Goal: Task Accomplishment & Management: Manage account settings

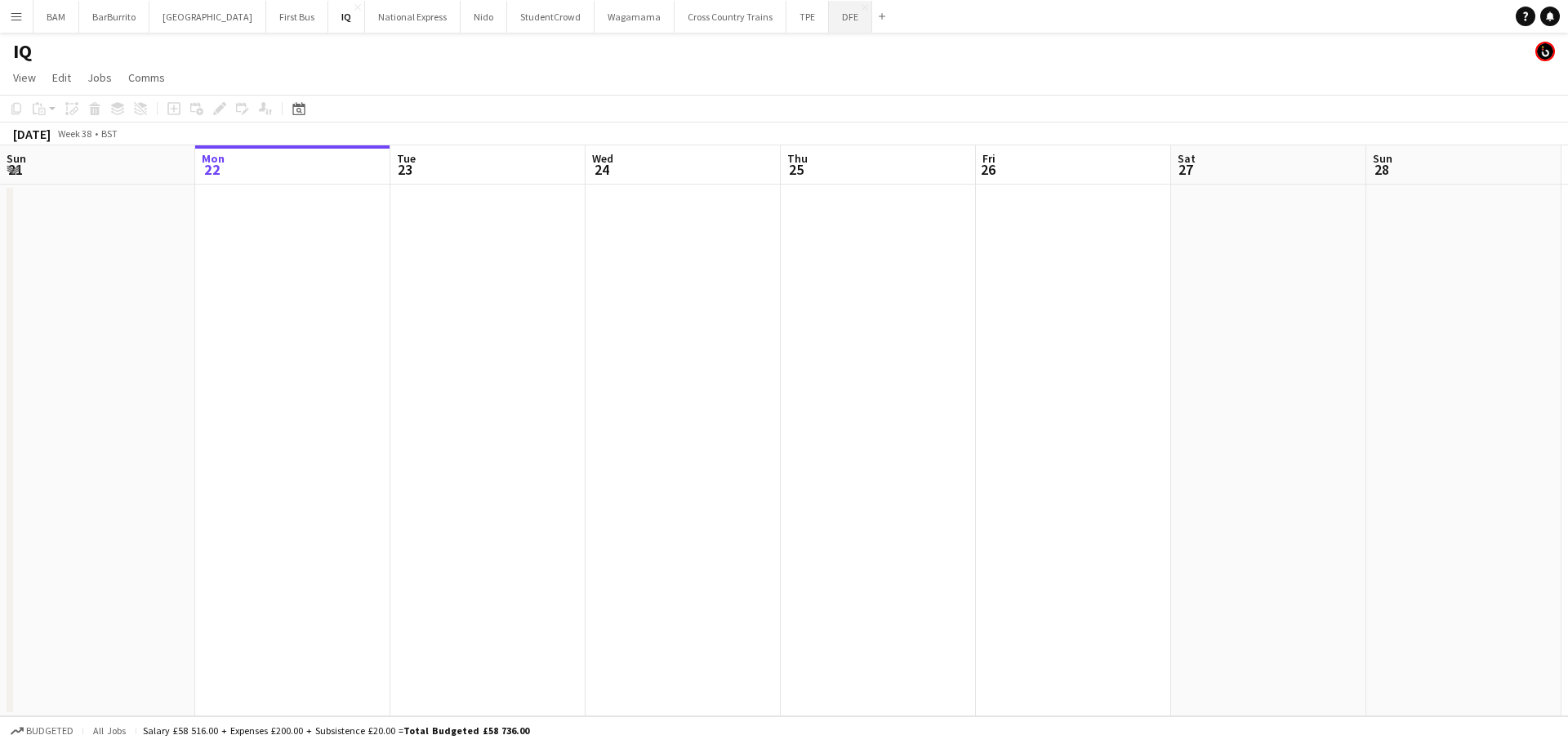
click at [829, 28] on button "DFE Close" at bounding box center [850, 16] width 43 height 32
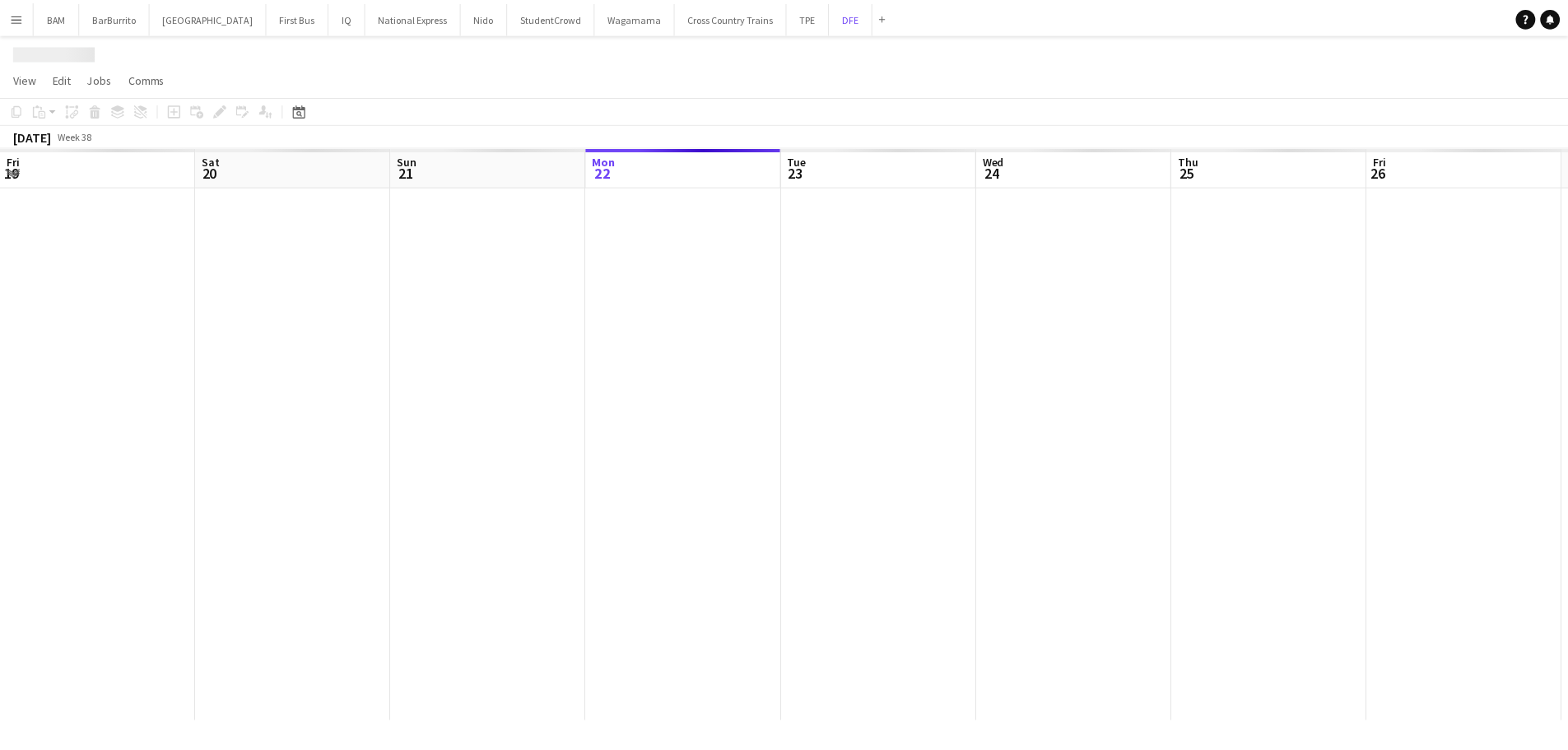
scroll to position [0, 394]
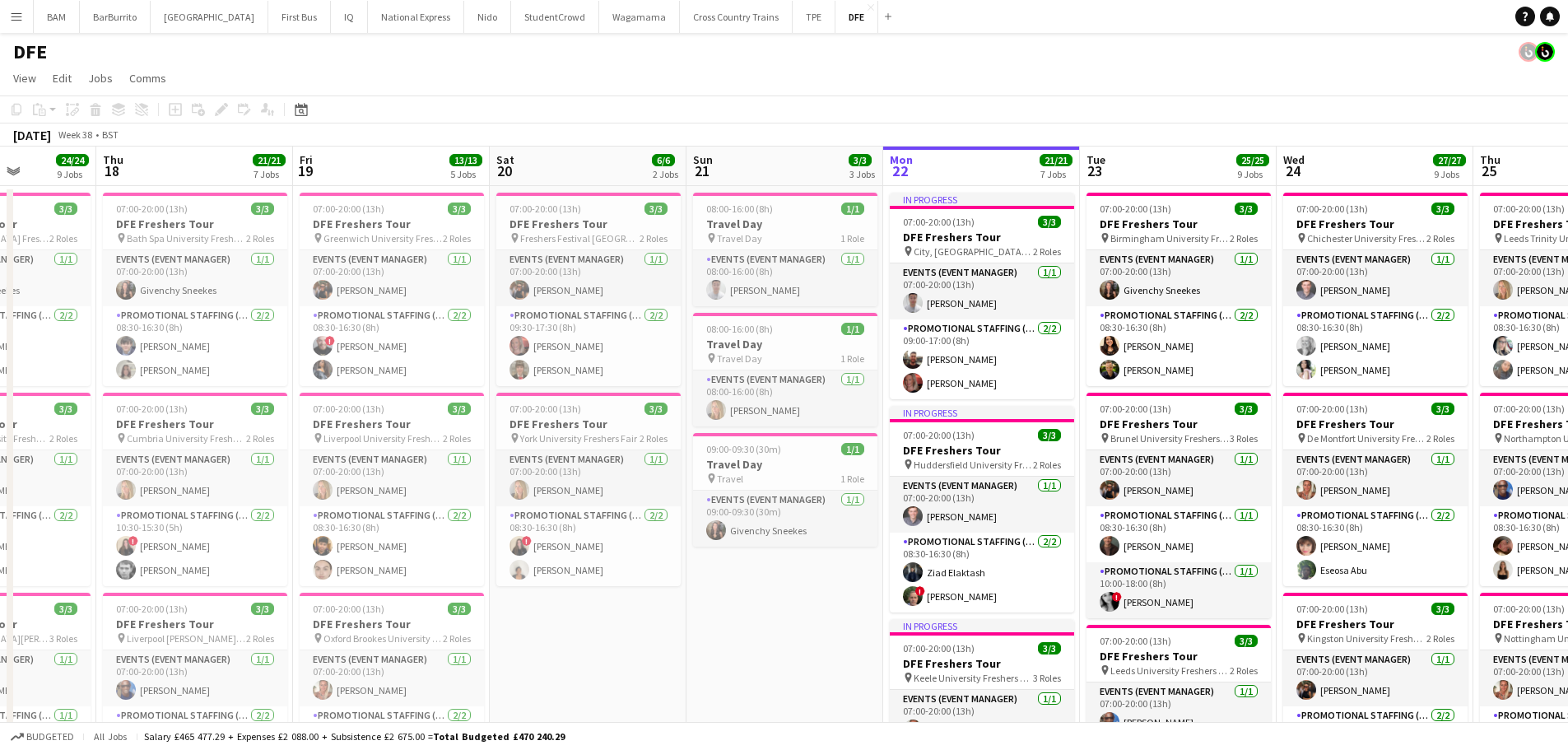
drag, startPoint x: 492, startPoint y: 369, endPoint x: 1151, endPoint y: 376, distance: 659.0
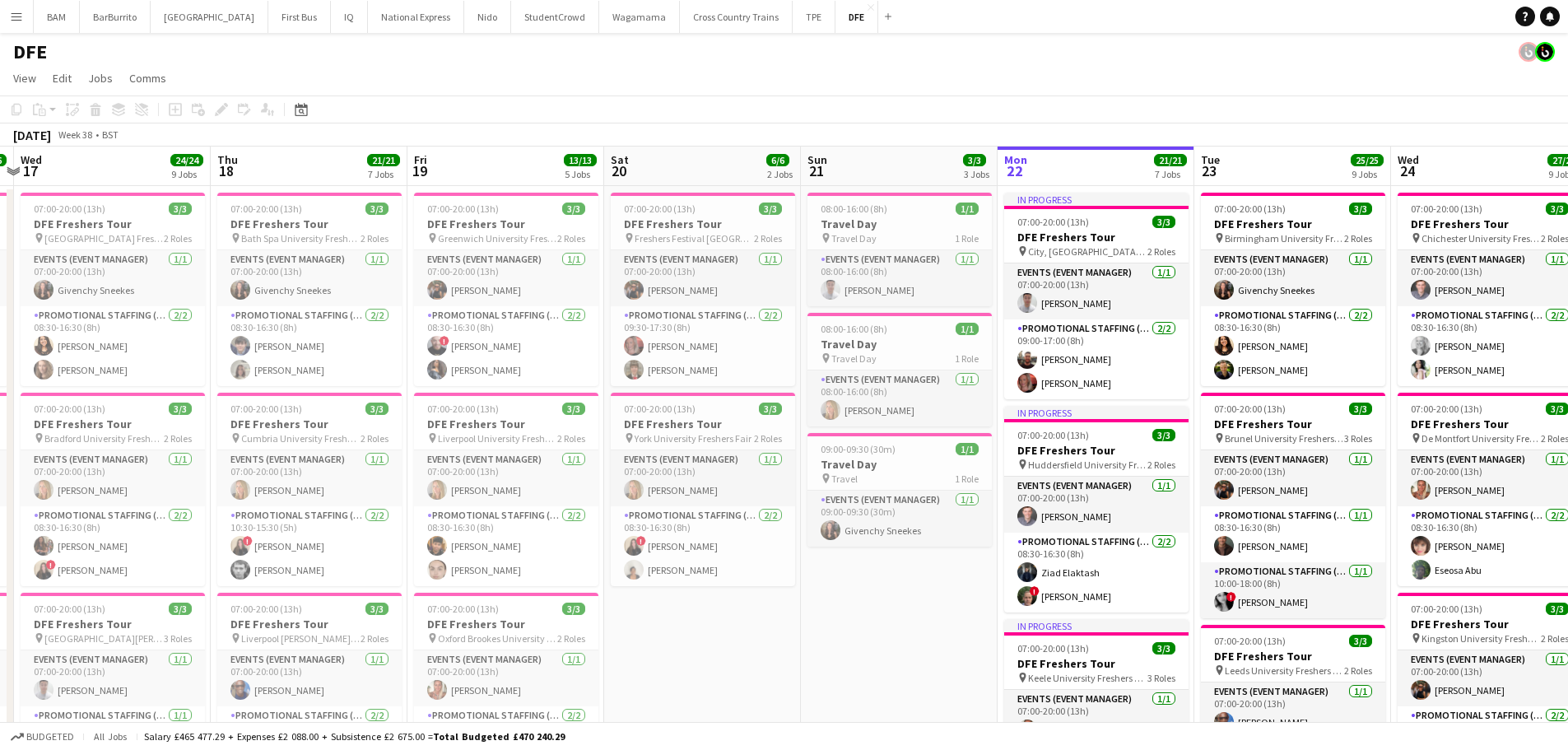
drag, startPoint x: 667, startPoint y: 393, endPoint x: 803, endPoint y: 391, distance: 136.0
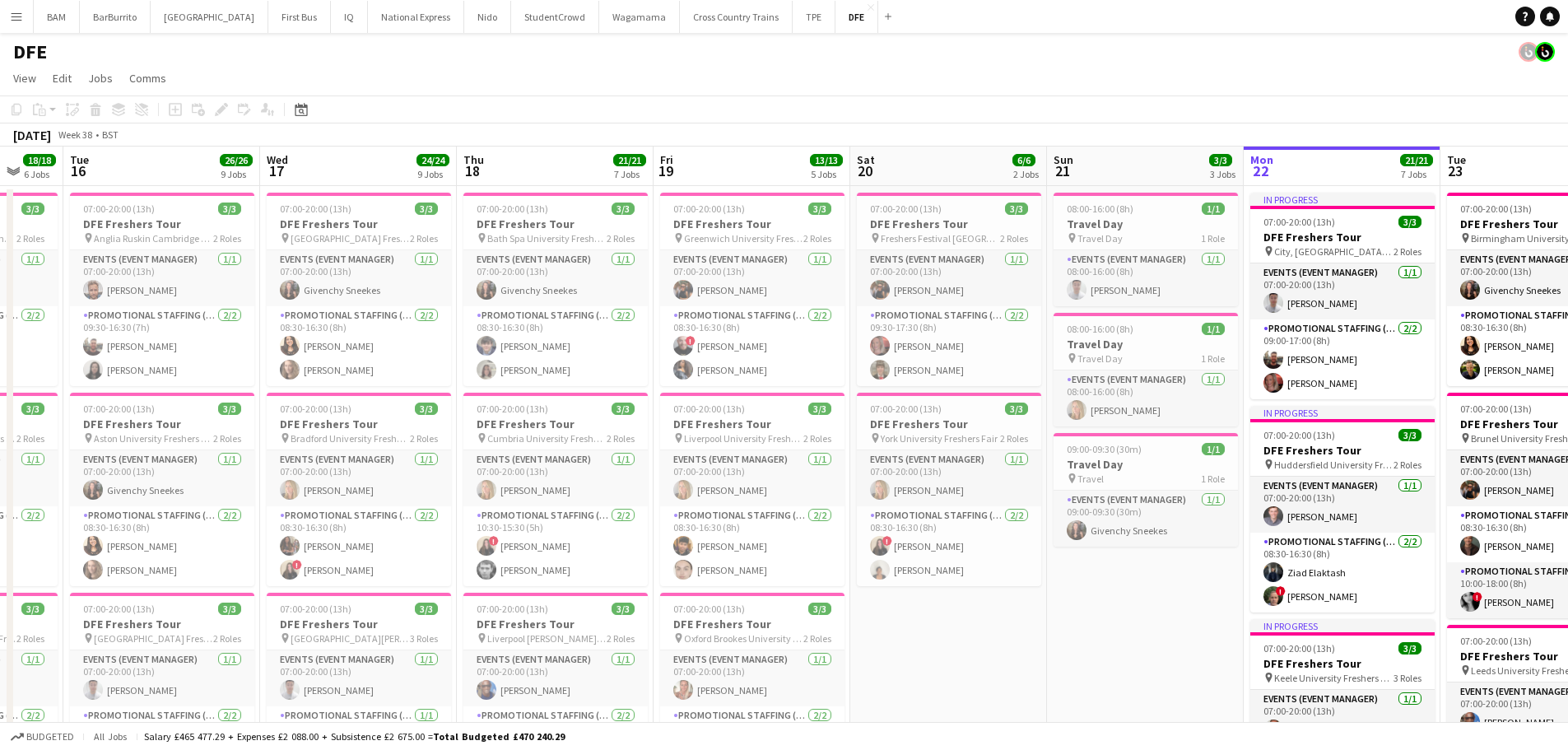
scroll to position [0, 526]
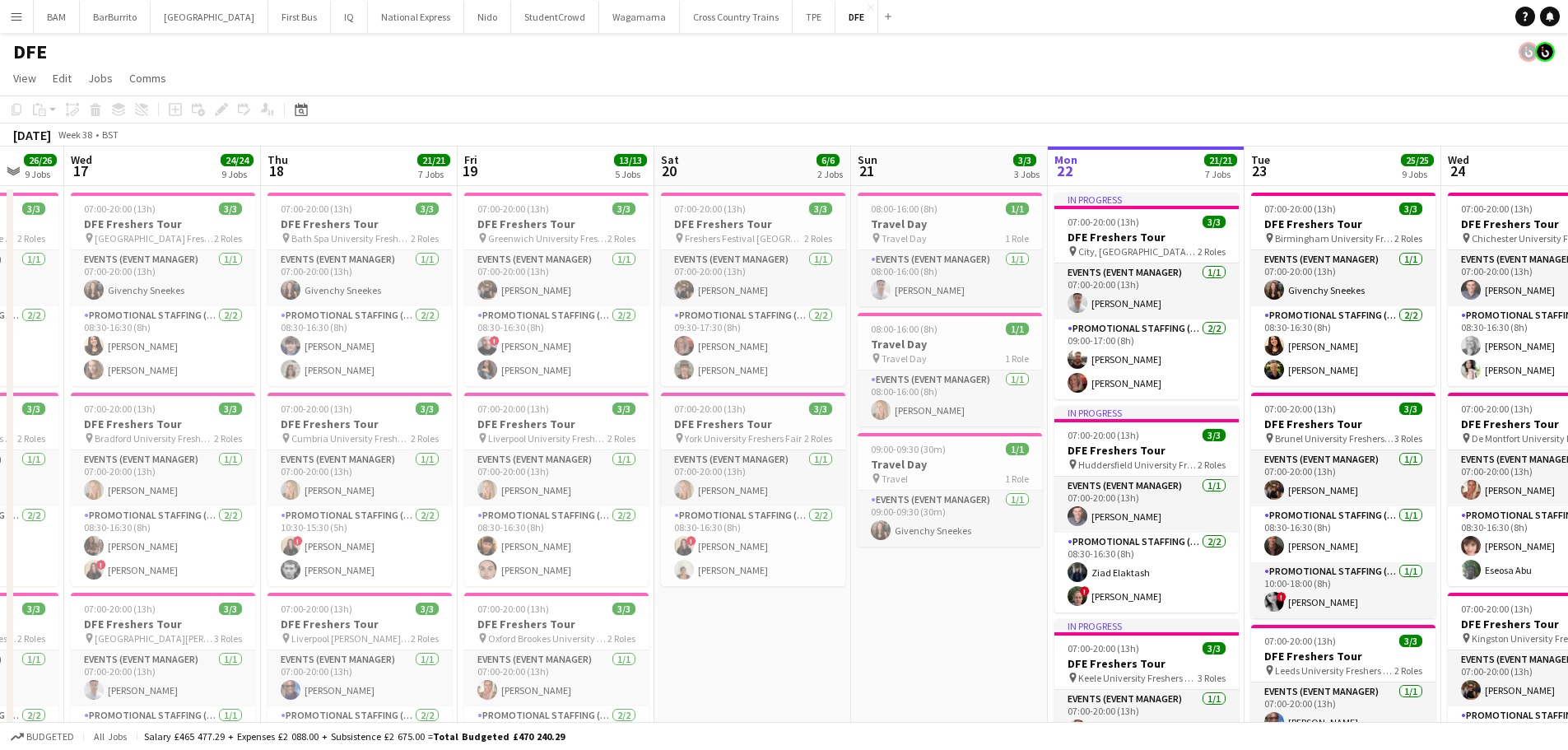
drag, startPoint x: 668, startPoint y: 383, endPoint x: 888, endPoint y: 386, distance: 220.0
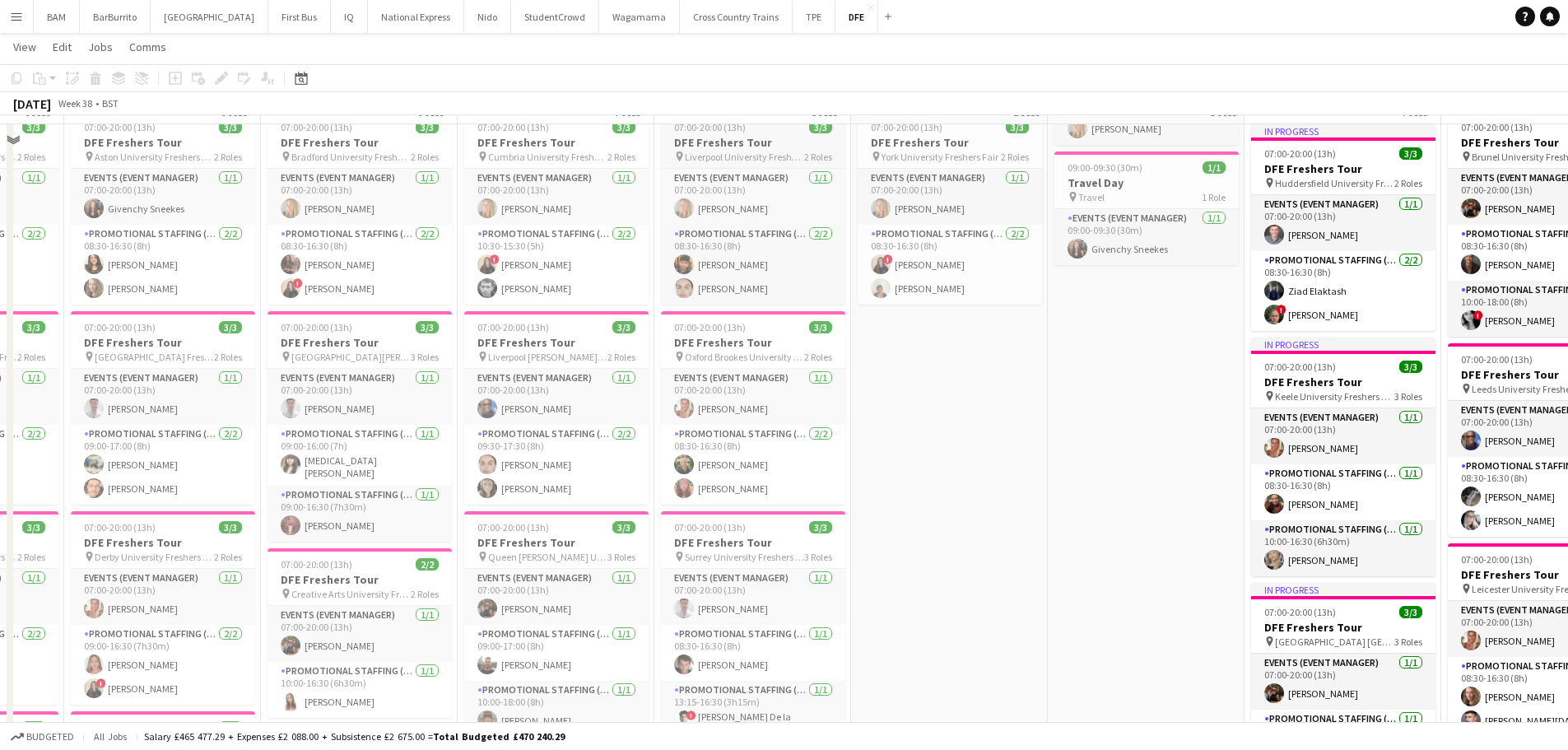
scroll to position [329, 0]
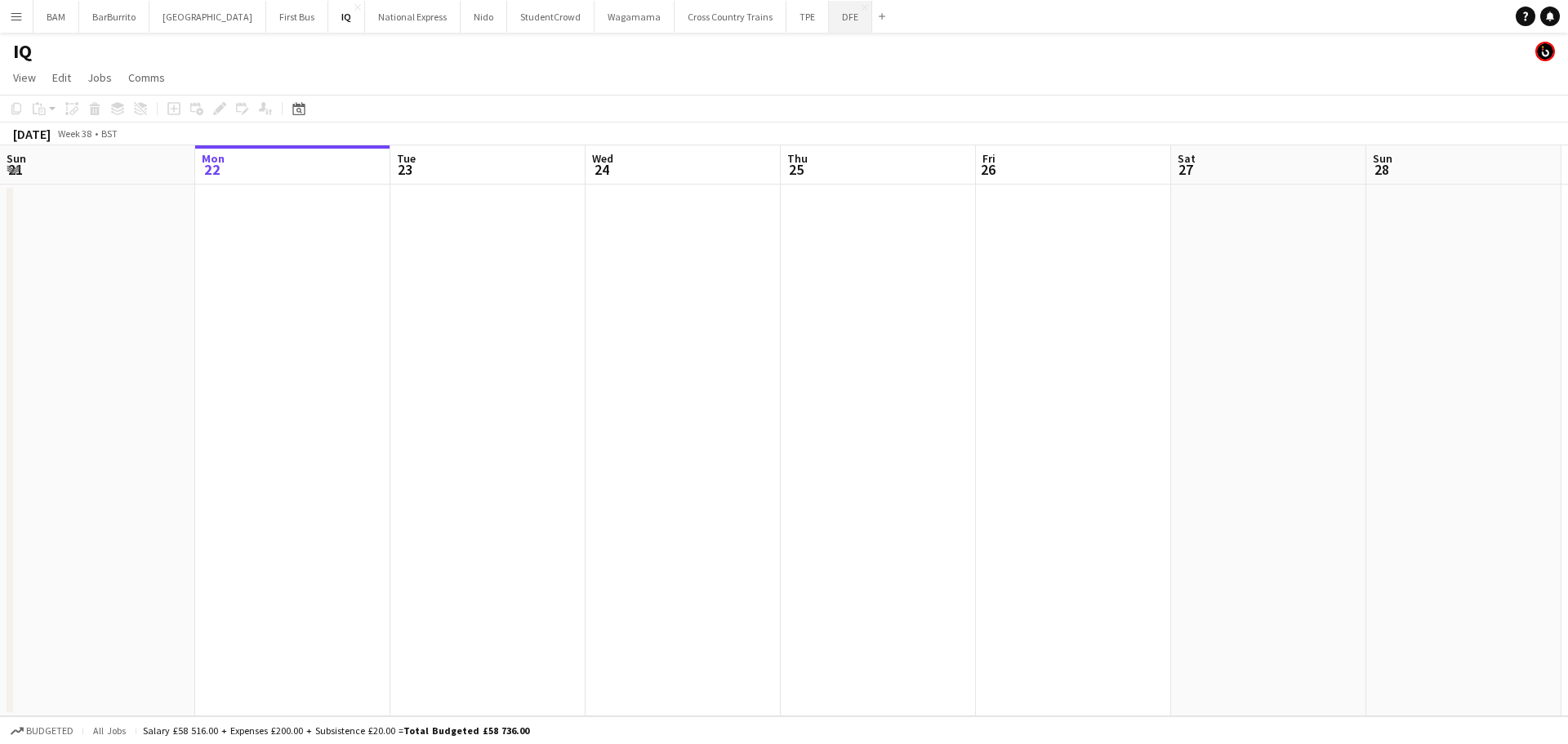
click at [829, 31] on button "DFE Close" at bounding box center [850, 16] width 43 height 32
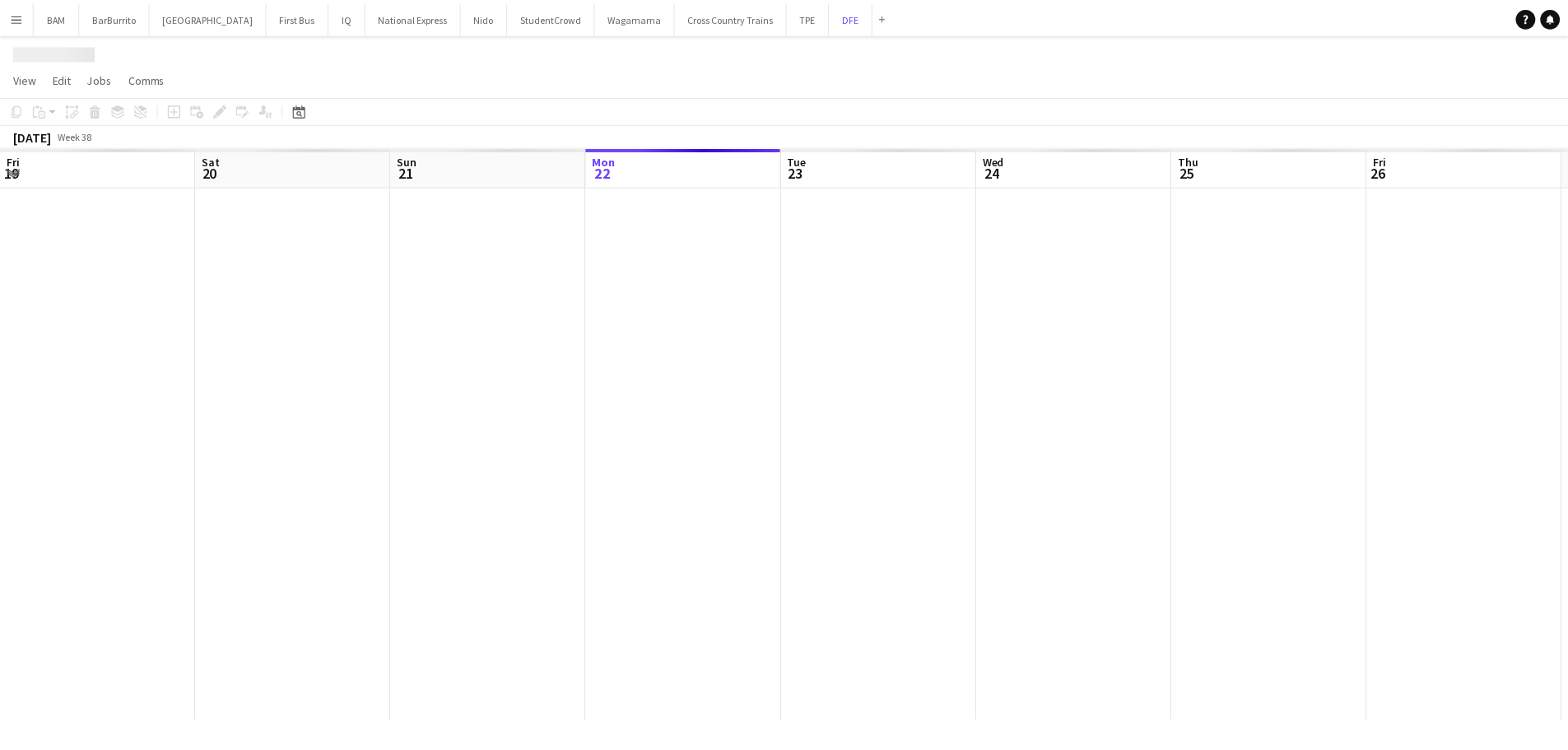
scroll to position [0, 394]
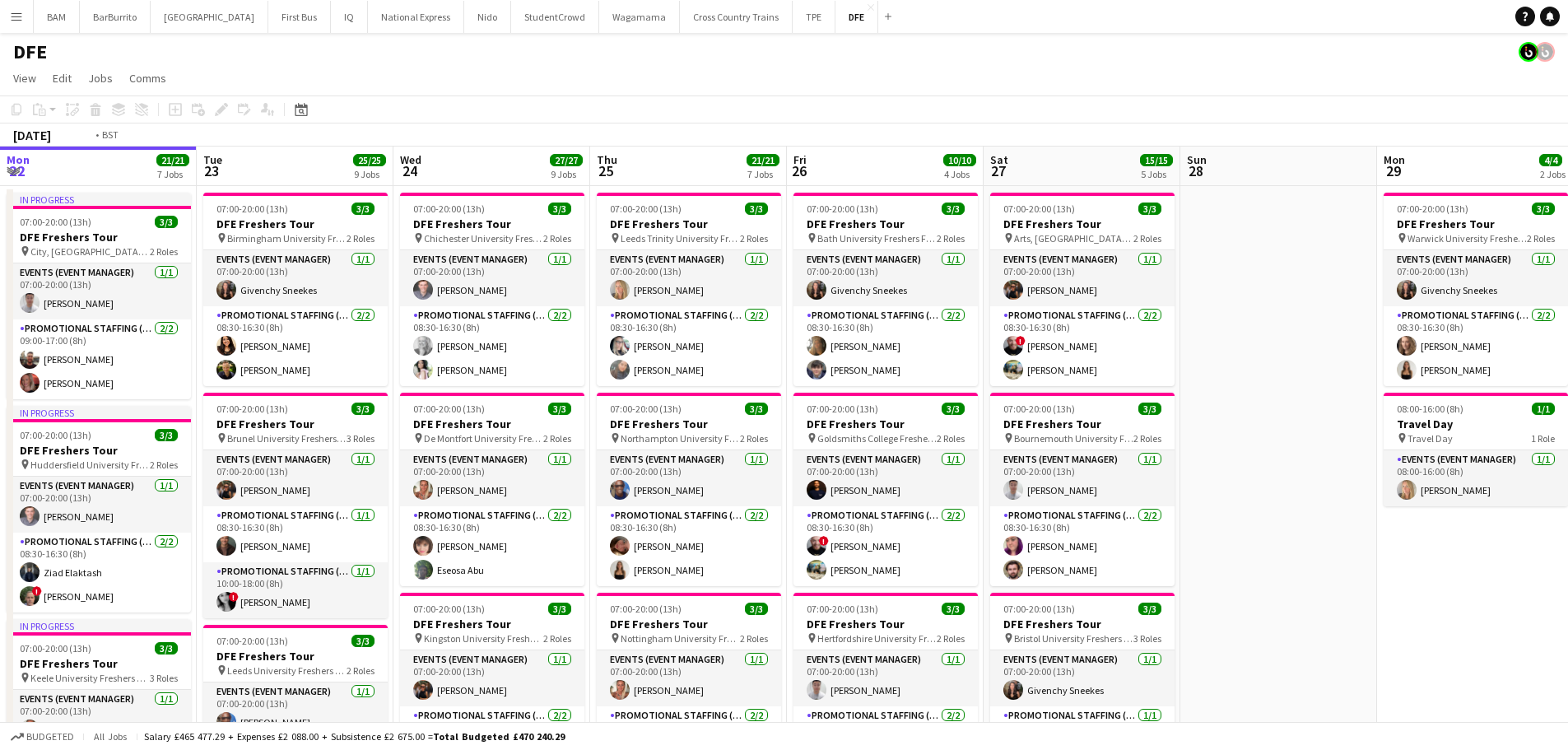
drag, startPoint x: 365, startPoint y: 288, endPoint x: 130, endPoint y: 292, distance: 235.0
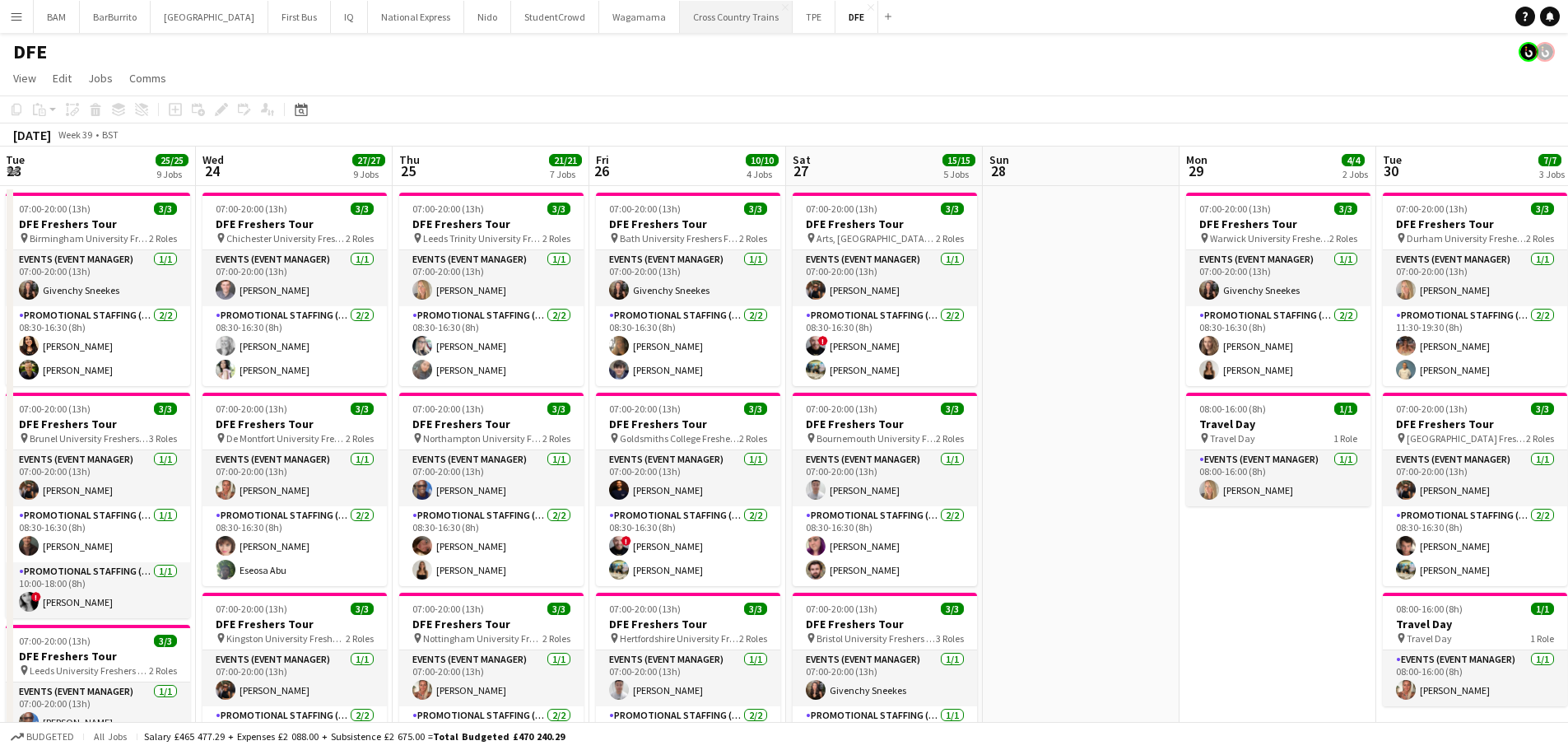
drag, startPoint x: 1084, startPoint y: 313, endPoint x: 647, endPoint y: 13, distance: 530.1
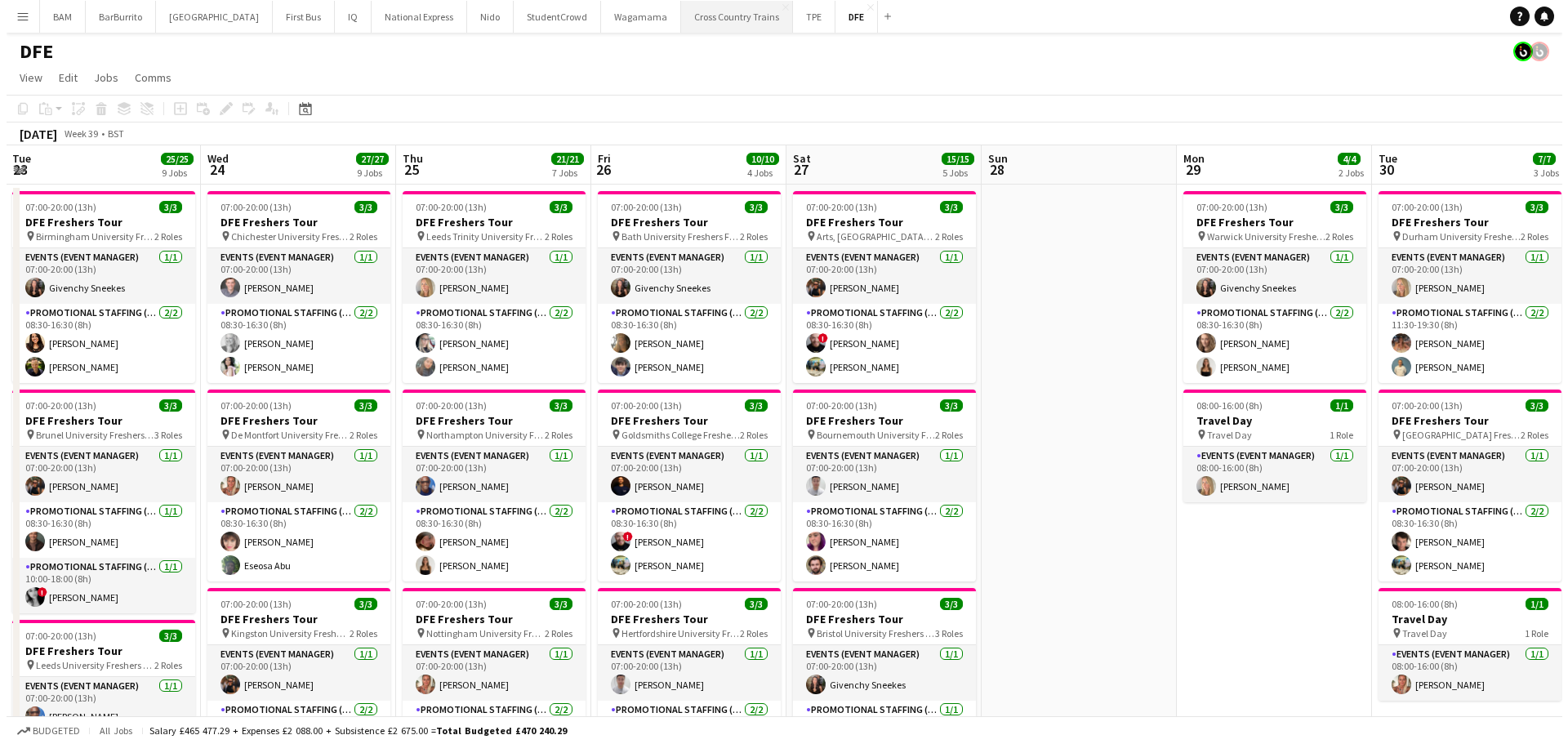
scroll to position [0, 464]
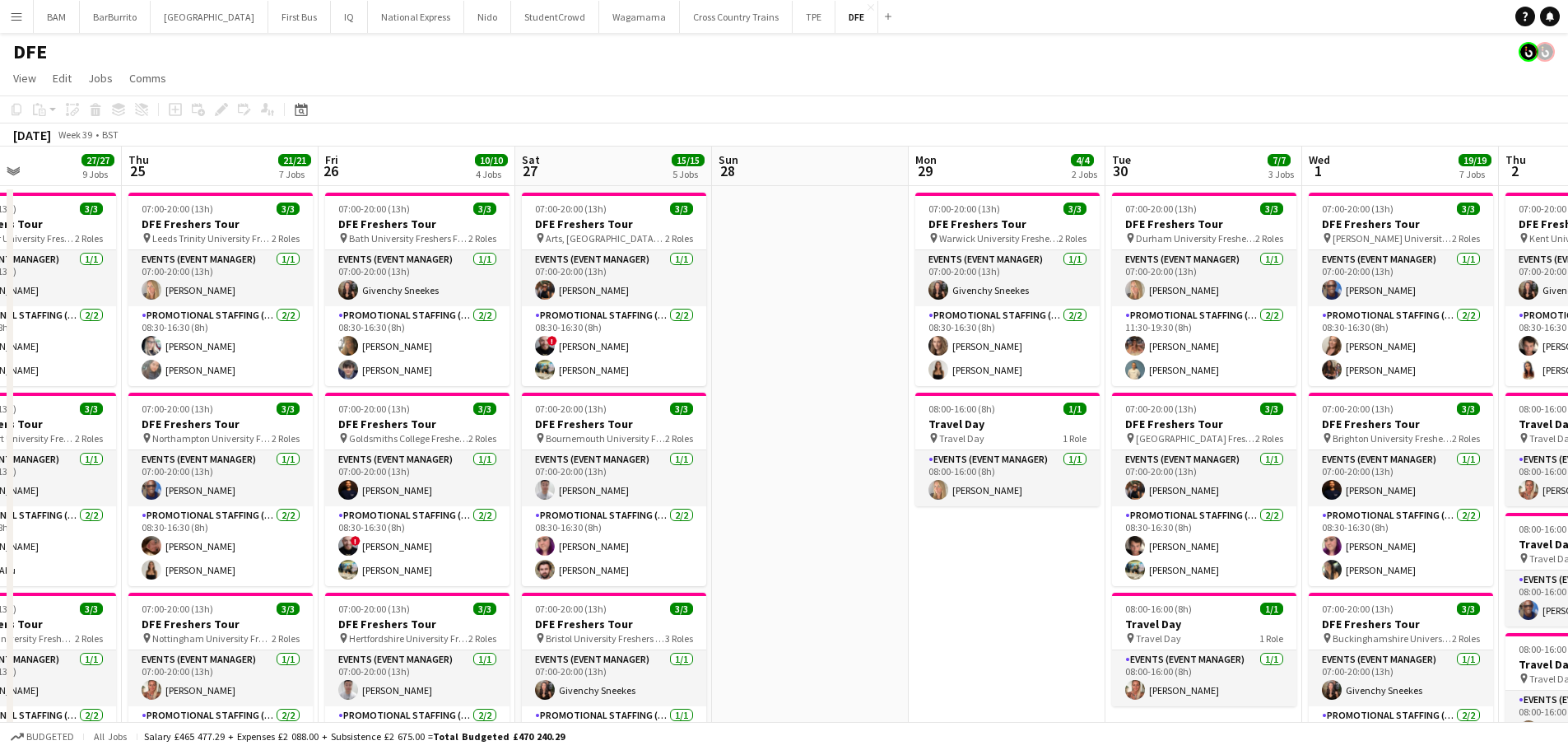
drag, startPoint x: 24, startPoint y: 15, endPoint x: 54, endPoint y: 54, distance: 49.2
click at [24, 15] on button "Menu" at bounding box center [16, 16] width 33 height 33
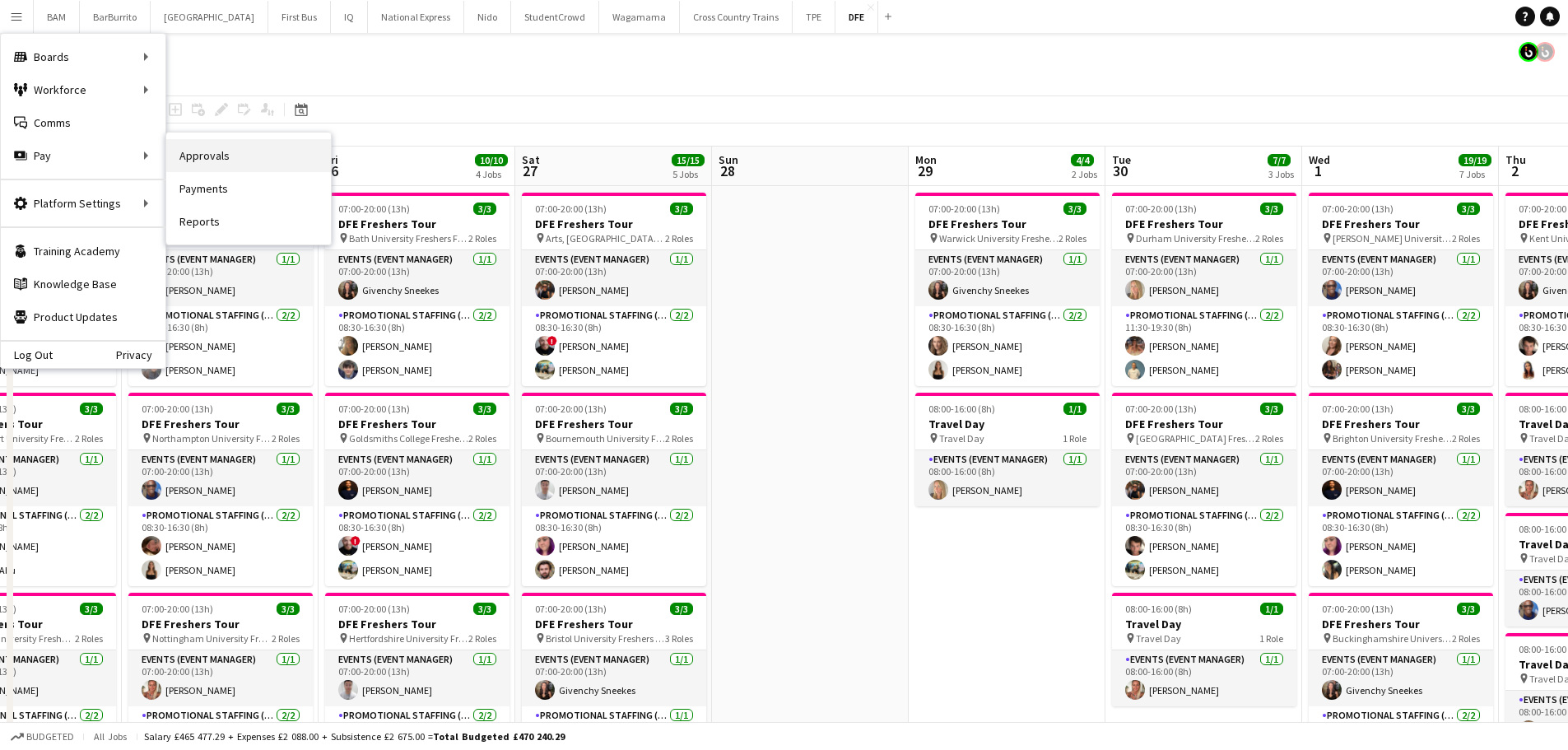
click at [233, 160] on link "Approvals" at bounding box center [249, 156] width 165 height 33
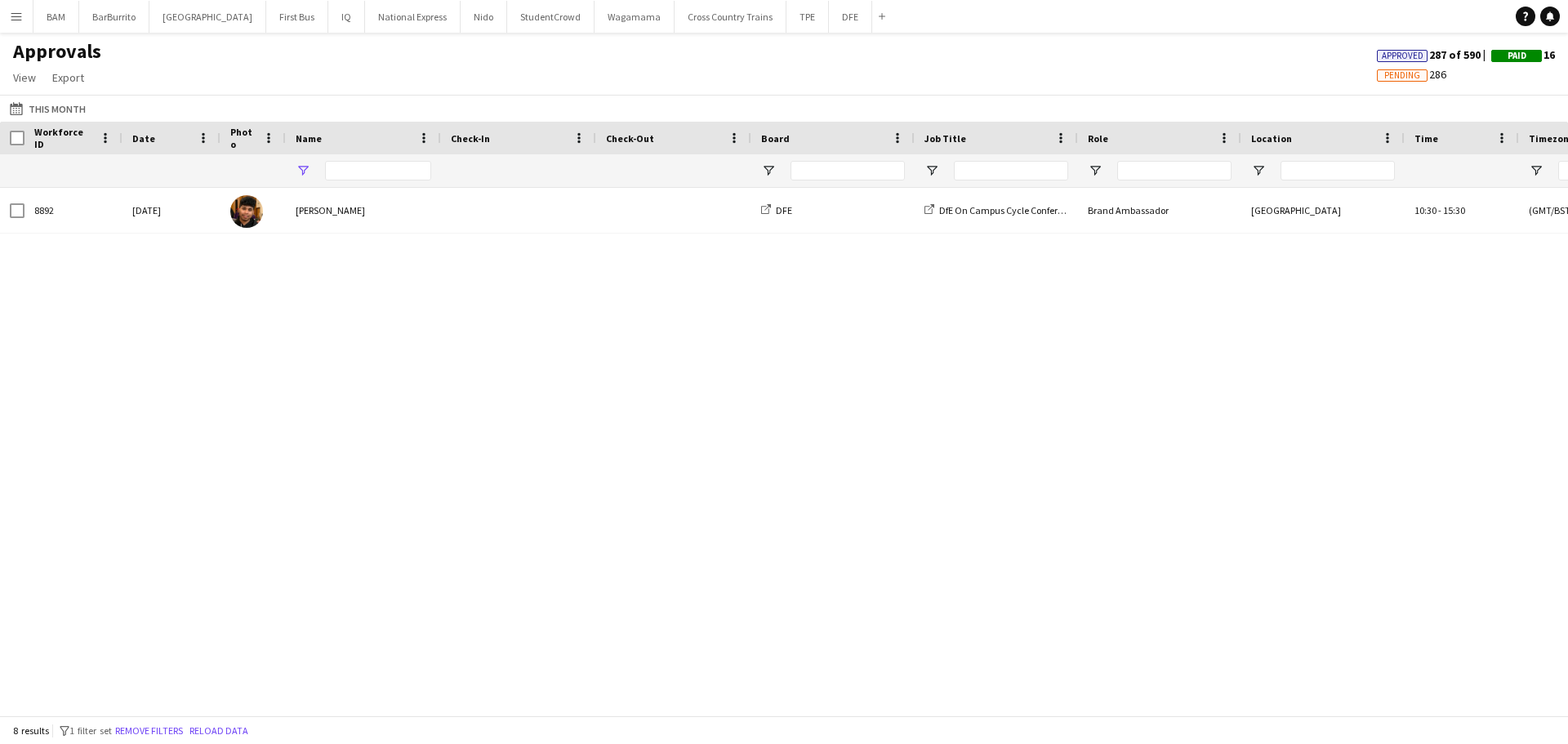
type input "*****"
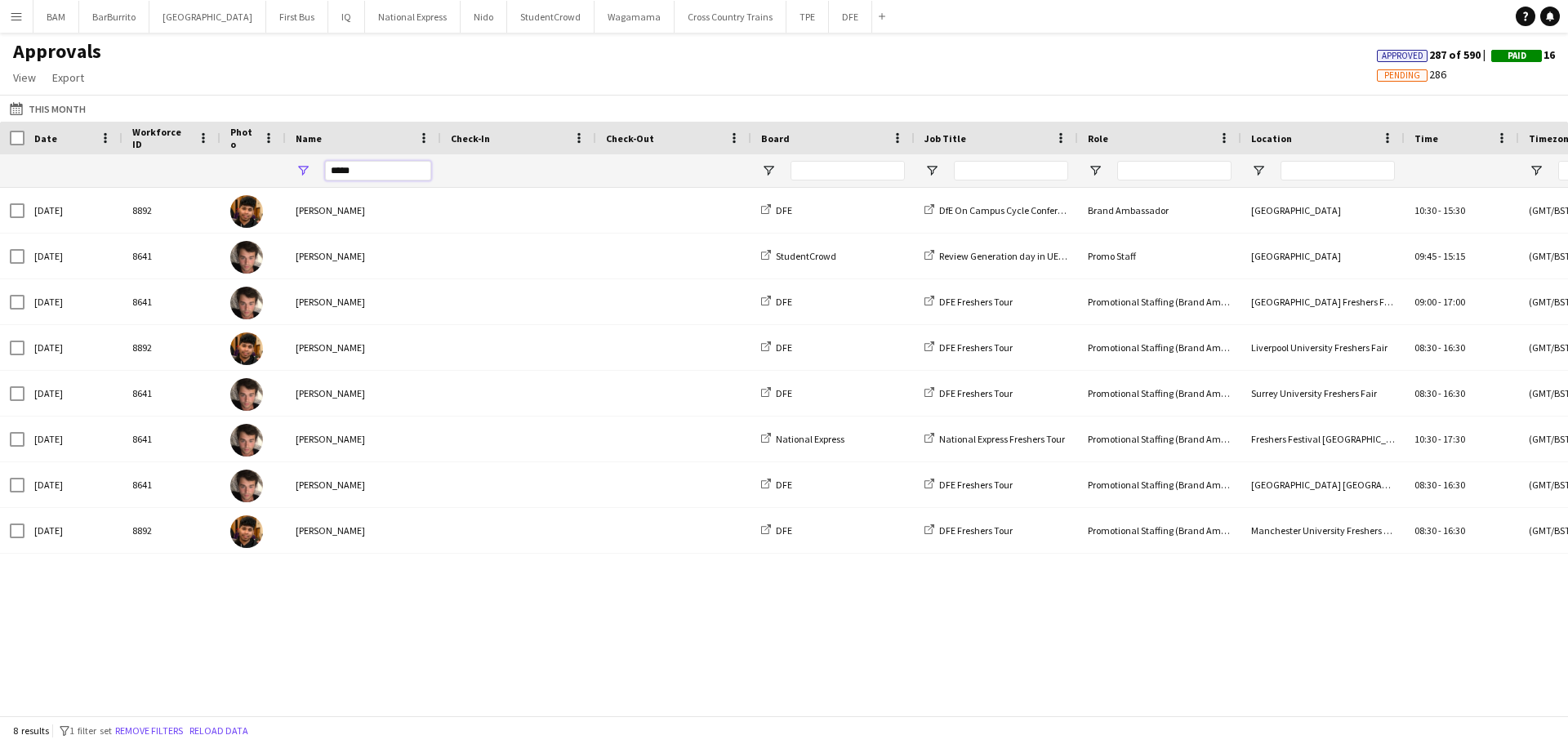
click at [302, 172] on div "*****" at bounding box center [363, 171] width 155 height 33
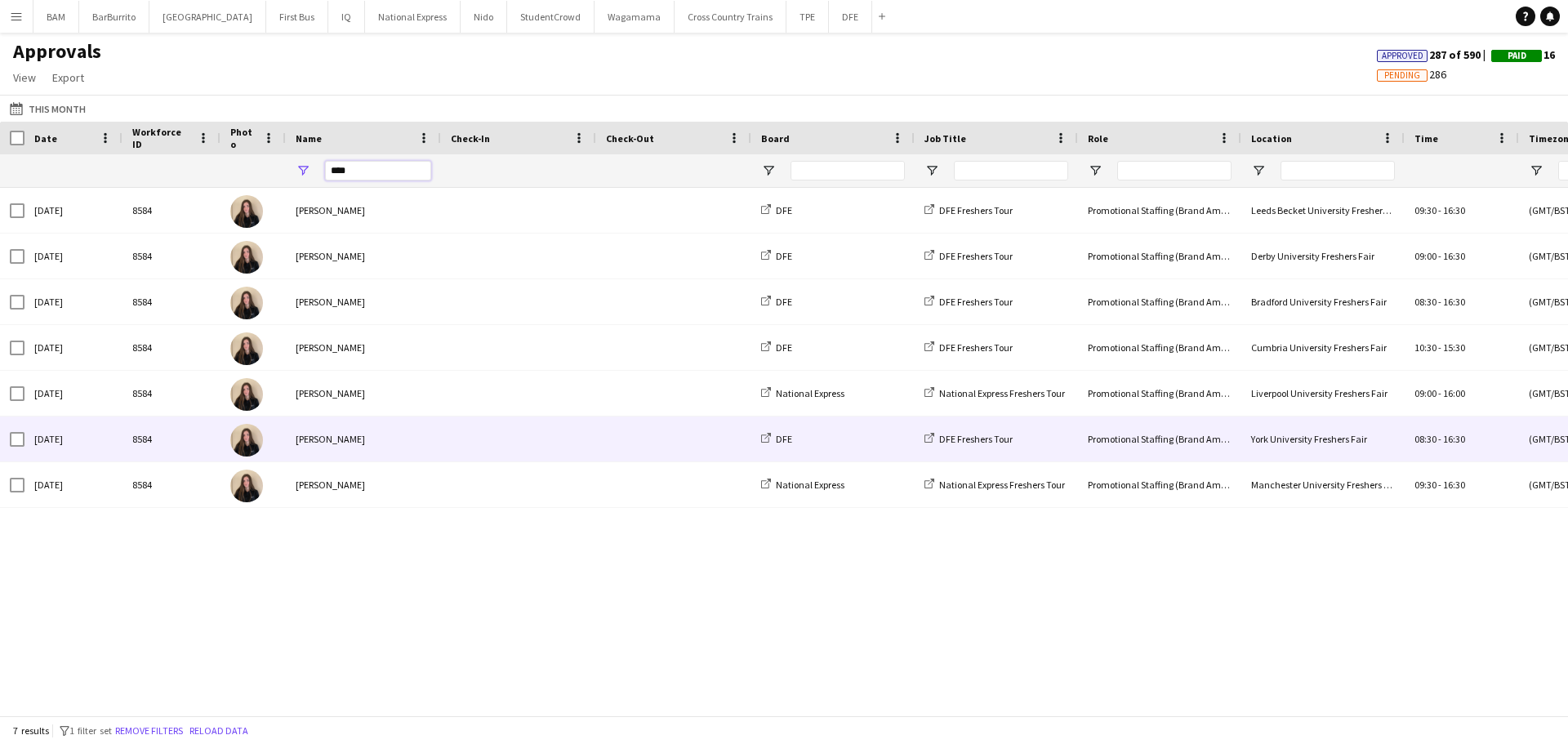
type input "****"
click at [428, 445] on div "[PERSON_NAME]" at bounding box center [363, 439] width 155 height 45
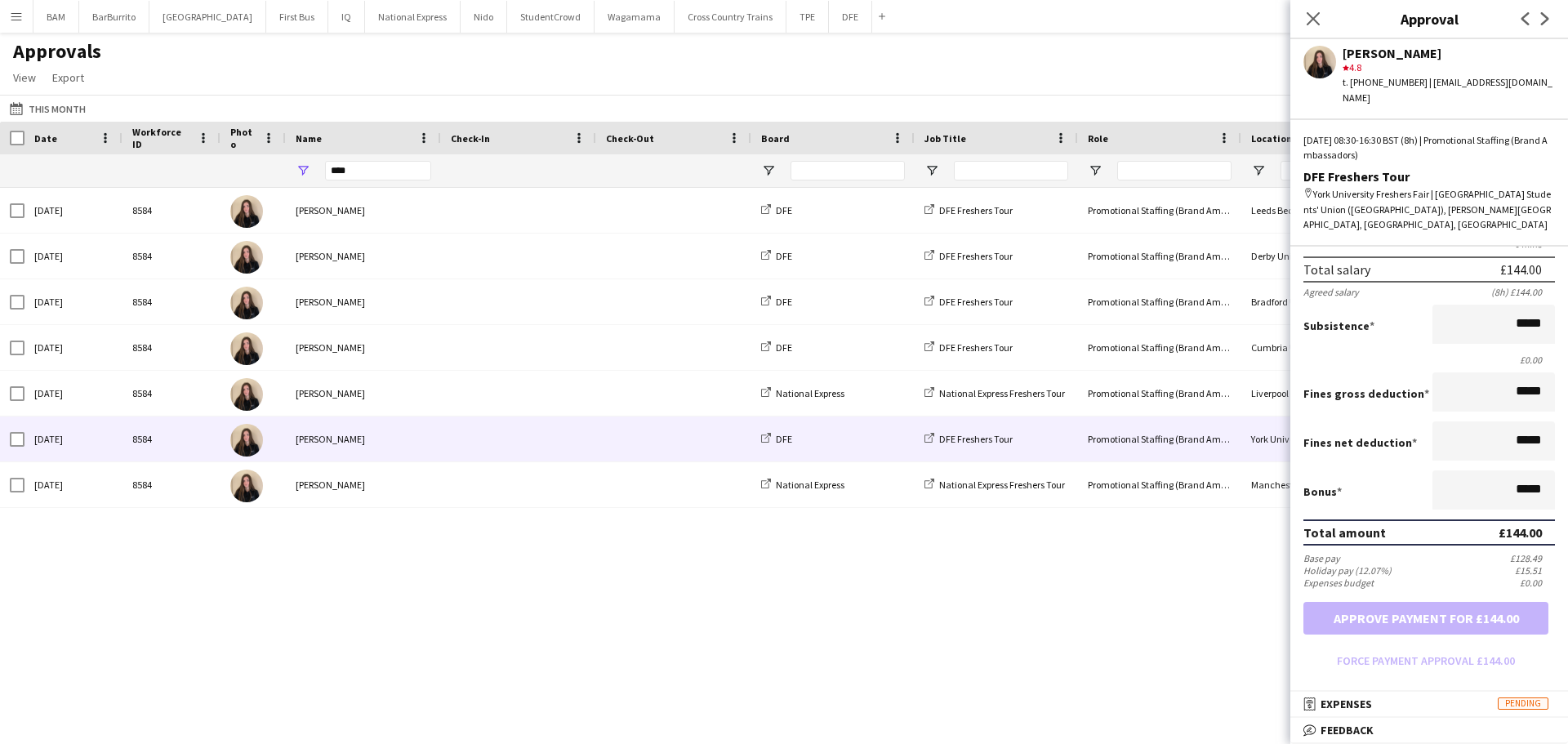
scroll to position [267, 0]
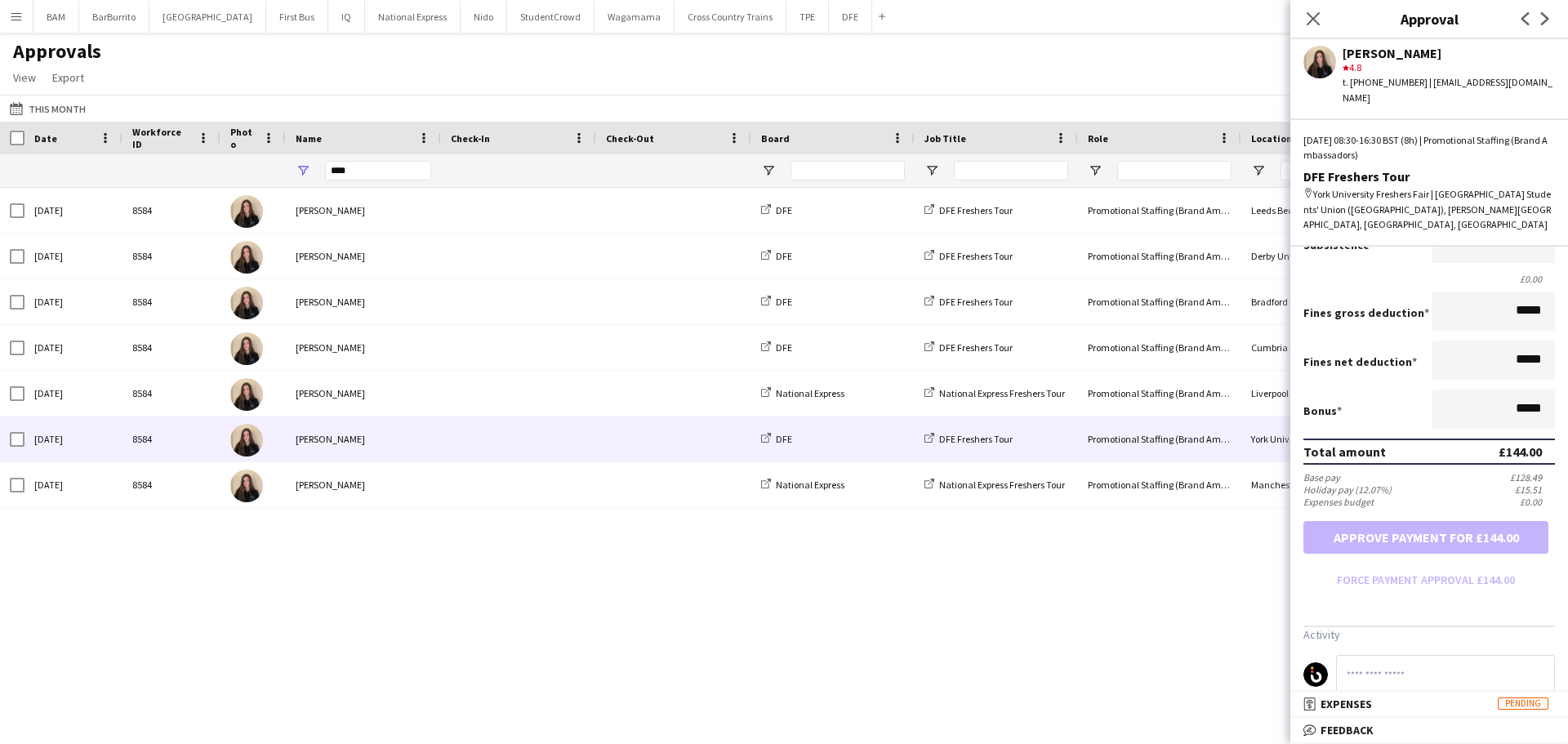
click at [1403, 727] on mat-panel-title "bubble-pencil Feedback" at bounding box center [1425, 730] width 271 height 15
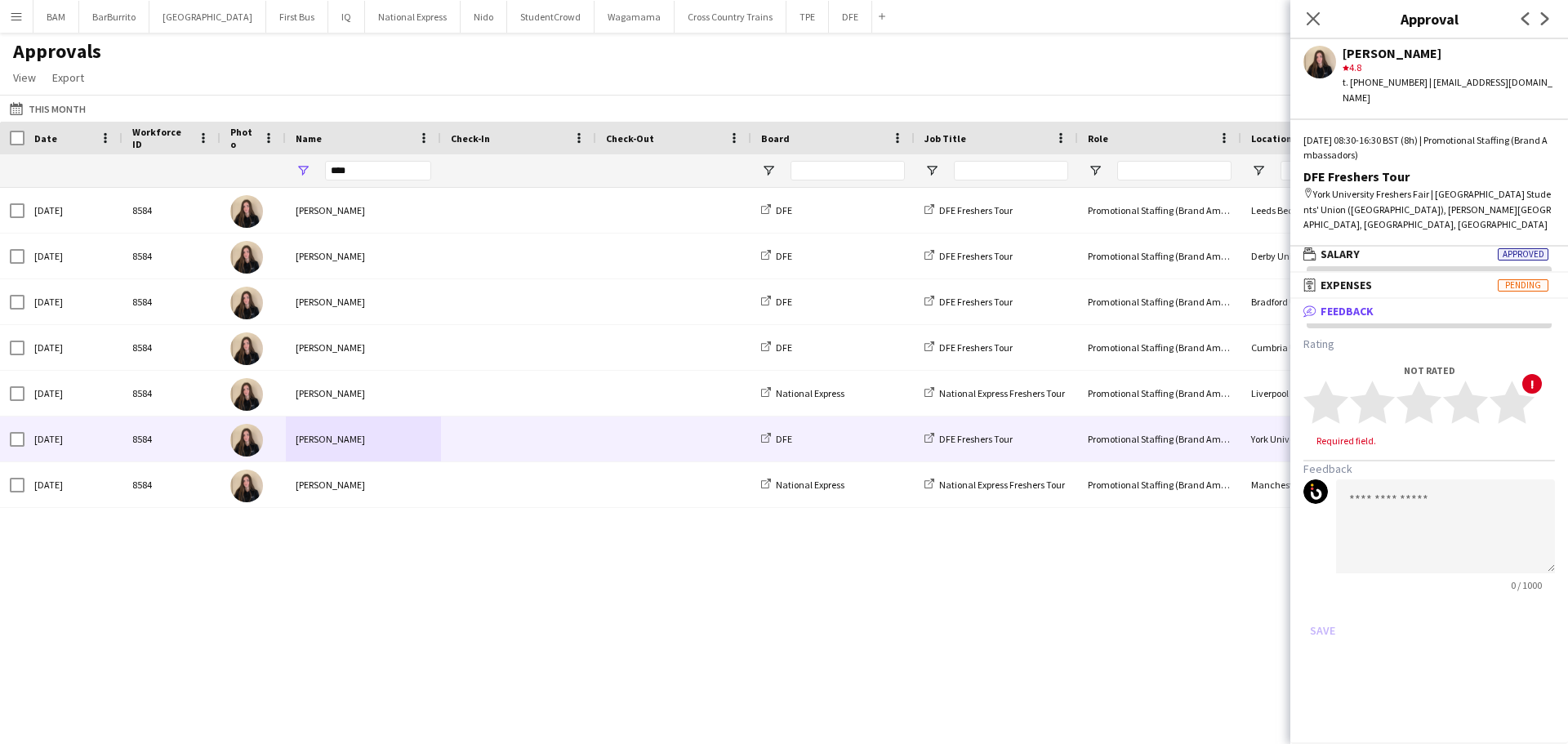
scroll to position [5, 0]
click at [1528, 381] on polygon at bounding box center [1511, 402] width 45 height 42
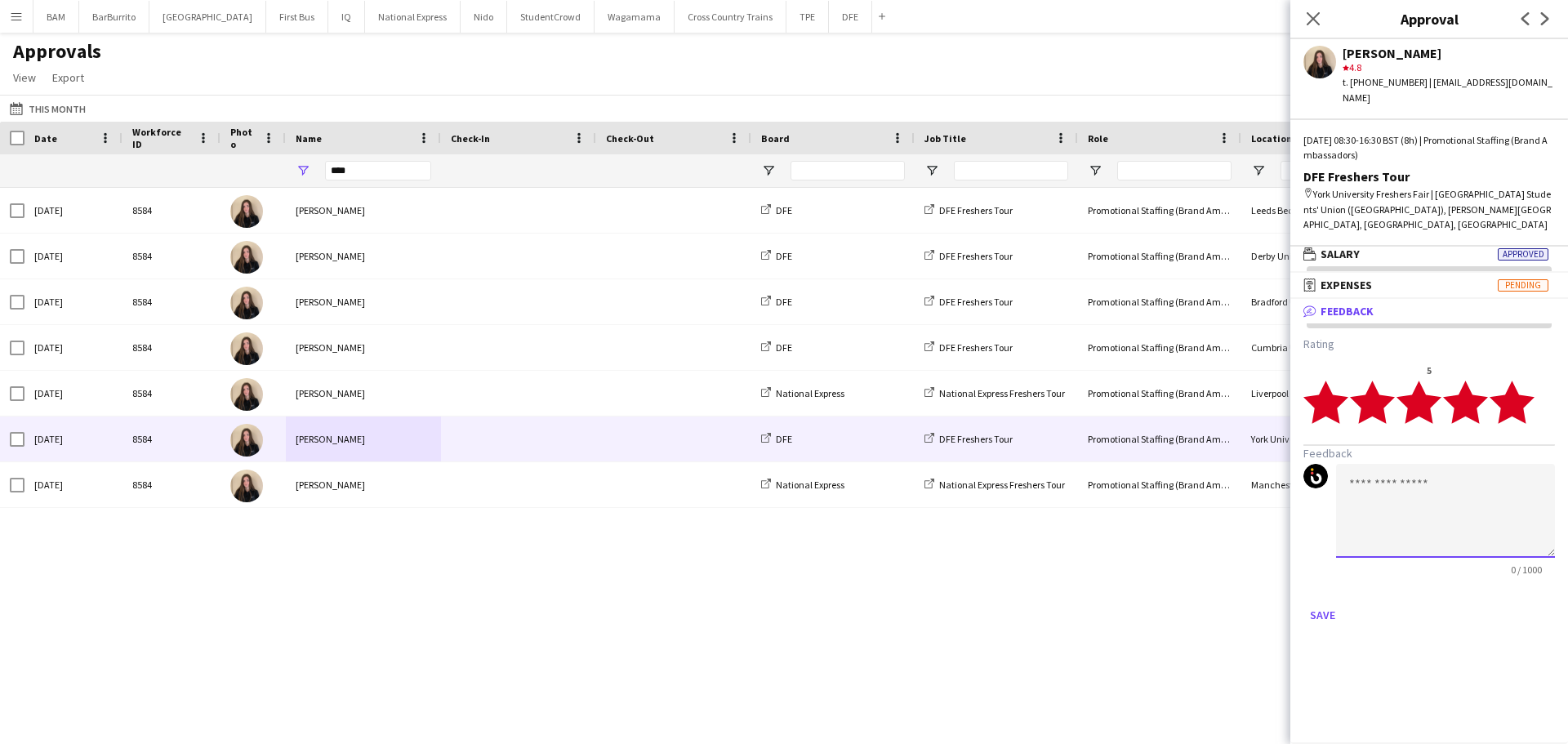
click at [1408, 492] on textarea at bounding box center [1445, 510] width 219 height 94
click at [1438, 464] on textarea "********" at bounding box center [1445, 510] width 219 height 94
paste textarea "**********"
type textarea "**********"
click at [1326, 602] on button "Save" at bounding box center [1322, 615] width 39 height 26
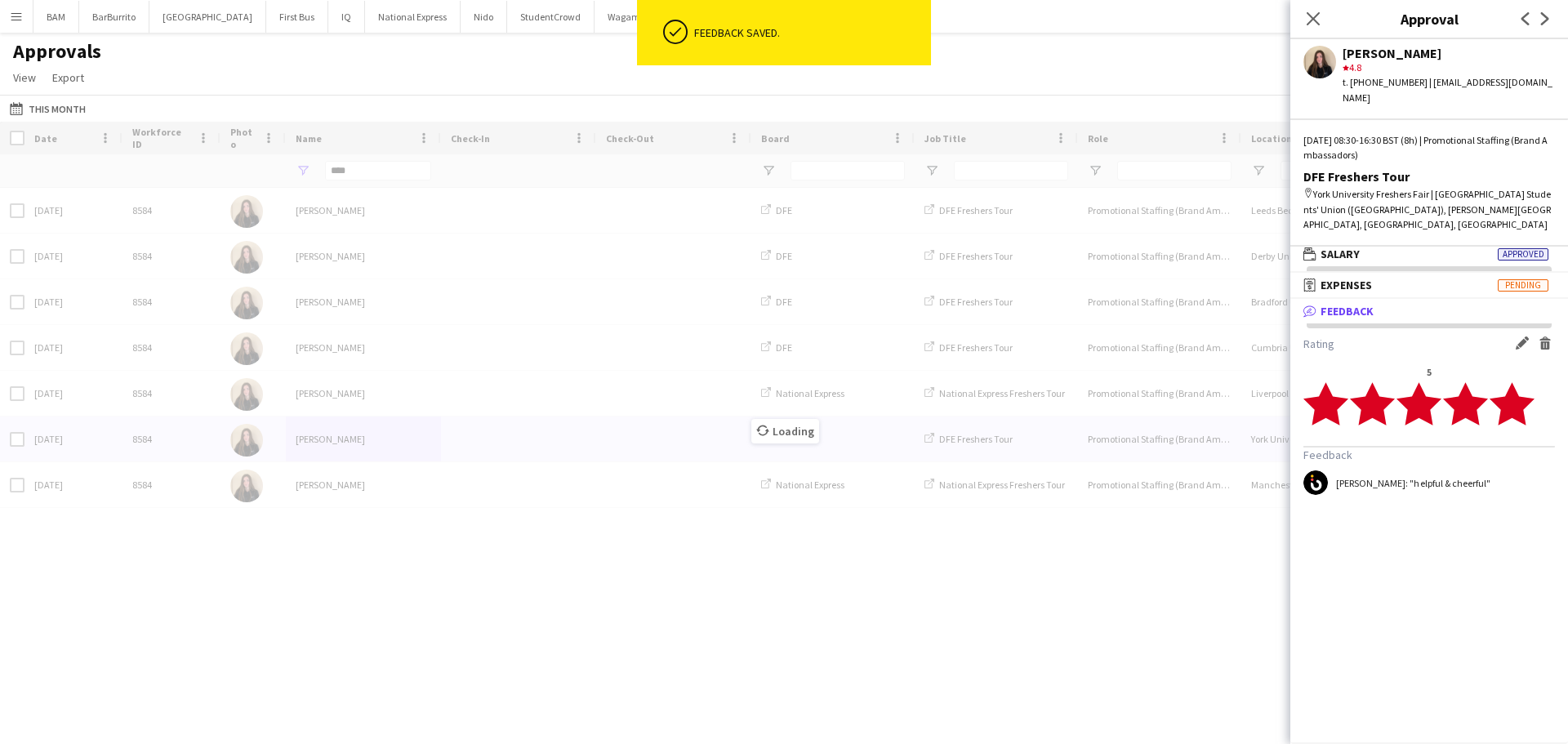
click at [1158, 86] on div "Approvals View Customise view Customise filters Reset Filters Reset View Reset …" at bounding box center [784, 67] width 1568 height 56
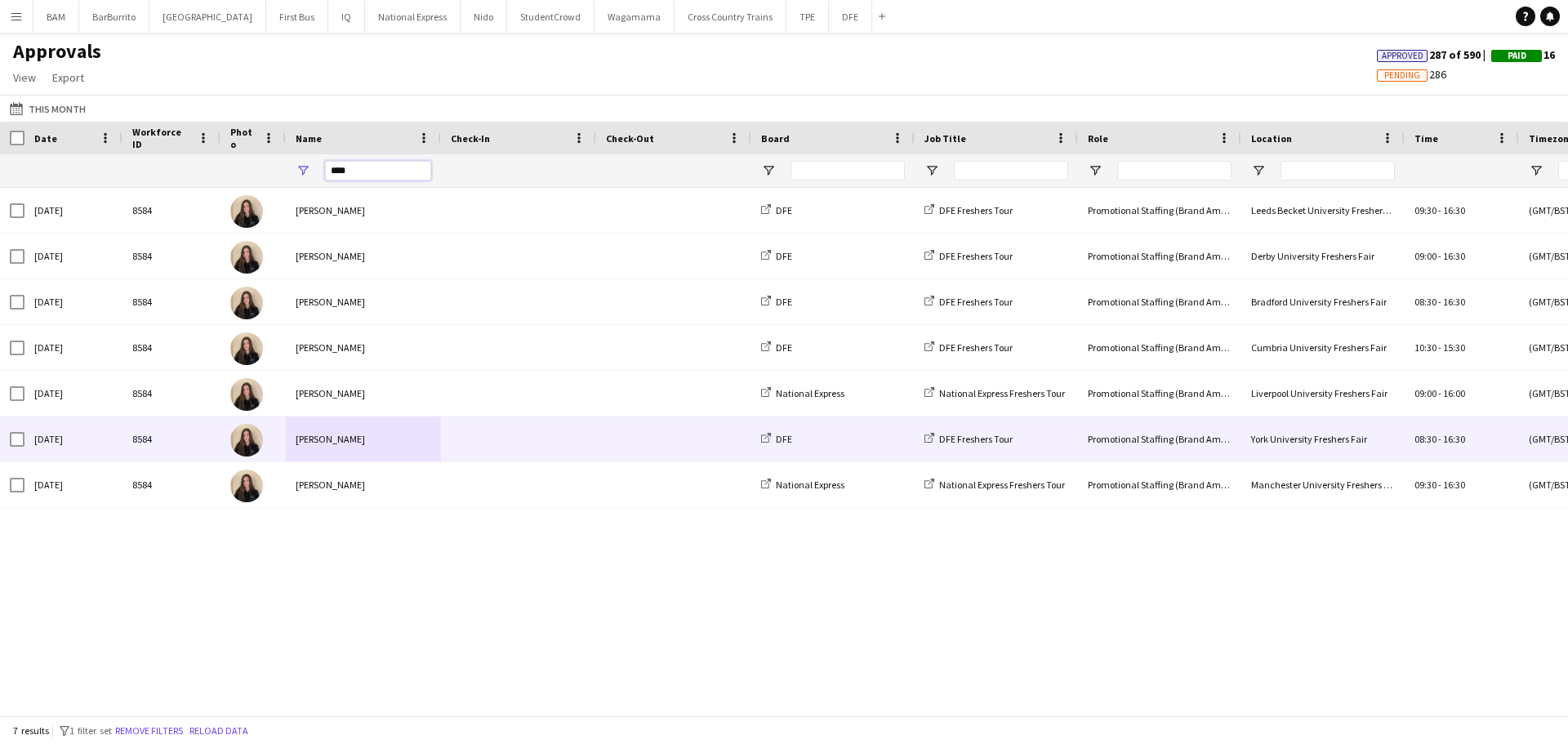
drag, startPoint x: 380, startPoint y: 169, endPoint x: 245, endPoint y: 173, distance: 135.1
click at [245, 173] on div "****" at bounding box center [1482, 171] width 2964 height 33
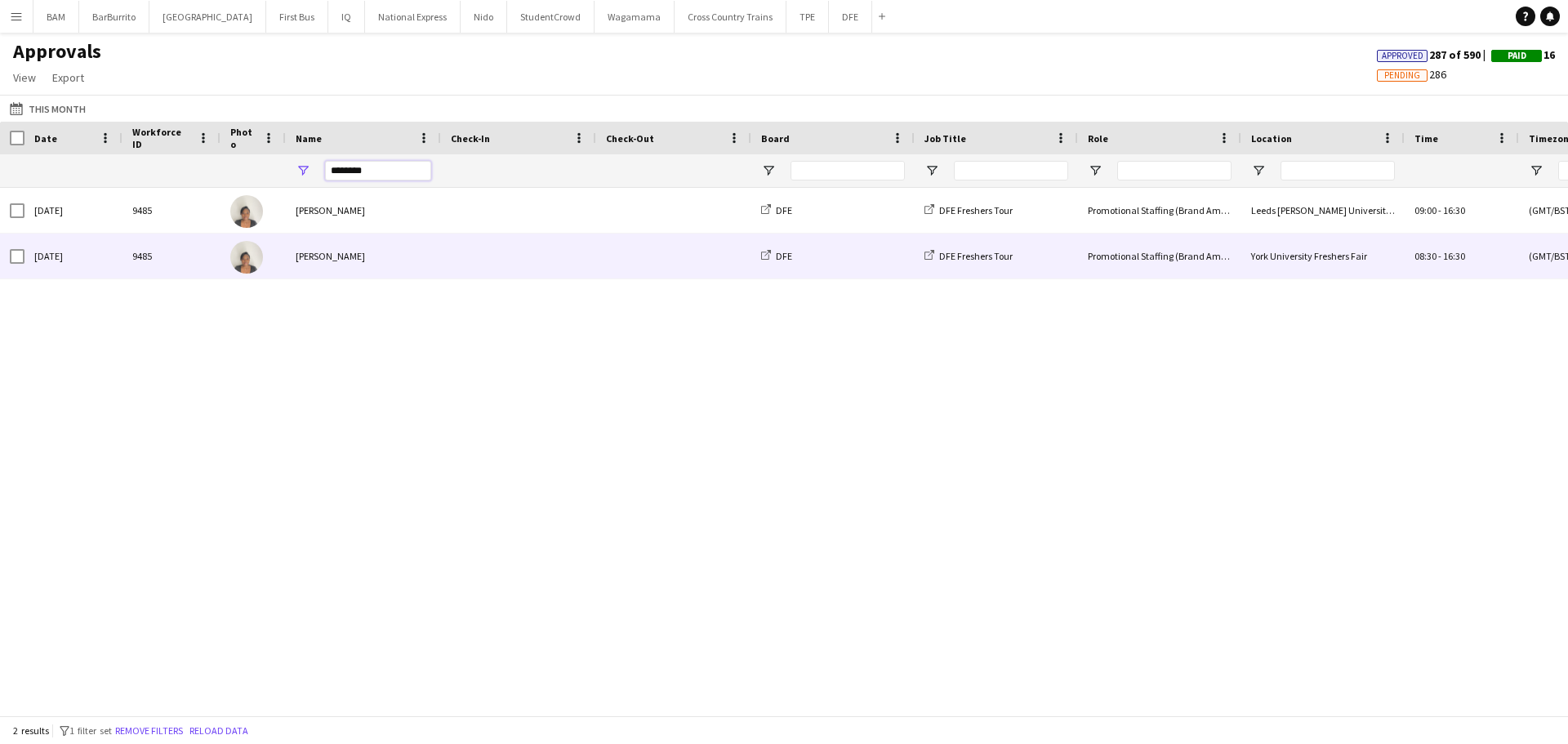
type input "********"
click at [430, 266] on div "[PERSON_NAME]" at bounding box center [363, 256] width 155 height 45
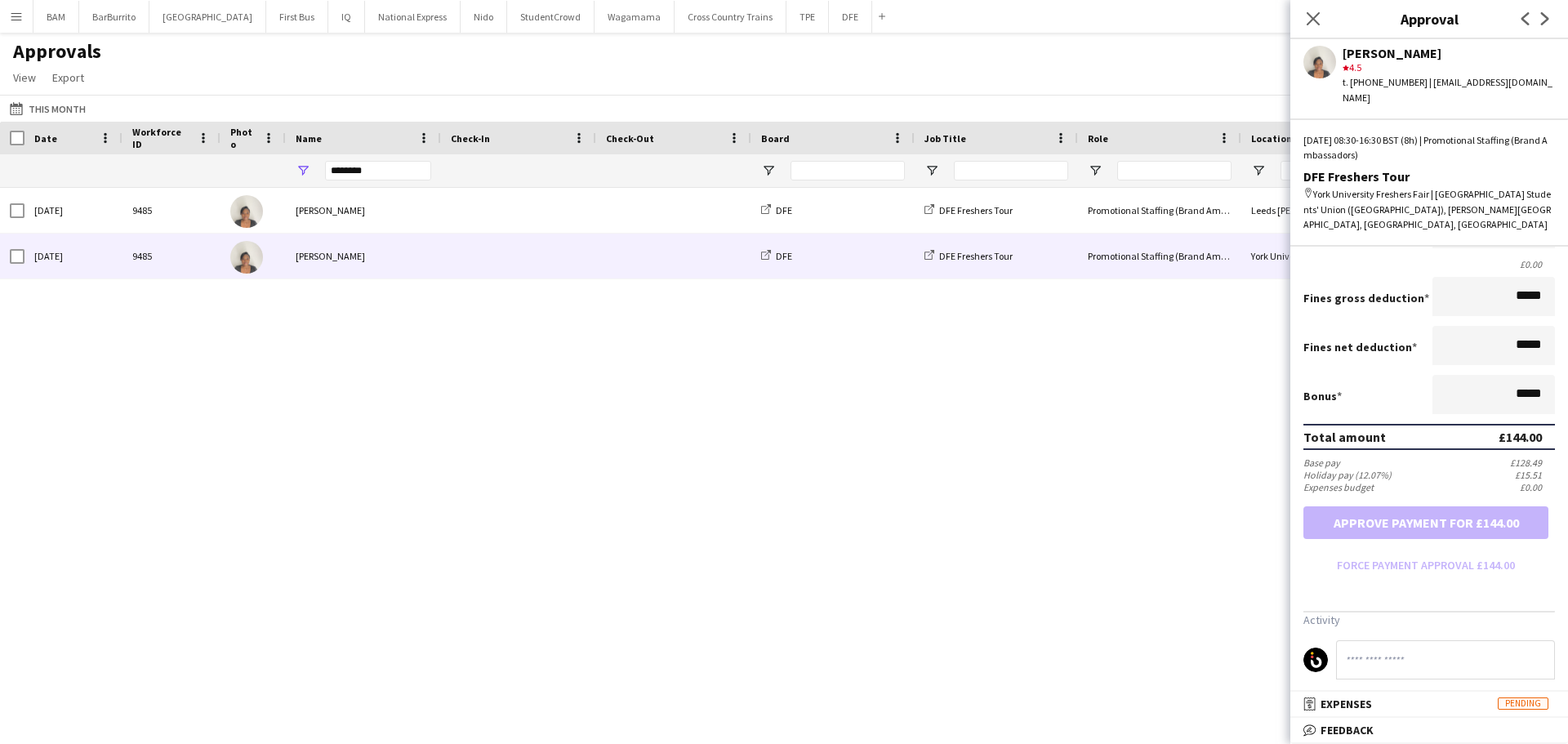
click at [1417, 725] on mat-panel-title "bubble-pencil Feedback" at bounding box center [1425, 730] width 271 height 15
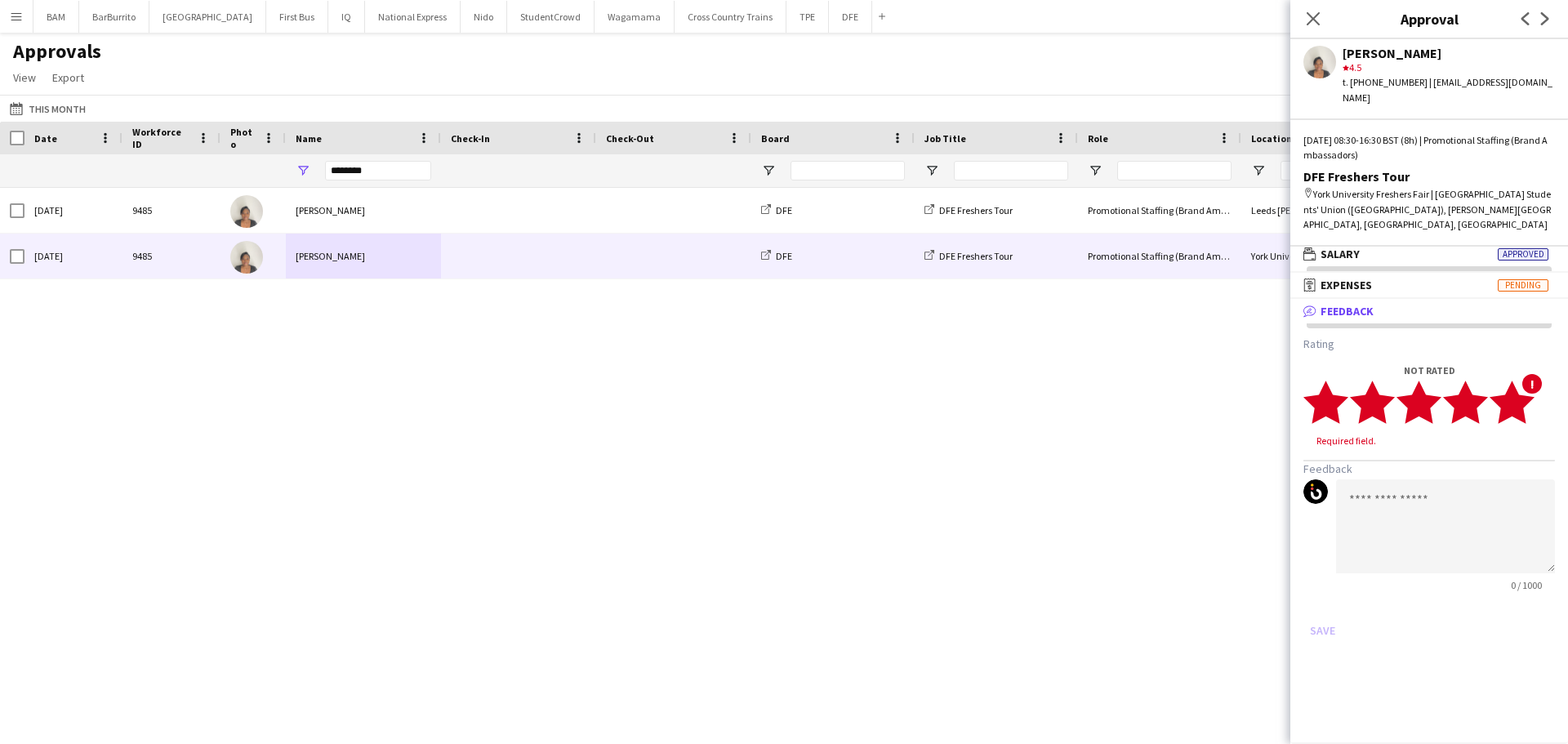
click at [1520, 396] on polygon at bounding box center [1511, 402] width 45 height 42
click at [1455, 474] on textarea at bounding box center [1445, 510] width 219 height 94
click at [1420, 494] on textarea "********" at bounding box center [1445, 510] width 219 height 94
paste textarea "**********"
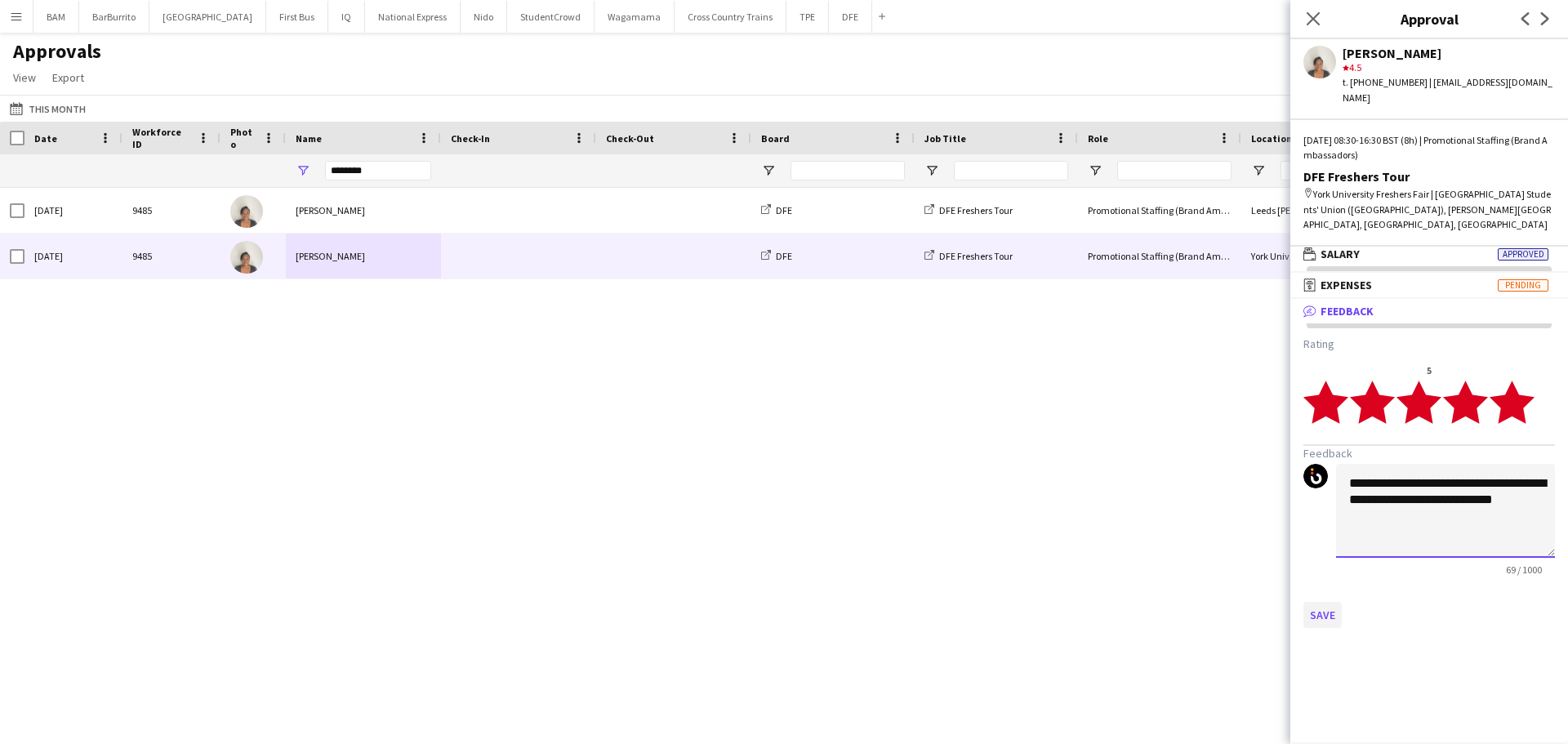
type textarea "**********"
click at [1323, 602] on button "Save" at bounding box center [1322, 615] width 39 height 26
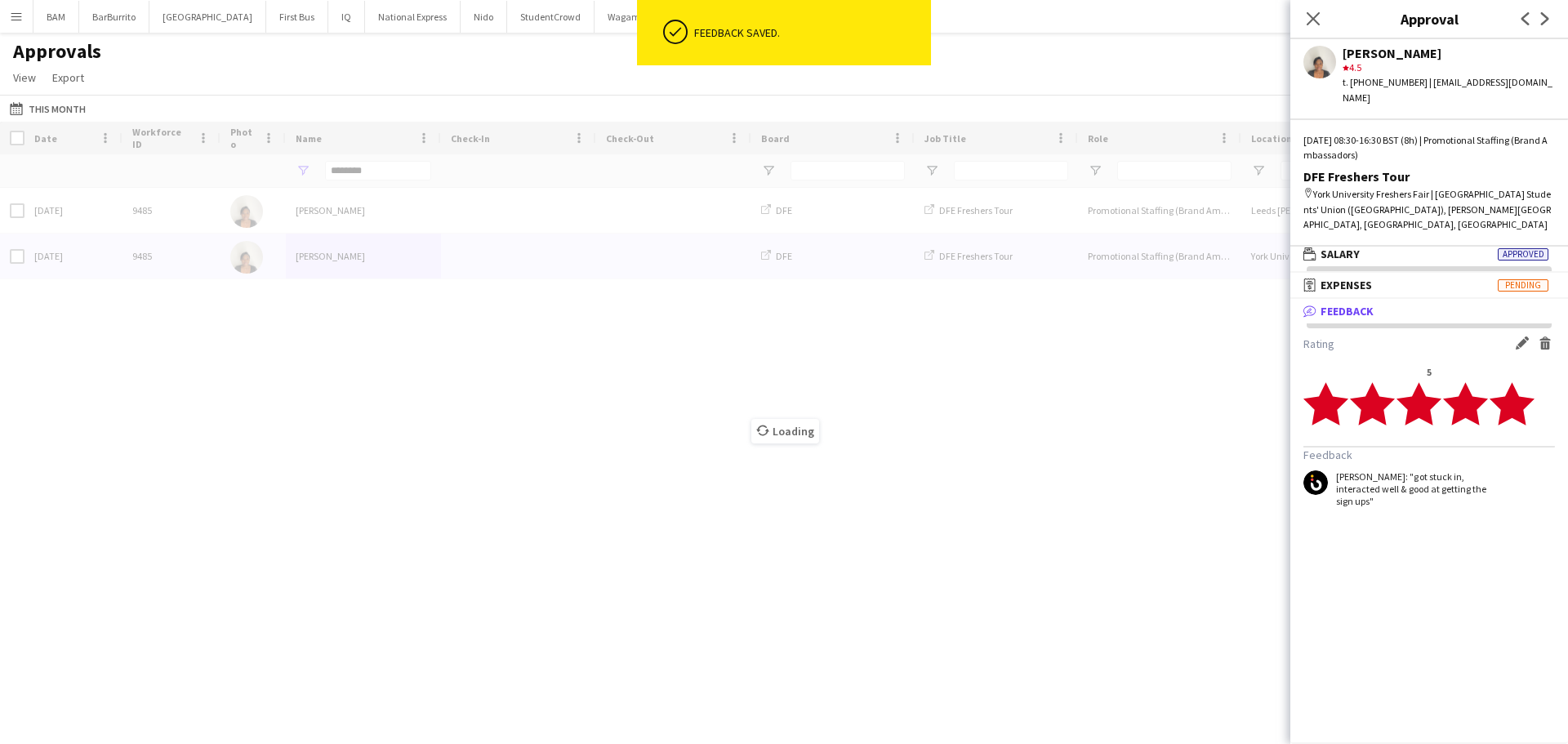
click at [895, 437] on div "Loading" at bounding box center [784, 419] width 1568 height 594
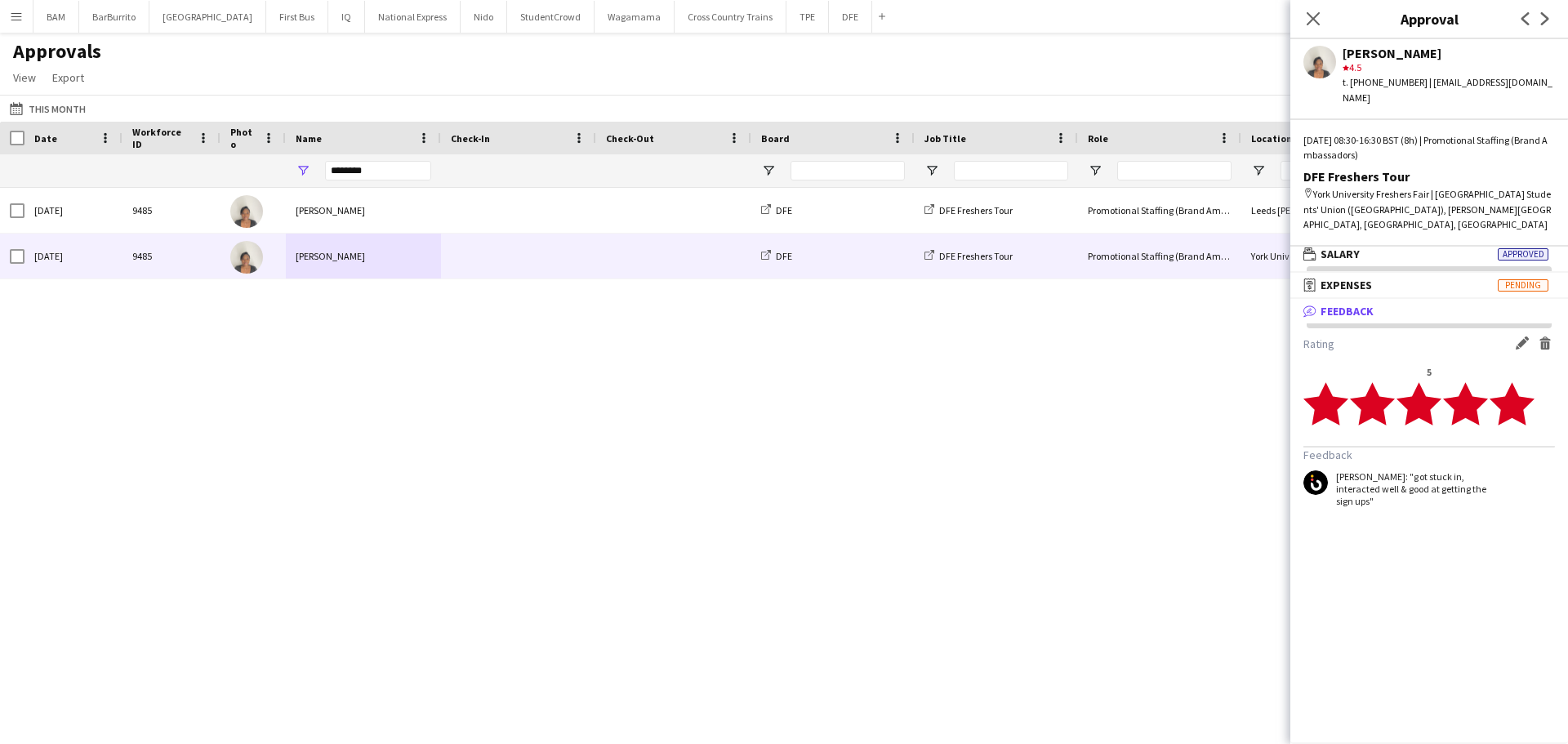
click at [840, 79] on div "Approvals View Customise view Customise filters Reset Filters Reset View Reset …" at bounding box center [784, 67] width 1568 height 56
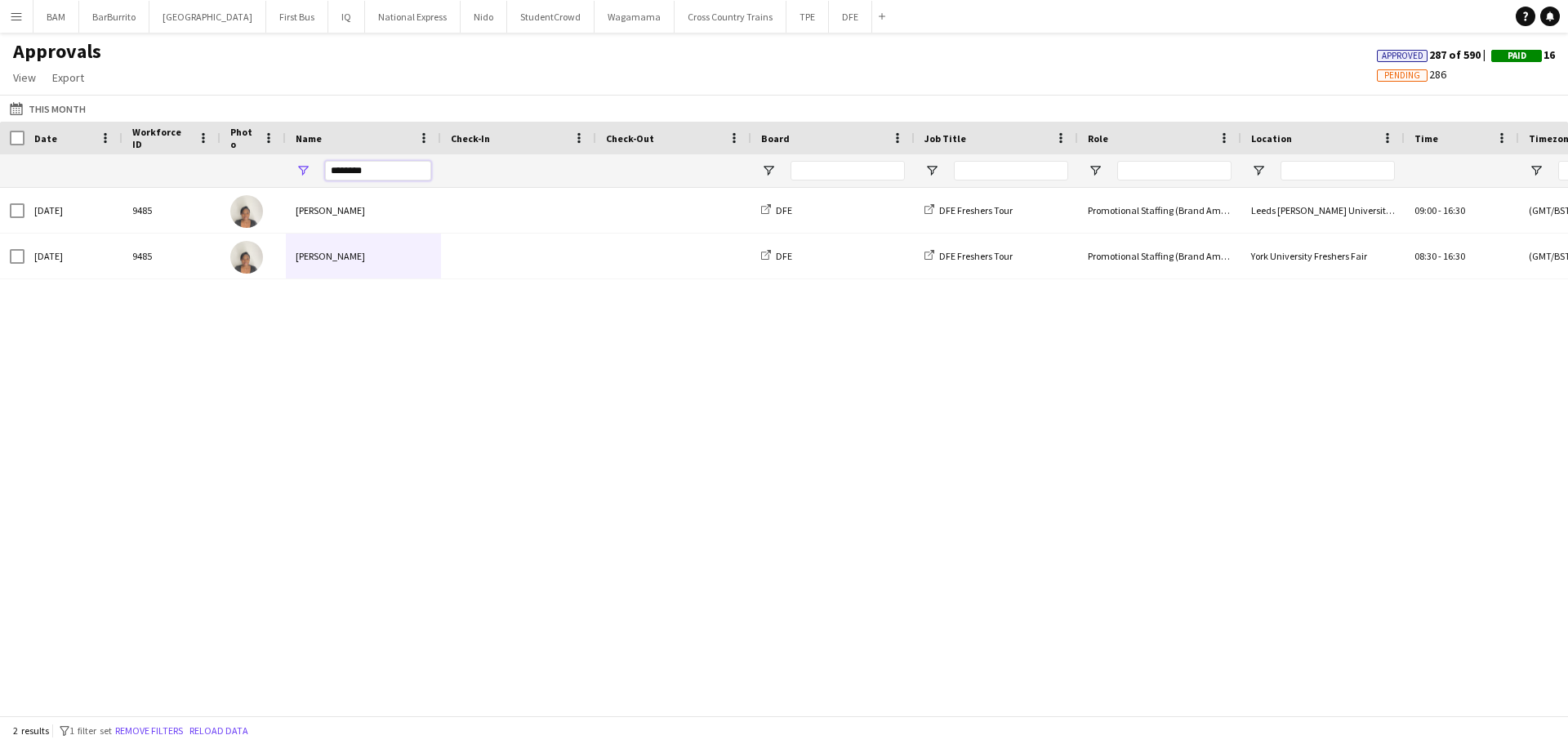
drag, startPoint x: 373, startPoint y: 172, endPoint x: 317, endPoint y: 172, distance: 56.0
click at [317, 172] on div "********" at bounding box center [363, 171] width 155 height 33
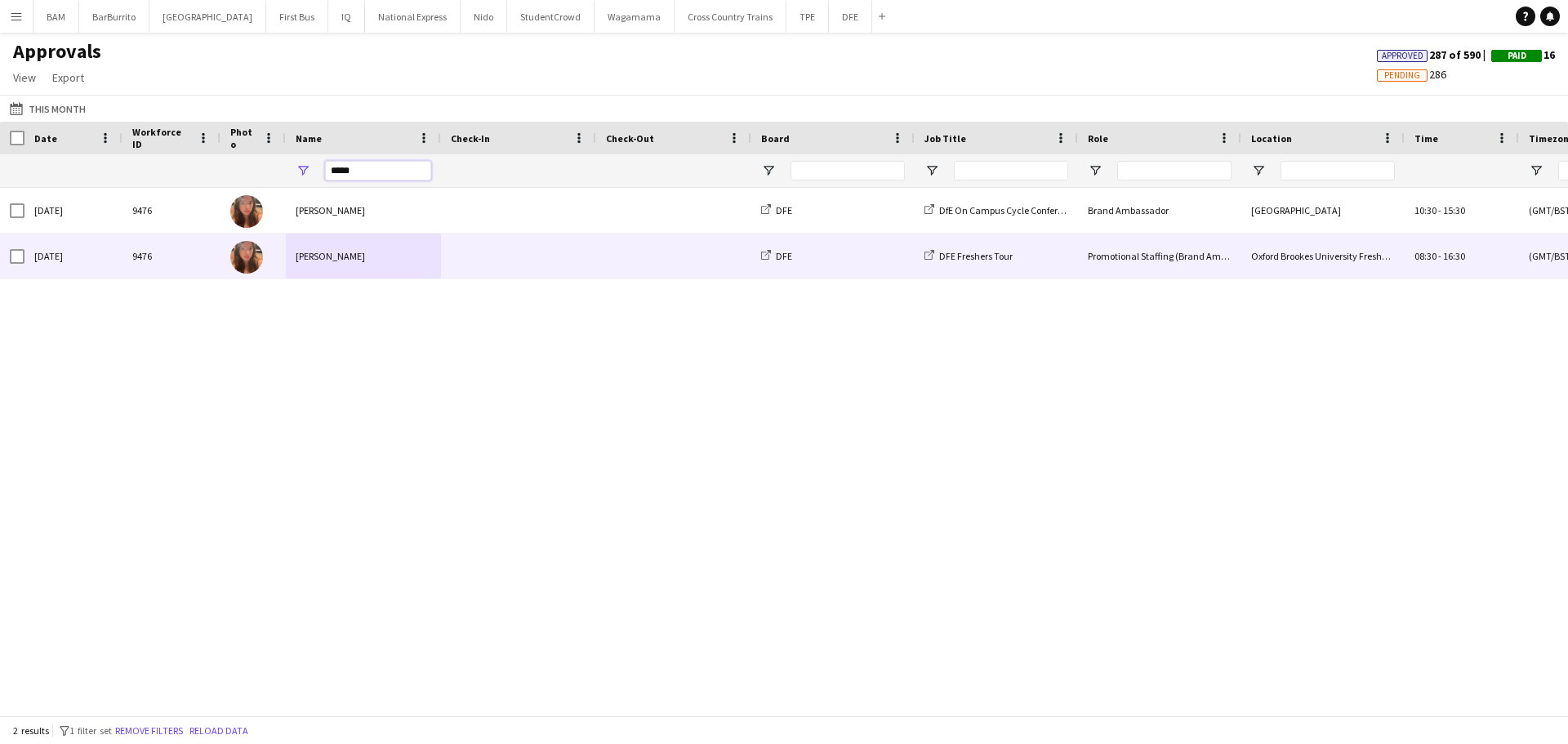
type input "*****"
click at [566, 274] on span at bounding box center [518, 256] width 136 height 45
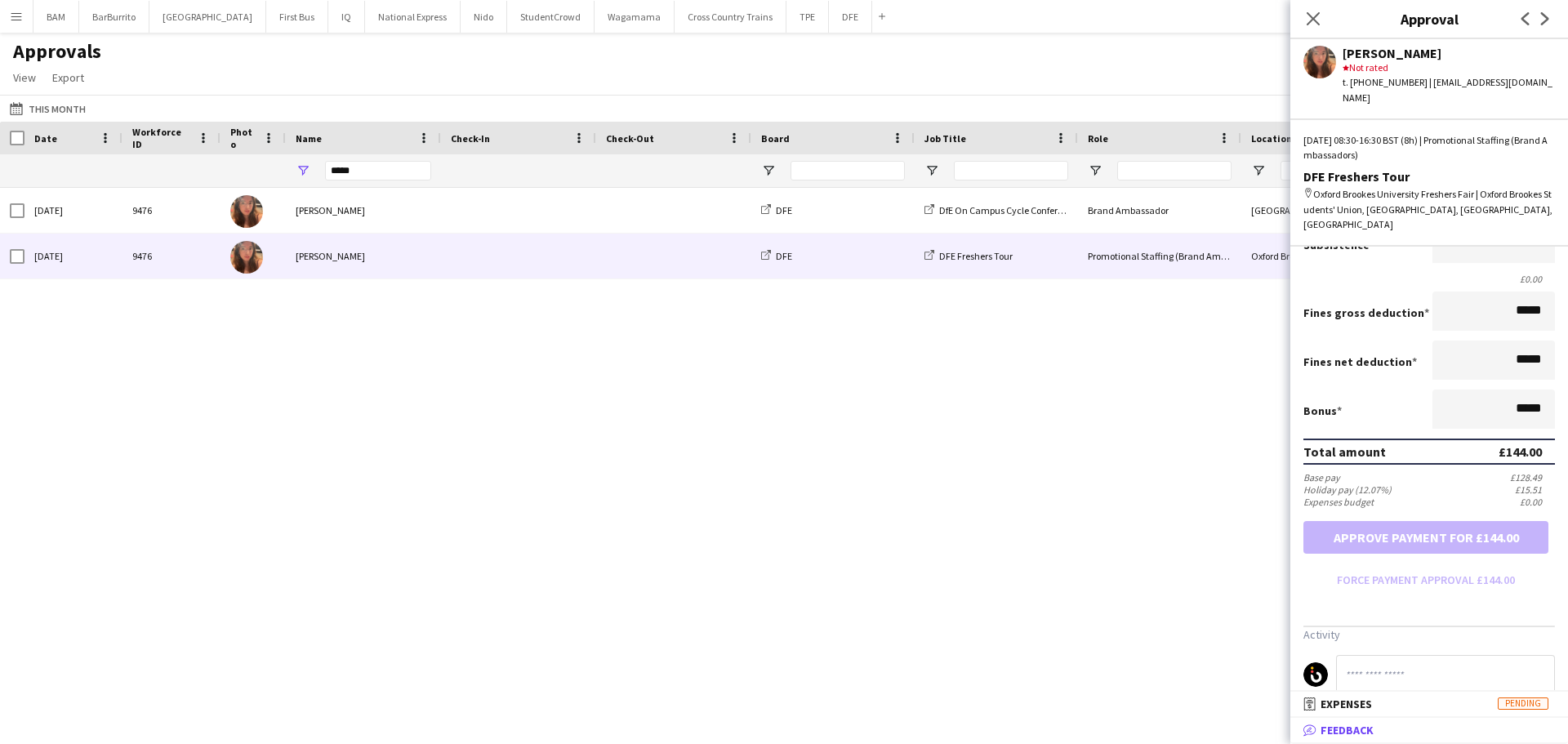
click at [1412, 729] on mat-panel-title "bubble-pencil Feedback" at bounding box center [1425, 730] width 271 height 15
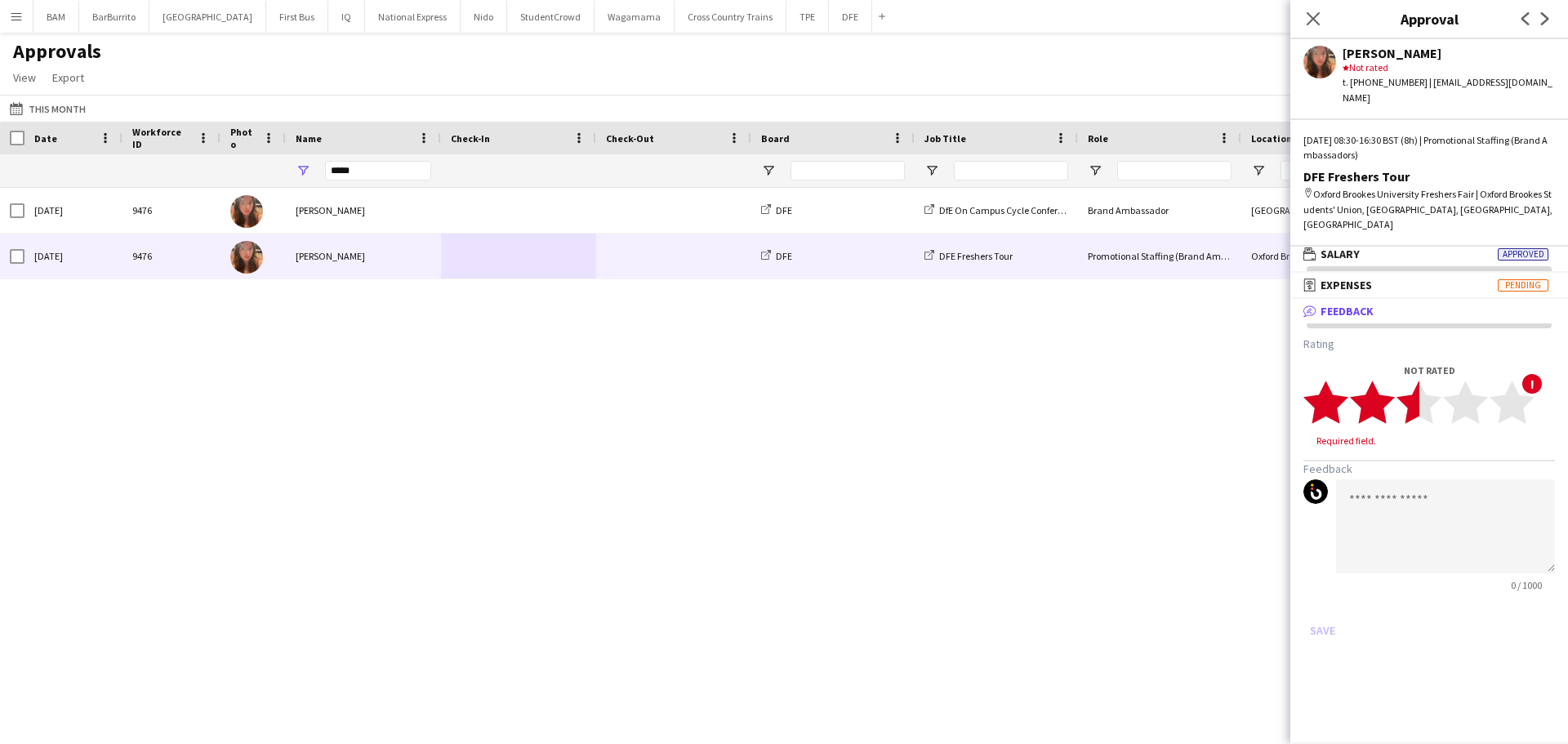
click at [1407, 380] on icon "star" at bounding box center [1418, 403] width 45 height 45
click at [1426, 381] on polygon at bounding box center [1418, 402] width 45 height 42
click at [1424, 477] on textarea at bounding box center [1445, 510] width 219 height 94
click at [1527, 464] on textarea "**********" at bounding box center [1445, 510] width 219 height 94
paste textarea "**********"
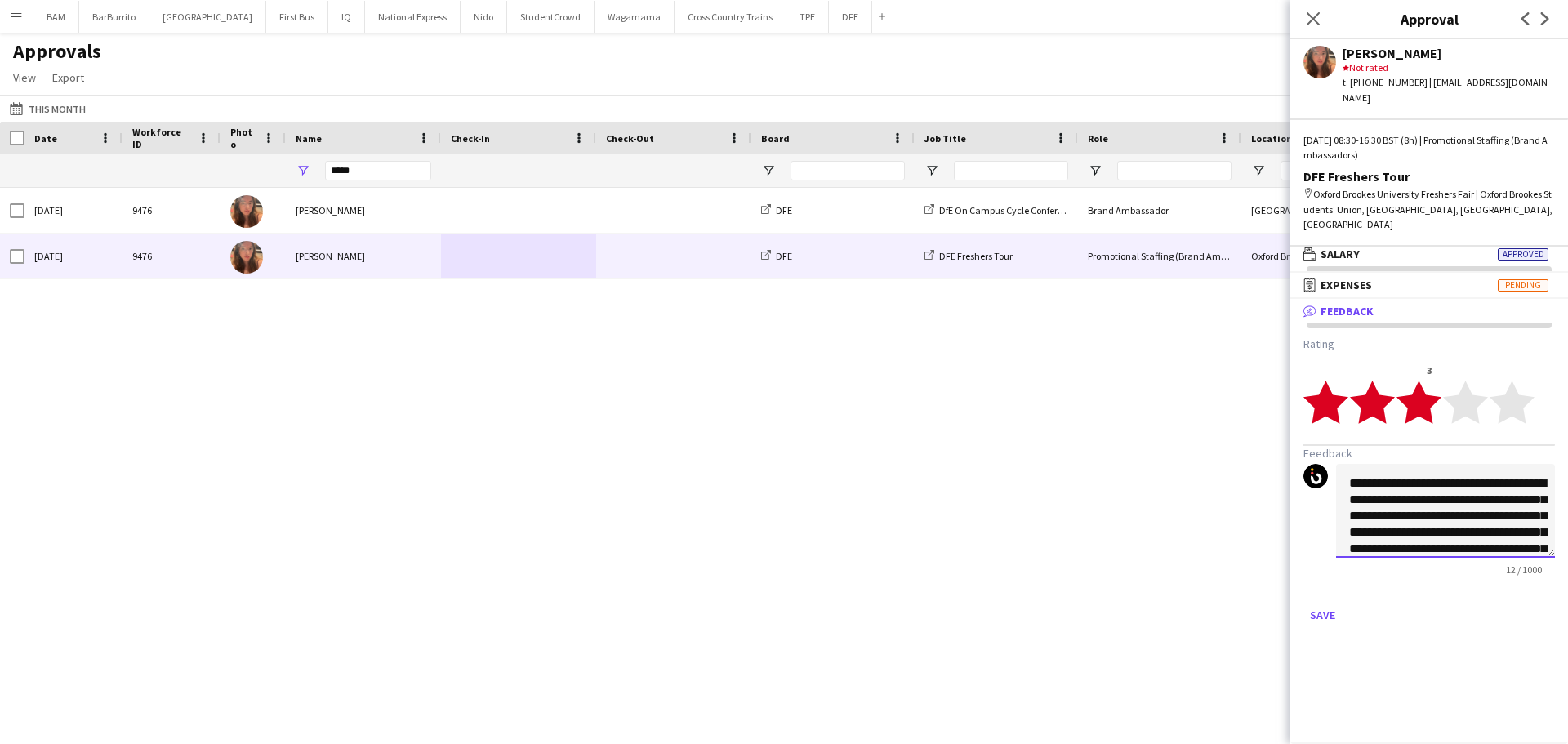
scroll to position [115, 0]
type textarea "**********"
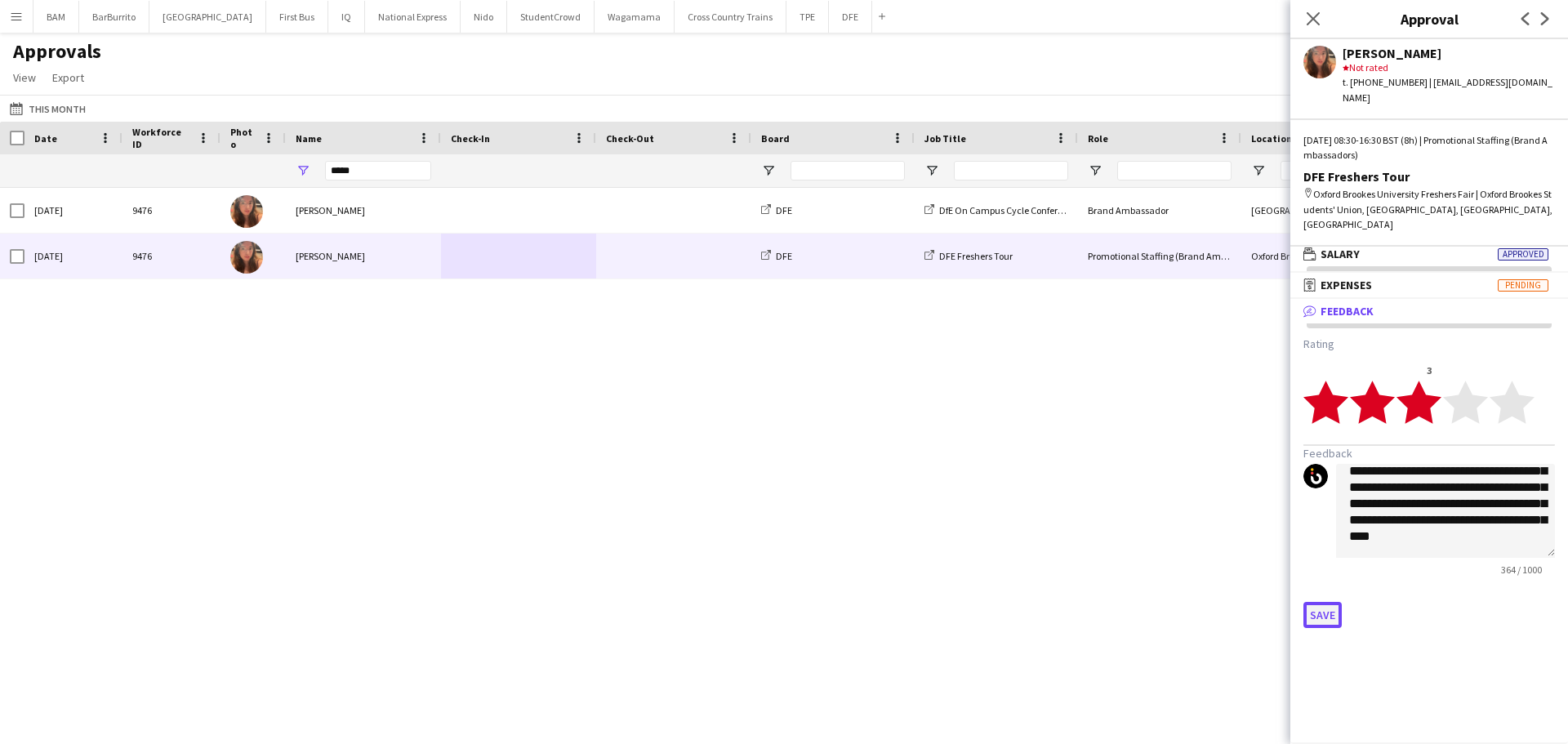
click at [1328, 602] on button "Save" at bounding box center [1322, 615] width 39 height 26
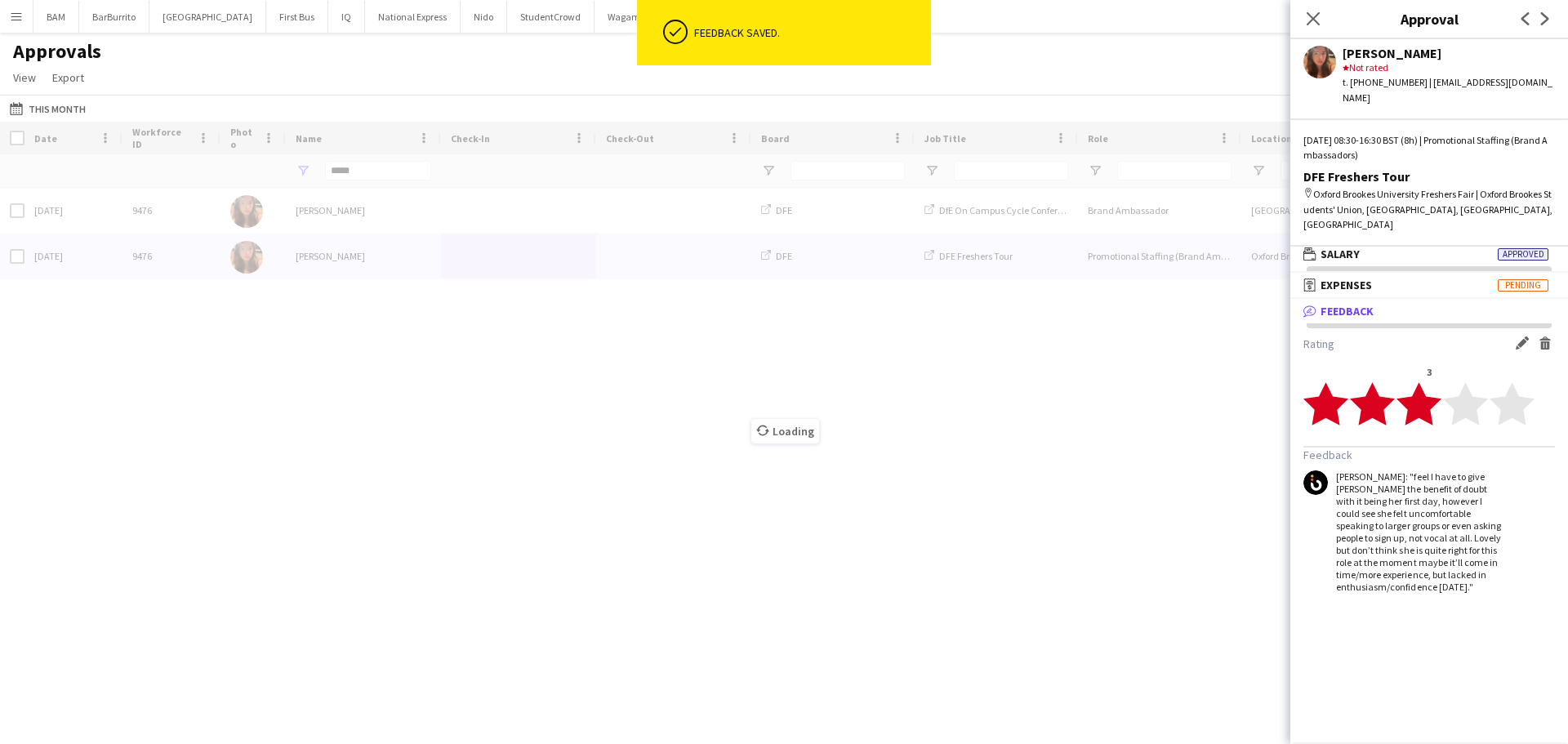
click at [941, 396] on div "Tue, 2 Sep 2025 9476 Alena Jones DFE DfE On Campus Cycle Conference Brand Ambas…" at bounding box center [784, 445] width 1568 height 515
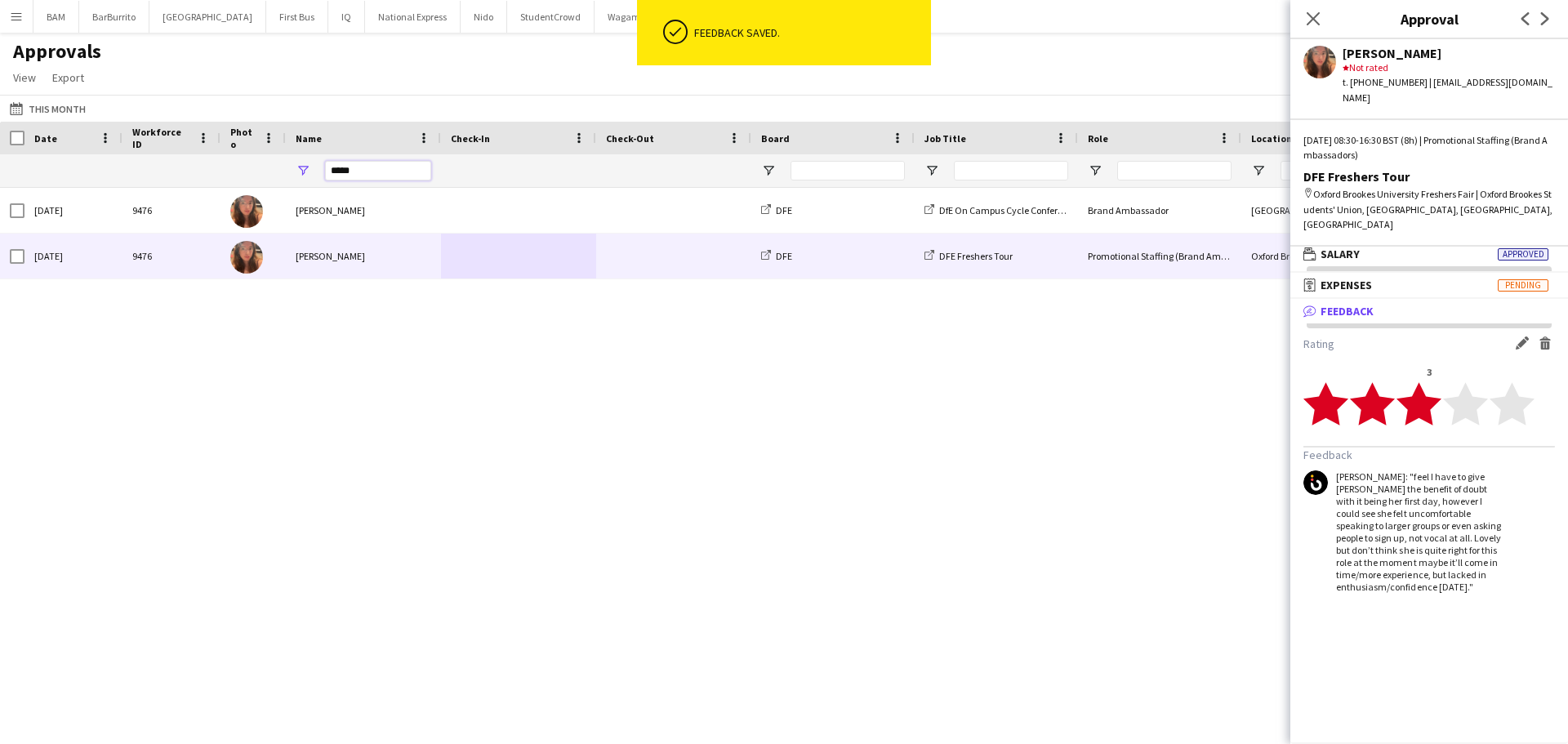
drag, startPoint x: 384, startPoint y: 170, endPoint x: 273, endPoint y: 175, distance: 111.1
click at [273, 175] on div "*****" at bounding box center [1482, 171] width 2964 height 33
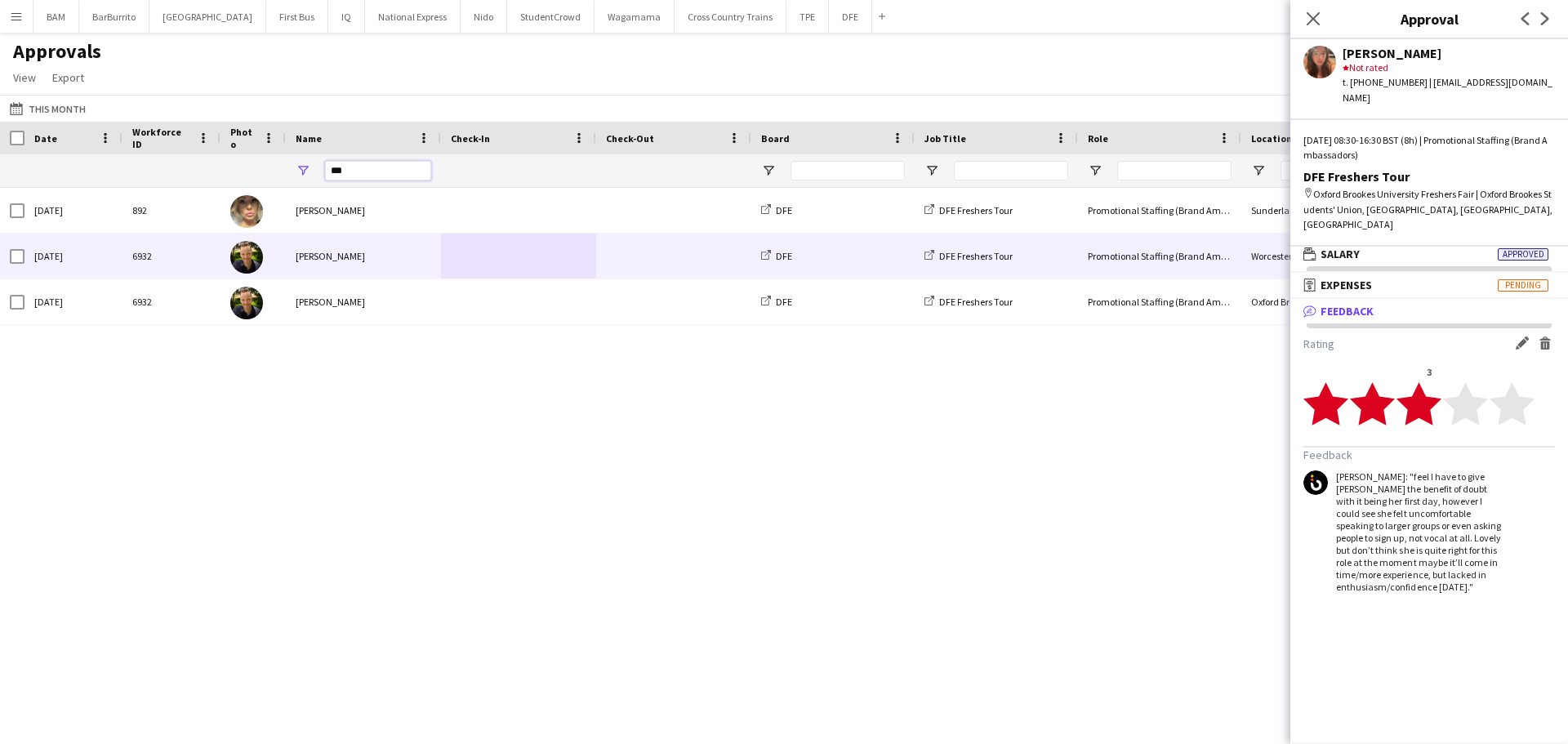
type input "***"
click at [411, 279] on div "[PERSON_NAME]" at bounding box center [363, 256] width 155 height 45
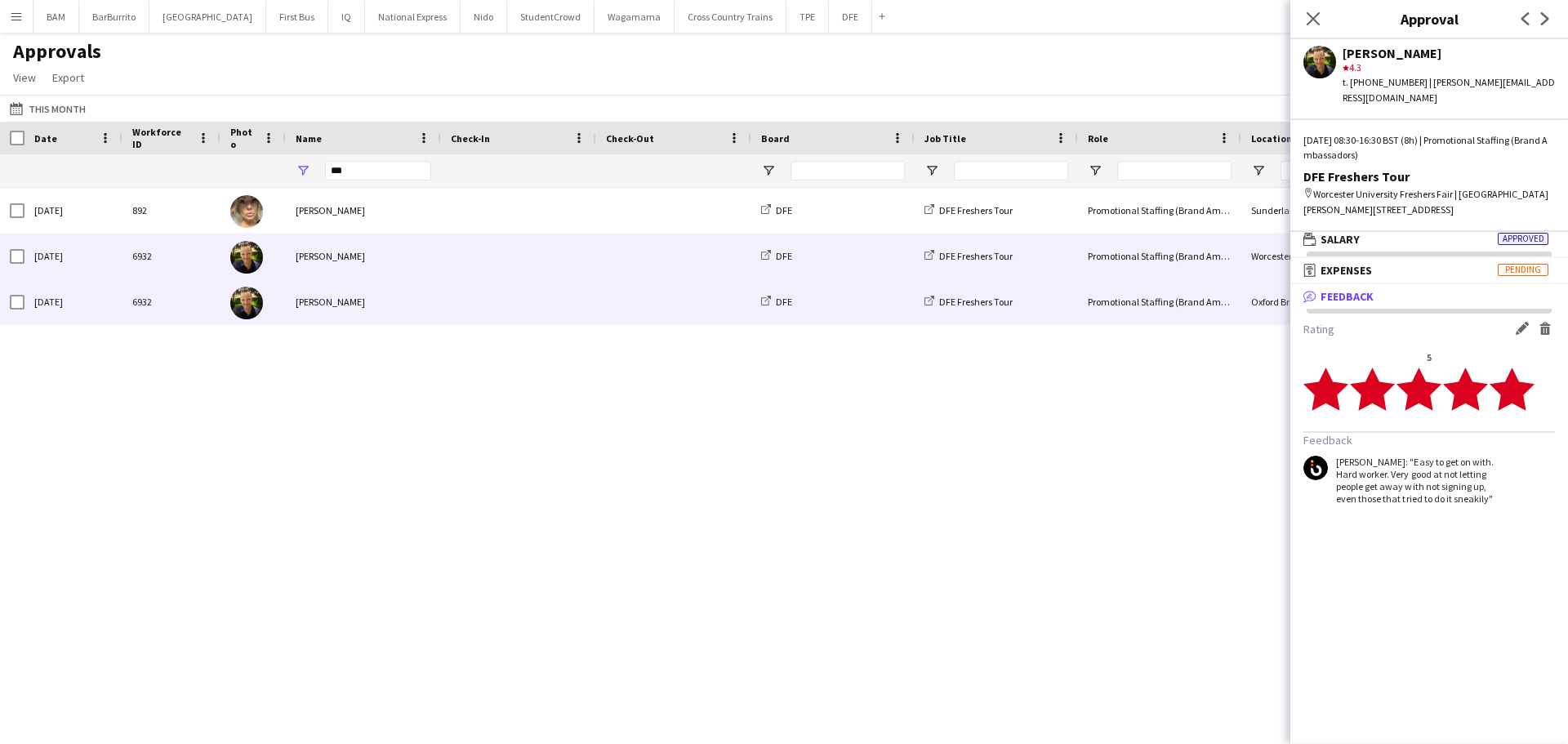
drag, startPoint x: 1204, startPoint y: 301, endPoint x: 1214, endPoint y: 306, distance: 11.2
click at [1204, 302] on div "Promotional Staffing (Brand Ambassadors)" at bounding box center [1160, 302] width 163 height 45
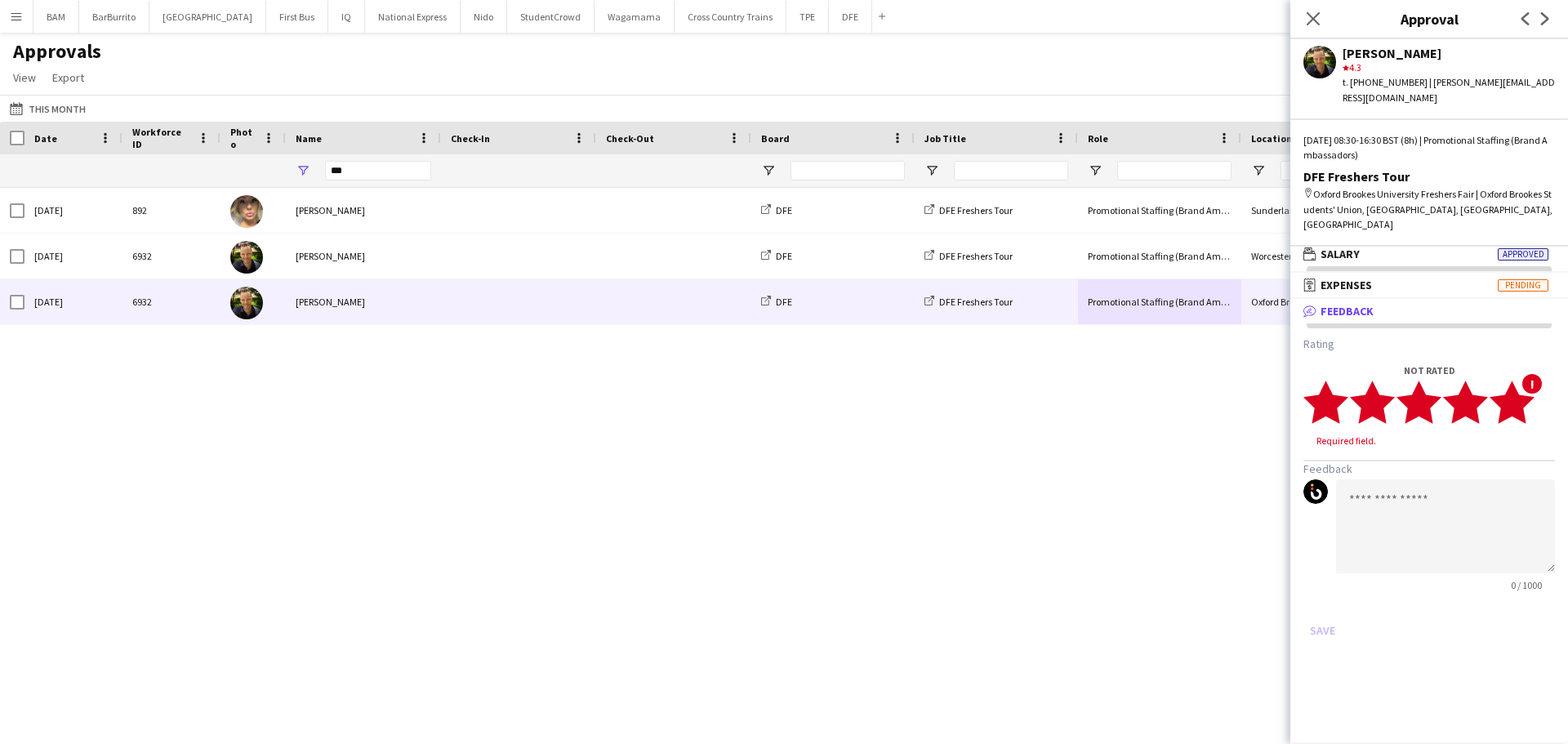
drag, startPoint x: 1528, startPoint y: 380, endPoint x: 1488, endPoint y: 479, distance: 106.8
click at [1528, 380] on icon "star" at bounding box center [1511, 403] width 45 height 45
click at [1469, 480] on textarea at bounding box center [1445, 510] width 219 height 94
click at [1410, 464] on textarea "**********" at bounding box center [1445, 510] width 219 height 94
click at [1407, 464] on textarea "**********" at bounding box center [1445, 510] width 219 height 94
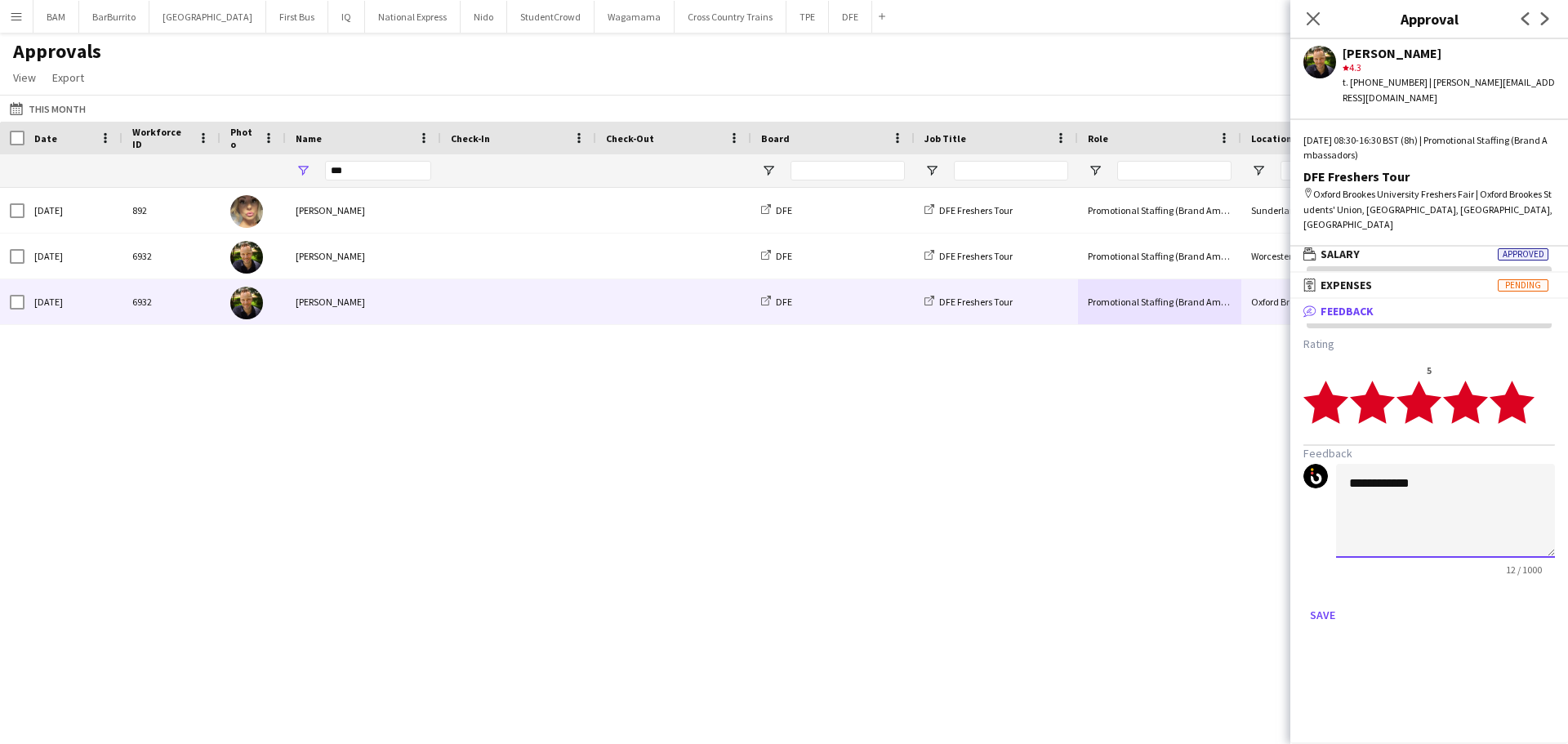
click at [1458, 464] on textarea "**********" at bounding box center [1445, 510] width 219 height 94
paste textarea "**********"
type textarea "**********"
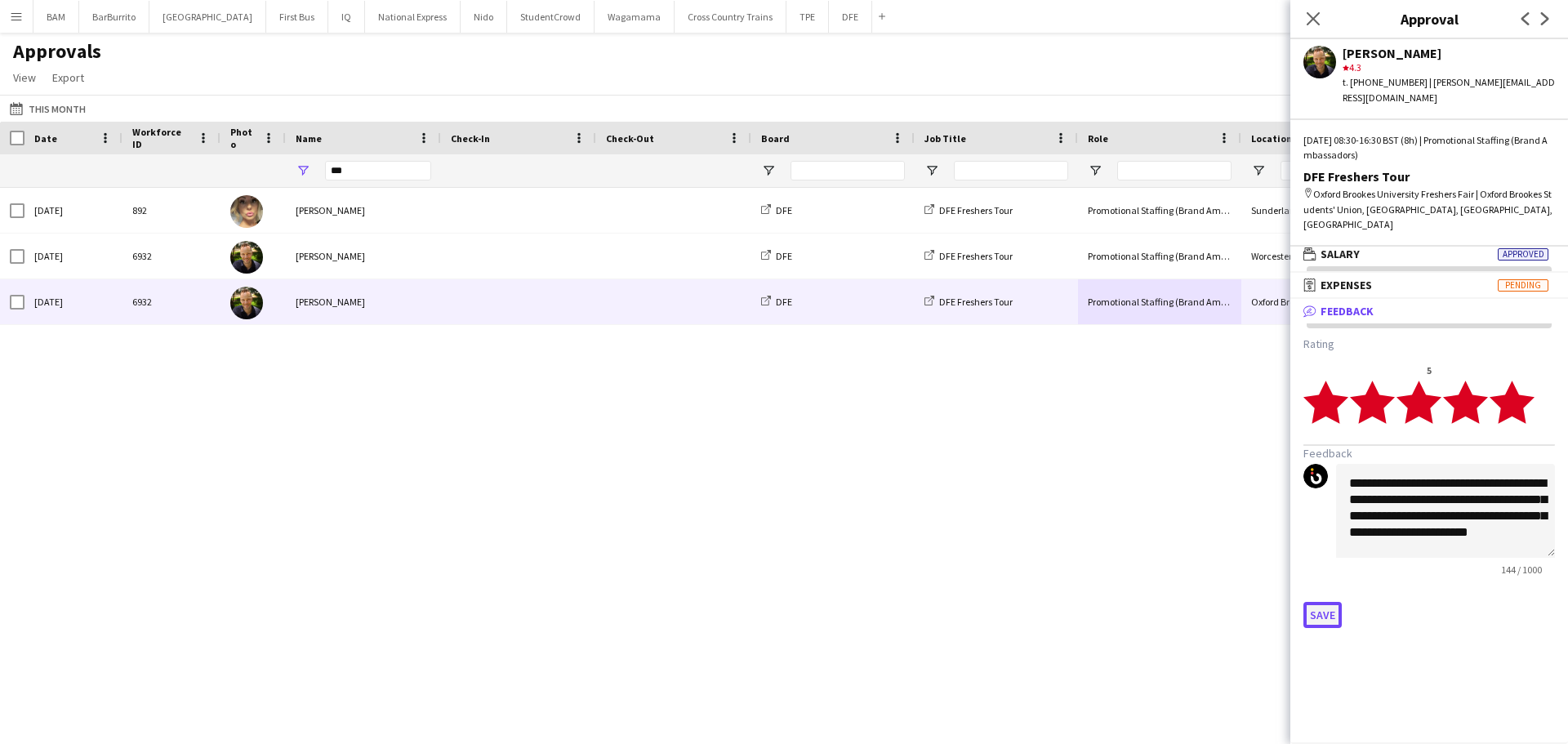
click at [1326, 602] on button "Save" at bounding box center [1322, 615] width 39 height 26
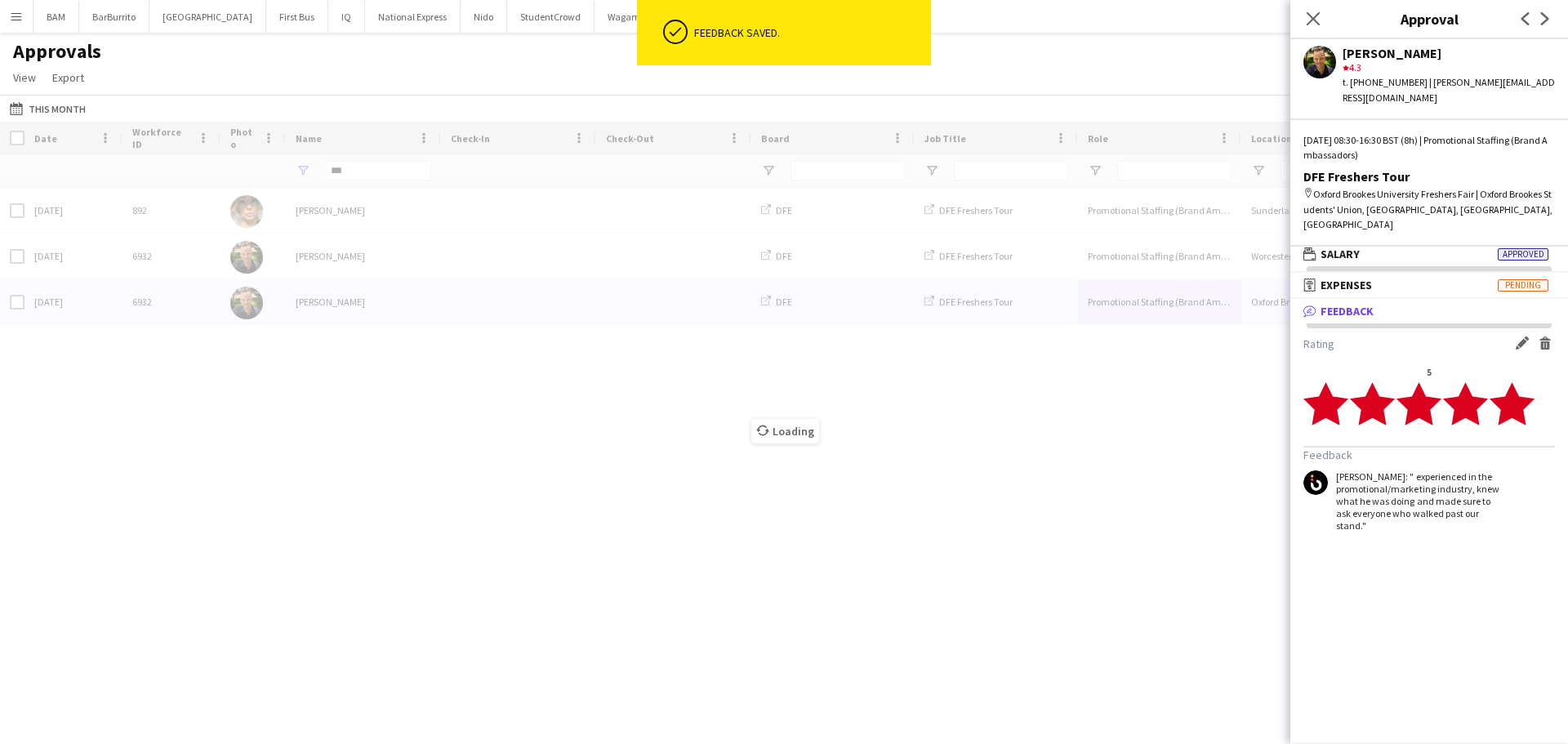
click at [1112, 545] on div "Loading" at bounding box center [784, 419] width 1568 height 594
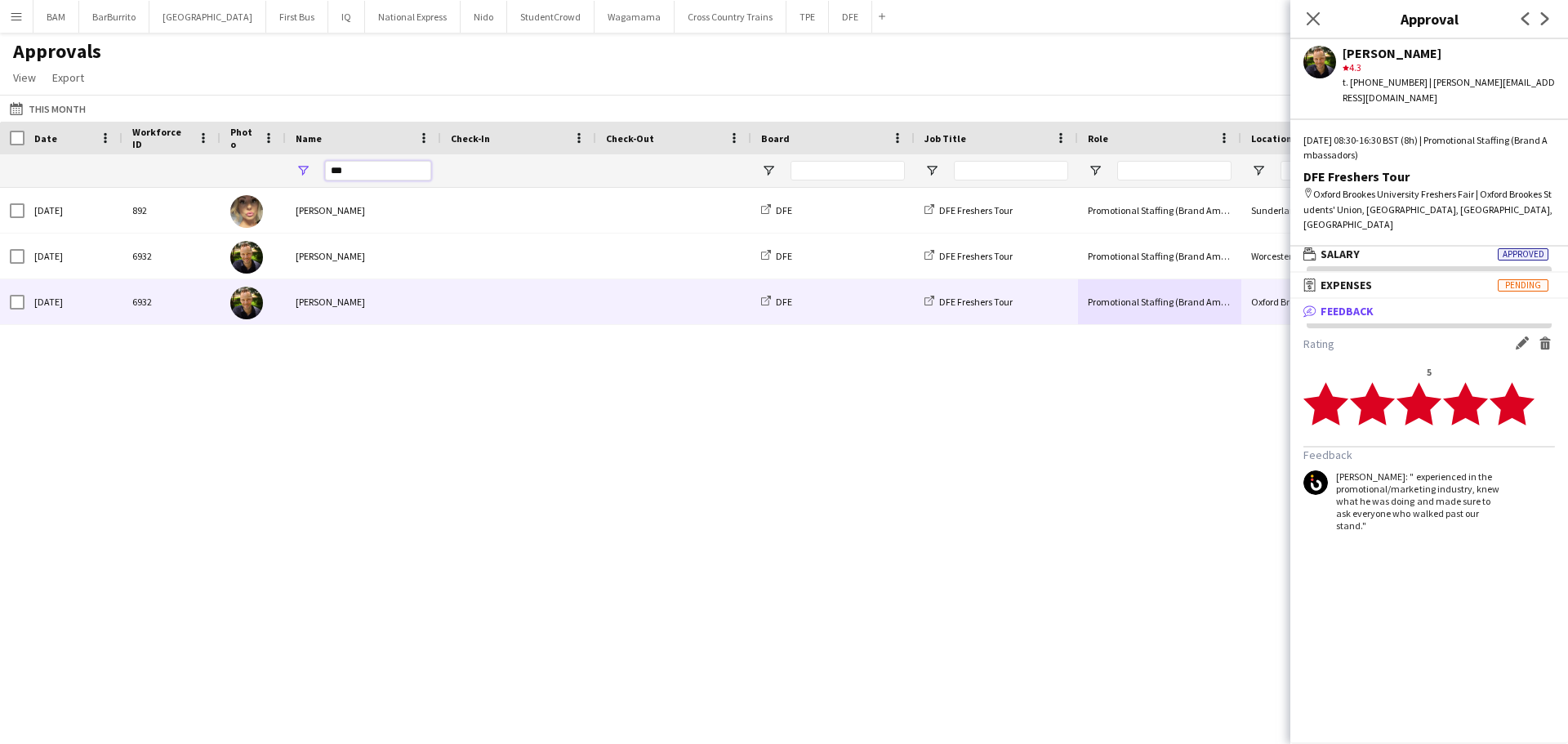
drag, startPoint x: 352, startPoint y: 167, endPoint x: 328, endPoint y: 169, distance: 24.1
click at [328, 168] on input "***" at bounding box center [377, 170] width 106 height 20
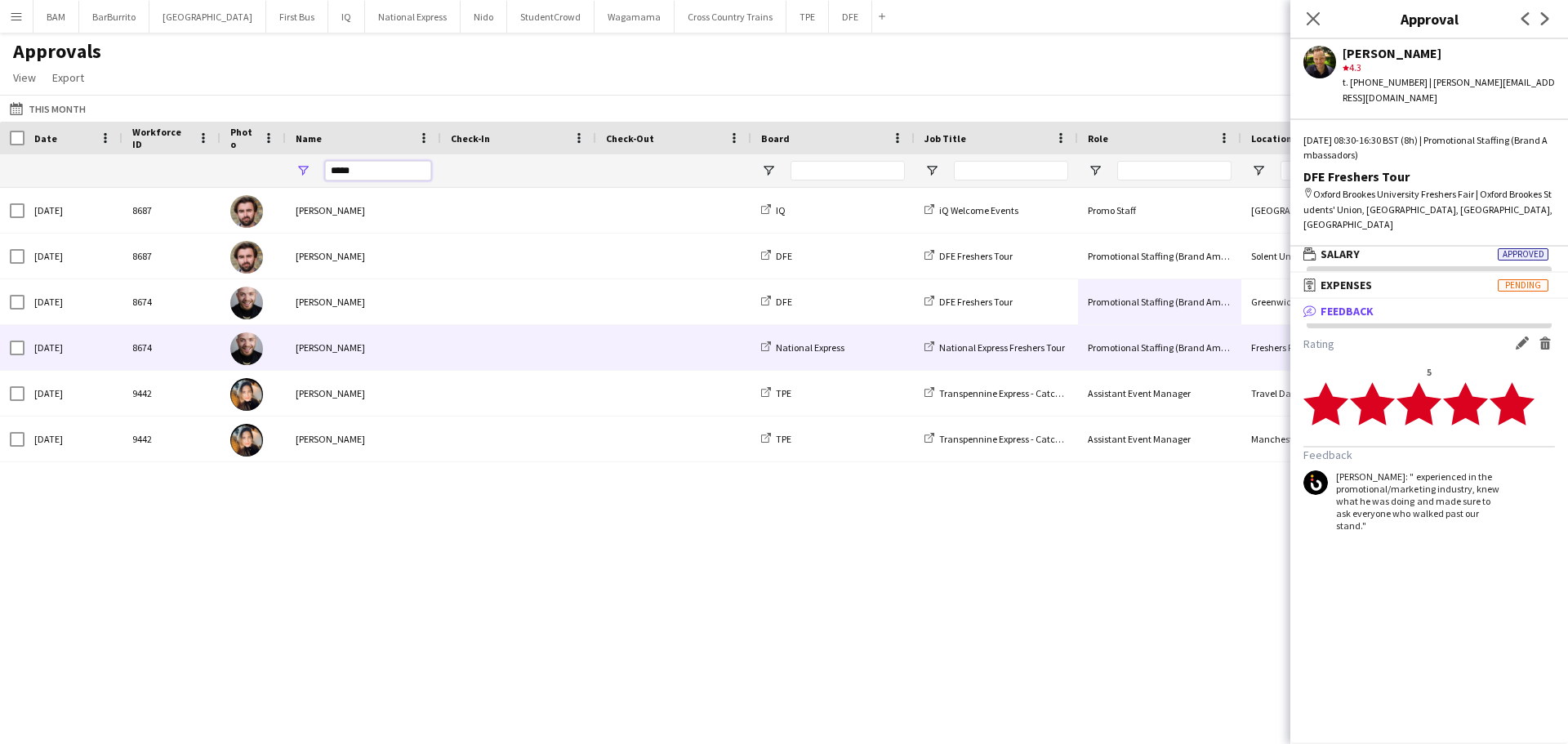
type input "*****"
click at [1201, 341] on div "Promotional Staffing (Brand Ambassadors)" at bounding box center [1160, 347] width 163 height 45
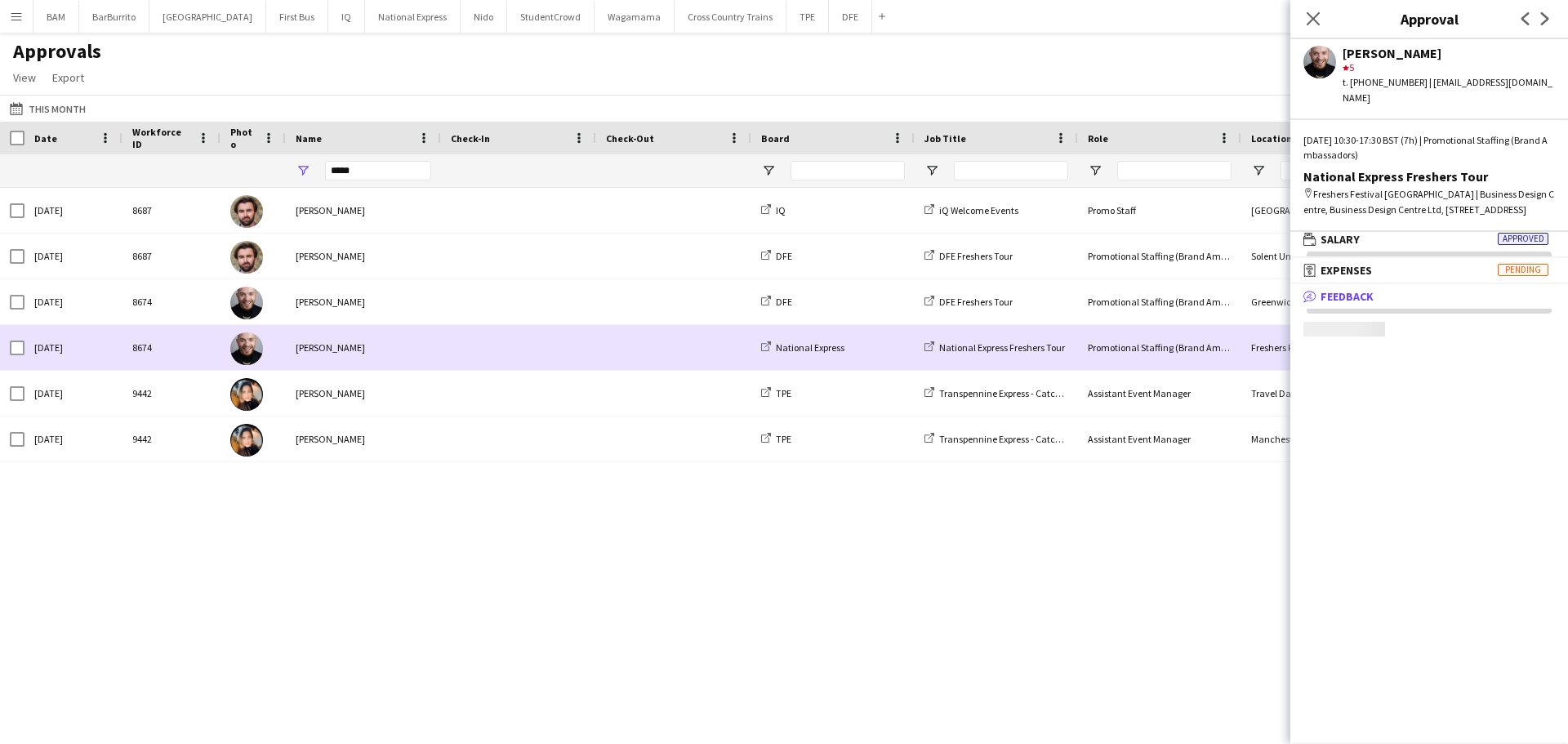
click at [1247, 315] on div "Greenwich University Freshers Fair" at bounding box center [1323, 302] width 163 height 45
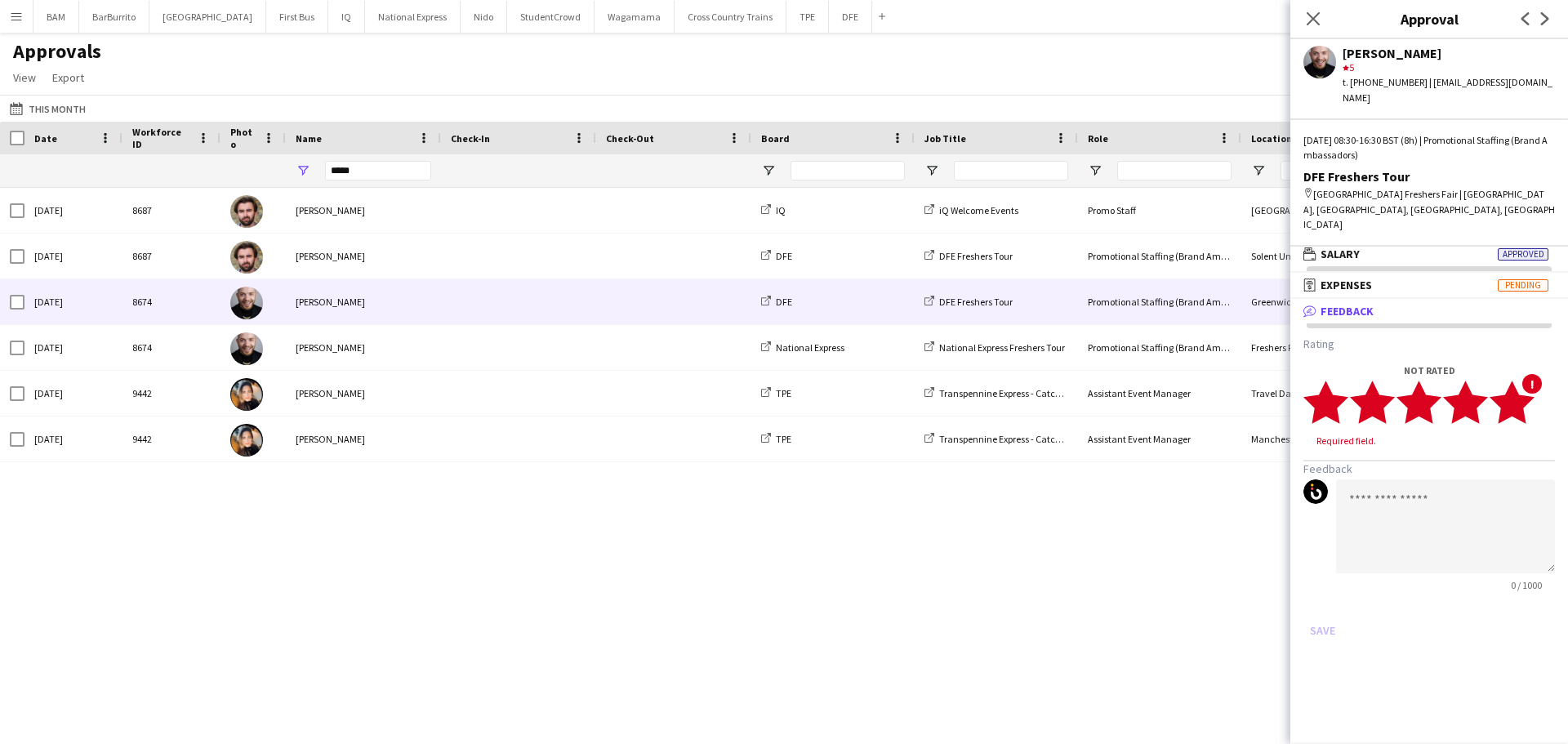
click at [1523, 380] on icon "star" at bounding box center [1511, 403] width 45 height 45
click at [1384, 490] on textarea at bounding box center [1445, 510] width 219 height 94
click at [1464, 464] on textarea "********" at bounding box center [1445, 510] width 219 height 94
paste textarea "**********"
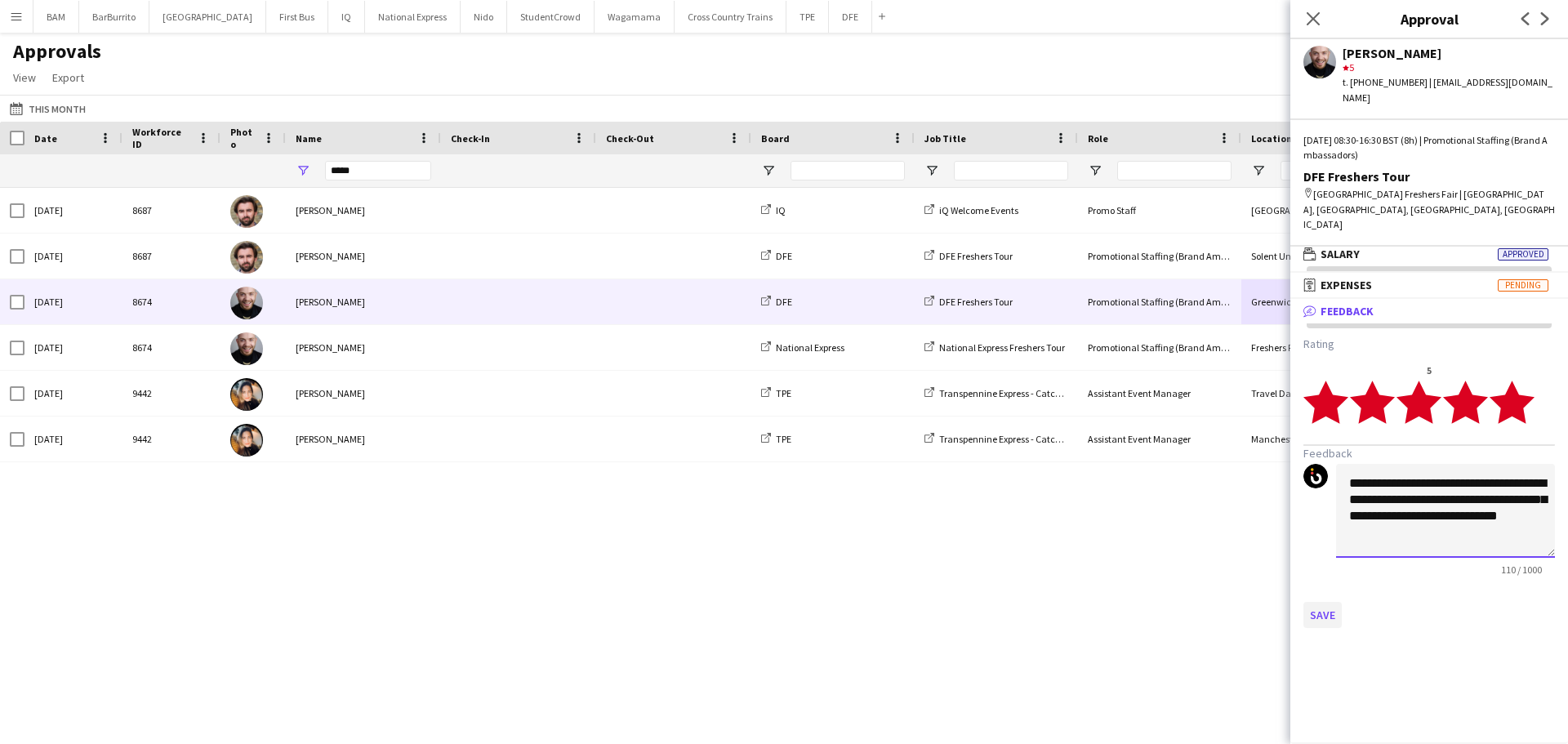
type textarea "**********"
click at [1331, 602] on button "Save" at bounding box center [1322, 615] width 39 height 26
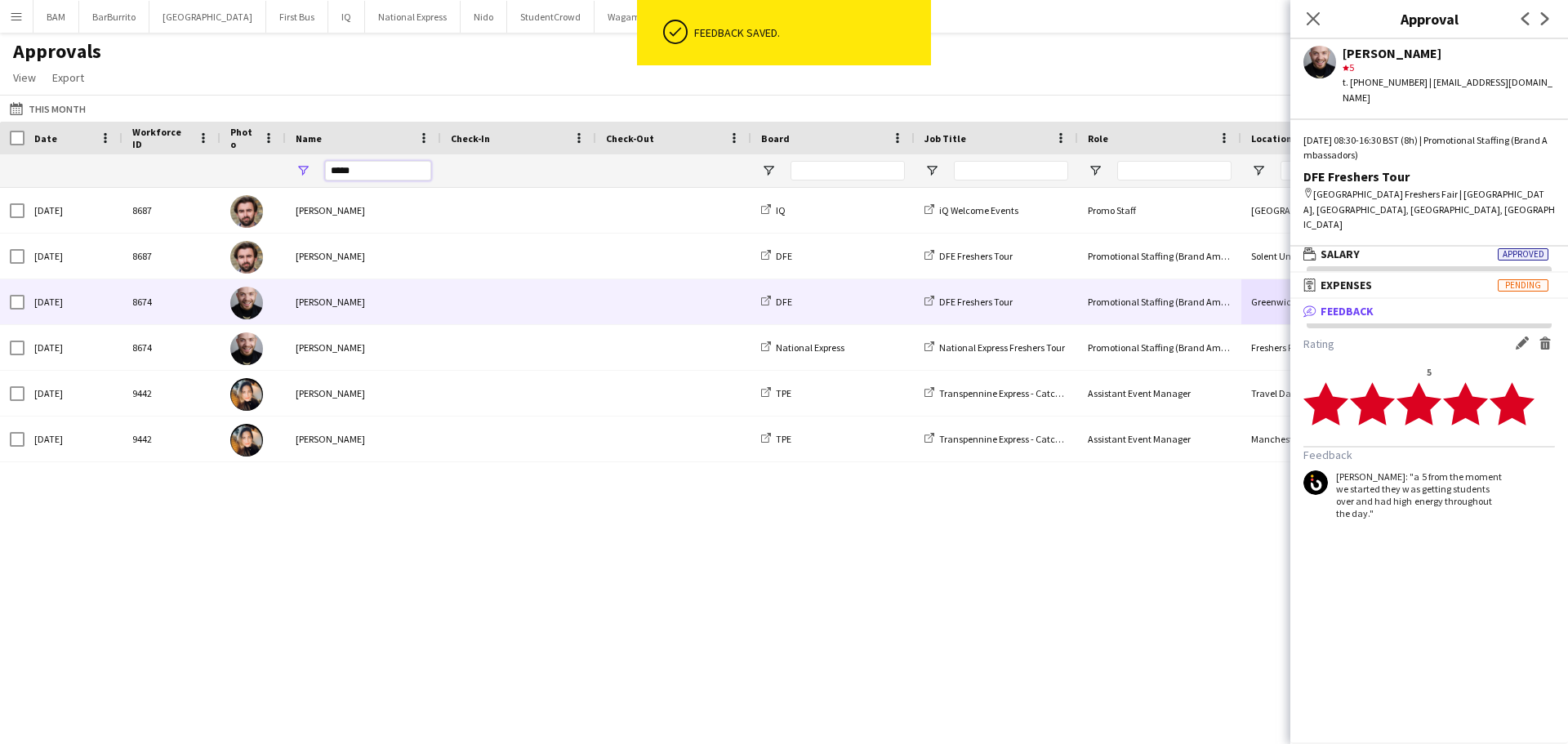
click at [317, 178] on div "*****" at bounding box center [363, 171] width 155 height 33
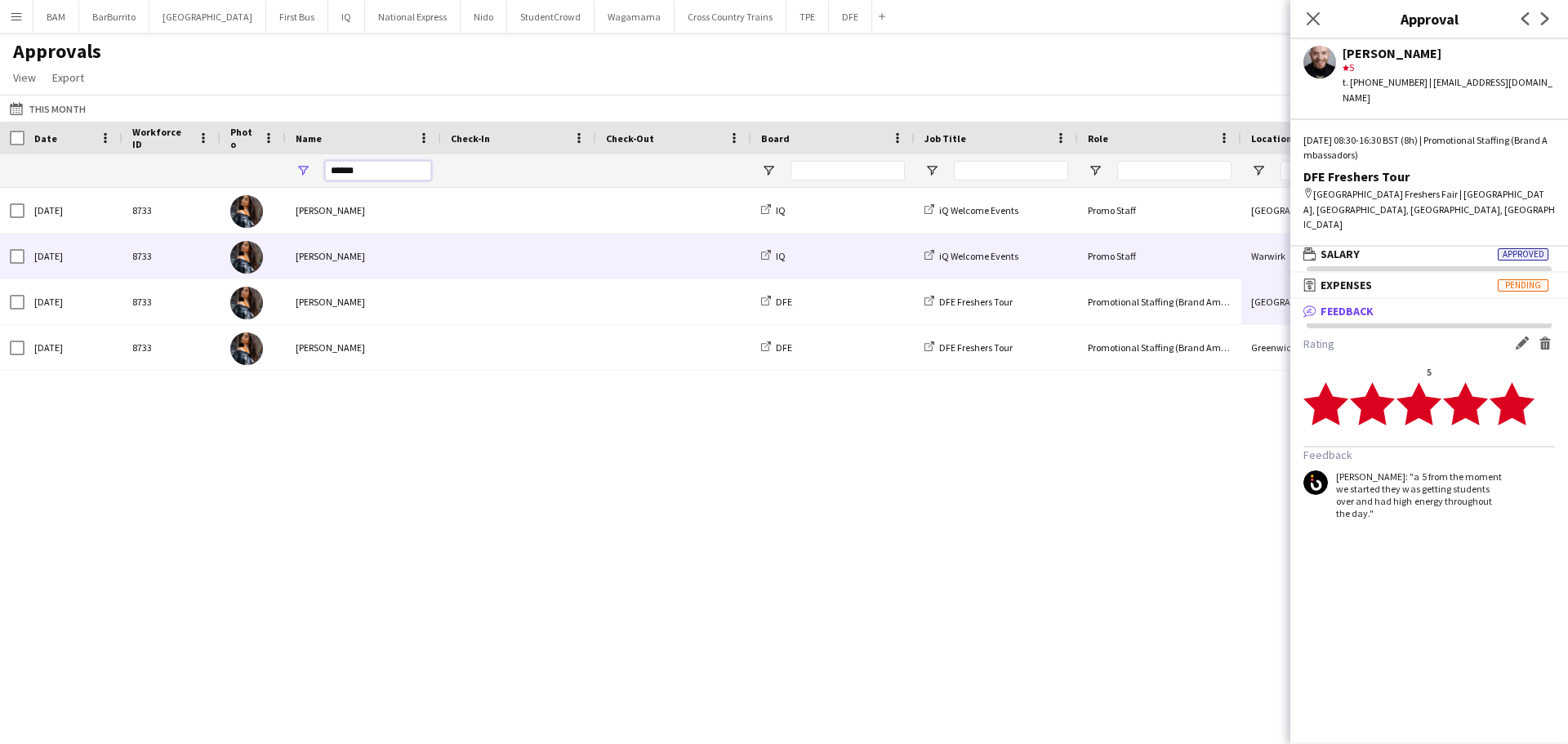
type input "******"
click at [430, 218] on div "[PERSON_NAME]" at bounding box center [363, 210] width 155 height 45
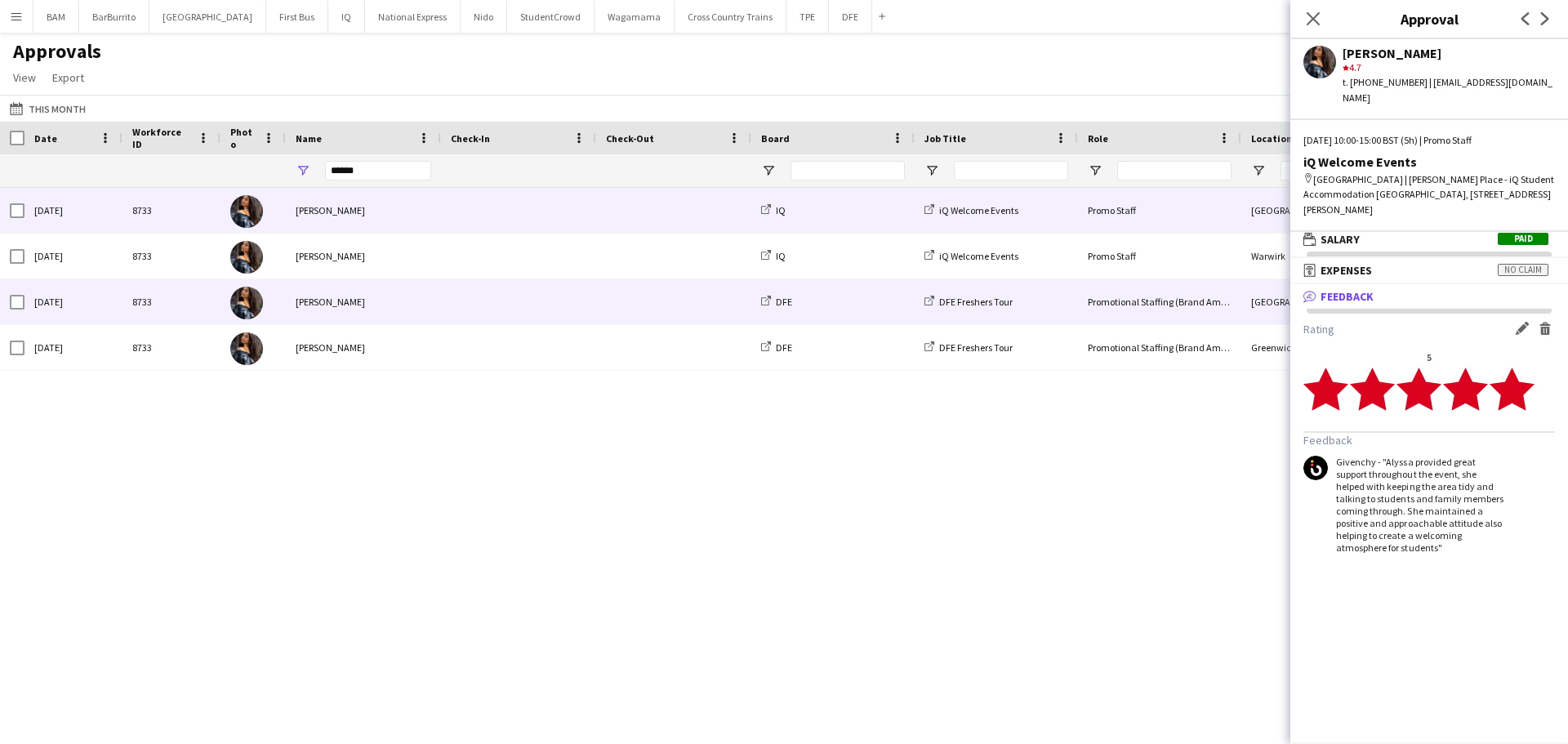
click at [524, 286] on span at bounding box center [518, 302] width 136 height 45
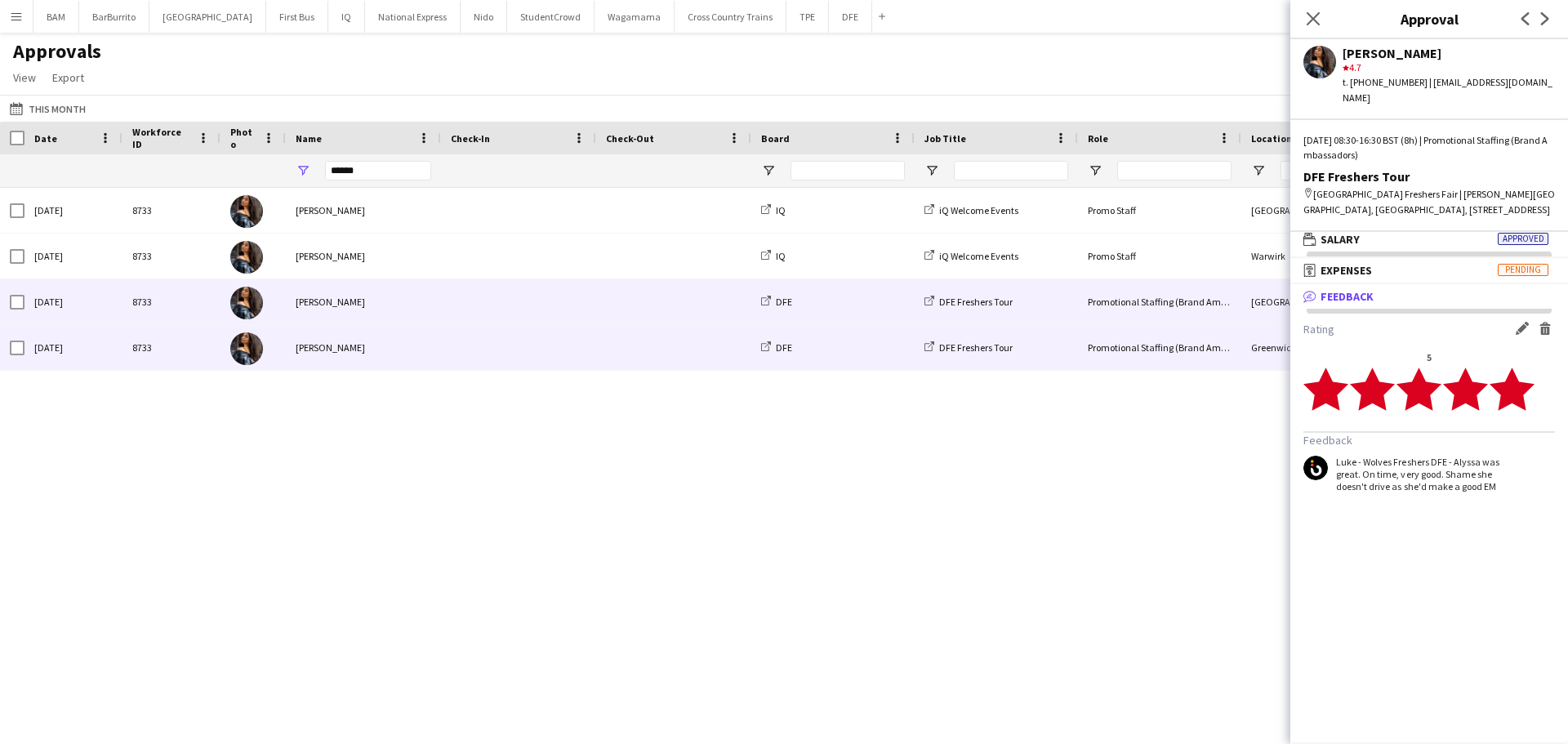
click at [591, 339] on div at bounding box center [518, 347] width 155 height 45
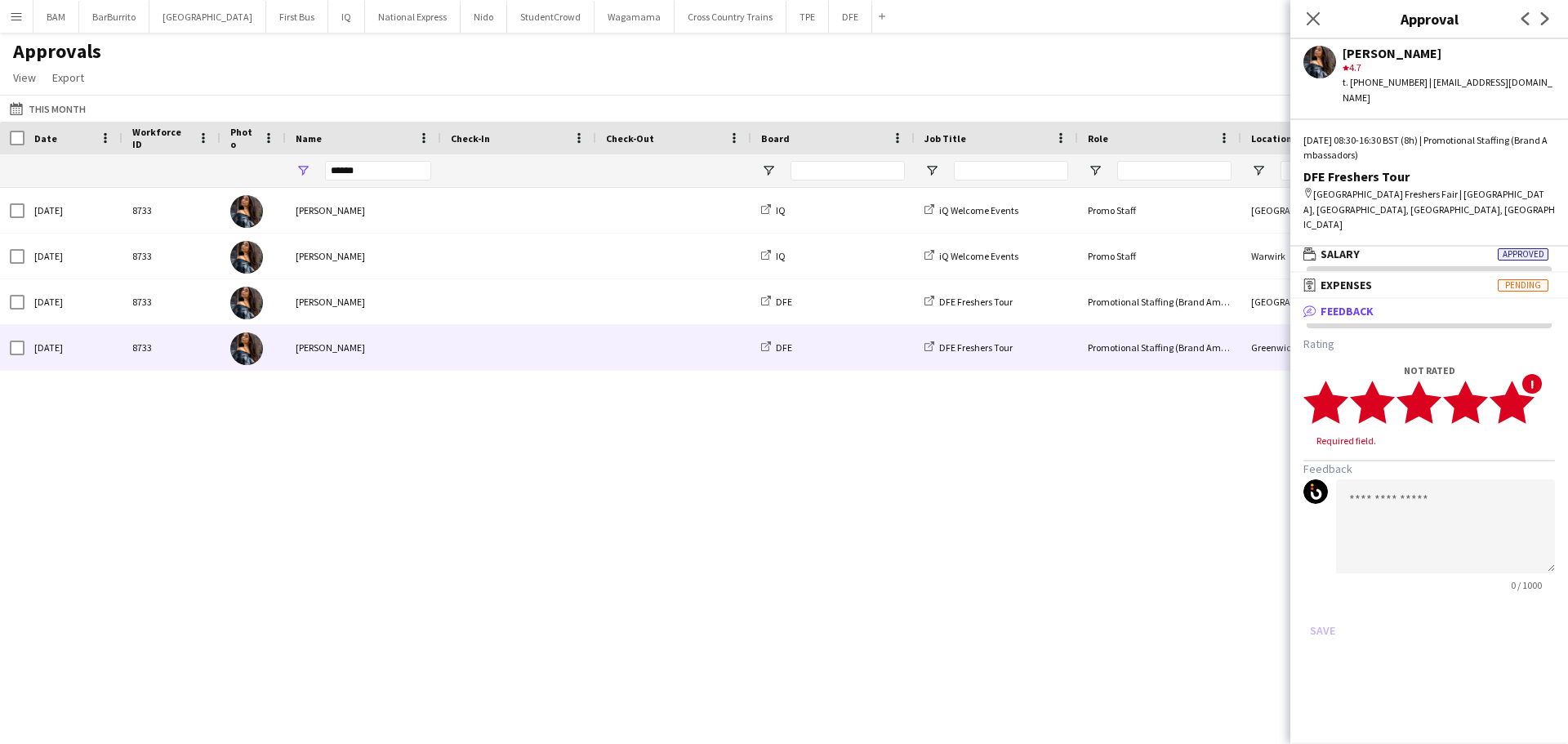
drag, startPoint x: 1519, startPoint y: 375, endPoint x: 1461, endPoint y: 549, distance: 183.4
click at [1519, 381] on polygon at bounding box center [1511, 402] width 45 height 42
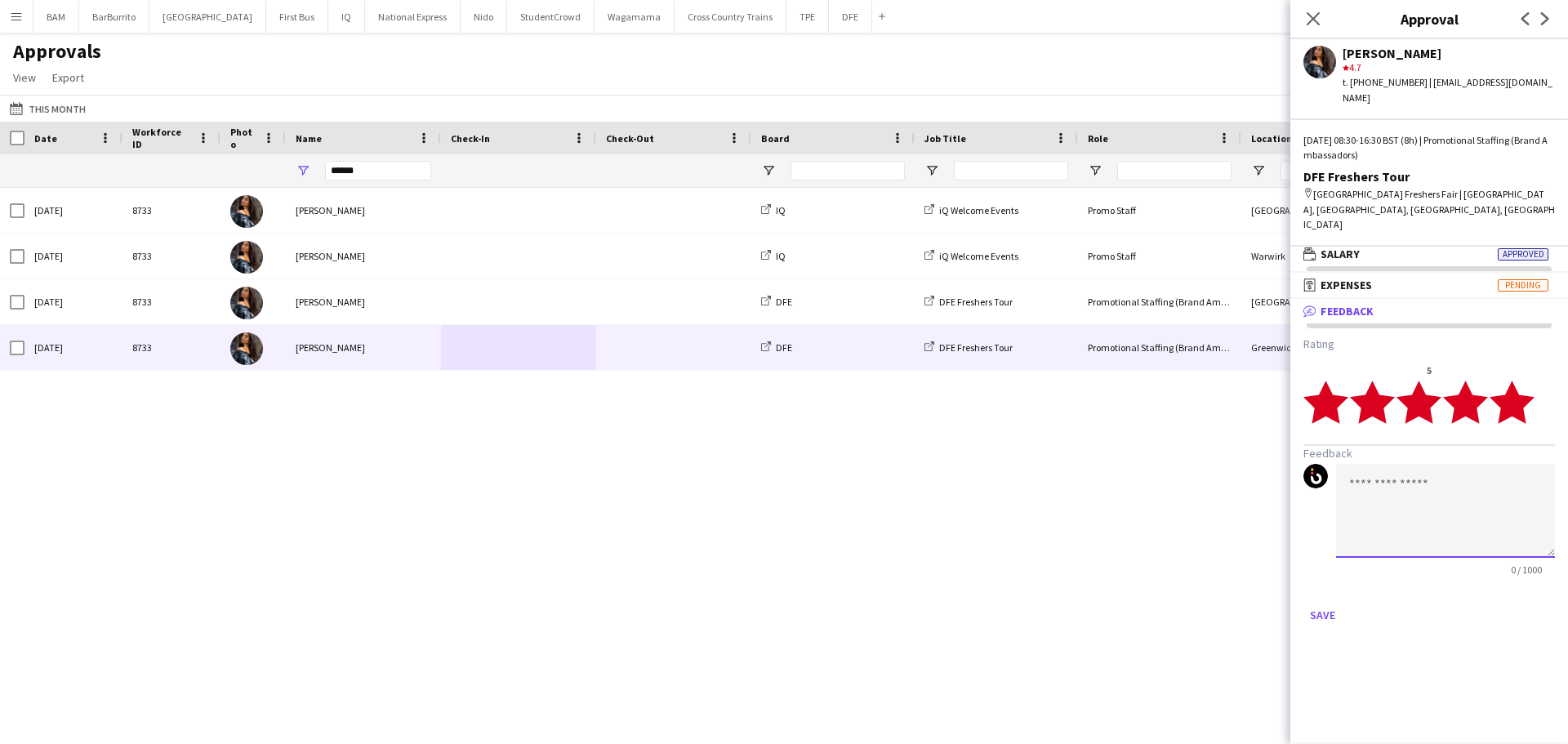
click at [1400, 489] on textarea at bounding box center [1445, 510] width 219 height 94
click at [1453, 464] on textarea "********" at bounding box center [1445, 510] width 219 height 94
paste textarea "**********"
type textarea "**********"
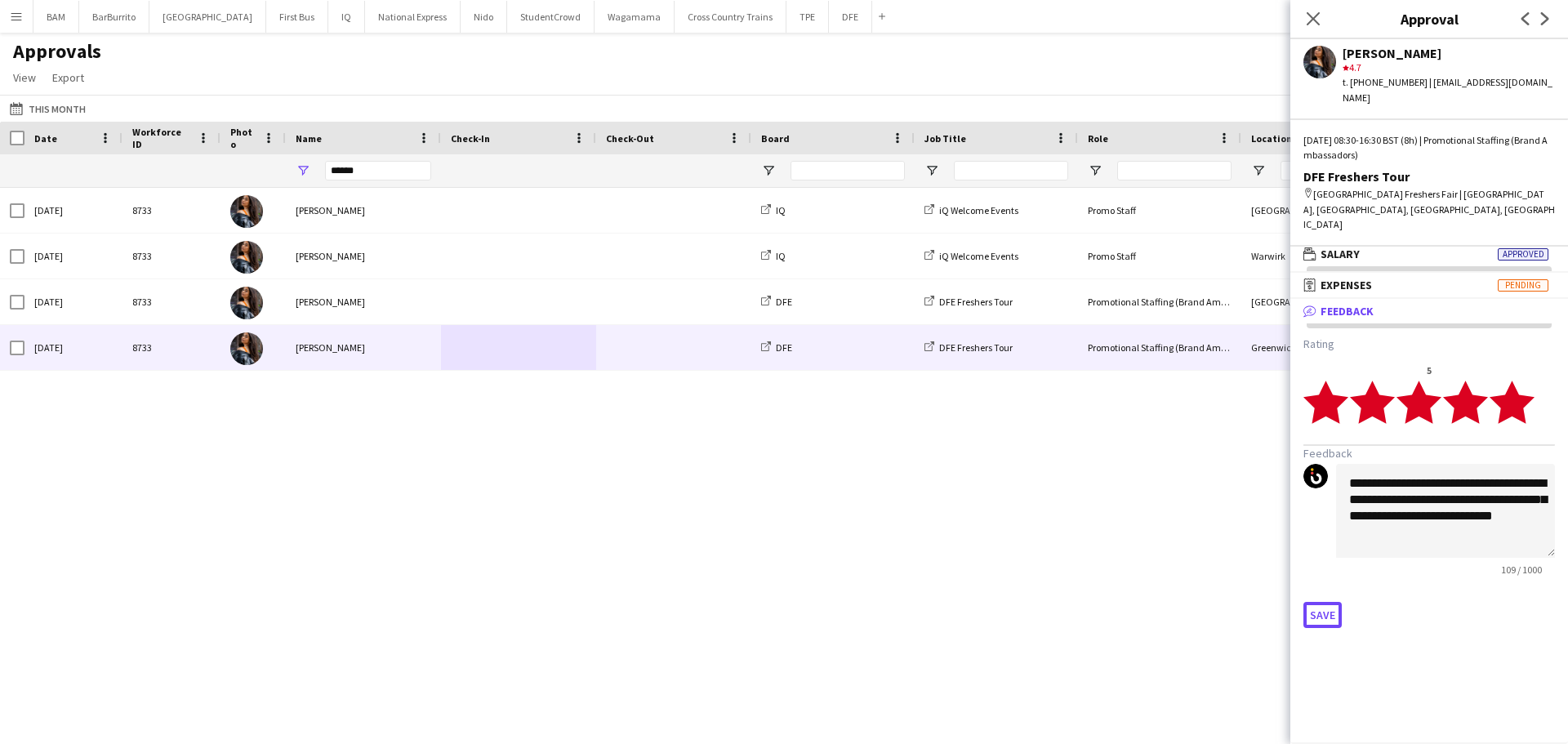
click at [1321, 602] on button "Save" at bounding box center [1322, 615] width 39 height 26
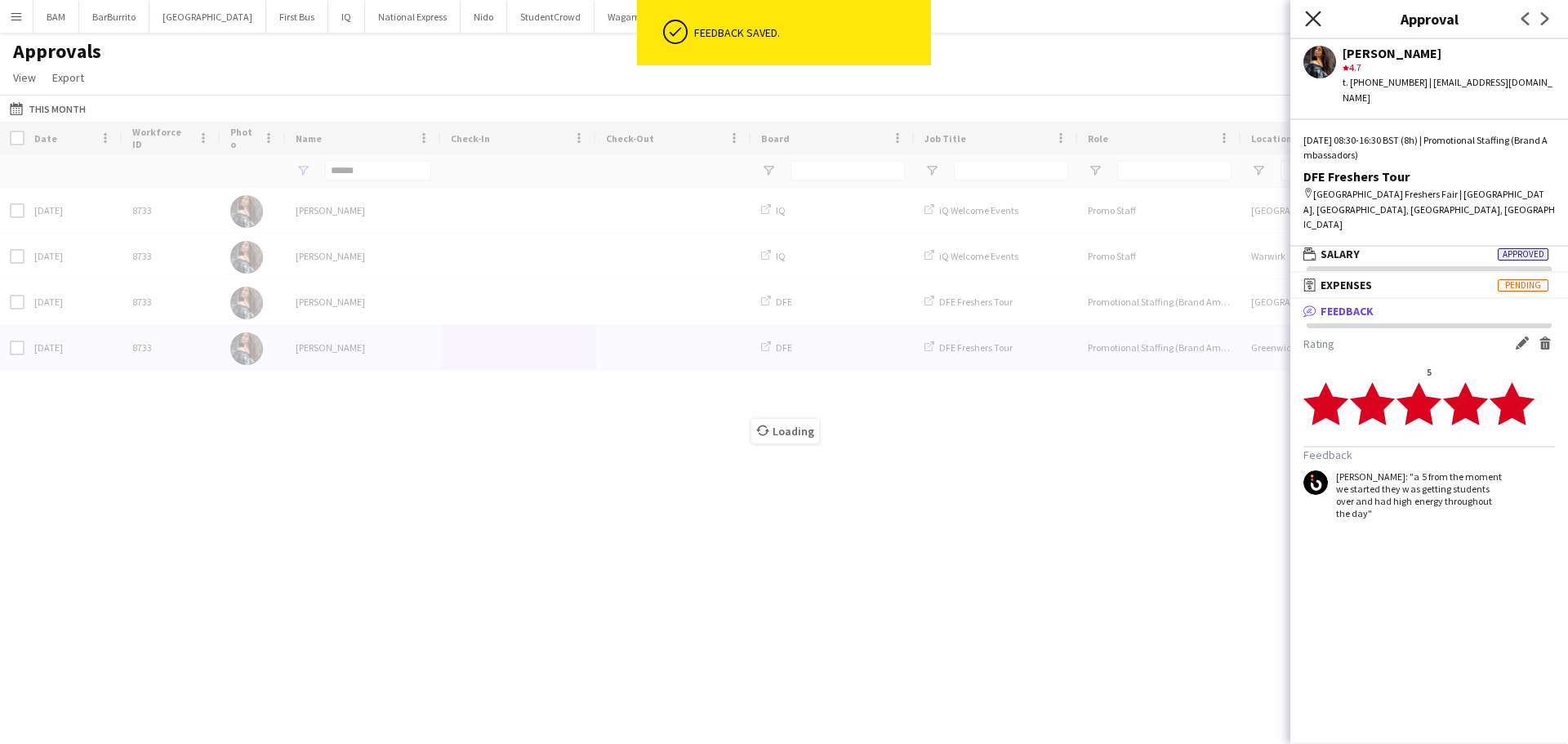
click at [1314, 10] on icon "Close pop-in" at bounding box center [1313, 18] width 15 height 15
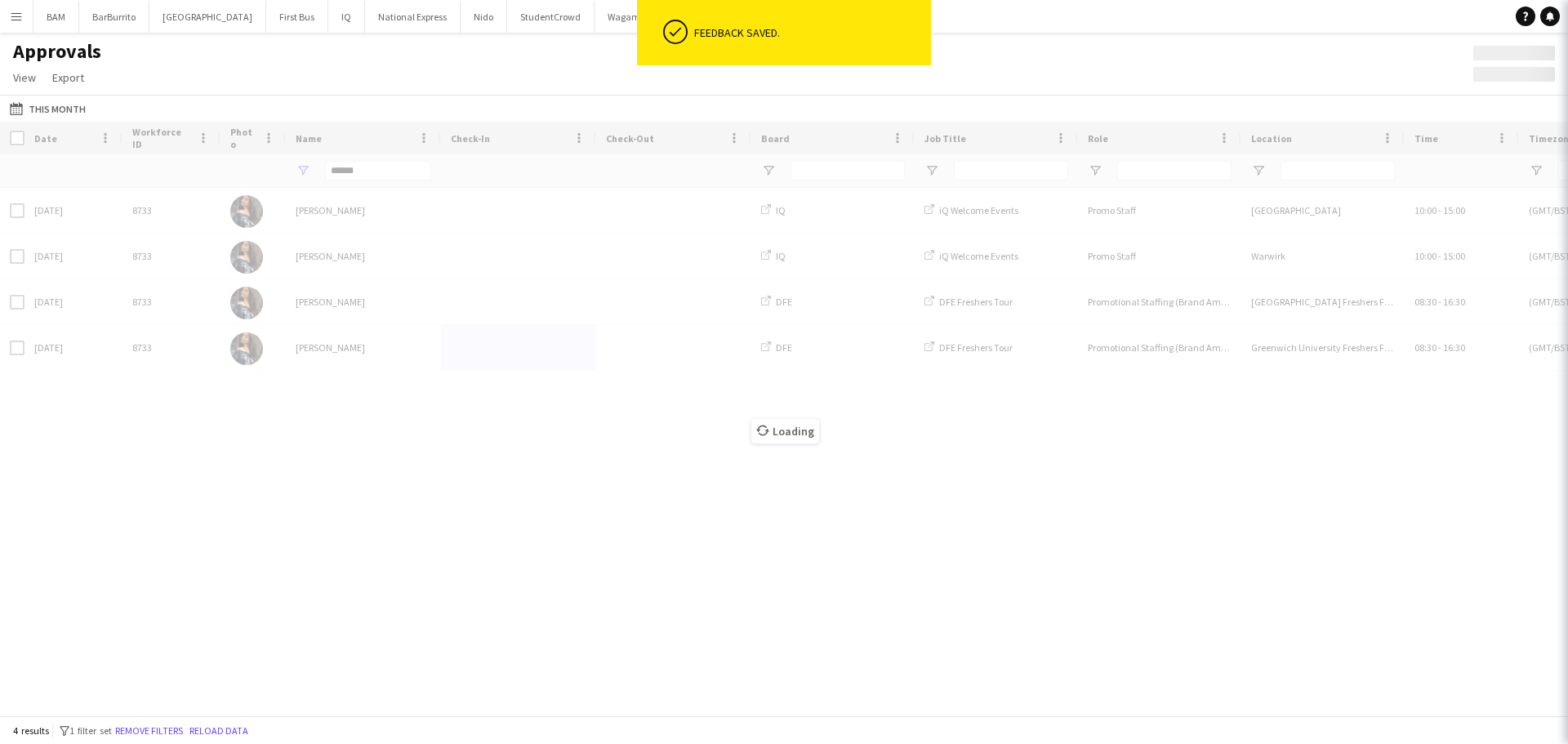
click at [1271, 61] on div "Approvals View Customise view Customise filters Reset Filters Reset View Reset …" at bounding box center [784, 67] width 1568 height 56
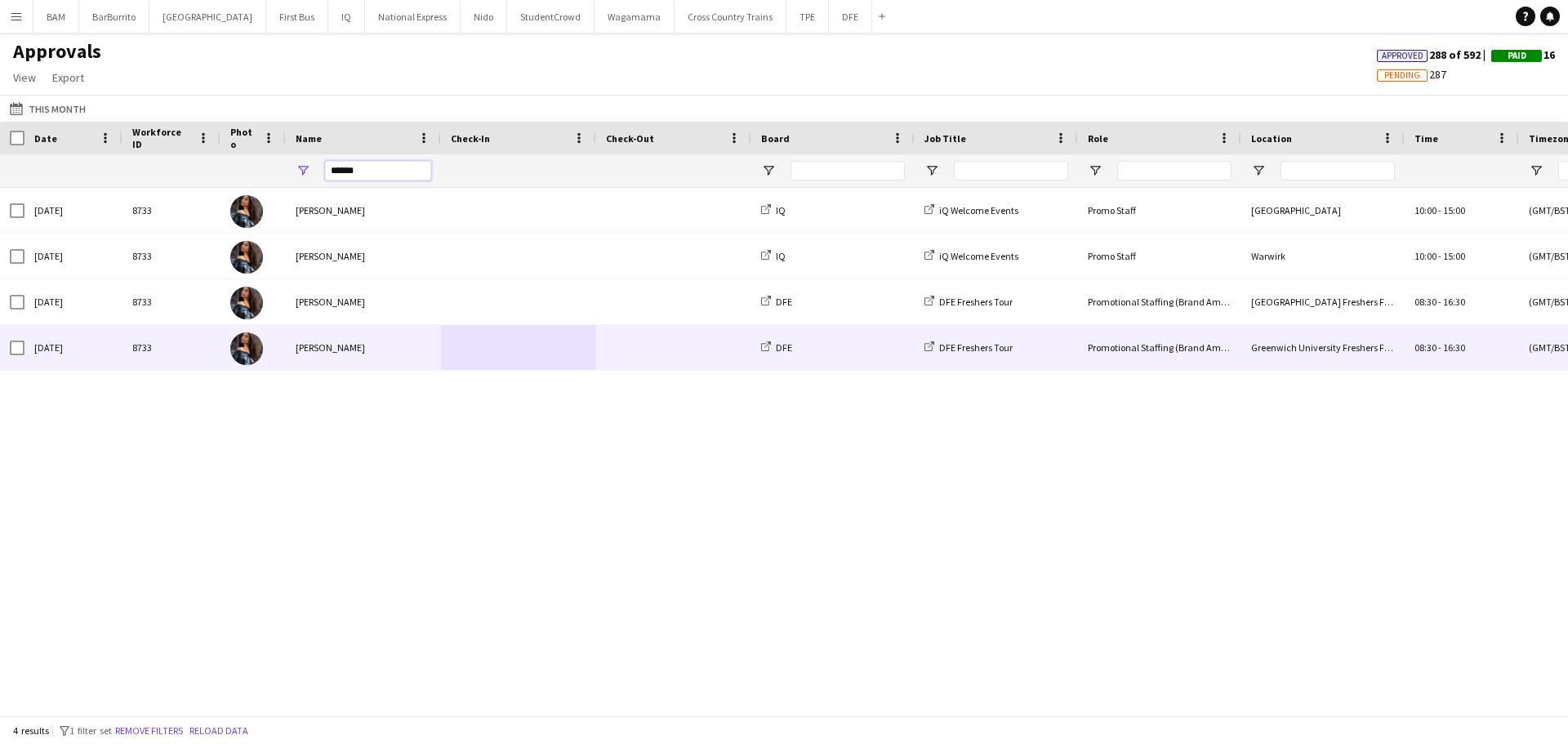
drag, startPoint x: 375, startPoint y: 176, endPoint x: 276, endPoint y: 186, distance: 99.5
click at [277, 186] on div "******" at bounding box center [1482, 171] width 2964 height 33
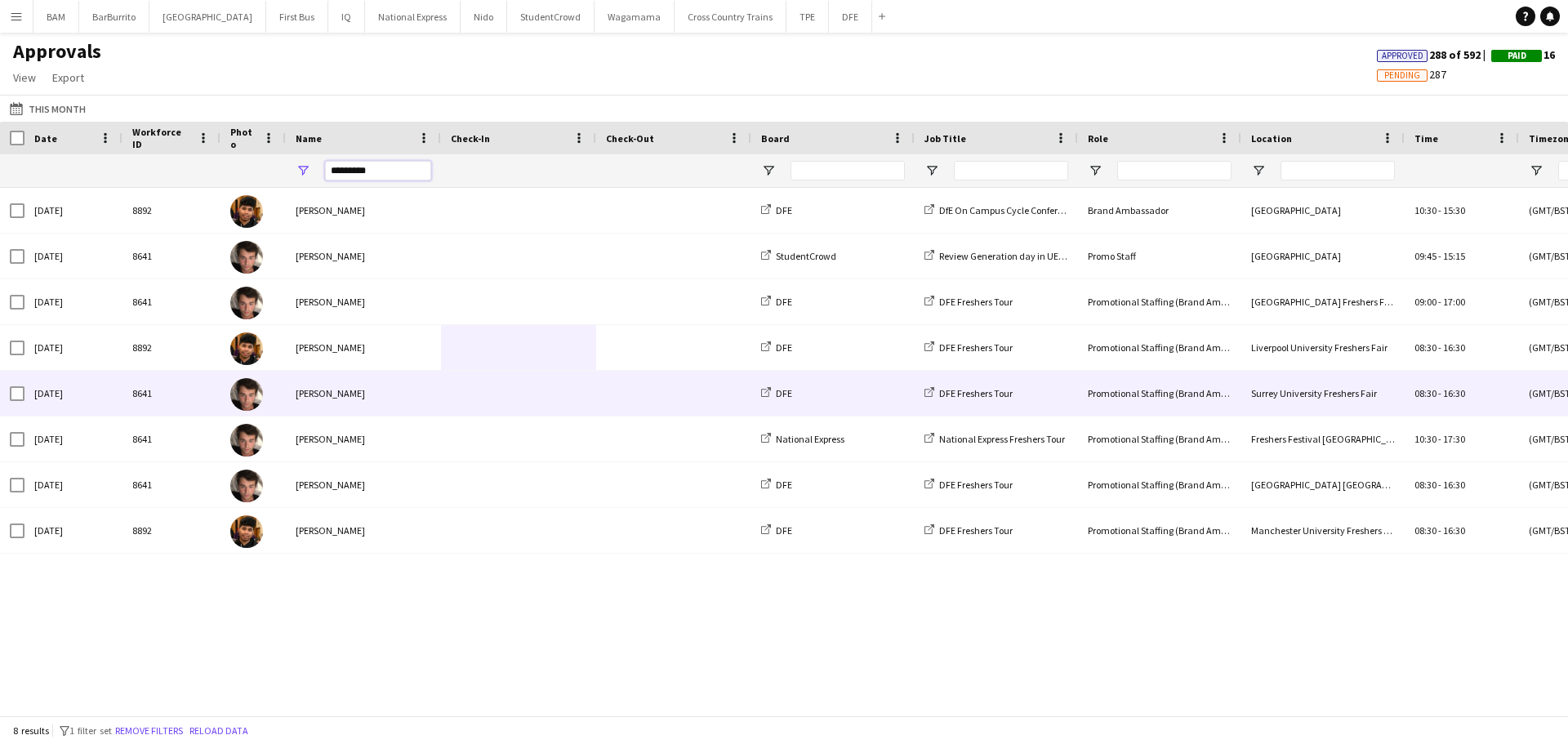
type input "*********"
click at [982, 404] on div "DFE Freshers Tour" at bounding box center [996, 393] width 163 height 45
click at [1342, 381] on div "Surrey University Freshers Fair" at bounding box center [1323, 393] width 163 height 45
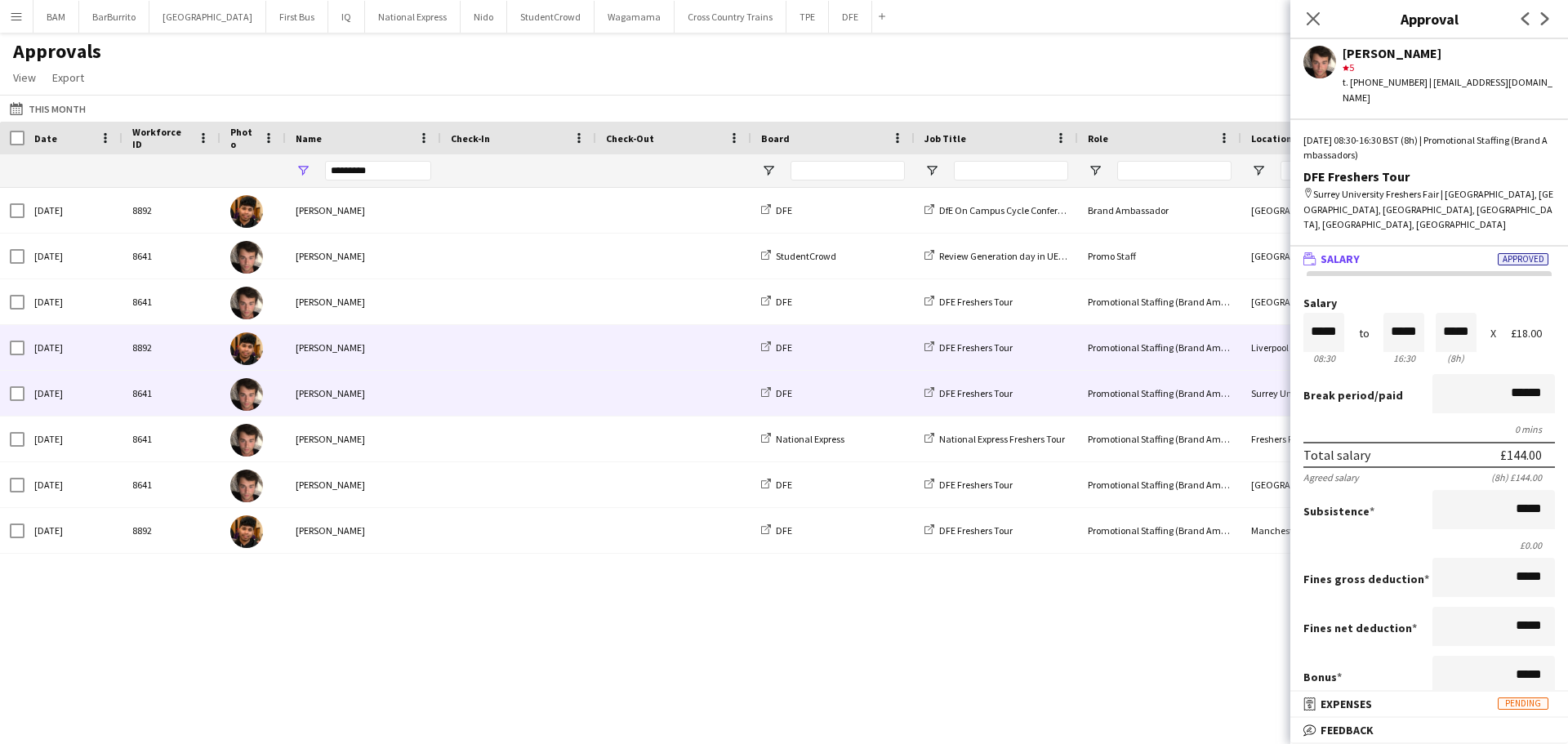
click at [1174, 350] on div "Promotional Staffing (Brand Ambassadors)" at bounding box center [1160, 347] width 163 height 45
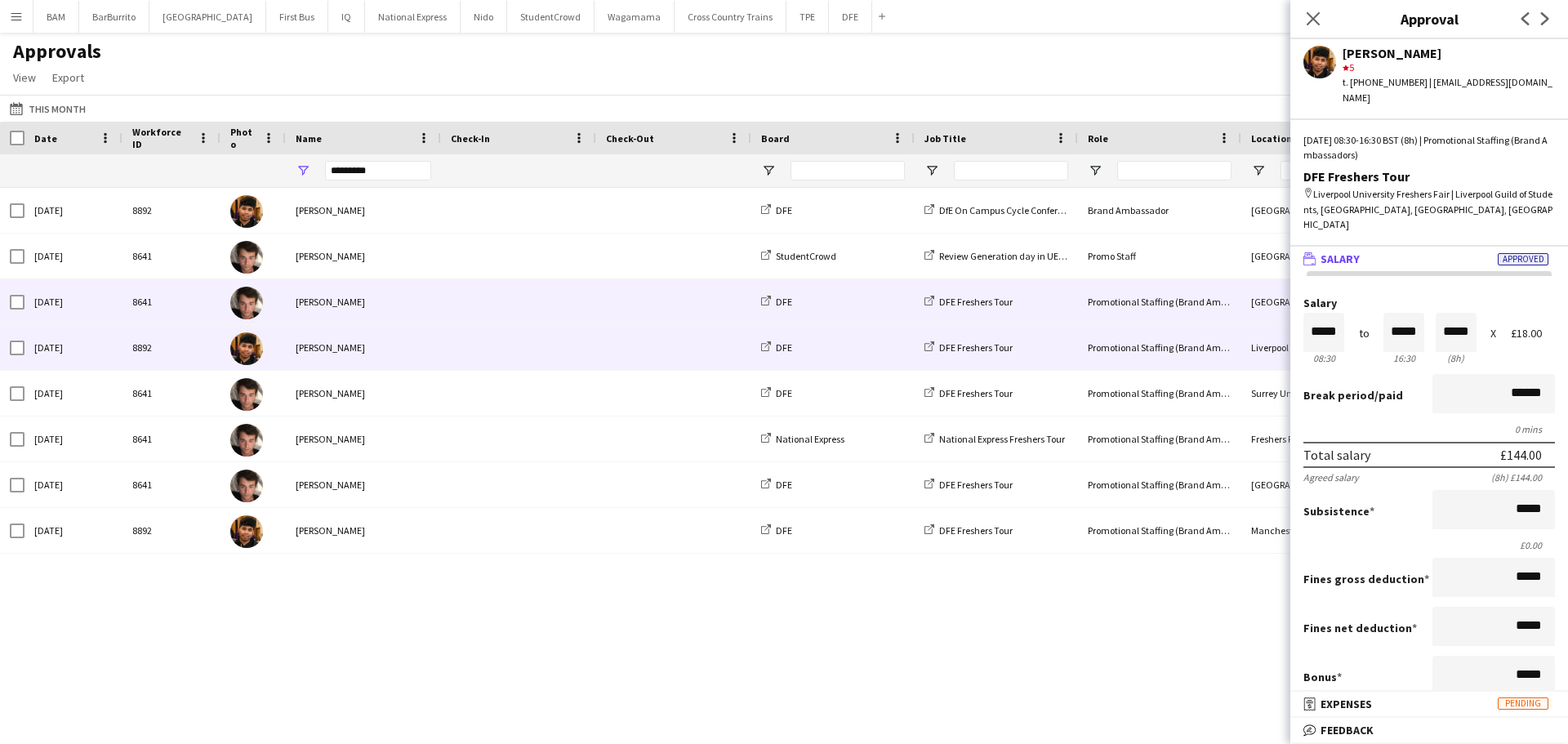
click at [1159, 304] on div "Promotional Staffing (Brand Ambassadors)" at bounding box center [1160, 302] width 163 height 45
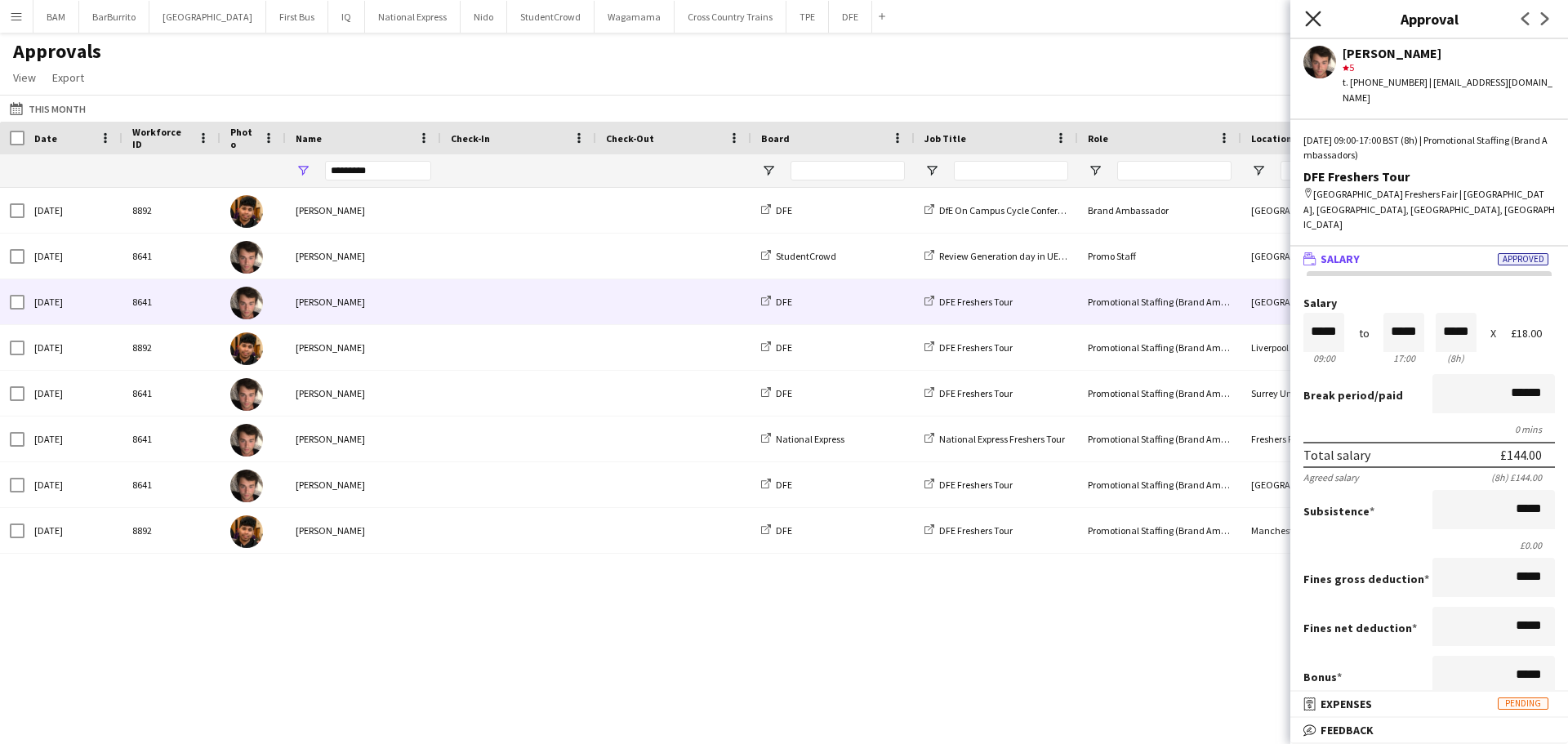
click at [1306, 25] on icon at bounding box center [1313, 18] width 15 height 15
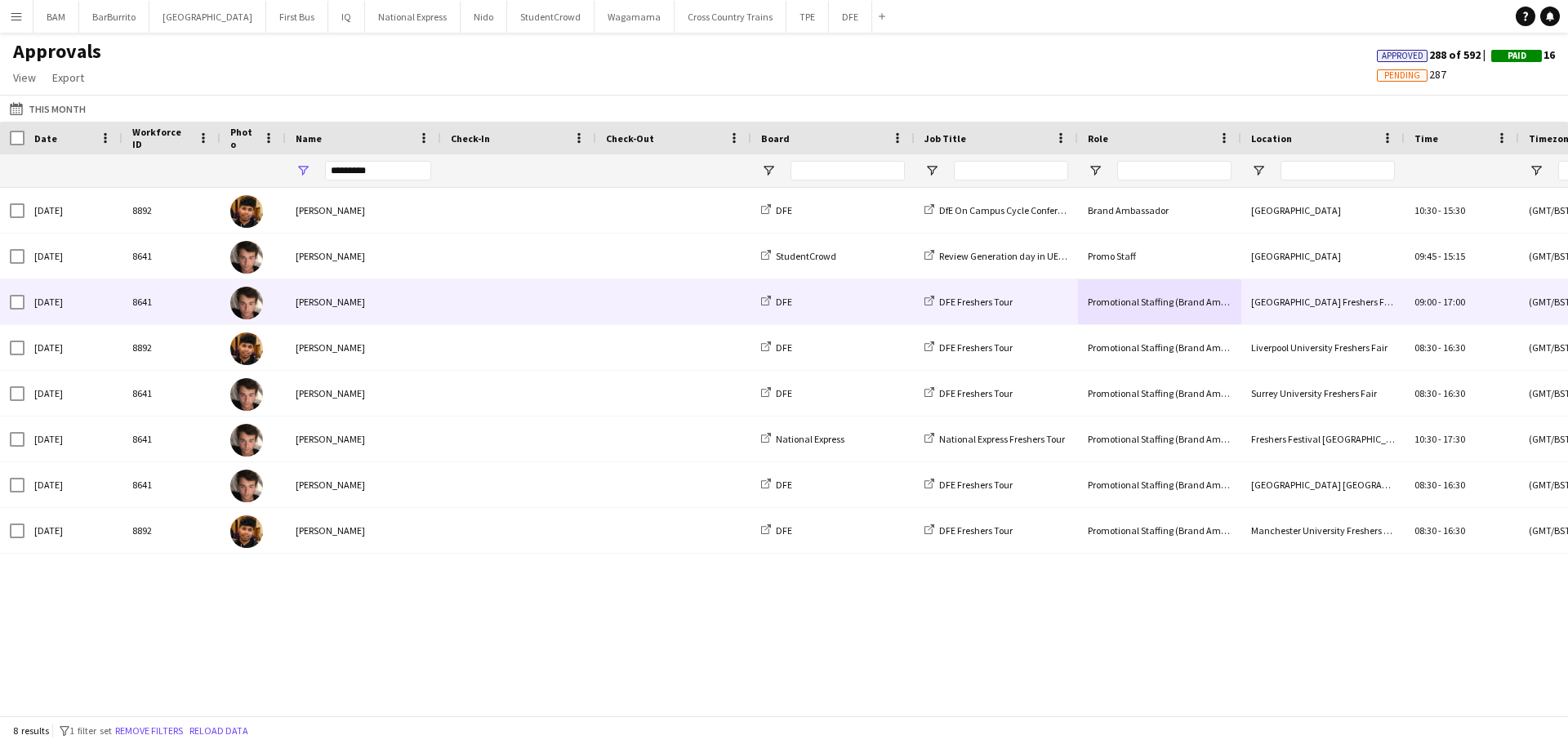
click at [1386, 317] on div "St Marys University Freshers Fair" at bounding box center [1323, 302] width 163 height 45
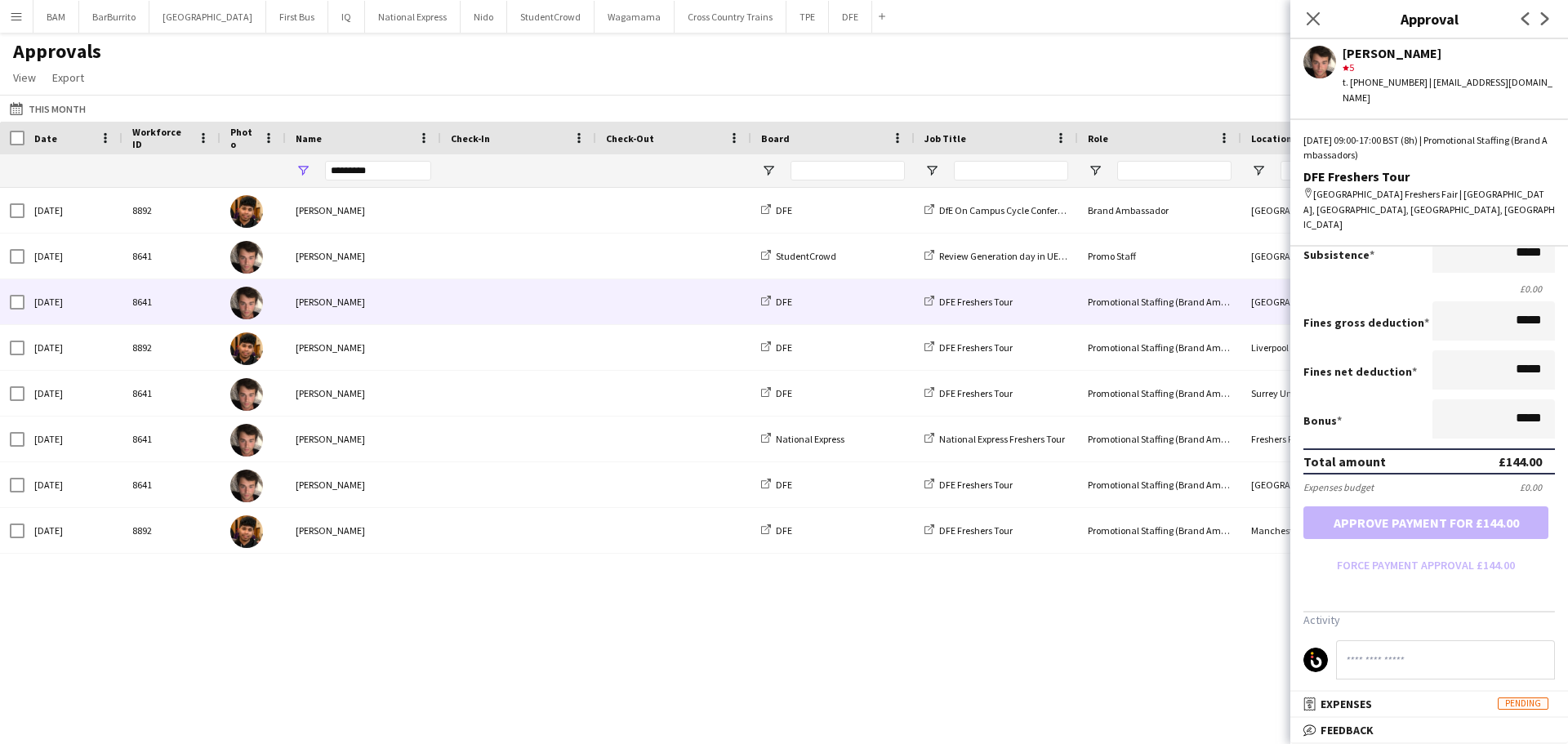
drag, startPoint x: 1408, startPoint y: 731, endPoint x: 1414, endPoint y: 689, distance: 42.4
click at [1407, 731] on mat-panel-title "bubble-pencil Feedback" at bounding box center [1425, 730] width 271 height 15
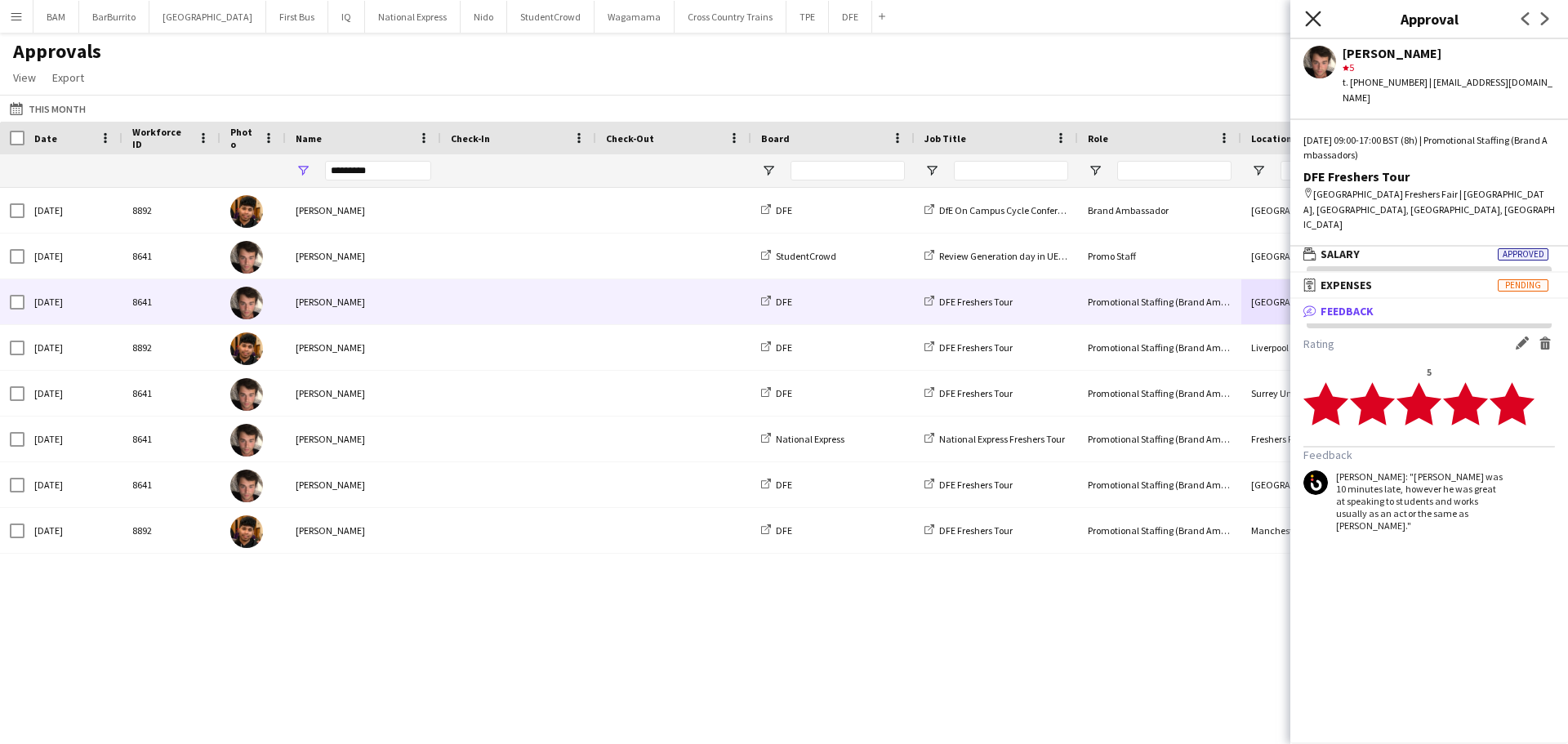
click at [1308, 21] on icon "Close pop-in" at bounding box center [1313, 18] width 15 height 15
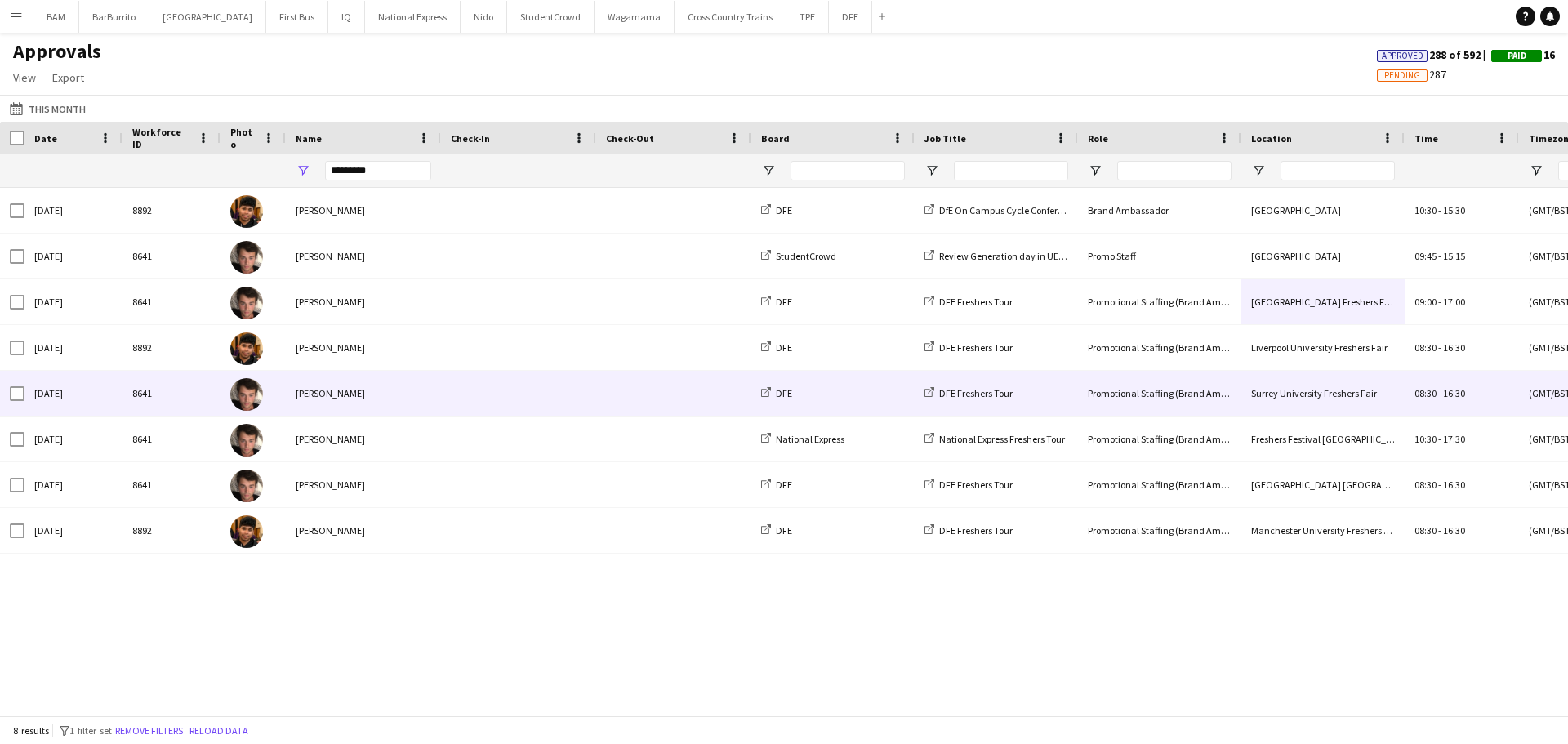
click at [1280, 371] on div "Surrey University Freshers Fair" at bounding box center [1323, 393] width 163 height 45
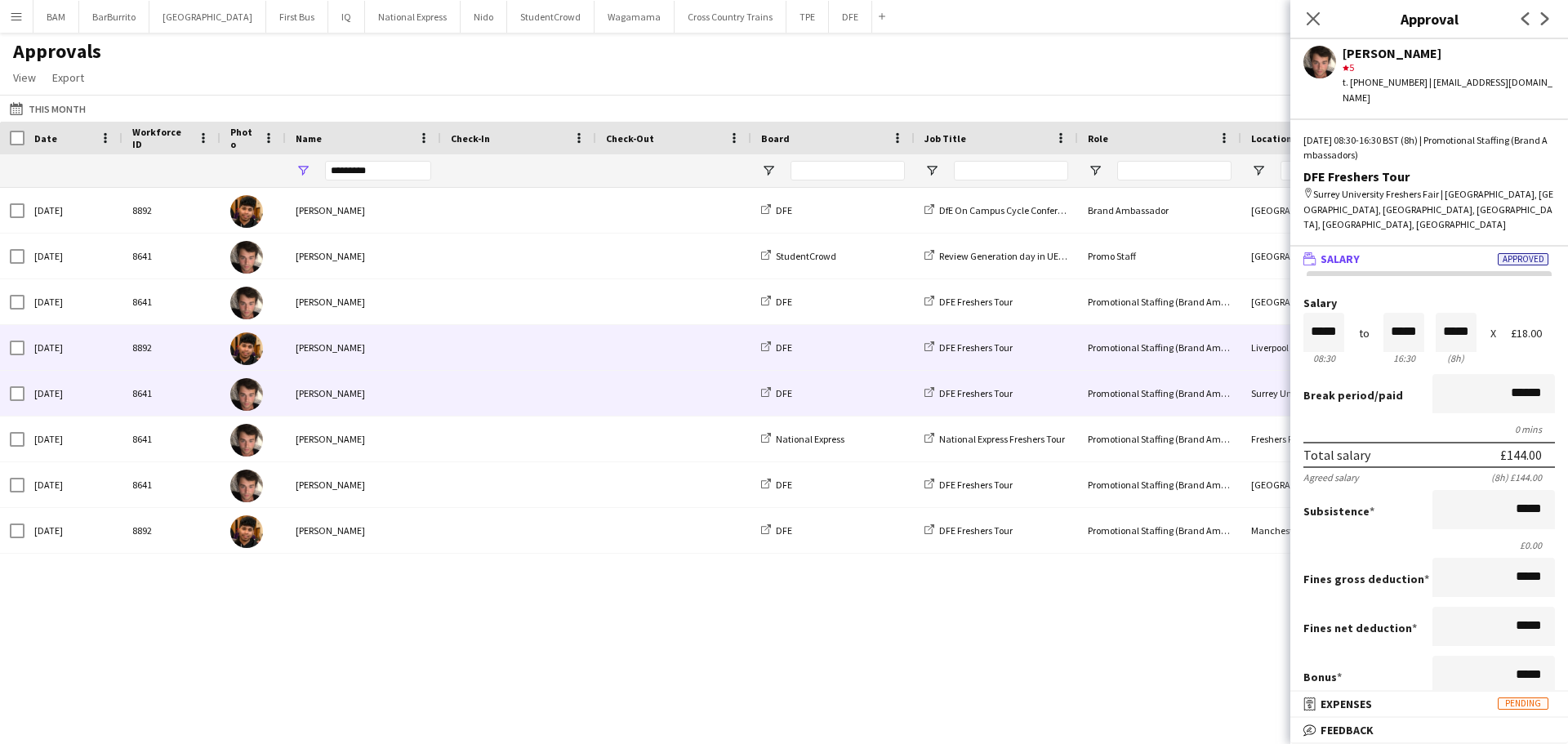
click at [1222, 358] on div "Promotional Staffing (Brand Ambassadors)" at bounding box center [1160, 347] width 163 height 45
click at [1211, 406] on div "Promotional Staffing (Brand Ambassadors)" at bounding box center [1160, 393] width 163 height 45
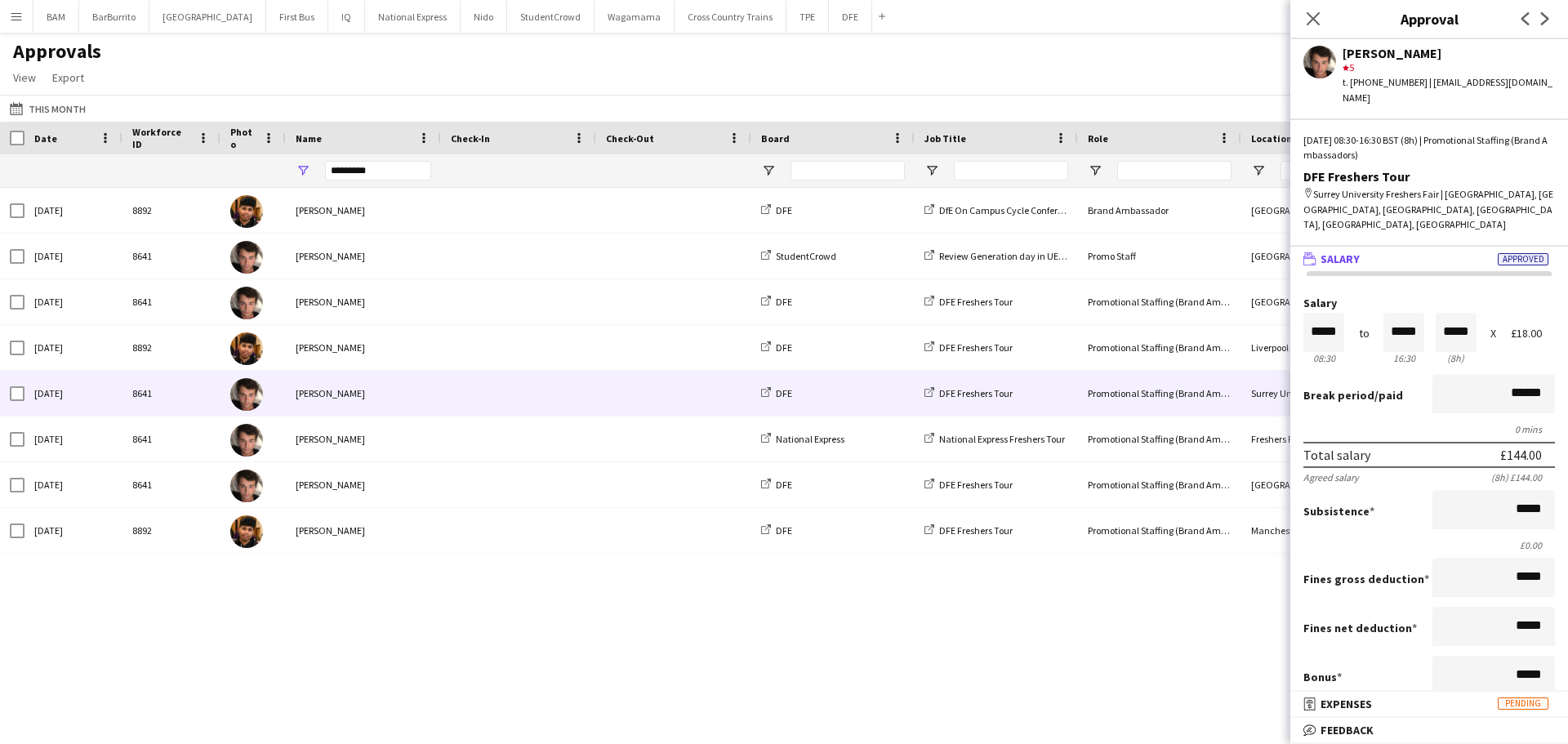
scroll to position [1, 0]
click at [1407, 724] on mat-panel-title "bubble-pencil Feedback" at bounding box center [1425, 730] width 271 height 15
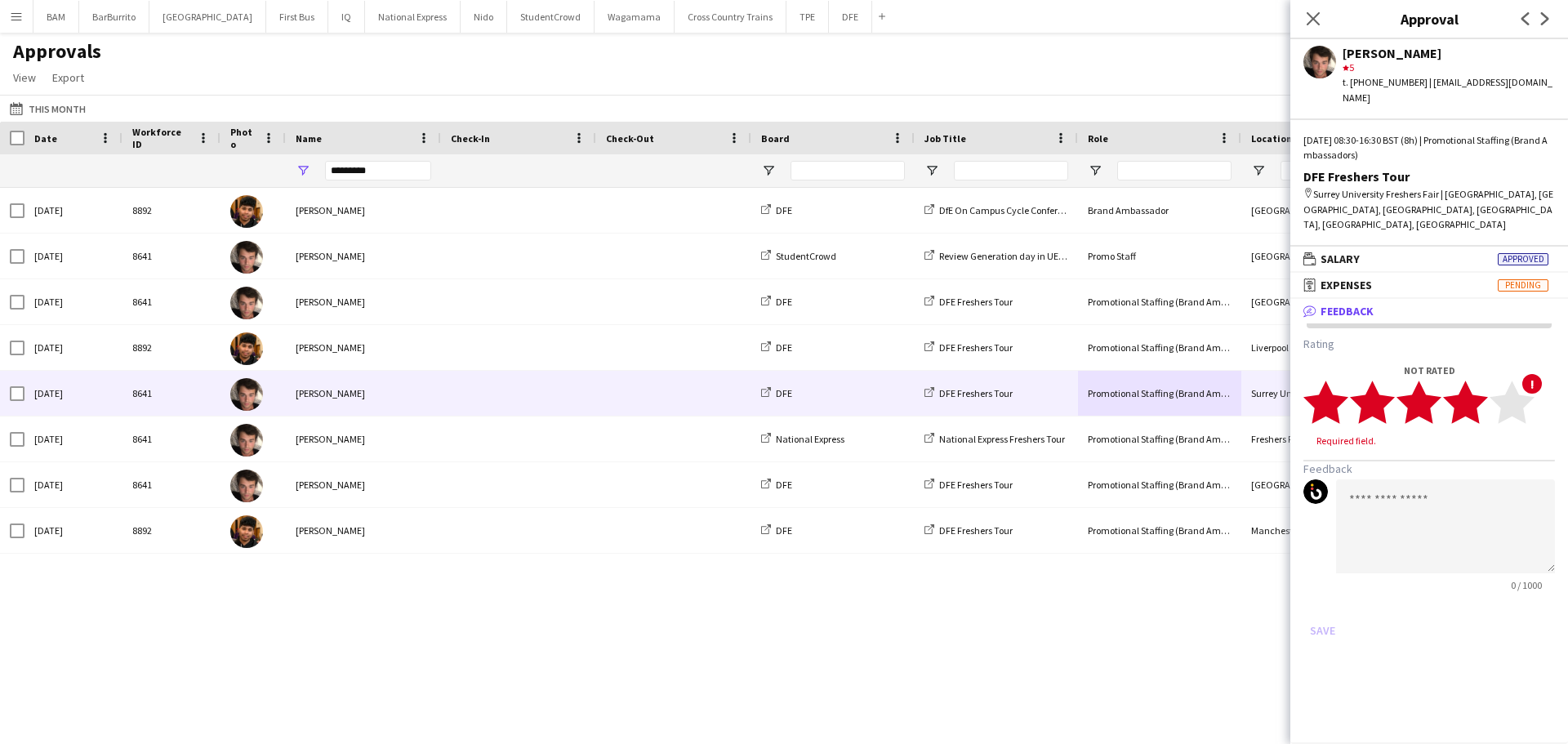
click at [1473, 381] on polygon at bounding box center [1465, 402] width 45 height 42
click at [1465, 475] on textarea at bounding box center [1445, 510] width 219 height 94
click at [1471, 475] on textarea "******" at bounding box center [1445, 510] width 219 height 94
paste textarea "**********"
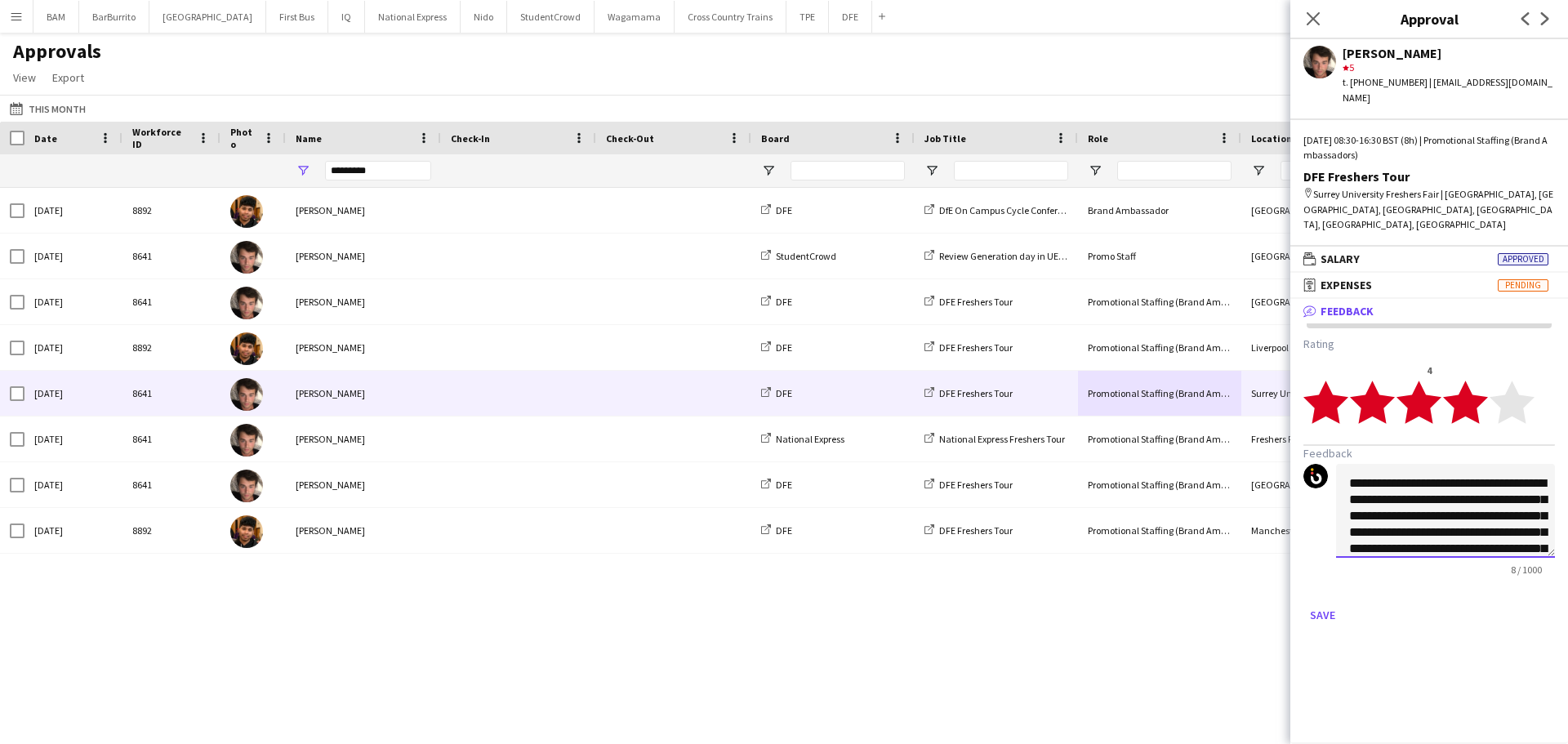
scroll to position [83, 0]
click at [1461, 513] on textarea "**********" at bounding box center [1445, 510] width 219 height 94
click at [1466, 505] on textarea "**********" at bounding box center [1445, 510] width 219 height 94
type textarea "**********"
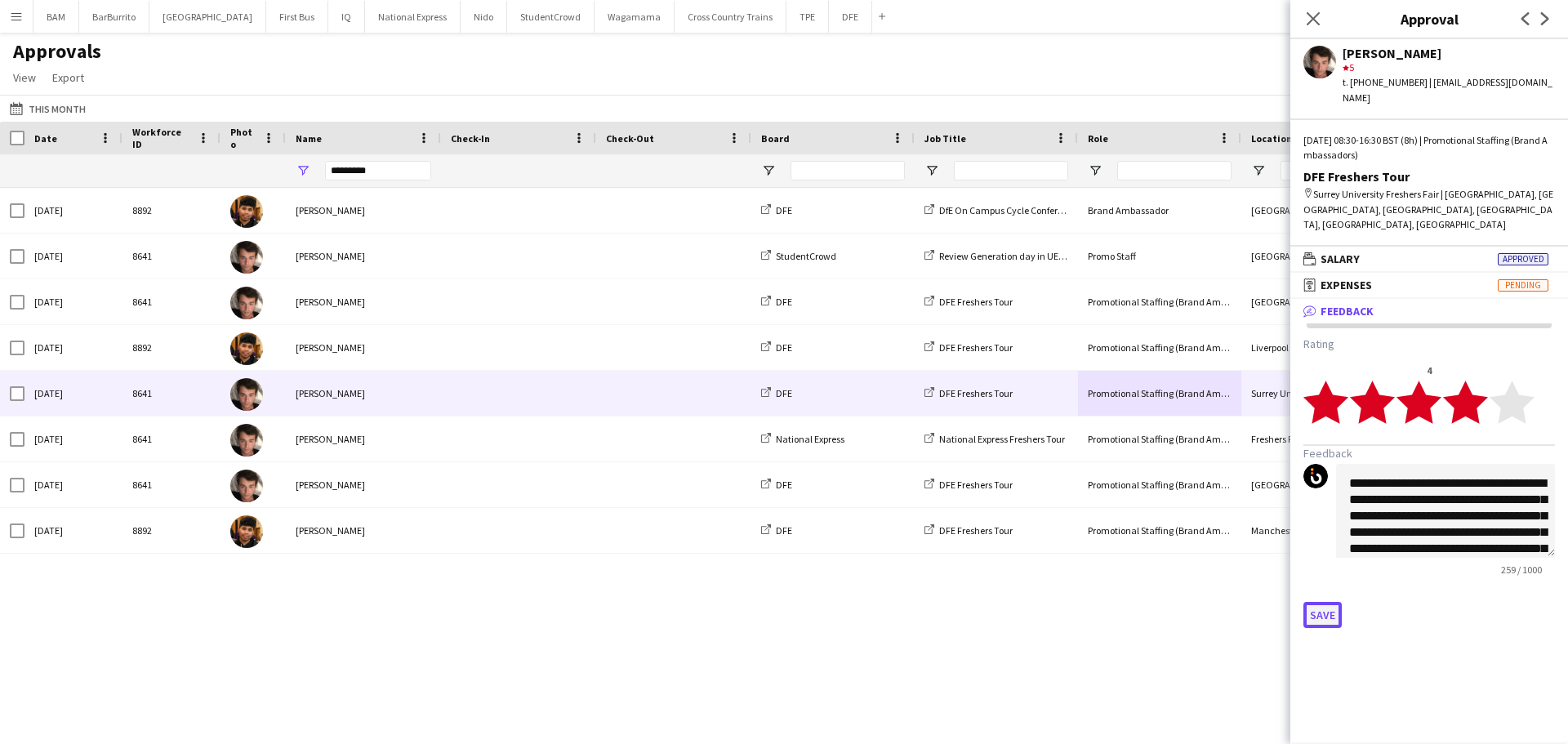
click at [1328, 602] on button "Save" at bounding box center [1322, 615] width 39 height 26
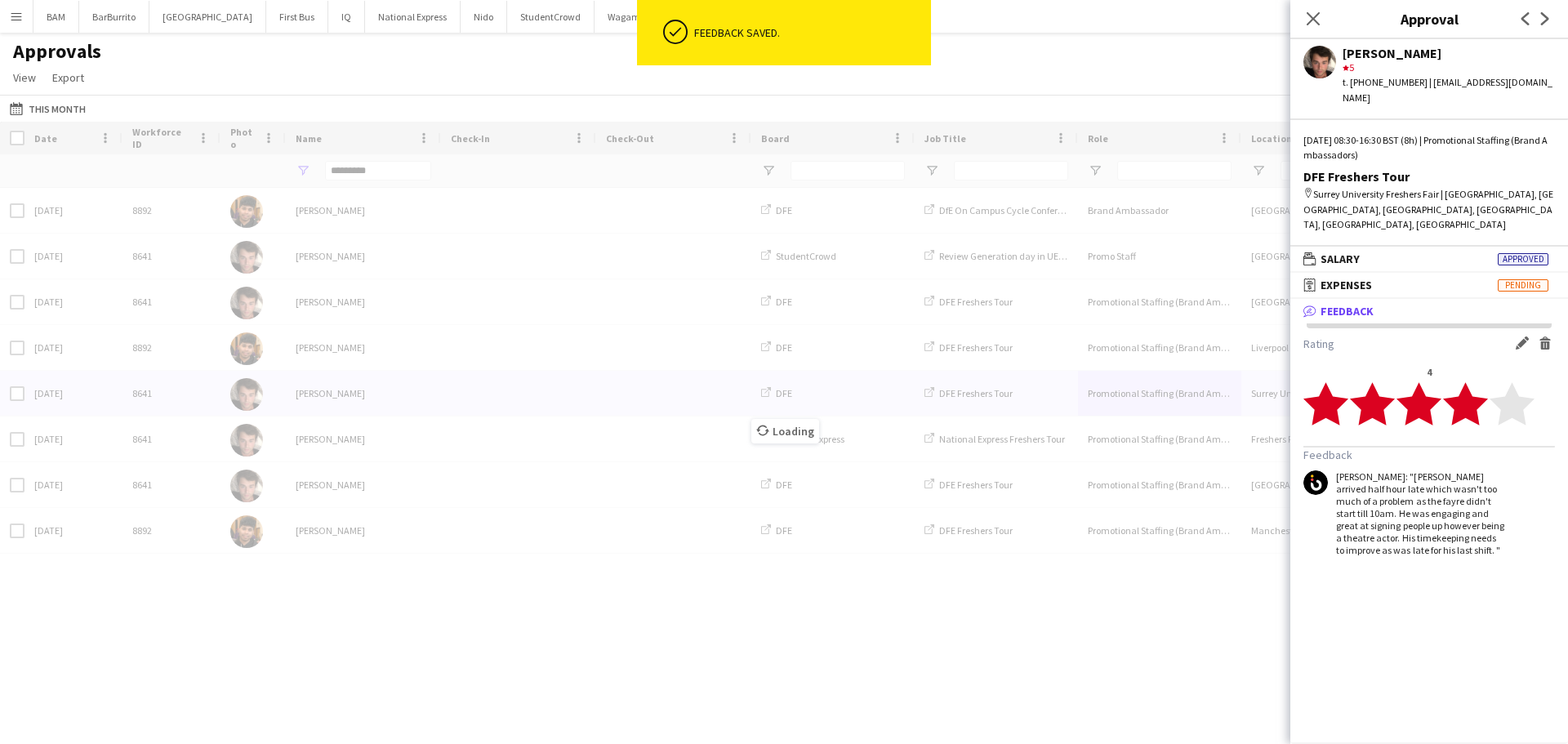
click at [1101, 582] on div "Loading" at bounding box center [784, 419] width 1568 height 594
click at [371, 185] on div "Loading" at bounding box center [784, 419] width 1568 height 594
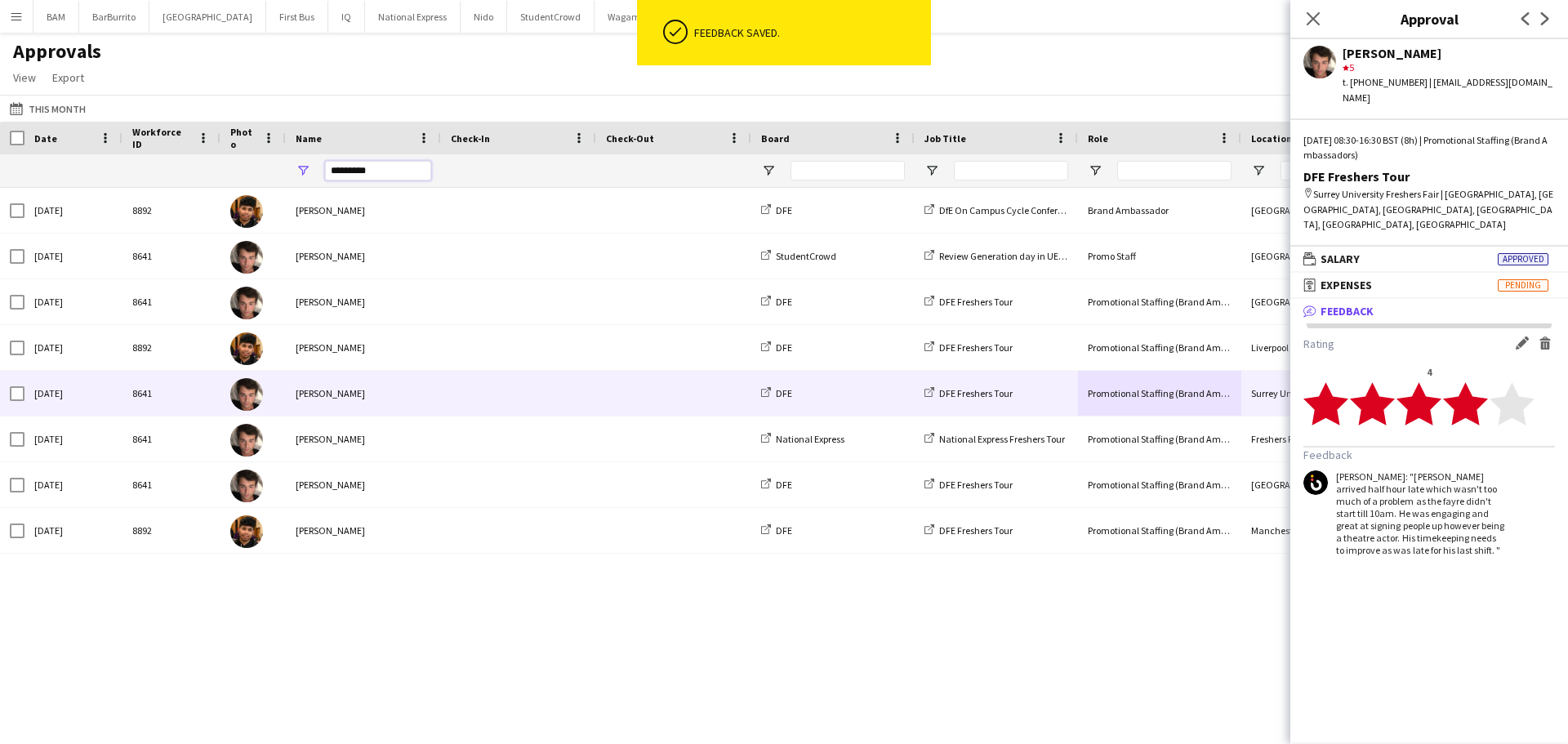
drag, startPoint x: 395, startPoint y: 170, endPoint x: 297, endPoint y: 180, distance: 98.5
click at [297, 180] on div "*********" at bounding box center [363, 171] width 155 height 33
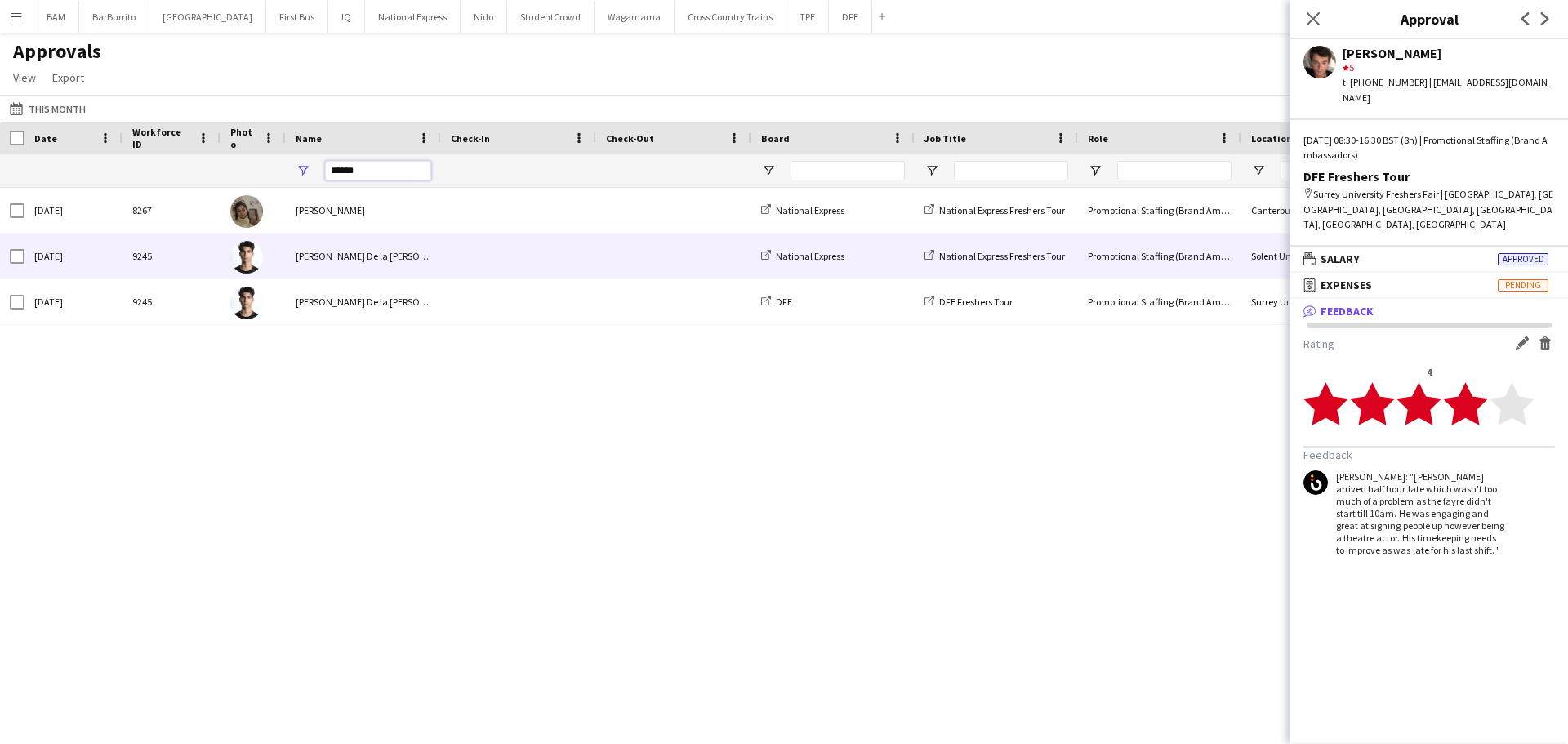
type input "******"
click at [467, 252] on span at bounding box center [518, 256] width 136 height 45
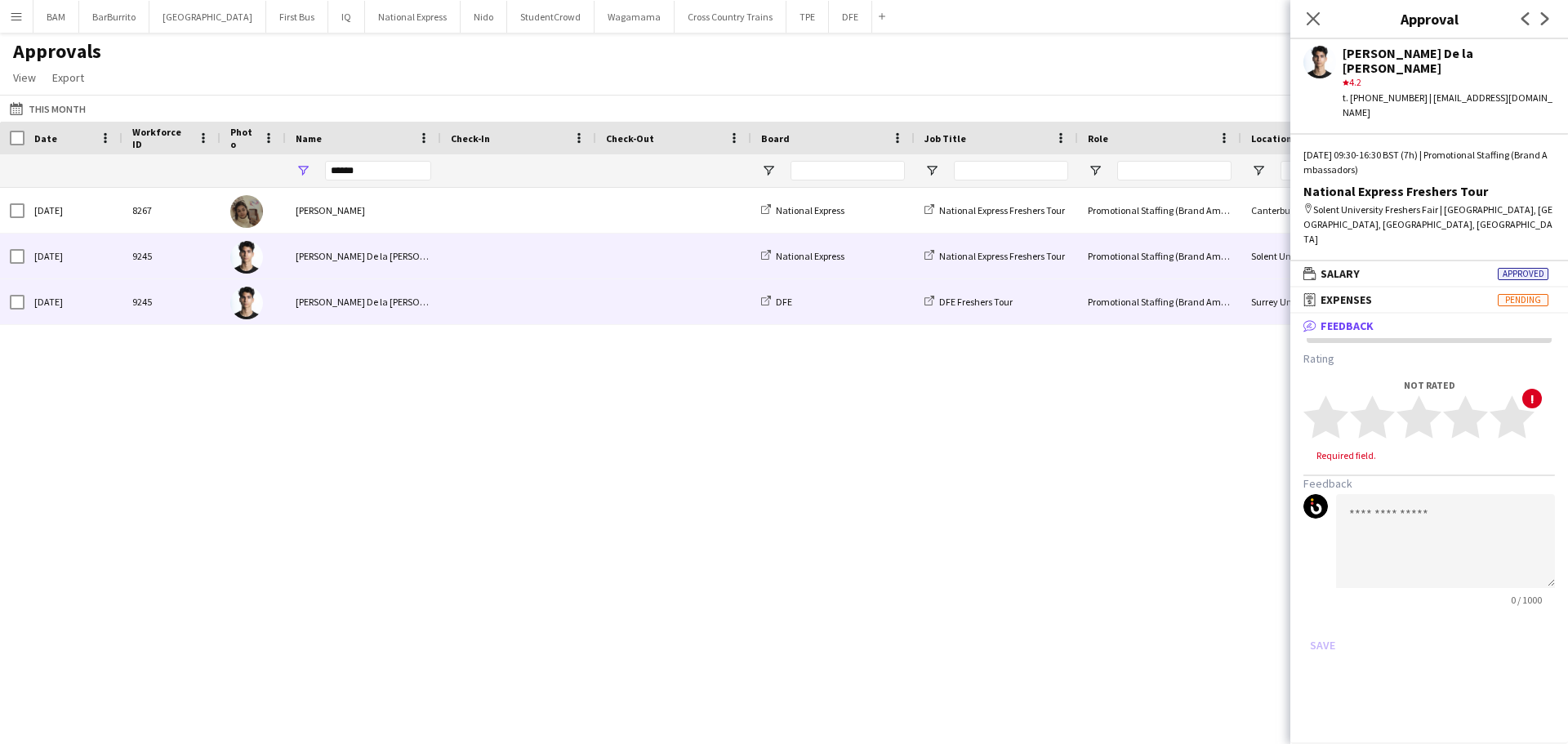
click at [1254, 314] on div "Surrey University Freshers Fair" at bounding box center [1323, 302] width 163 height 45
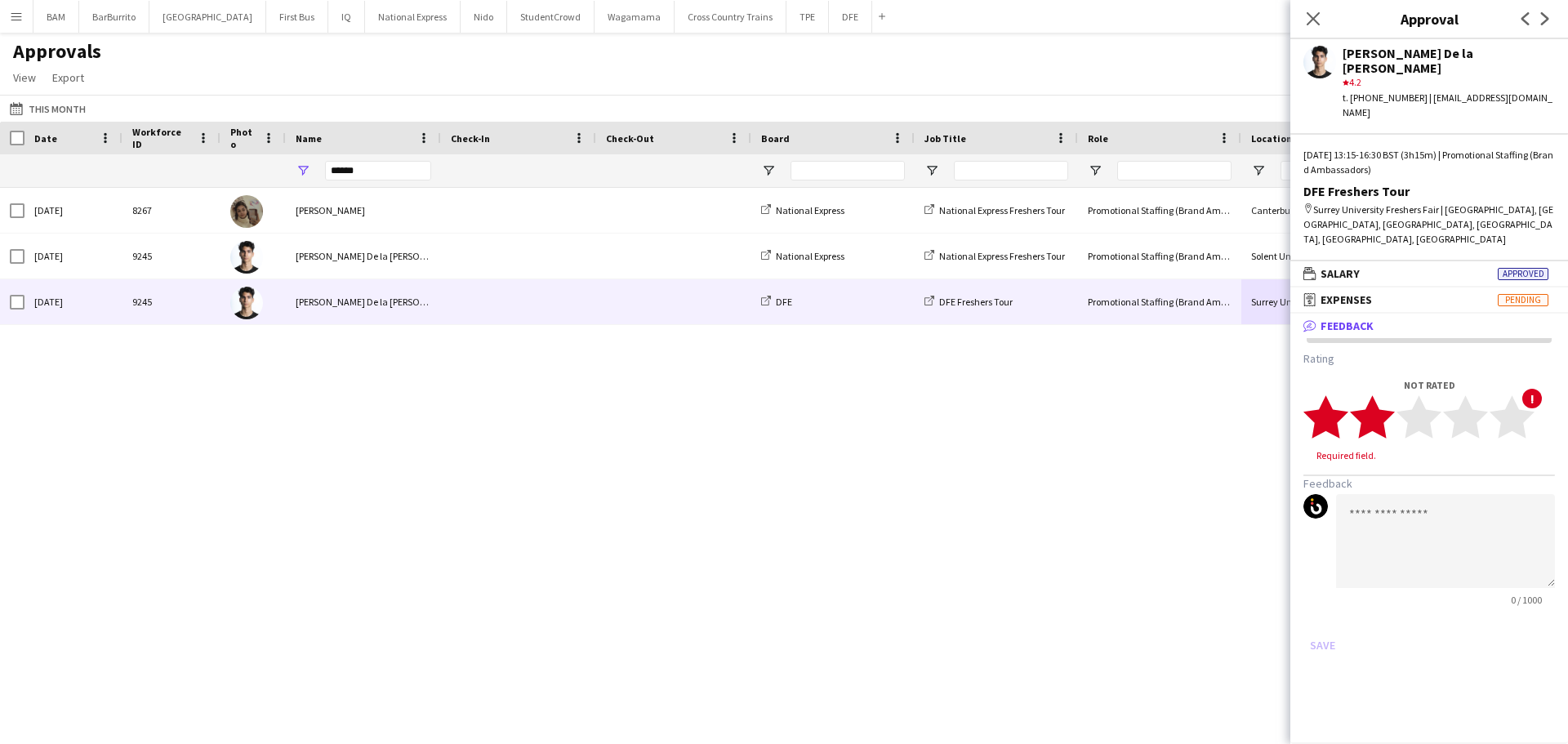
click at [1391, 395] on icon "star" at bounding box center [1372, 417] width 45 height 45
click at [1424, 479] on textarea at bounding box center [1445, 526] width 219 height 94
click at [1429, 479] on textarea "******" at bounding box center [1445, 526] width 219 height 94
paste textarea "**********"
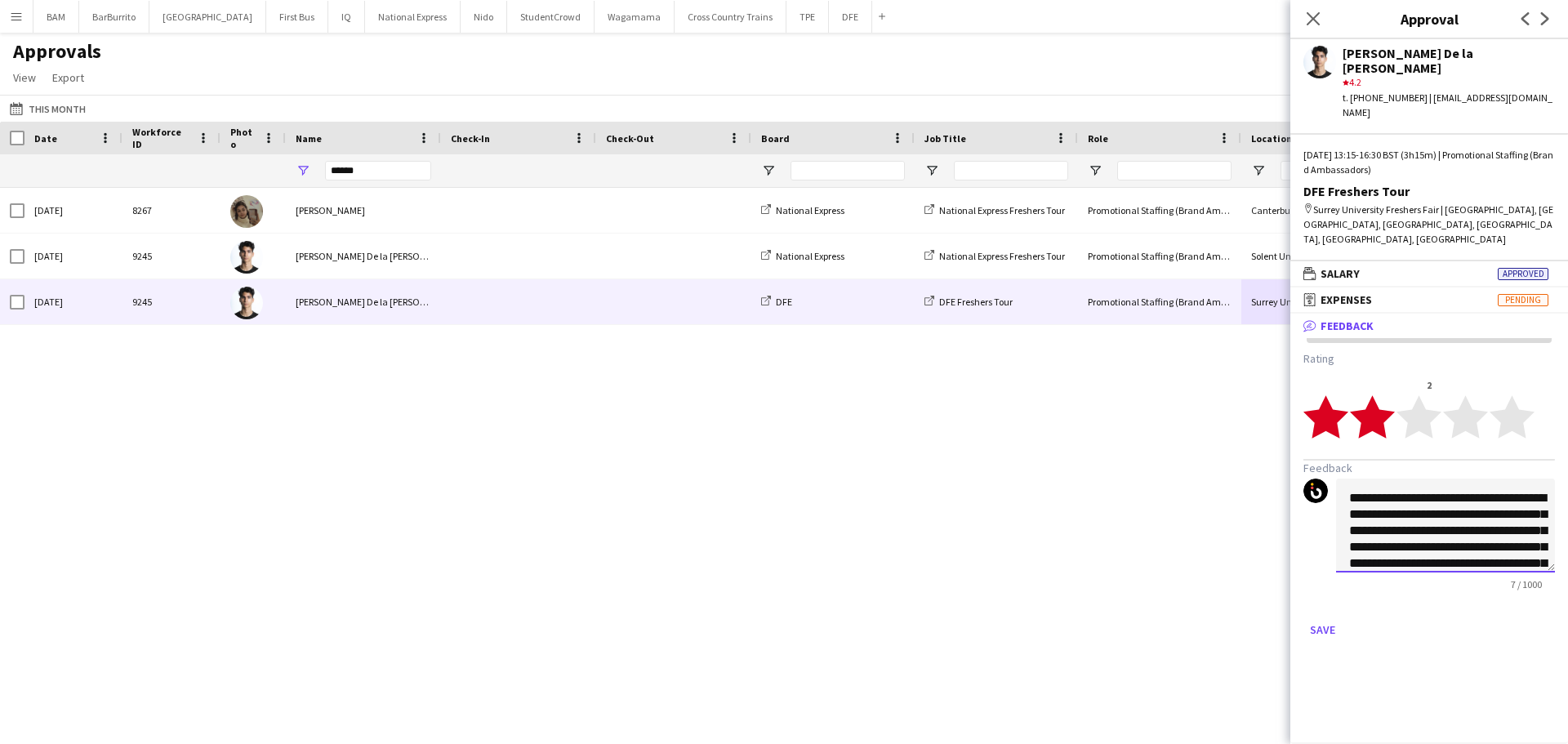
scroll to position [50, 0]
type textarea "**********"
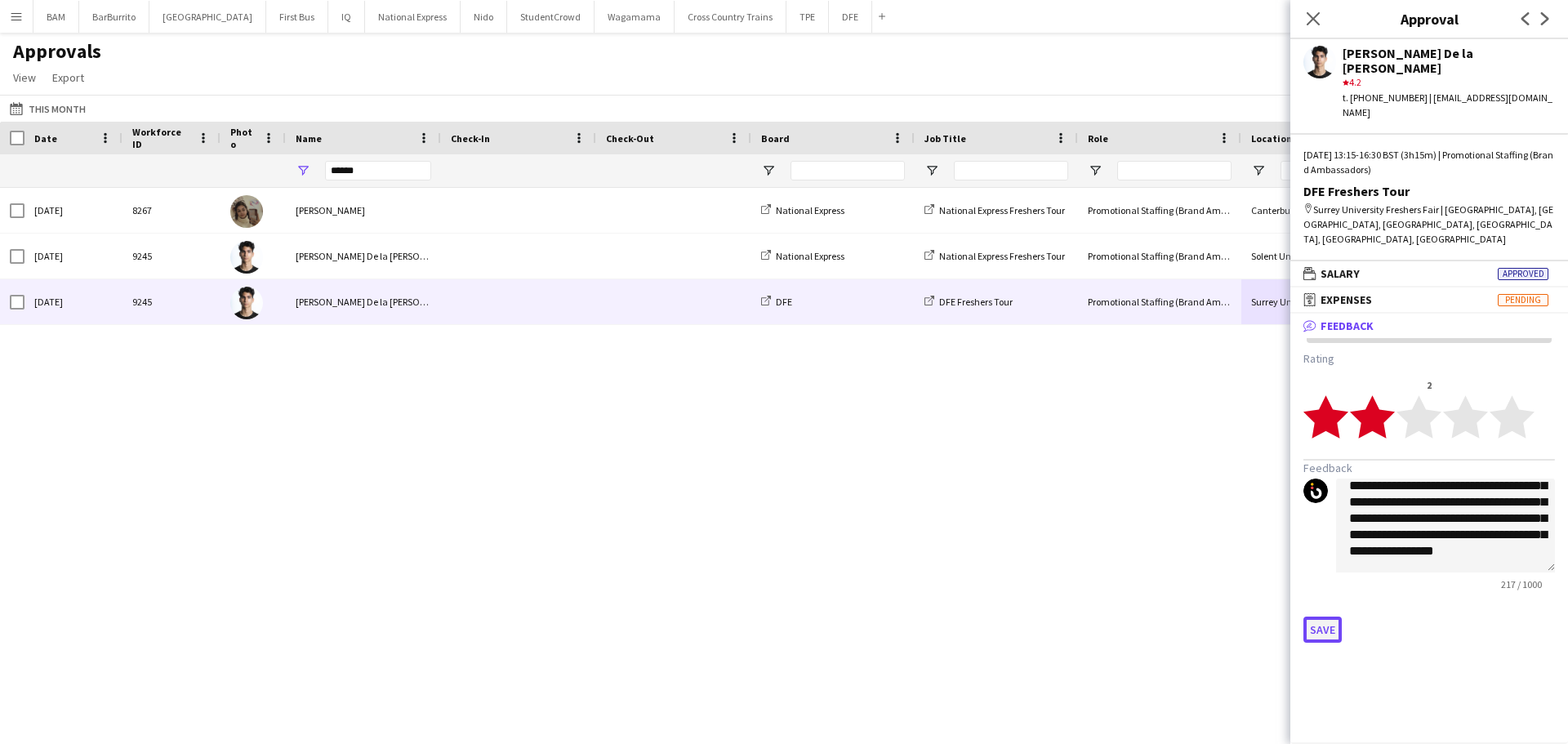
click at [1330, 617] on button "Save" at bounding box center [1322, 630] width 39 height 26
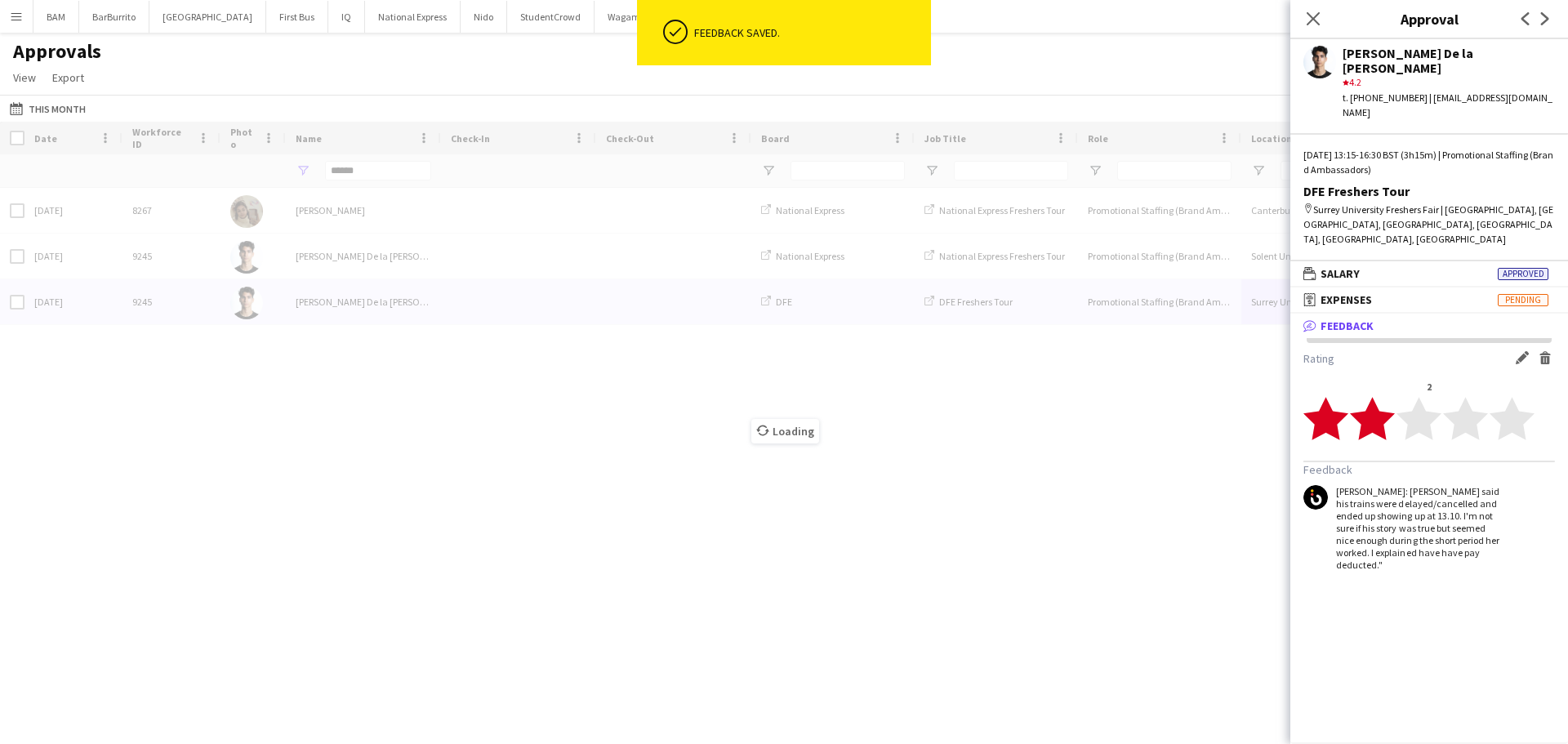
click at [1091, 511] on div "Loading" at bounding box center [784, 419] width 1568 height 594
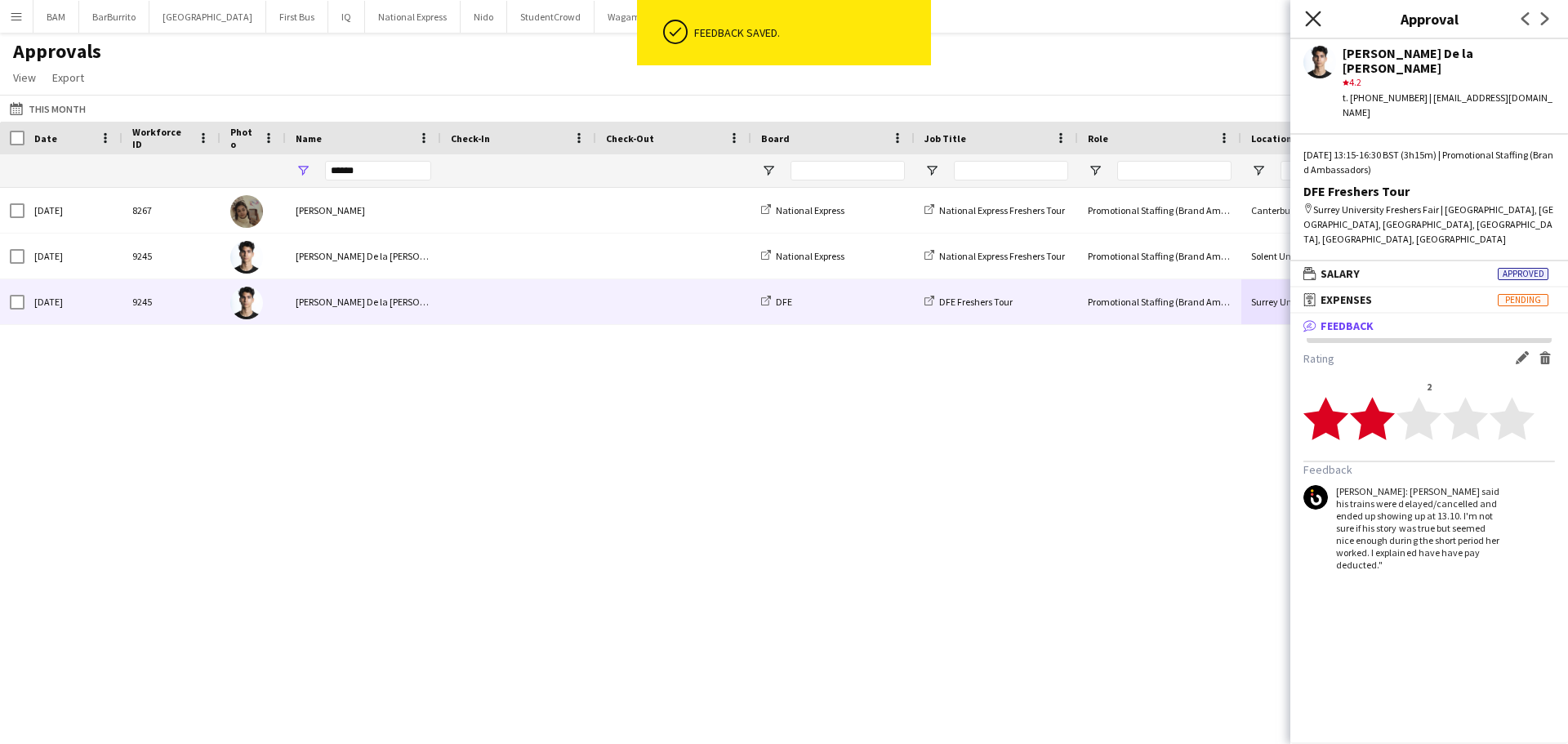
click at [1308, 25] on icon at bounding box center [1313, 18] width 15 height 15
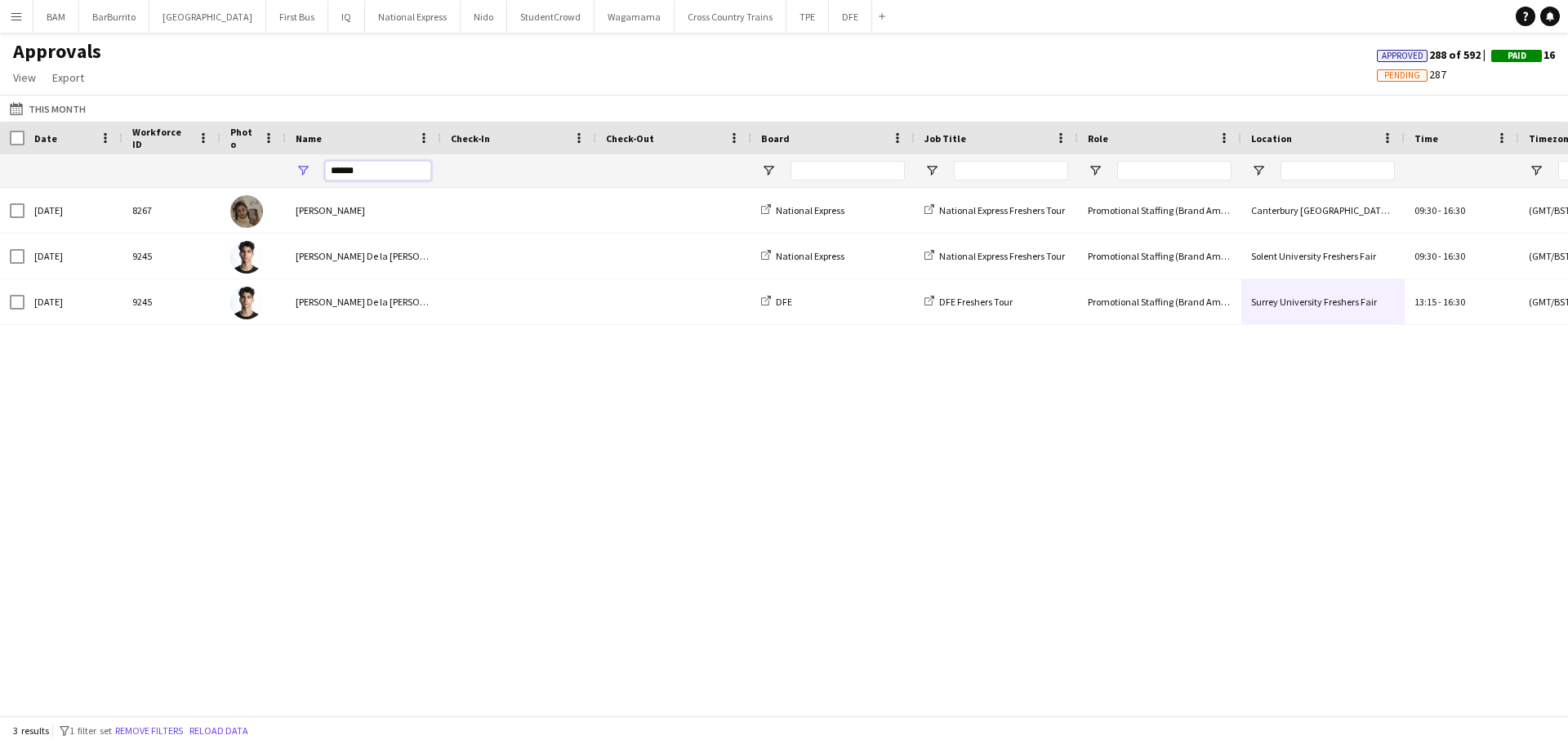
drag, startPoint x: 364, startPoint y: 167, endPoint x: 125, endPoint y: 179, distance: 239.3
click at [128, 179] on div "******" at bounding box center [1482, 171] width 2964 height 33
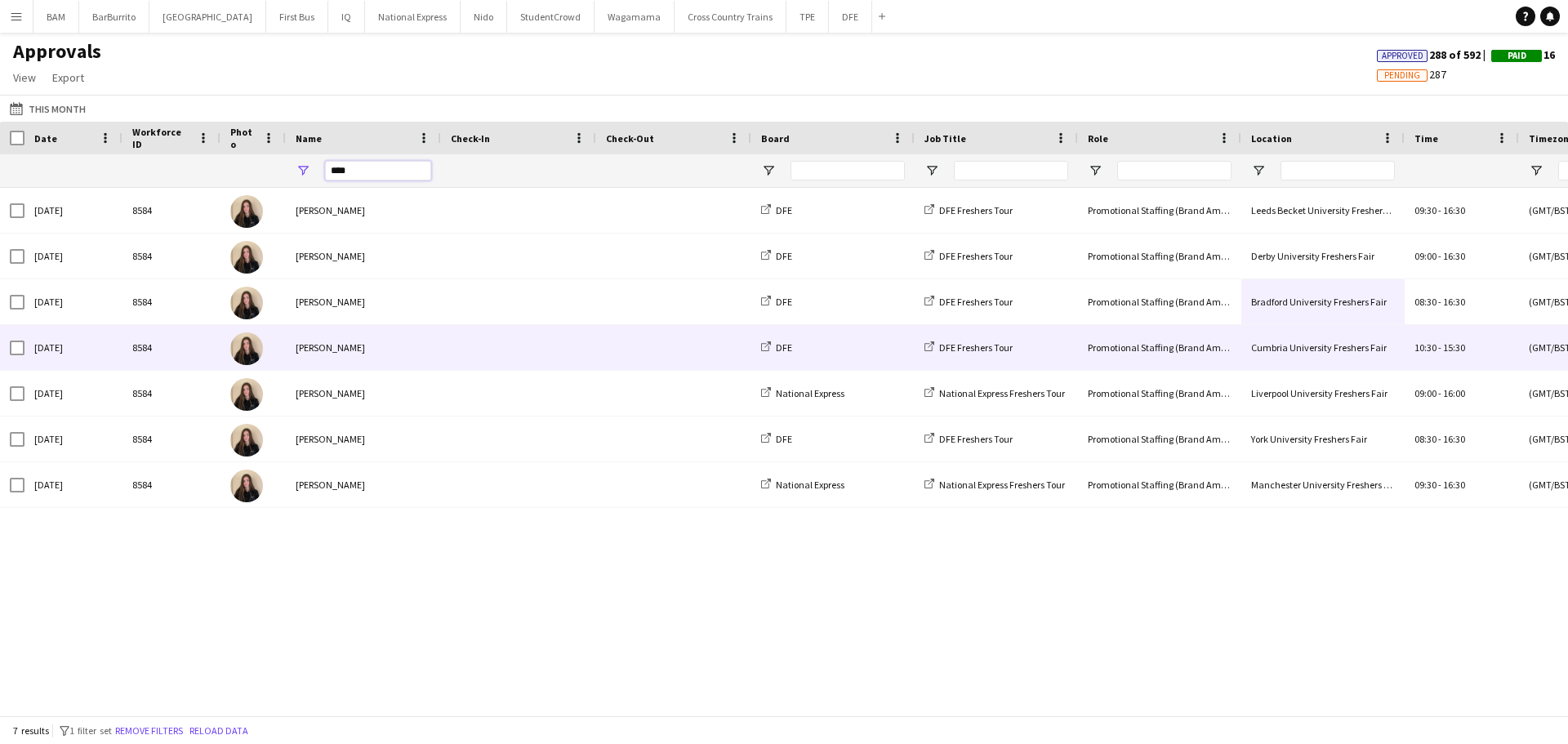
type input "****"
click at [377, 346] on div "[PERSON_NAME]" at bounding box center [363, 347] width 155 height 45
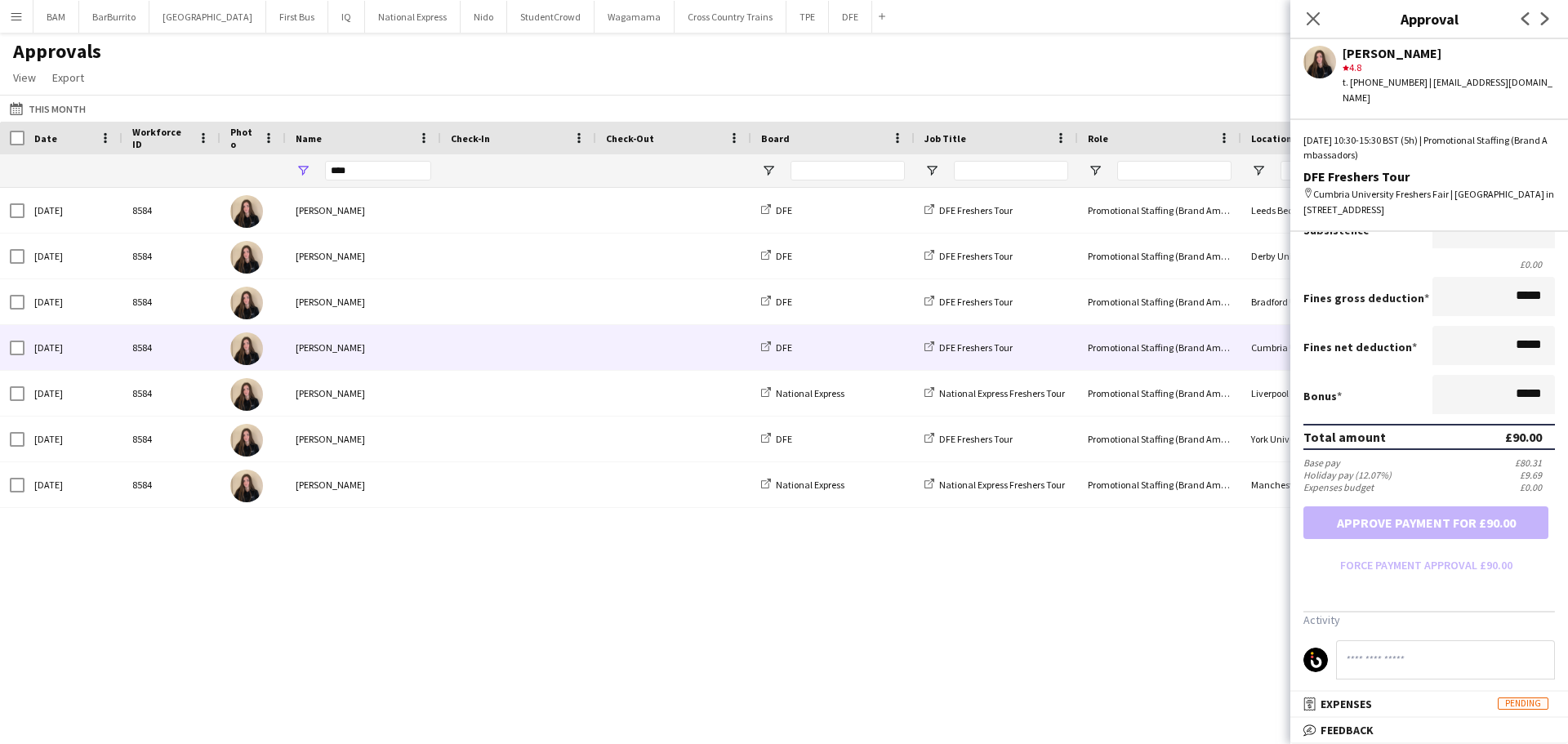
drag, startPoint x: 1413, startPoint y: 721, endPoint x: 1445, endPoint y: 690, distance: 44.6
click at [1413, 722] on mat-expansion-panel-header "bubble-pencil Feedback" at bounding box center [1429, 730] width 278 height 24
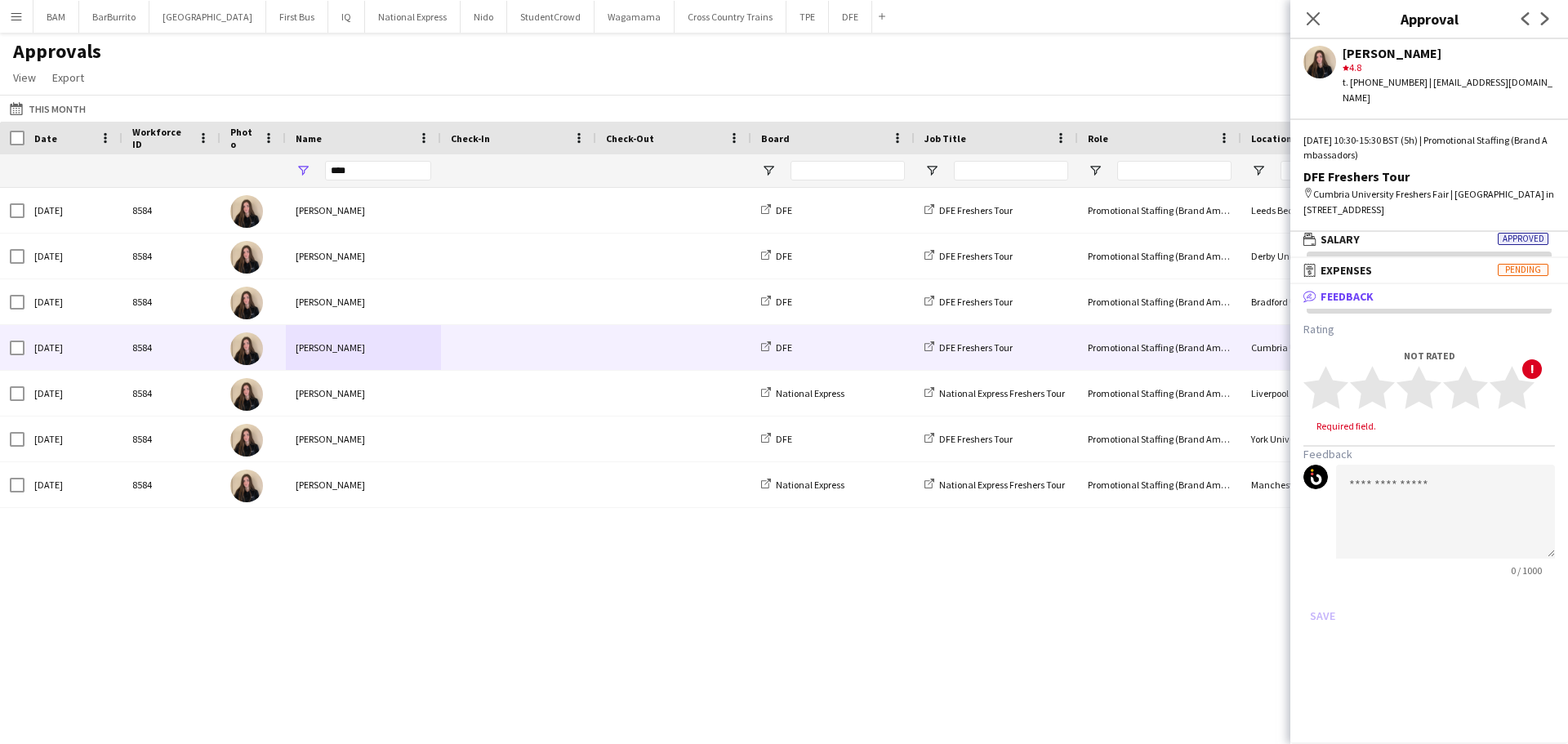
scroll to position [5, 0]
click at [1529, 385] on icon "star" at bounding box center [1511, 388] width 45 height 45
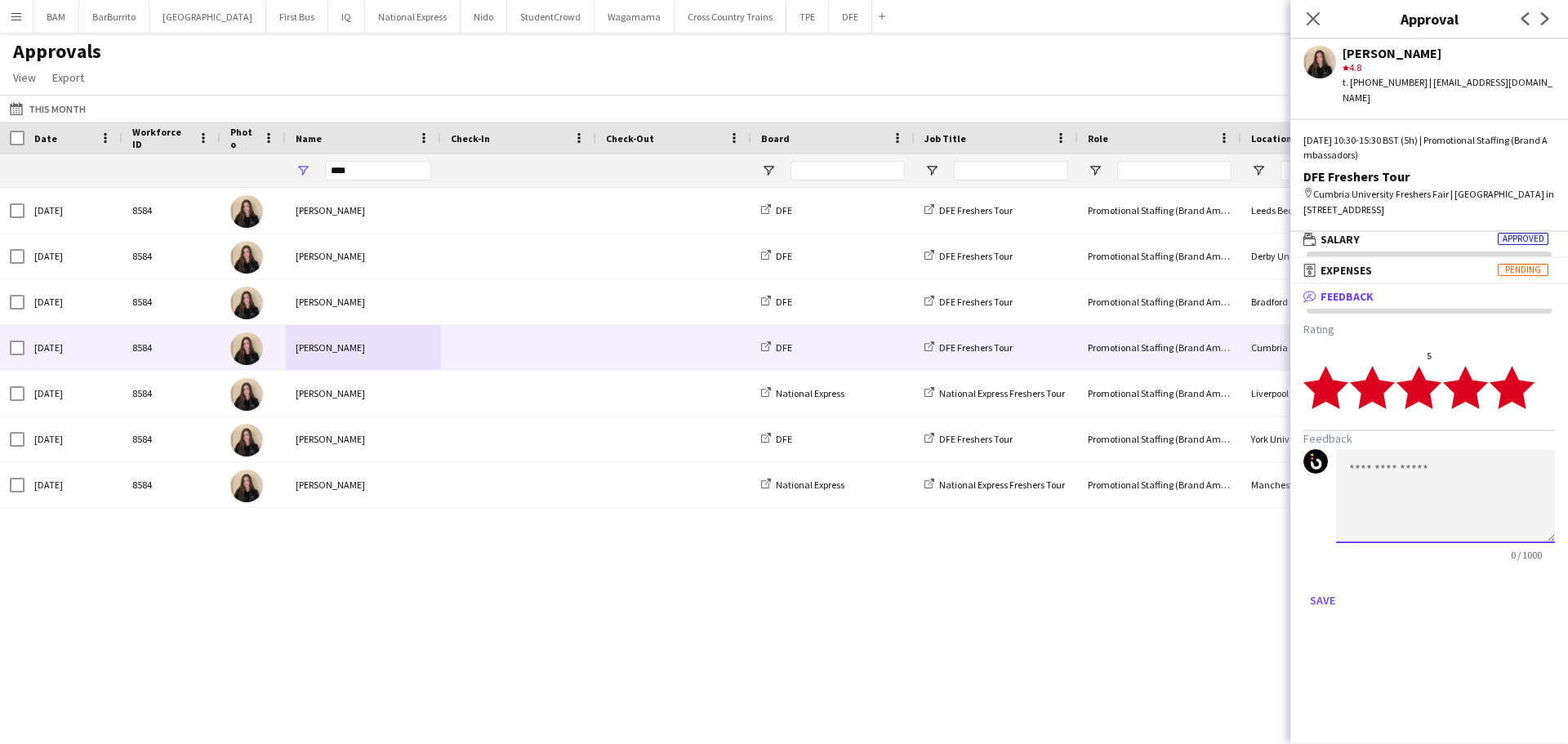
click at [1438, 469] on textarea at bounding box center [1445, 495] width 219 height 94
click at [1448, 458] on textarea "********" at bounding box center [1445, 495] width 219 height 94
paste textarea "**********"
type textarea "**********"
click at [1301, 591] on app-approvals-popin-feedback-tab "**********" at bounding box center [1429, 467] width 278 height 292
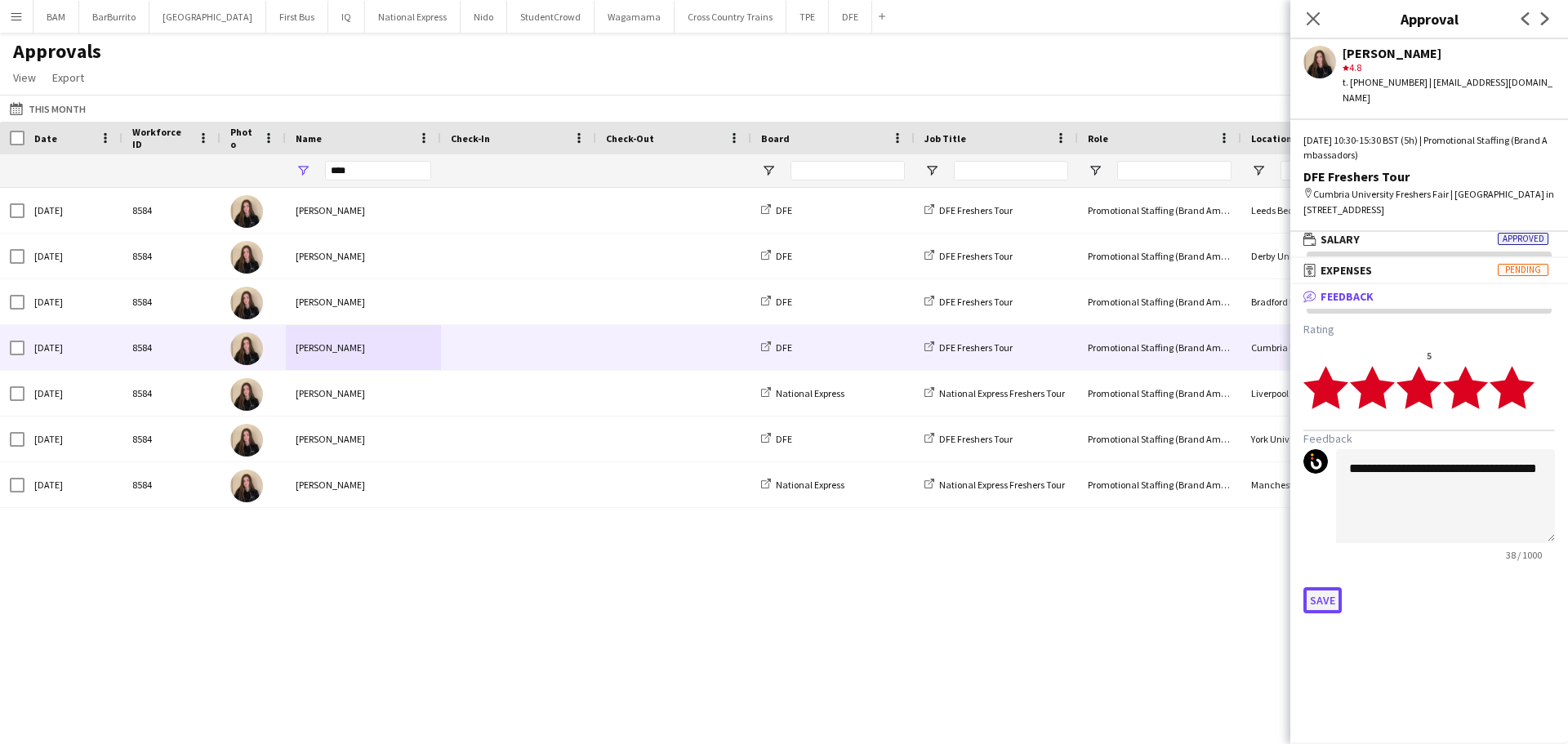
click at [1312, 587] on button "Save" at bounding box center [1322, 600] width 39 height 26
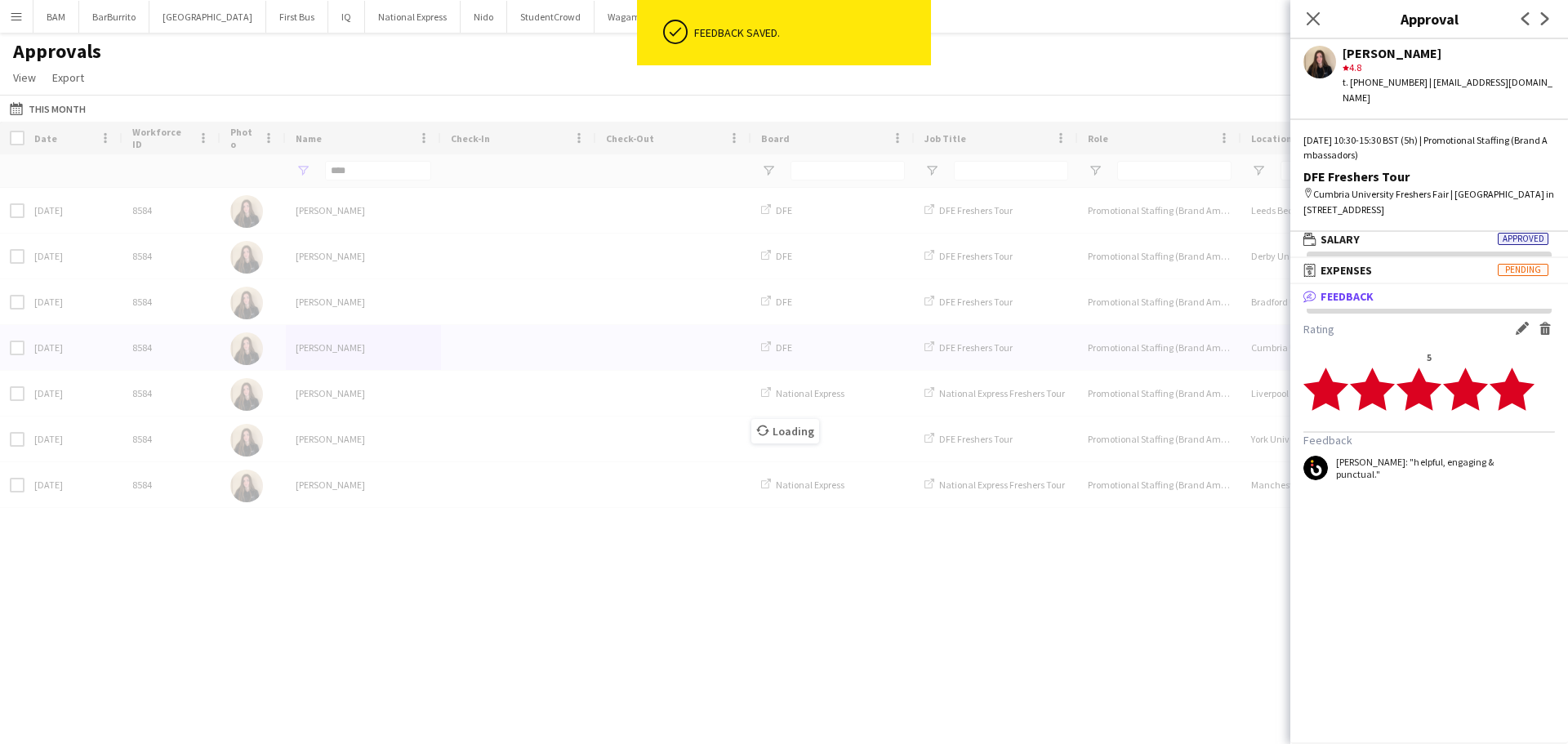
click at [402, 175] on div "Loading" at bounding box center [784, 419] width 1568 height 594
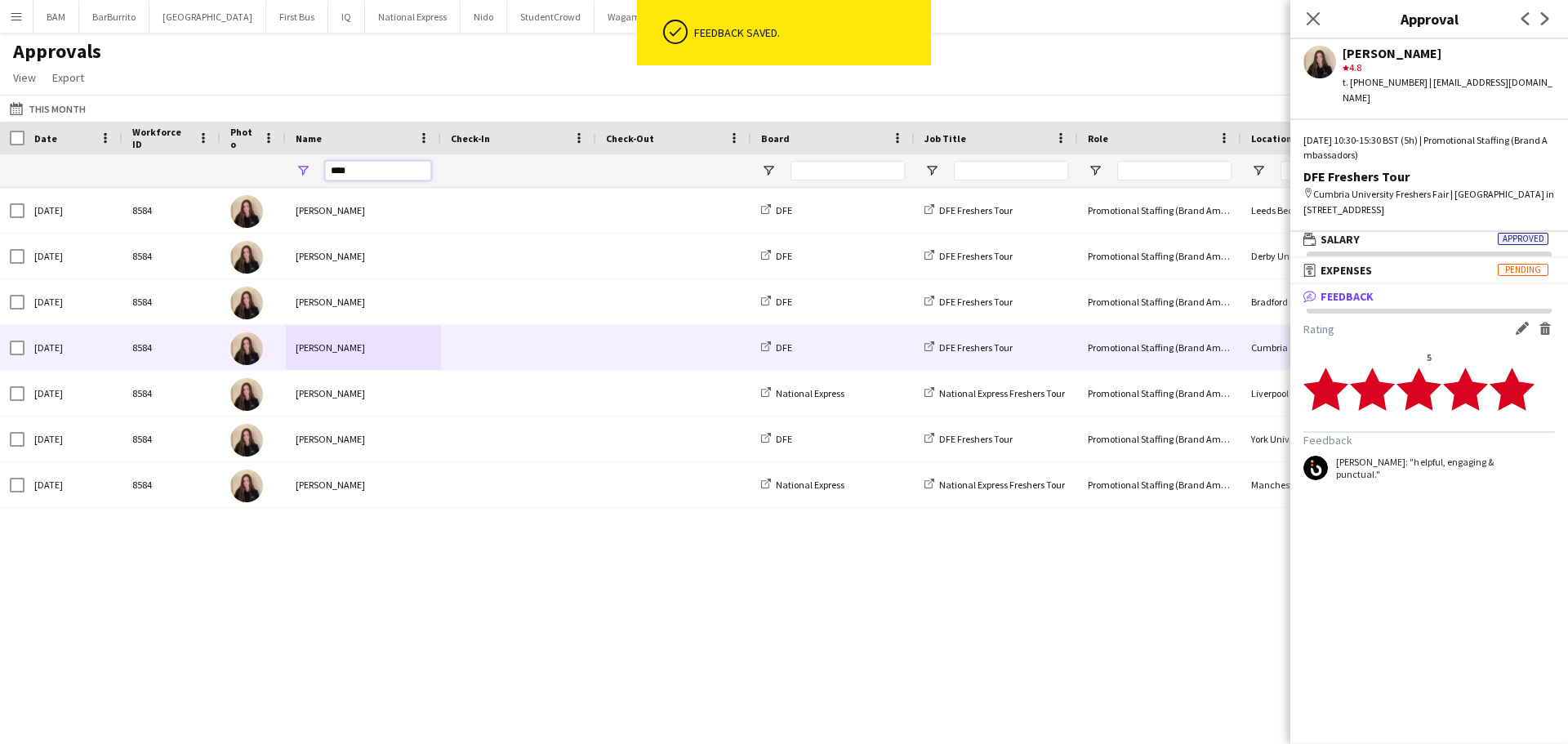
drag, startPoint x: 382, startPoint y: 170, endPoint x: 295, endPoint y: 175, distance: 87.1
click at [295, 175] on div "****" at bounding box center [363, 171] width 155 height 33
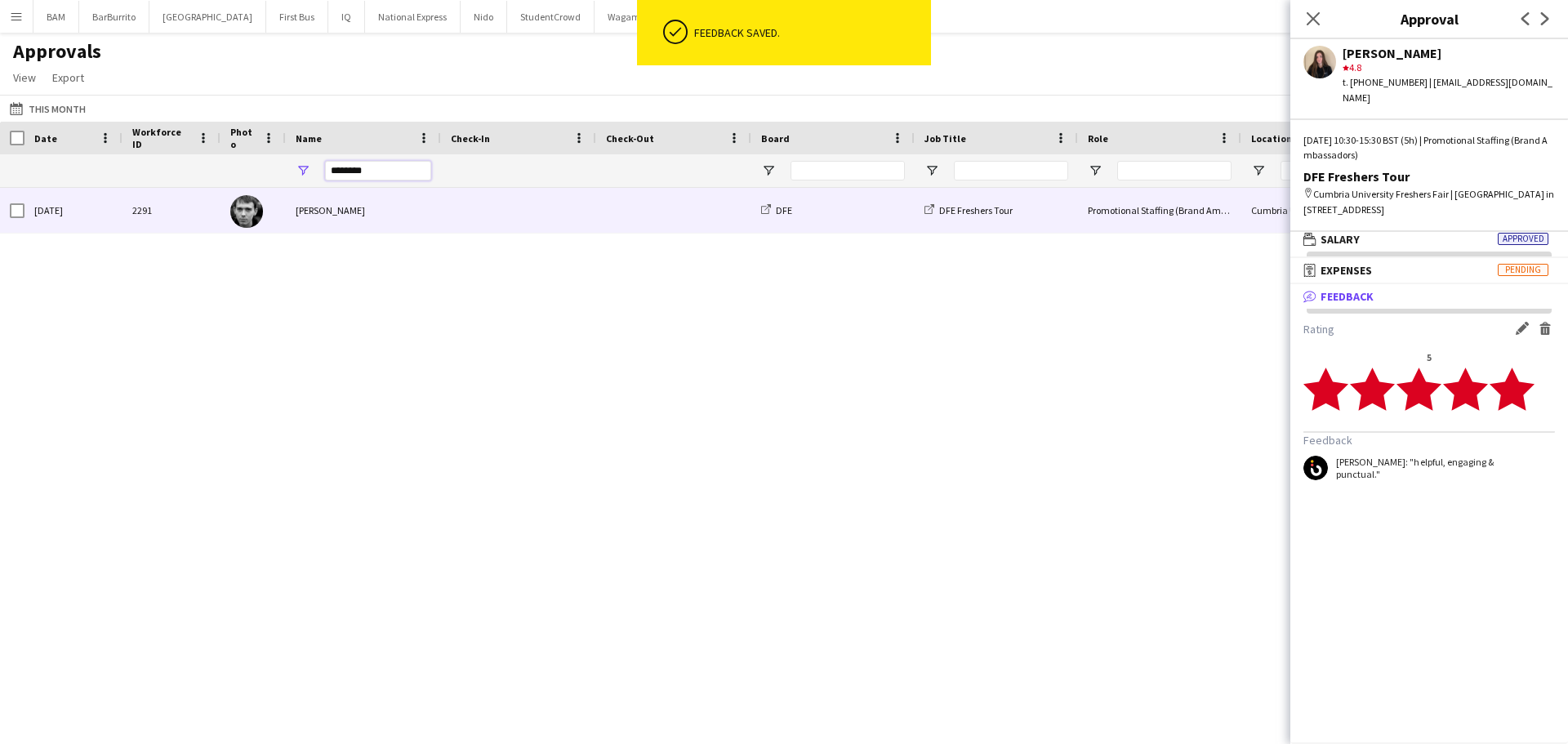
type input "********"
click at [428, 218] on div "Nicholas Slinger" at bounding box center [363, 210] width 155 height 45
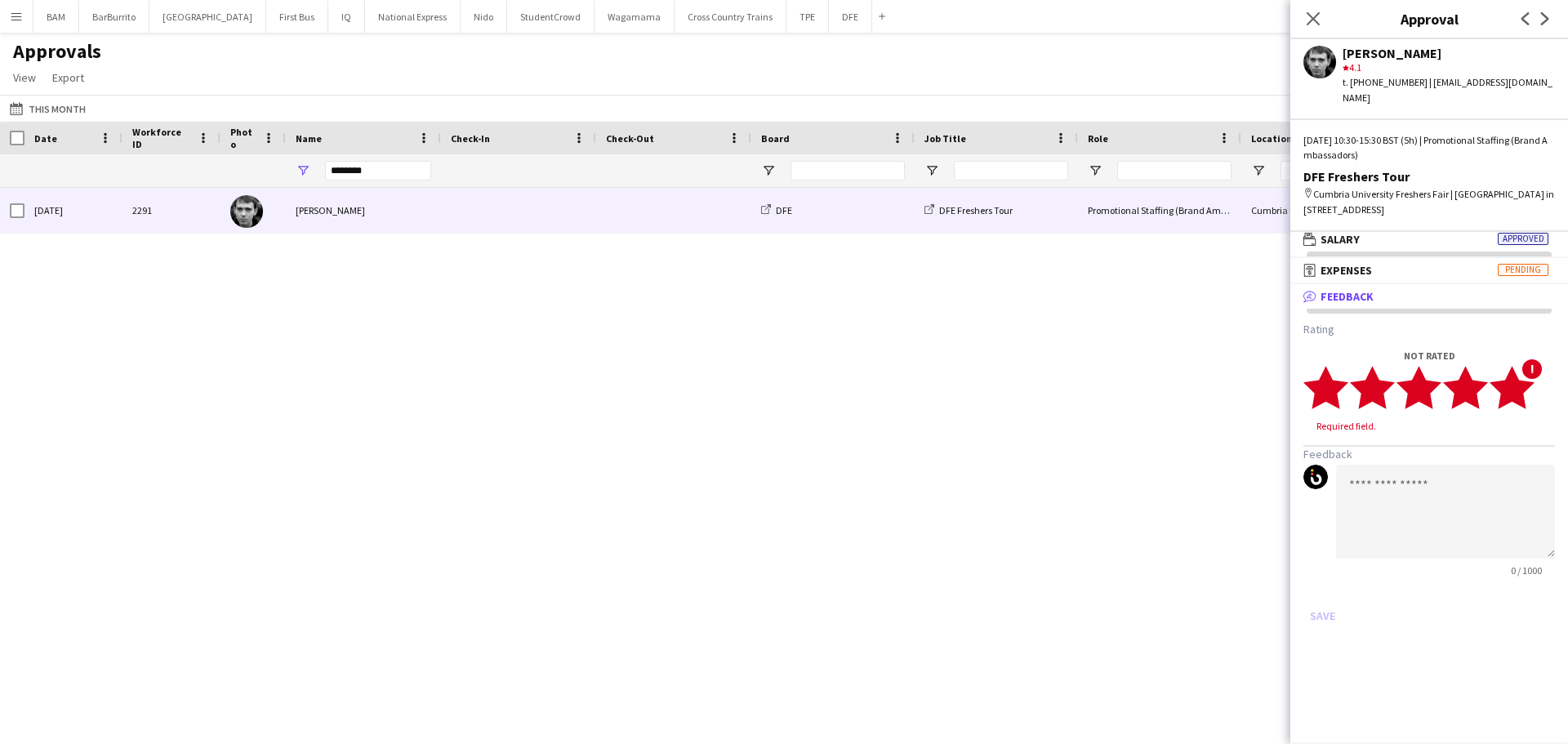
click at [1523, 372] on polygon at bounding box center [1511, 387] width 45 height 42
click at [1432, 488] on textarea at bounding box center [1445, 495] width 219 height 94
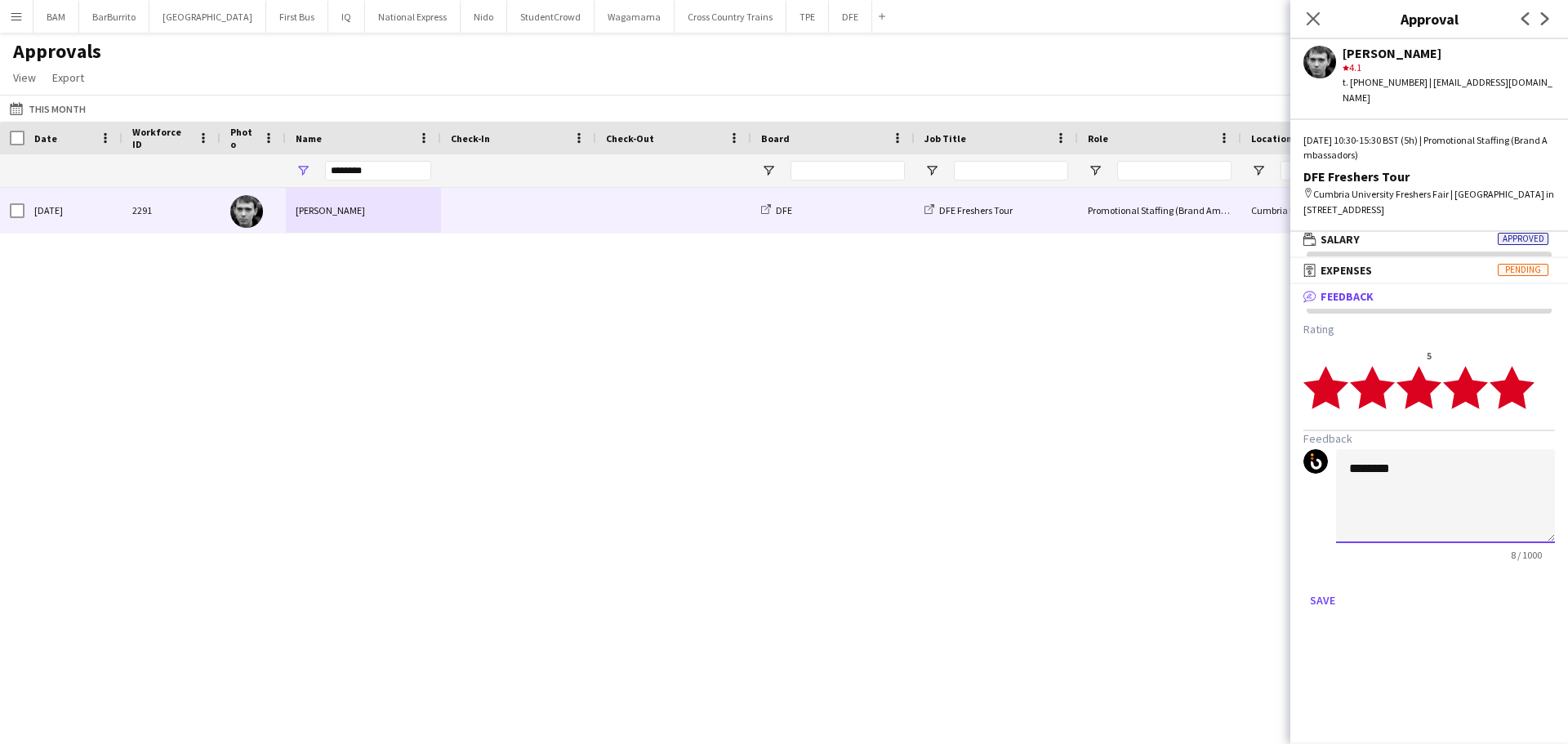
click at [1452, 458] on textarea "********" at bounding box center [1445, 495] width 219 height 94
paste textarea "**********"
type textarea "**********"
click at [1308, 590] on button "Save" at bounding box center [1322, 600] width 39 height 26
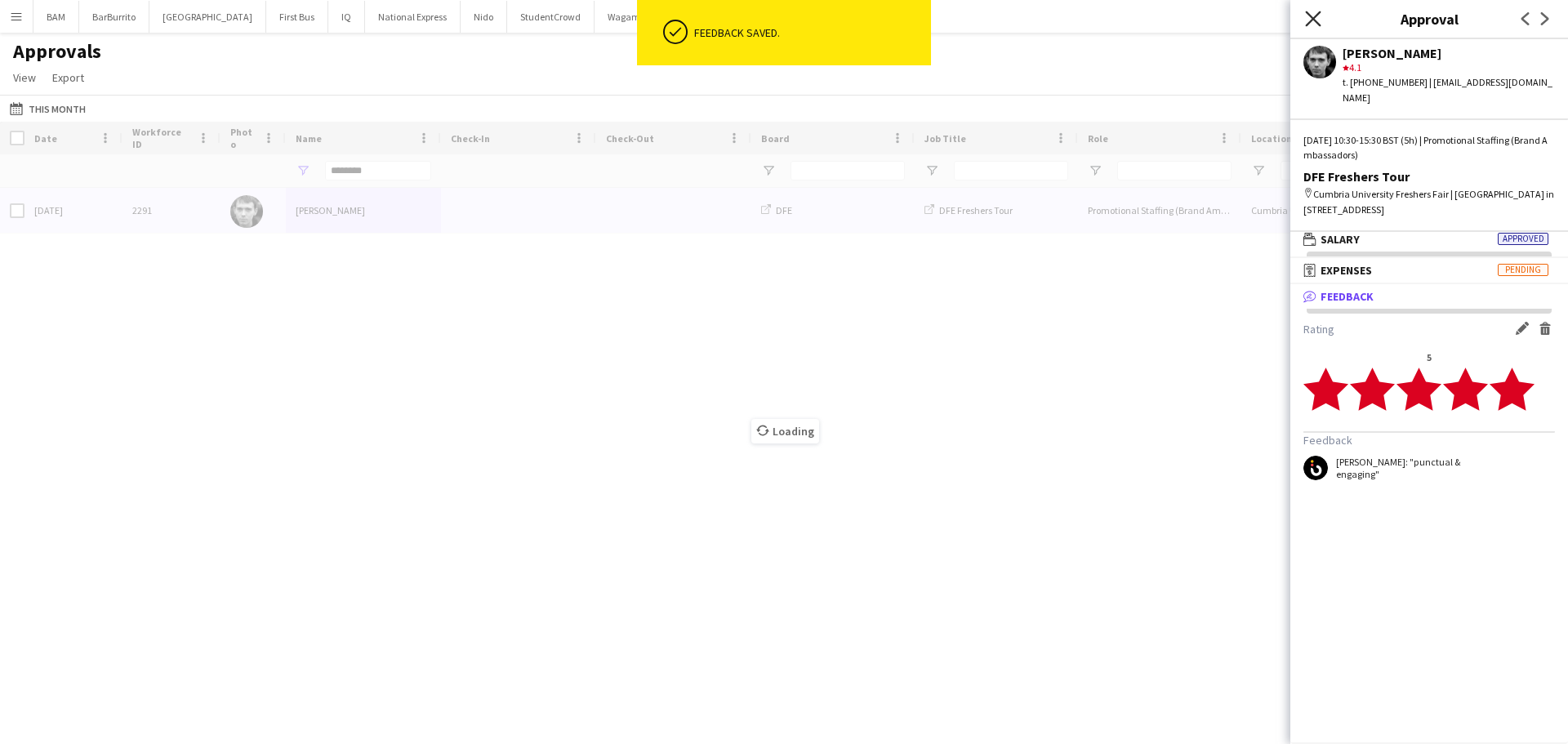
click at [1309, 24] on icon at bounding box center [1313, 18] width 15 height 15
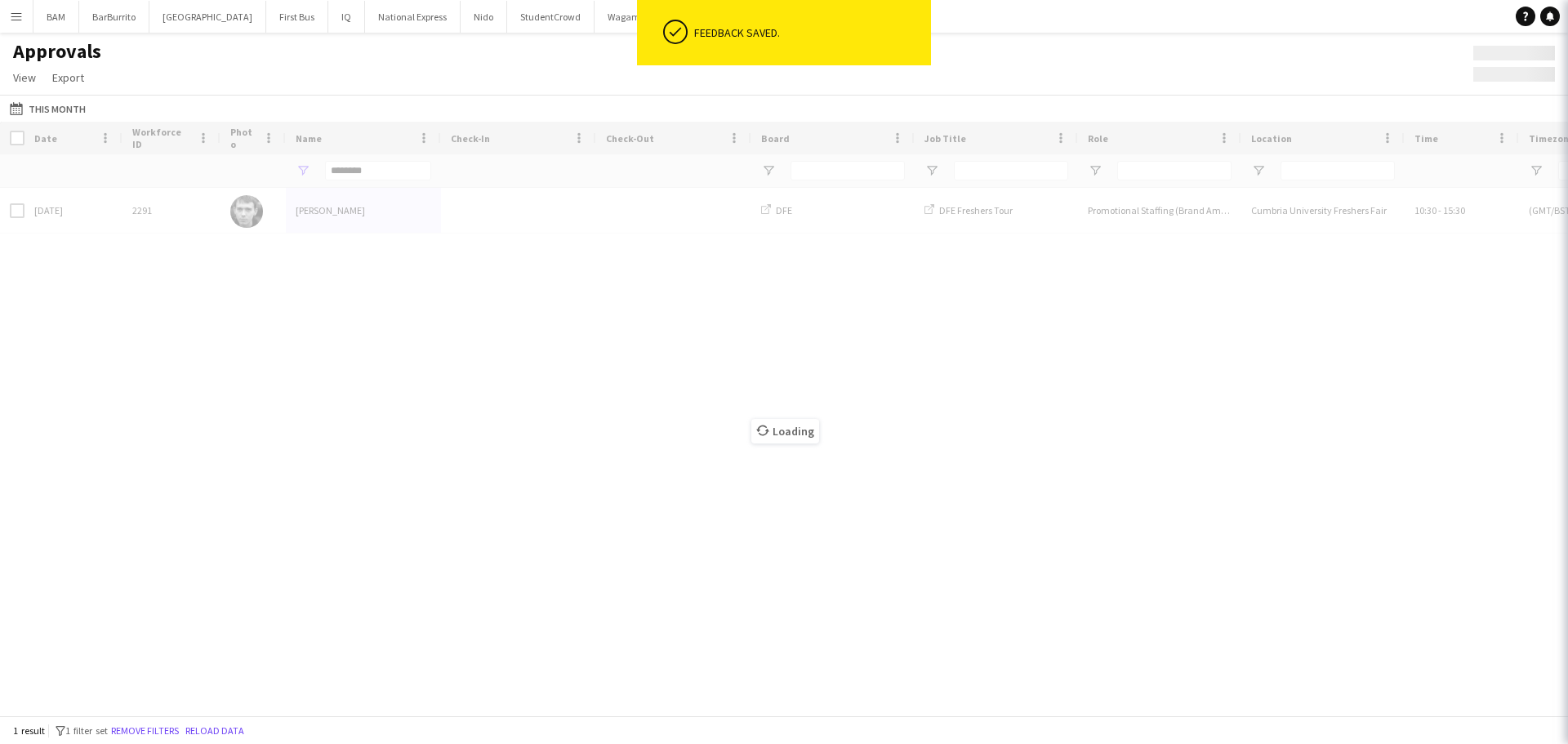
click at [1228, 66] on div "Approvals View Customise view Customise filters Reset Filters Reset View Reset …" at bounding box center [784, 67] width 1568 height 56
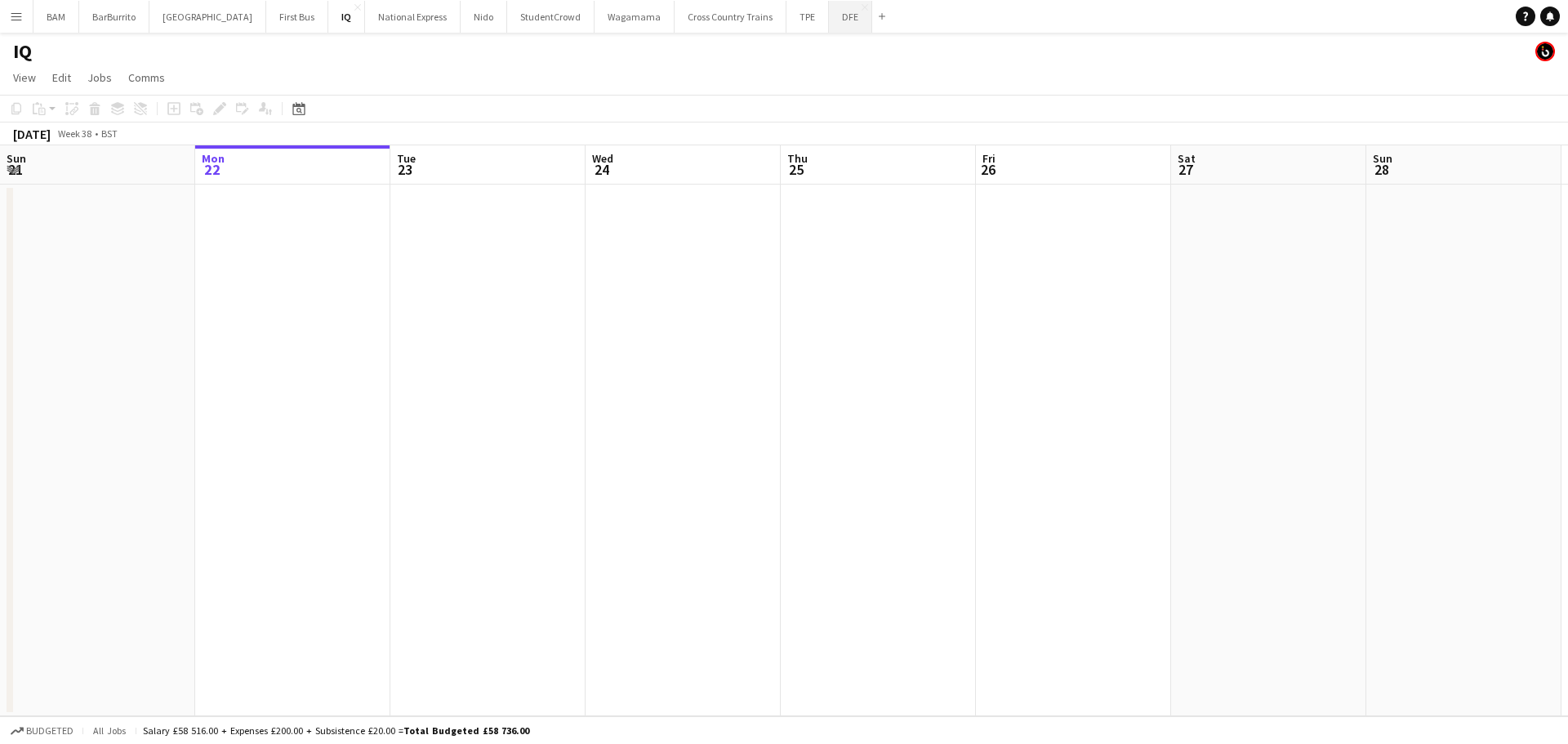
click at [829, 31] on button "DFE Close" at bounding box center [850, 16] width 43 height 32
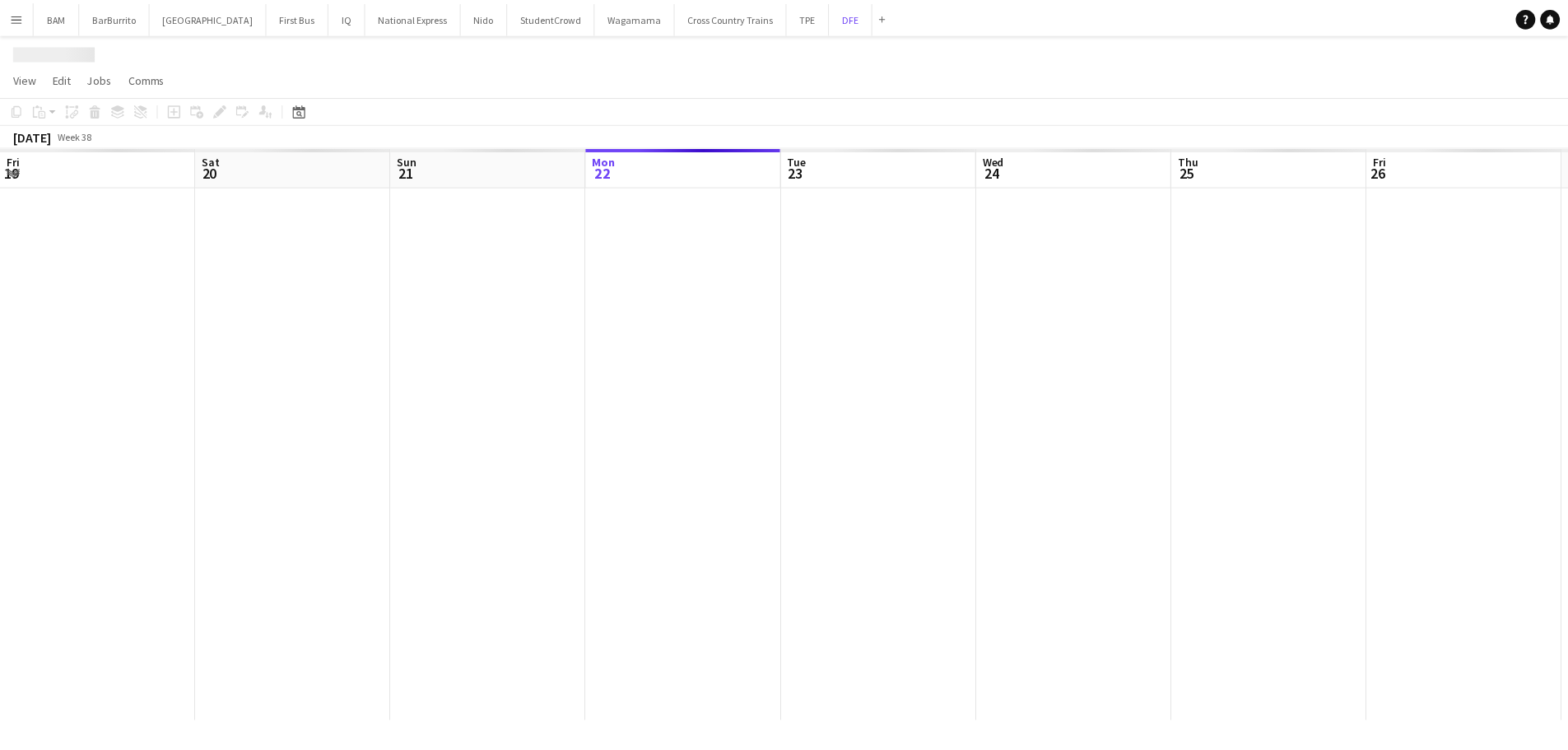
scroll to position [0, 394]
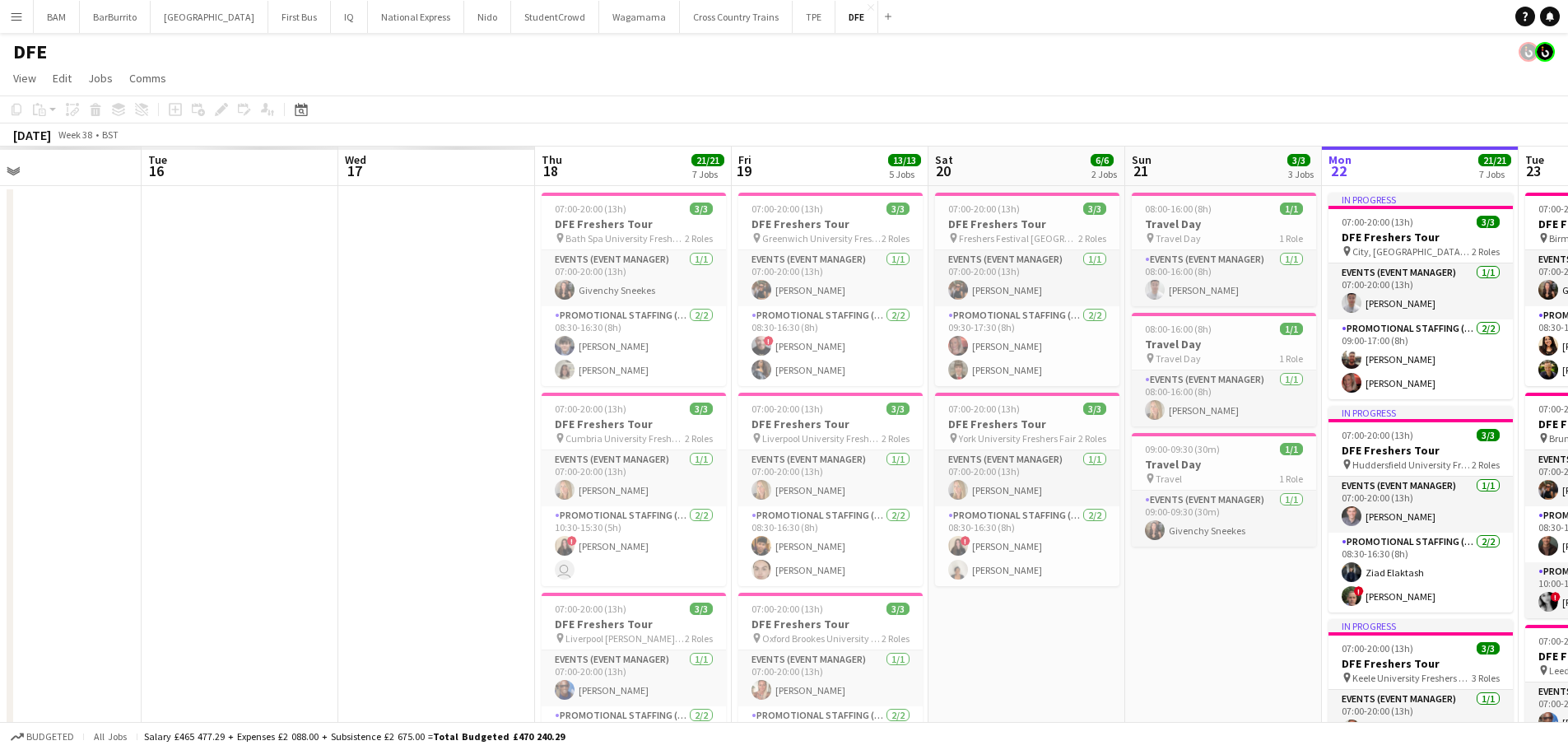
drag, startPoint x: 366, startPoint y: 345, endPoint x: 697, endPoint y: 404, distance: 336.2
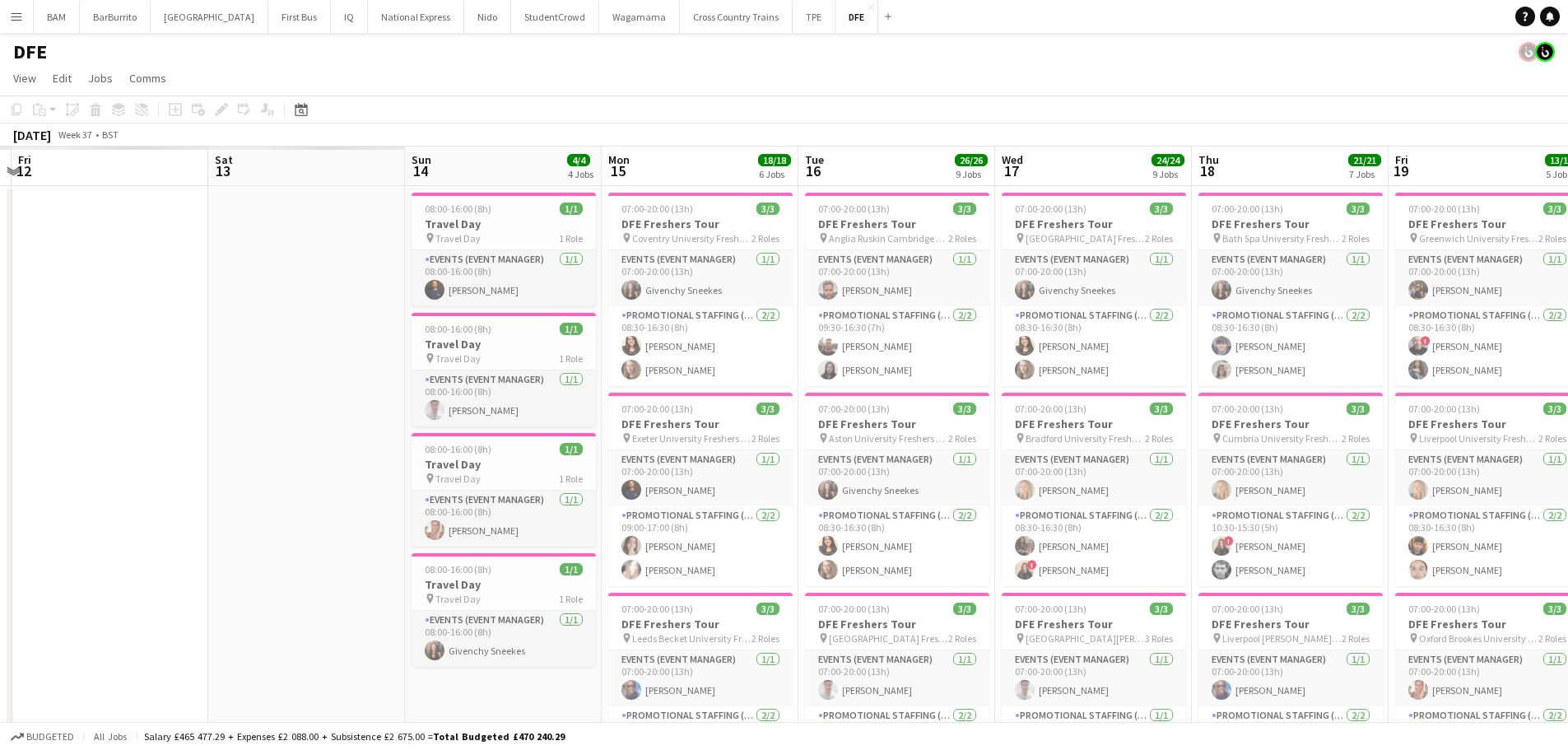
scroll to position [0, 517]
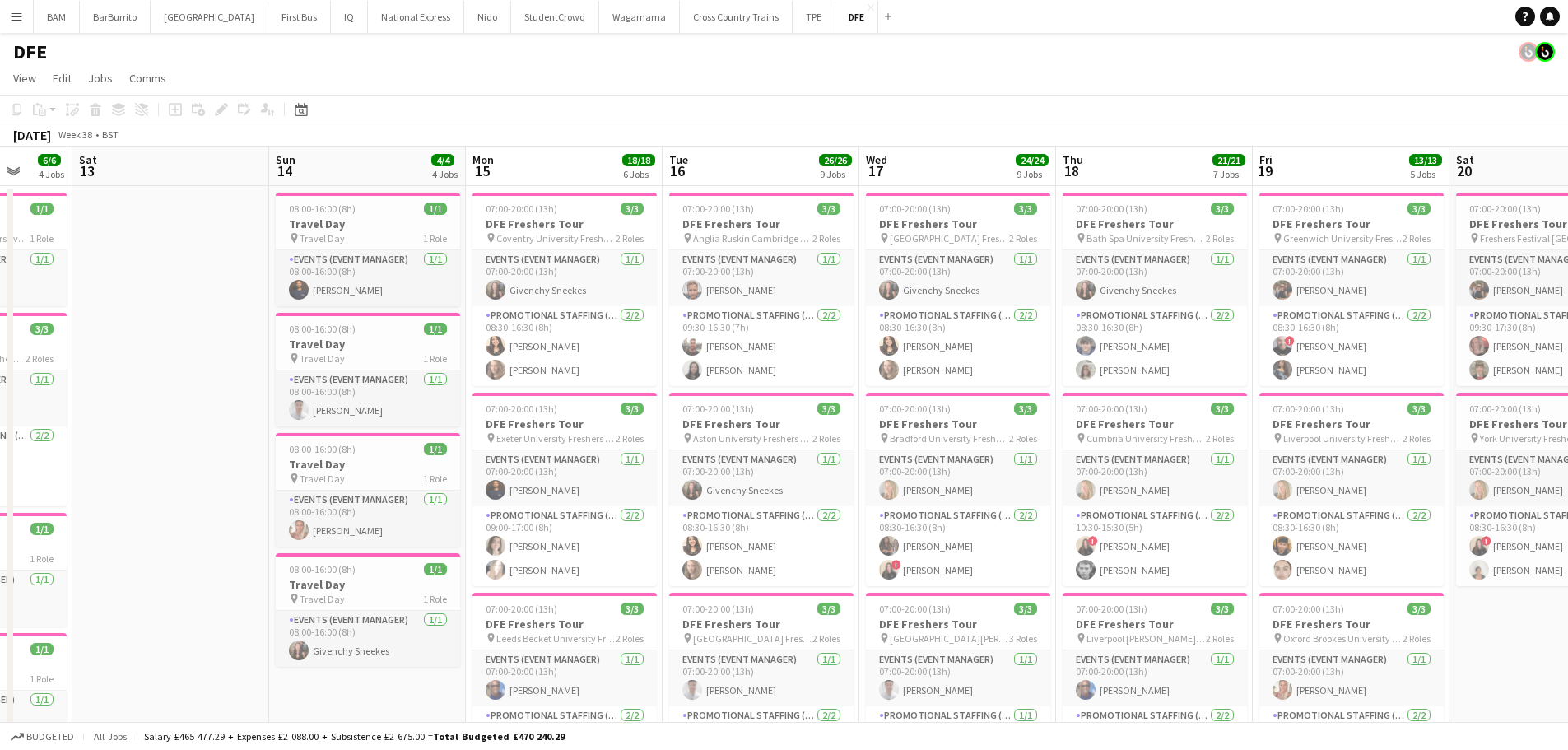
drag, startPoint x: 446, startPoint y: 408, endPoint x: 1097, endPoint y: 420, distance: 651.1
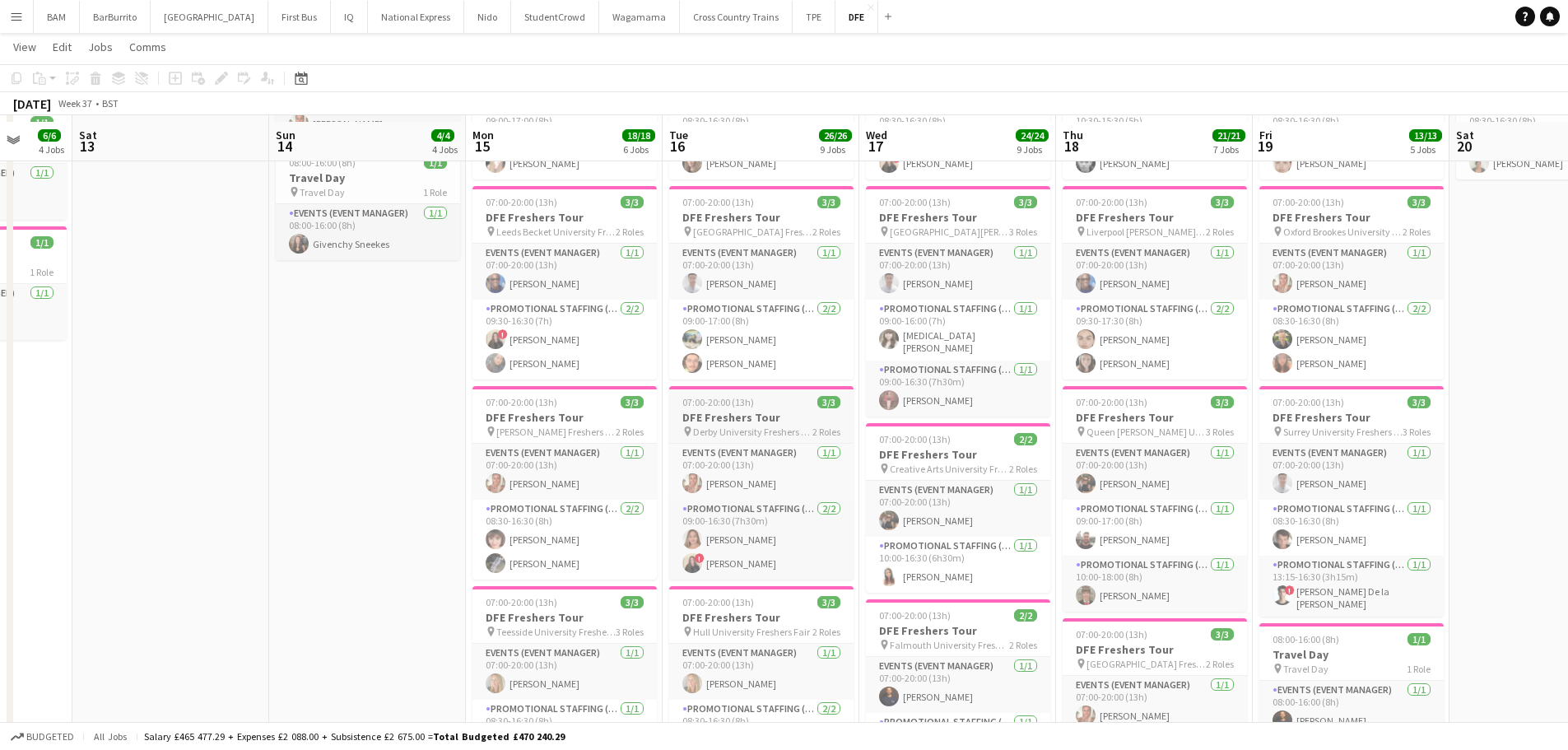
scroll to position [412, 0]
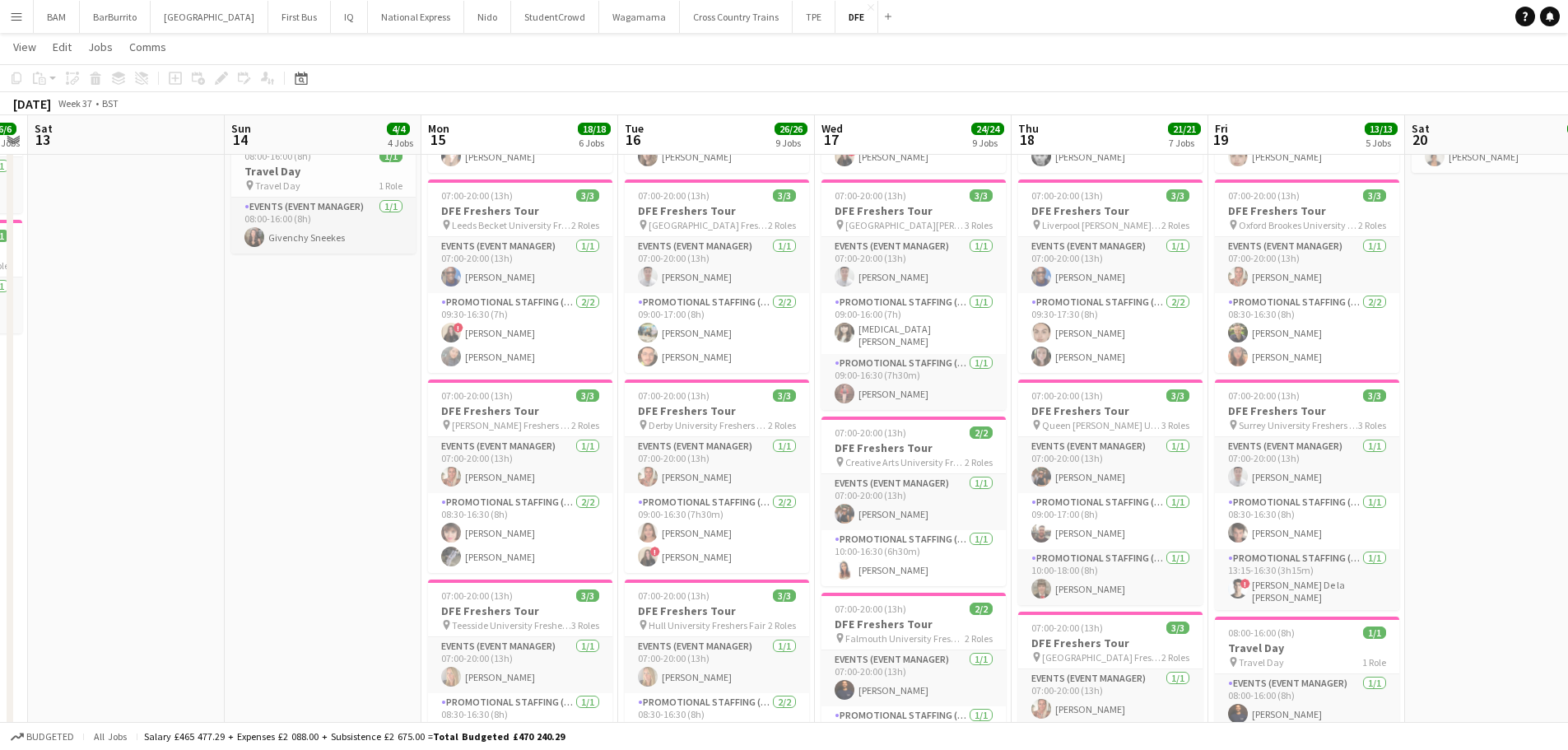
drag, startPoint x: 808, startPoint y: 493, endPoint x: 765, endPoint y: 491, distance: 43.0
click at [765, 491] on app-calendar-viewport "Wed 10 1/1 1 Job Thu 11 Fri 12 6/6 4 Jobs Sat 13 Sun 14 4/4 4 Jobs Mon 15 18/18…" at bounding box center [784, 753] width 1568 height 2201
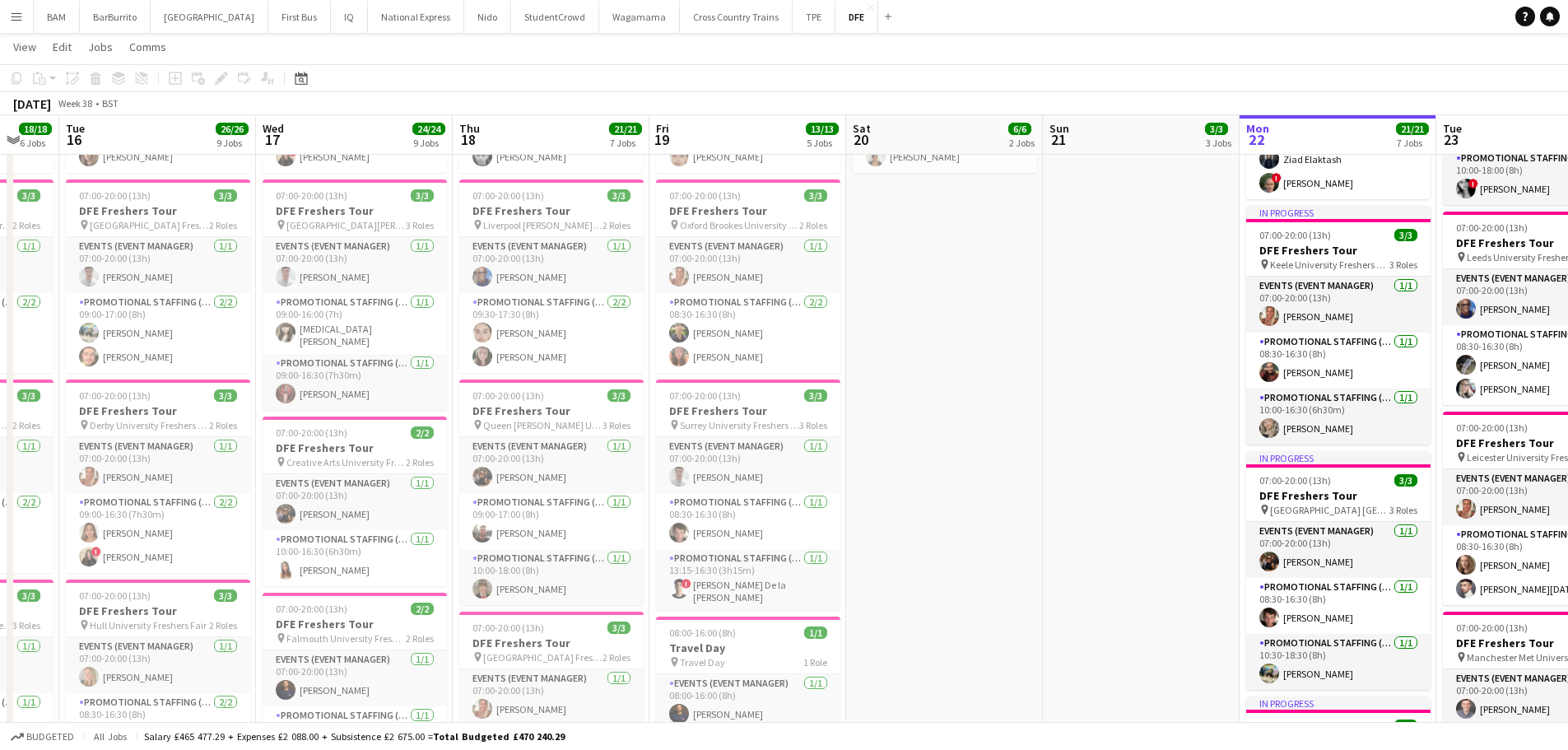
drag, startPoint x: 1082, startPoint y: 466, endPoint x: 523, endPoint y: 441, distance: 559.6
click at [523, 441] on app-calendar-viewport "Sat 13 Sun 14 4/4 4 Jobs Mon 15 18/18 6 Jobs Tue 16 26/26 9 Jobs Wed 17 24/24 9…" at bounding box center [784, 753] width 1568 height 2201
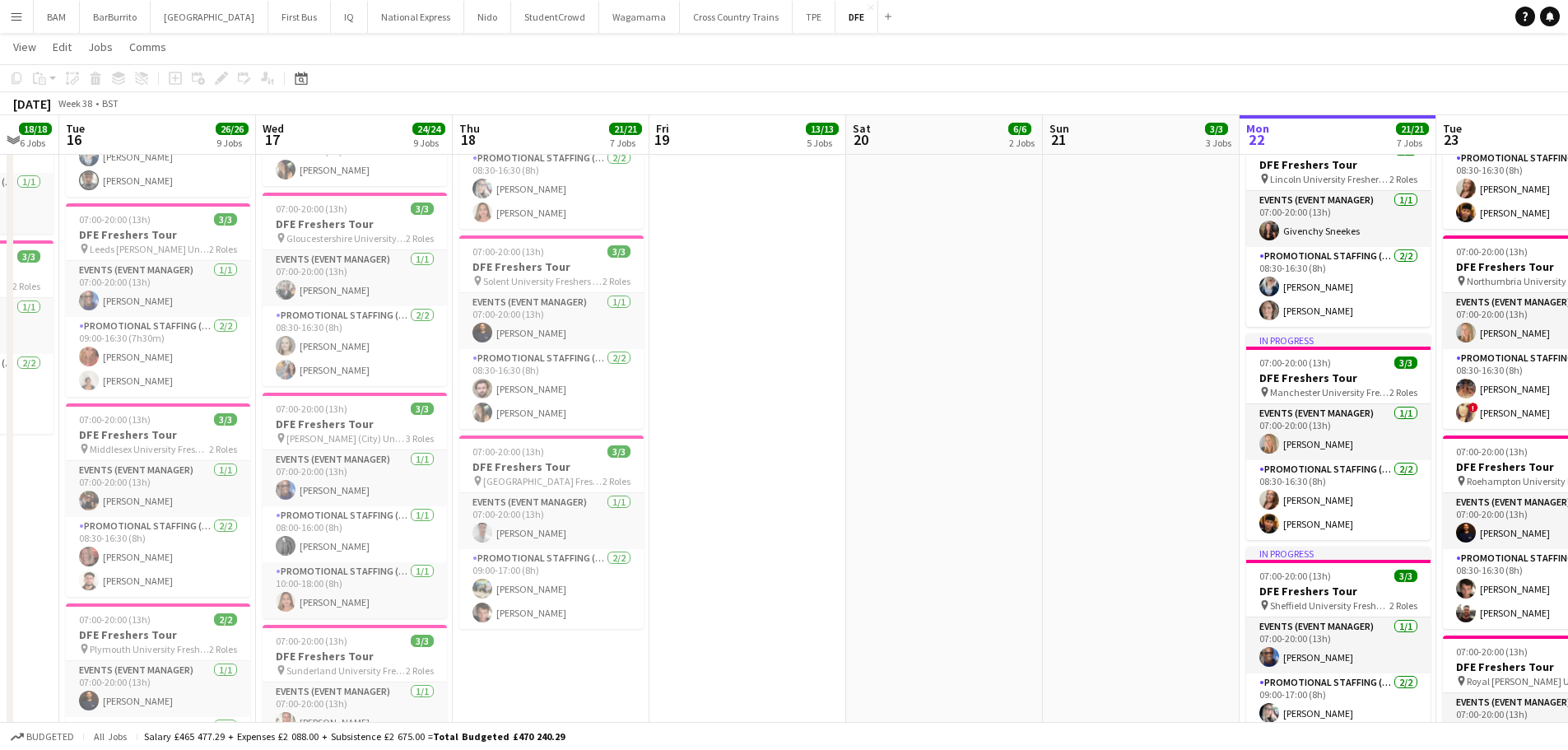
scroll to position [0, 386]
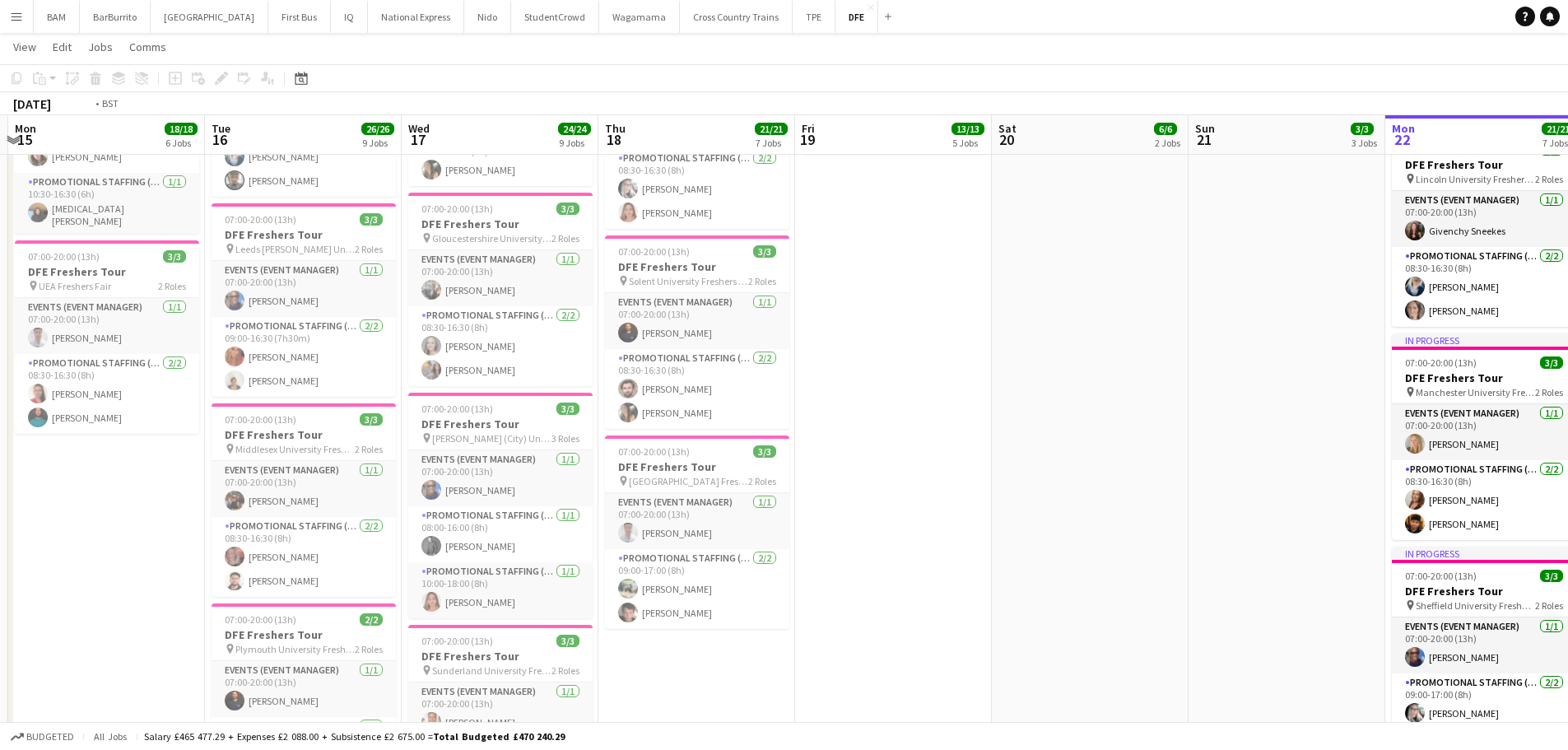
drag, startPoint x: 690, startPoint y: 460, endPoint x: 836, endPoint y: 478, distance: 147.1
click at [836, 478] on app-calendar-viewport "Sat 13 Sun 14 4/4 4 Jobs Mon 15 18/18 6 Jobs Tue 16 26/26 9 Jobs Wed 17 24/24 9…" at bounding box center [784, 176] width 1568 height 2201
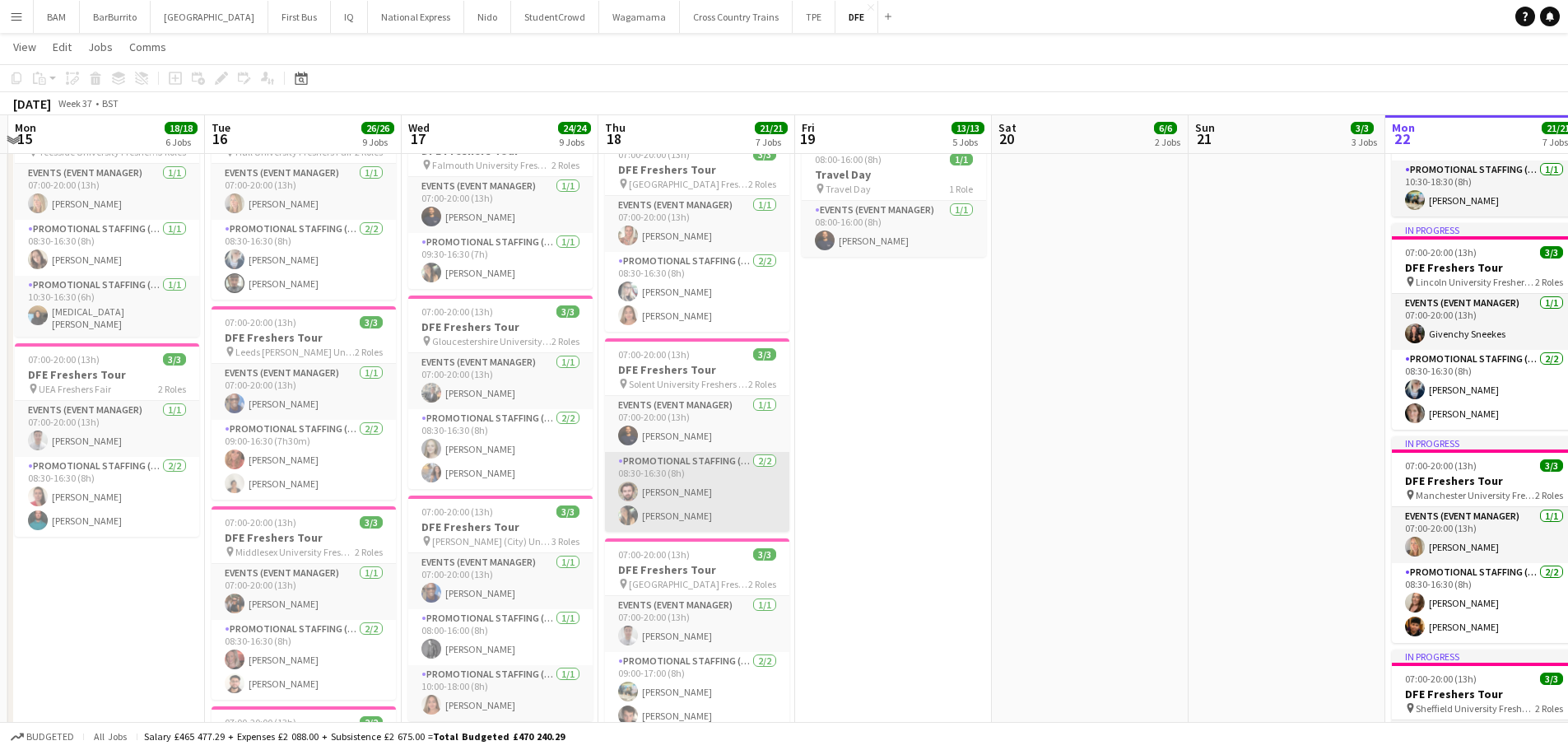
scroll to position [884, 0]
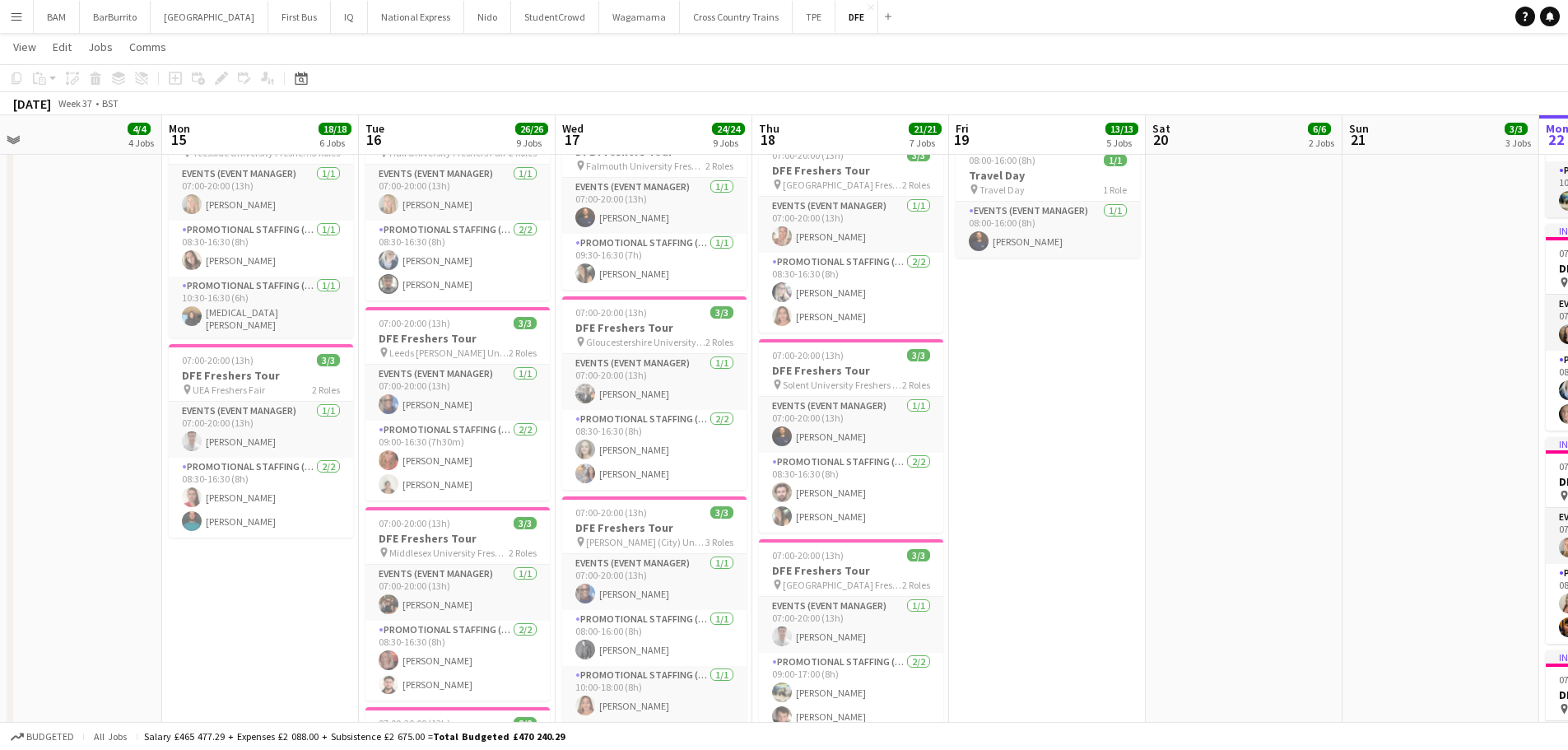
drag, startPoint x: 418, startPoint y: 392, endPoint x: 572, endPoint y: 397, distance: 154.1
click at [572, 397] on app-calendar-viewport "Fri 12 6/6 4 Jobs Sat 13 Sun 14 4/4 4 Jobs Mon 15 18/18 6 Jobs Tue 16 26/26 9 J…" at bounding box center [784, 280] width 1568 height 2201
click at [572, 397] on app-card-role "Events (Event Manager) 1/1 07:00-20:00 (13h) Charlie Handy" at bounding box center [654, 382] width 185 height 56
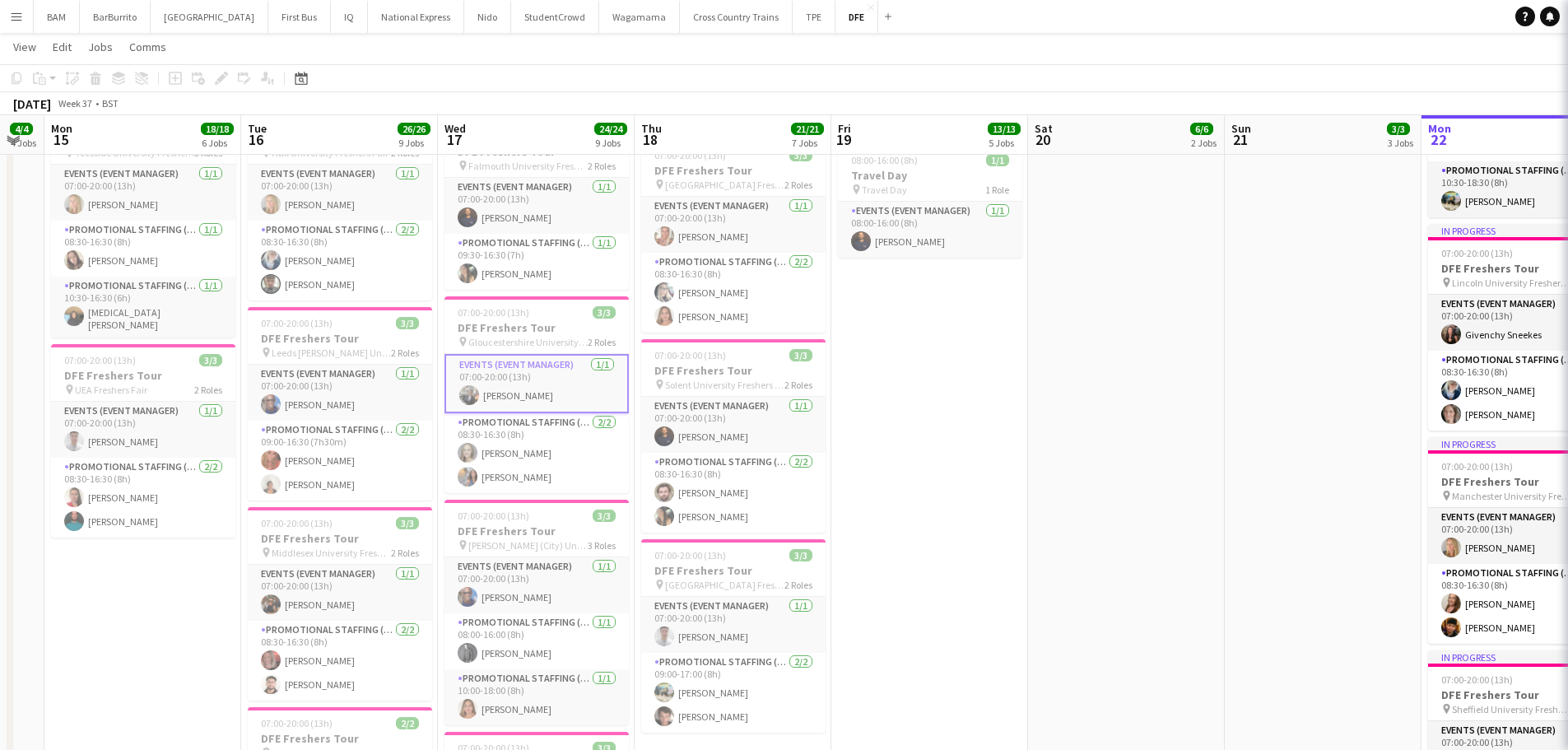
scroll to position [0, 559]
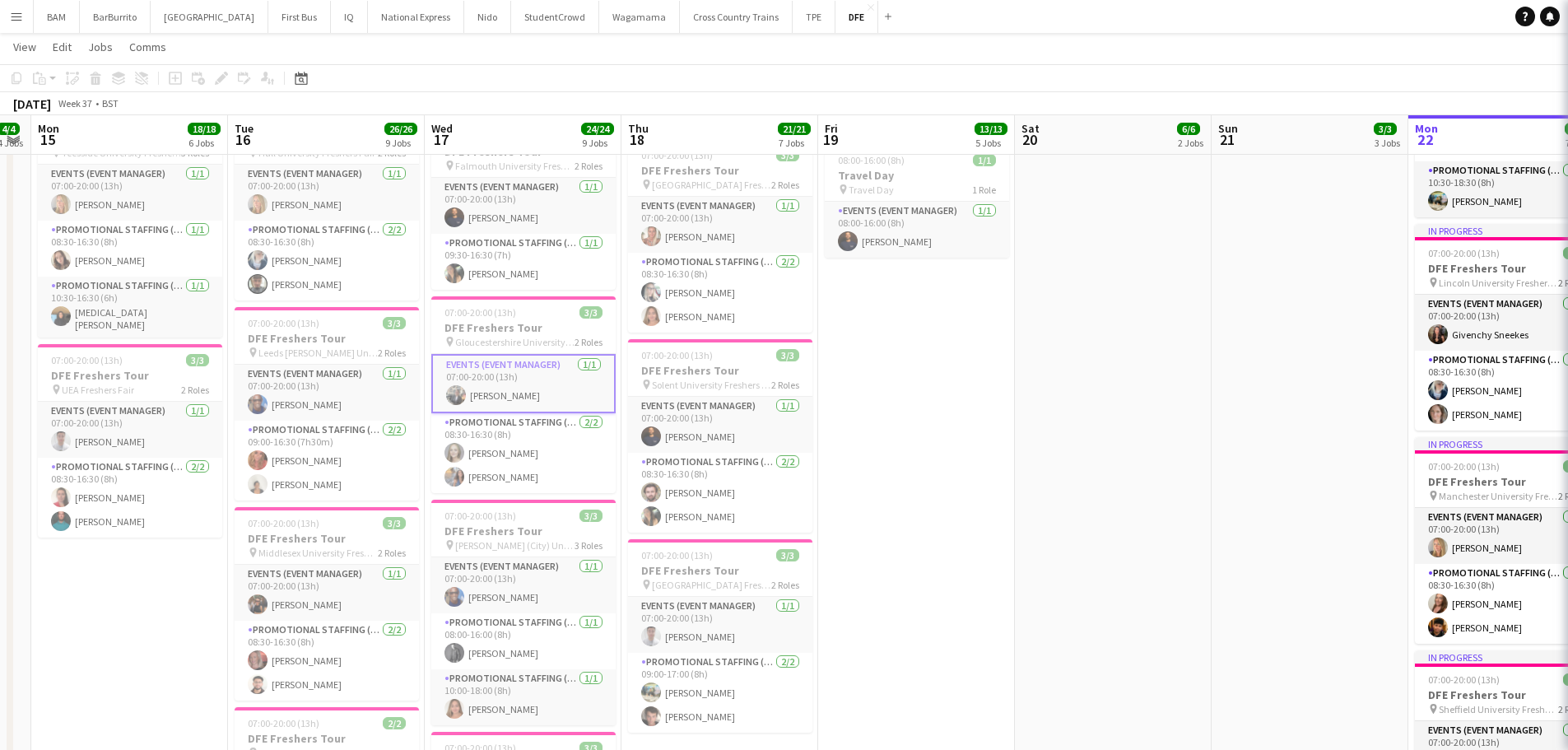
drag, startPoint x: 660, startPoint y: 388, endPoint x: 533, endPoint y: 389, distance: 127.0
click at [533, 389] on app-calendar-viewport "Fri 12 6/6 4 Jobs Sat 13 Sun 14 4/4 4 Jobs Mon 15 18/18 6 Jobs Tue 16 26/26 9 J…" at bounding box center [784, 280] width 1568 height 2201
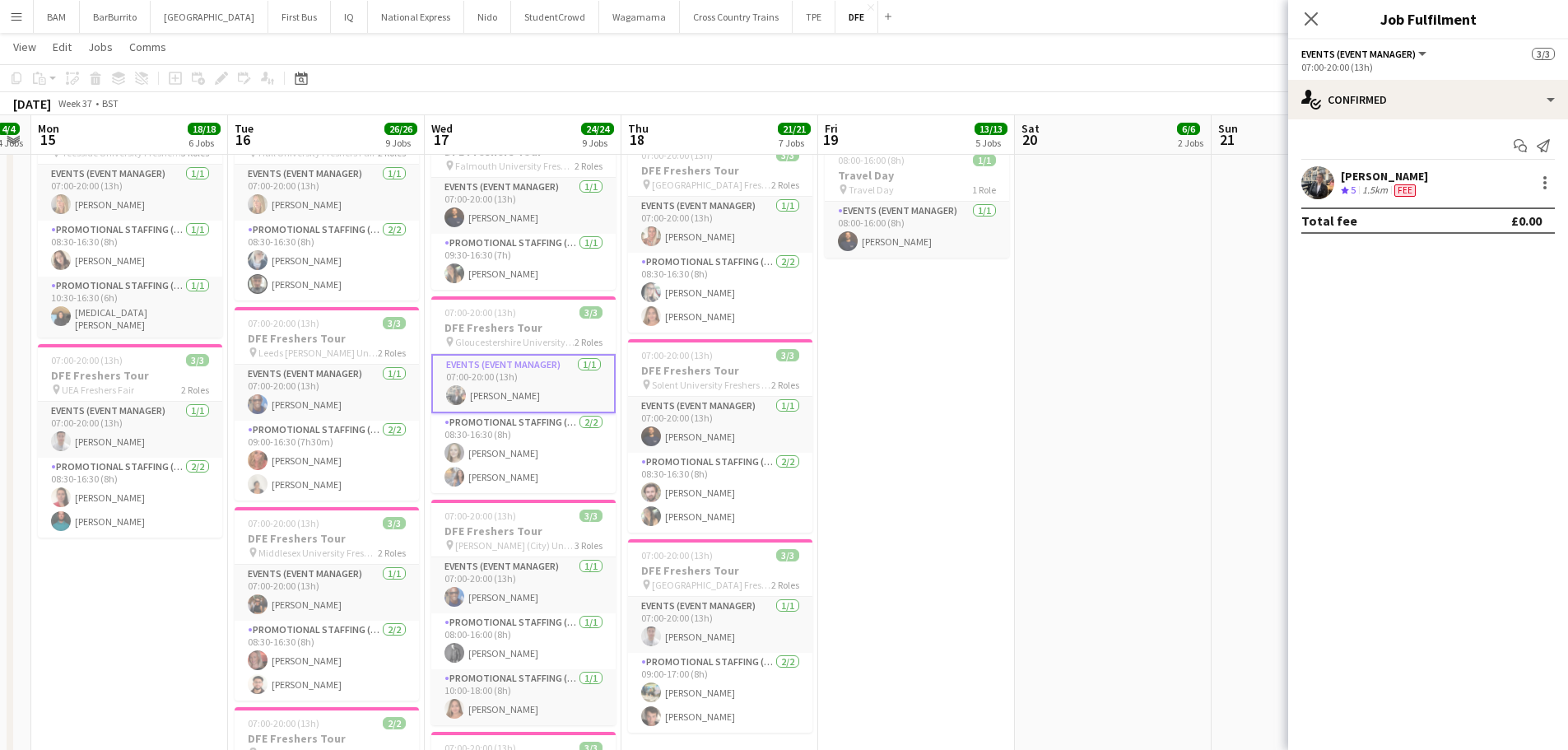
click at [908, 390] on app-date-cell "07:00-20:00 (13h) 3/3 DFE Freshers Tour pin Greenwich University Freshers Fair …" at bounding box center [916, 227] width 197 height 1854
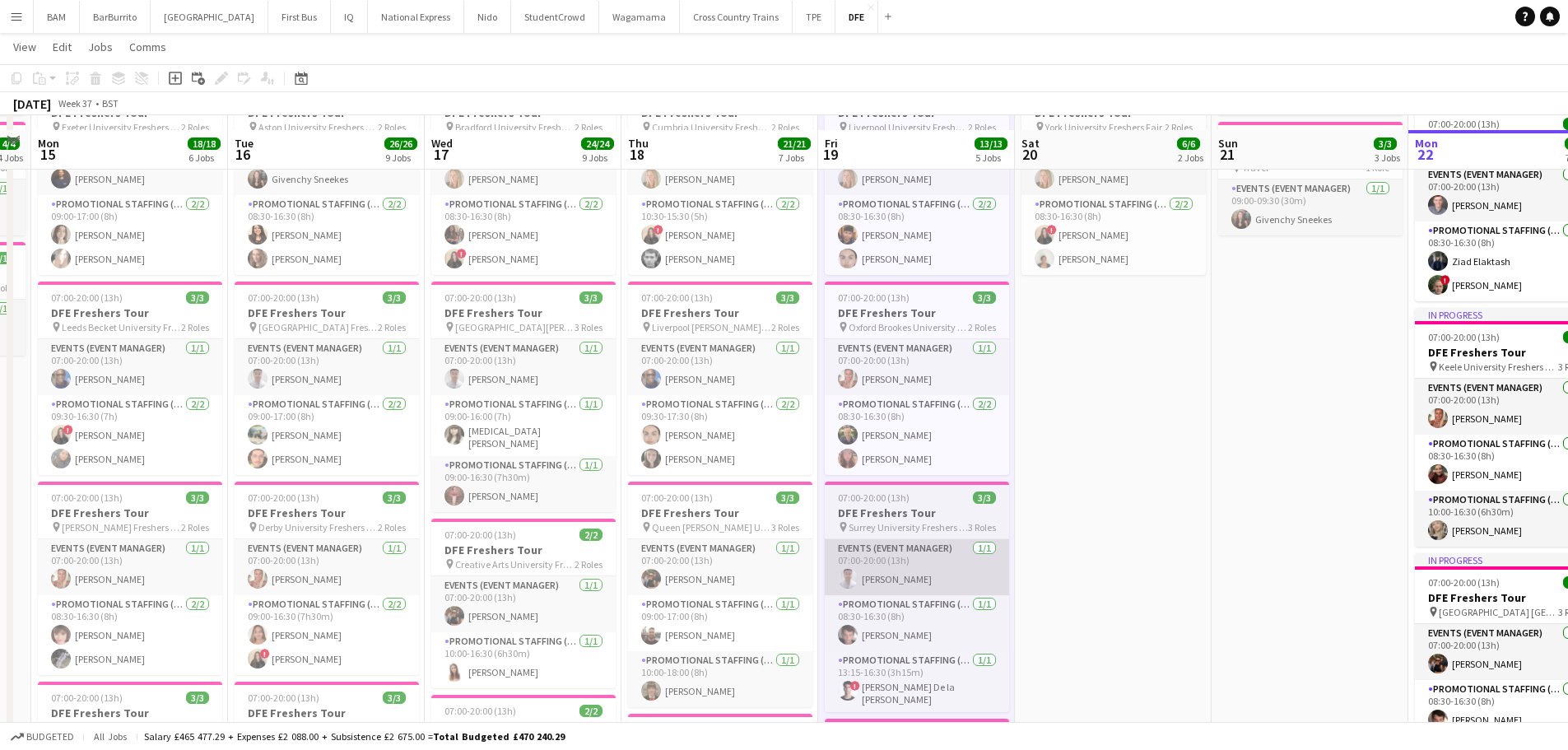
scroll to position [308, 0]
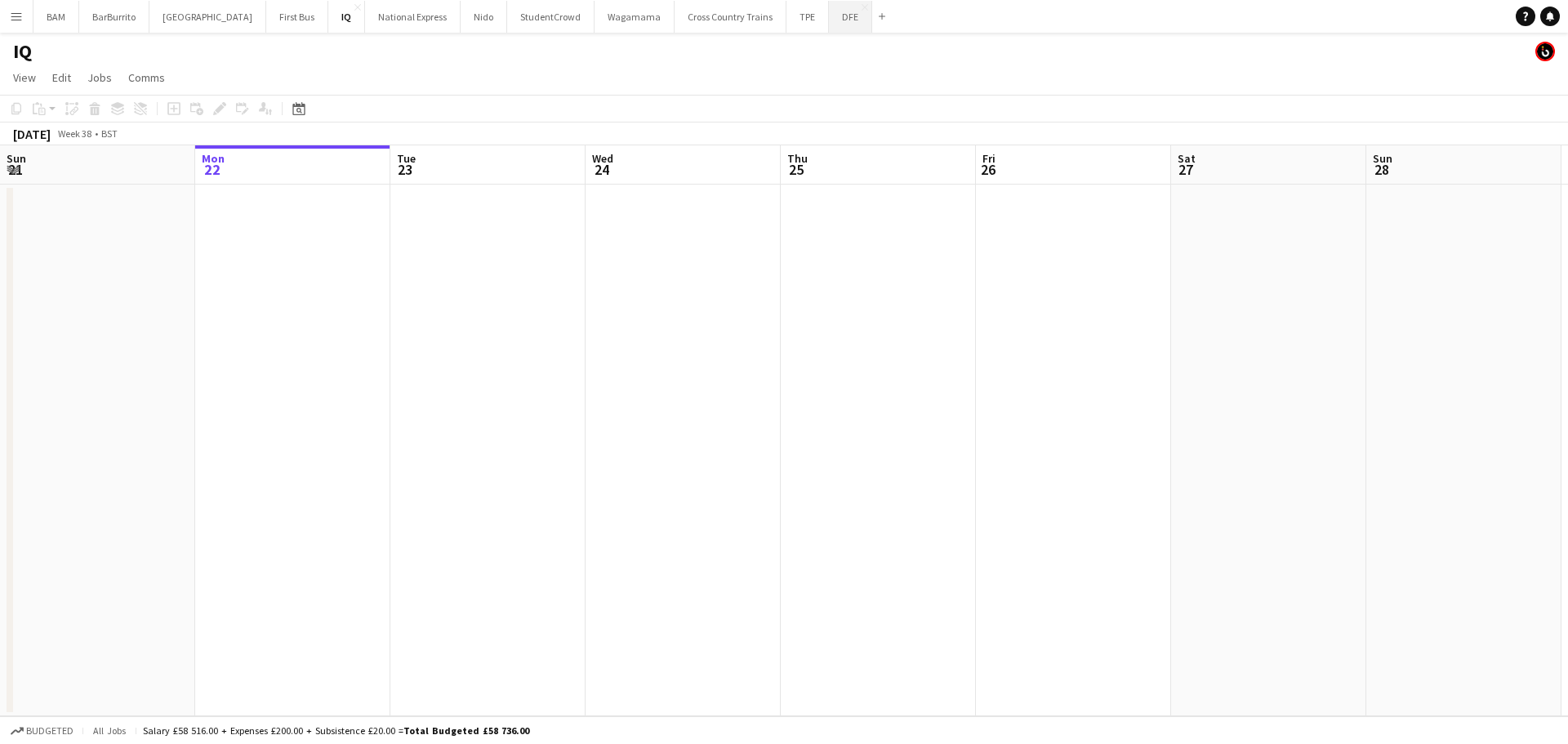
click at [829, 19] on button "DFE Close" at bounding box center [850, 16] width 43 height 32
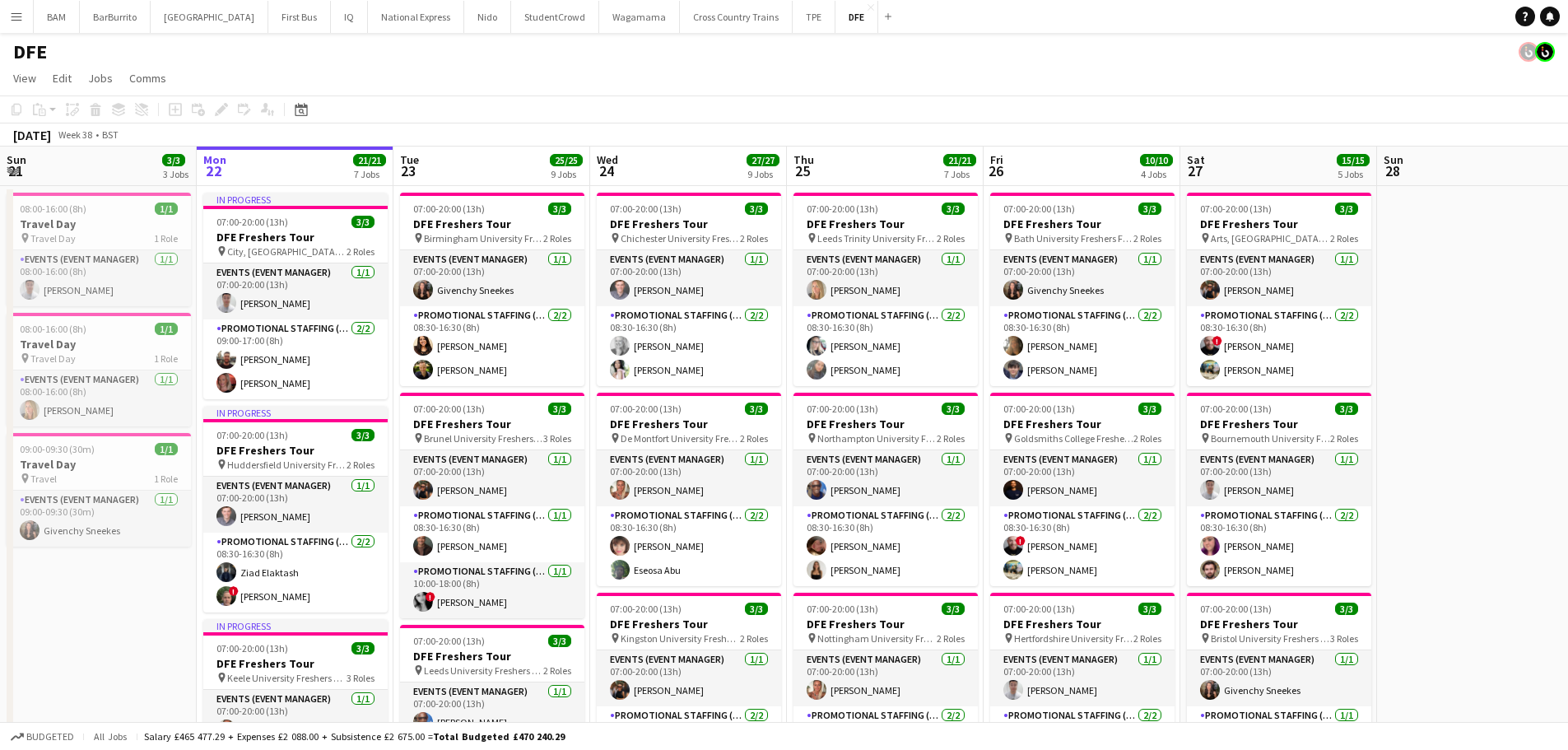
scroll to position [0, 436]
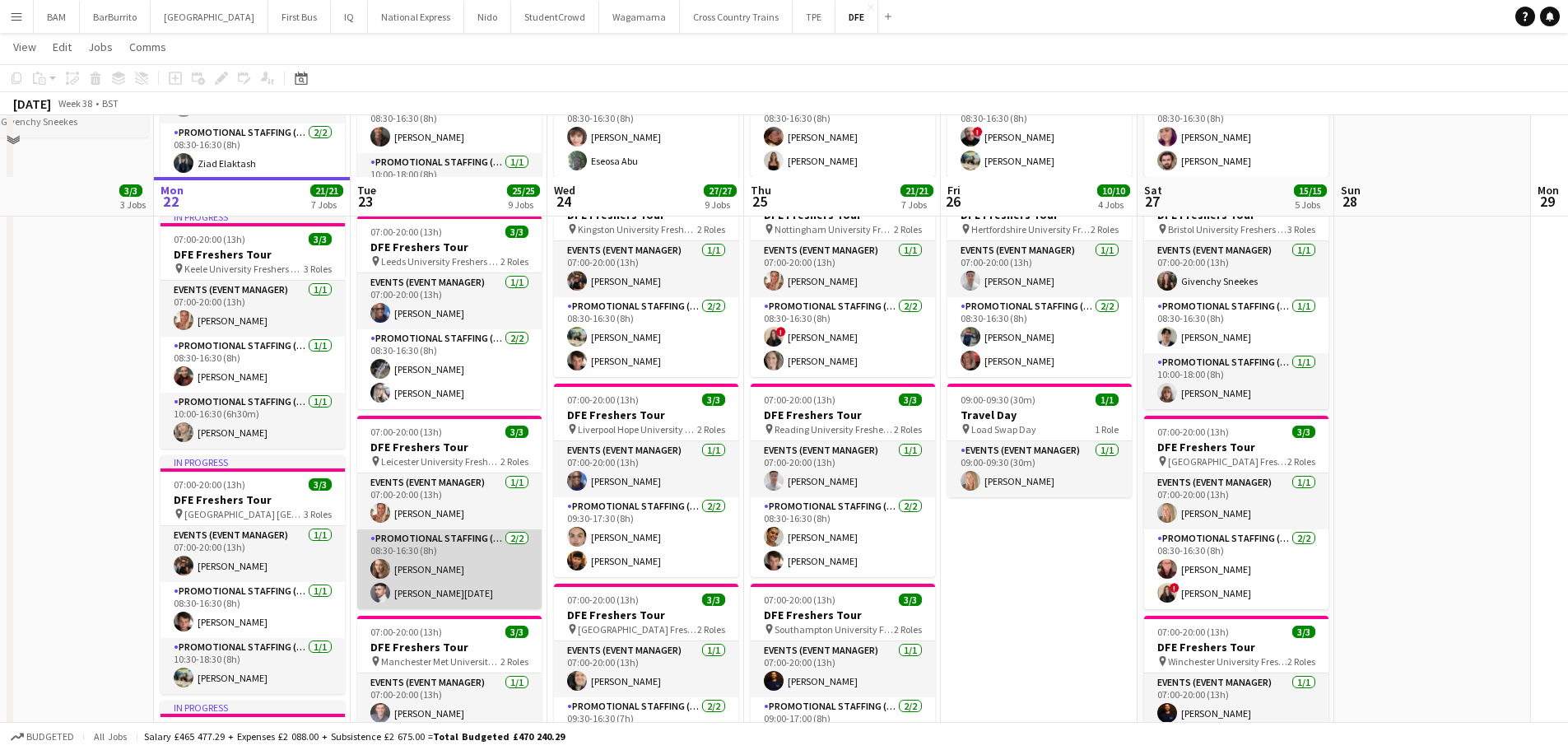
scroll to position [494, 0]
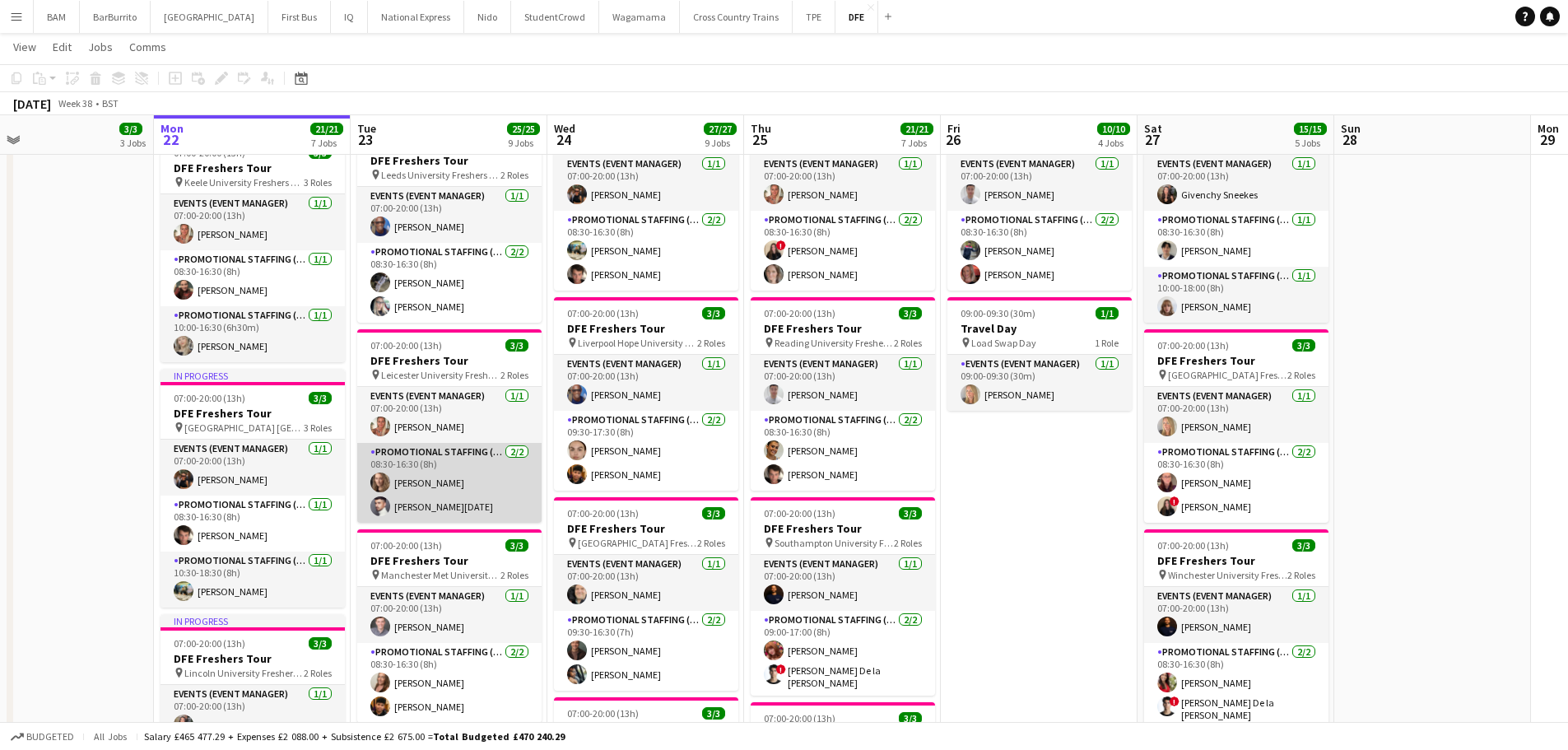
click at [482, 487] on app-card-role "Promotional Staffing (Brand Ambassadors) 2/2 08:30-16:30 (8h) Crystal Parkes An…" at bounding box center [449, 483] width 185 height 80
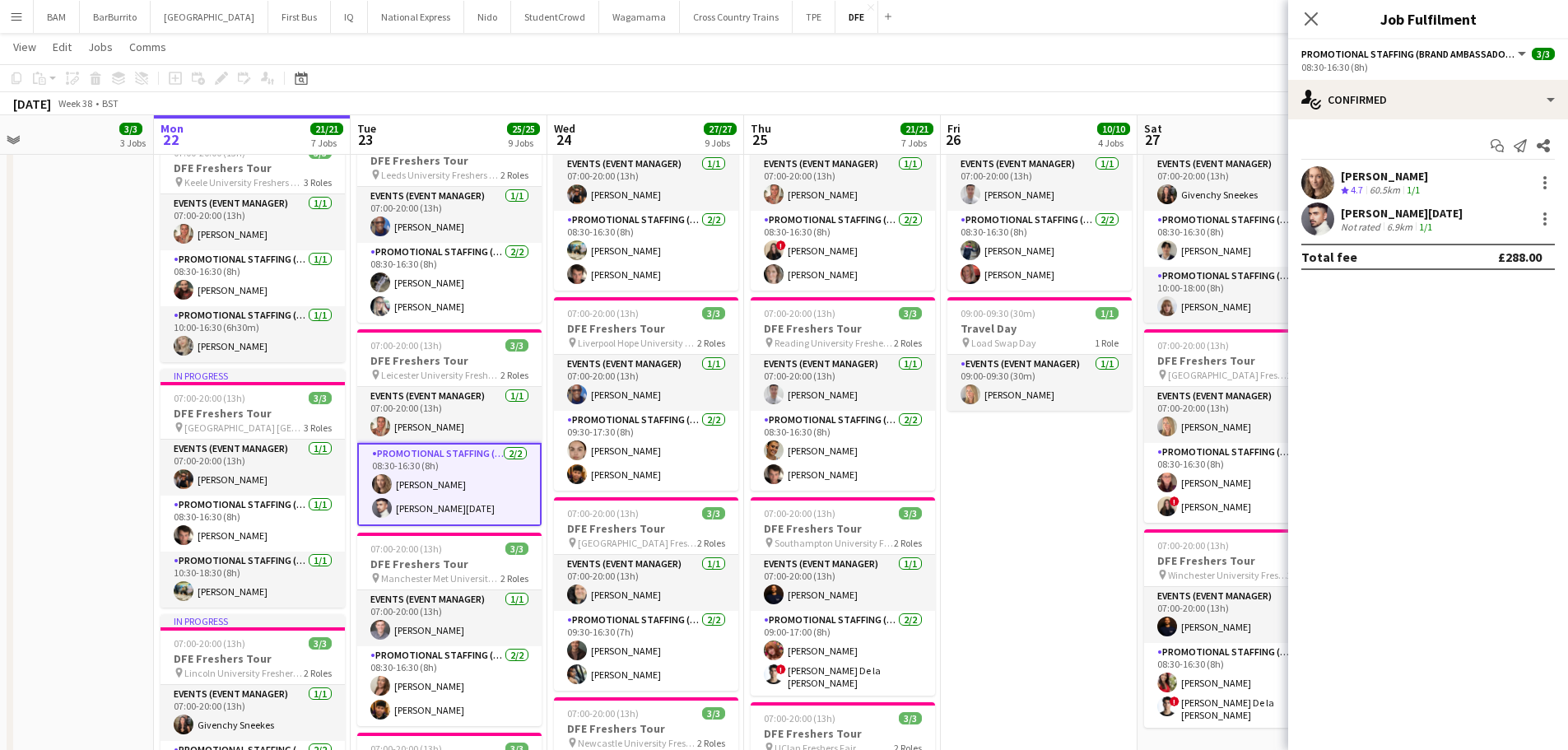
click at [1371, 217] on div "[PERSON_NAME][DATE]" at bounding box center [1402, 212] width 122 height 15
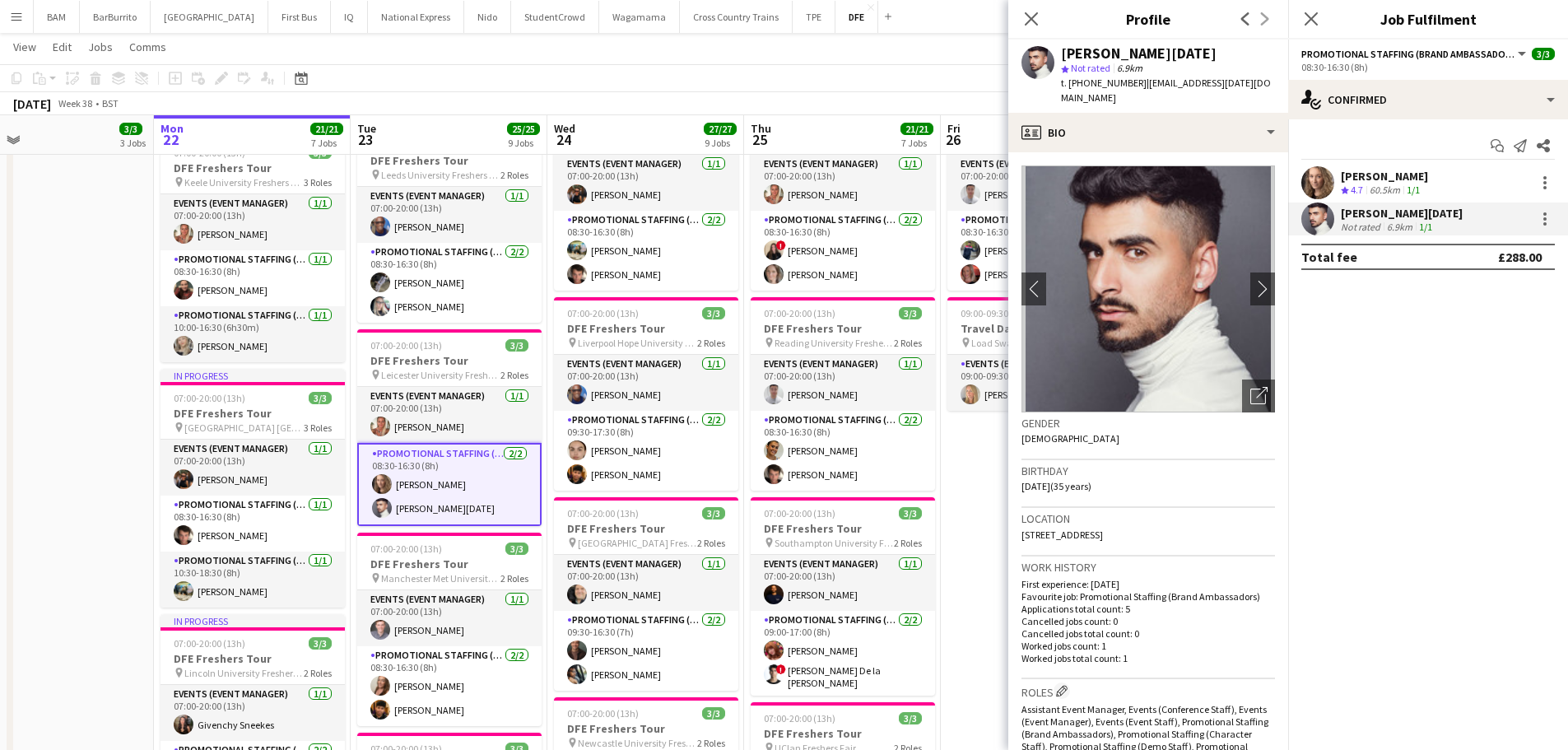
drag, startPoint x: 466, startPoint y: 63, endPoint x: 482, endPoint y: 112, distance: 51.5
click at [466, 63] on app-page-menu "View Day view expanded Day view collapsed Month view Date picker Jump to today …" at bounding box center [784, 49] width 1568 height 31
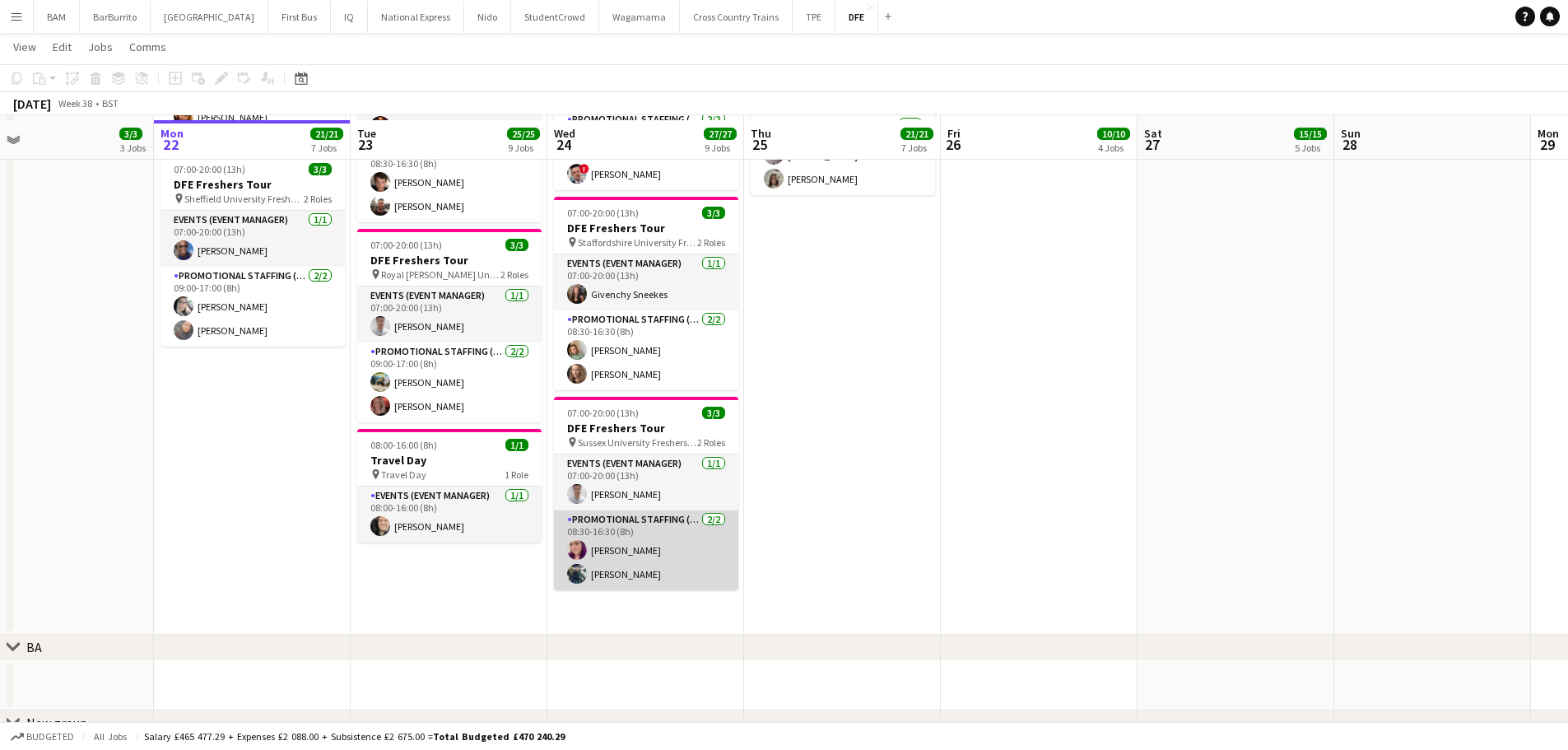
scroll to position [1400, 0]
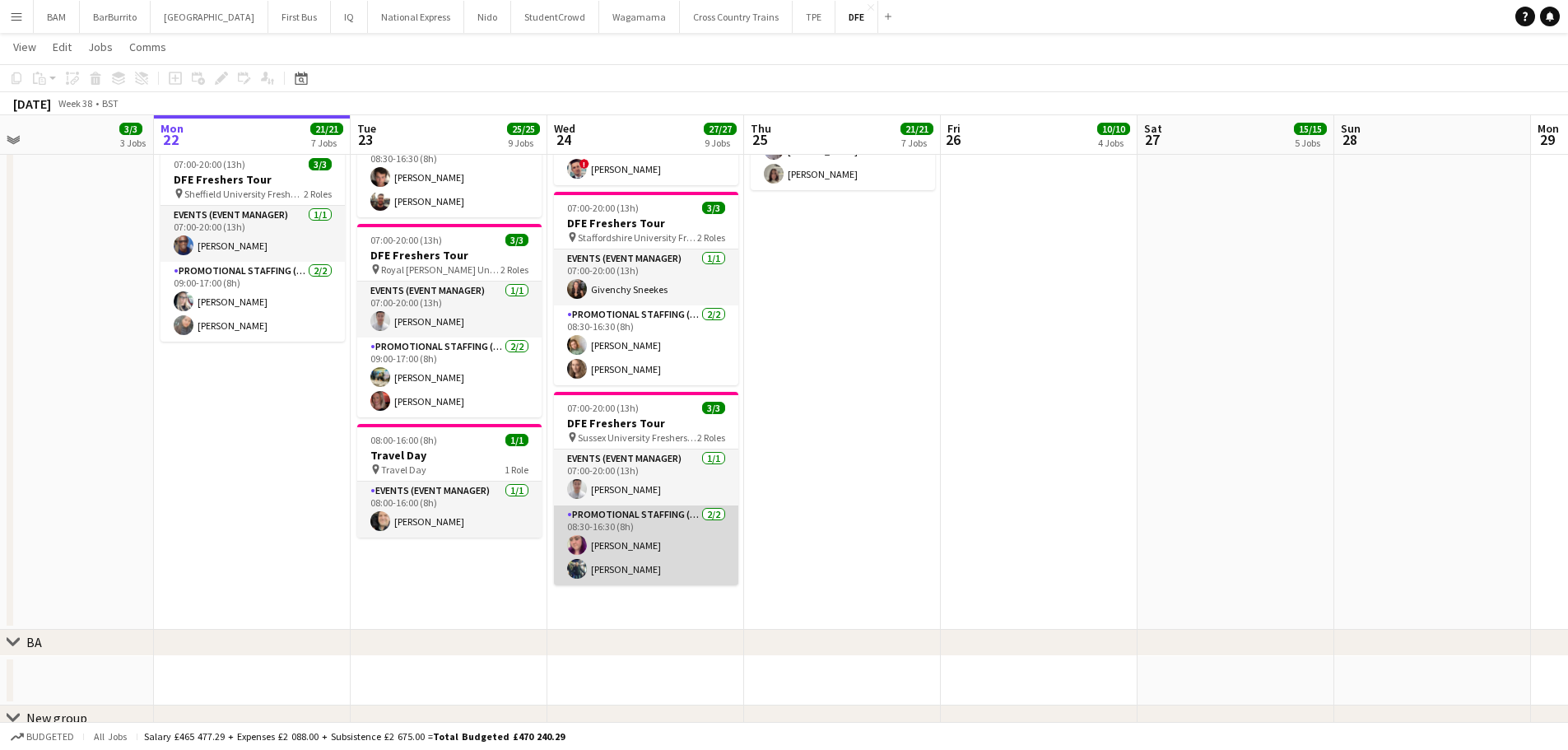
click at [682, 550] on app-card-role "Promotional Staffing (Brand Ambassadors) 2/2 08:30-16:30 (8h) Grace Mawer Ali E…" at bounding box center [646, 545] width 185 height 80
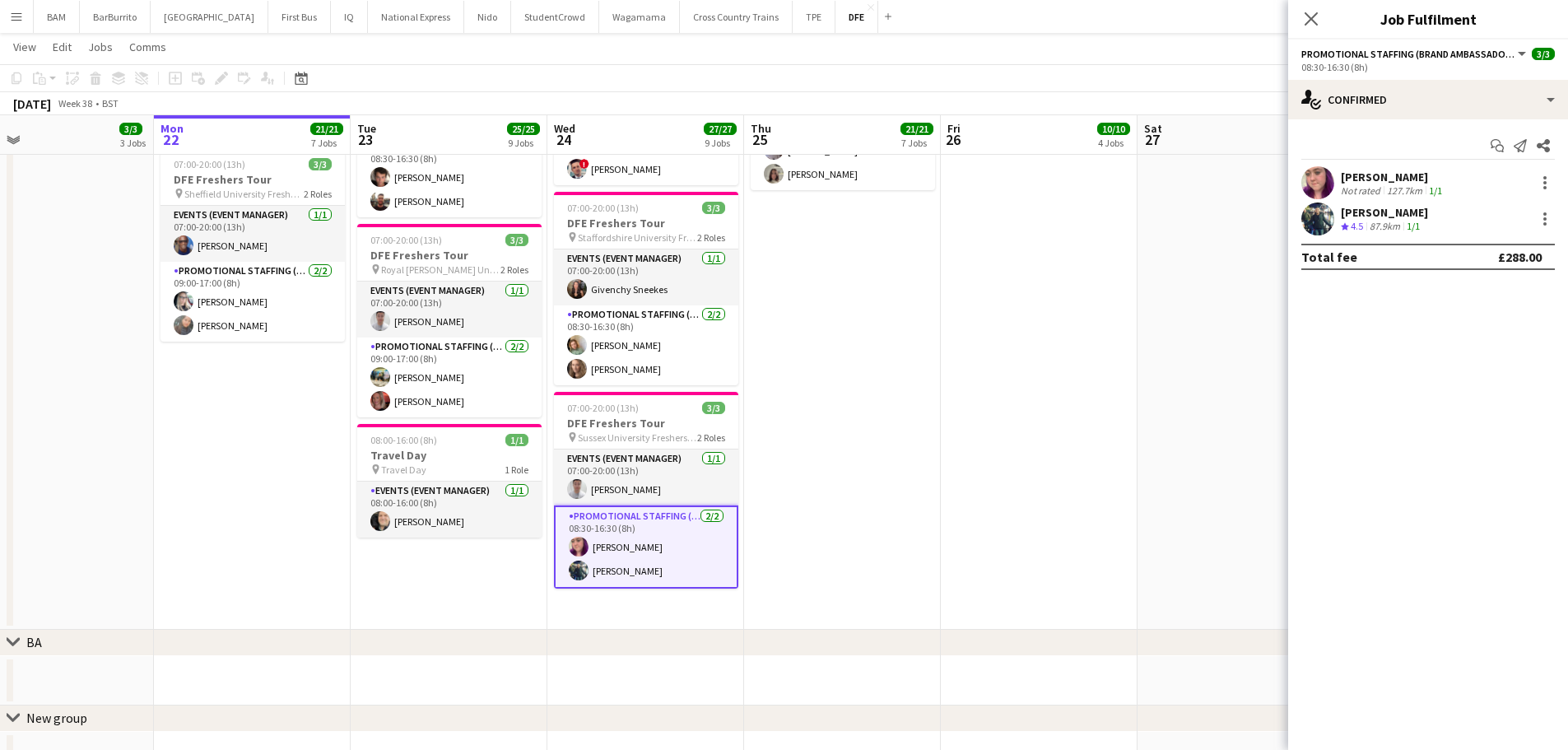
click at [1424, 204] on div "Ali Ehsan Crew rating 4.5 87.9km 1/1" at bounding box center [1428, 219] width 280 height 33
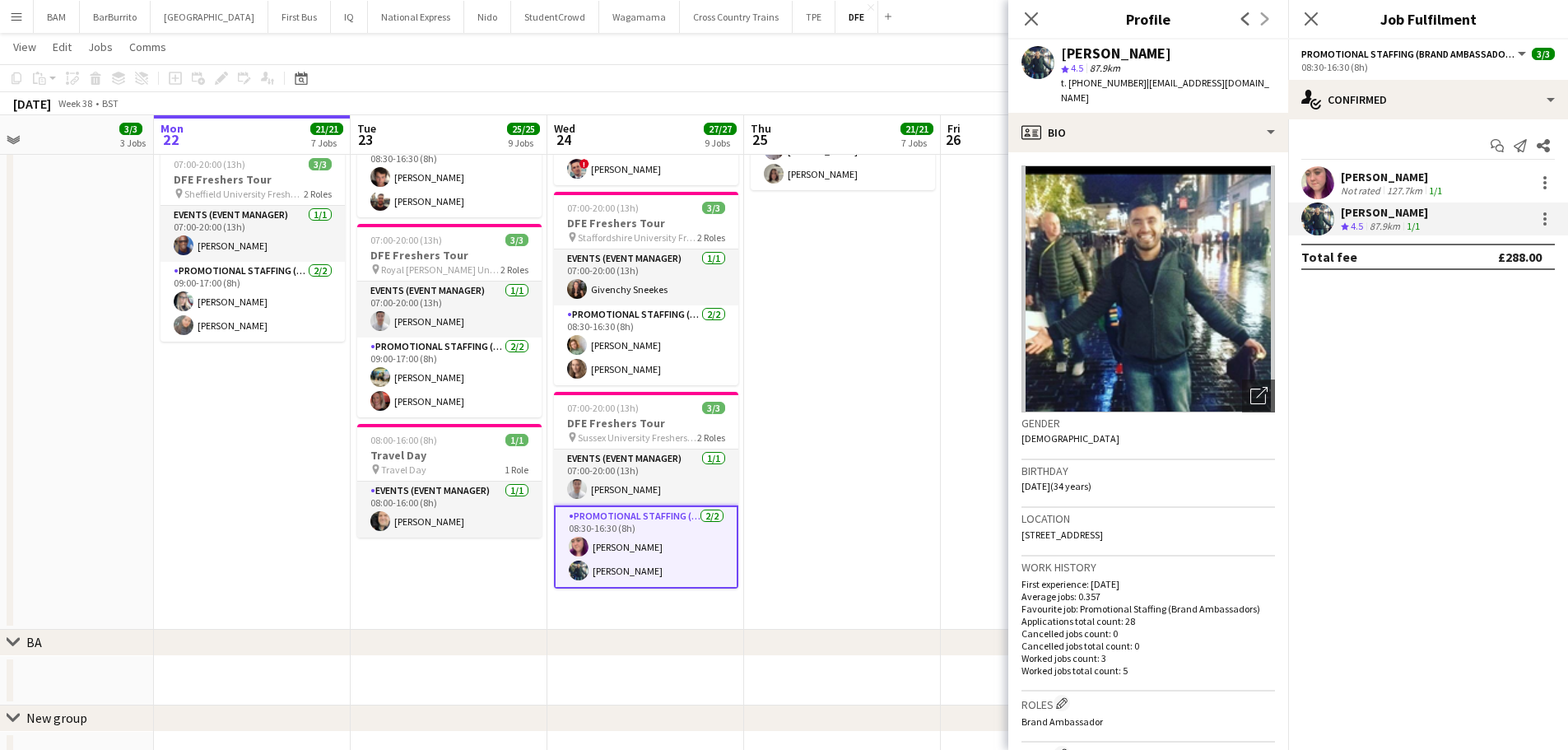
click at [634, 78] on app-toolbar "Copy Paste Paste Ctrl+V Paste with crew Ctrl+Shift+V Paste linked Job Delete Gr…" at bounding box center [784, 78] width 1568 height 28
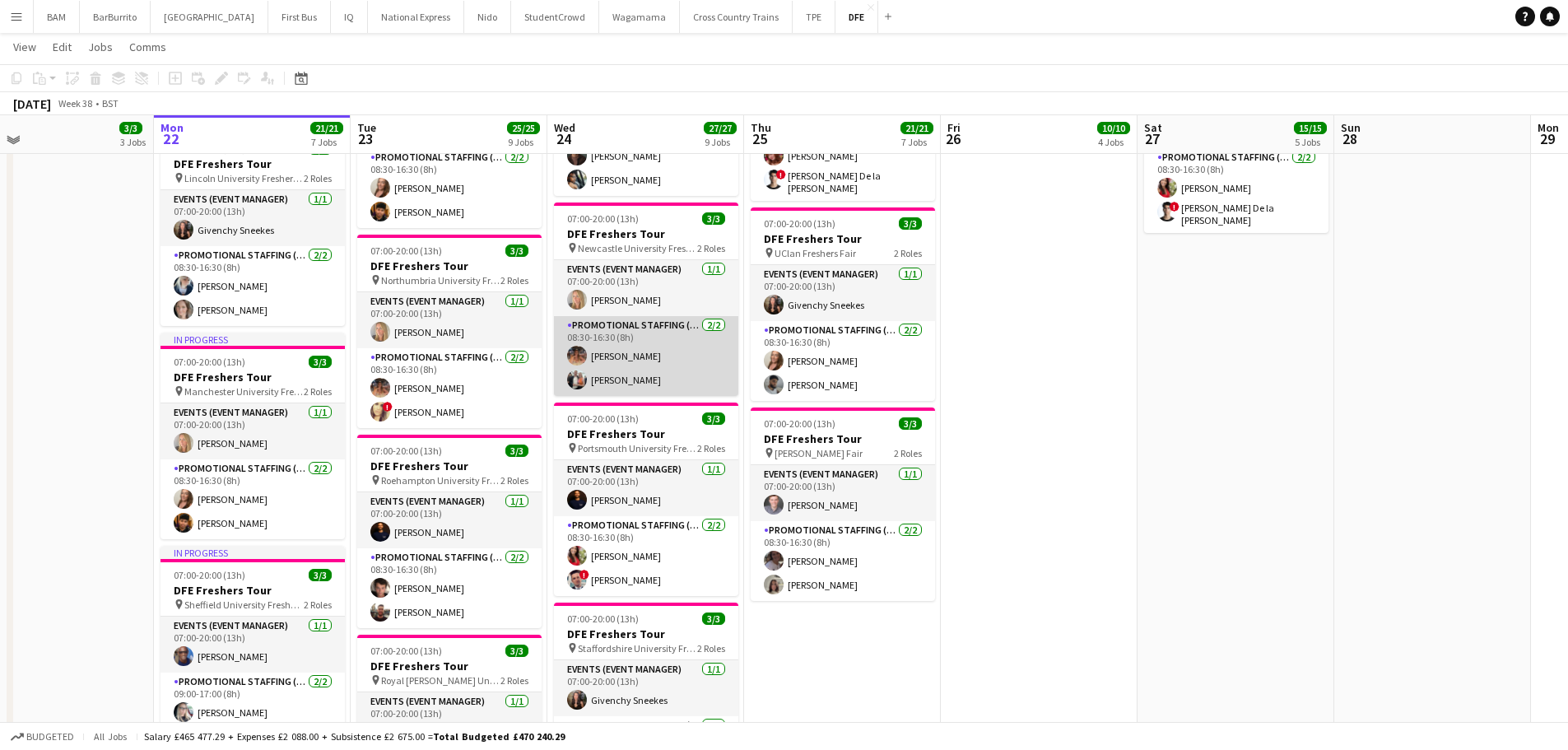
scroll to position [988, 0]
click at [697, 374] on app-card-role "Promotional Staffing (Brand Ambassadors) 2/2 08:30-16:30 (8h) Emma Mcangus Char…" at bounding box center [646, 357] width 185 height 80
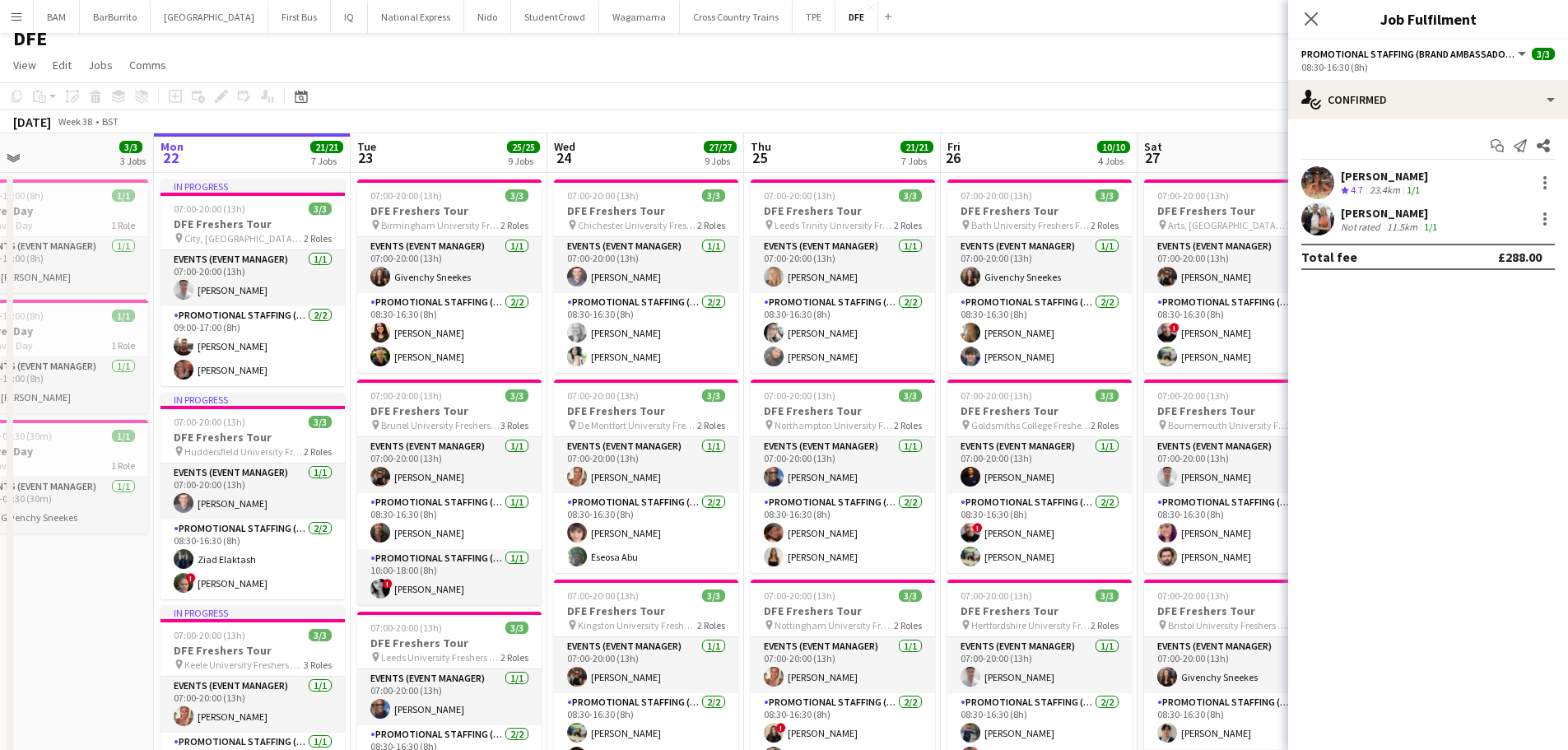
scroll to position [0, 0]
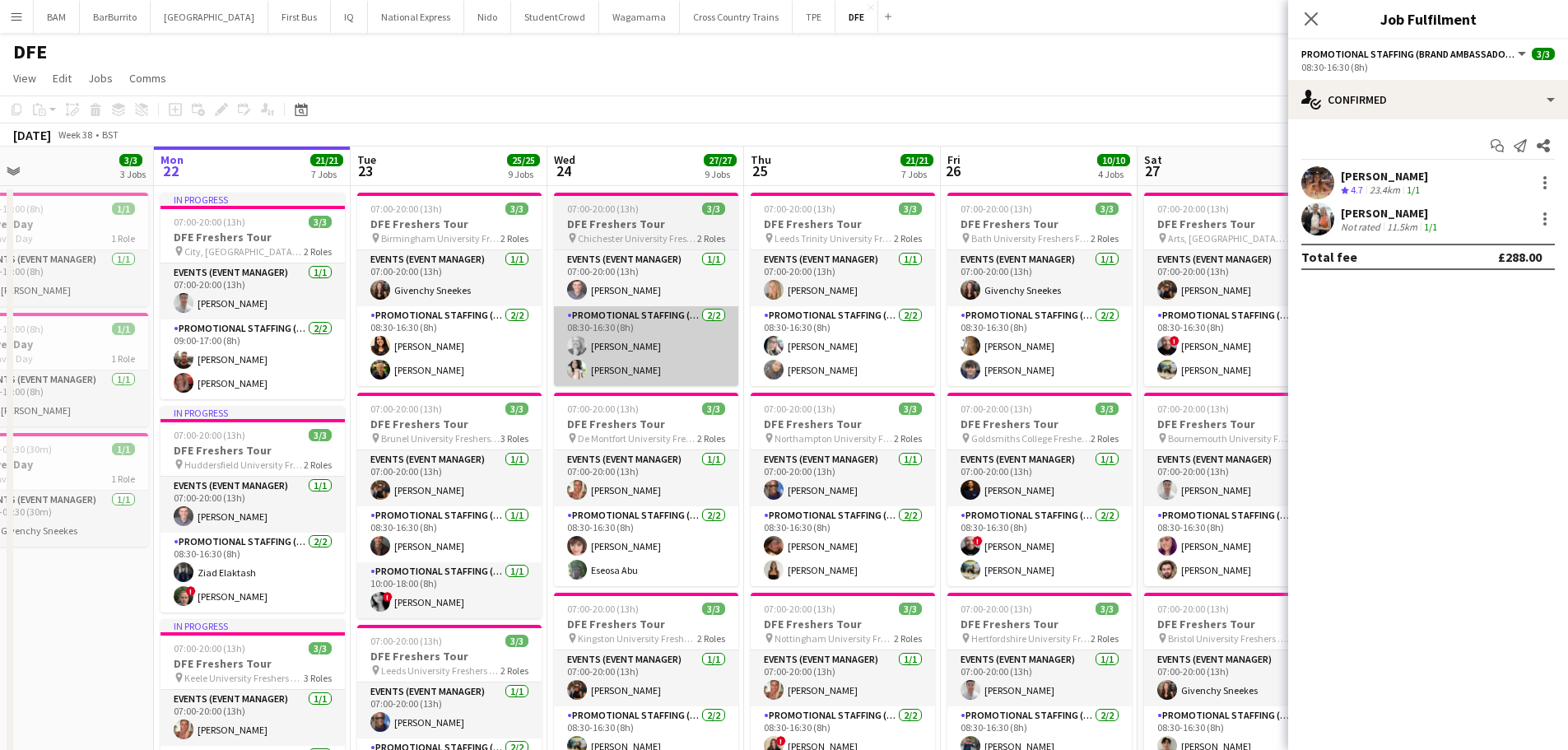
click at [660, 369] on app-card-role "Promotional Staffing (Brand Ambassadors) 2/2 08:30-16:30 (8h) Elizabeth Norton …" at bounding box center [646, 346] width 185 height 80
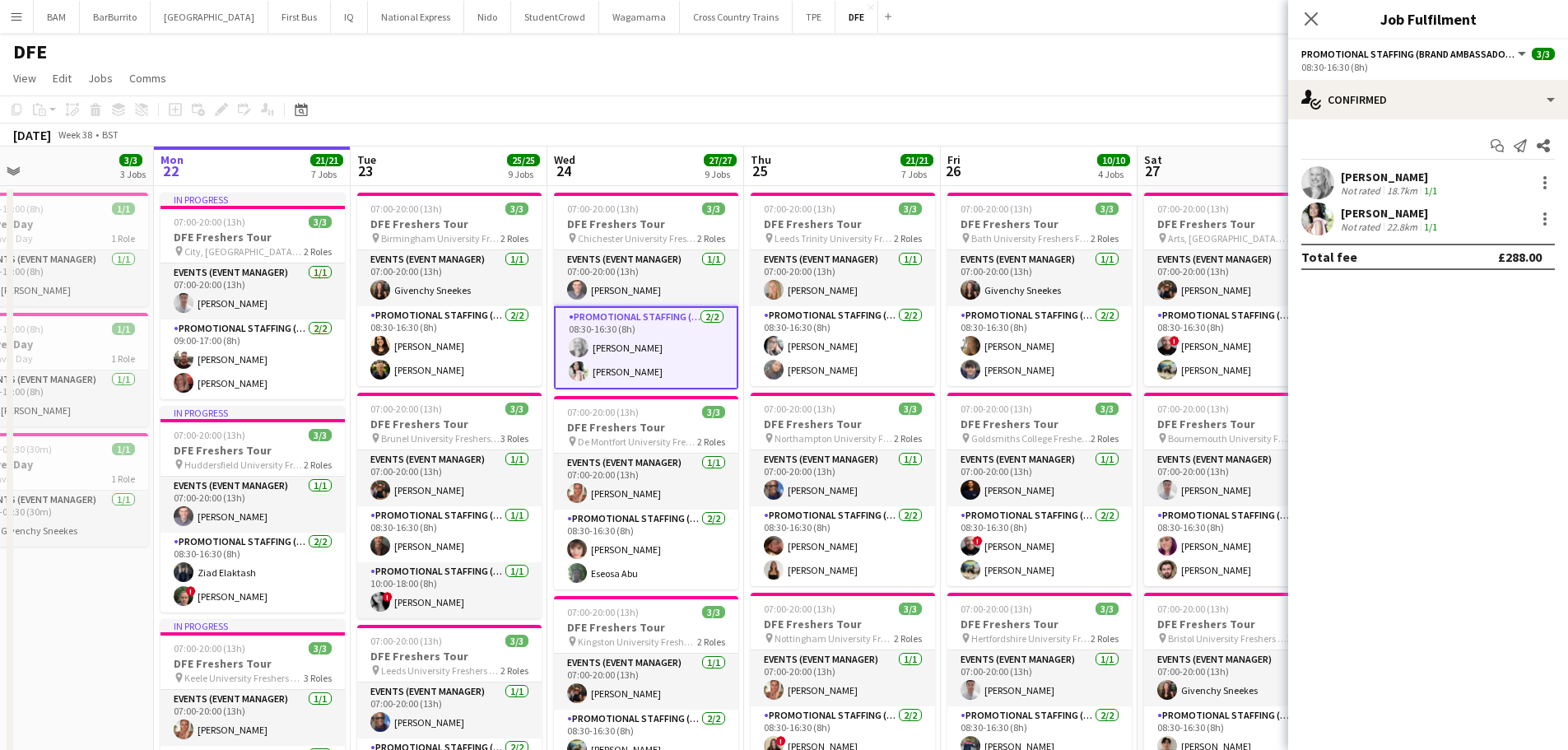
click at [1440, 174] on div "Elizabeth Norton Not rated 18.7km 1/1" at bounding box center [1428, 183] width 280 height 33
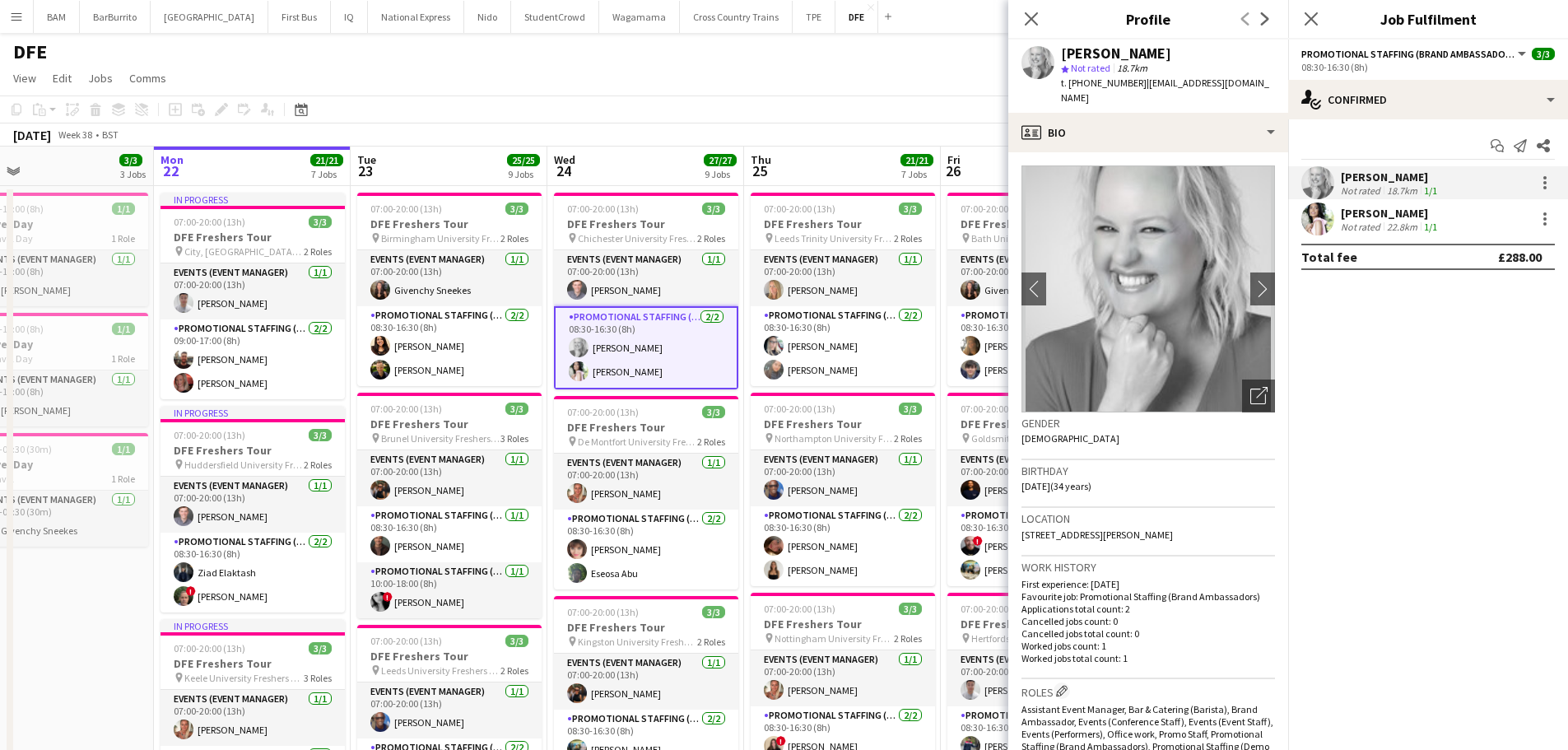
click at [1425, 216] on div "[PERSON_NAME]" at bounding box center [1390, 212] width 100 height 15
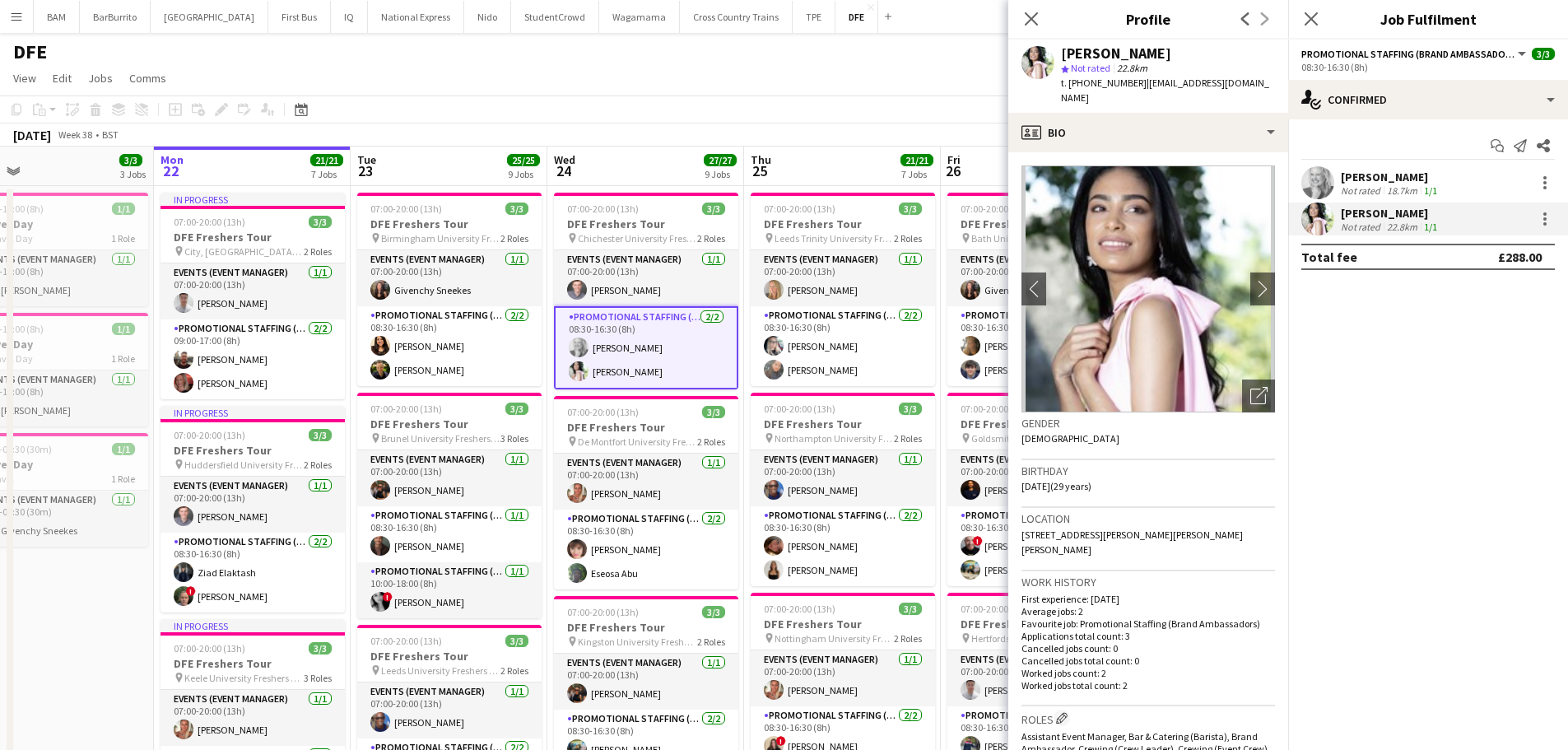
click at [674, 134] on div "September 2025 Week 38 • BST" at bounding box center [784, 134] width 1568 height 23
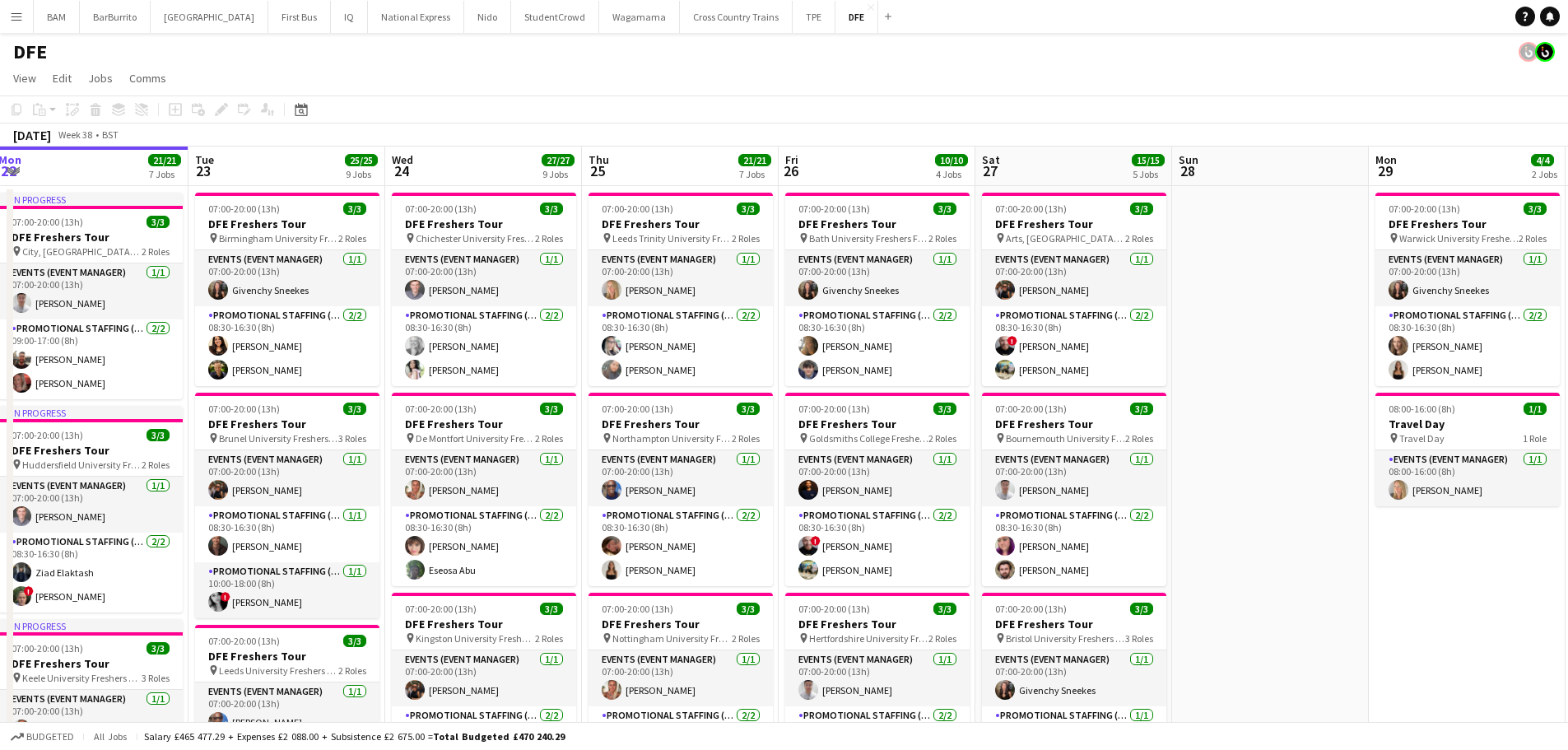
scroll to position [0, 600]
drag, startPoint x: 1281, startPoint y: 181, endPoint x: 1117, endPoint y: 186, distance: 164.1
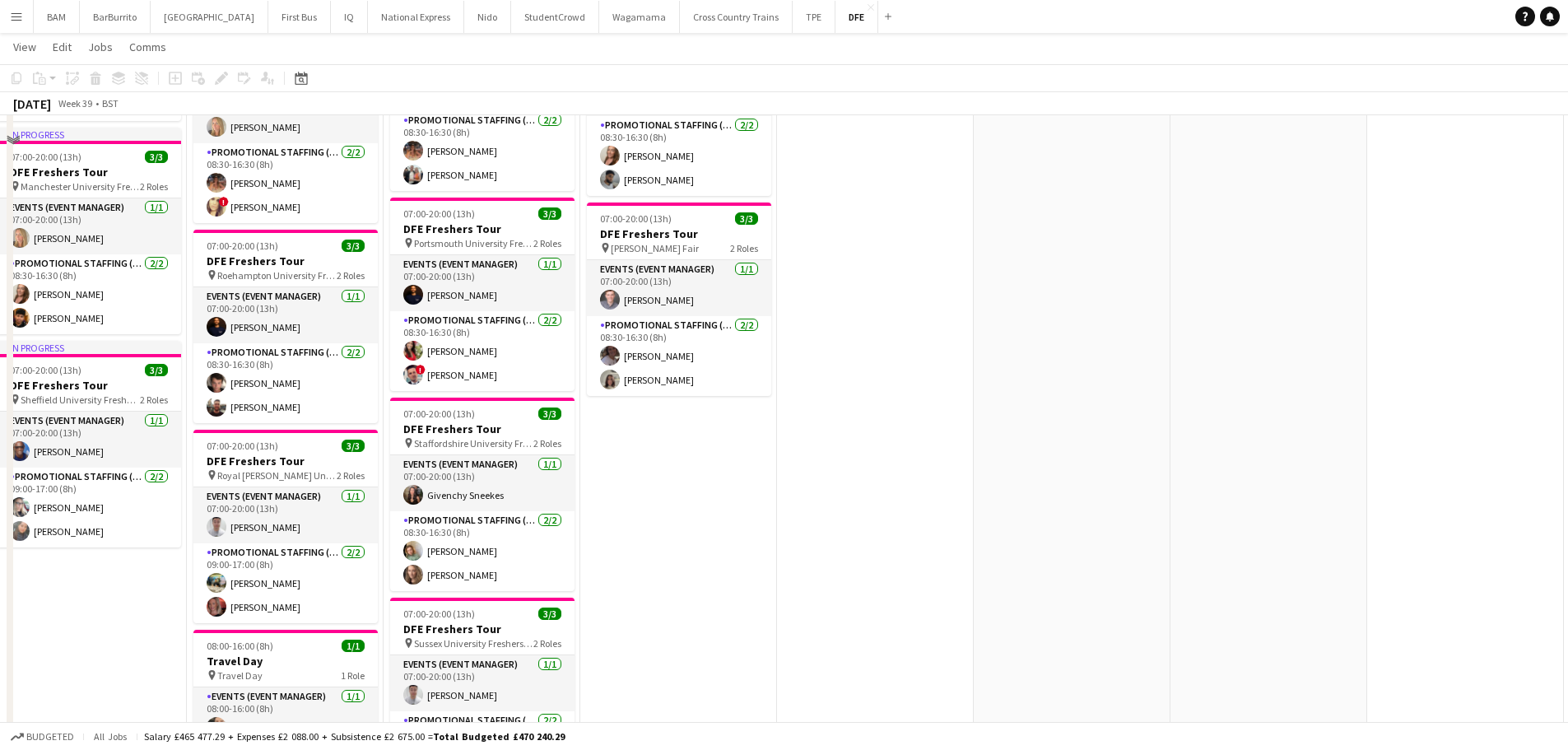
scroll to position [1236, 0]
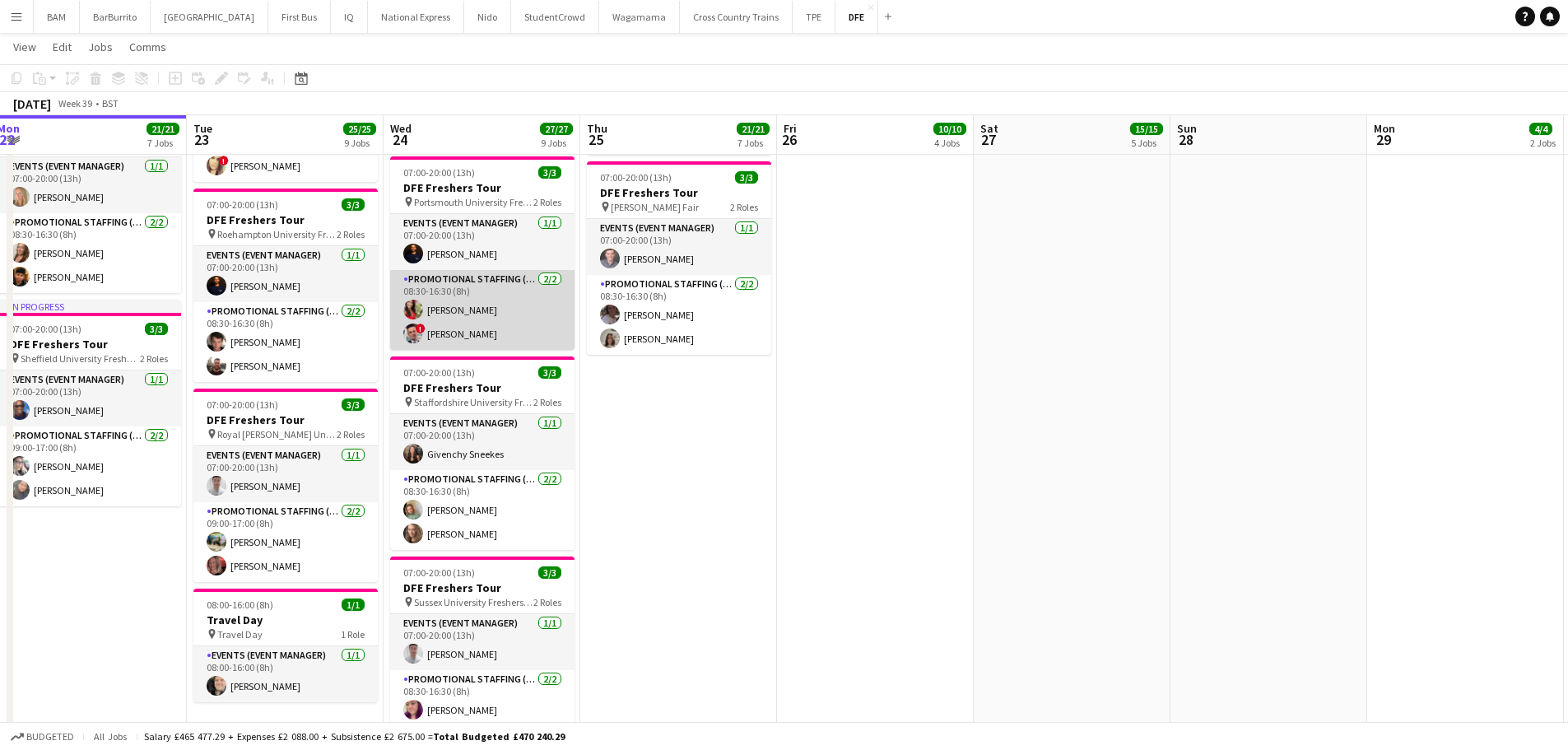
click at [533, 332] on app-card-role "Promotional Staffing (Brand Ambassadors) 2/2 08:30-16:30 (8h) Emma Wood ! Brand…" at bounding box center [482, 310] width 185 height 80
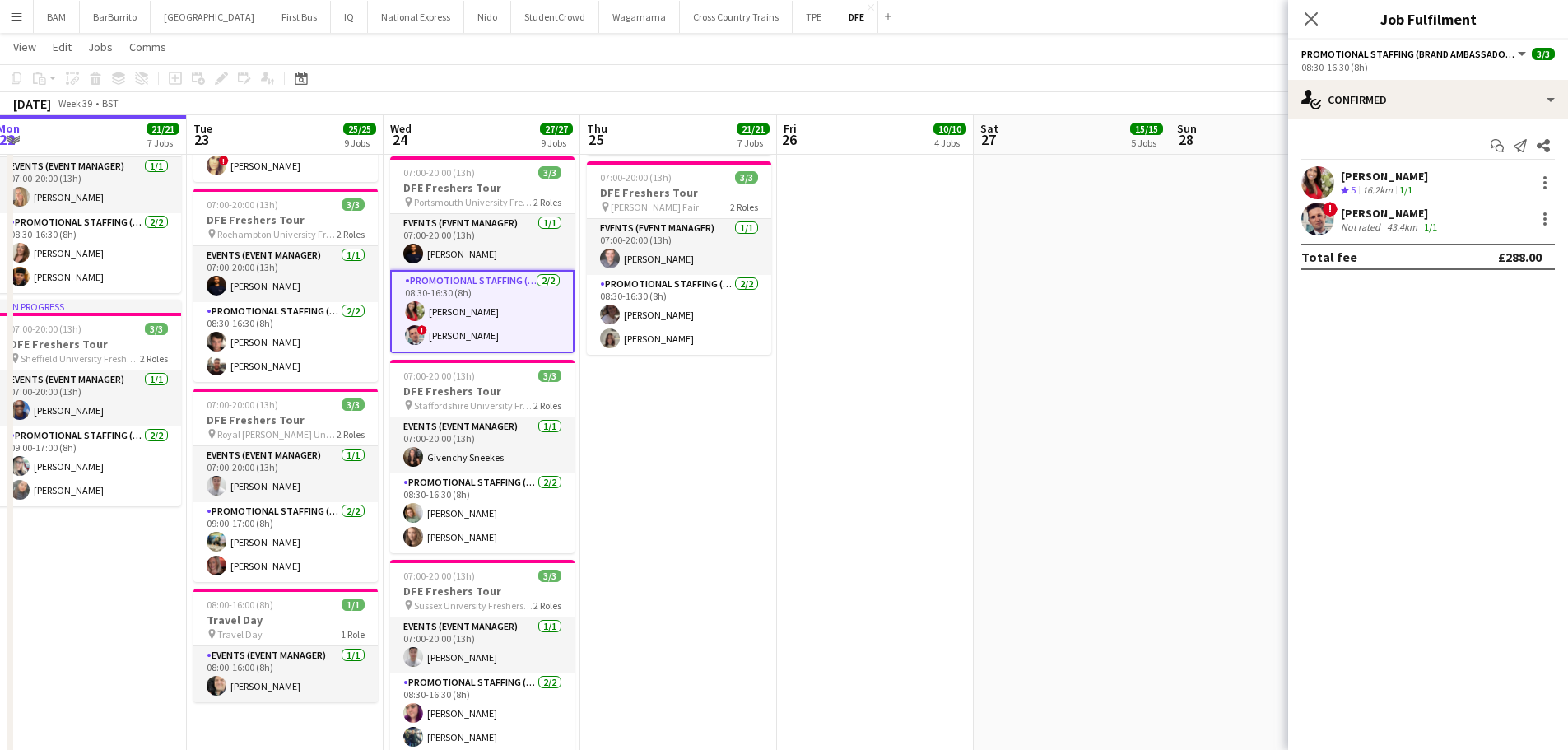
click at [1441, 182] on div "Emma Wood Crew rating 5 16.2km 1/1" at bounding box center [1428, 183] width 280 height 33
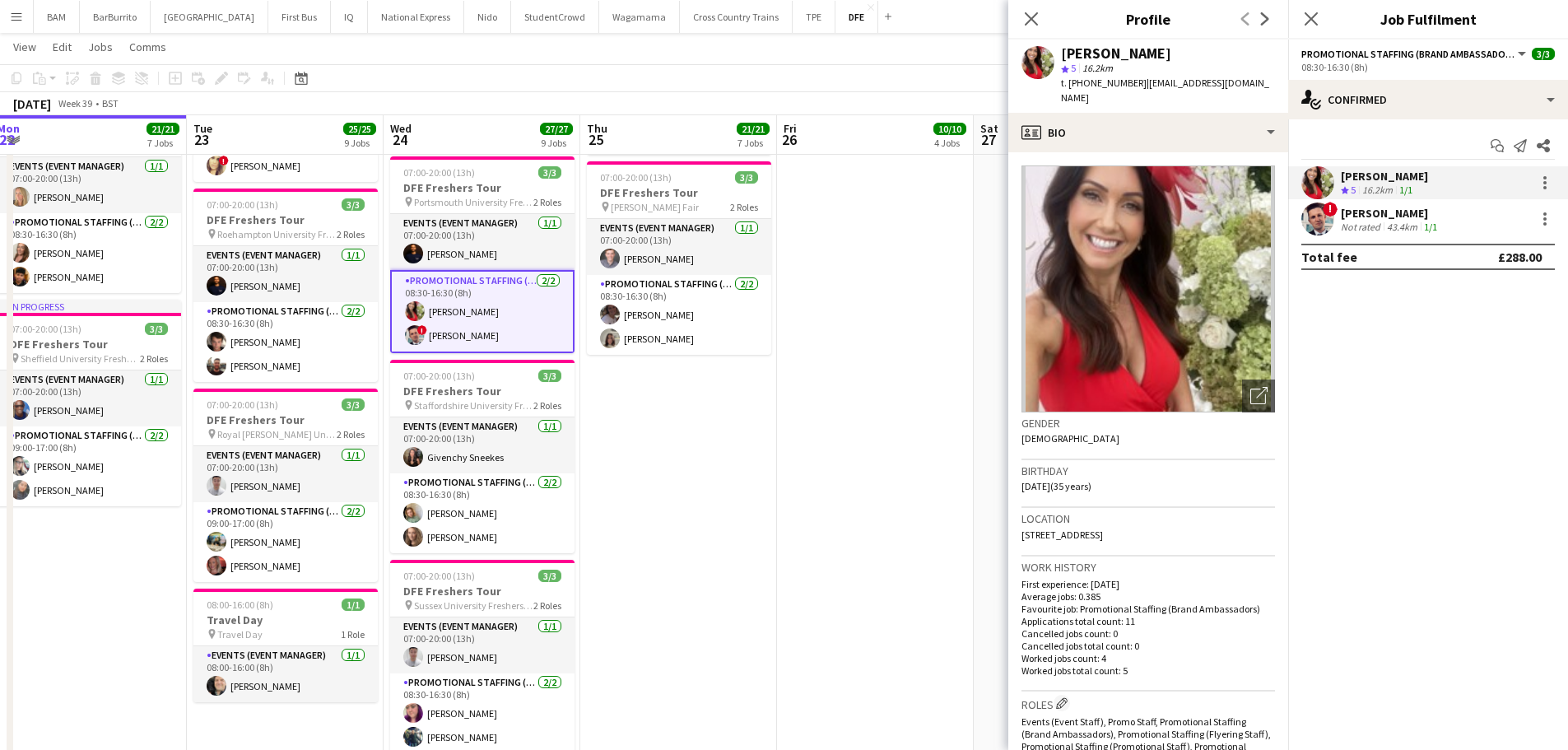
click at [1452, 223] on div "! Brandon Wright Not rated 43.4km 1/1" at bounding box center [1428, 219] width 280 height 33
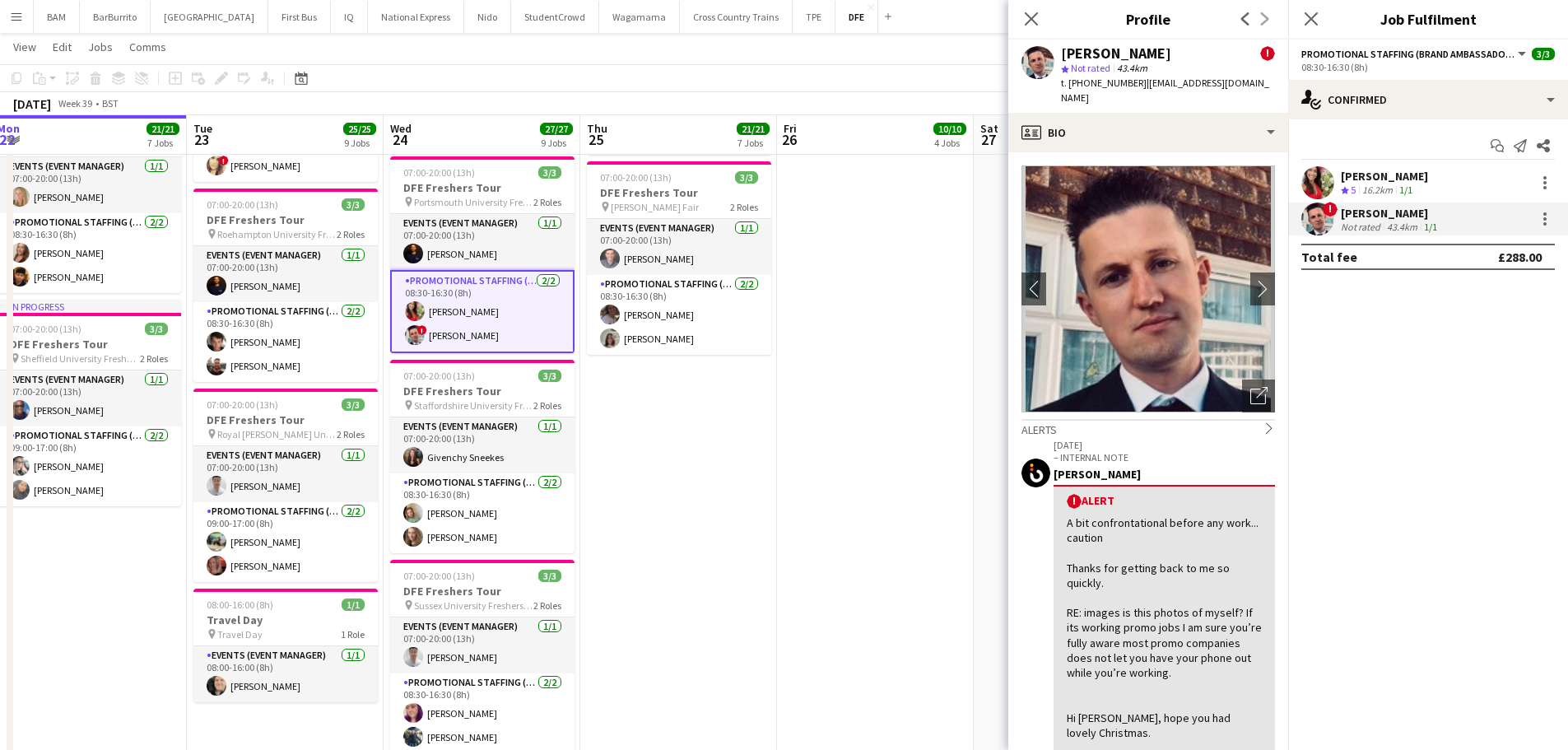
click at [1419, 179] on div "Emma Wood Crew rating 5 16.2km 1/1" at bounding box center [1428, 183] width 280 height 33
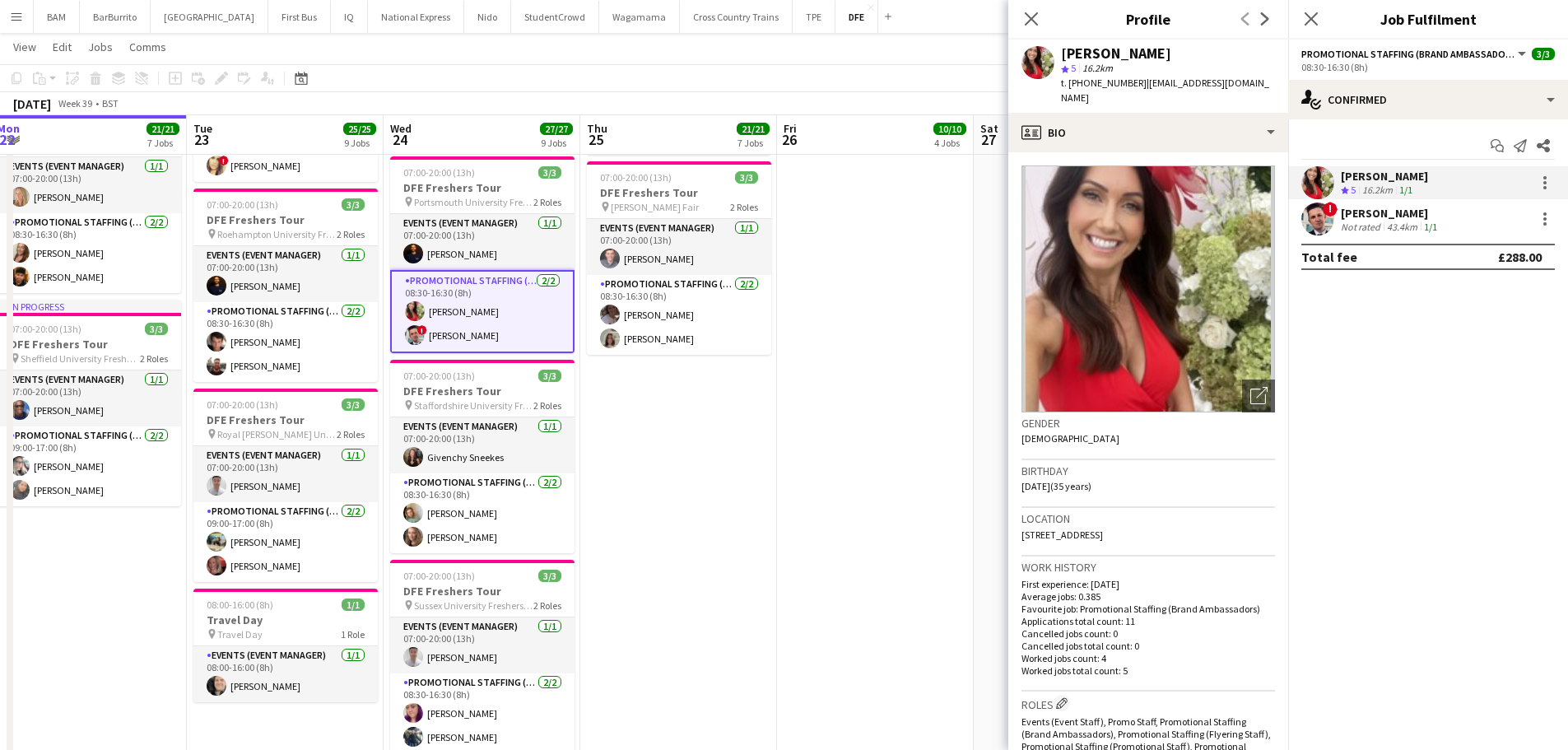
drag, startPoint x: 728, startPoint y: 134, endPoint x: 710, endPoint y: 129, distance: 18.7
click at [728, 134] on app-board-header-date "Thu 25 21/21 7 Jobs" at bounding box center [679, 135] width 197 height 40
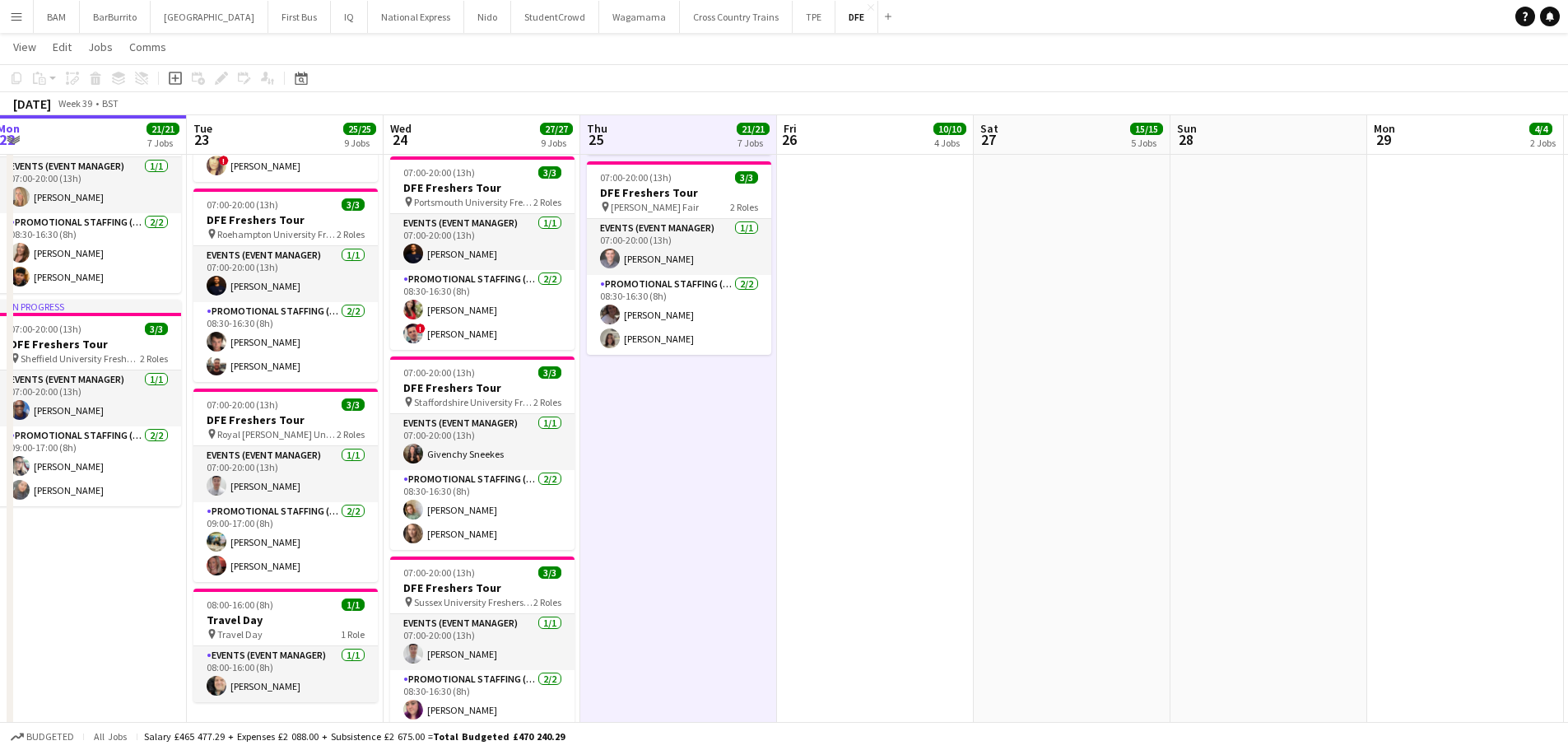
click at [624, 109] on div "September 2025 Week 39 • BST" at bounding box center [784, 103] width 1568 height 23
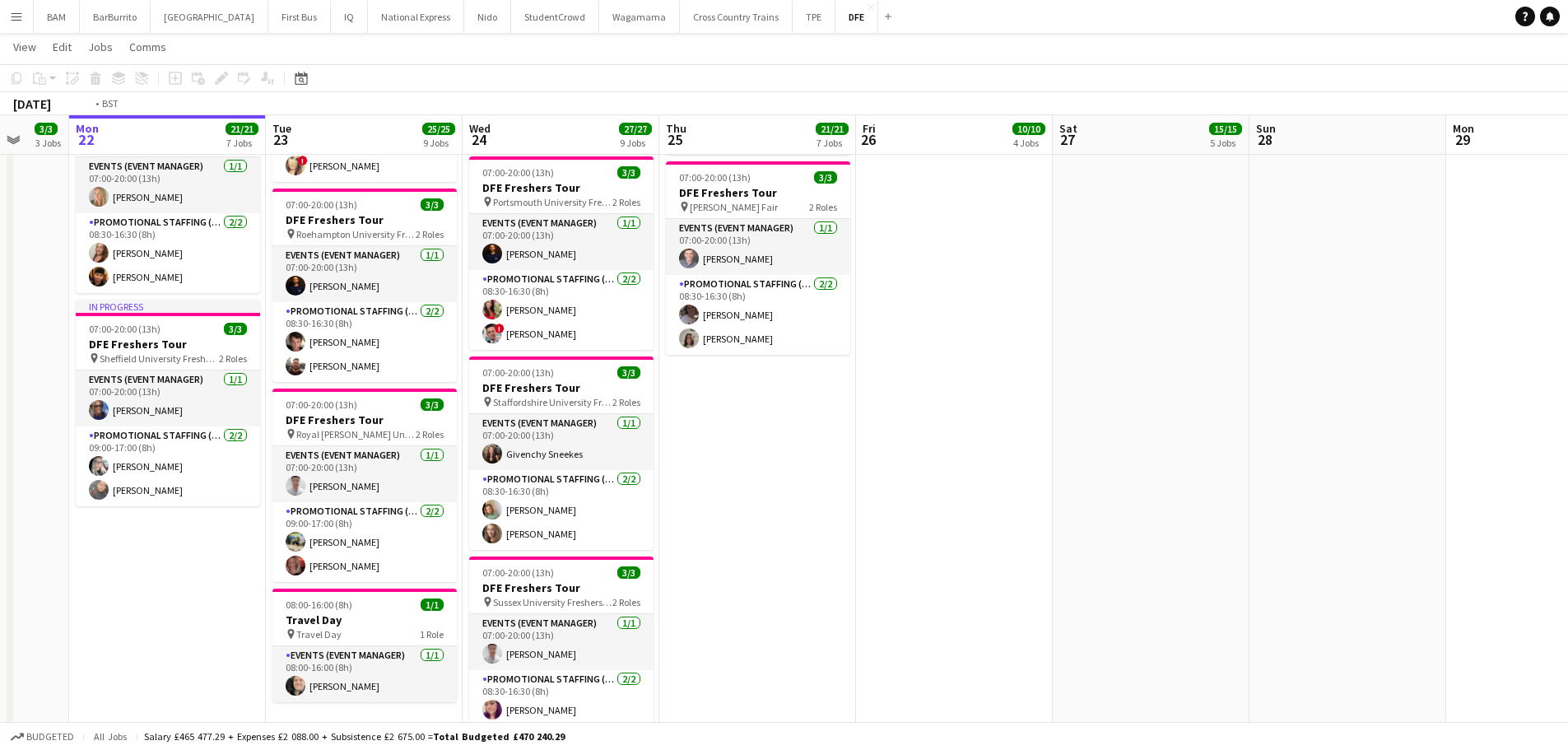
scroll to position [0, 505]
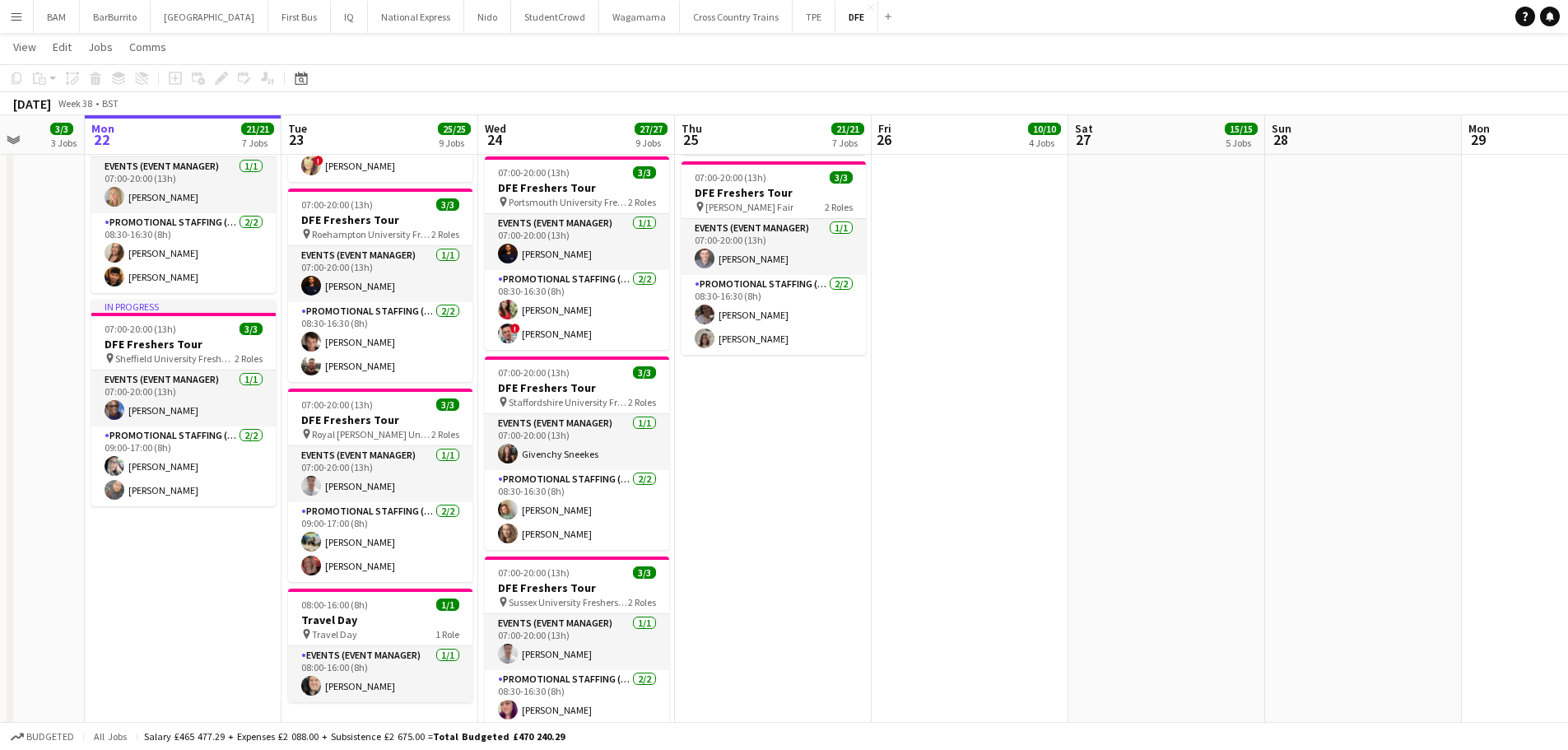
drag, startPoint x: 328, startPoint y: 182, endPoint x: 421, endPoint y: 186, distance: 93.1
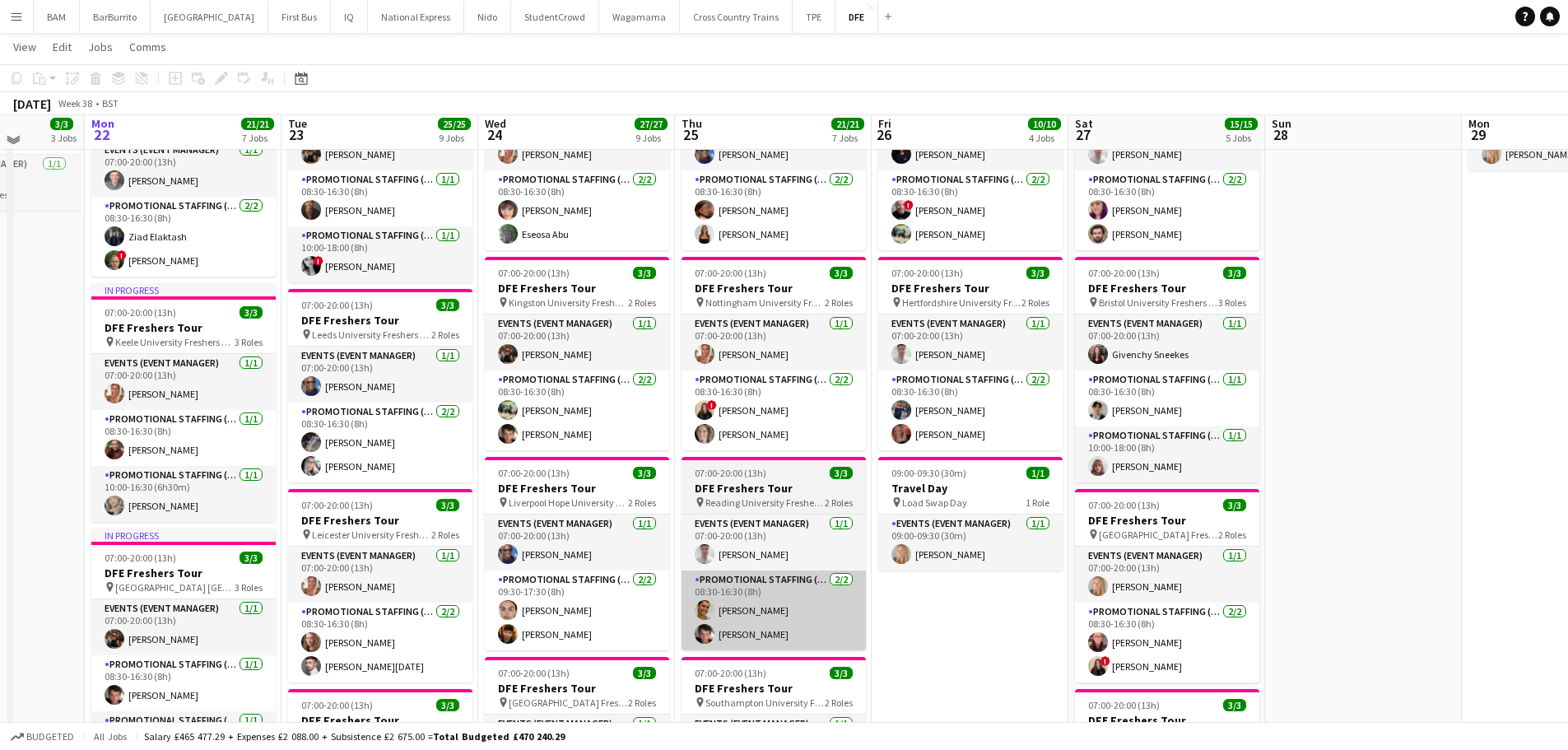
scroll to position [329, 0]
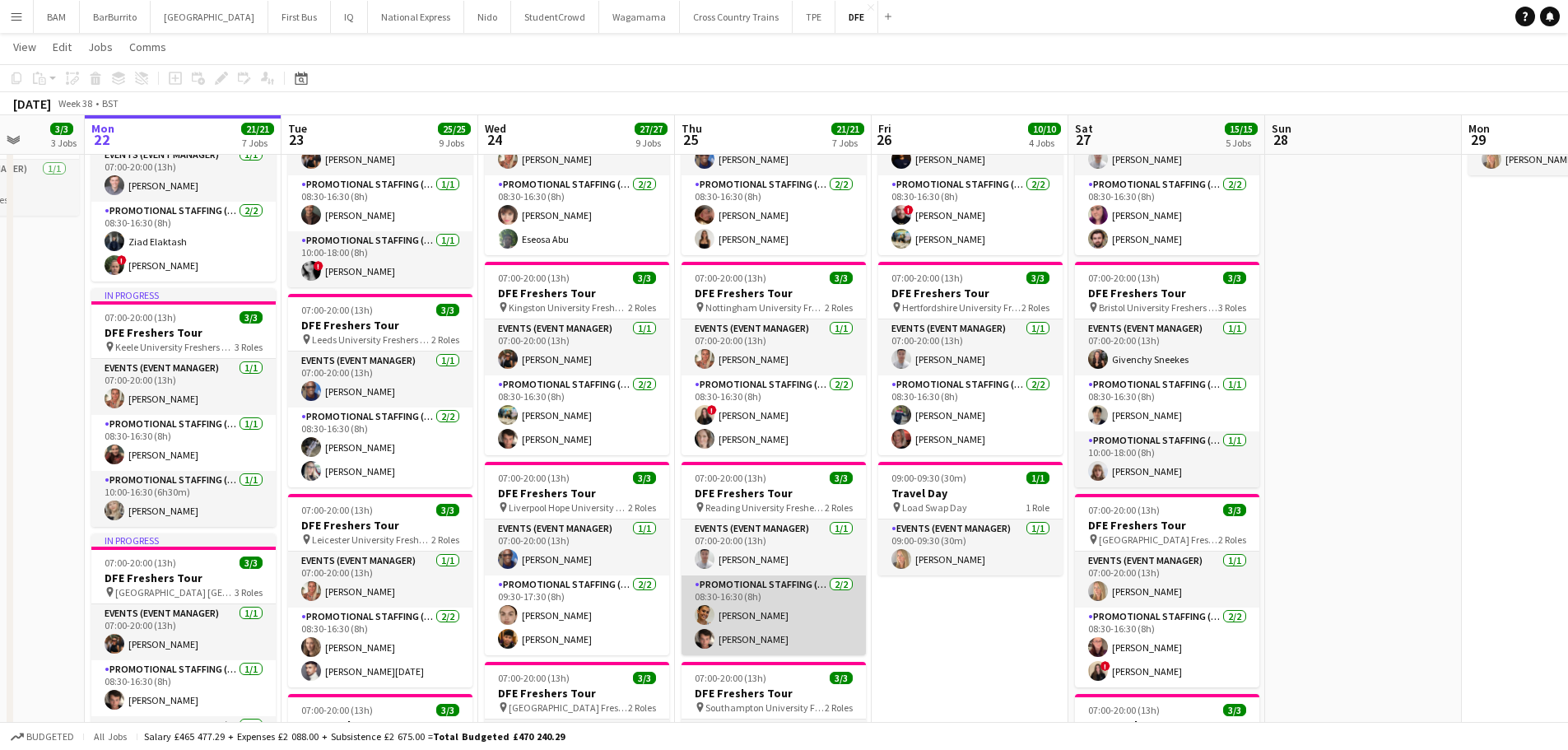
click at [813, 611] on app-card-role "Promotional Staffing (Brand Ambassadors) 2/2 08:30-16:30 (8h) Lola Wheeler Seba…" at bounding box center [773, 616] width 185 height 80
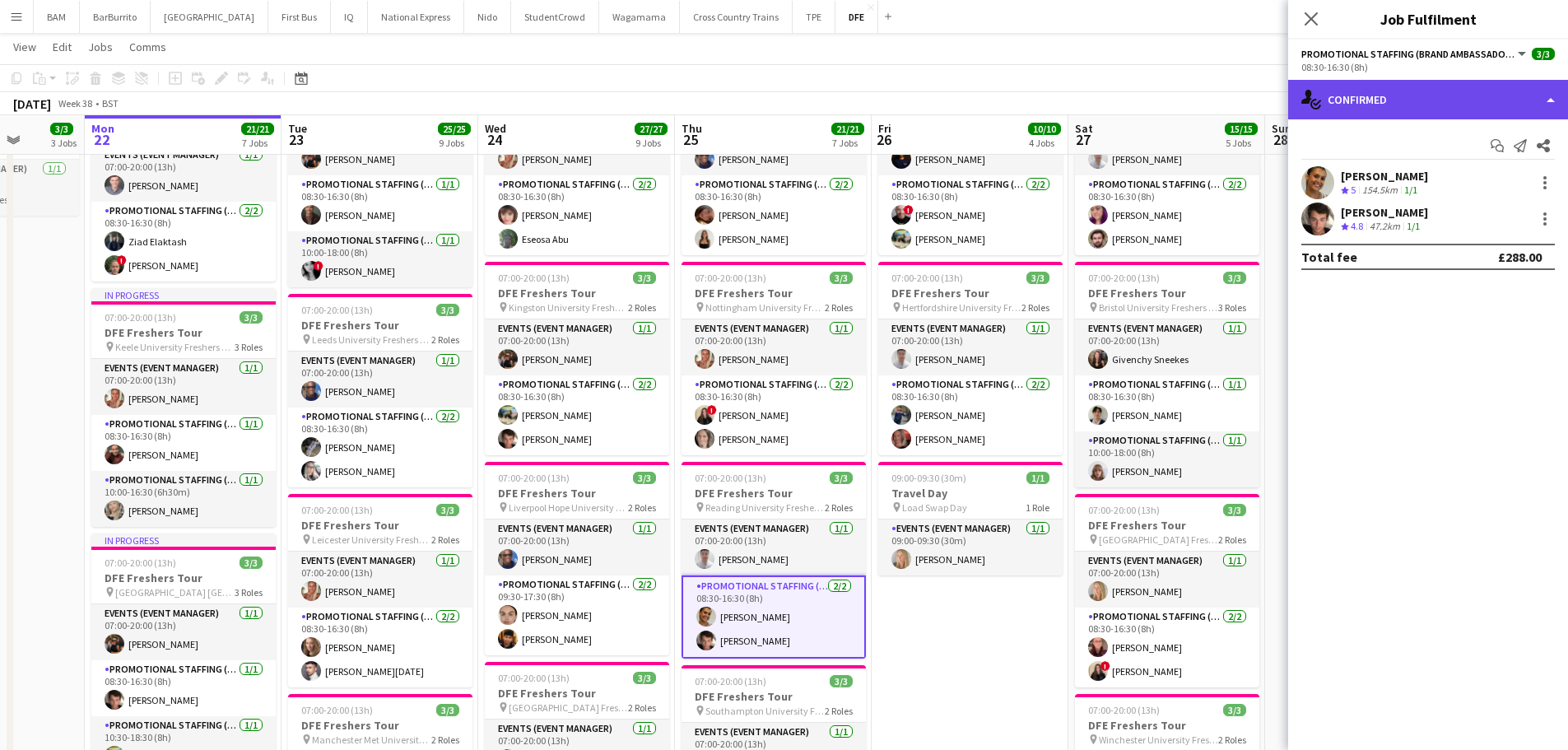
click at [1437, 106] on div "single-neutral-actions-check-2 Confirmed" at bounding box center [1428, 100] width 280 height 40
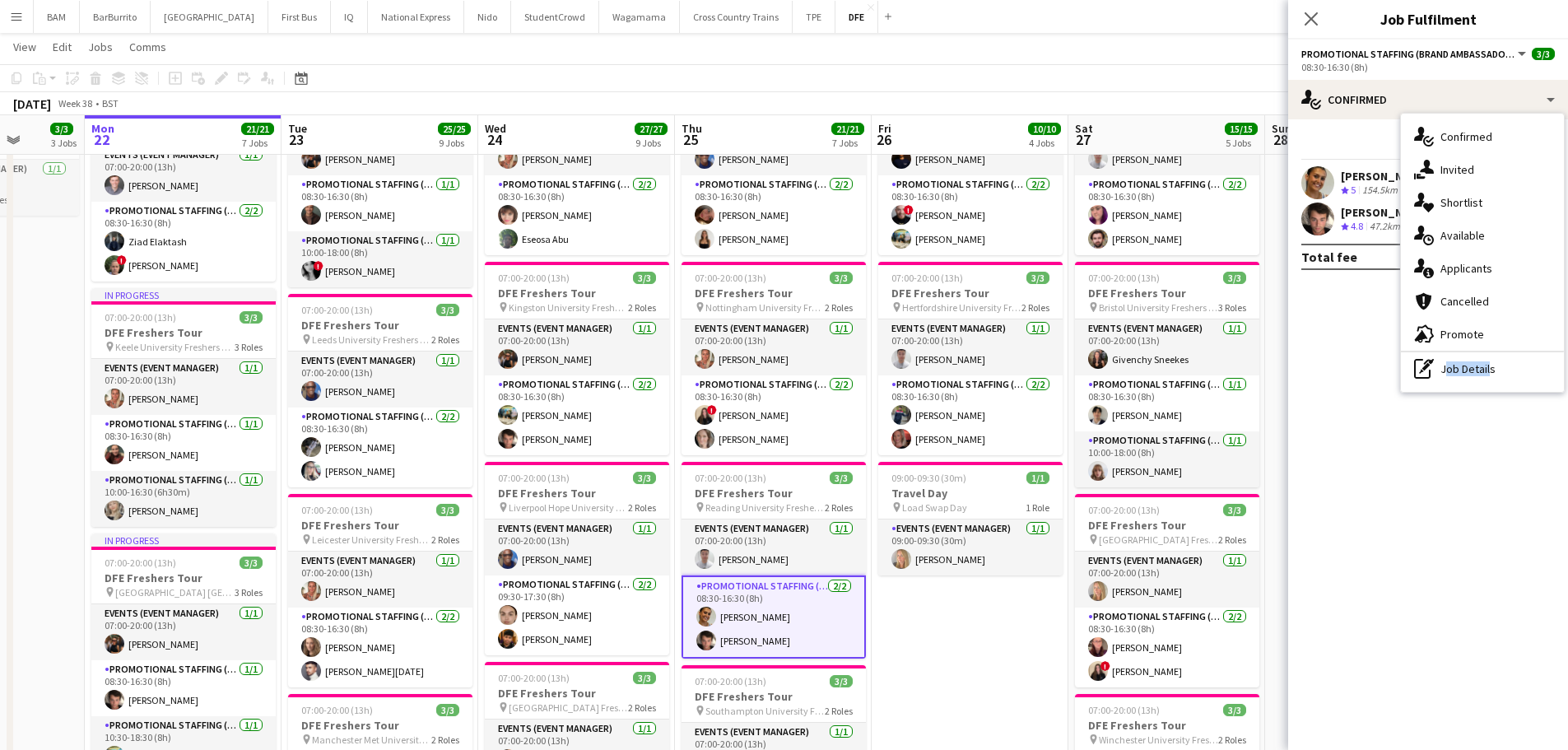
click at [1485, 375] on div "pen-write Job Details" at bounding box center [1483, 369] width 163 height 33
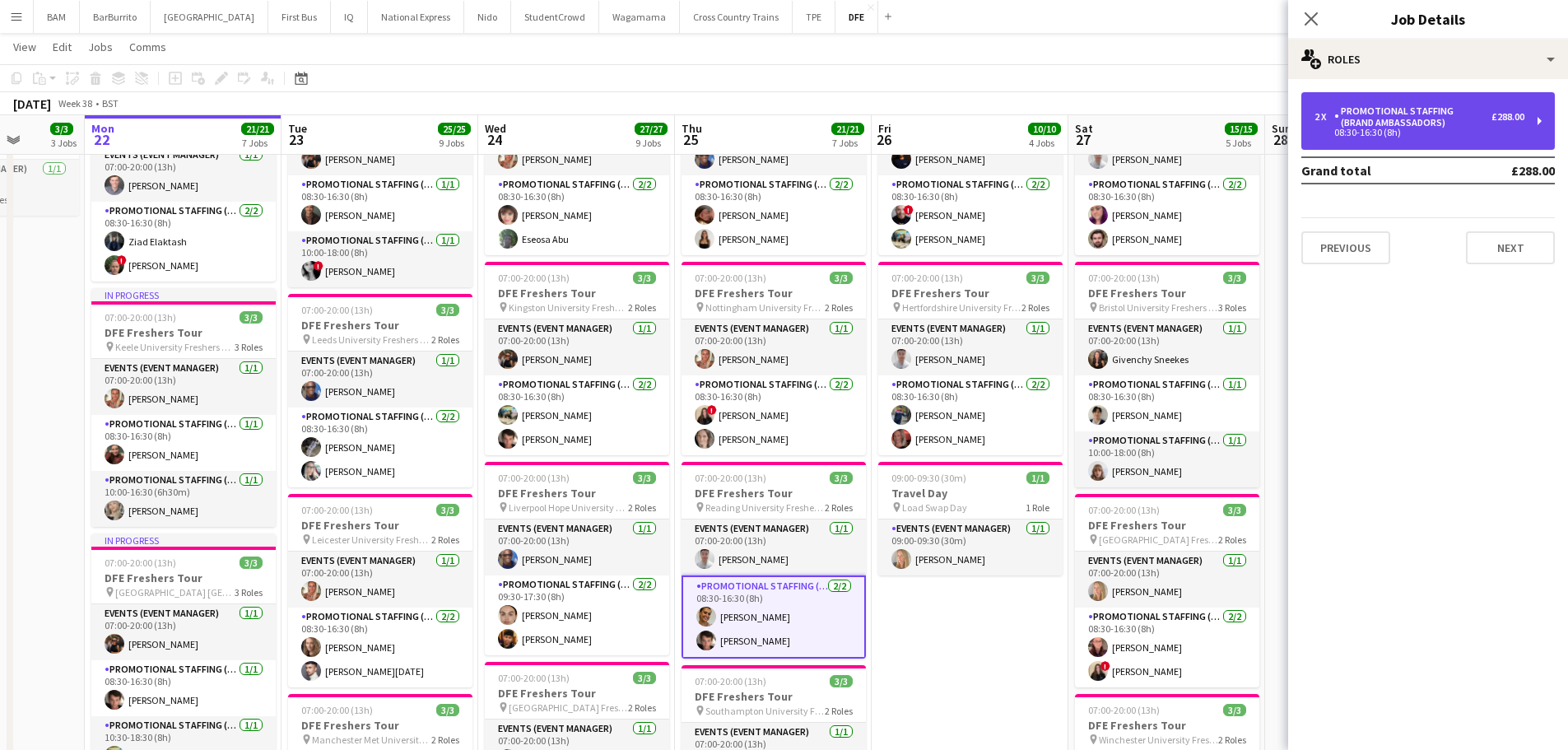
click at [1459, 123] on div "Promotional Staffing (Brand Ambassadors)" at bounding box center [1413, 117] width 157 height 23
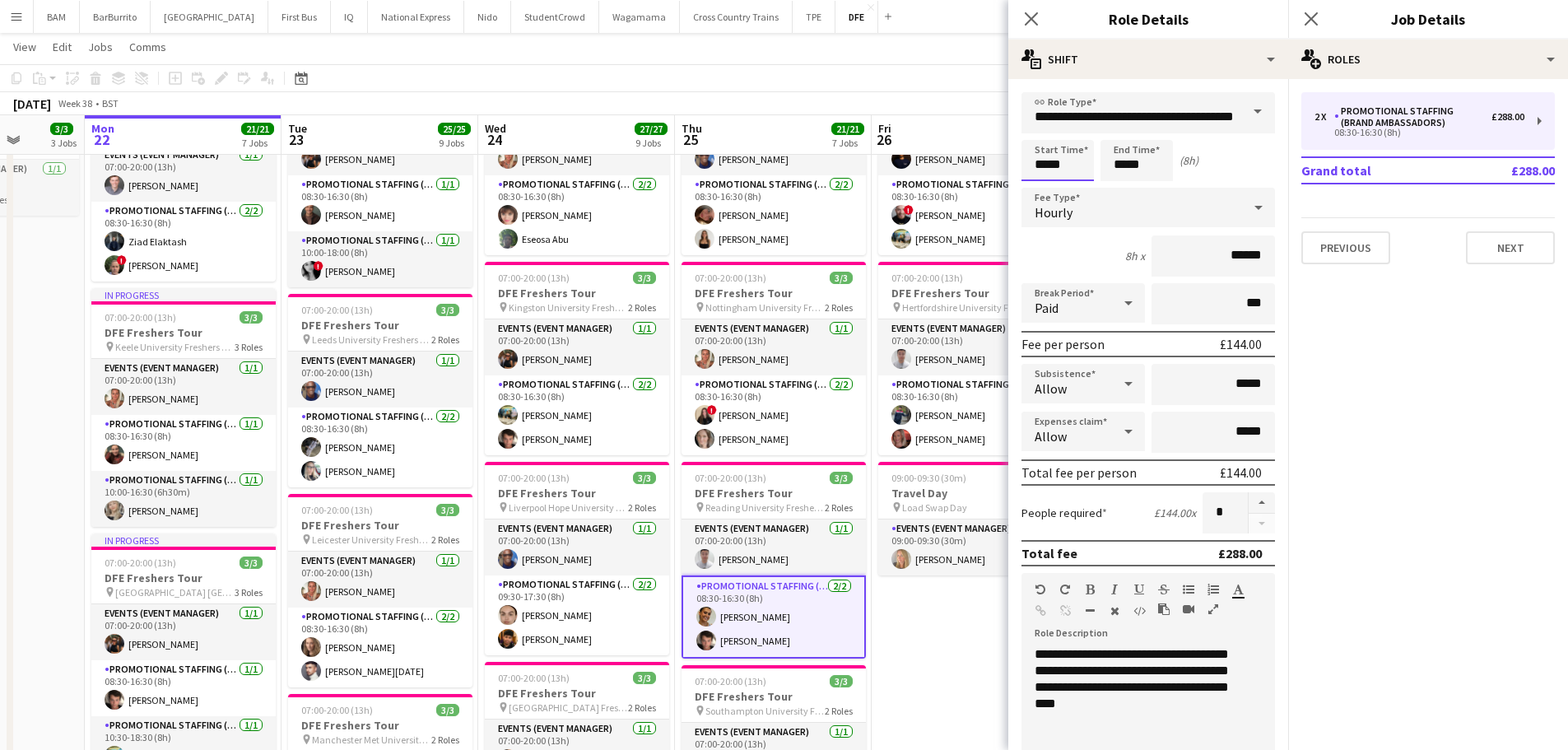
click at [1062, 153] on input "*****" at bounding box center [1058, 160] width 73 height 41
click at [1050, 130] on div at bounding box center [1042, 131] width 33 height 16
click at [1070, 179] on input "*****" at bounding box center [1058, 160] width 73 height 41
click at [1073, 189] on div at bounding box center [1074, 189] width 33 height 16
type input "*****"
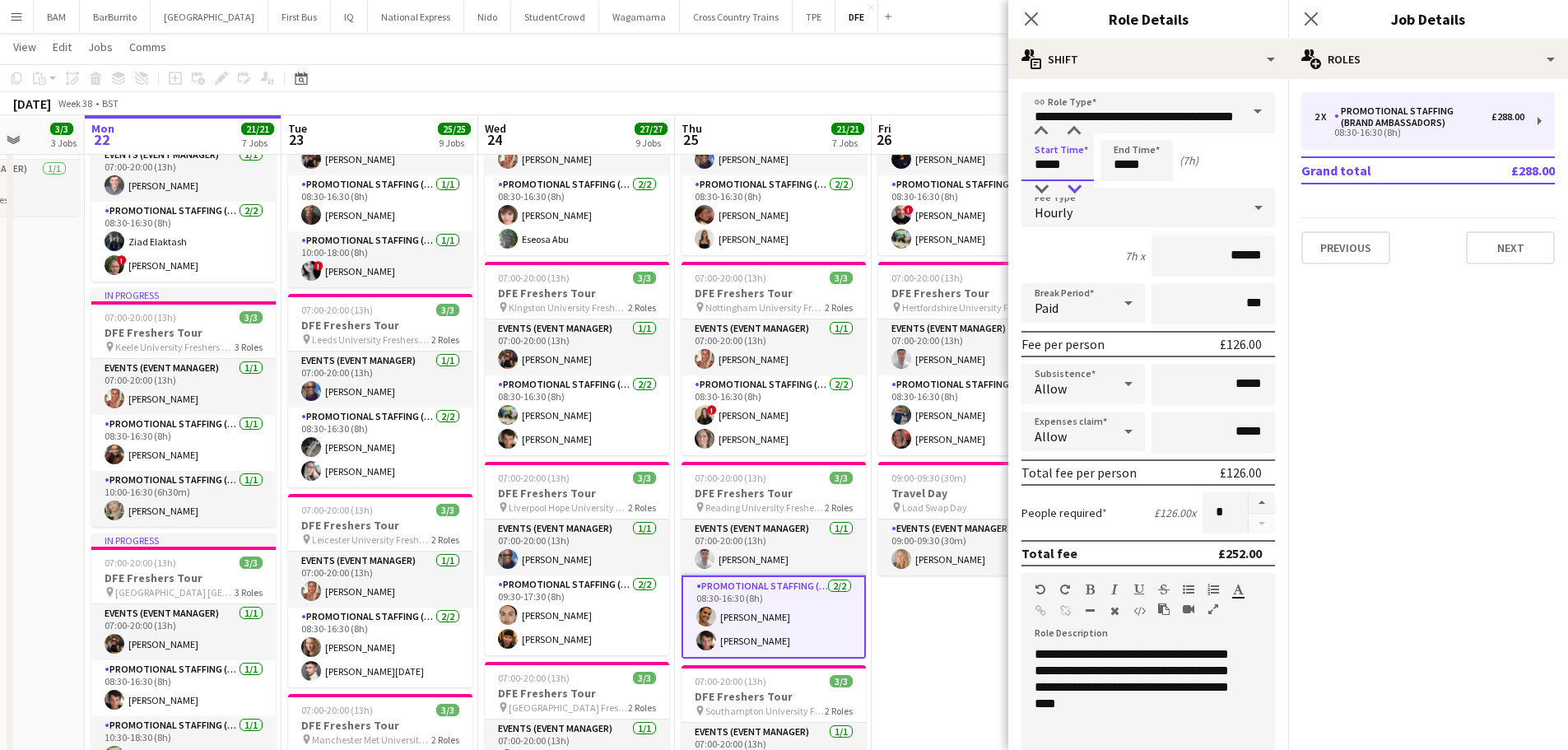
click at [1074, 189] on div at bounding box center [1074, 189] width 33 height 16
drag, startPoint x: 1132, startPoint y: 164, endPoint x: 1136, endPoint y: 142, distance: 22.4
click at [1133, 164] on input "*****" at bounding box center [1137, 160] width 73 height 41
click at [1123, 132] on div at bounding box center [1121, 131] width 33 height 16
click at [1167, 192] on div "Hourly" at bounding box center [1132, 208] width 221 height 40
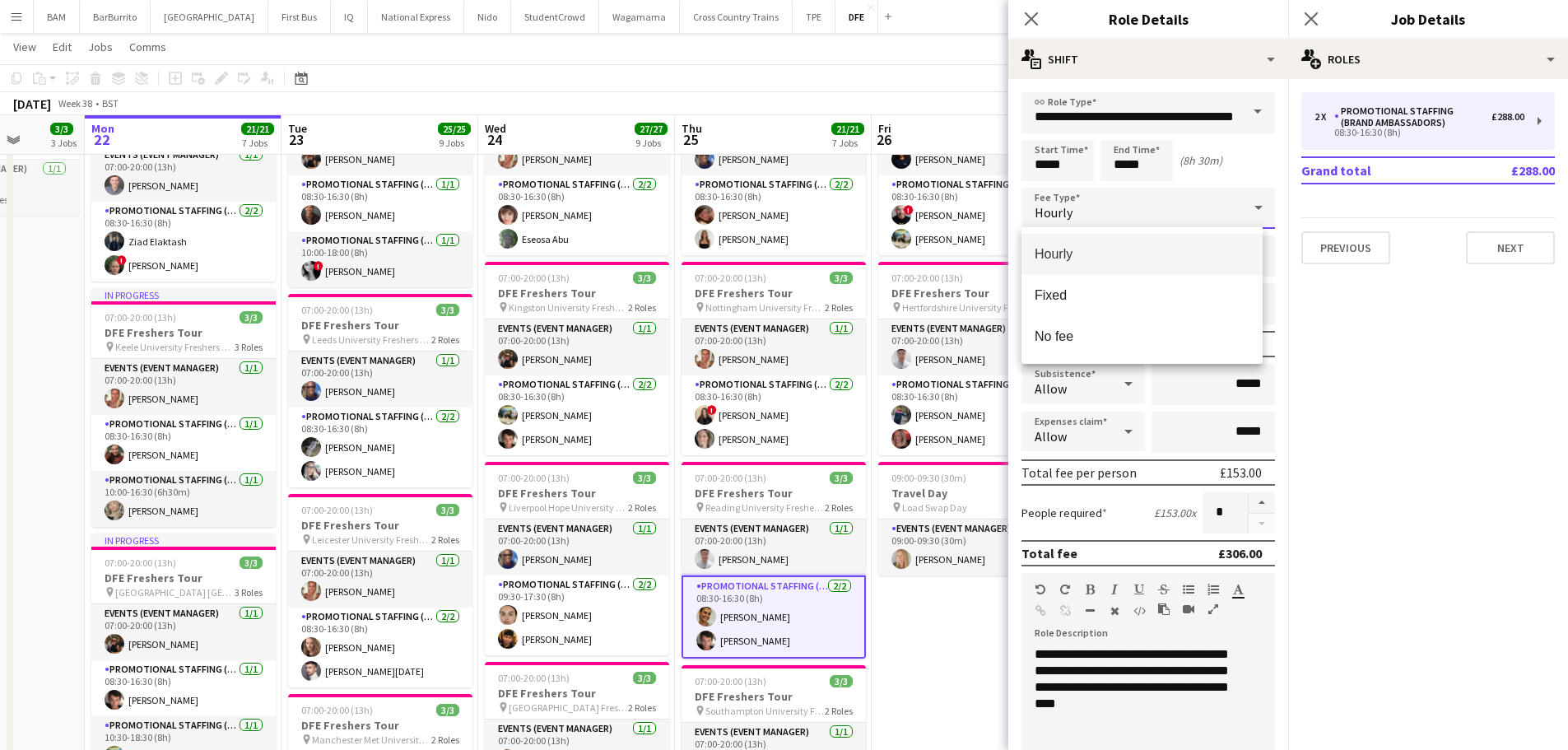
click at [1148, 171] on div at bounding box center [784, 375] width 1568 height 750
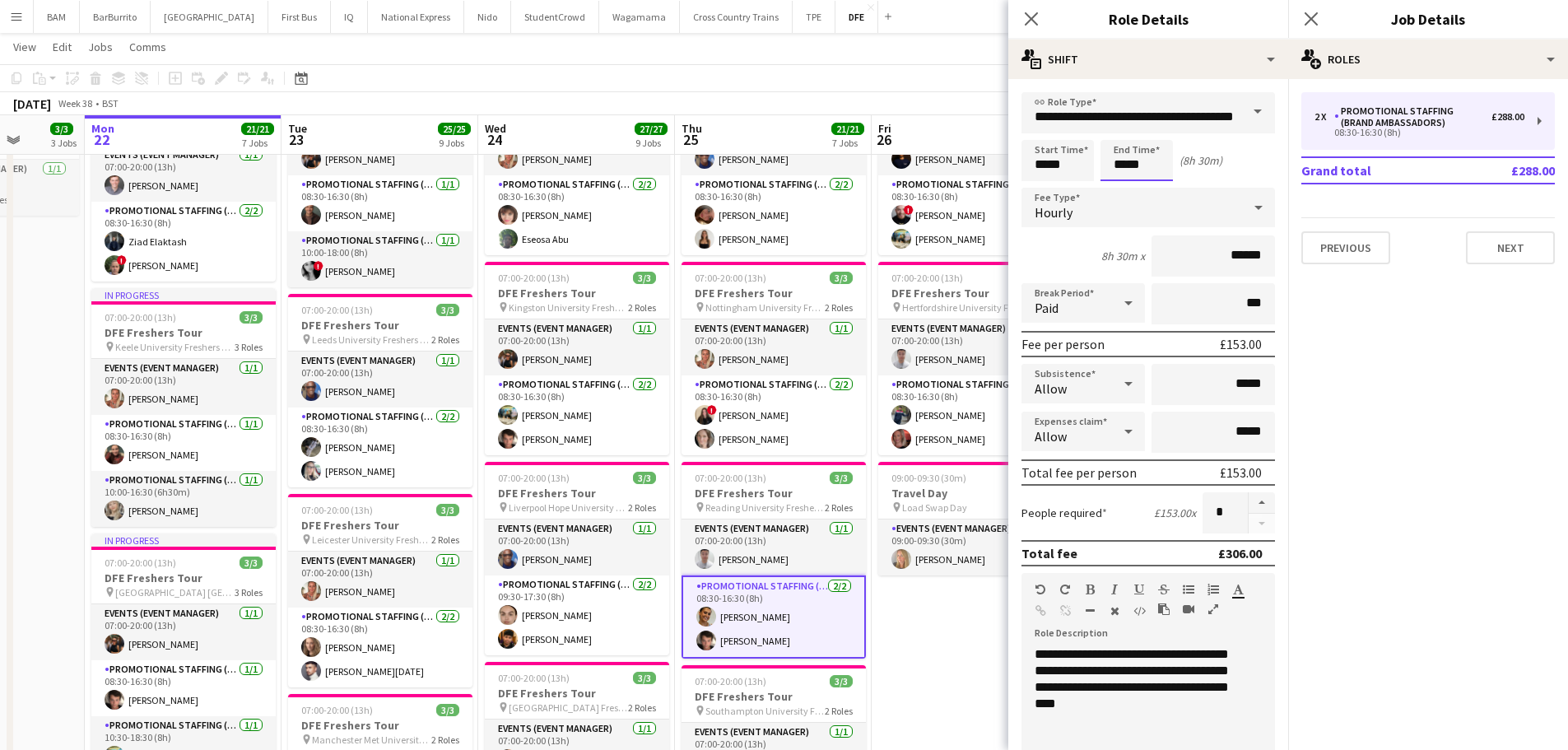
click at [1151, 163] on input "*****" at bounding box center [1137, 160] width 73 height 41
click at [1159, 190] on div at bounding box center [1154, 189] width 33 height 16
type input "*****"
click at [1159, 190] on div at bounding box center [1154, 189] width 33 height 16
click at [933, 106] on div "September 2025 Week 38 • BST" at bounding box center [784, 103] width 1568 height 23
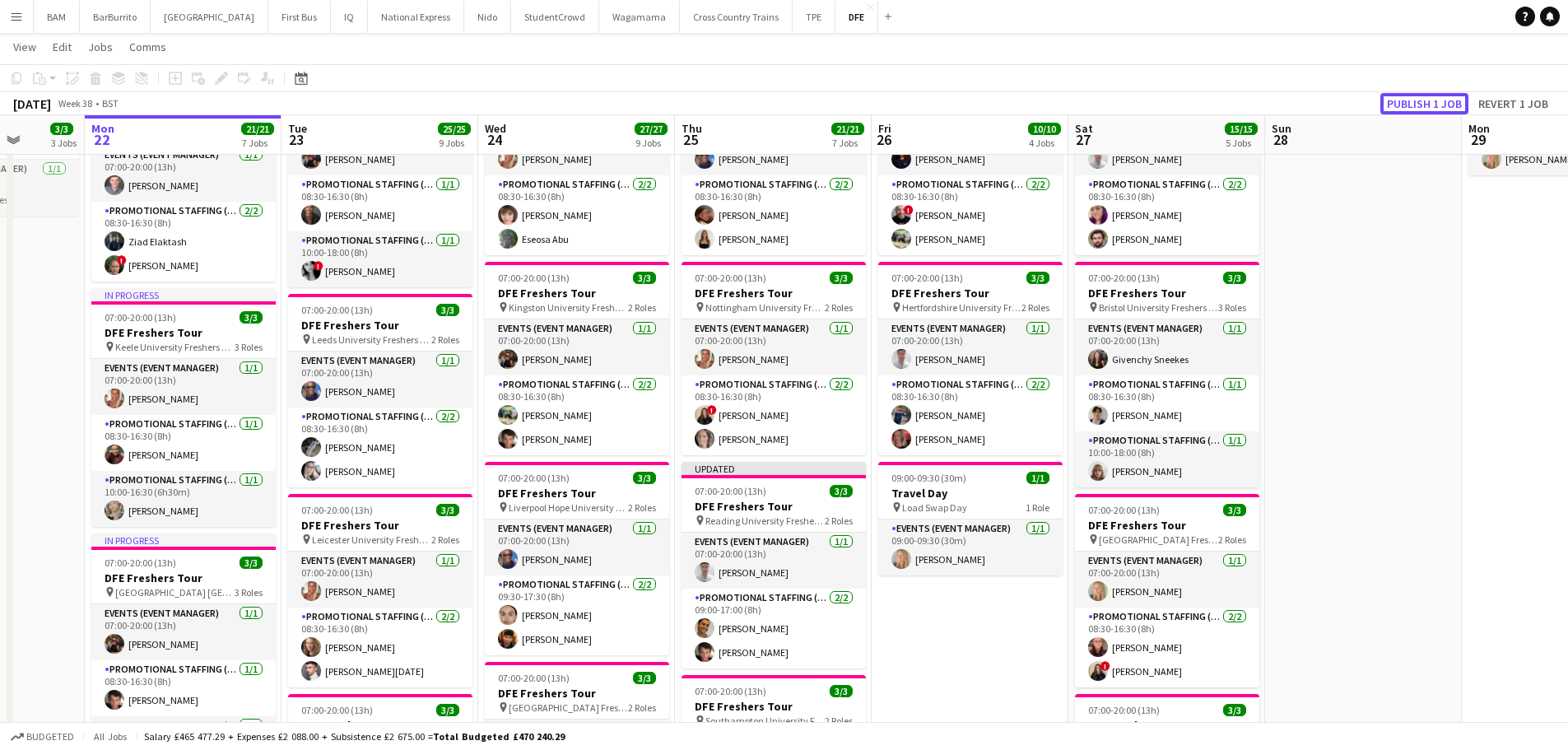
click at [1415, 104] on button "Publish 1 job" at bounding box center [1425, 103] width 88 height 22
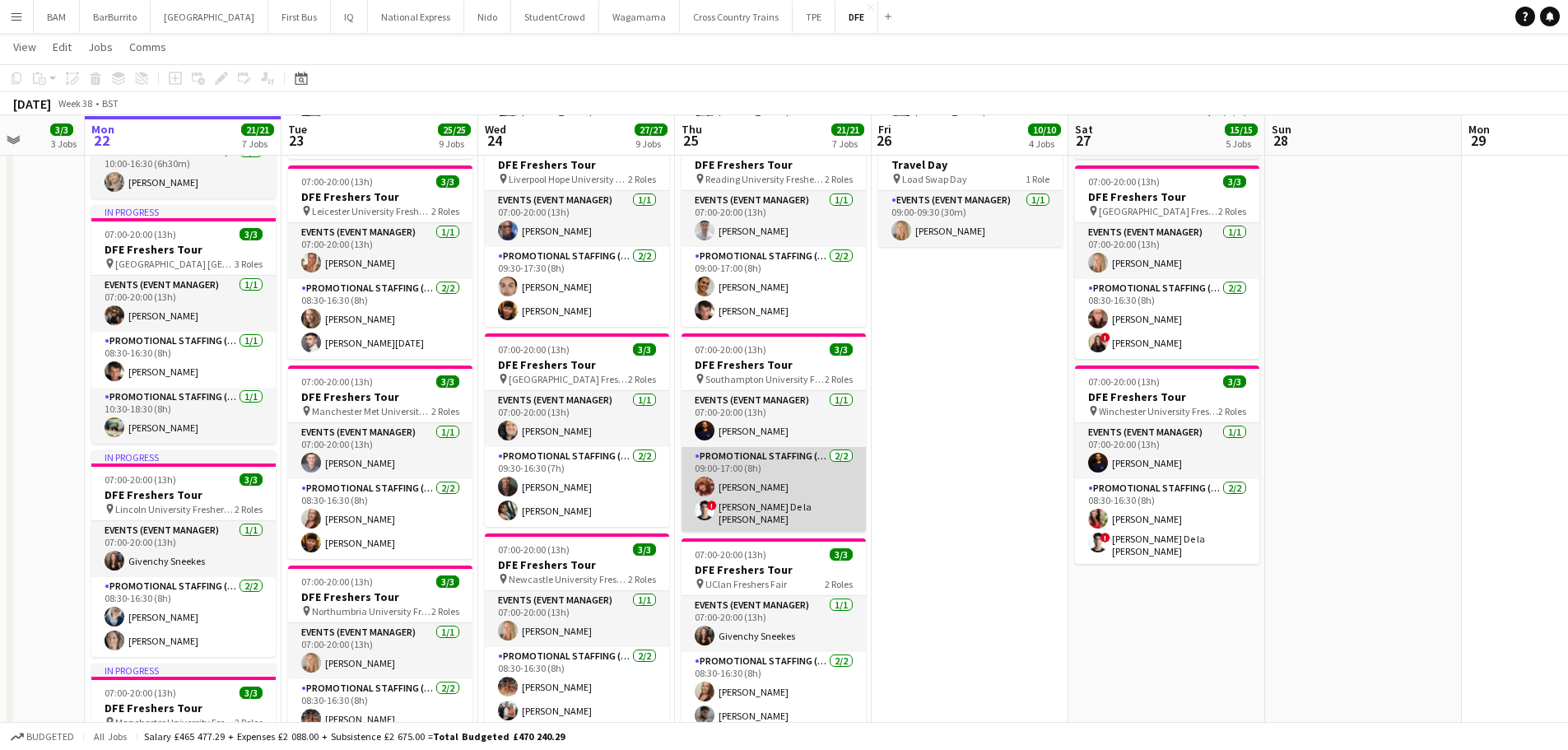
scroll to position [659, 0]
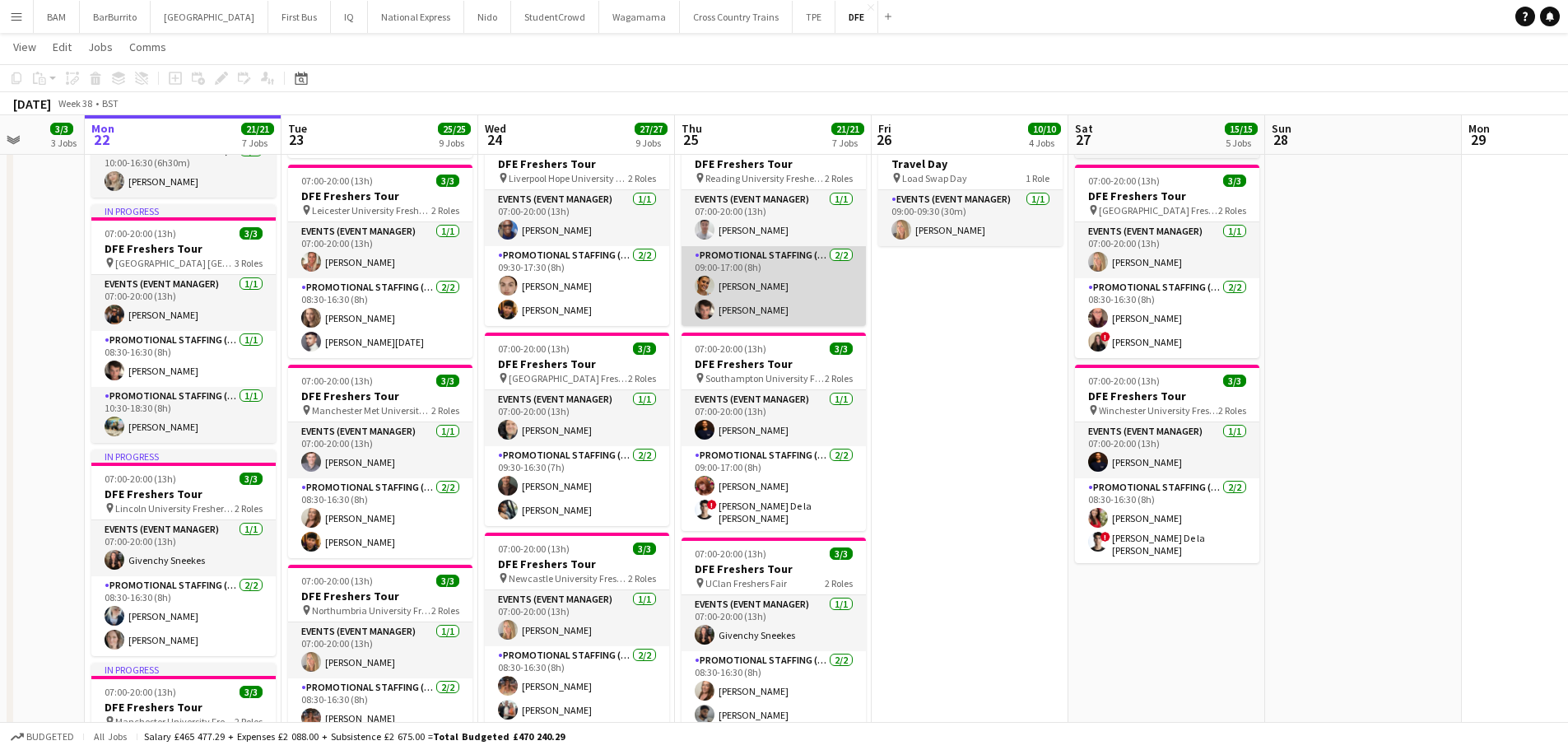
click at [834, 309] on app-card-role "Promotional Staffing (Brand Ambassadors) 2/2 09:00-17:00 (8h) Lola Wheeler Seba…" at bounding box center [773, 286] width 185 height 80
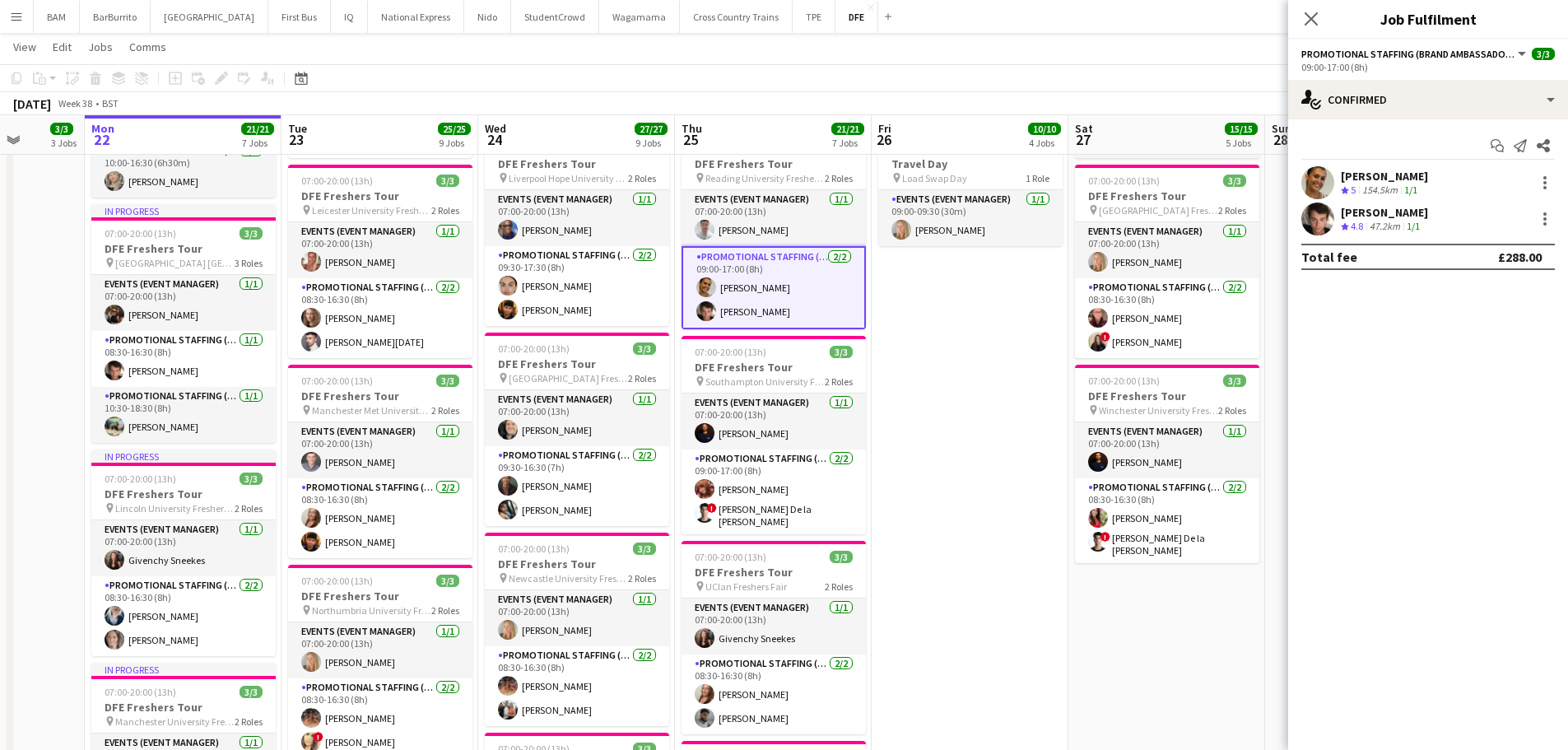
click at [1365, 214] on div "[PERSON_NAME]" at bounding box center [1384, 212] width 88 height 15
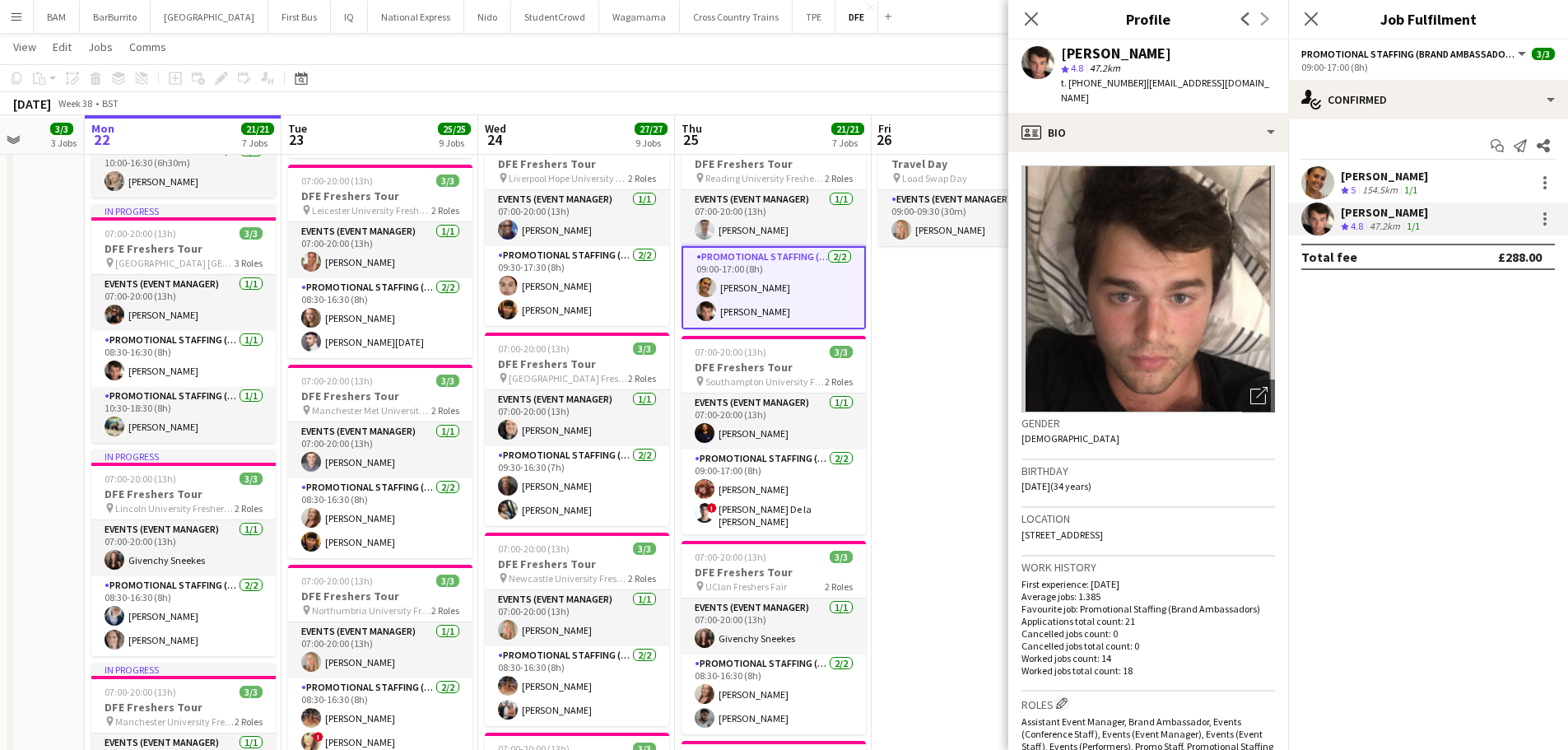
drag, startPoint x: 1140, startPoint y: 81, endPoint x: 1261, endPoint y: 89, distance: 121.3
click at [1261, 89] on span "| sebastian_hill@hotmail.co.uk" at bounding box center [1165, 89] width 208 height 27
copy span "sebastian_hill@hotmail.co.uk"
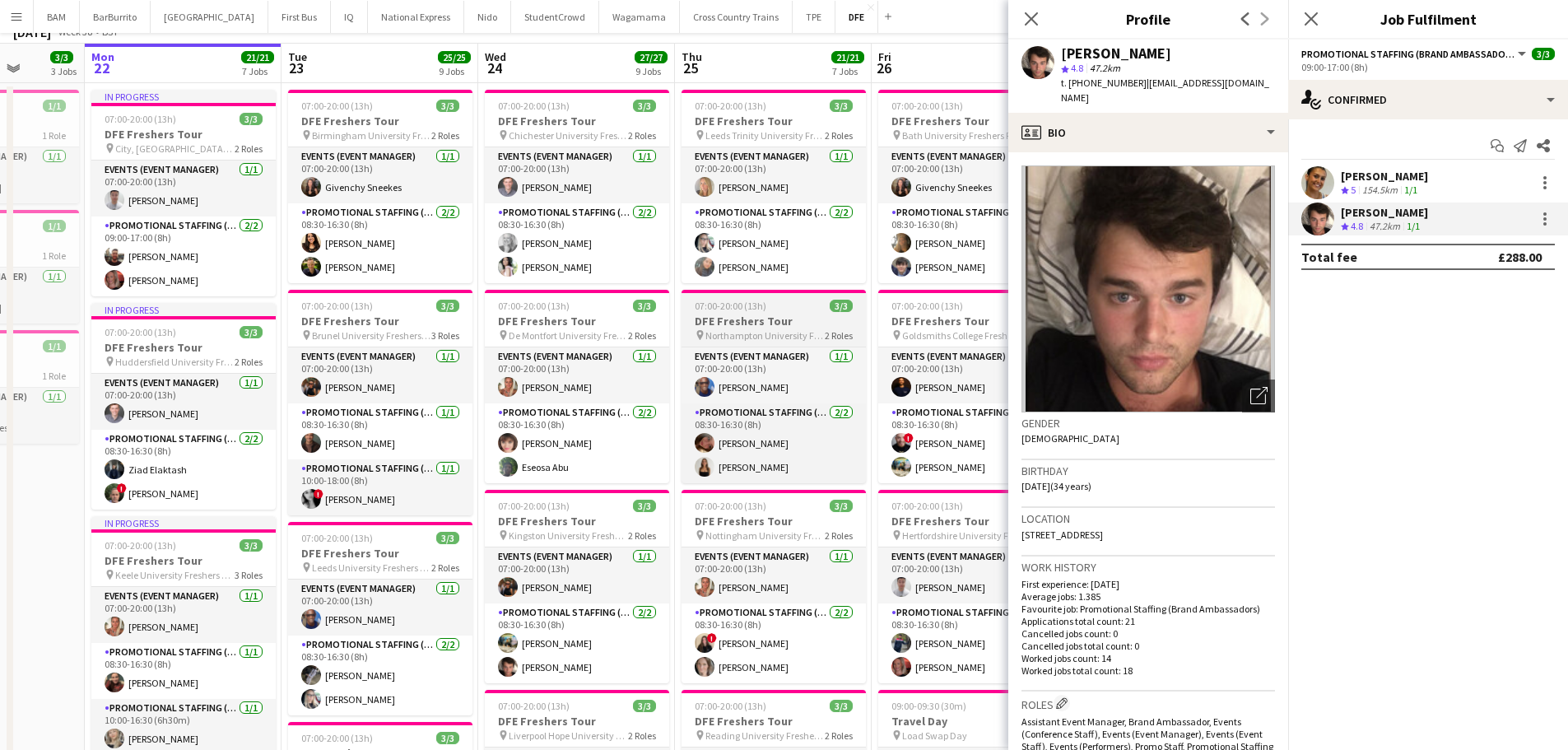
scroll to position [0, 0]
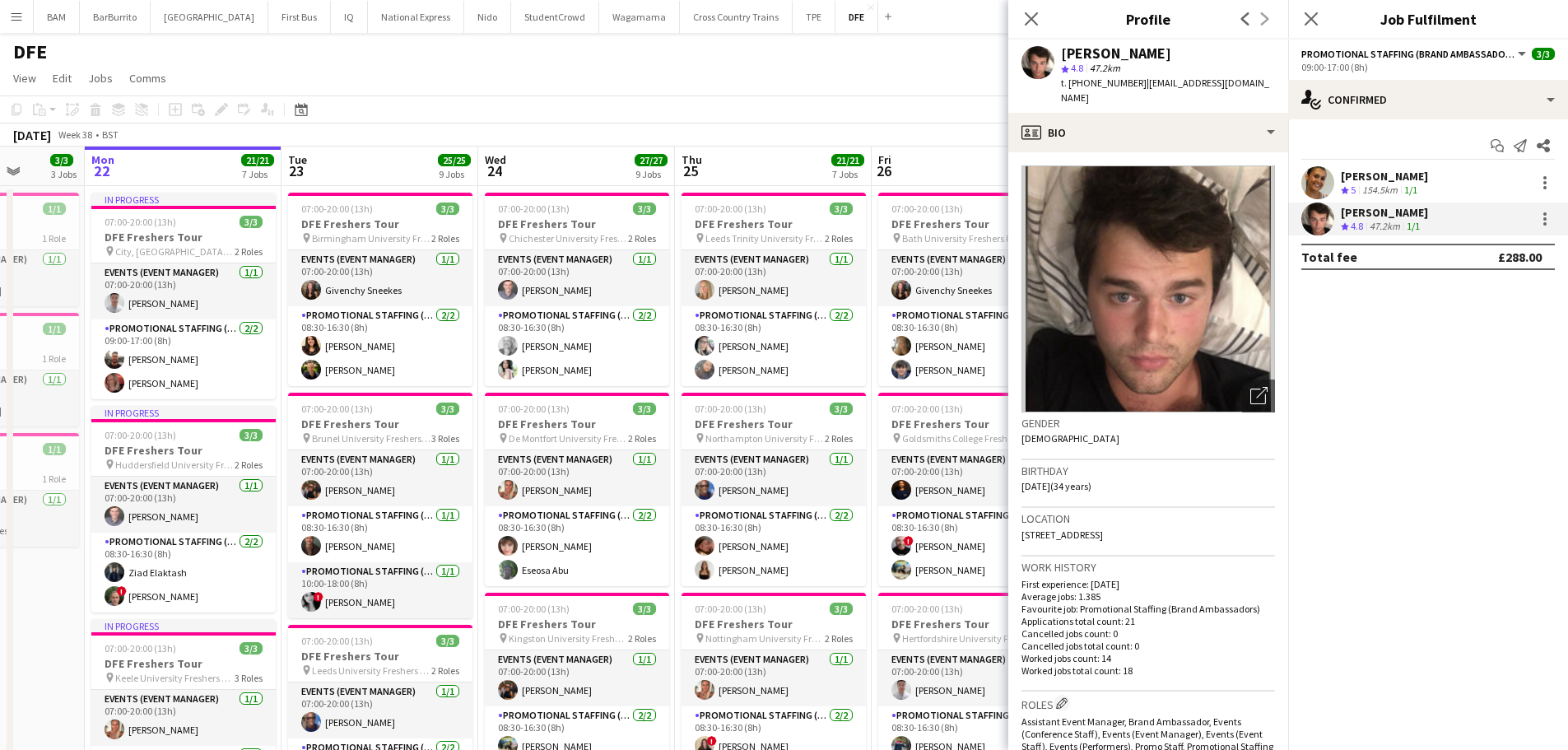
drag, startPoint x: 818, startPoint y: 357, endPoint x: 1016, endPoint y: 323, distance: 200.9
click at [818, 357] on app-card-role "Promotional Staffing (Brand Ambassadors) 2/2 08:30-16:30 (8h) Cheryl Bonser Li-…" at bounding box center [773, 346] width 185 height 80
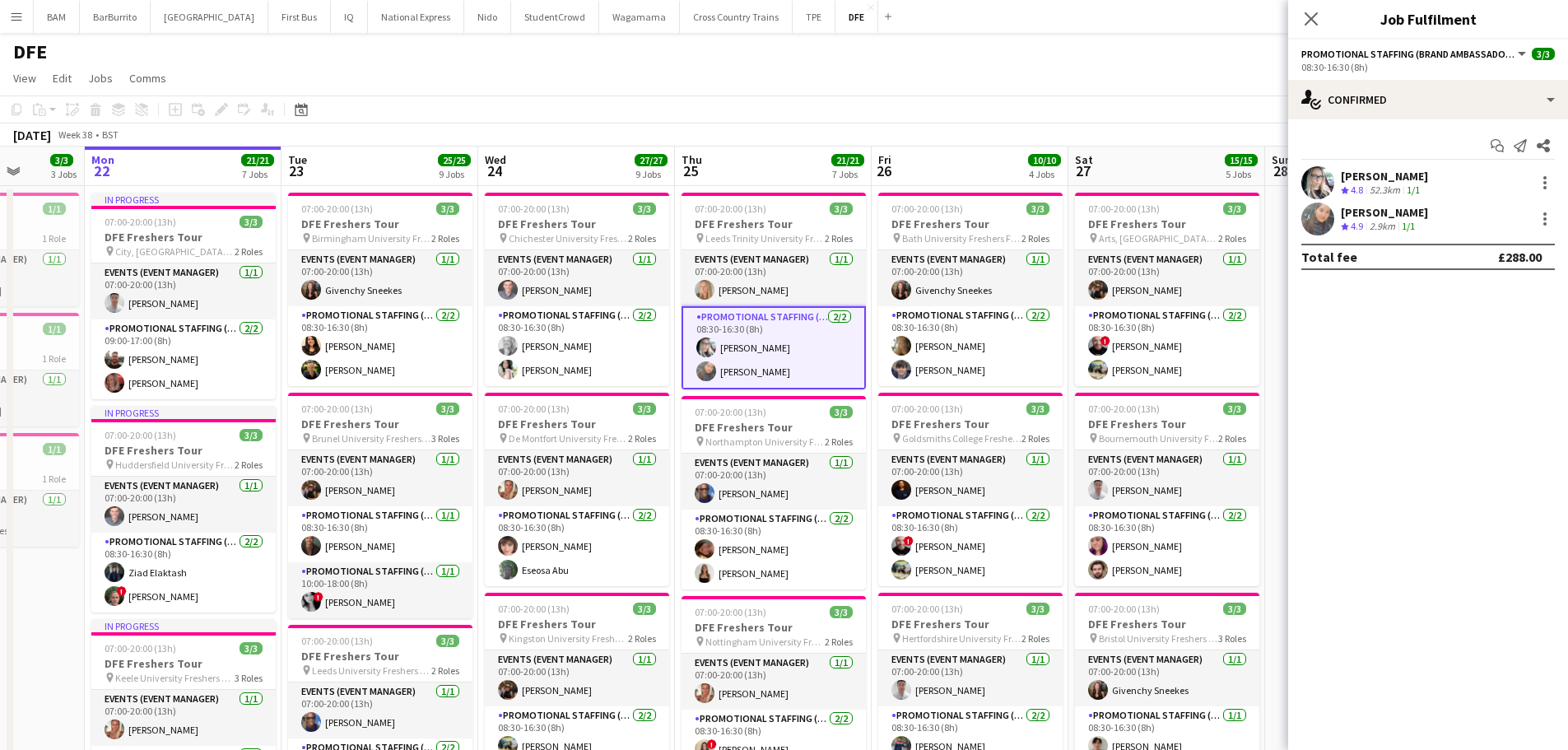
click at [1434, 194] on div "Cheryl Bonser Crew rating 4.8 52.3km 1/1" at bounding box center [1428, 183] width 280 height 33
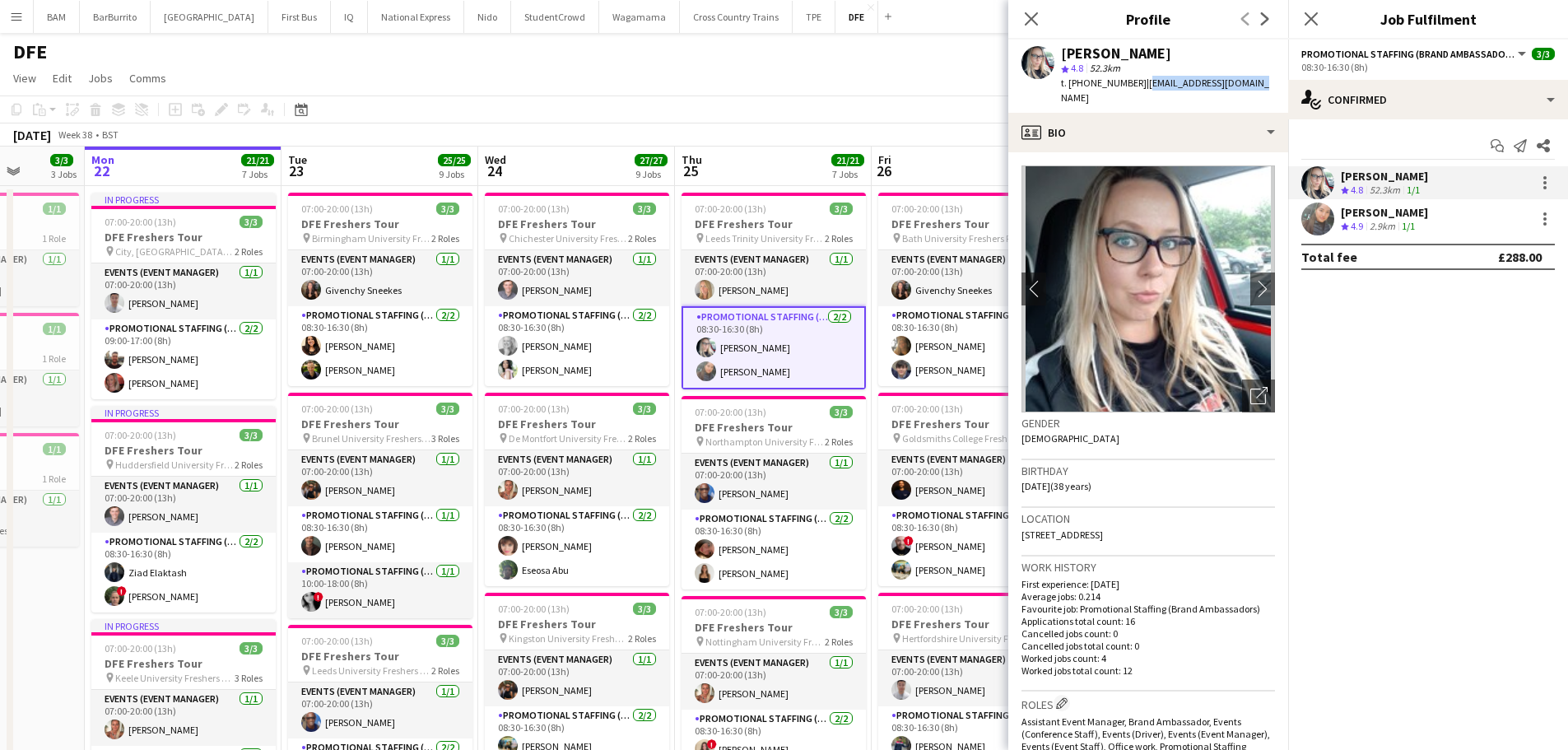
drag, startPoint x: 1140, startPoint y: 83, endPoint x: 1252, endPoint y: 82, distance: 112.0
click at [1251, 82] on div "Cheryl Bonser star 4.8 52.3km t. +447904561868 | starcheryl@hotmail.com" at bounding box center [1148, 76] width 280 height 74
copy span "starcheryl@hotmail.com"
drag, startPoint x: 1325, startPoint y: 224, endPoint x: 1270, endPoint y: 191, distance: 64.1
click at [1325, 224] on app-user-avatar at bounding box center [1318, 219] width 33 height 33
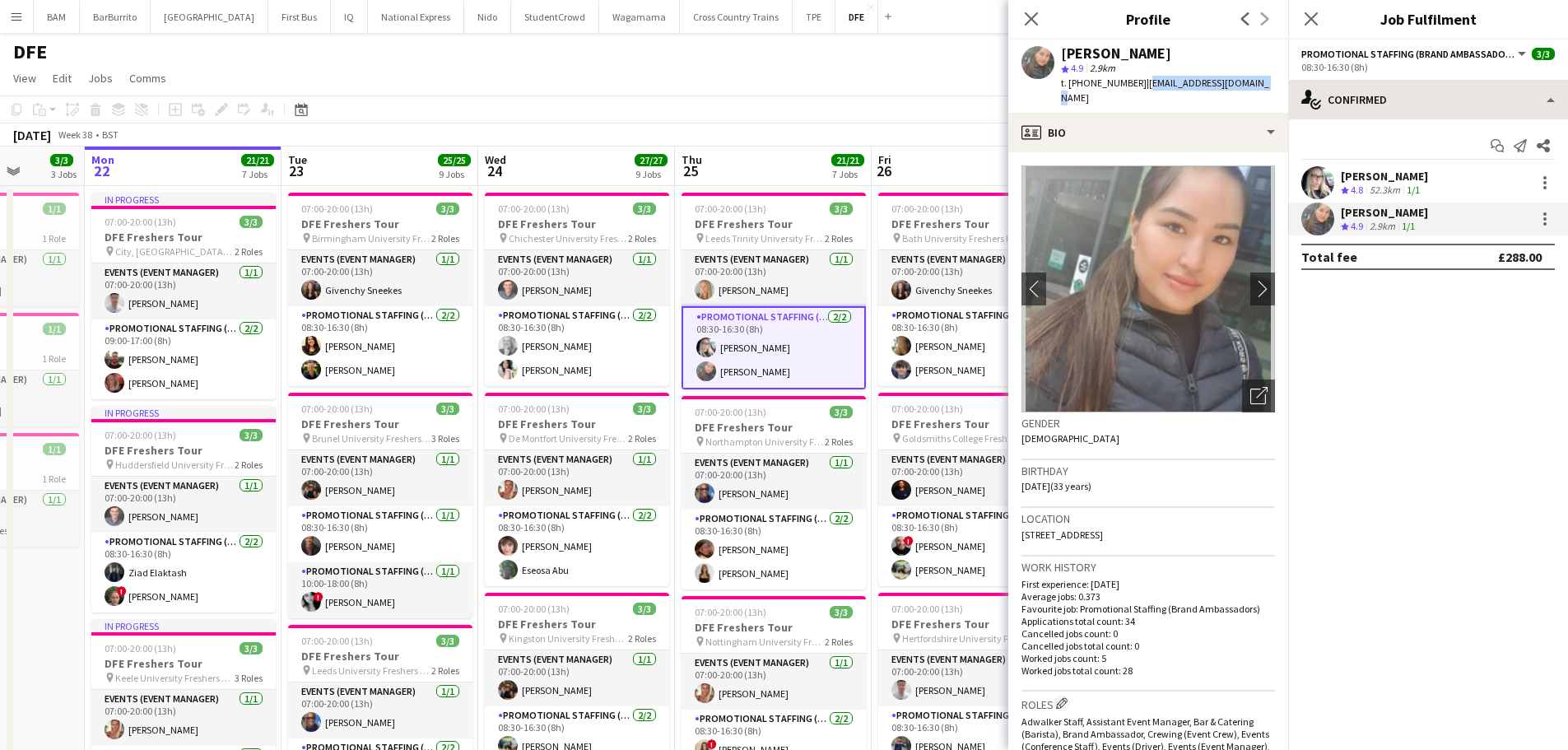
drag, startPoint x: 1140, startPoint y: 82, endPoint x: 1356, endPoint y: 93, distance: 216.3
click at [1263, 83] on div "Li-Quan Hoang star 4.9 2.9km t. +447450273001 | misshoang92@outlook.com" at bounding box center [1148, 76] width 280 height 74
copy span "misshoang92@outlook.com"
click at [1428, 126] on div "Start chat Send notification Share Cheryl Bonser Crew rating 4.8 52.3km 1/1 Li-…" at bounding box center [1428, 201] width 280 height 164
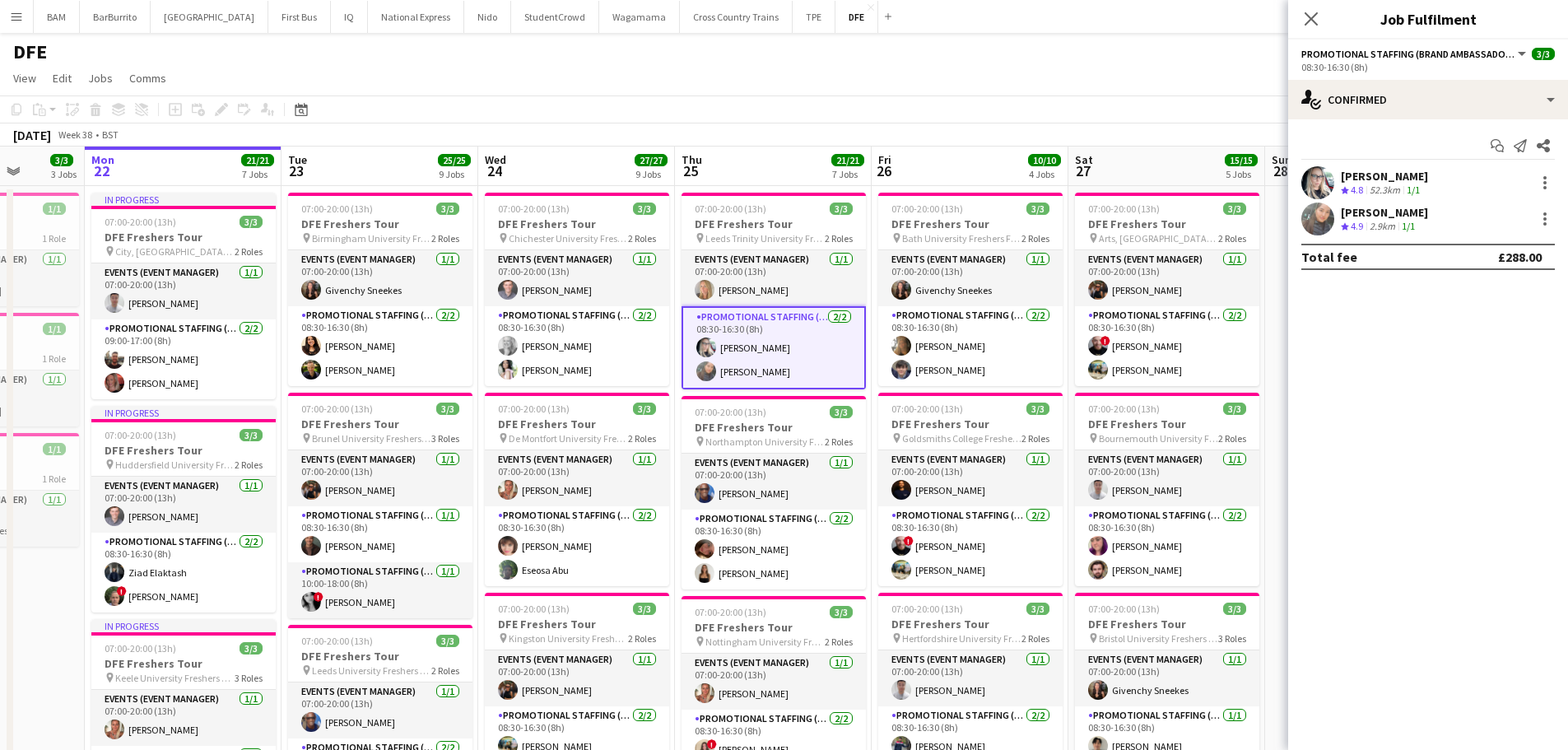
click at [829, 147] on app-board-header-date "Thu 25 21/21 7 Jobs" at bounding box center [773, 166] width 197 height 40
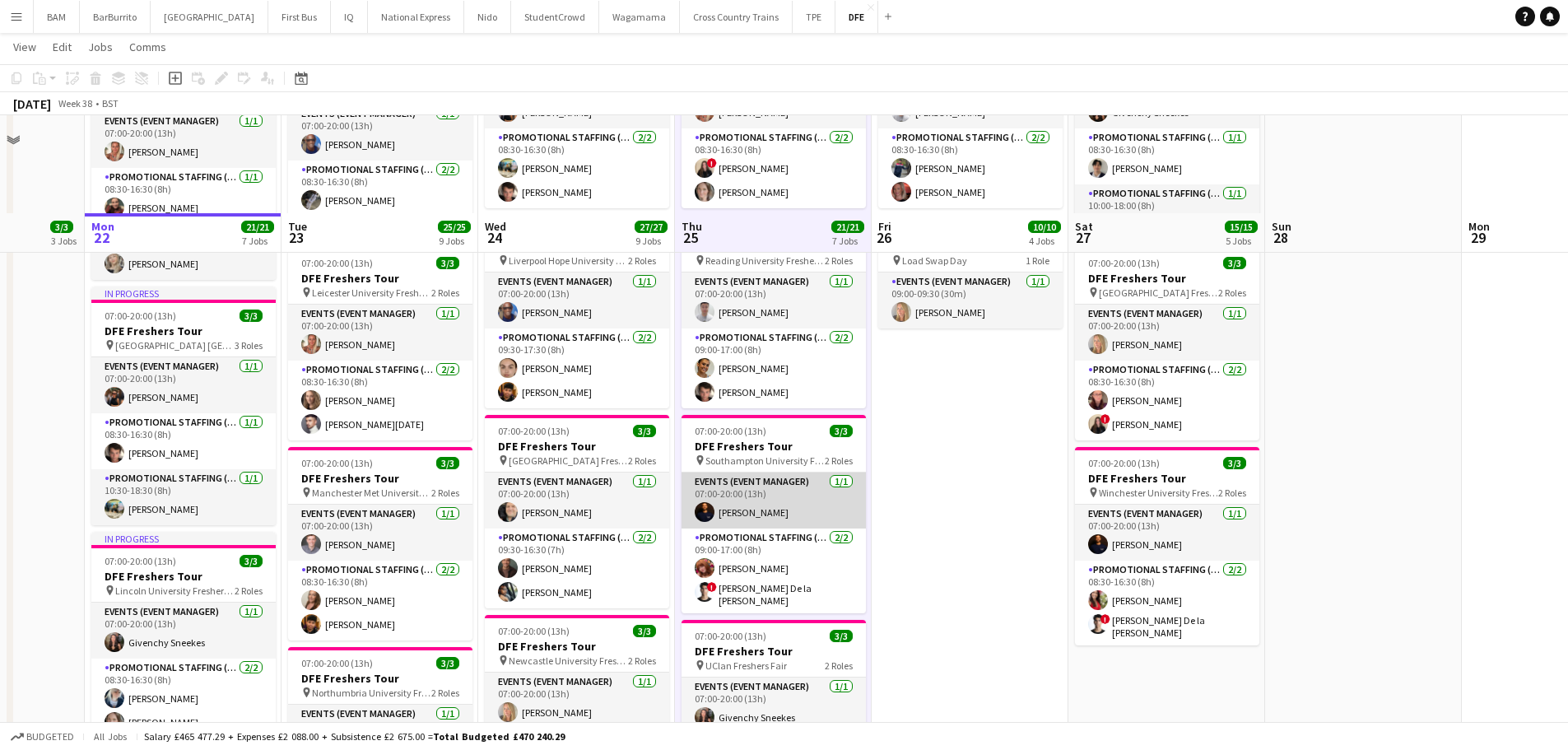
scroll to position [906, 0]
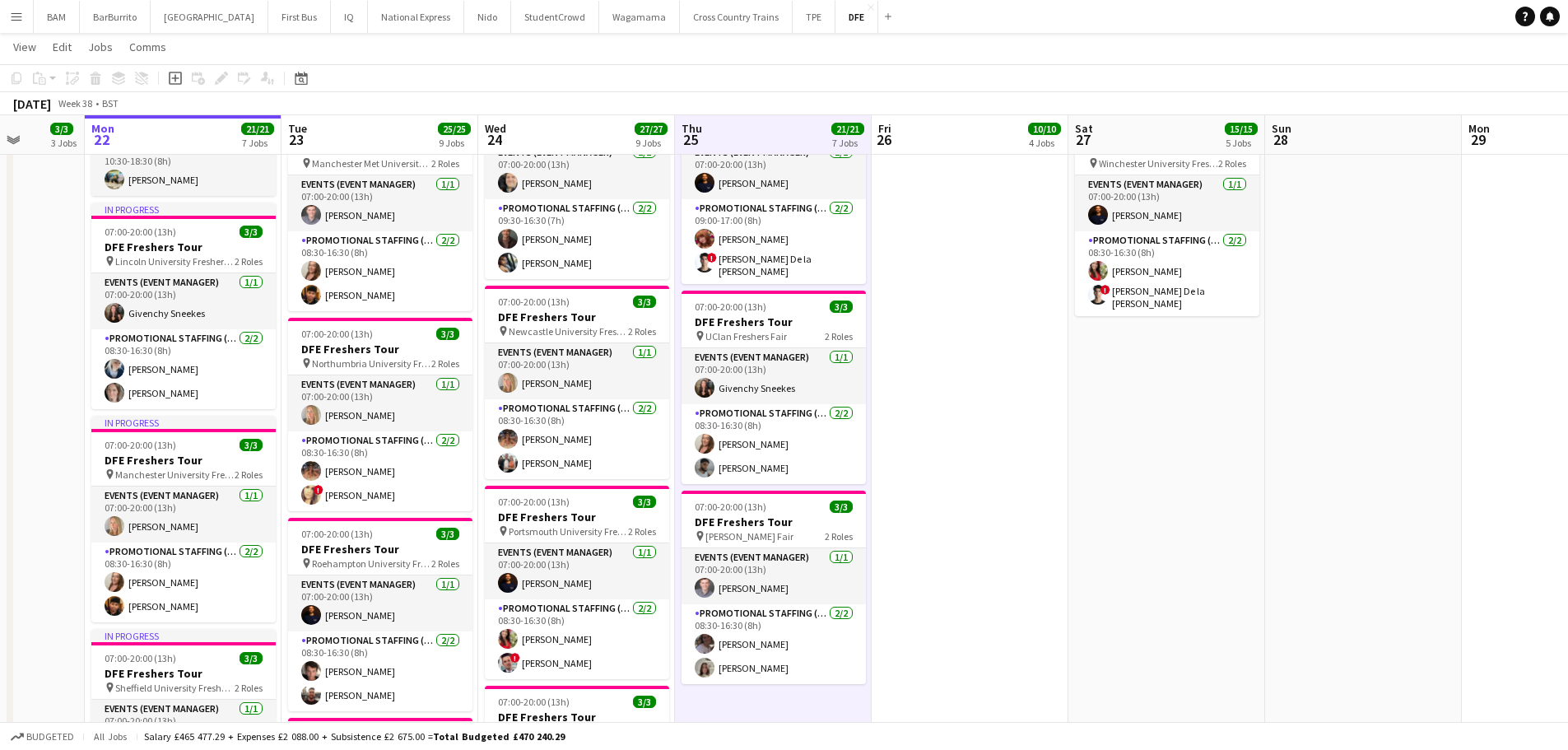
drag, startPoint x: 816, startPoint y: 641, endPoint x: 915, endPoint y: 603, distance: 106.0
click at [817, 640] on app-card-role "Promotional Staffing (Brand Ambassadors) 2/2 08:30-16:30 (8h) jemima myatt Mich…" at bounding box center [773, 644] width 185 height 80
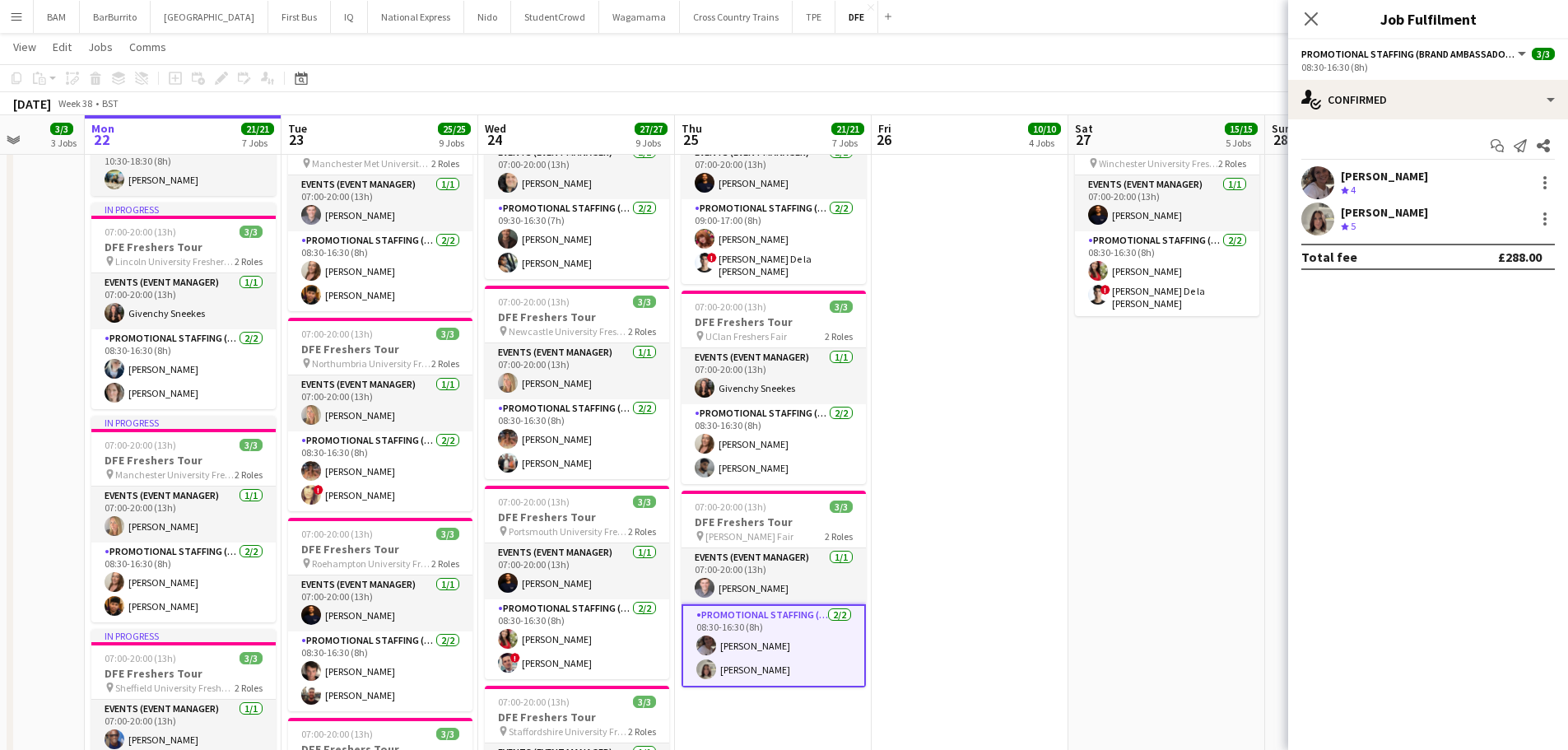
scroll to position [0, 504]
click at [1369, 186] on div "5.4km" at bounding box center [1375, 191] width 32 height 14
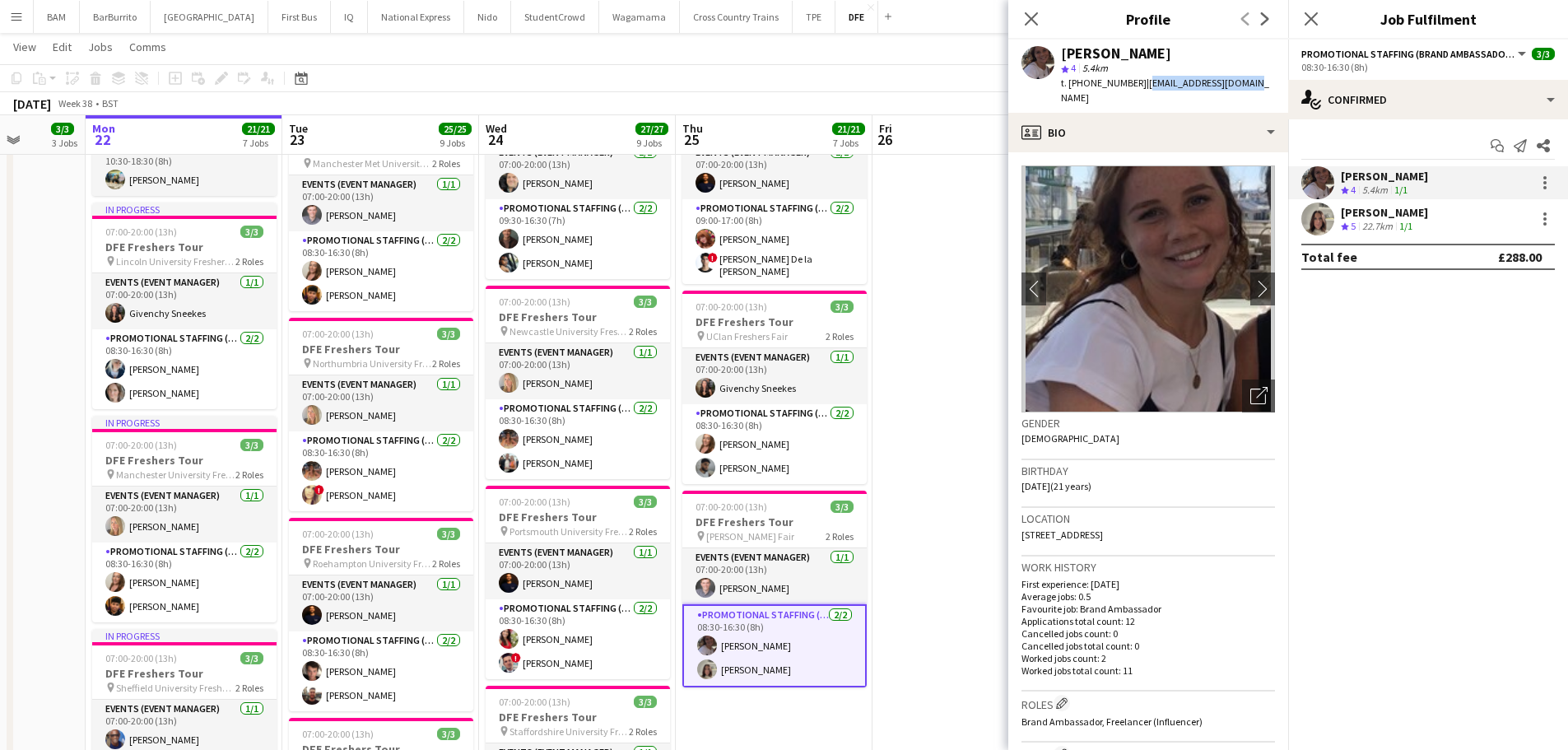
drag, startPoint x: 1141, startPoint y: 83, endPoint x: 1580, endPoint y: 99, distance: 439.3
click at [1287, 82] on app-profile-header "jemima myatt star 4 5.4km t. +447881925536 | mimamyatt2@icloud.com" at bounding box center [1148, 76] width 280 height 74
copy span "mimamyatt2@icloud.com"
click at [1470, 220] on div "Michelle Quincey Crew rating 5 22.7km 1/1" at bounding box center [1428, 219] width 280 height 33
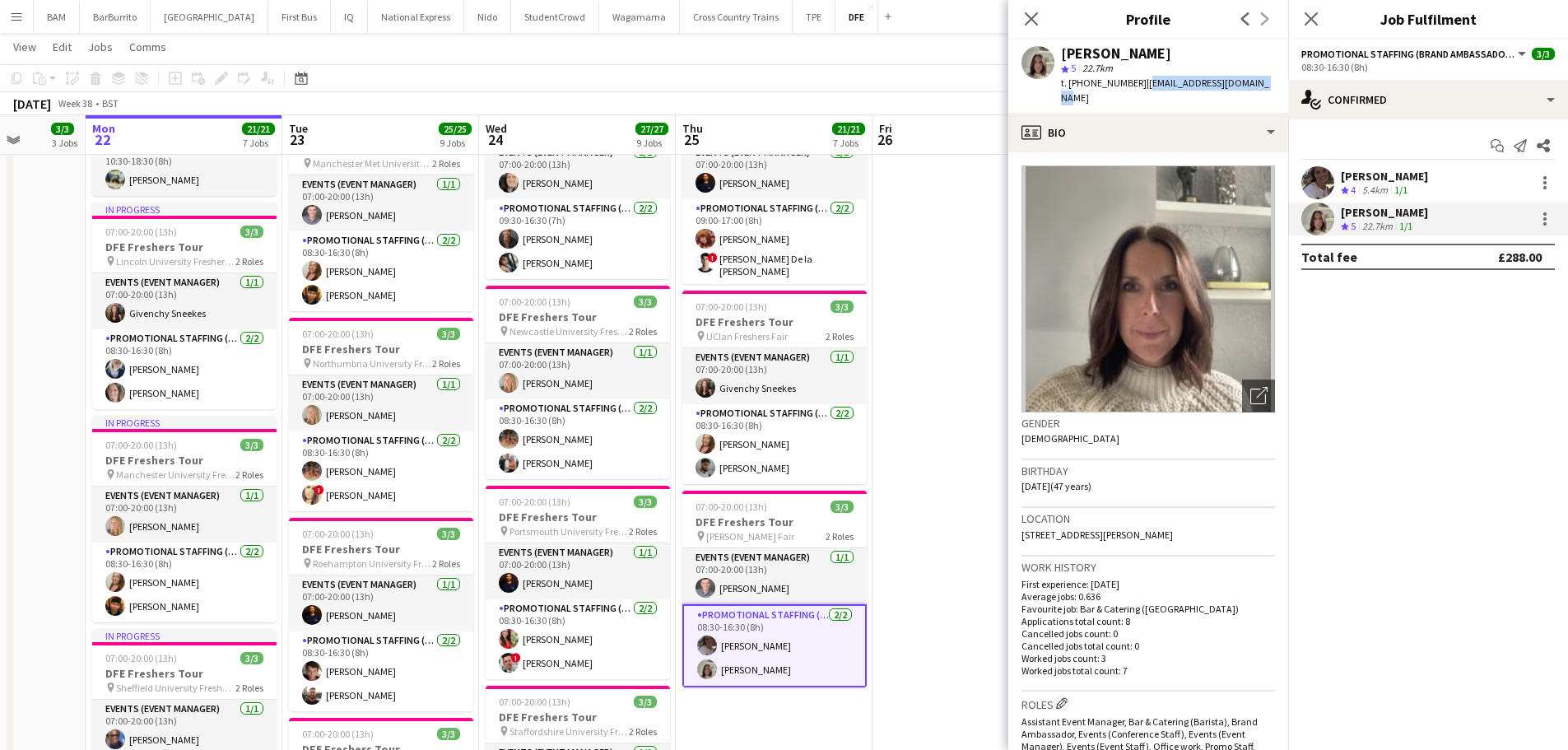
drag, startPoint x: 1139, startPoint y: 84, endPoint x: 1277, endPoint y: 84, distance: 138.0
click at [1265, 84] on div "Michelle Quincey star 5 22.7km t. +447841631823 | michellefawdry@yahoo.com" at bounding box center [1148, 76] width 280 height 74
copy span "michellefawdry@yahoo.com"
click at [628, 85] on app-toolbar "Copy Paste Paste Ctrl+V Paste with crew Ctrl+Shift+V Paste linked Job [GEOGRAPH…" at bounding box center [784, 78] width 1568 height 28
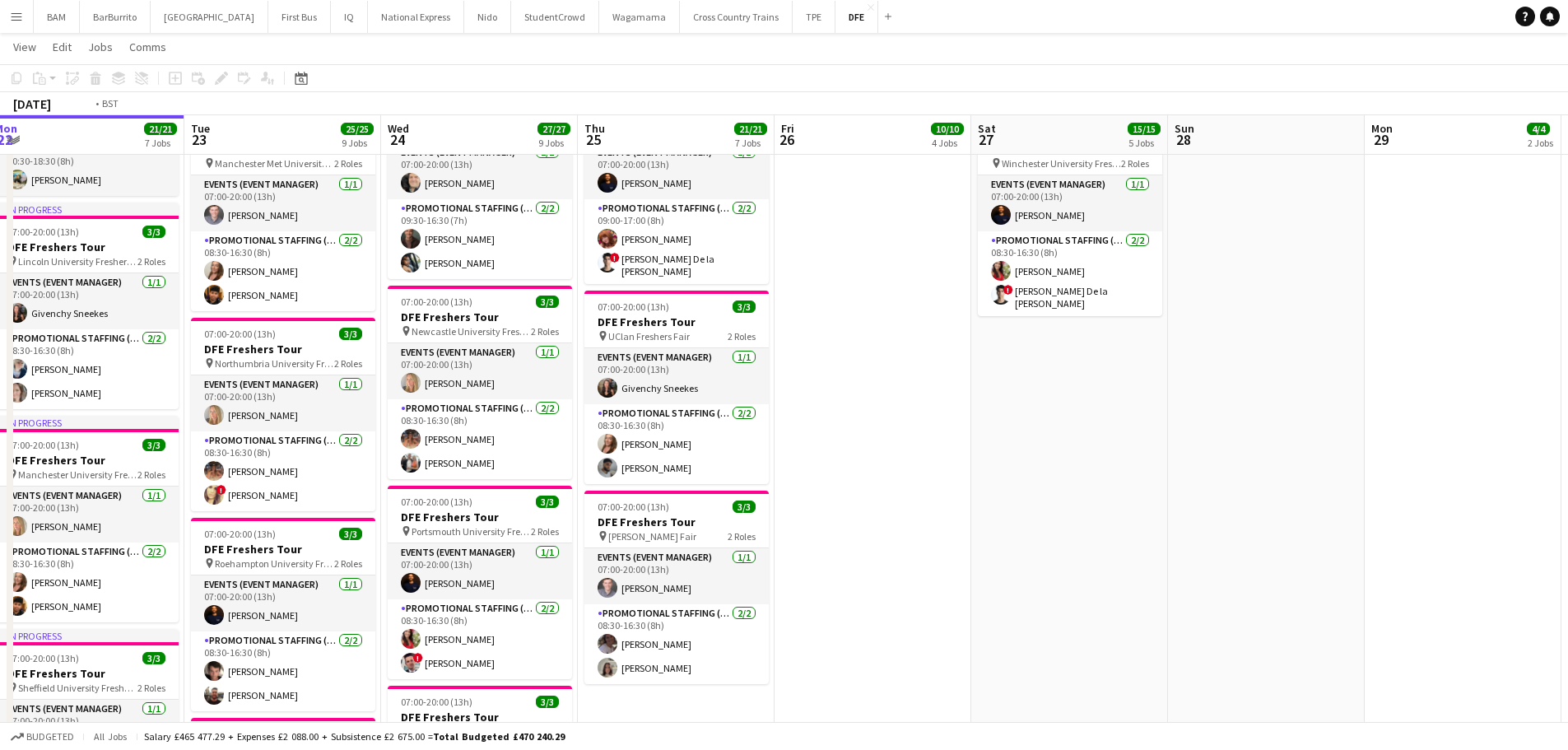
scroll to position [0, 629]
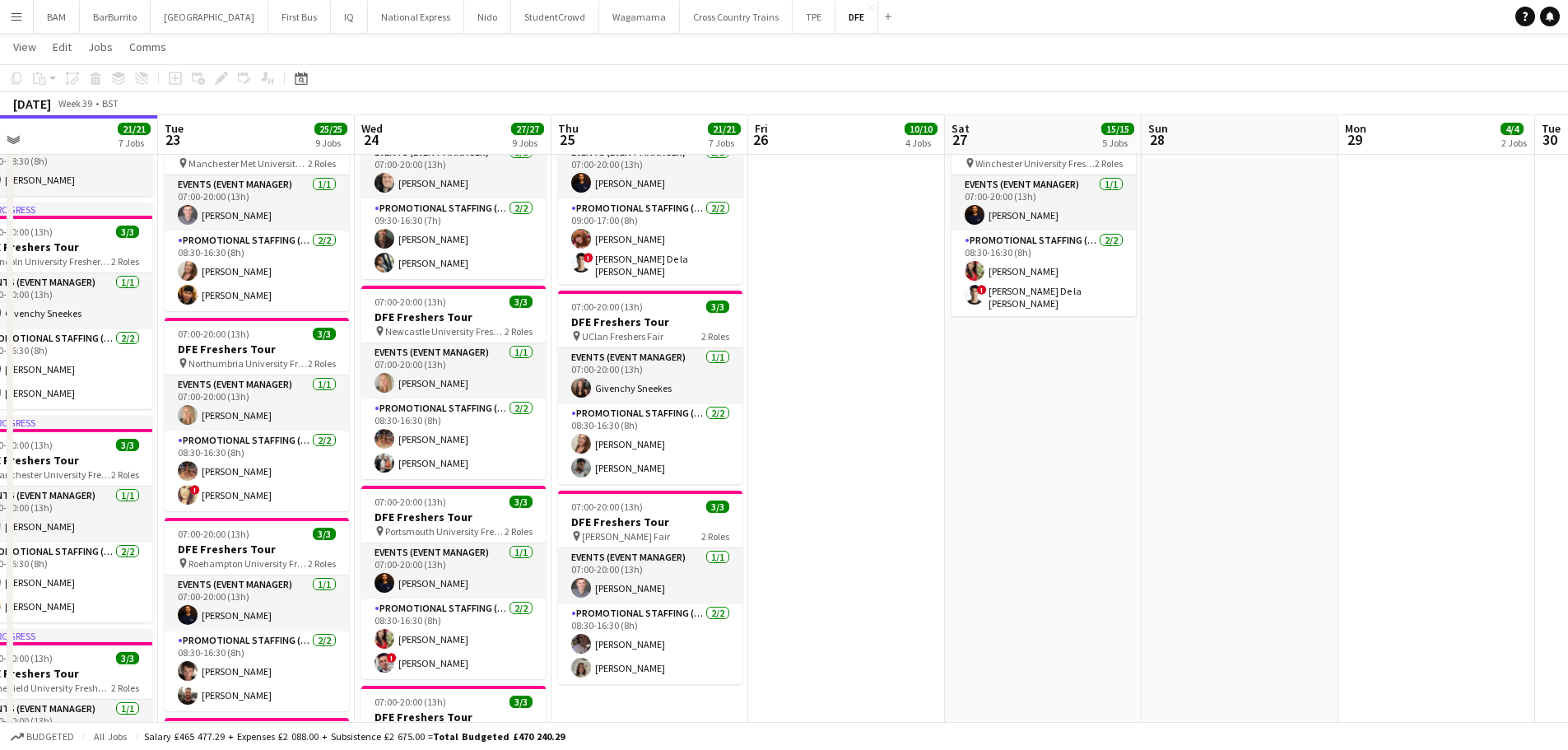
drag, startPoint x: 976, startPoint y: 345, endPoint x: 852, endPoint y: 343, distance: 124.0
click at [852, 343] on app-calendar-viewport "Fri 19 13/13 5 Jobs Sat 20 6/6 2 Jobs Sun 21 3/3 3 Jobs Mon 22 21/21 7 Jobs Tue…" at bounding box center [784, 254] width 1568 height 2193
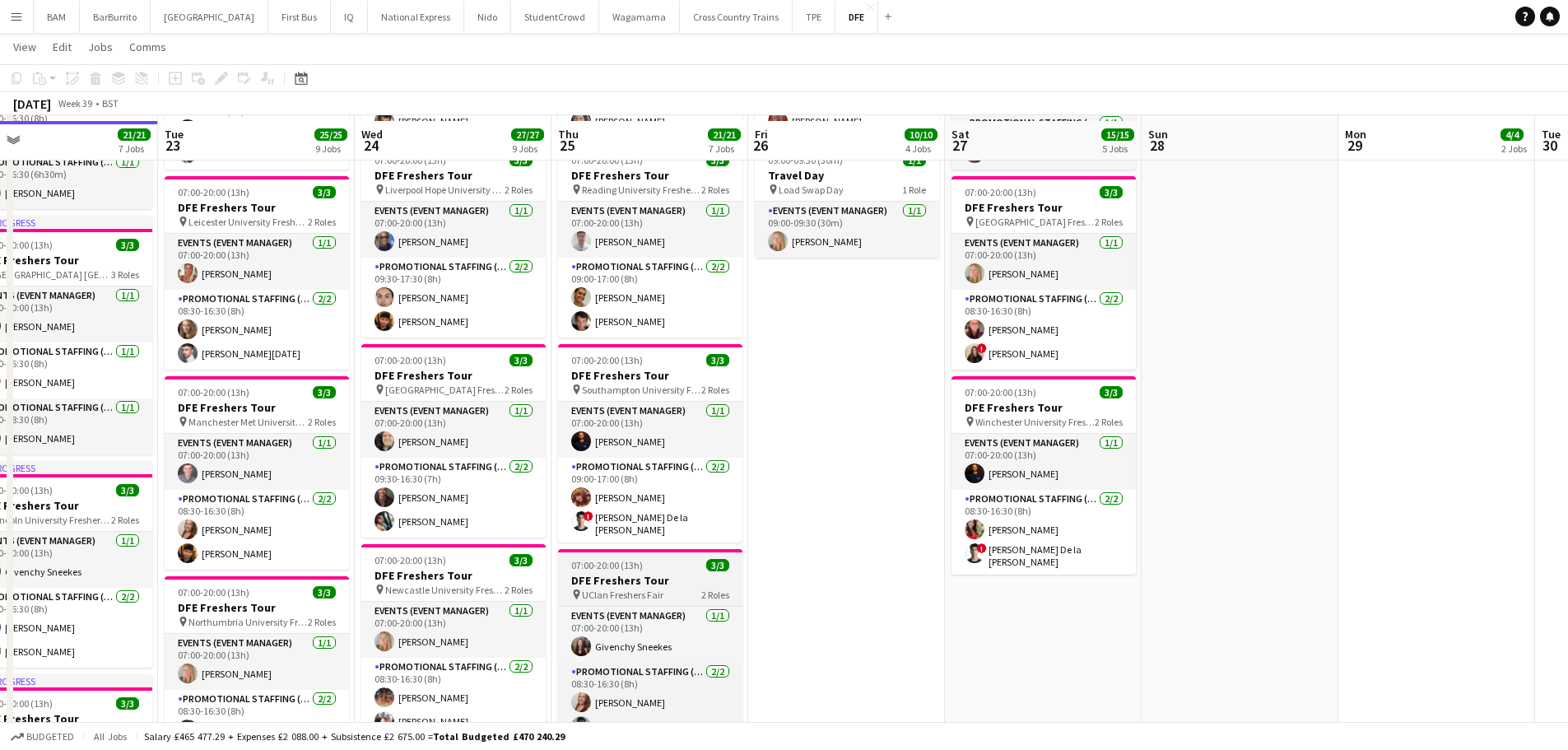
scroll to position [659, 0]
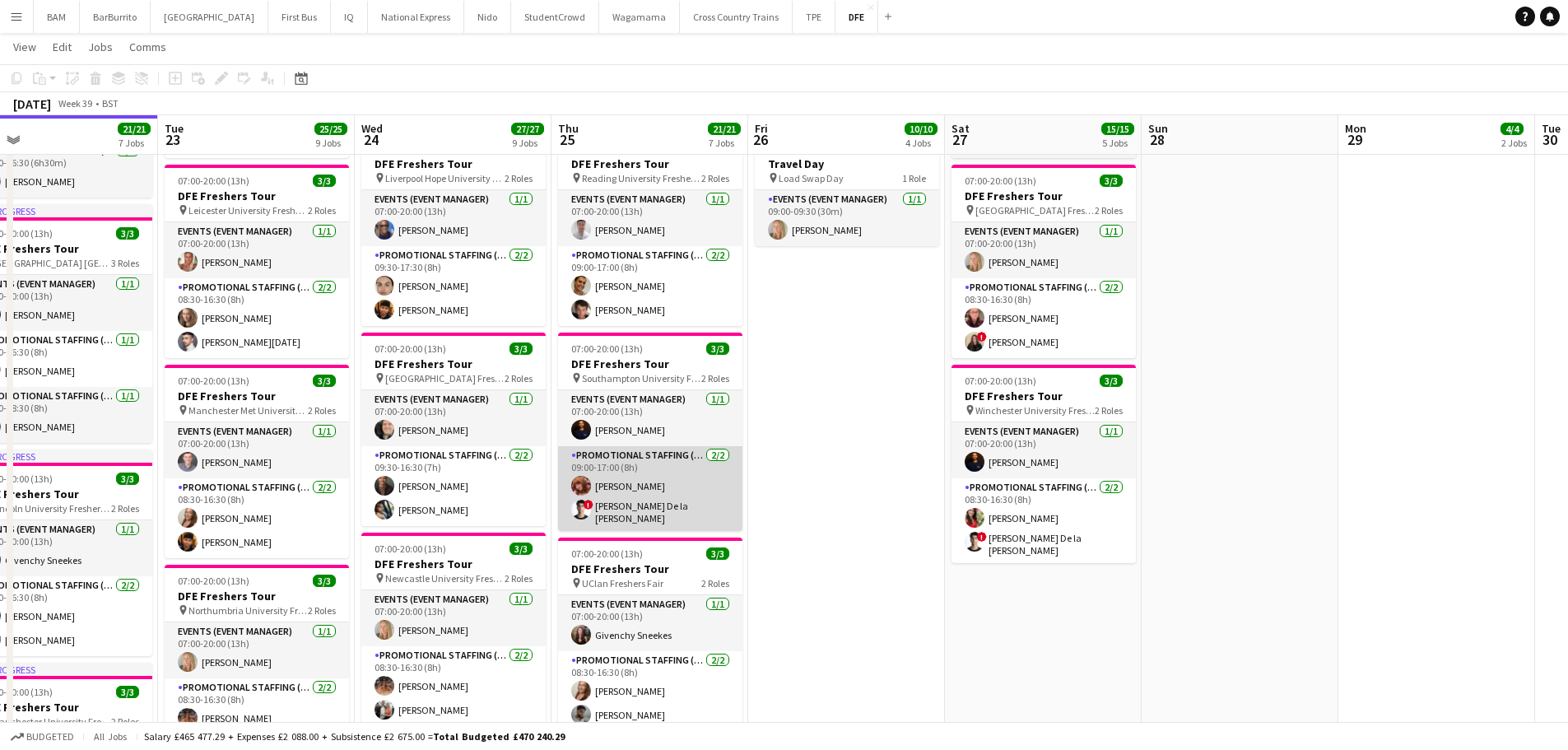
click at [657, 497] on app-card-role "Promotional Staffing (Brand Ambassadors) 2/2 09:00-17:00 (8h) Rachel McKay ! Ad…" at bounding box center [650, 489] width 185 height 85
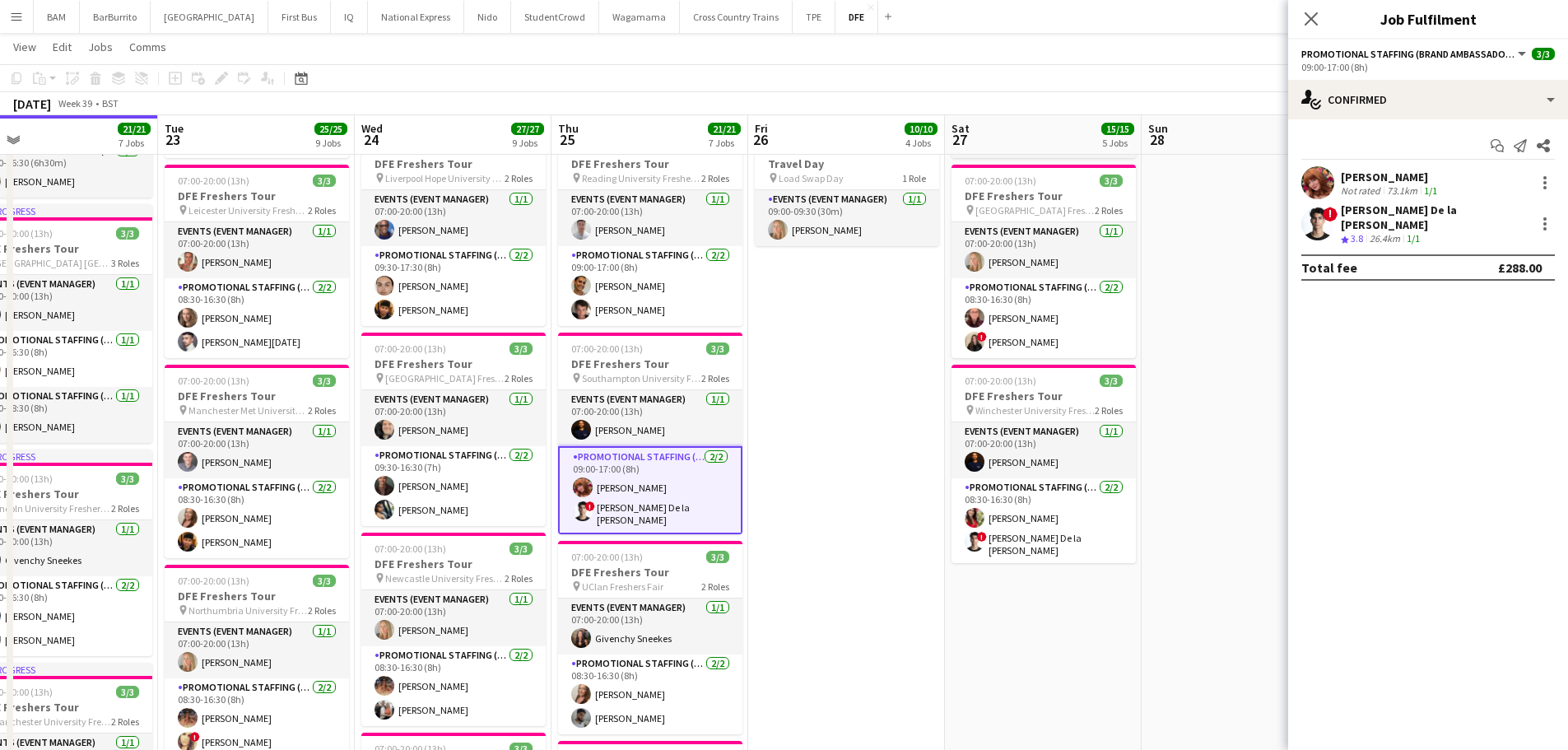
click at [927, 73] on app-toolbar "Copy Paste Paste Ctrl+V Paste with crew Ctrl+Shift+V Paste linked Job [GEOGRAPH…" at bounding box center [784, 78] width 1568 height 28
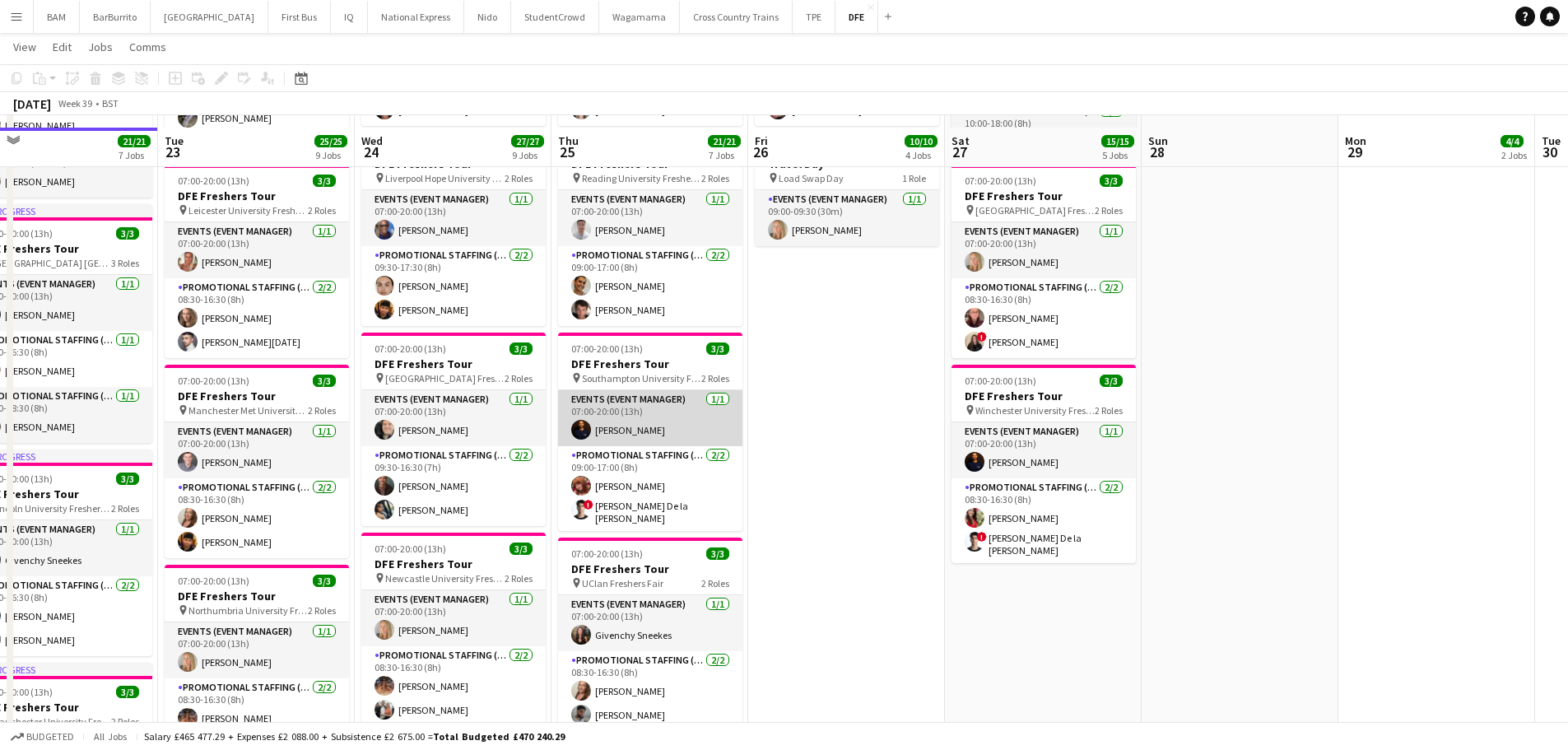
scroll to position [741, 0]
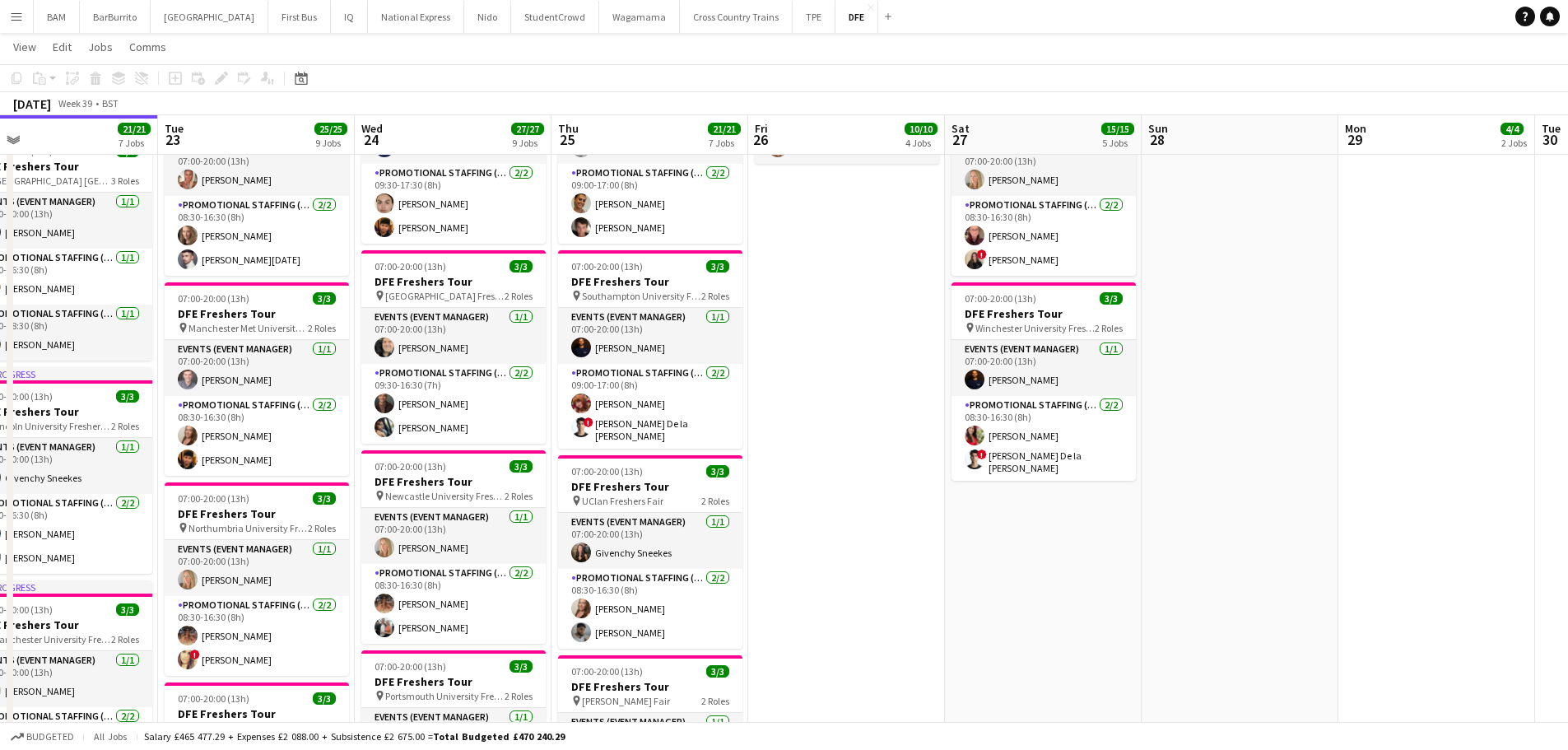
drag, startPoint x: 660, startPoint y: 402, endPoint x: 944, endPoint y: 382, distance: 284.7
click at [660, 402] on app-card-role "Promotional Staffing (Brand Ambassadors) 2/2 09:00-17:00 (8h) Rachel McKay ! Ad…" at bounding box center [650, 407] width 185 height 85
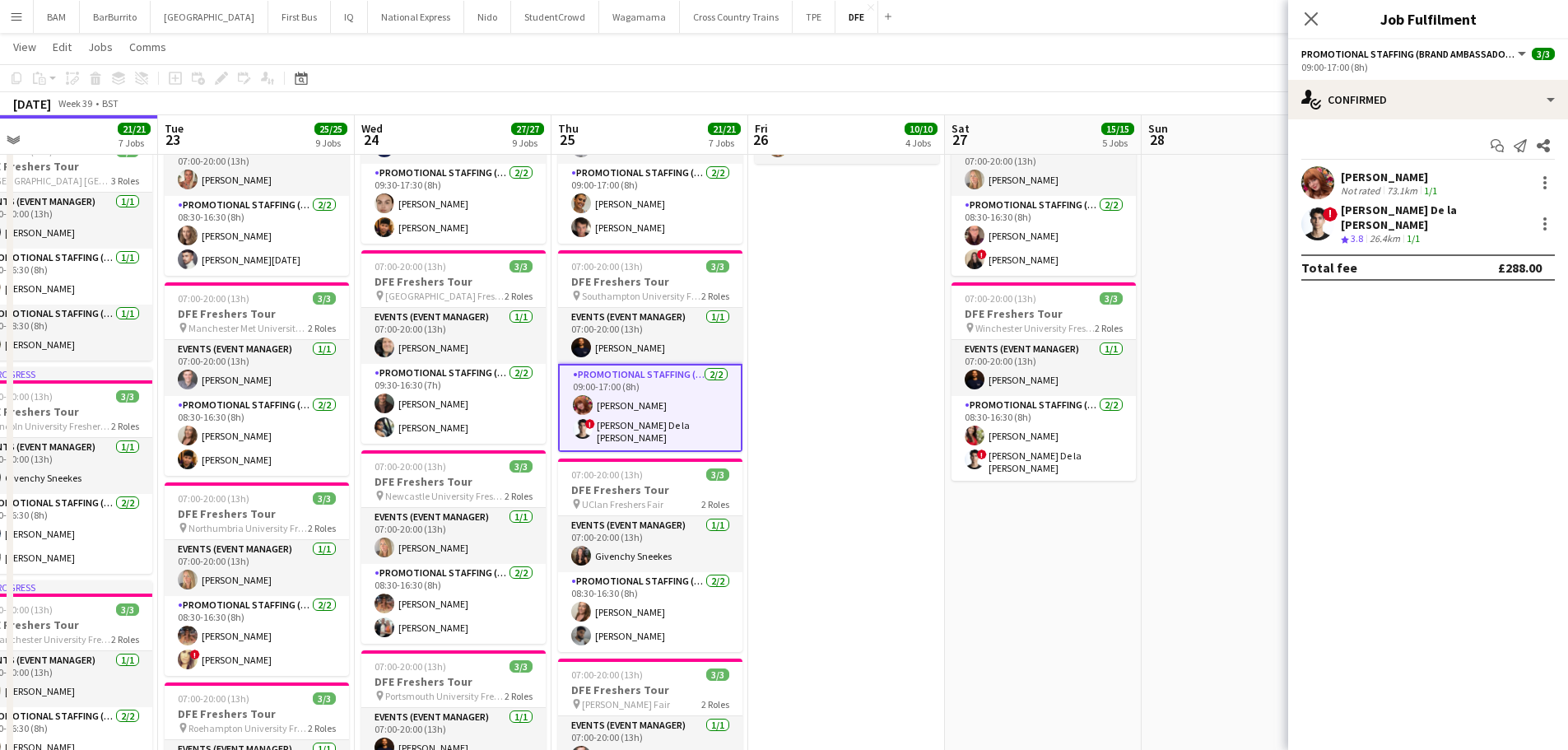
click at [1462, 198] on div "Rachel McKay Not rated 73.1km 1/1" at bounding box center [1428, 183] width 280 height 33
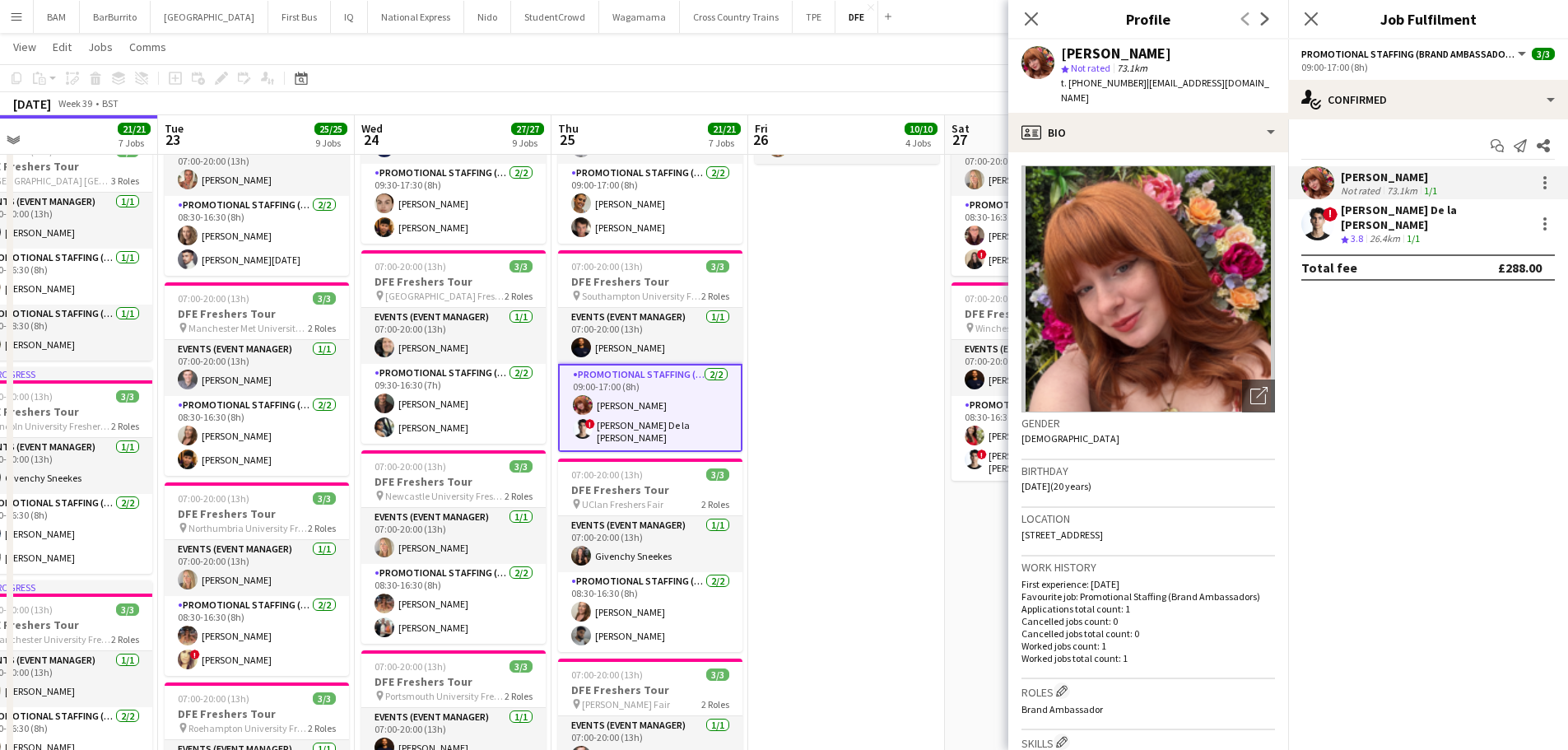
drag, startPoint x: 1138, startPoint y: 82, endPoint x: 1284, endPoint y: 85, distance: 146.0
click at [1267, 85] on app-profile-header "Rachel McKay star Not rated 73.1km t. +447553886573 | rachelmckay77@gmail.com" at bounding box center [1148, 76] width 280 height 74
copy span "rachelmckay77@gmail.com"
click at [1429, 232] on div "Crew rating 3.8 26.4km 1/1" at bounding box center [1435, 239] width 188 height 14
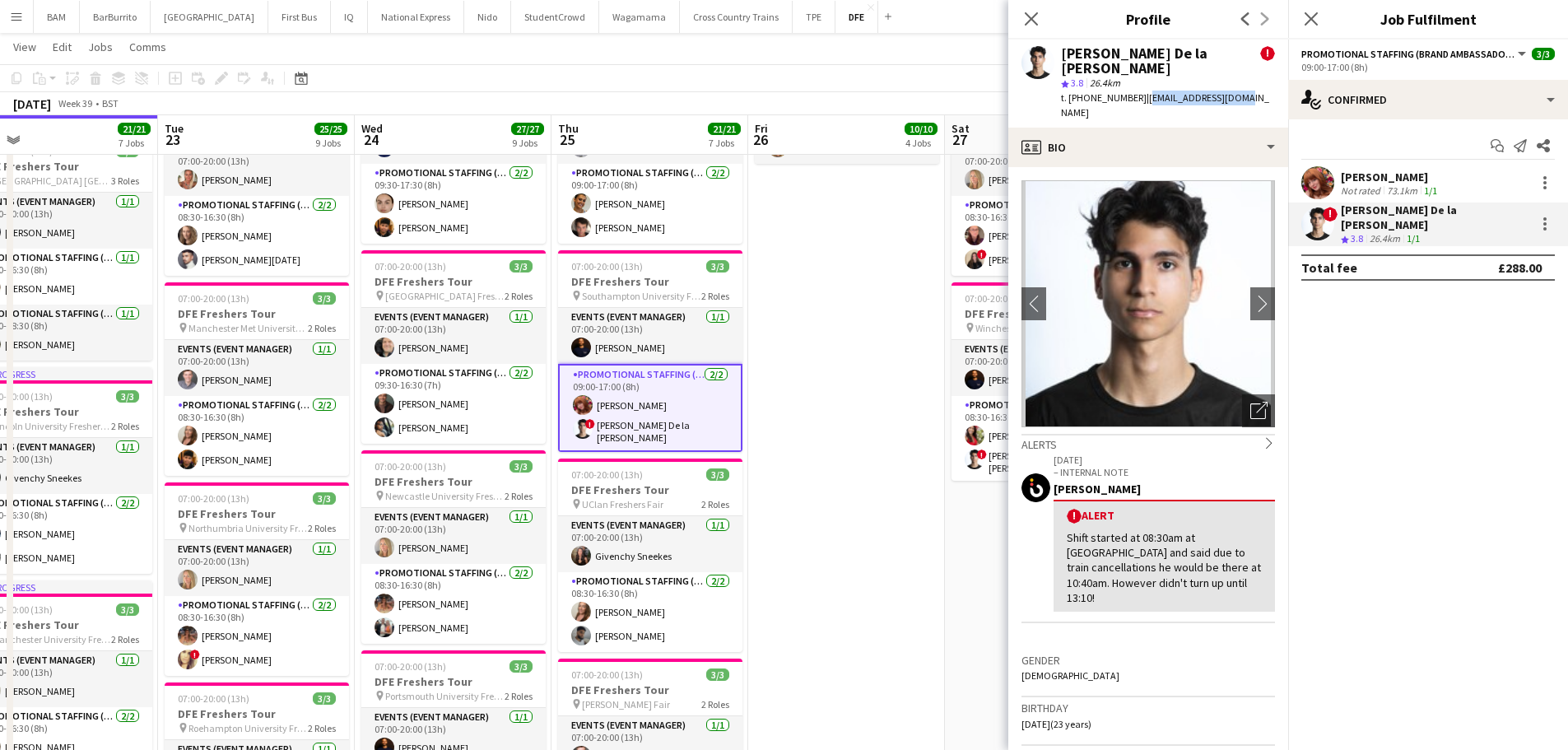
drag, startPoint x: 1139, startPoint y: 83, endPoint x: 1233, endPoint y: 86, distance: 94.0
click at [1233, 90] on div "t. +447935116862 | 08adrian2@gmail.com" at bounding box center [1168, 105] width 214 height 29
copy span "08adrian2@gmail.com"
click at [1357, 181] on div "[PERSON_NAME]" at bounding box center [1390, 177] width 100 height 15
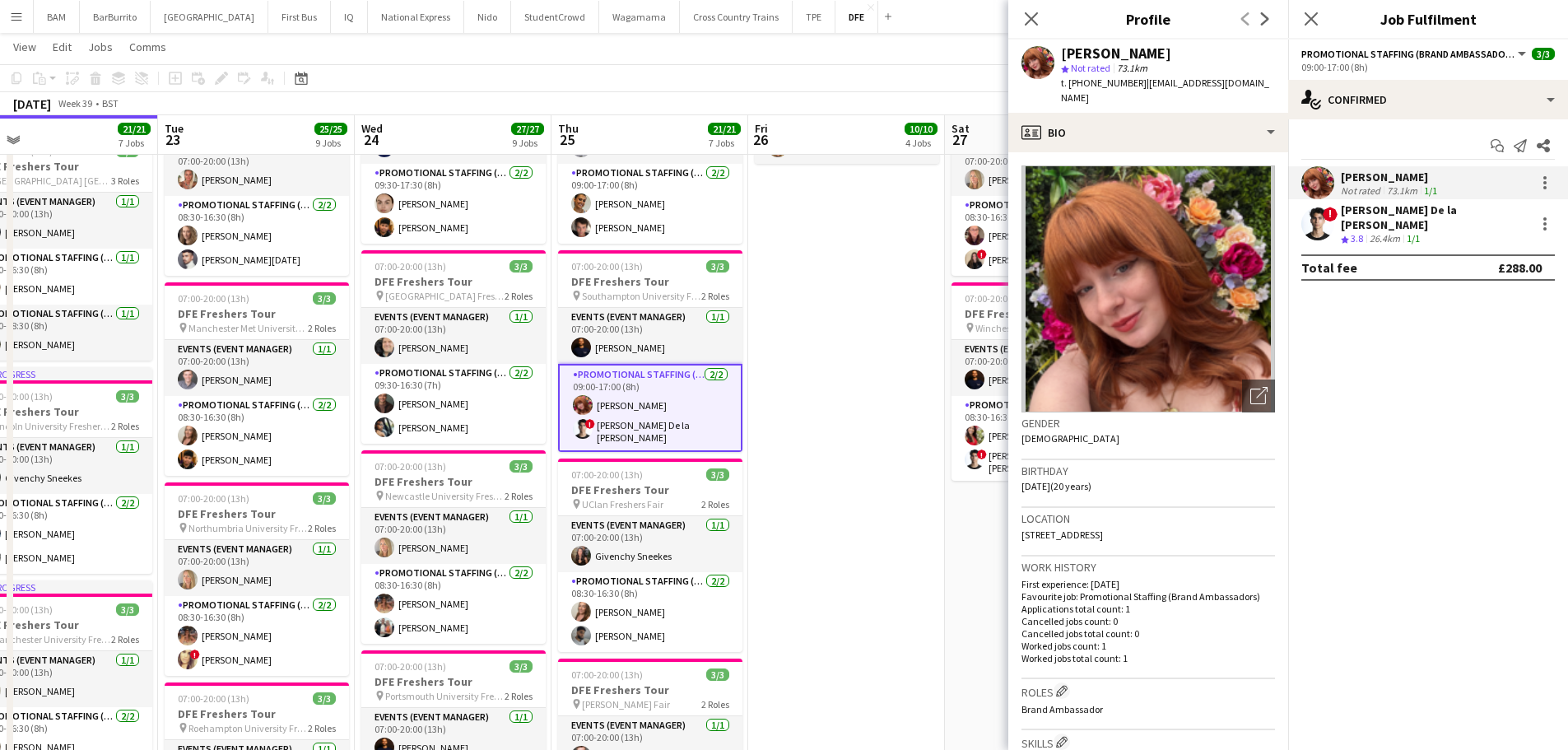
click at [566, 102] on div "September 2025 Week 39 • BST" at bounding box center [784, 103] width 1568 height 23
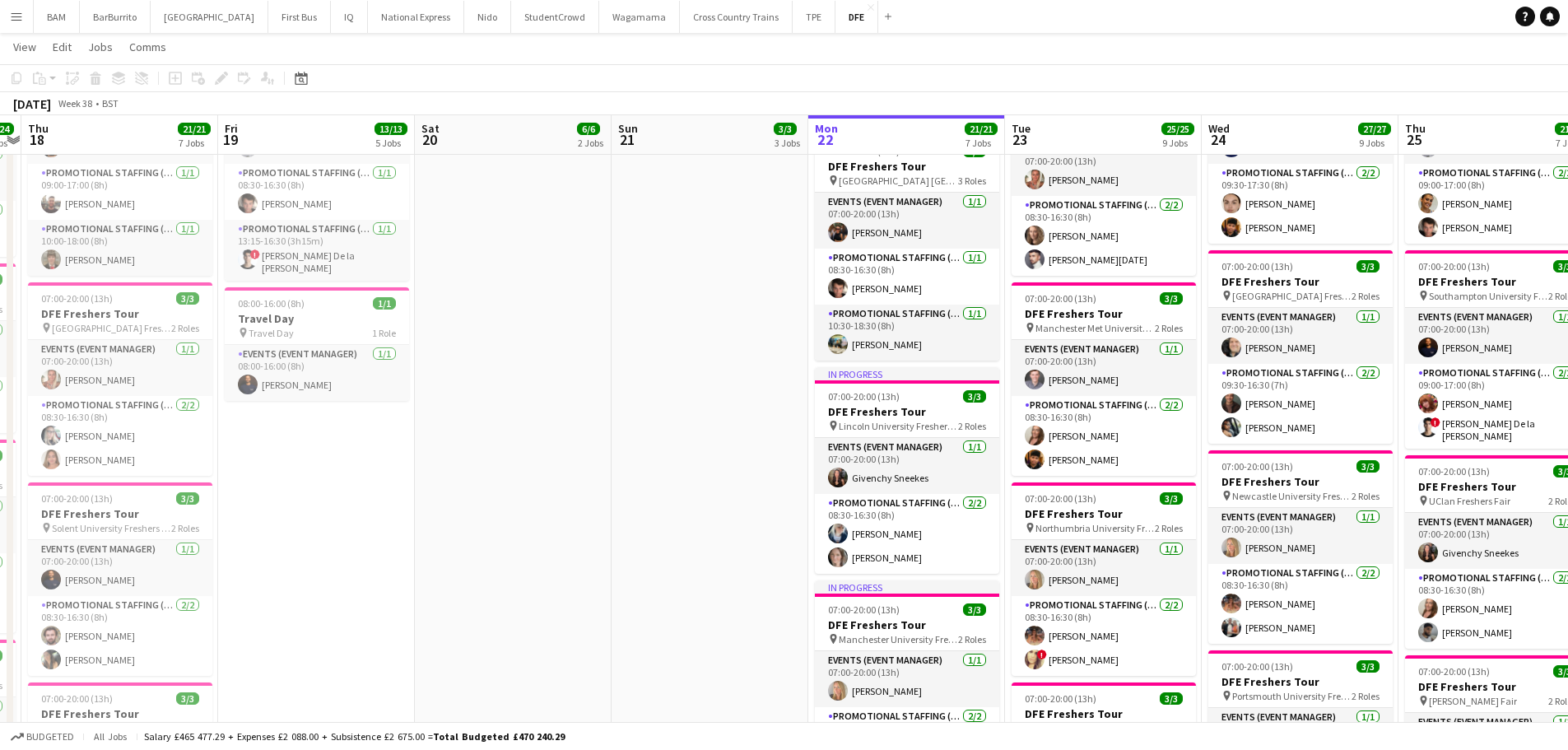
drag, startPoint x: 616, startPoint y: 168, endPoint x: 1288, endPoint y: 232, distance: 675.0
click at [1288, 232] on app-calendar-viewport "Tue 16 26/26 9 Jobs Wed 17 24/24 9 Jobs Thu 18 21/21 7 Jobs Fri 19 13/13 5 Jobs…" at bounding box center [784, 423] width 1568 height 2201
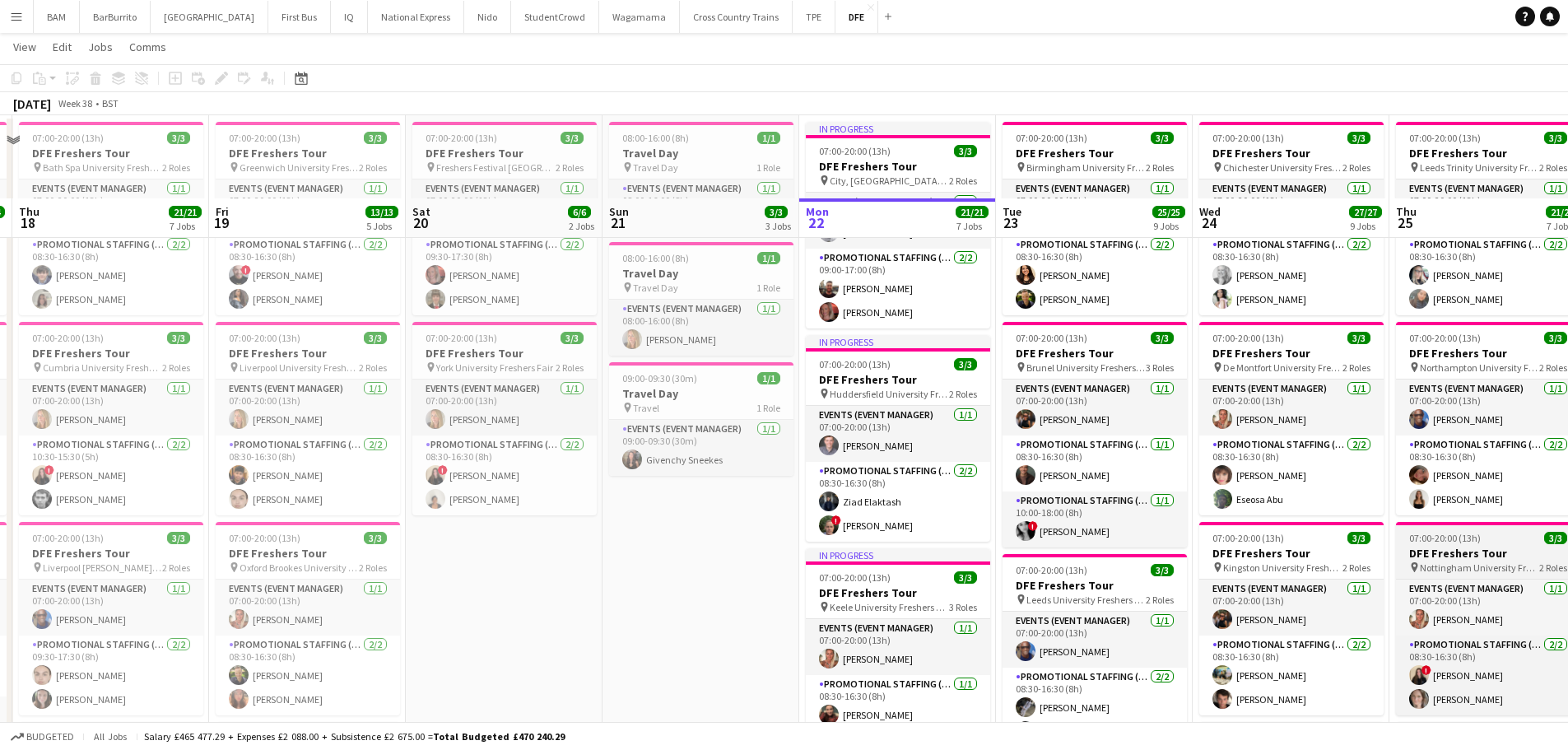
scroll to position [0, 0]
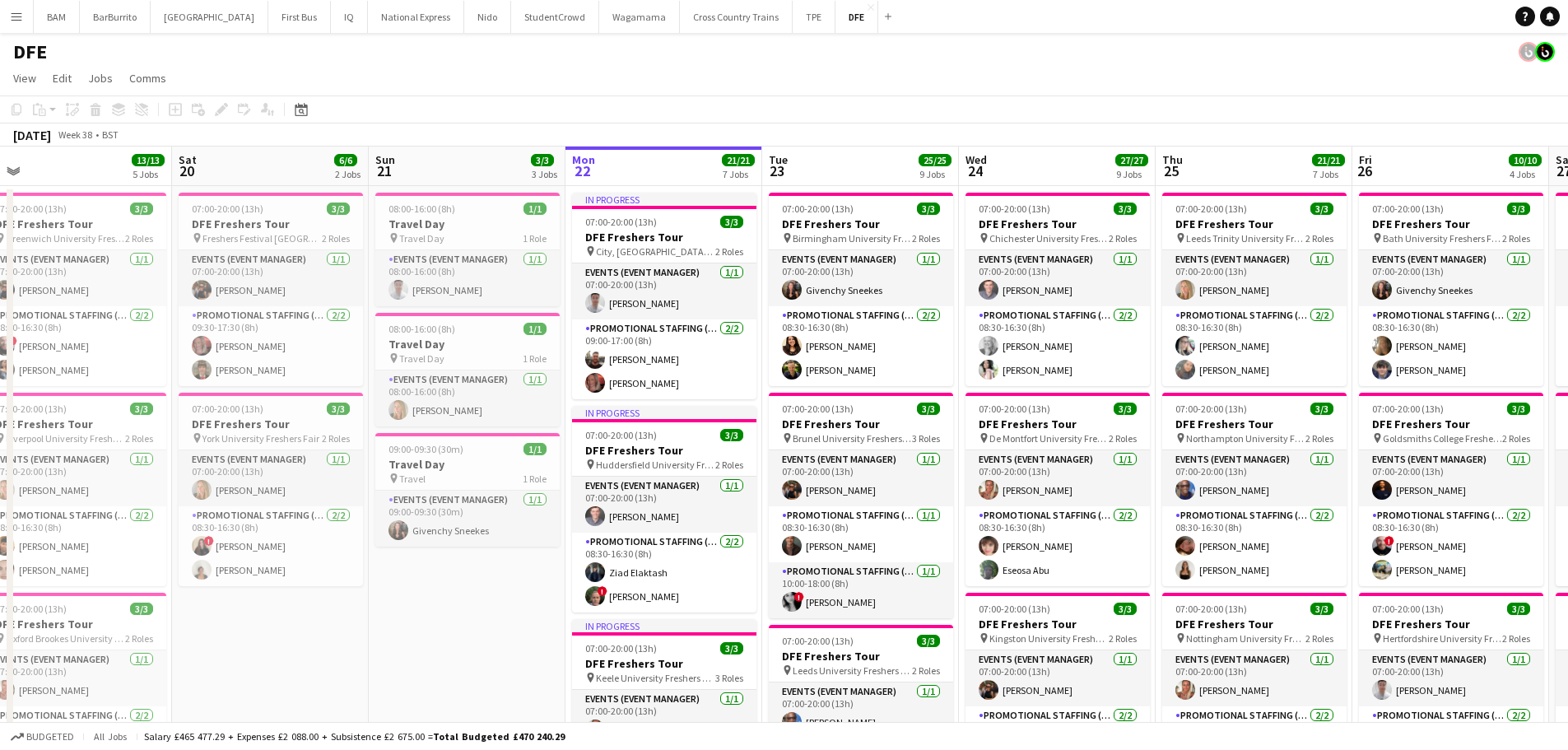
drag, startPoint x: 709, startPoint y: 365, endPoint x: 597, endPoint y: 365, distance: 112.0
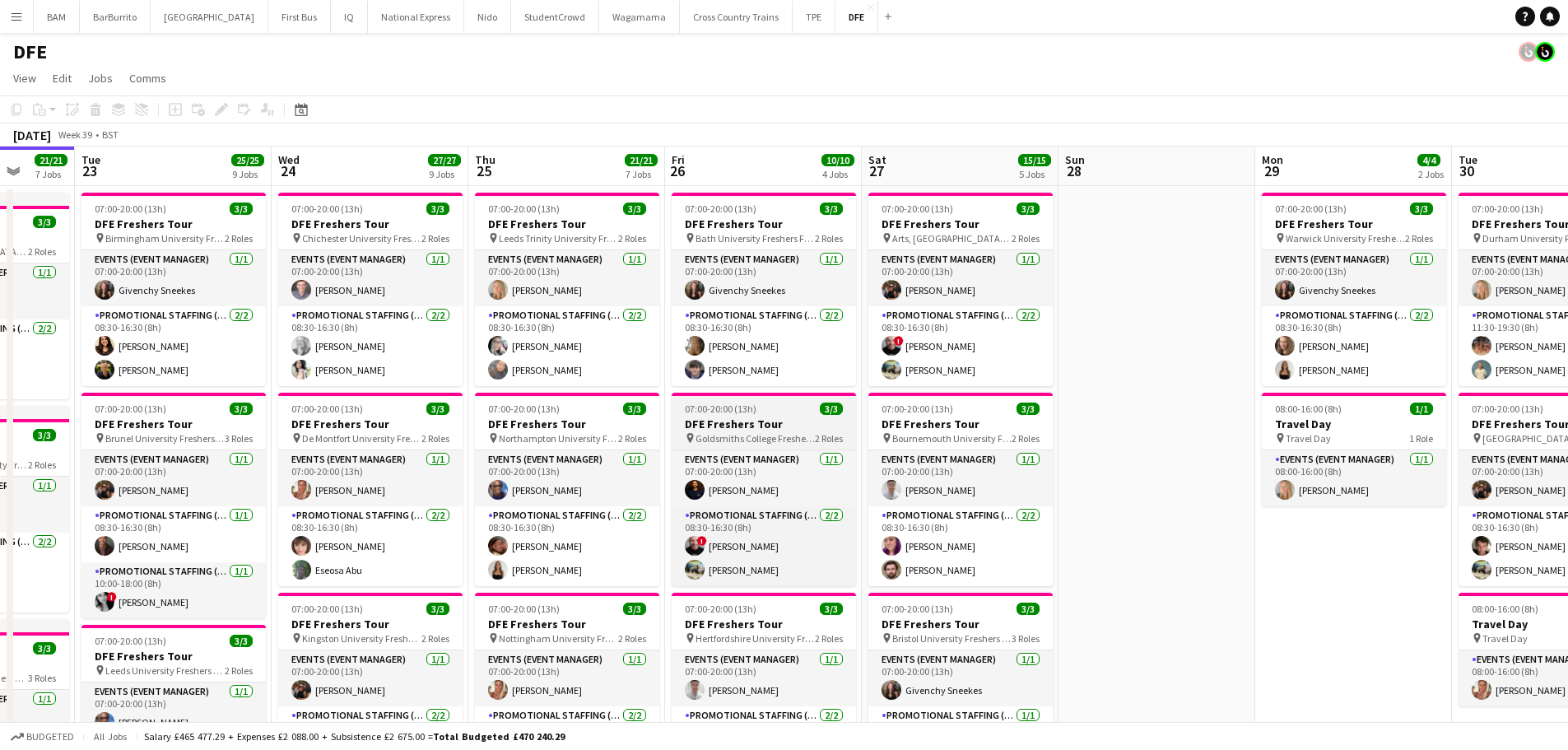
drag, startPoint x: 947, startPoint y: 408, endPoint x: 846, endPoint y: 396, distance: 101.7
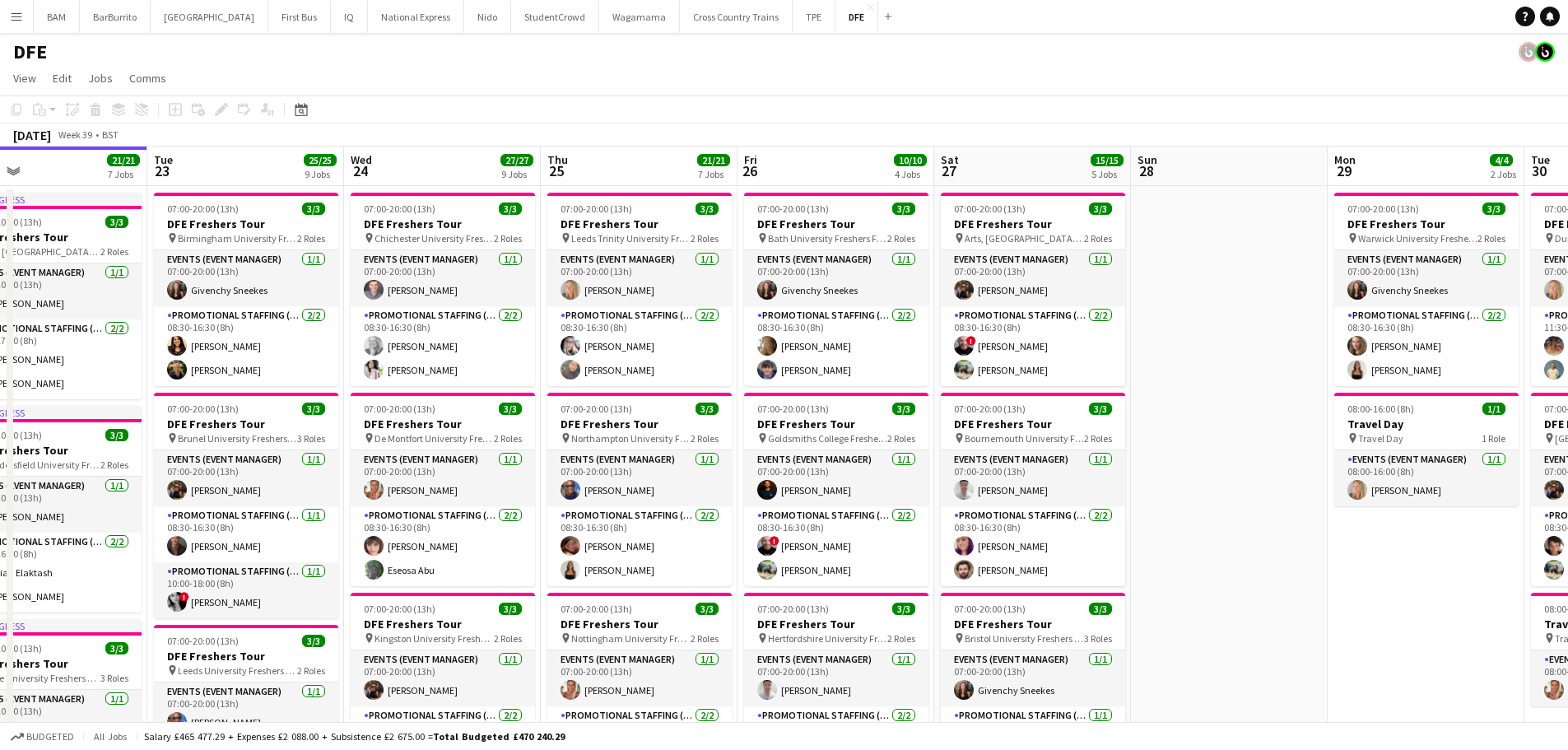
scroll to position [0, 439]
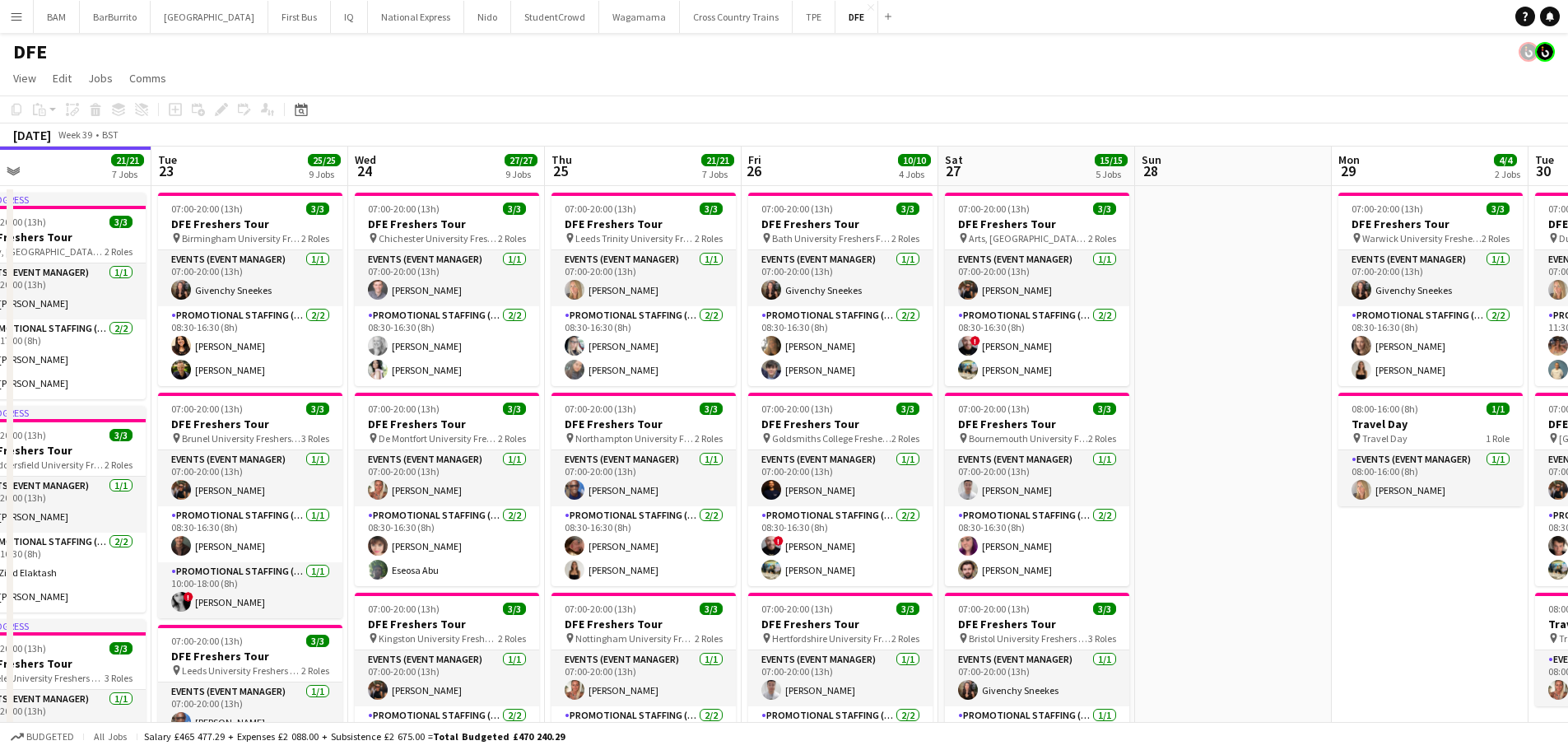
drag, startPoint x: 751, startPoint y: 403, endPoint x: 765, endPoint y: 403, distance: 14.0
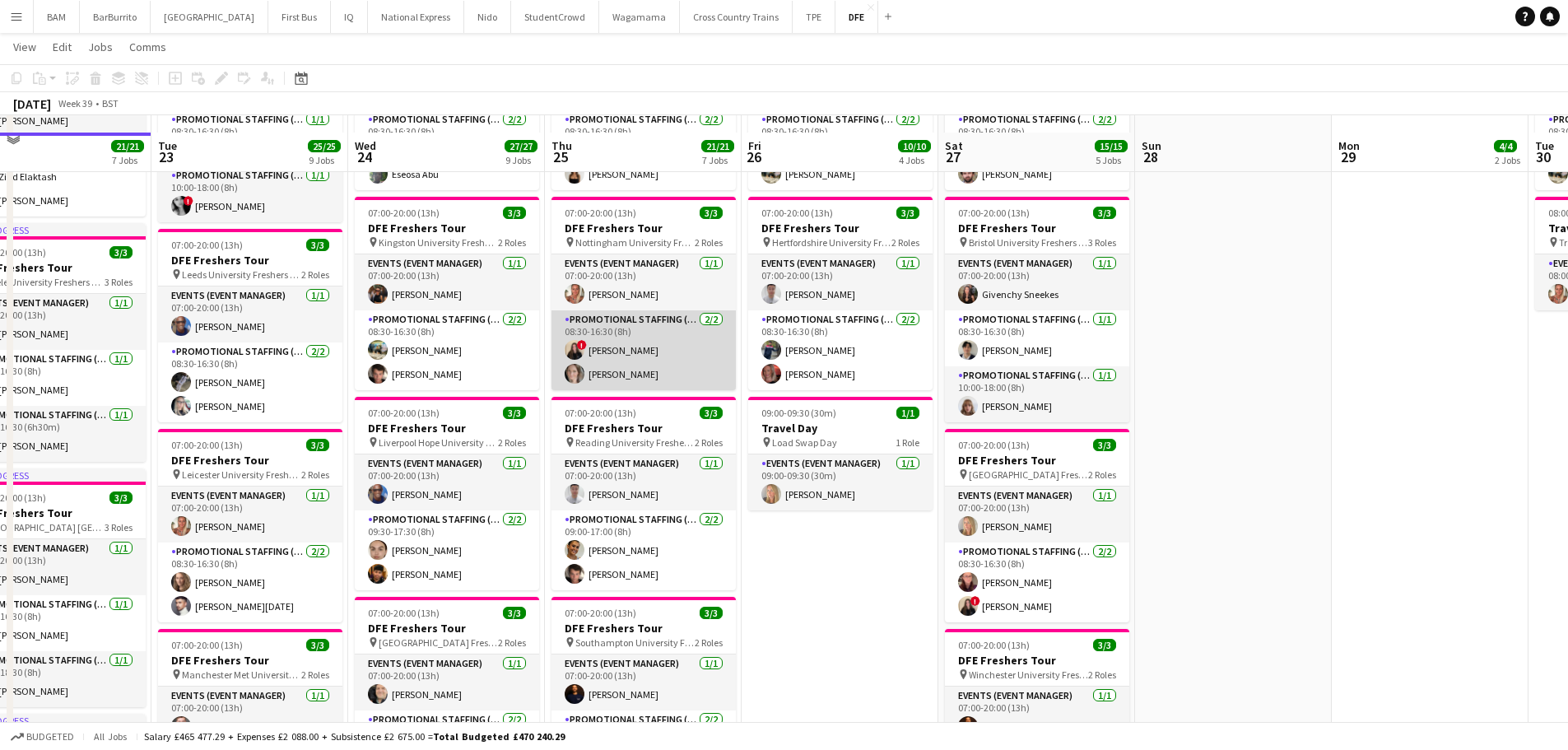
scroll to position [412, 0]
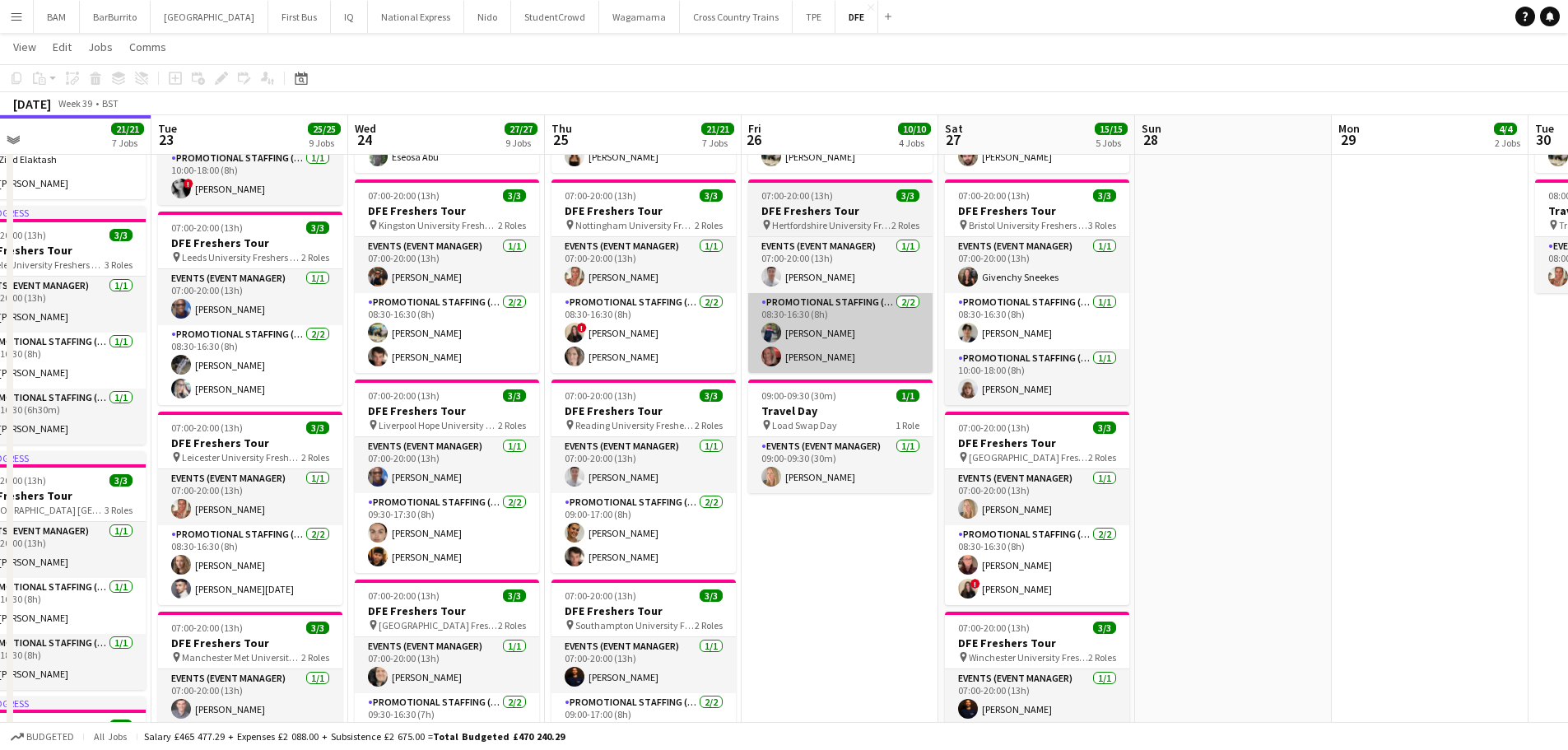
click at [656, 327] on app-card-role "Promotional Staffing (Brand Ambassadors) 2/2 08:30-16:30 (8h) ! Ione Smith Fran…" at bounding box center [643, 333] width 185 height 80
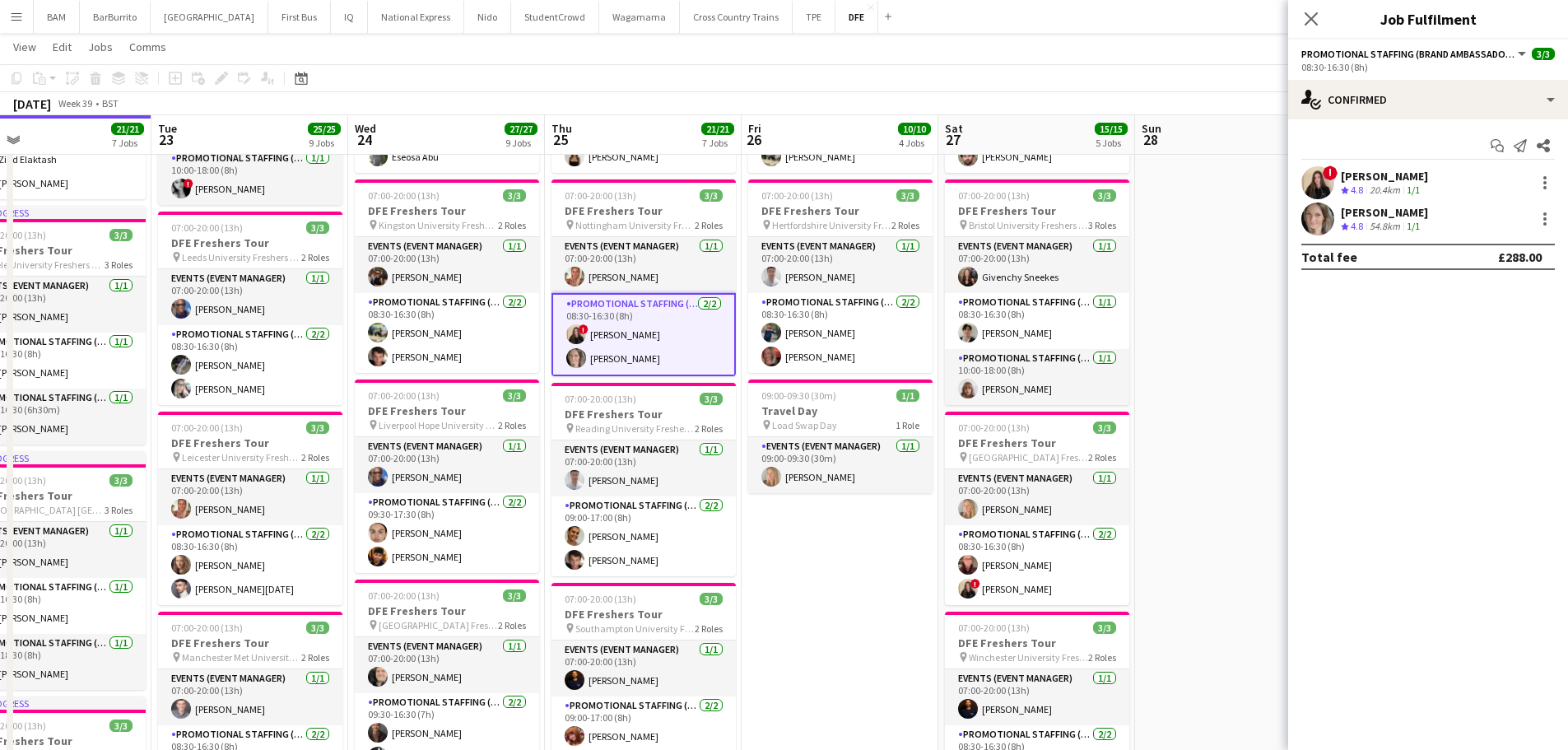
click at [1465, 176] on div "! Ione Smith Crew rating 4.8 20.4km 1/1" at bounding box center [1428, 183] width 280 height 33
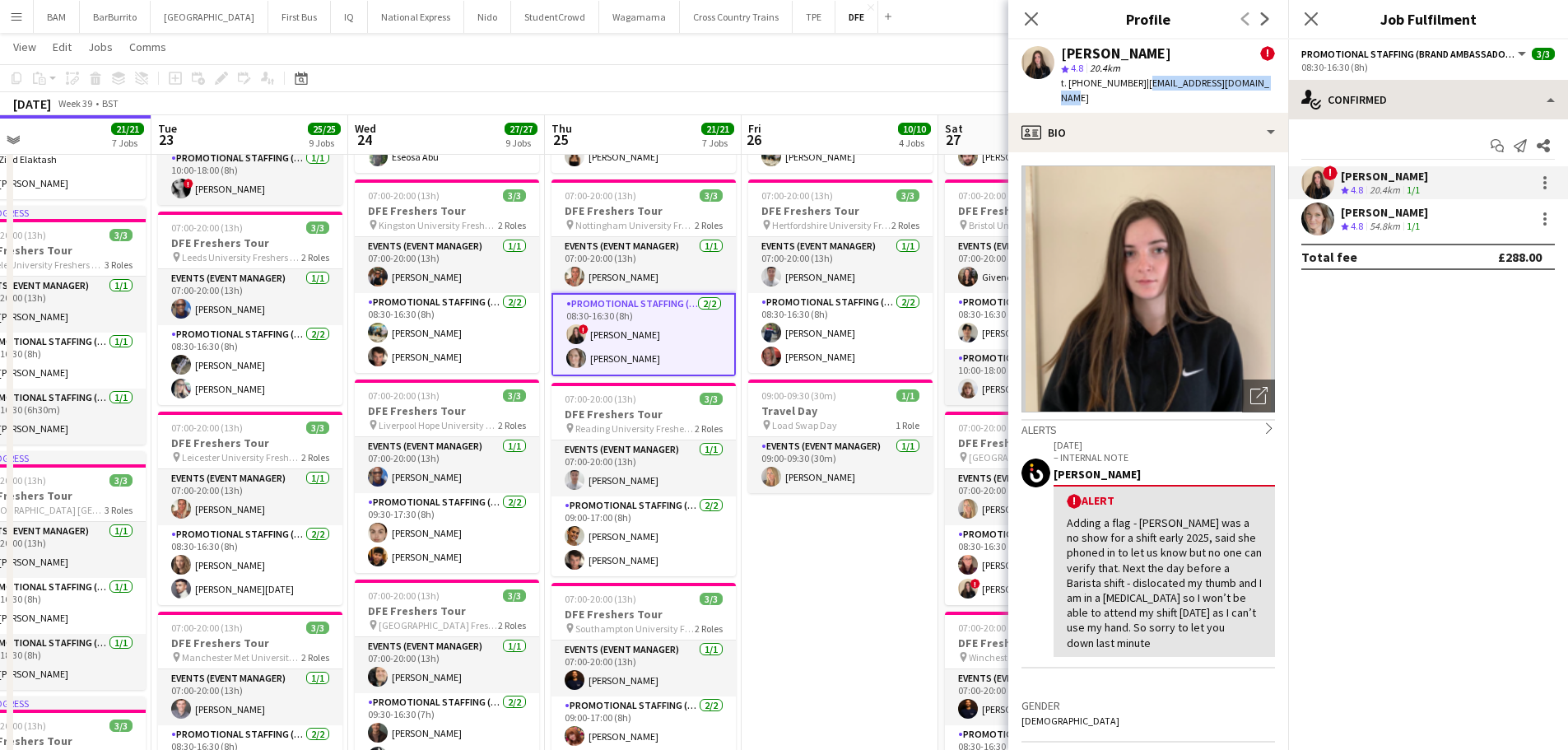
drag, startPoint x: 1140, startPoint y: 82, endPoint x: 1304, endPoint y: 89, distance: 164.1
click at [1293, 89] on body "Menu Boards Boards Boards All jobs Status Workforce Workforce My Workforce Recr…" at bounding box center [784, 734] width 1568 height 2293
copy body "Confirmed single-neutral-actions-check-2 Confirmed single-neutral-actions-share…"
click at [1426, 216] on div "Frankie Salkeld Crew rating 4.8 54.8km 1/1" at bounding box center [1428, 219] width 280 height 33
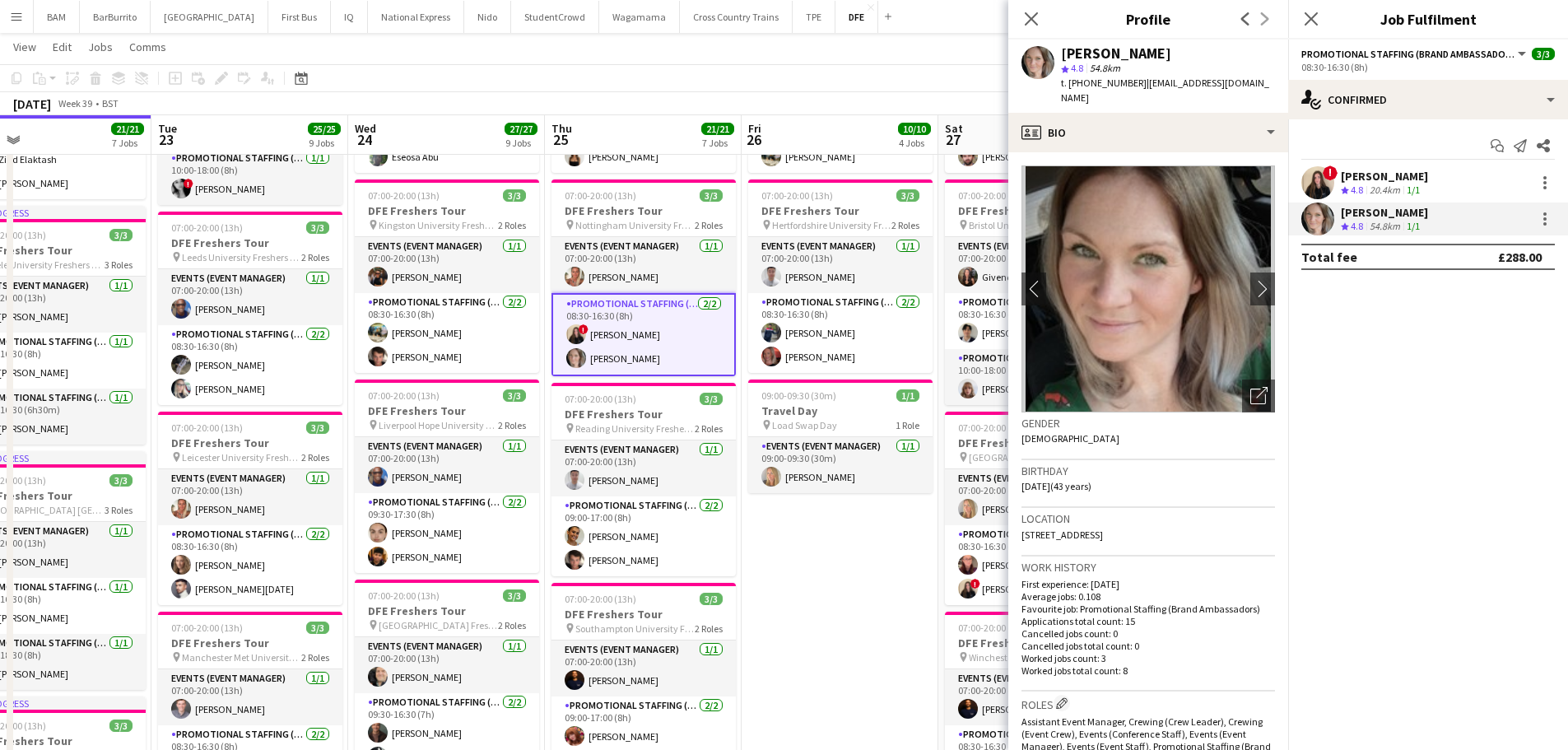
drag, startPoint x: 1139, startPoint y: 83, endPoint x: 1276, endPoint y: 85, distance: 137.0
click at [1276, 85] on div "Frankie Salkeld star 4.8 54.8km t. +447866007670 | therealfrankieling@hotmail.c…" at bounding box center [1148, 76] width 280 height 74
click at [1025, 16] on icon "Close pop-in" at bounding box center [1031, 18] width 16 height 16
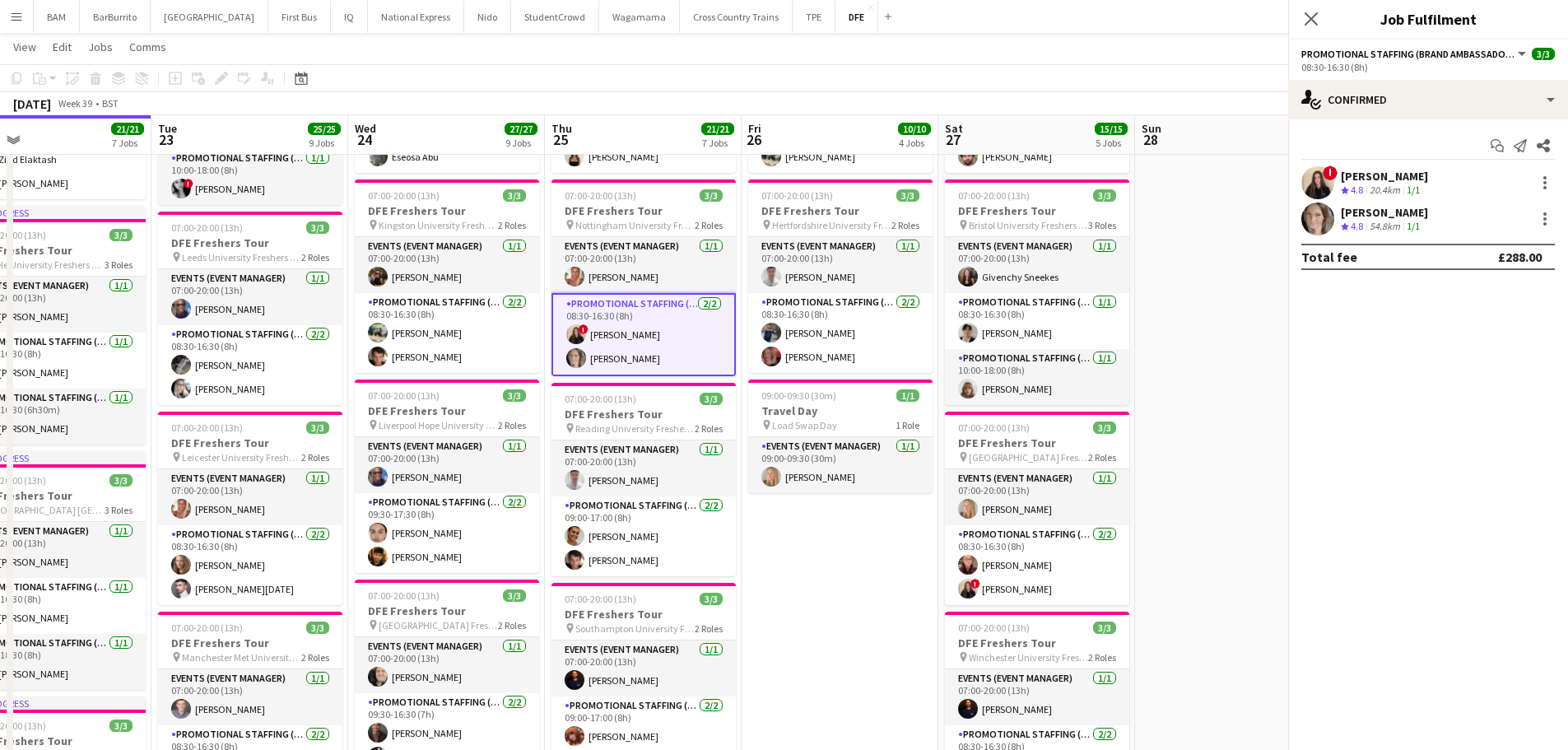
click at [963, 41] on app-page-menu "View Day view expanded Day view collapsed Month view Date picker Jump to today …" at bounding box center [784, 49] width 1568 height 31
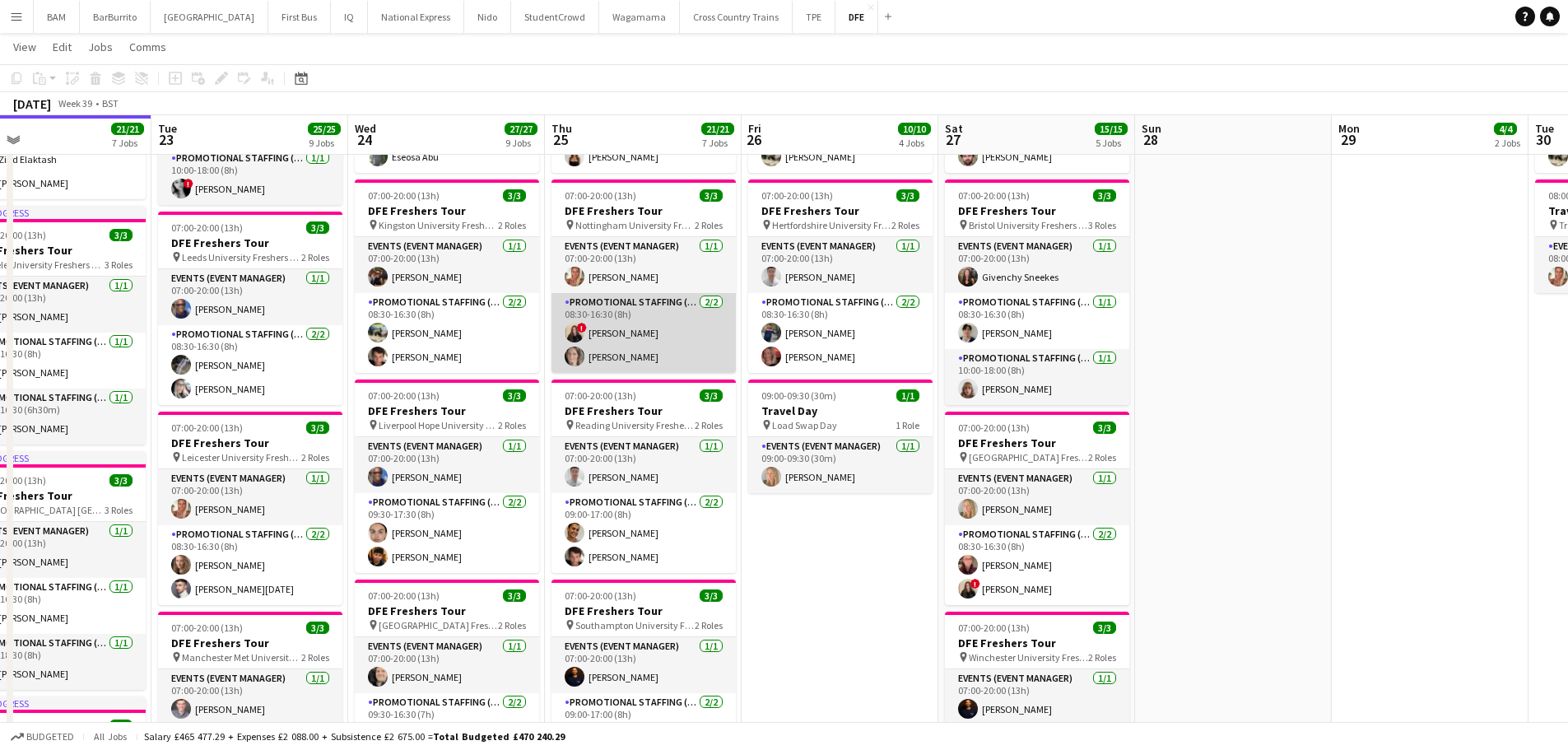
click at [651, 368] on app-card-role "Promotional Staffing (Brand Ambassadors) 2/2 08:30-16:30 (8h) ! Ione Smith Fran…" at bounding box center [643, 333] width 185 height 80
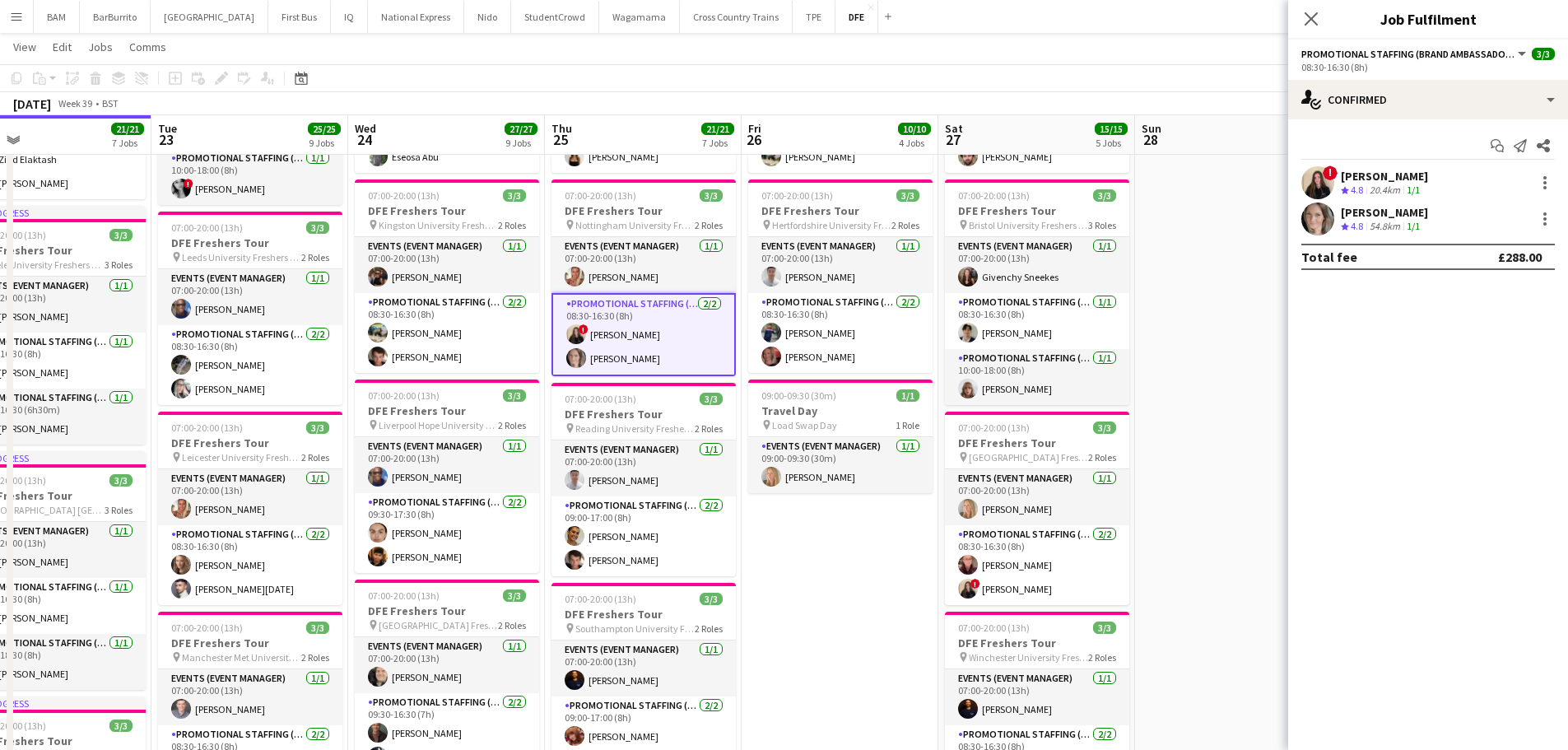
click at [1461, 220] on div "Frankie Salkeld Crew rating 4.8 54.8km 1/1" at bounding box center [1428, 219] width 280 height 33
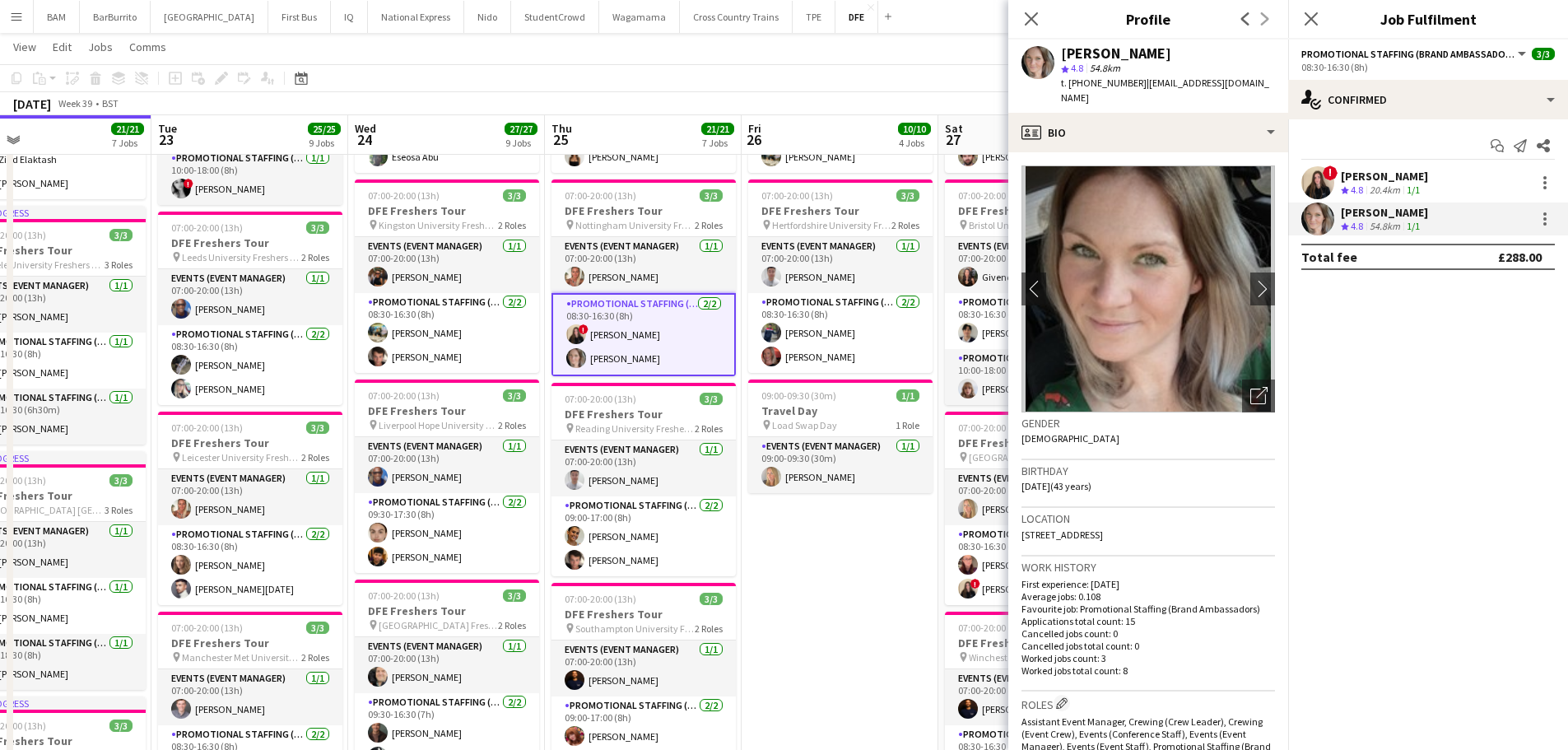
click at [589, 110] on div "September 2025 Week 39 • BST" at bounding box center [784, 103] width 1568 height 23
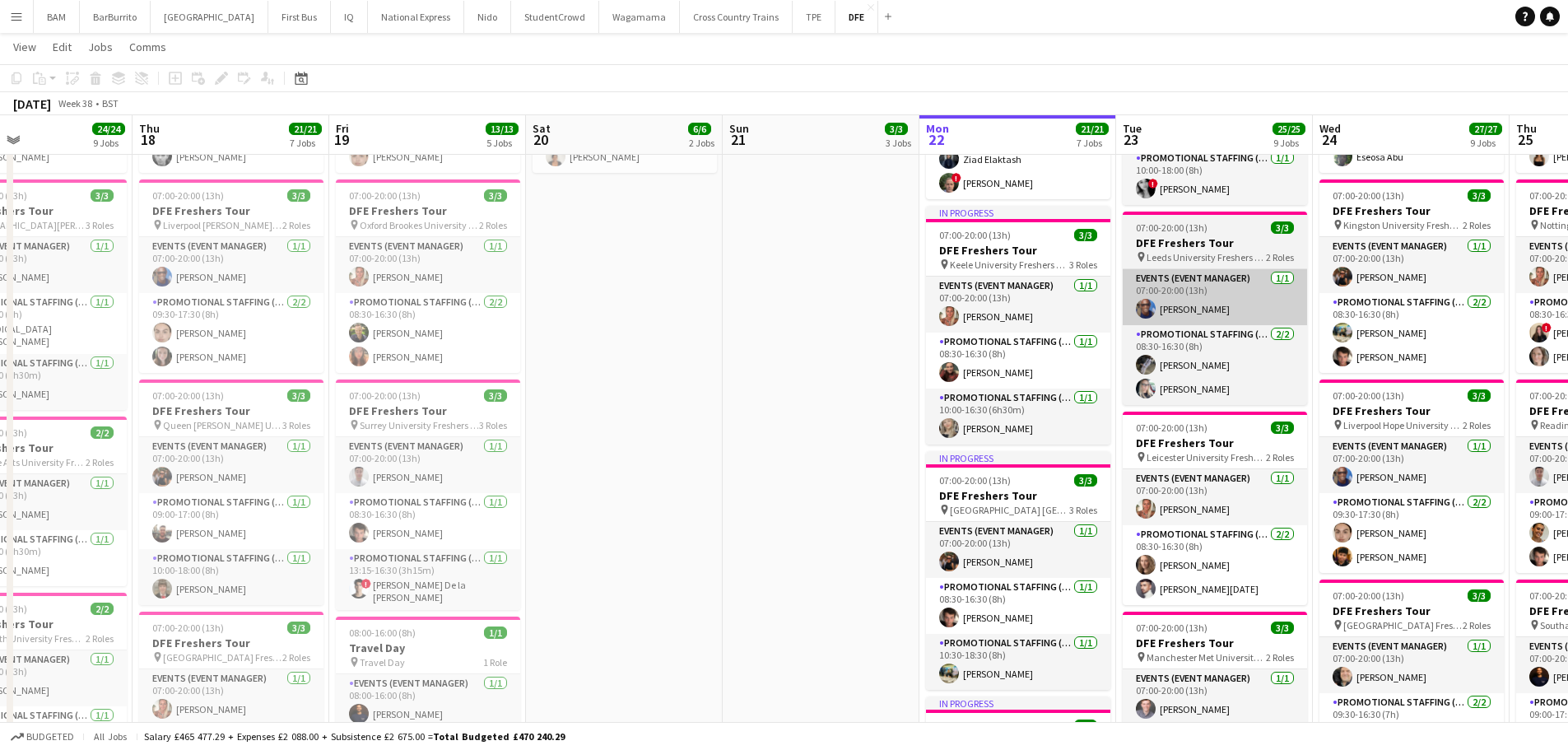
drag, startPoint x: 378, startPoint y: 249, endPoint x: 1168, endPoint y: 303, distance: 791.8
click at [1344, 288] on app-calendar-viewport "Mon 15 18/18 6 Jobs Tue 16 26/26 9 Jobs Wed 17 24/24 9 Jobs Thu 18 21/21 7 Jobs…" at bounding box center [784, 753] width 1568 height 2201
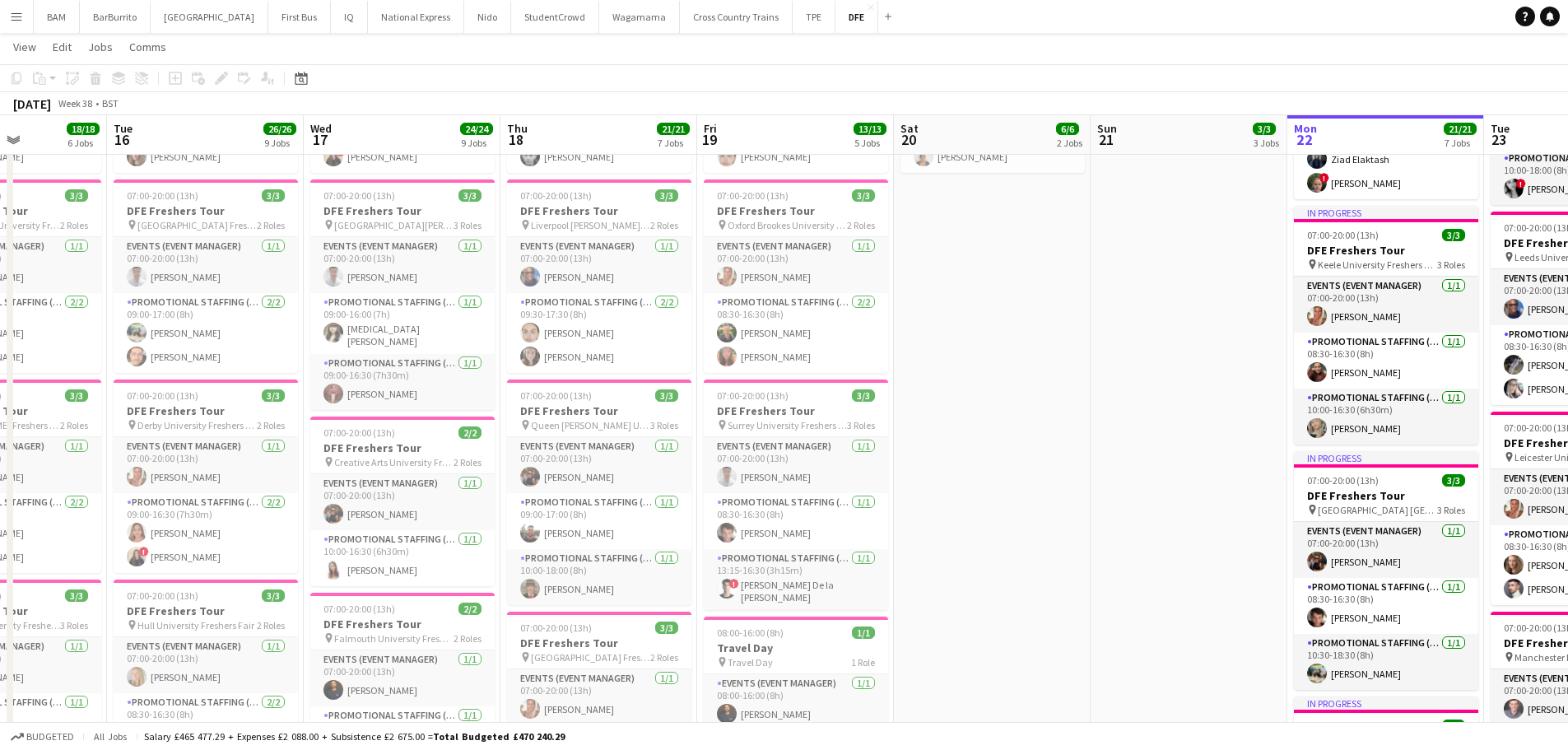
scroll to position [0, 482]
drag, startPoint x: 741, startPoint y: 311, endPoint x: 1109, endPoint y: 322, distance: 368.2
click at [1109, 322] on app-calendar-viewport "Sat 13 Sun 14 4/4 4 Jobs Mon 15 18/18 6 Jobs Tue 16 26/26 9 Jobs Wed 17 24/24 9…" at bounding box center [784, 753] width 1568 height 2201
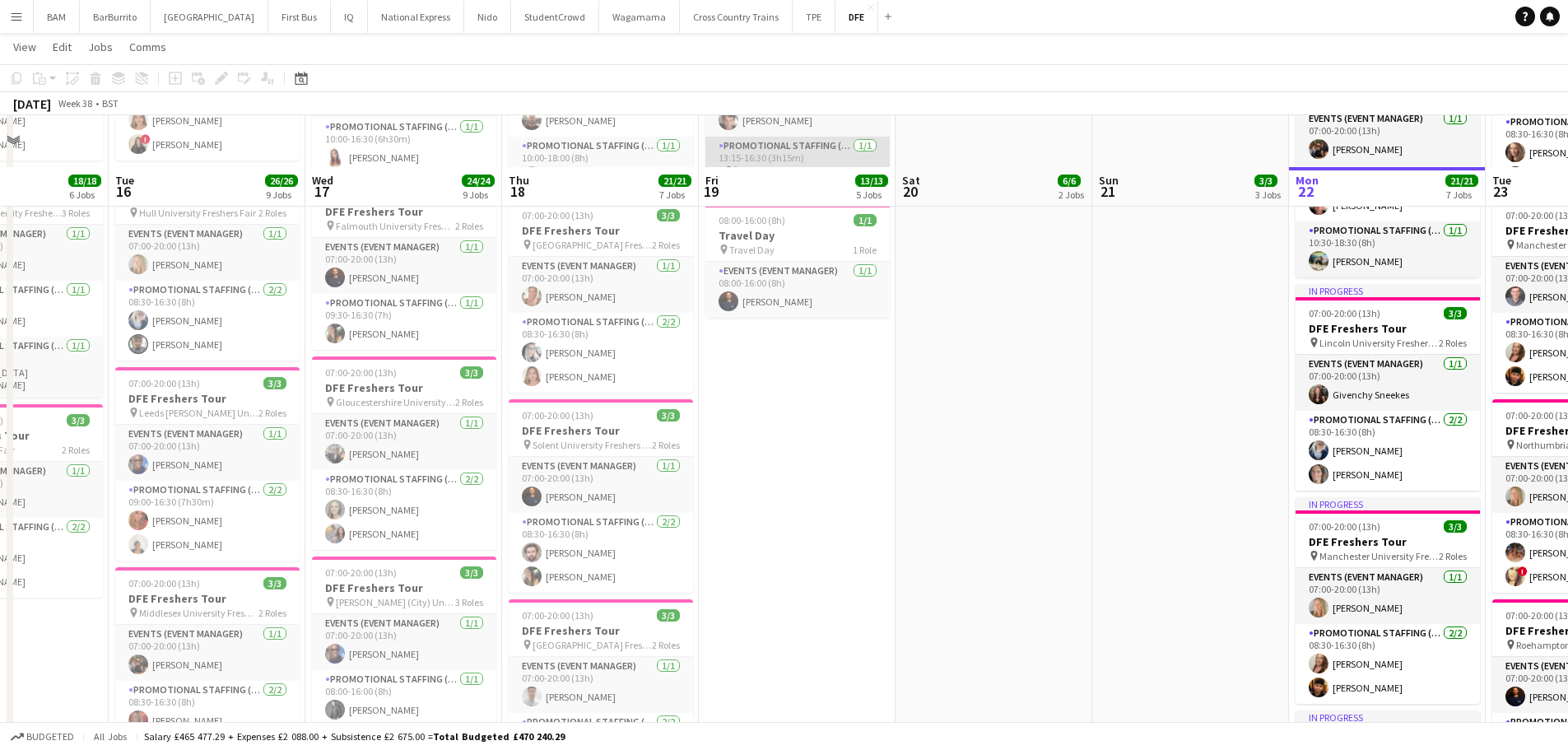
scroll to position [906, 0]
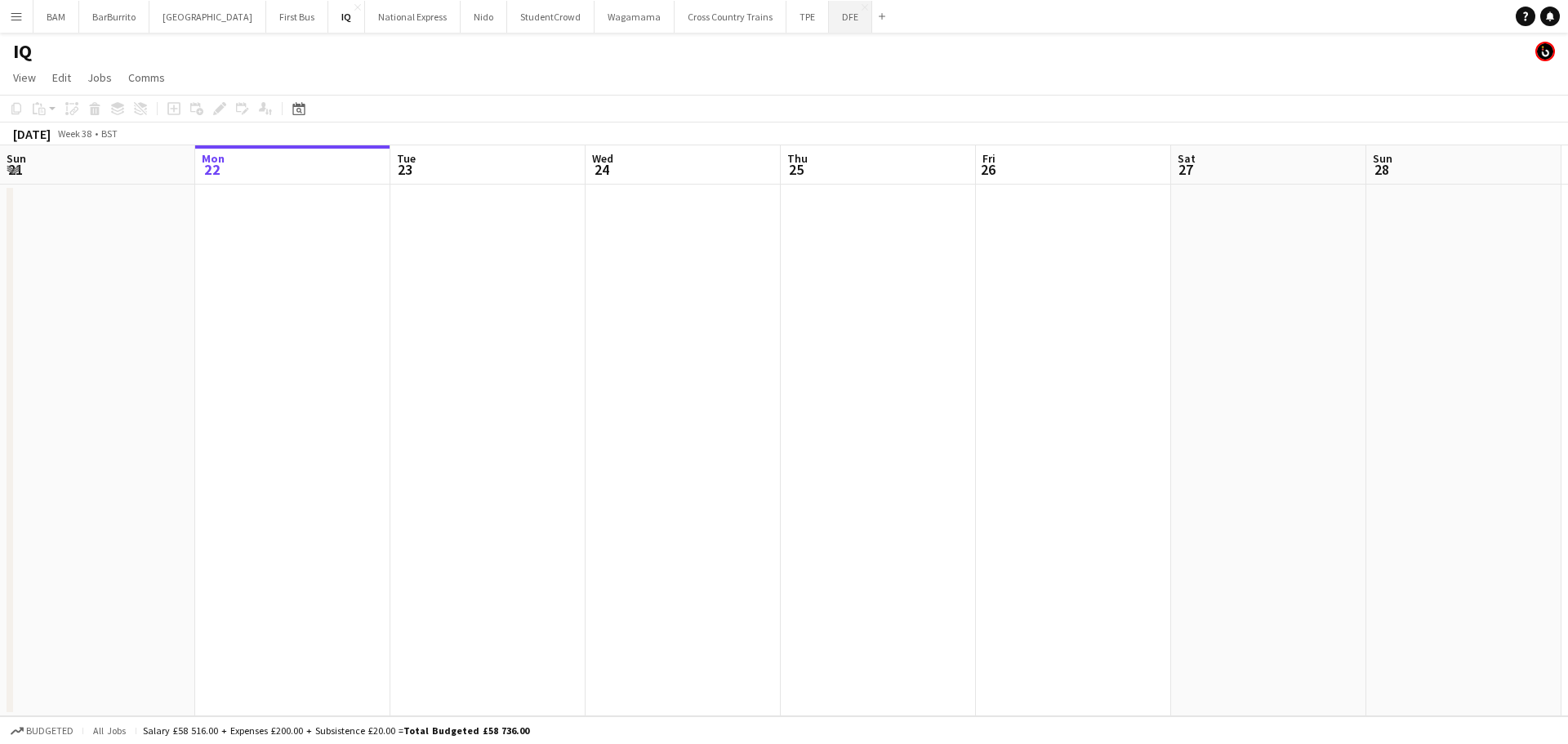
click at [829, 11] on button "DFE Close" at bounding box center [850, 16] width 43 height 32
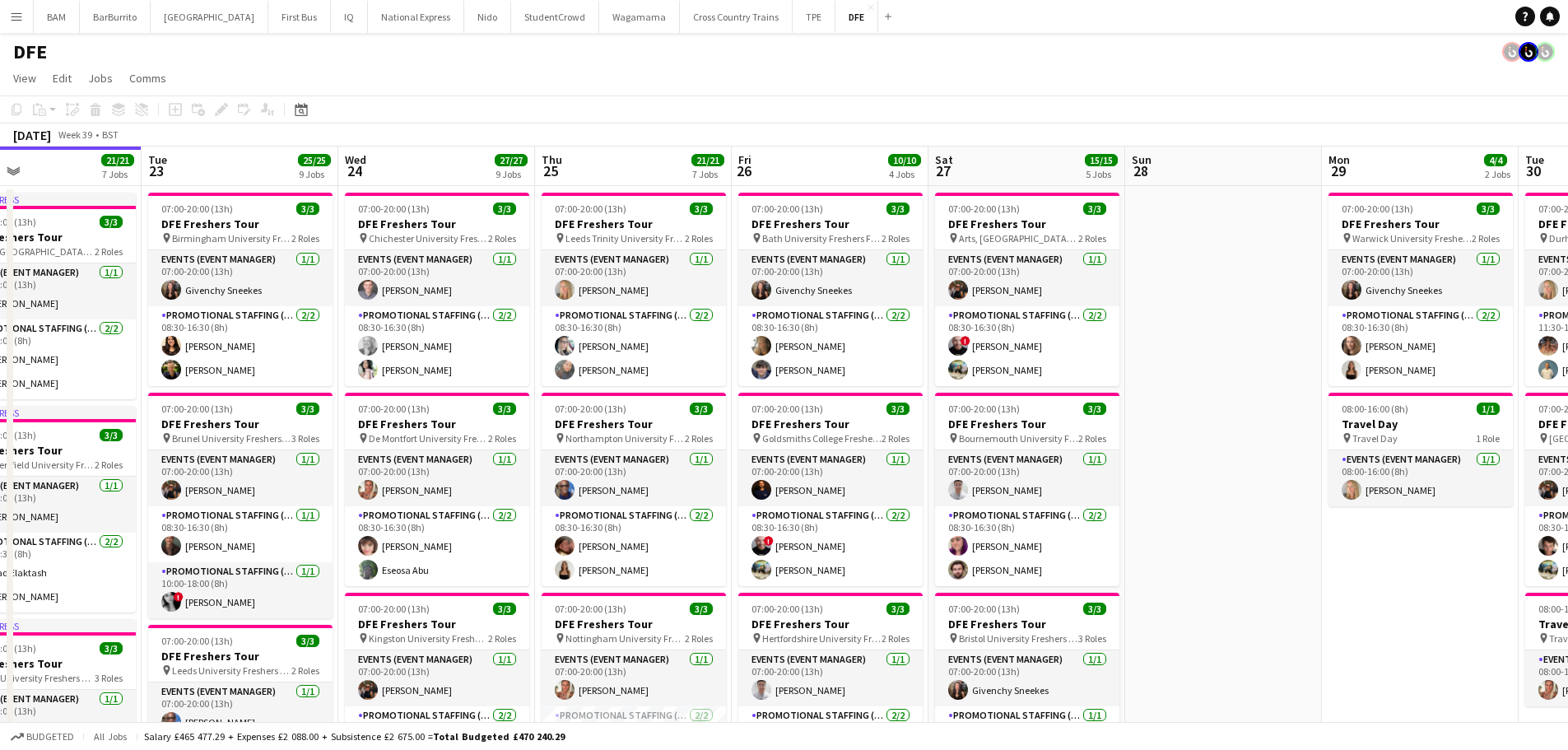
scroll to position [0, 647]
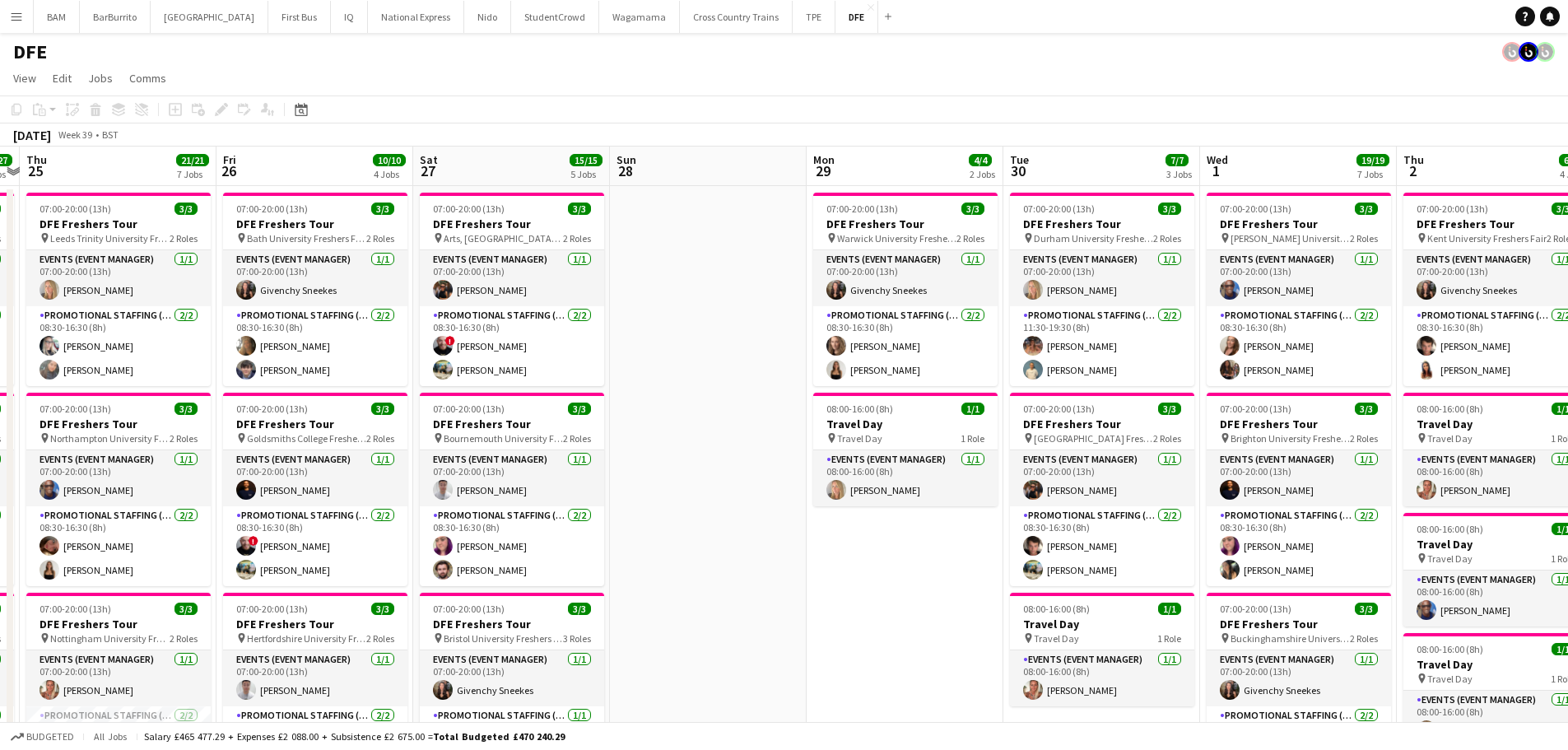
drag, startPoint x: 1211, startPoint y: 290, endPoint x: 50, endPoint y: 252, distance: 1161.6
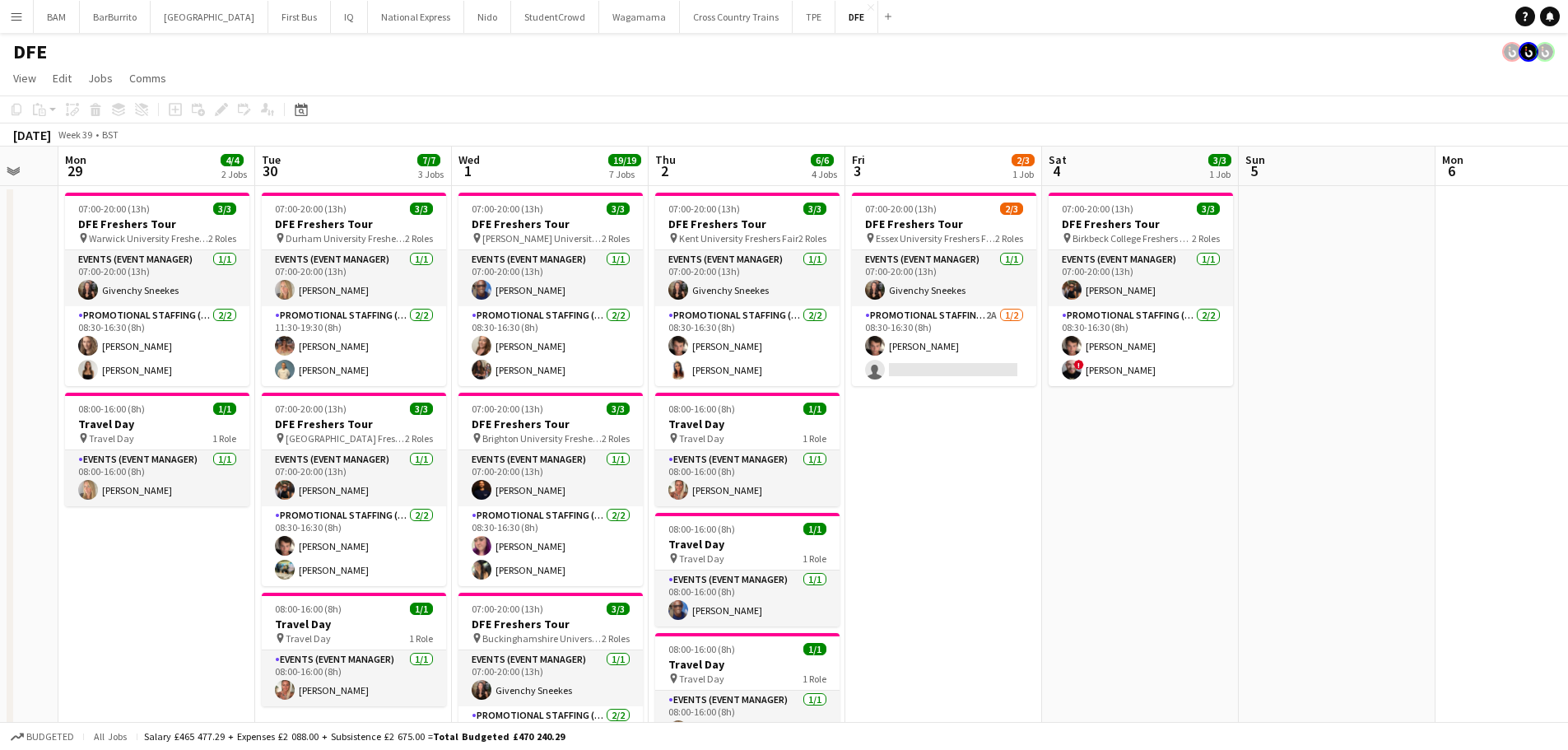
drag, startPoint x: 1049, startPoint y: 351, endPoint x: 938, endPoint y: 347, distance: 111.1
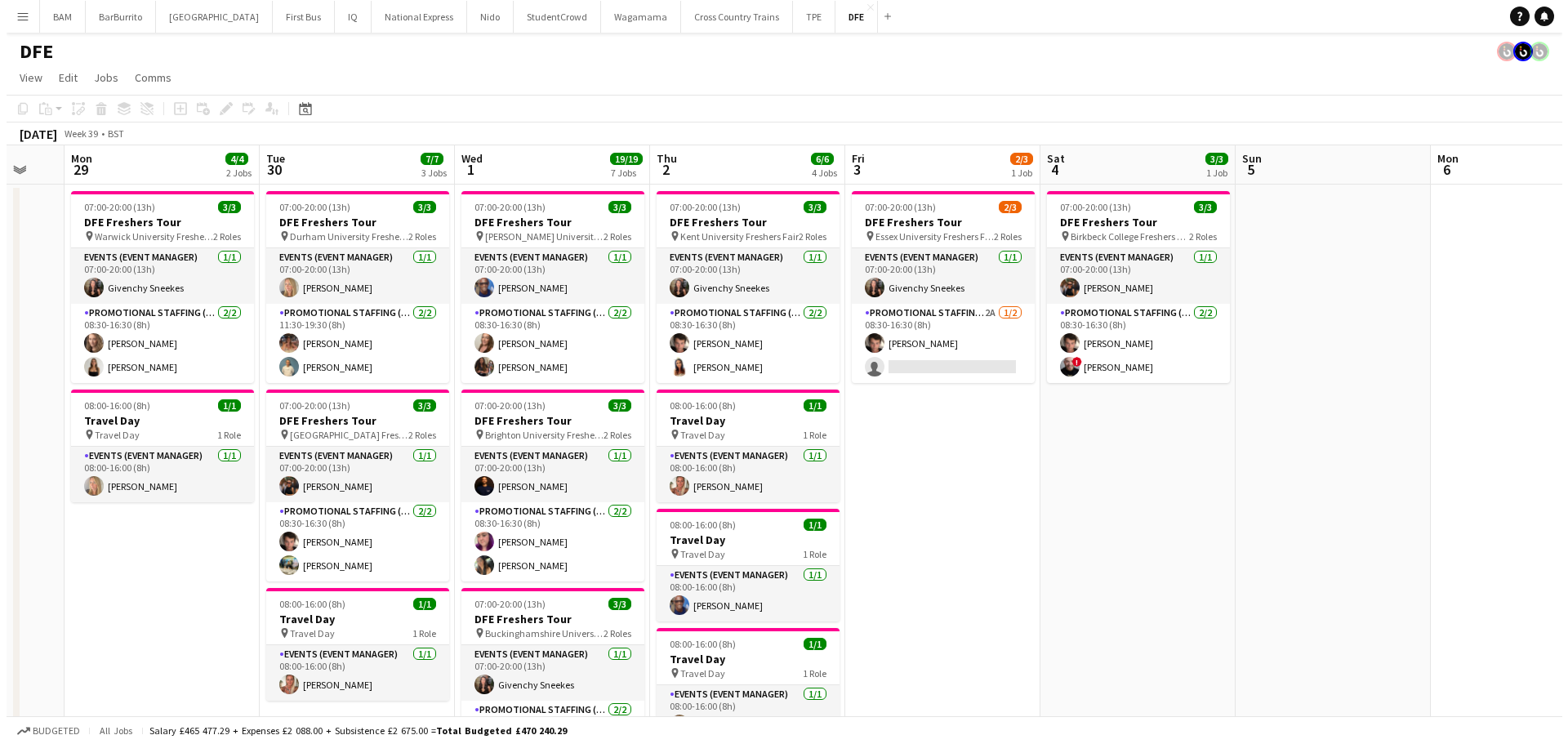
scroll to position [0, 529]
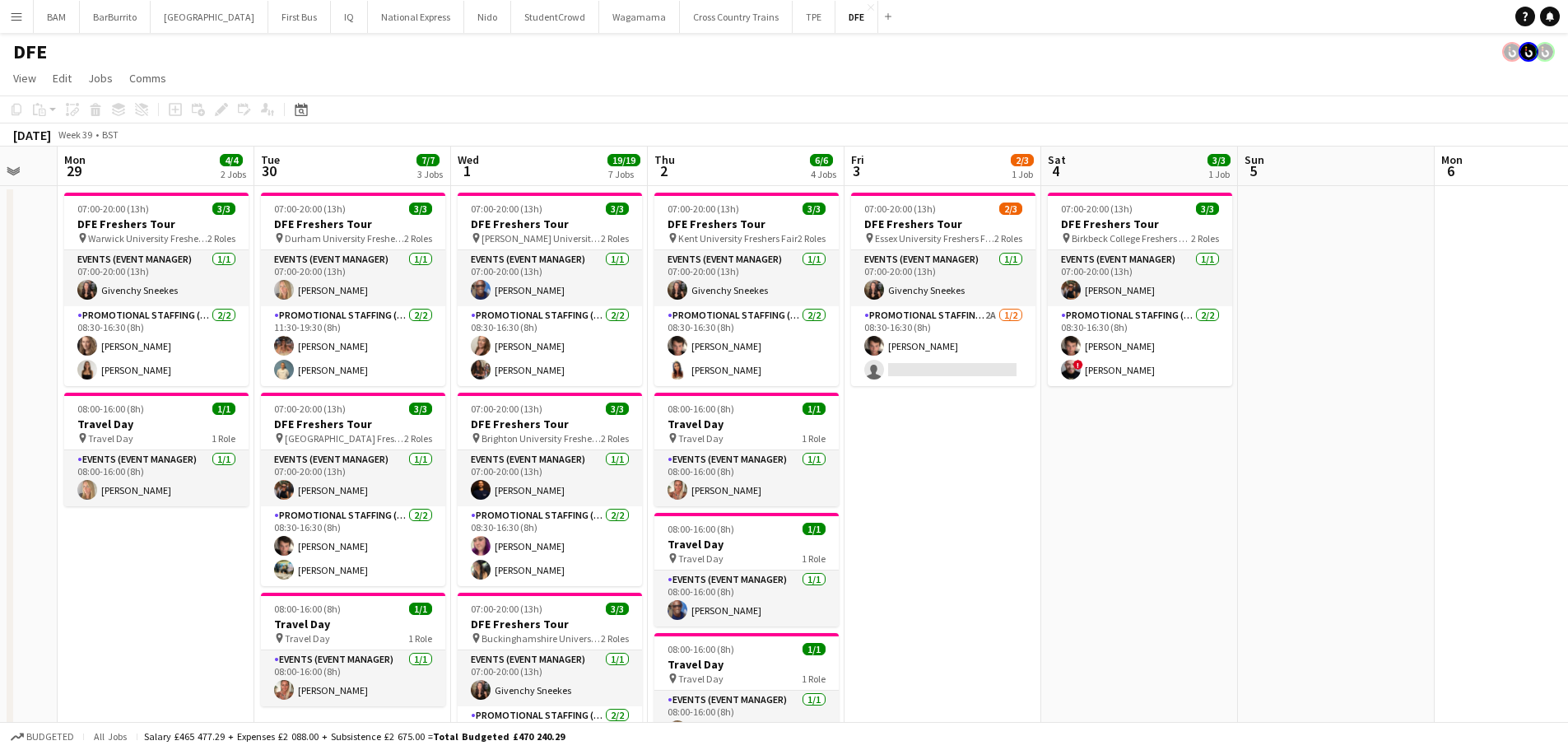
click at [4, 13] on button "Menu" at bounding box center [16, 16] width 33 height 33
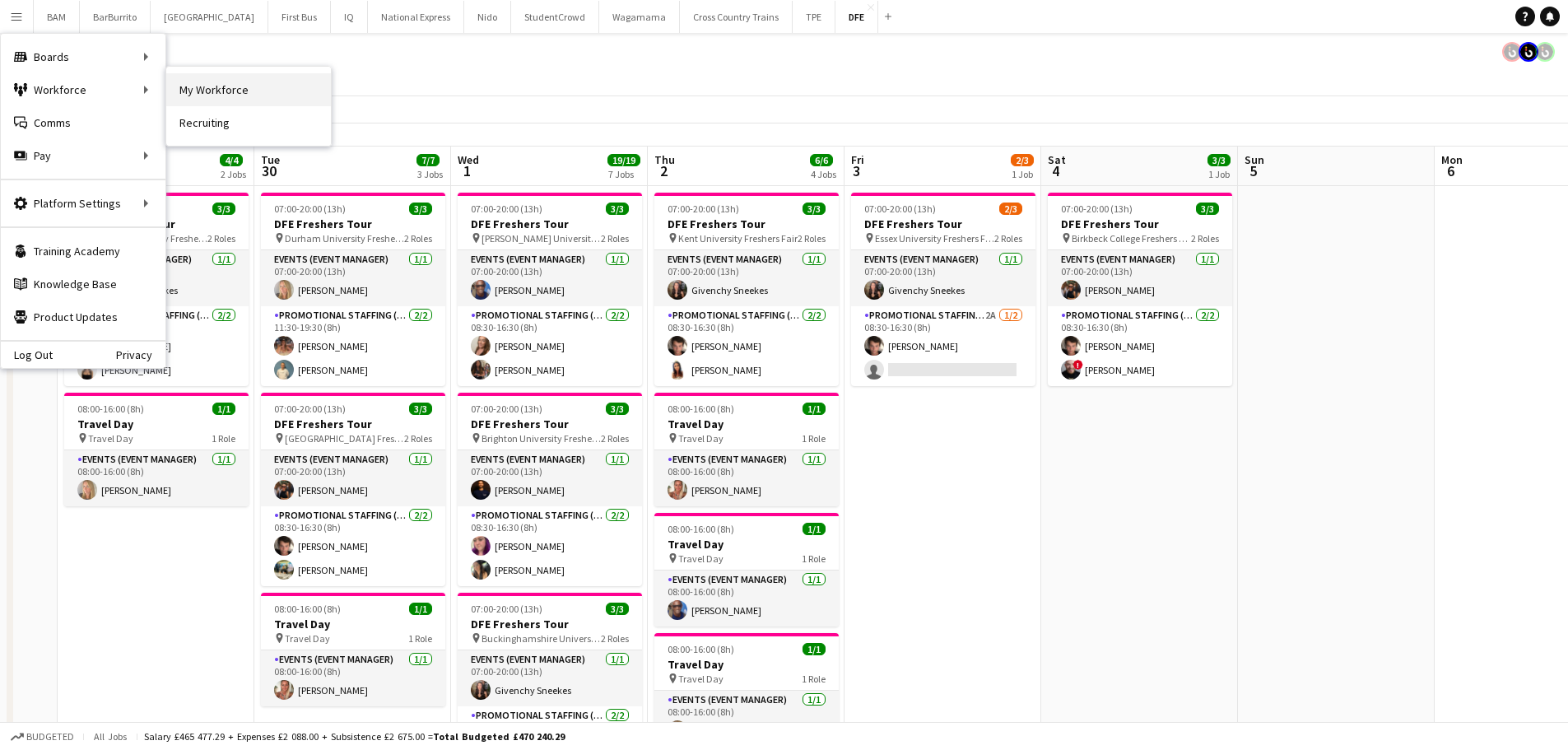
click at [244, 93] on link "My Workforce" at bounding box center [249, 90] width 165 height 33
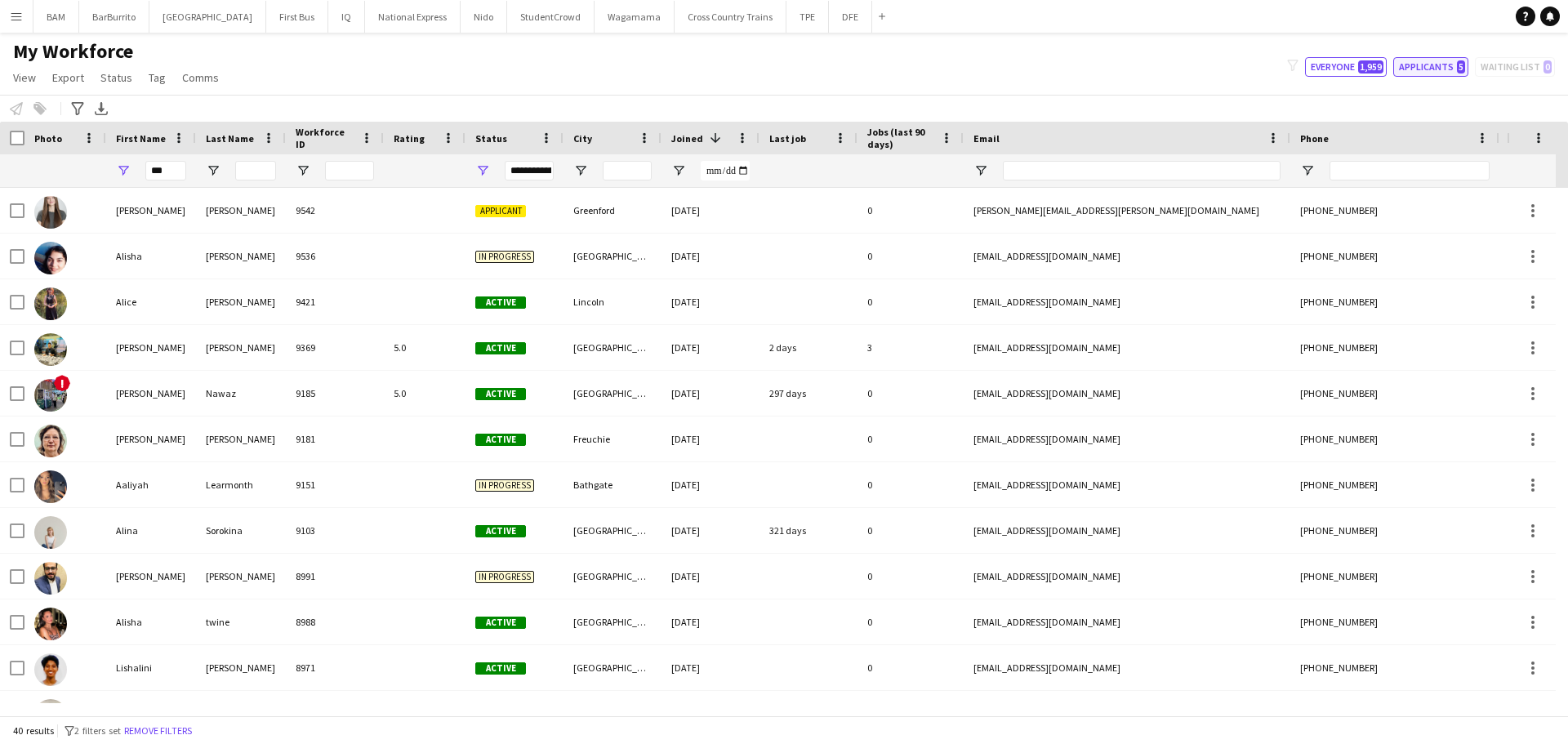
click at [1442, 67] on button "Applicants 5" at bounding box center [1430, 66] width 75 height 20
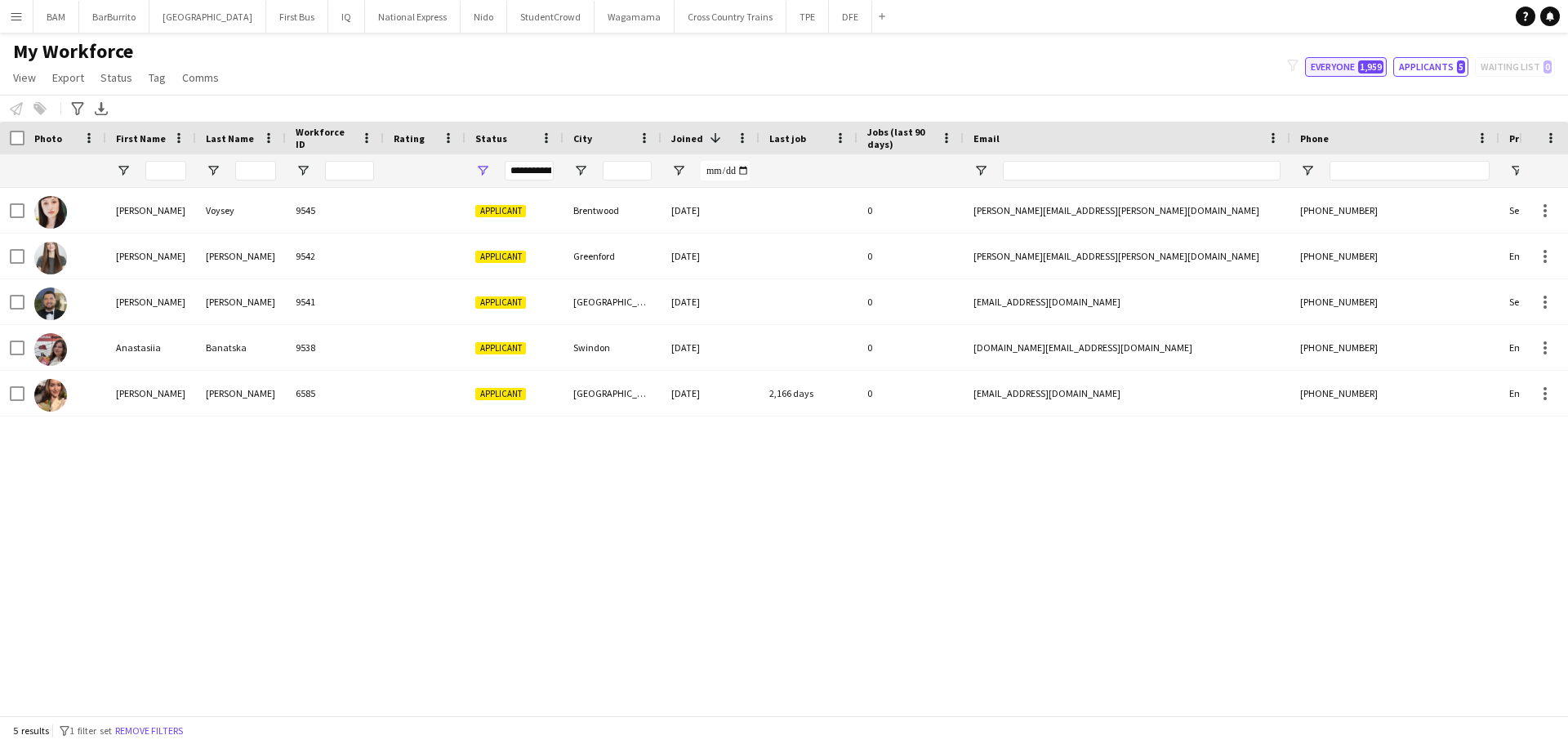
click at [1353, 71] on button "Everyone 1,959" at bounding box center [1345, 66] width 82 height 20
type input "**********"
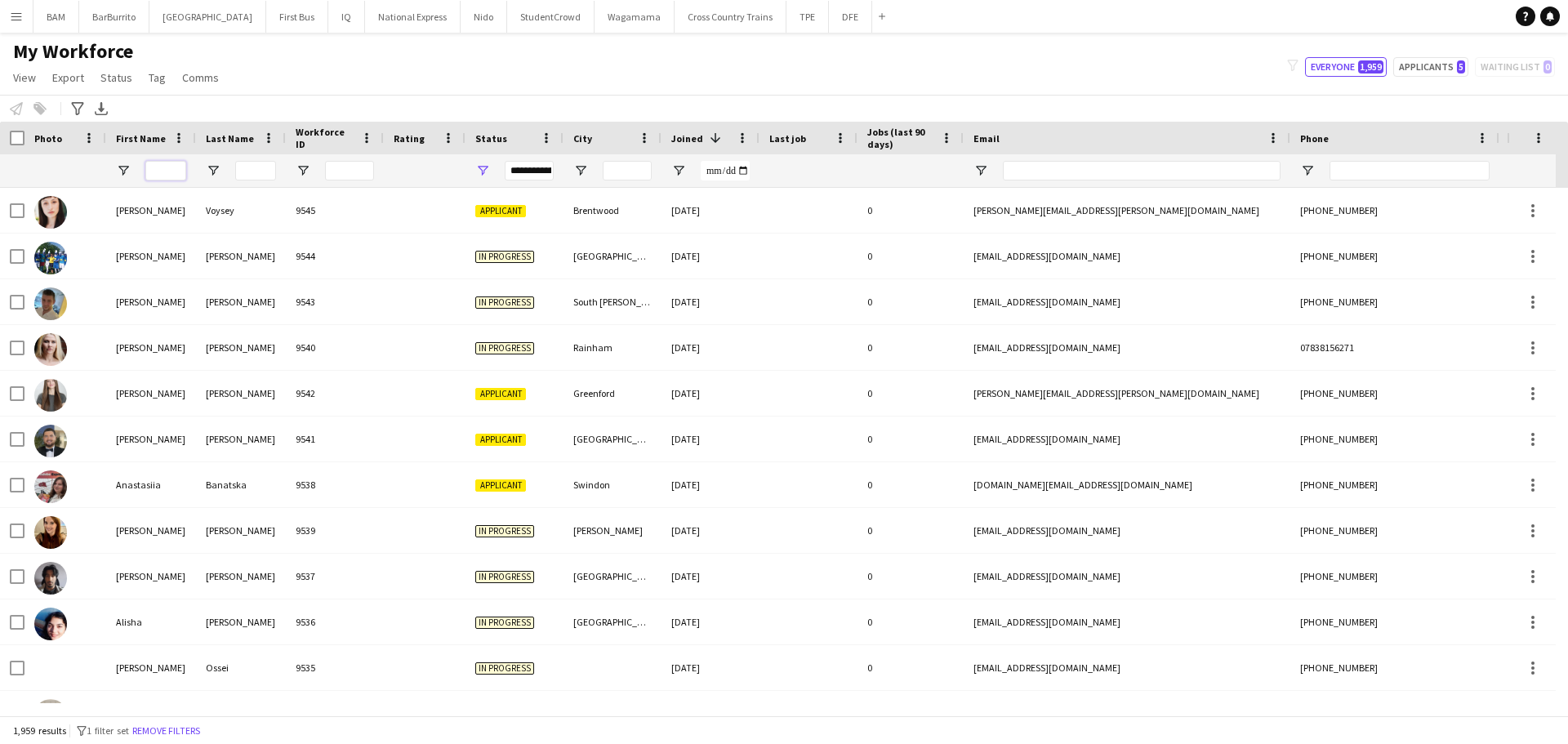
click at [178, 171] on input "First Name Filter Input" at bounding box center [165, 170] width 40 height 20
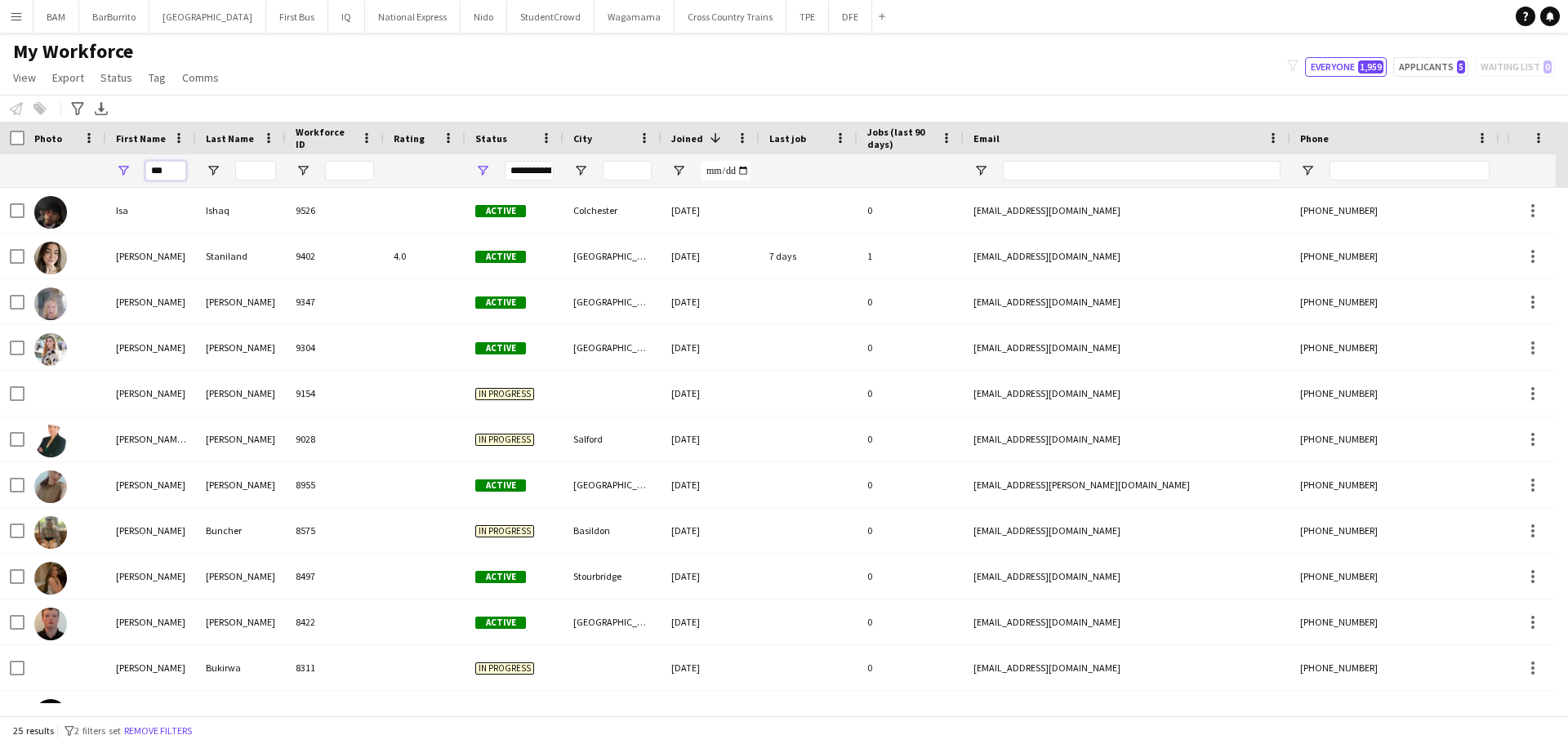
type input "***"
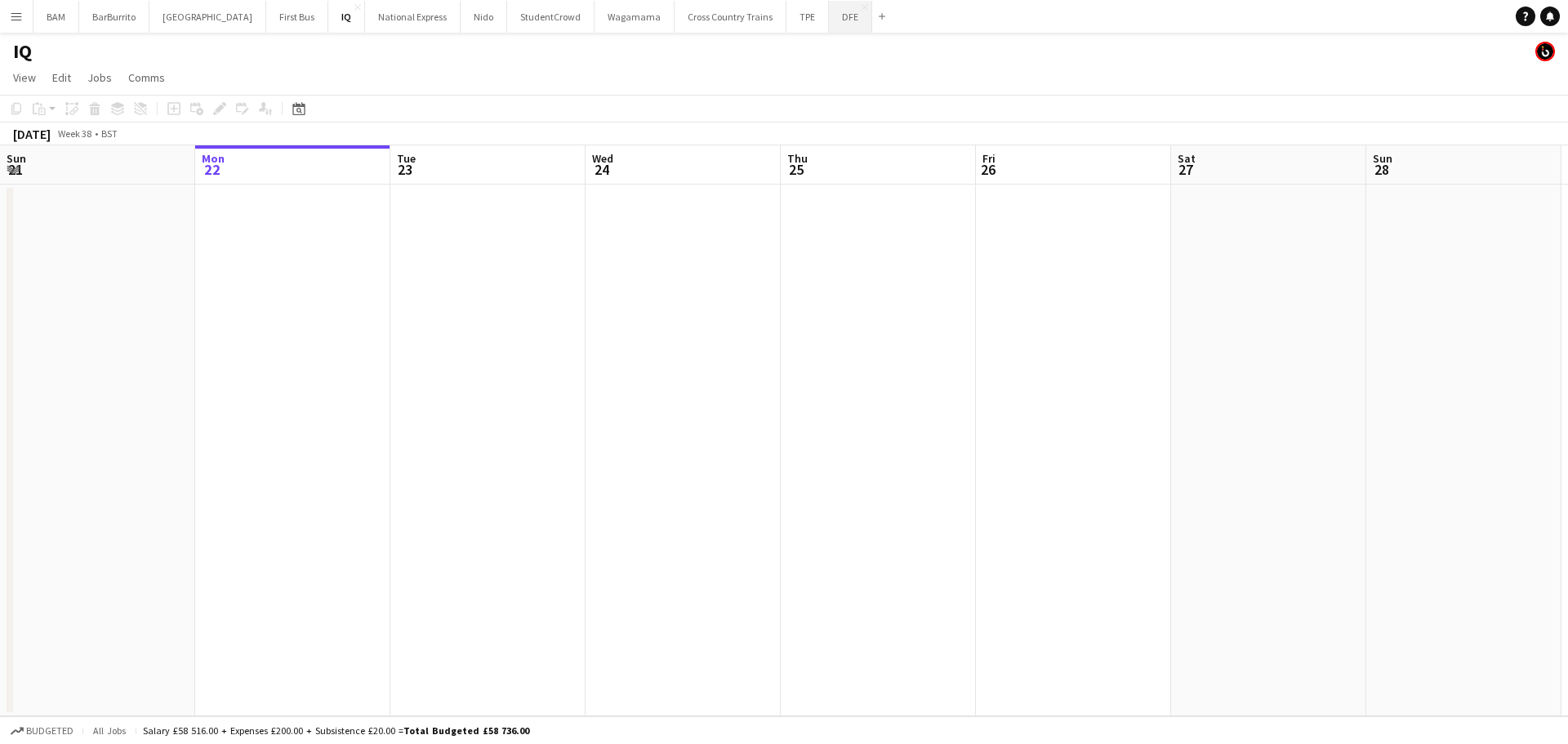
click at [829, 20] on button "DFE Close" at bounding box center [850, 16] width 43 height 32
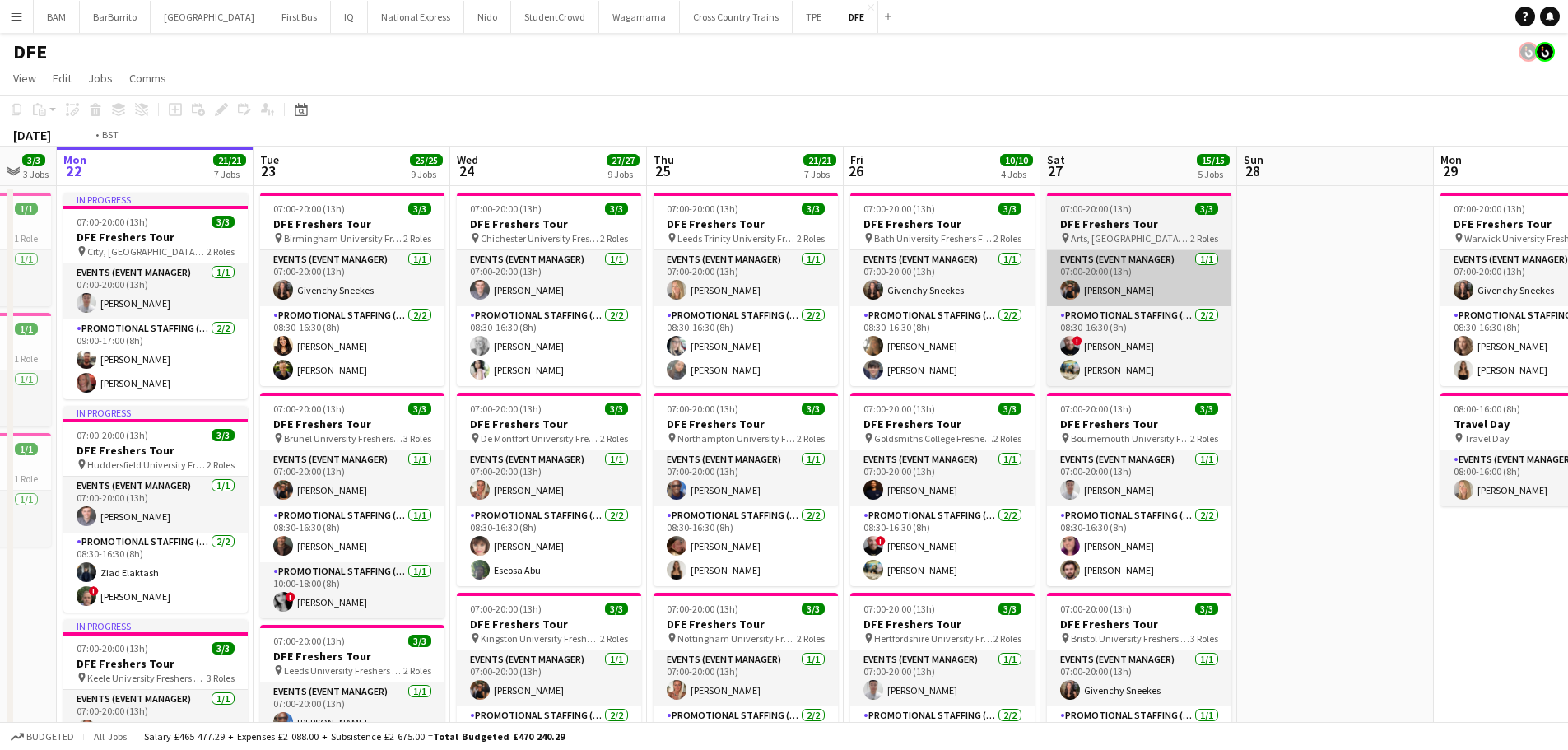
drag, startPoint x: 1204, startPoint y: 284, endPoint x: 582, endPoint y: 286, distance: 622.0
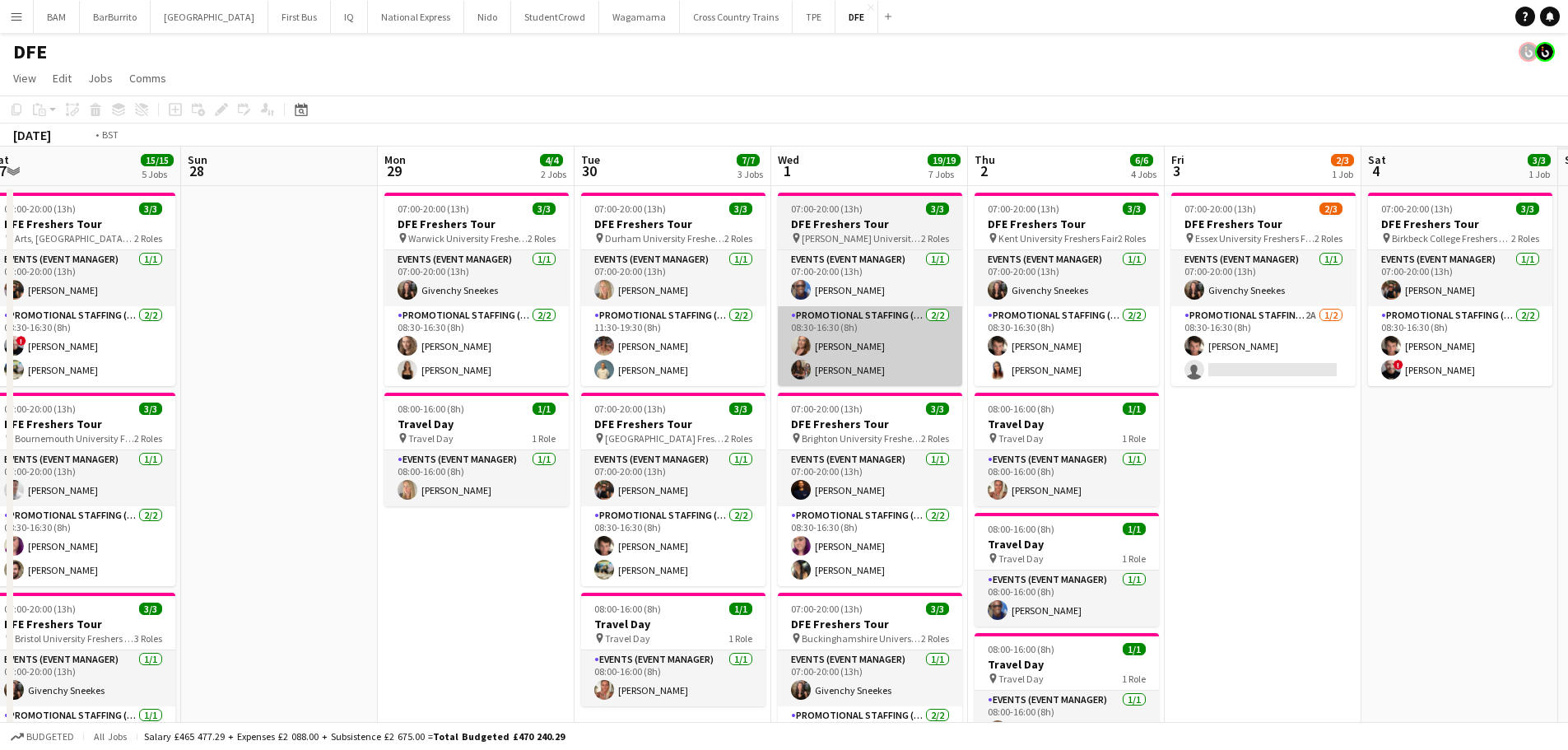
drag, startPoint x: 971, startPoint y: 337, endPoint x: 401, endPoint y: 310, distance: 570.6
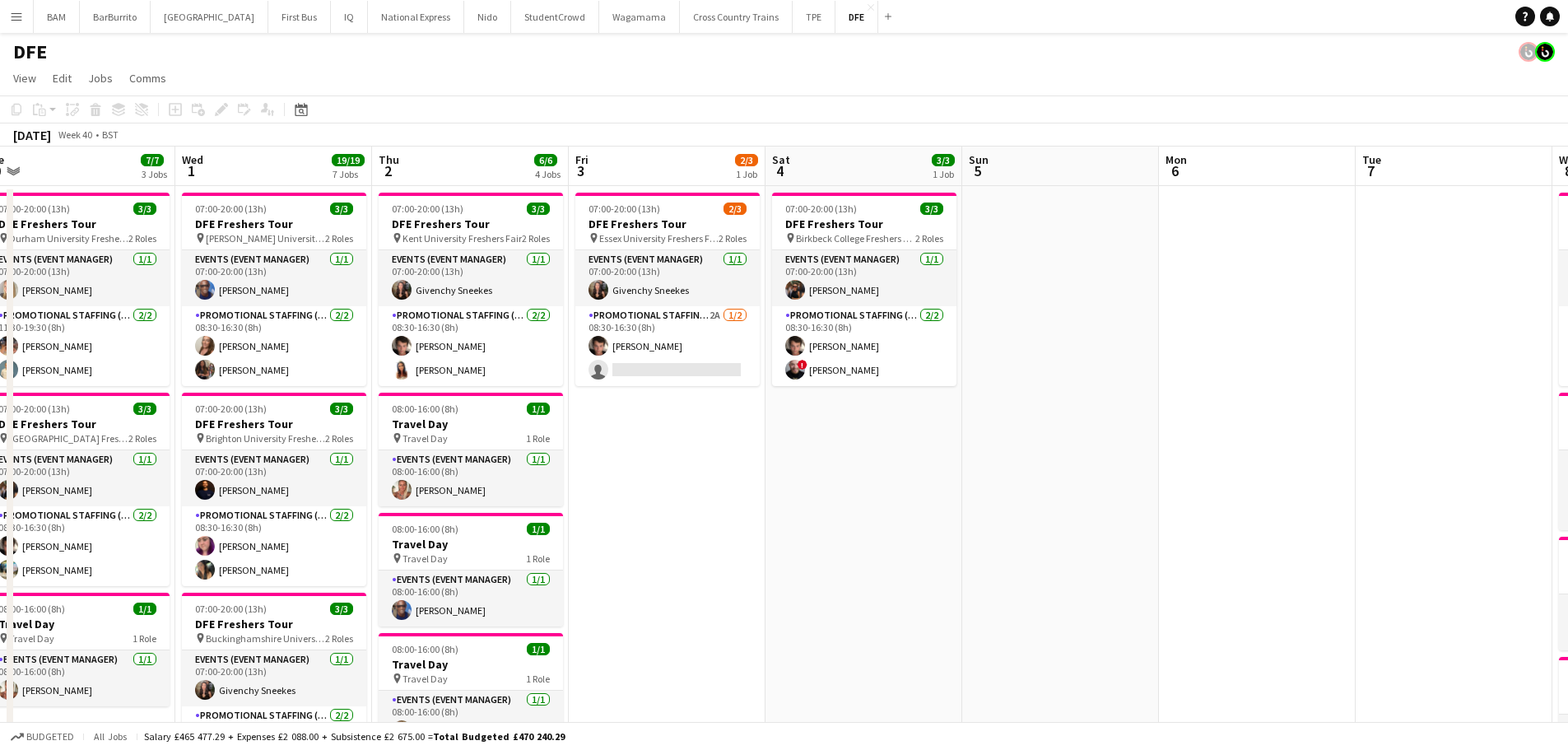
scroll to position [0, 613]
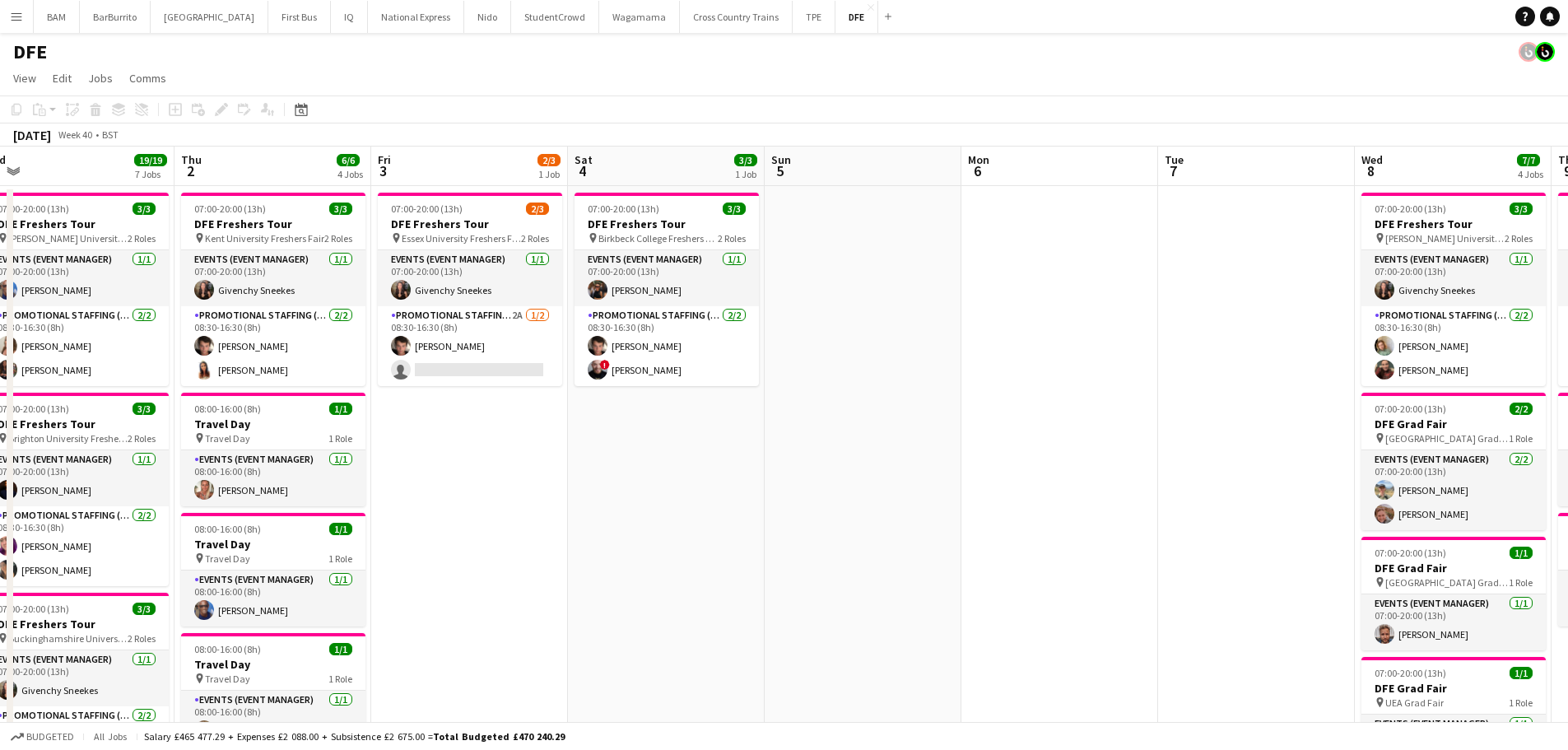
drag, startPoint x: 1003, startPoint y: 370, endPoint x: 881, endPoint y: 369, distance: 122.0
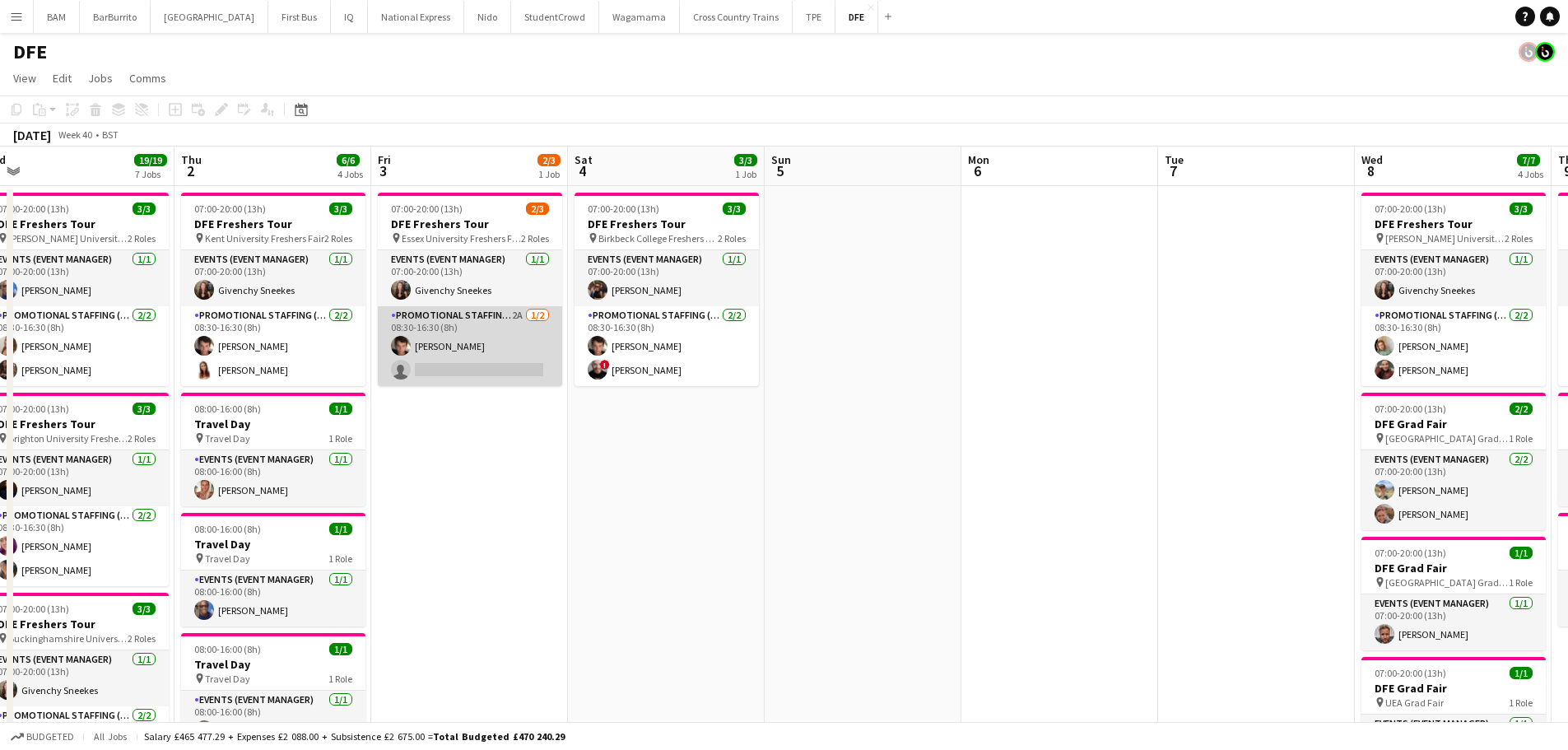
click at [467, 356] on app-card-role "Promotional Staffing (Brand Ambassadors) 2A [DATE] 08:30-16:30 (8h) [PERSON_NAM…" at bounding box center [470, 346] width 185 height 80
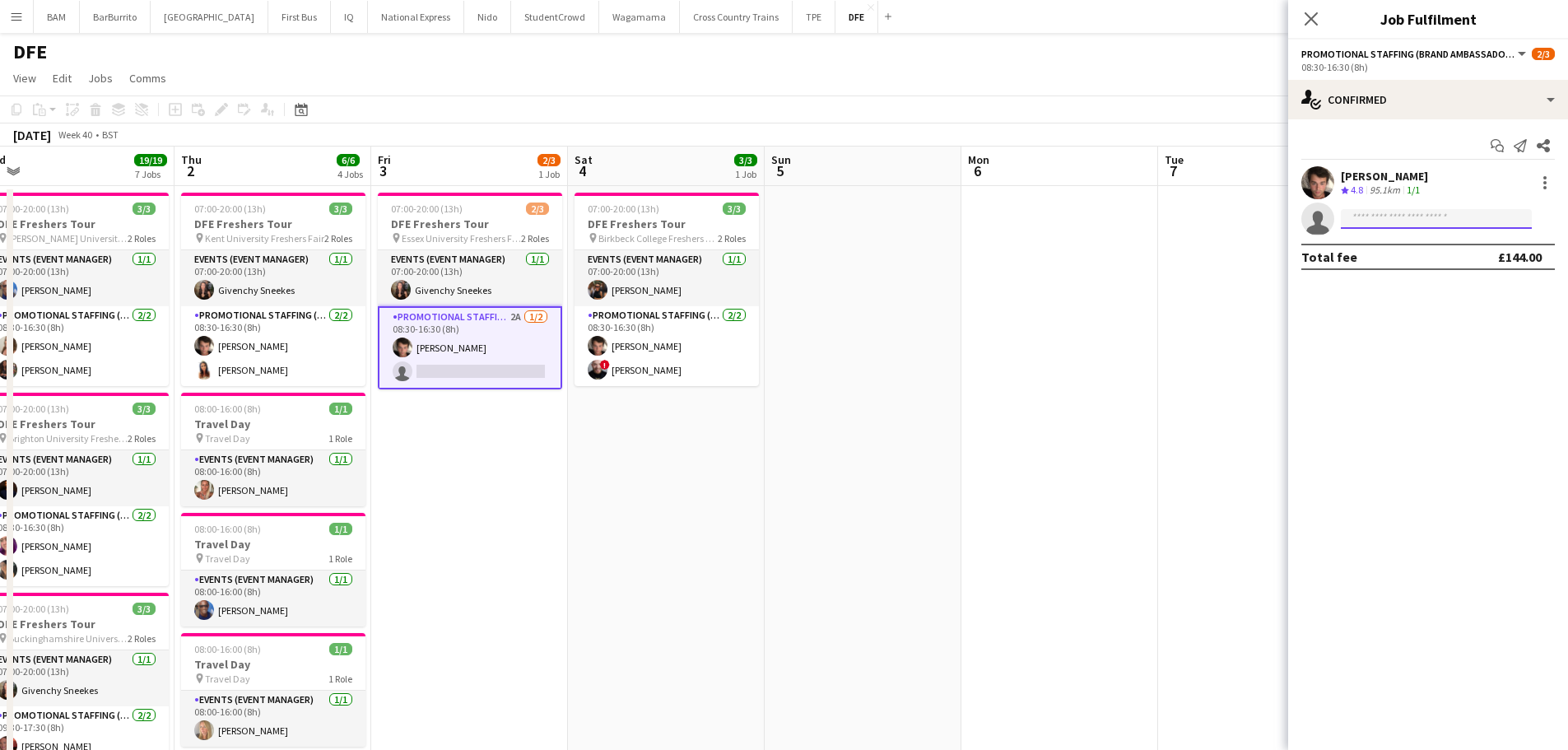
click at [1395, 213] on input at bounding box center [1436, 218] width 191 height 20
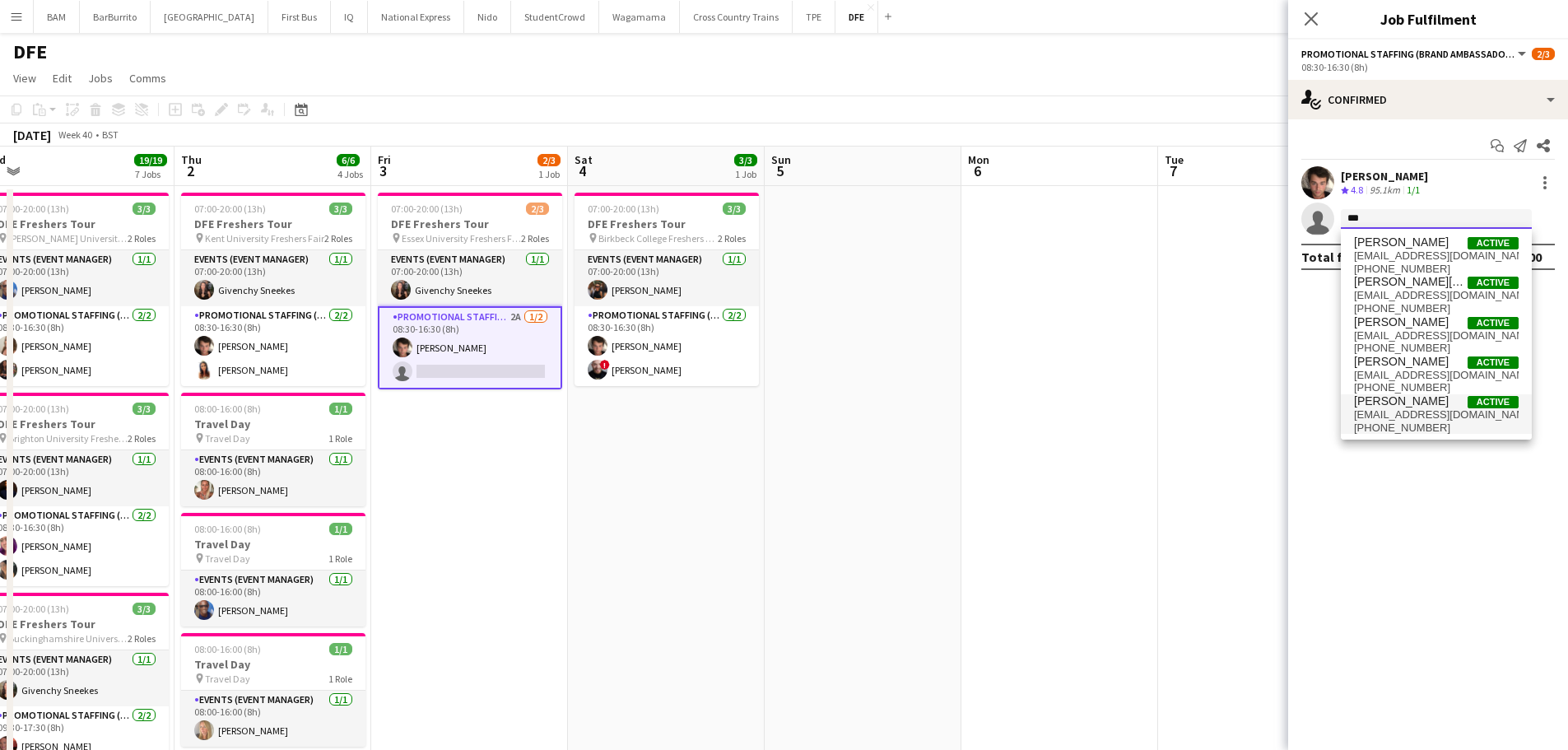
type input "***"
click at [1454, 406] on span "[PERSON_NAME] Active" at bounding box center [1436, 401] width 165 height 14
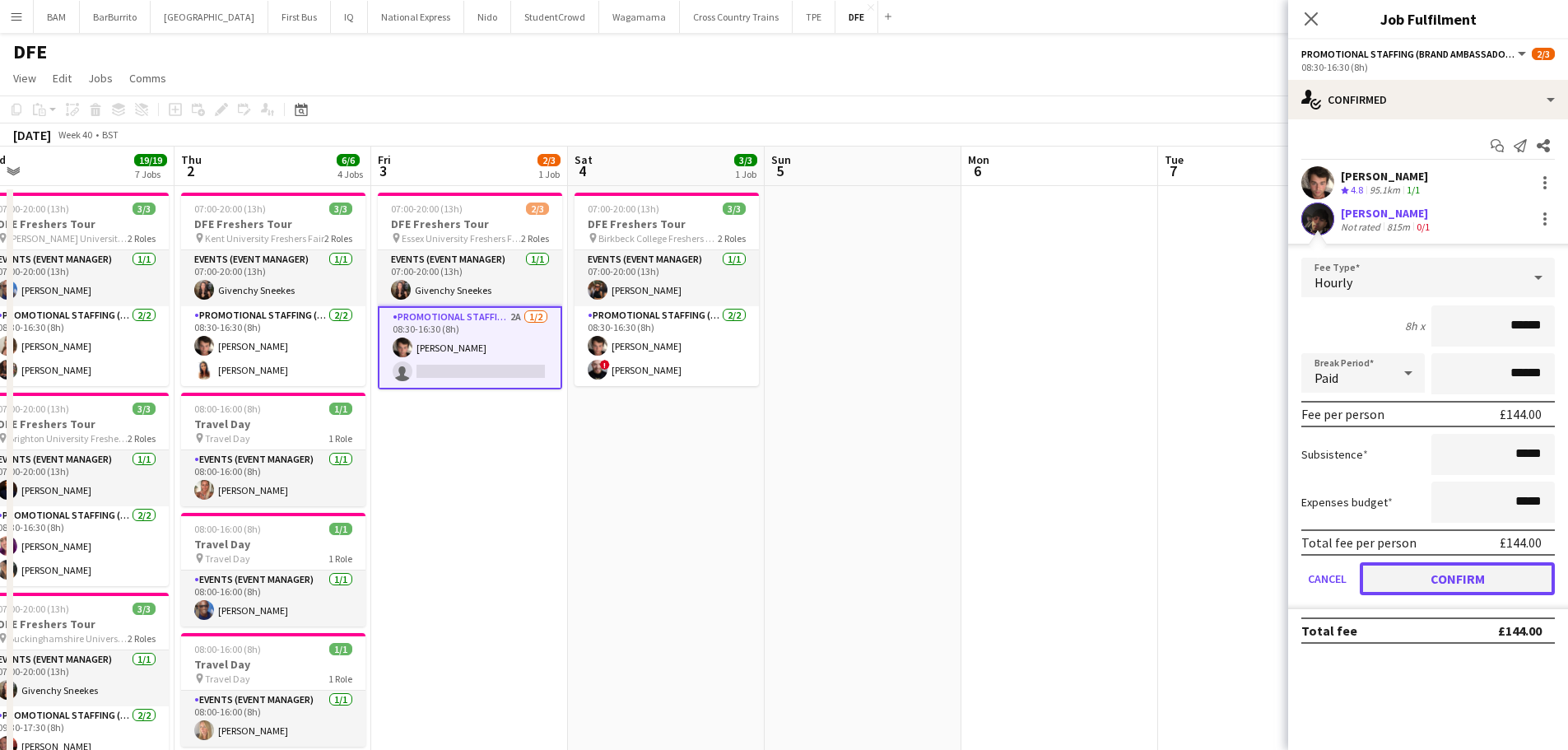
click at [1469, 577] on button "Confirm" at bounding box center [1457, 579] width 195 height 33
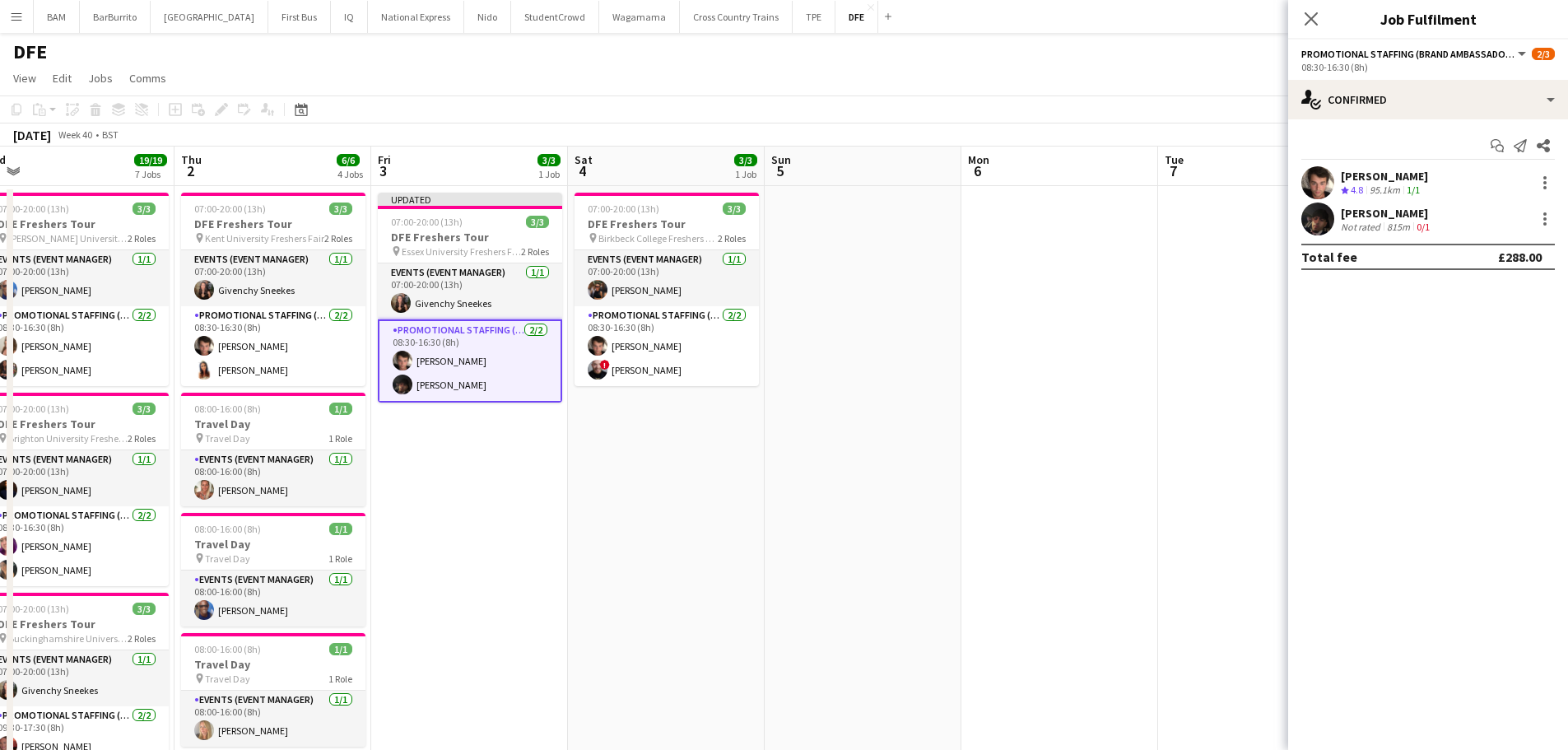
click at [1153, 62] on div "DFE" at bounding box center [784, 49] width 1568 height 31
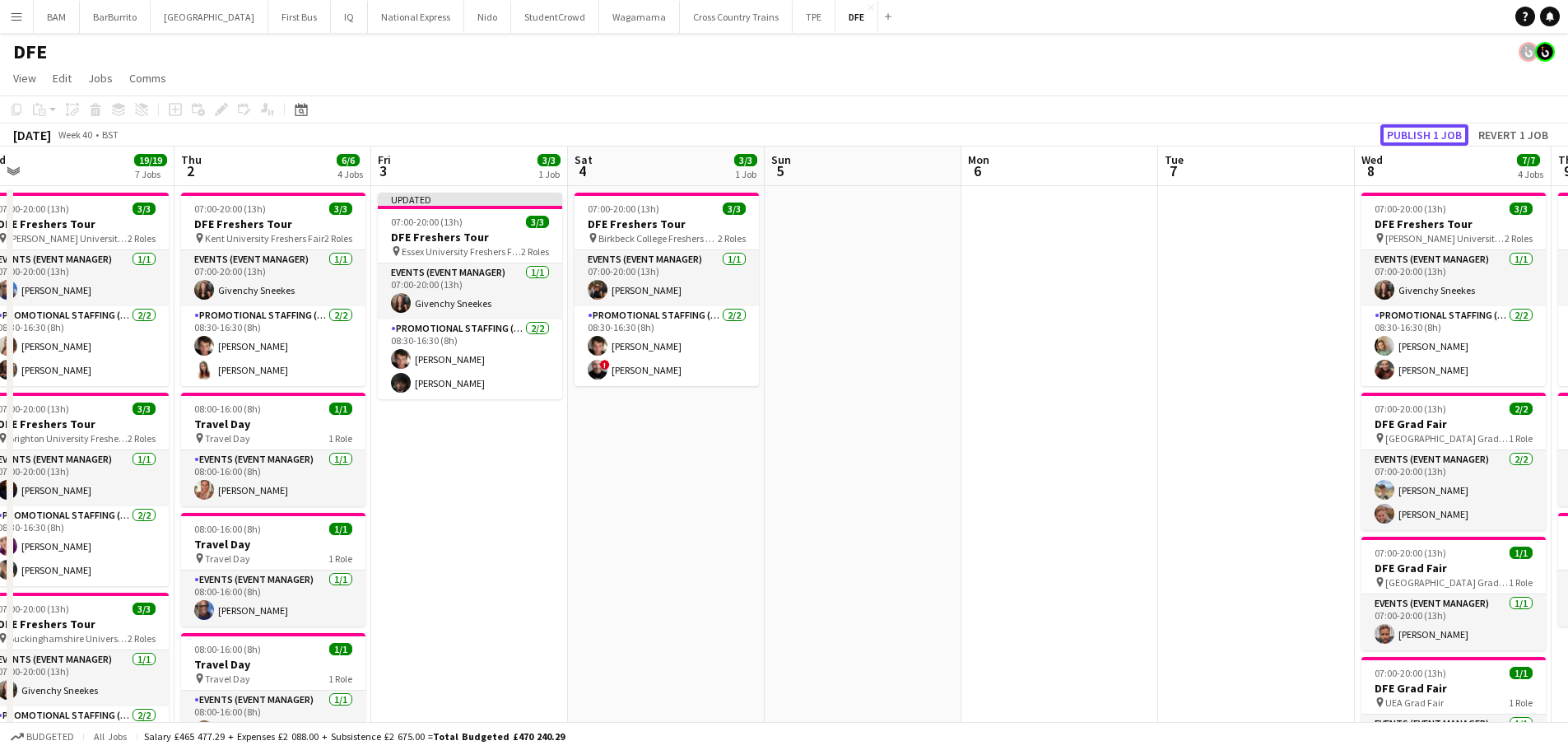
click at [1435, 129] on button "Publish 1 job" at bounding box center [1425, 134] width 88 height 22
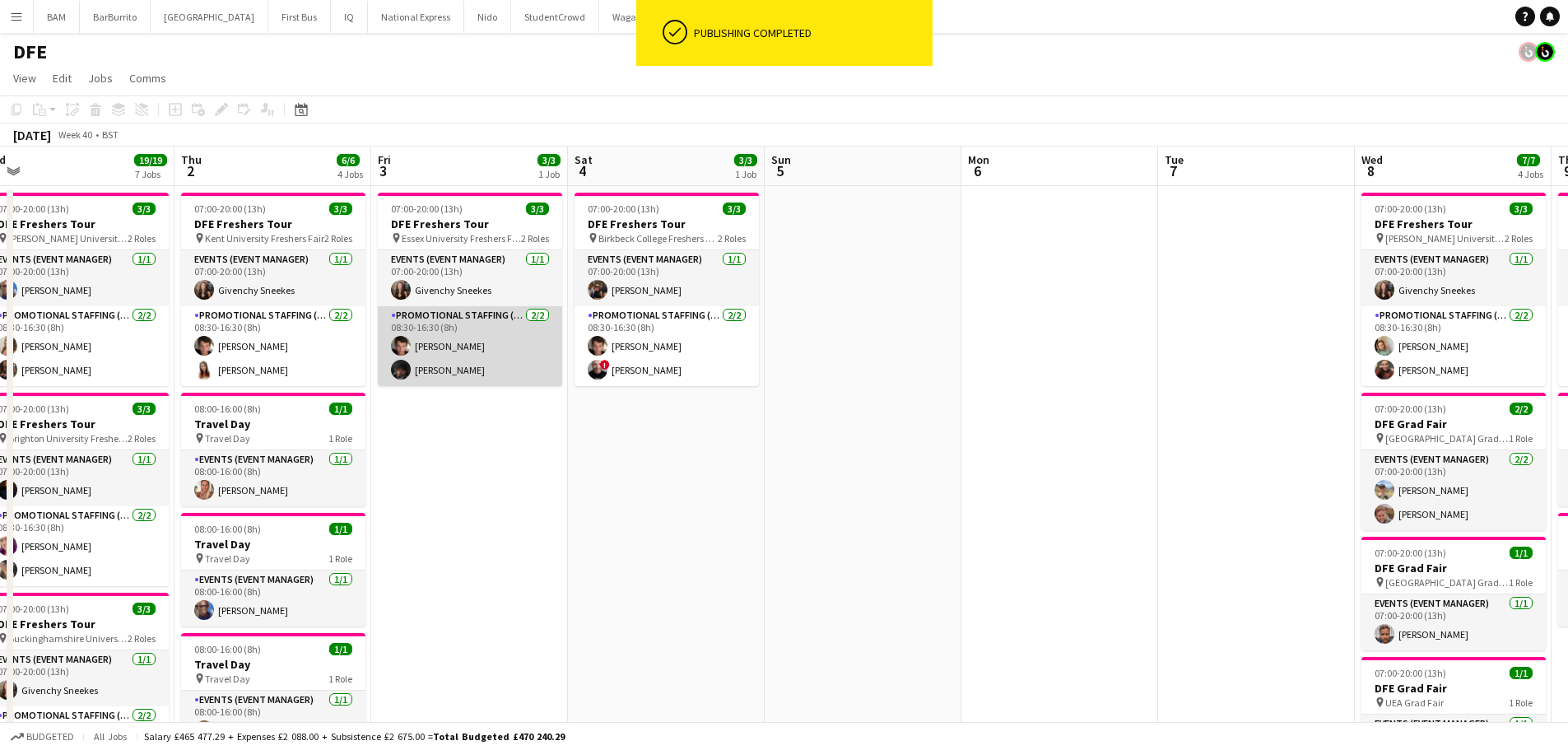
click at [453, 382] on app-card-role "Promotional Staffing (Brand Ambassadors) [DATE] 08:30-16:30 (8h) [PERSON_NAME] …" at bounding box center [470, 346] width 185 height 80
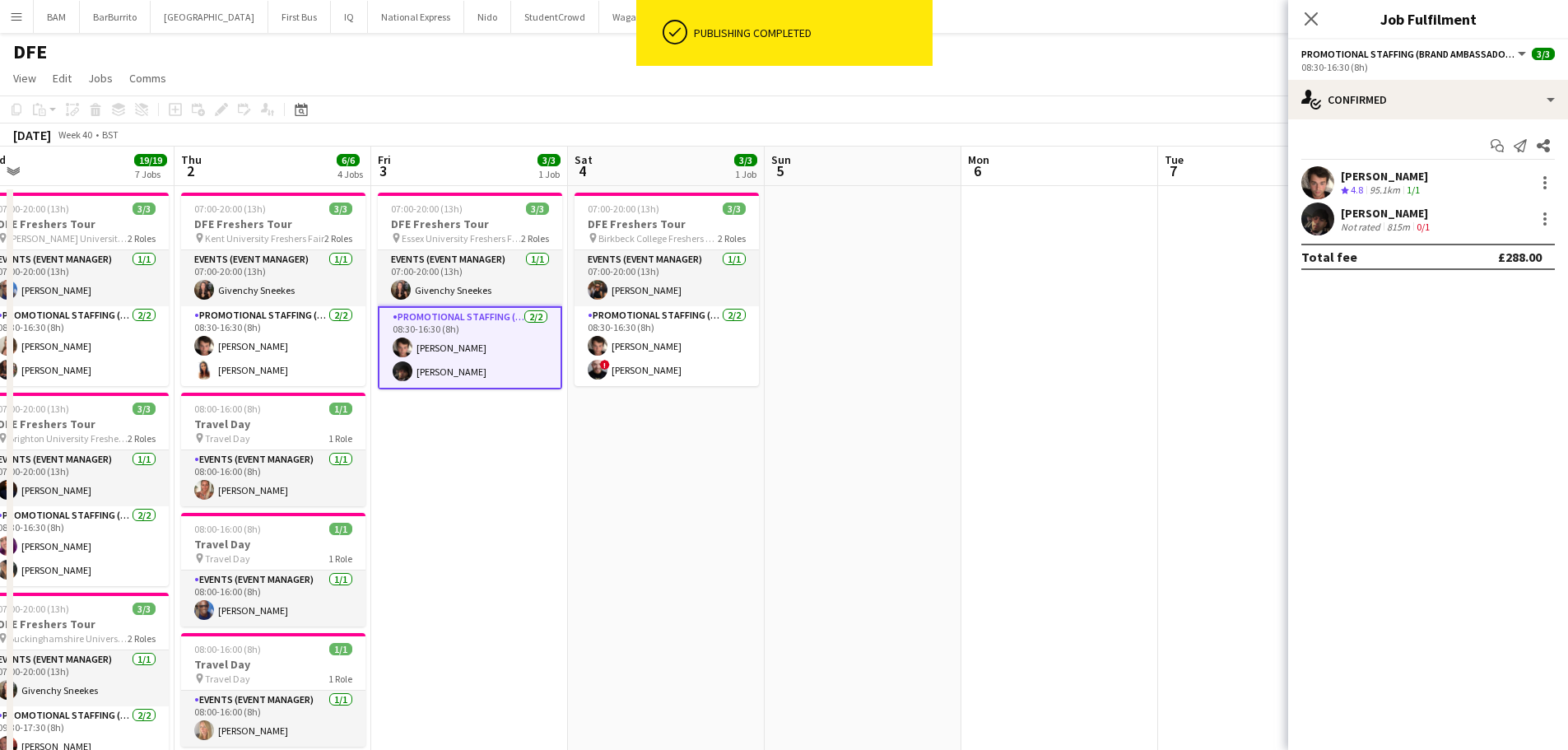
click at [1335, 205] on div "[PERSON_NAME] Not rated 815m 0/1" at bounding box center [1428, 219] width 280 height 33
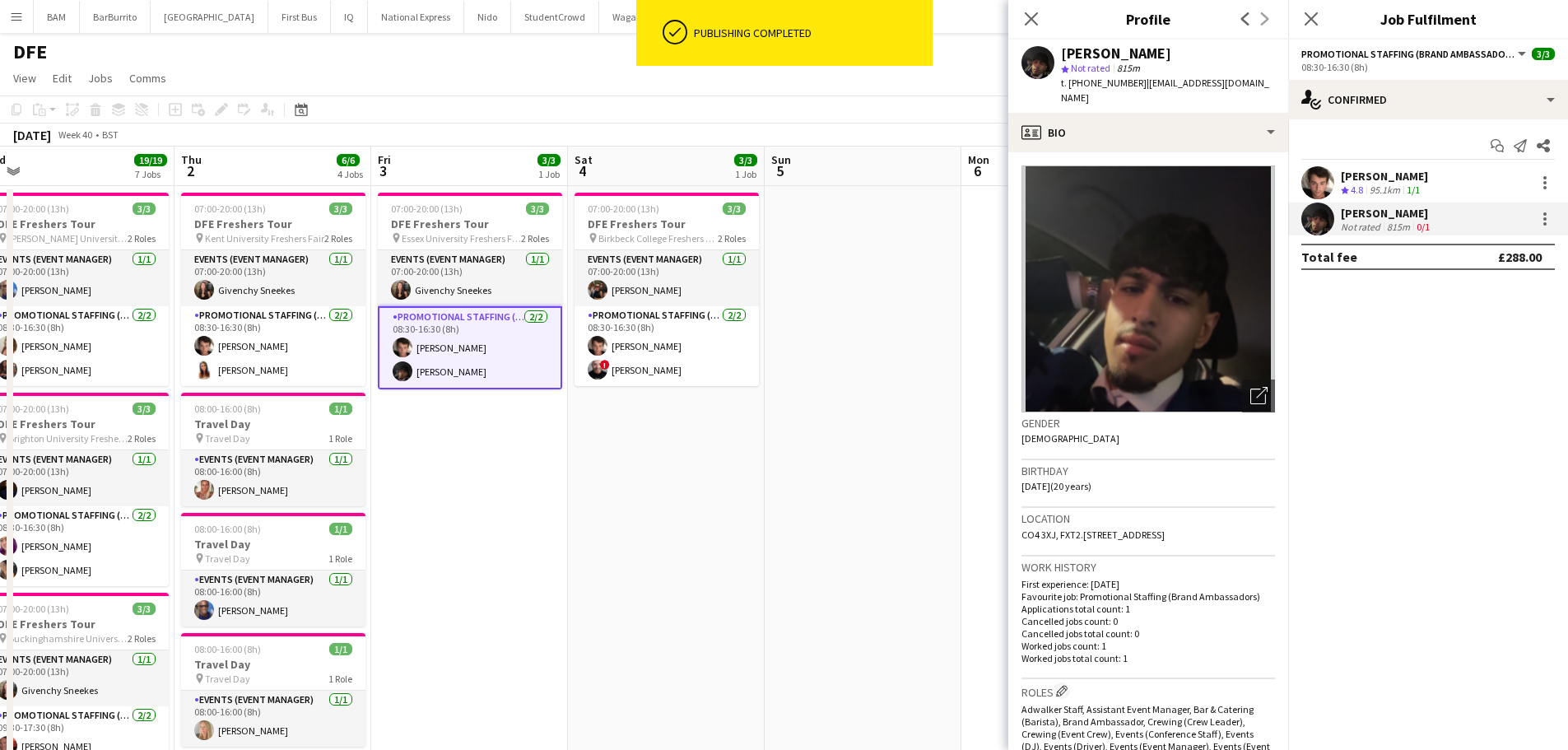
click at [960, 93] on app-page-menu "View Day view expanded Day view collapsed Month view Date picker Jump to [DATE]…" at bounding box center [784, 80] width 1568 height 31
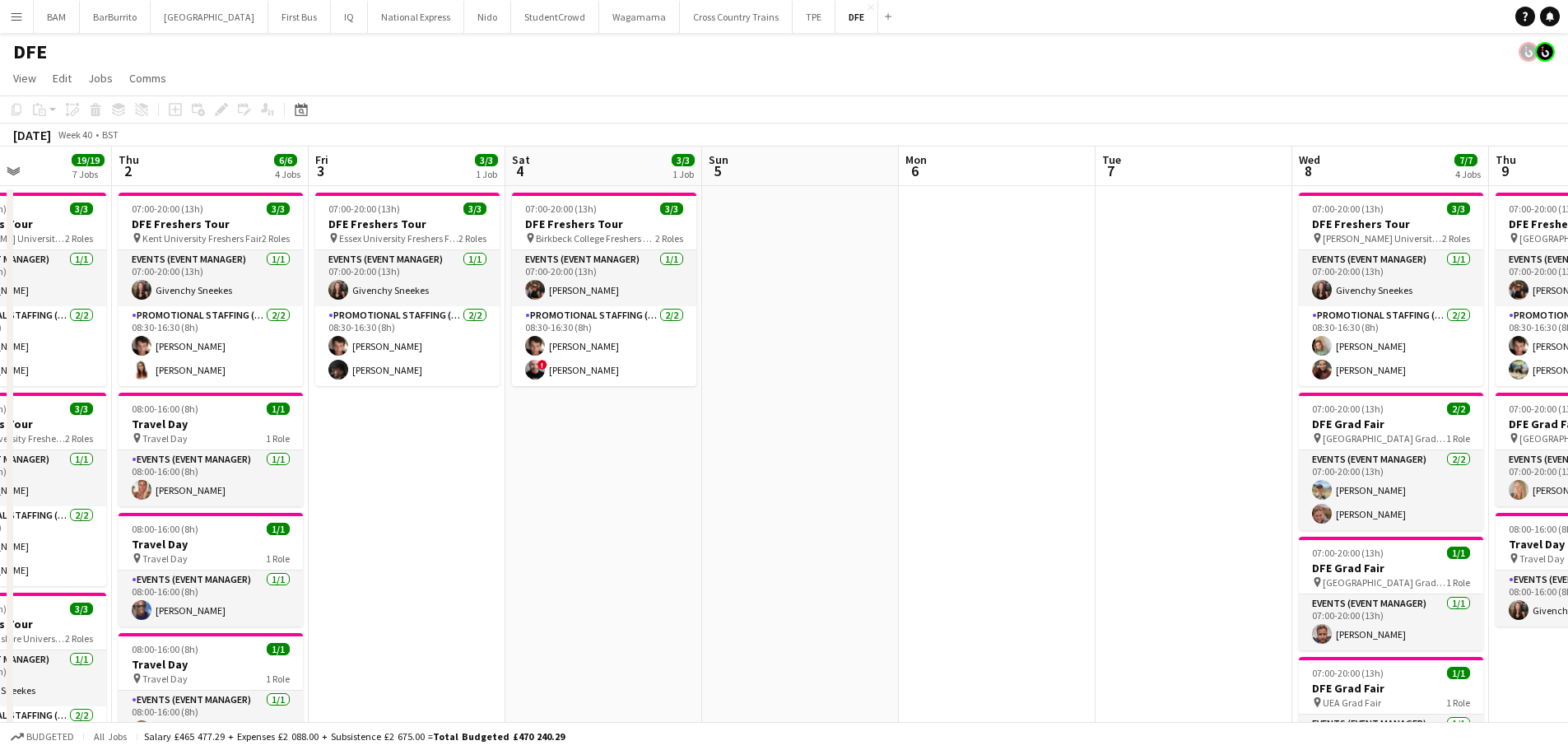
scroll to position [0, 538]
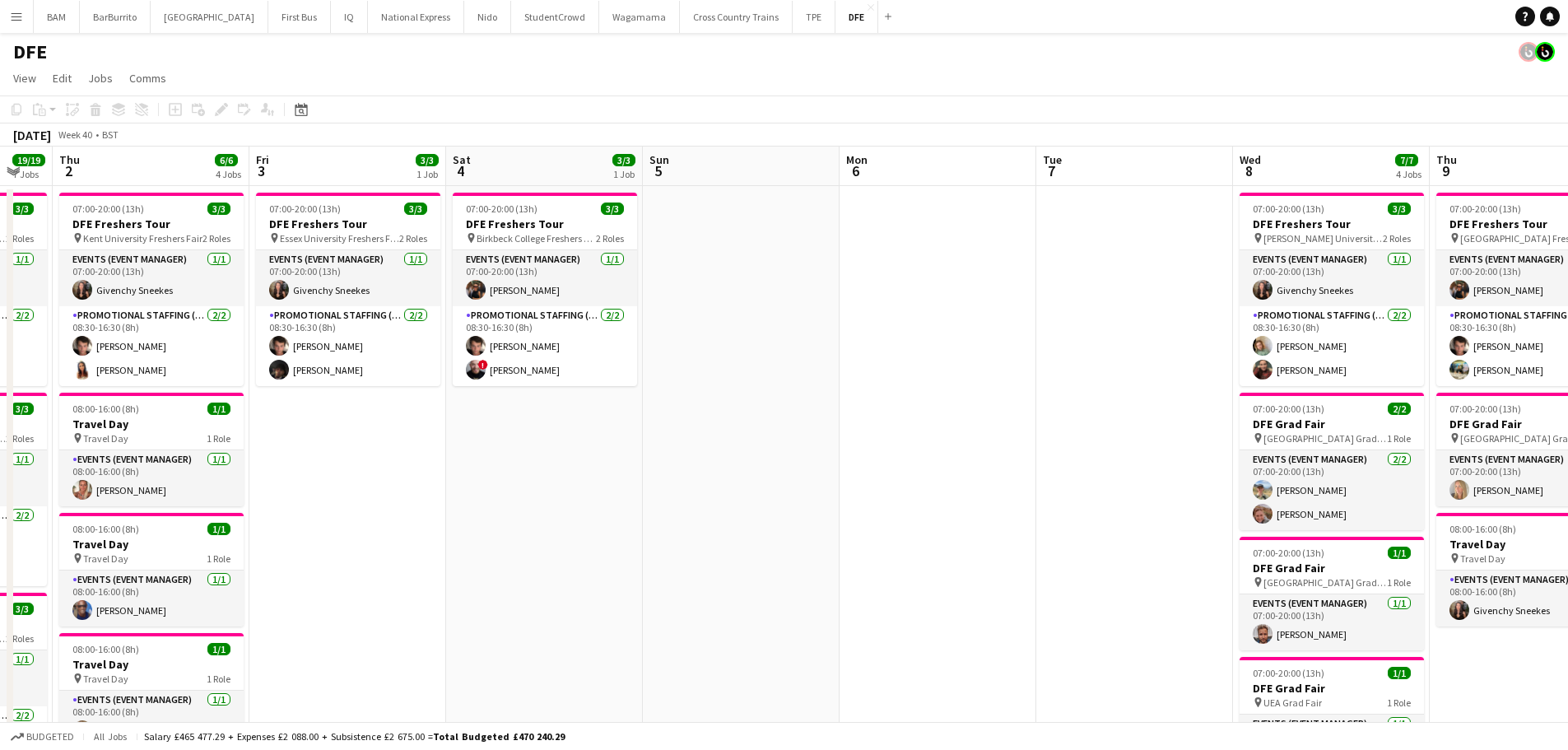
drag, startPoint x: 938, startPoint y: 181, endPoint x: 815, endPoint y: 182, distance: 123.0
click at [669, 82] on app-page-menu "View Day view expanded Day view collapsed Month view Date picker Jump to [DATE]…" at bounding box center [784, 80] width 1568 height 31
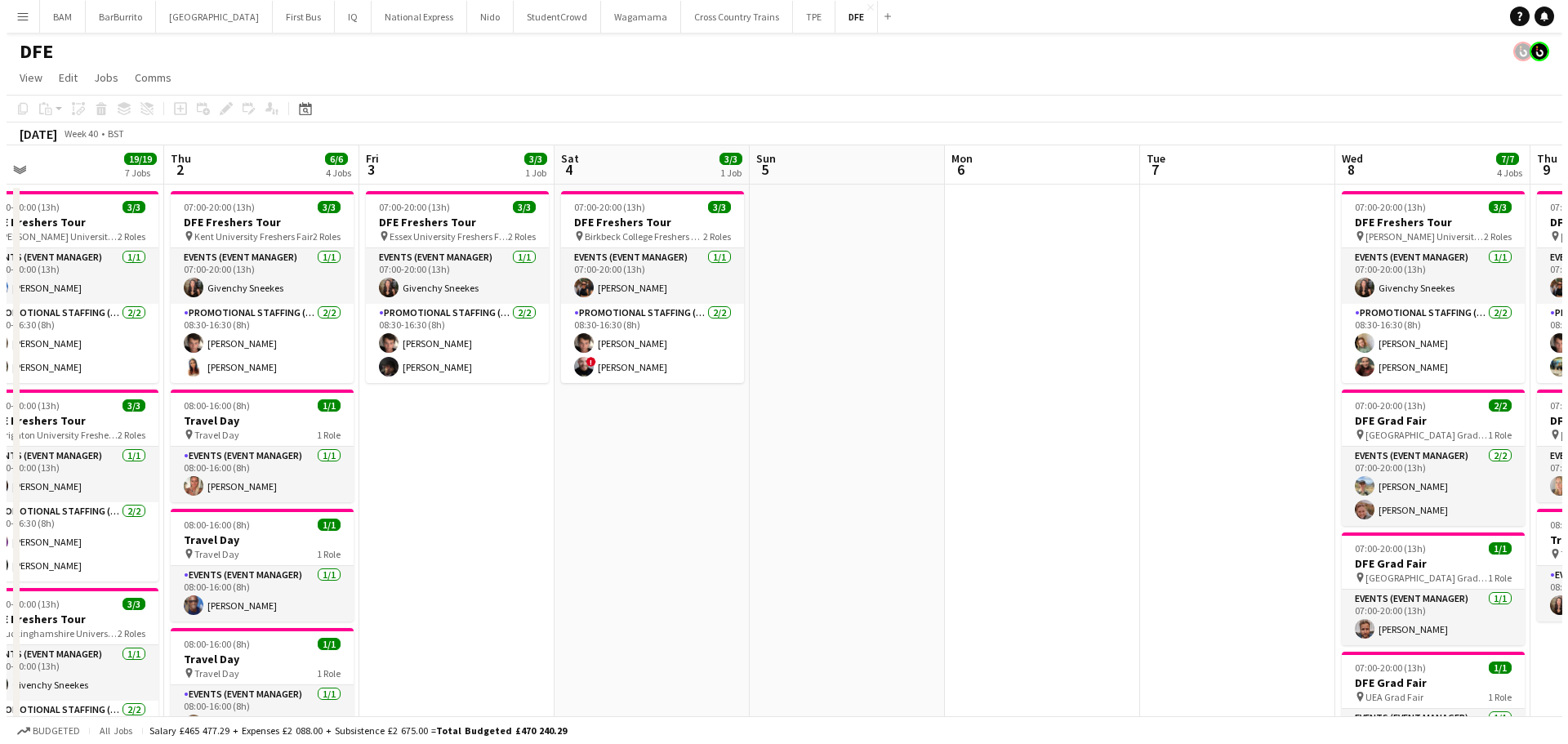
scroll to position [0, 597]
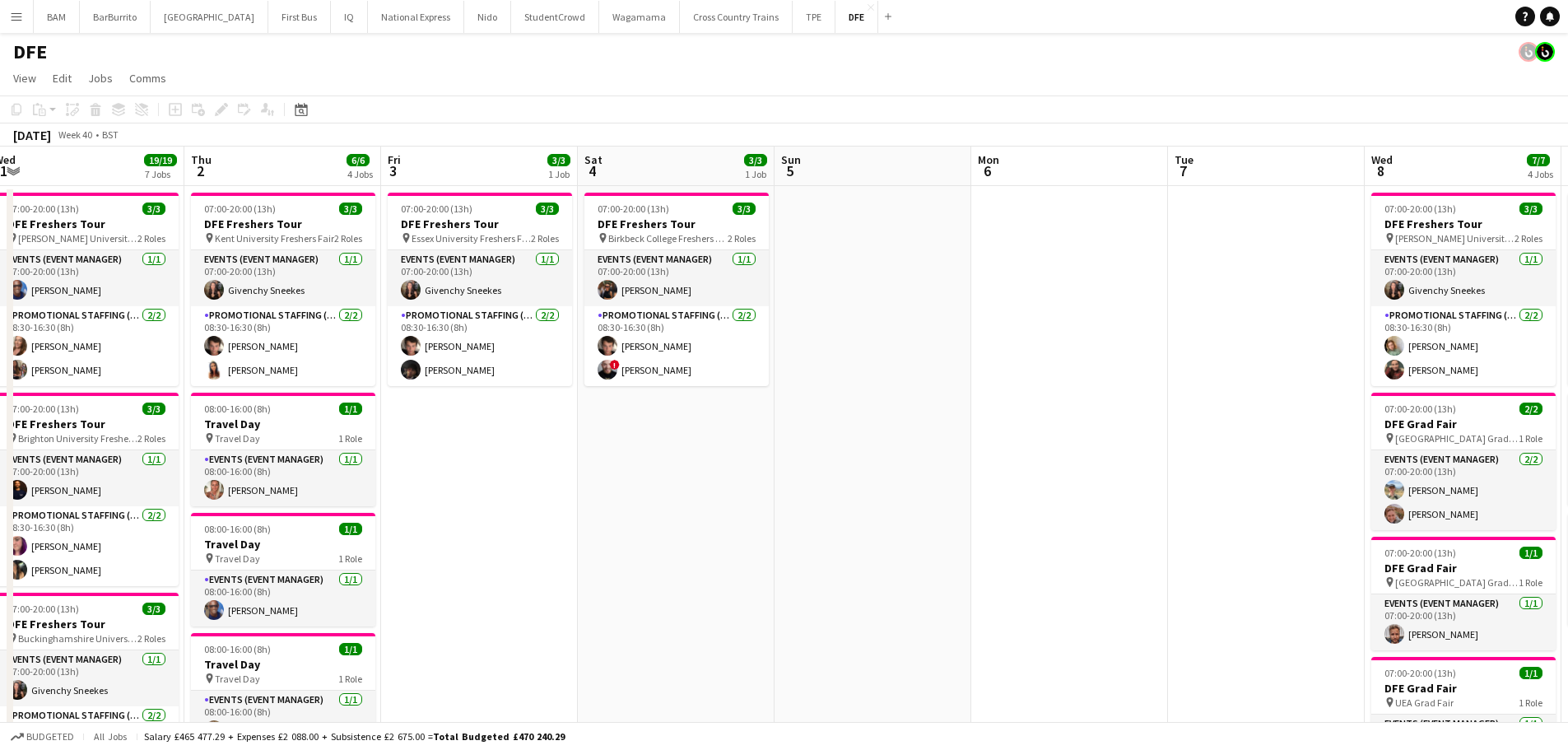
drag, startPoint x: 580, startPoint y: 178, endPoint x: 321, endPoint y: 174, distance: 259.0
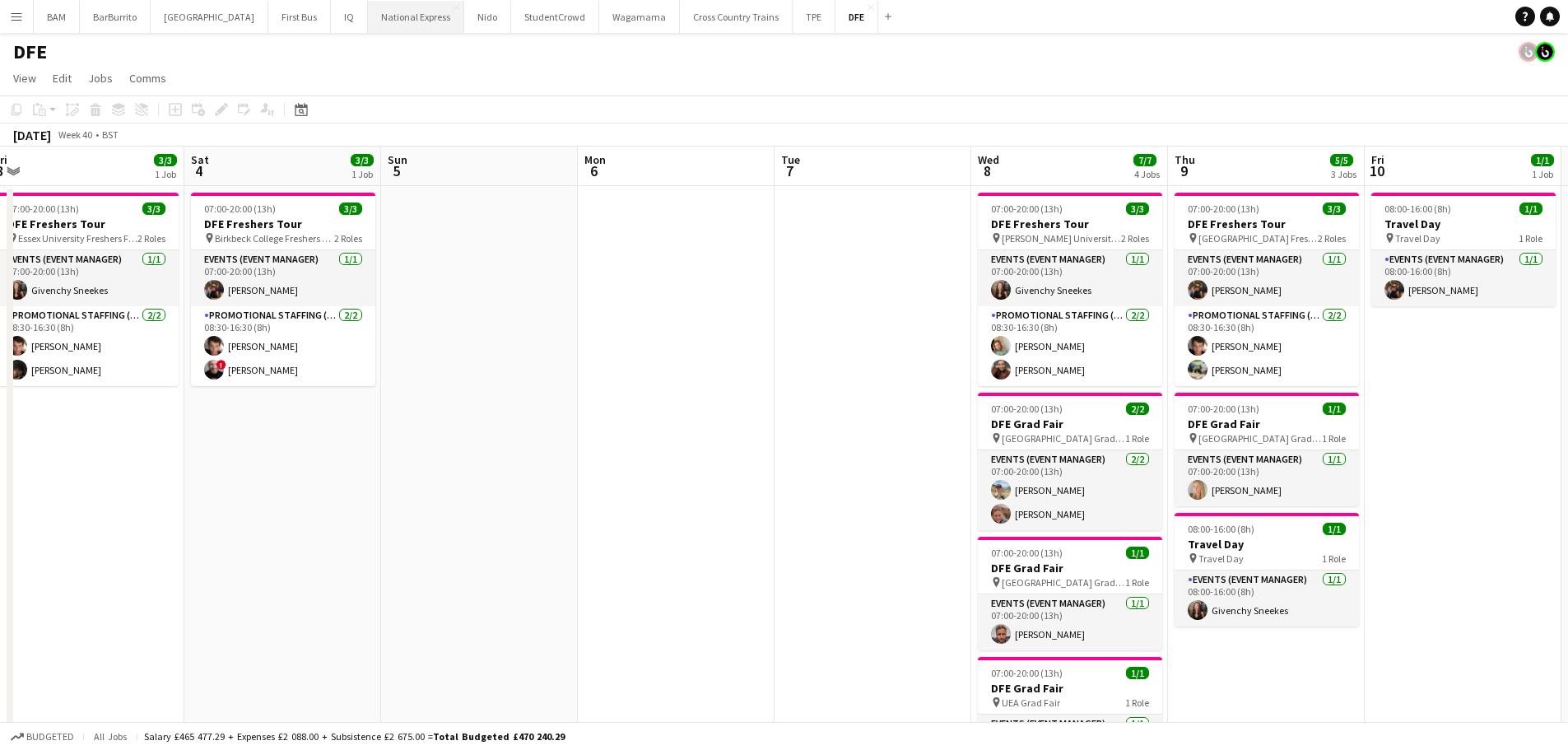
click at [396, 22] on button "National Express Close" at bounding box center [416, 16] width 96 height 32
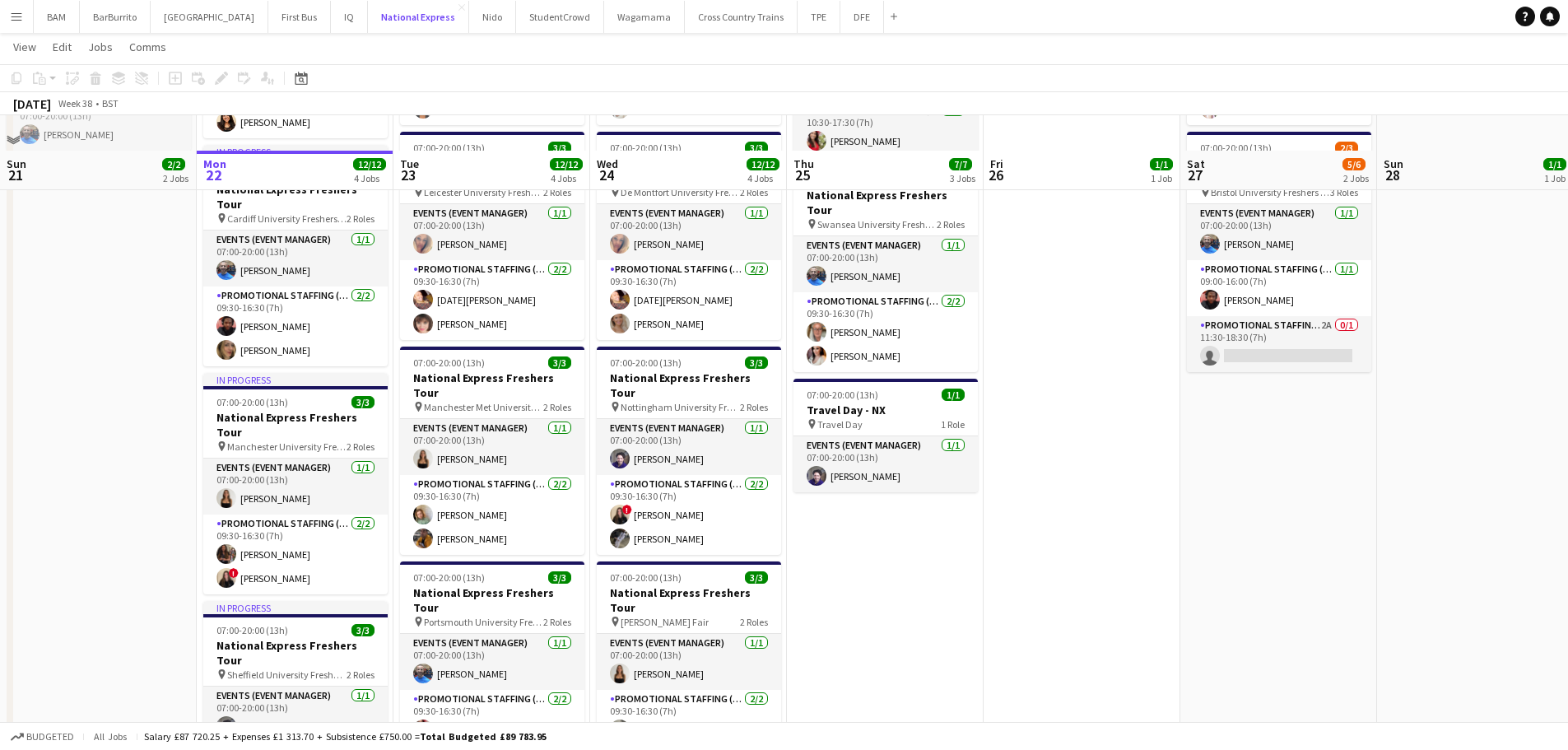
scroll to position [247, 0]
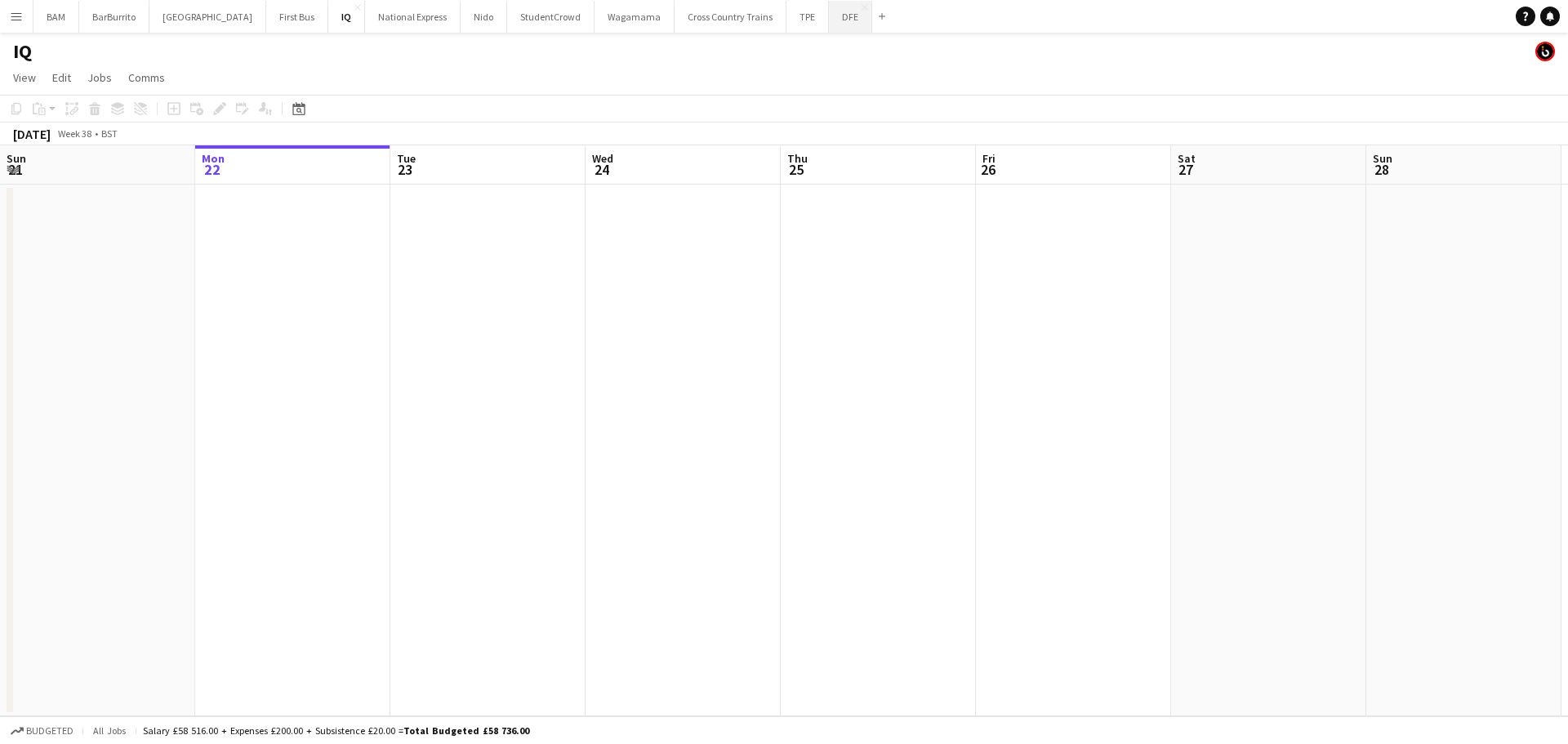
drag, startPoint x: 804, startPoint y: 21, endPoint x: 823, endPoint y: 28, distance: 20.2
click at [829, 21] on button "DFE Close" at bounding box center [850, 16] width 43 height 32
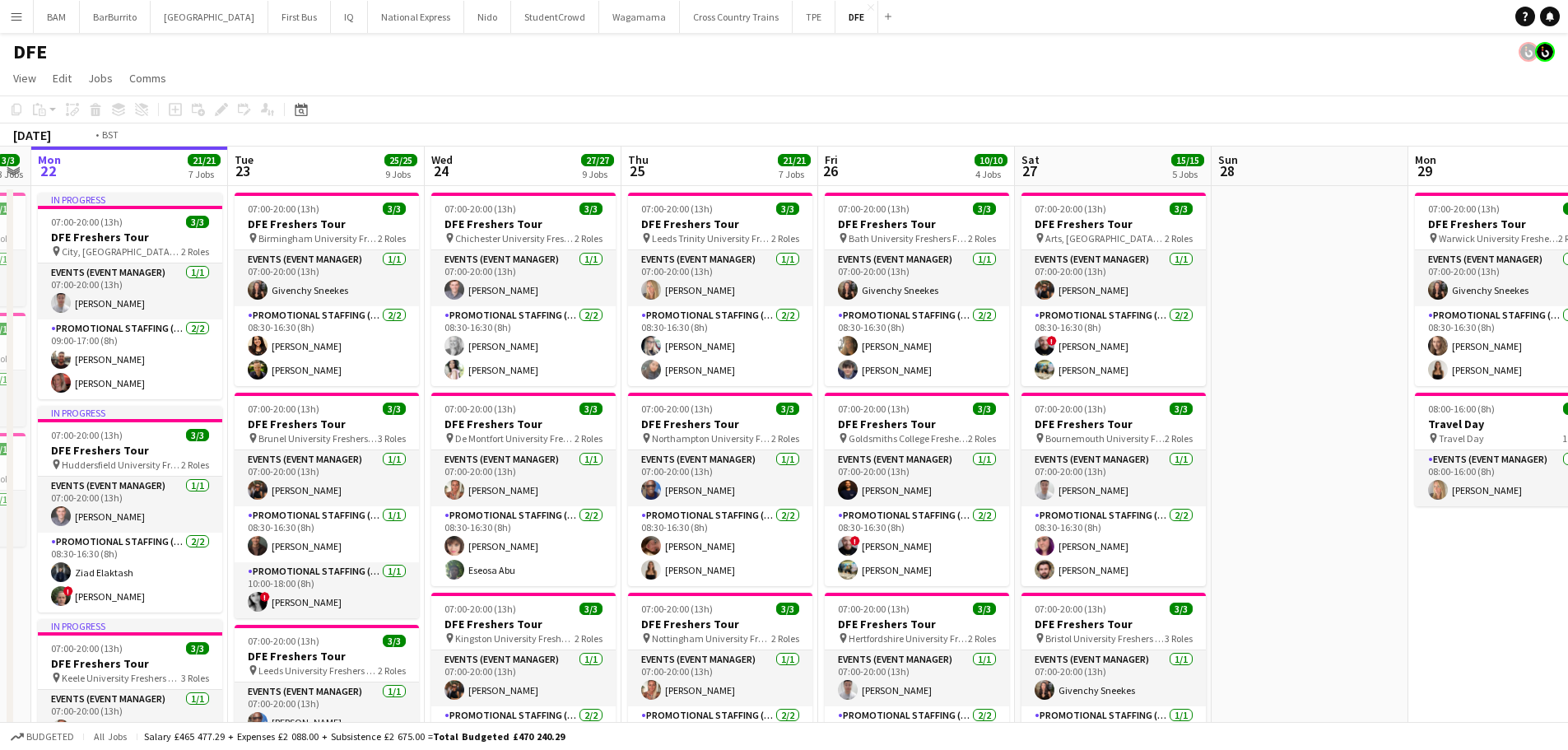
scroll to position [0, 607]
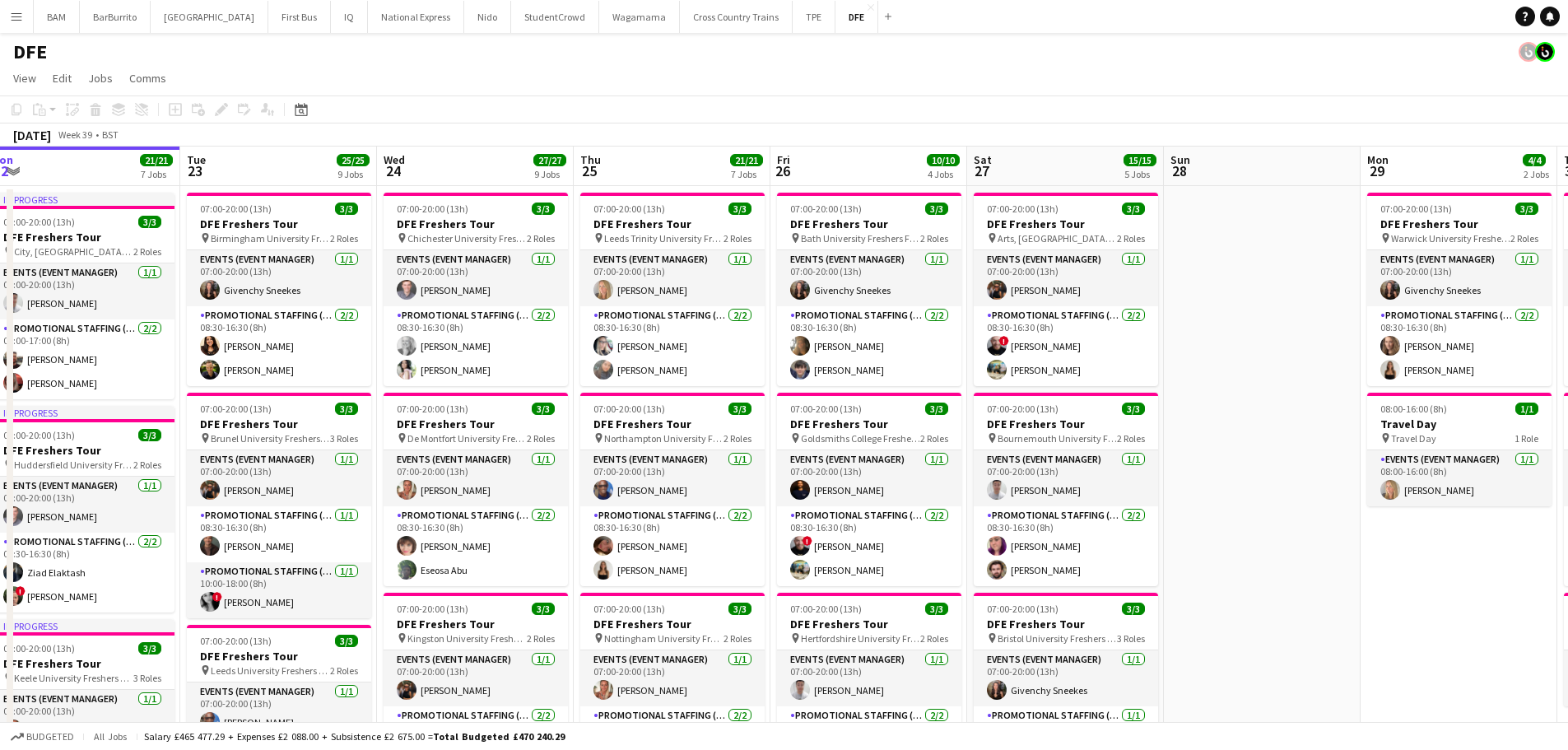
drag, startPoint x: 1089, startPoint y: 303, endPoint x: 875, endPoint y: 304, distance: 214.0
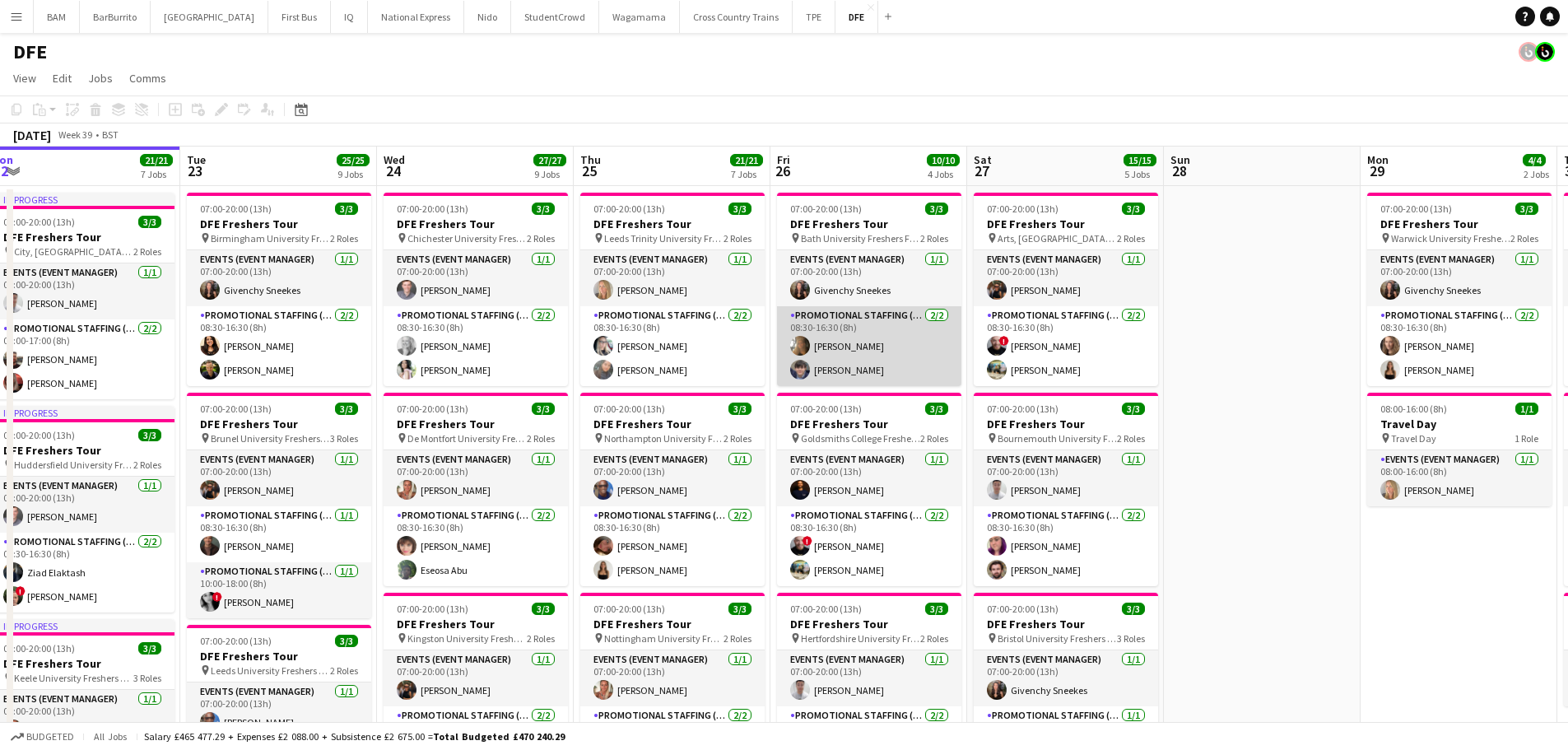
click at [891, 363] on app-card-role "Promotional Staffing (Brand Ambassadors) [DATE] 08:30-16:30 (8h) [PERSON_NAME] …" at bounding box center [869, 346] width 185 height 80
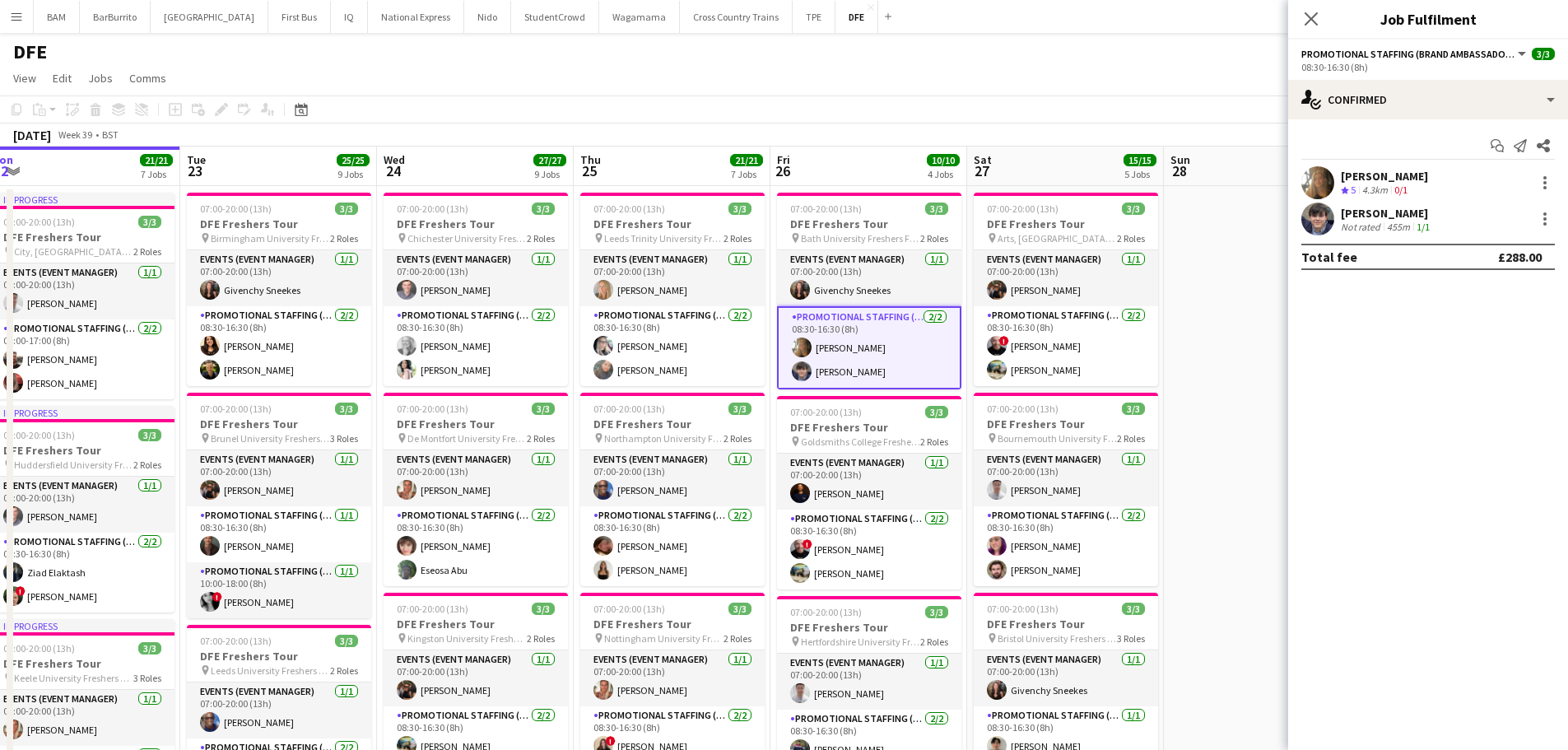
click at [1442, 181] on div "[PERSON_NAME] Crew rating 5 4.3km 0/1" at bounding box center [1428, 183] width 280 height 33
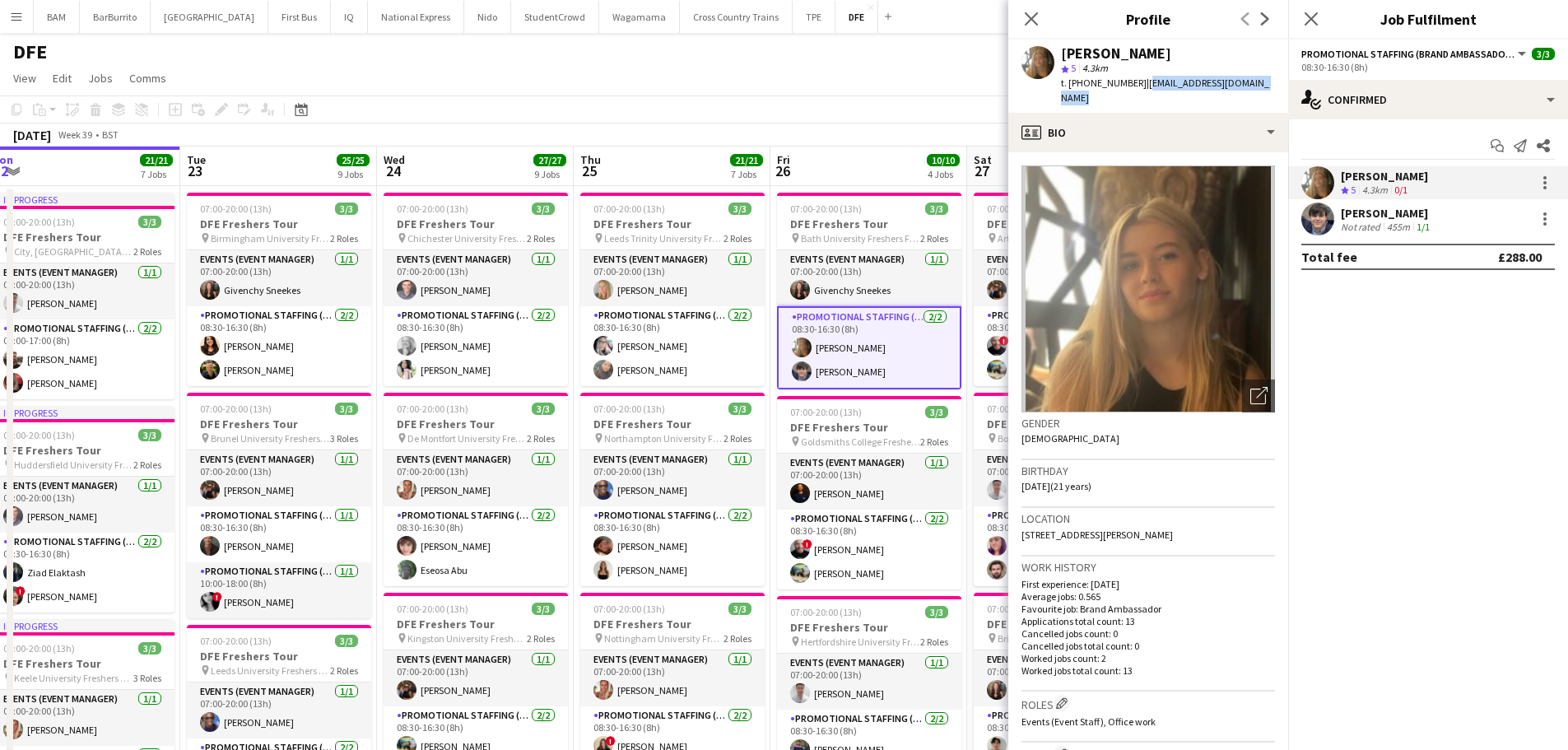
drag, startPoint x: 1140, startPoint y: 83, endPoint x: 1278, endPoint y: 85, distance: 138.0
click at [1278, 85] on div "[PERSON_NAME] star 5 4.3km t. [PHONE_NUMBER] | [EMAIL_ADDRESS][DOMAIN_NAME]" at bounding box center [1148, 76] width 280 height 74
copy span "[EMAIL_ADDRESS][DOMAIN_NAME]"
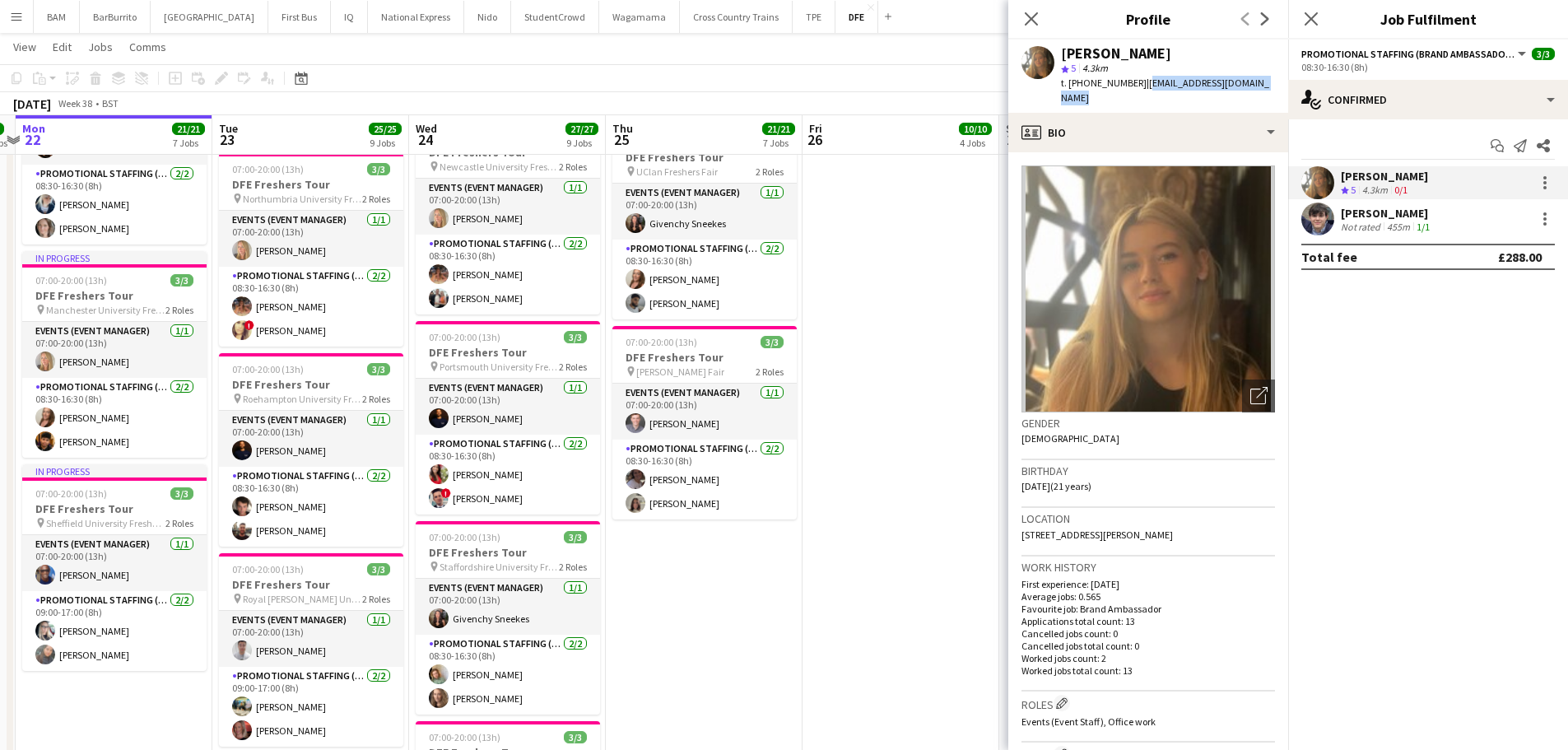
scroll to position [0, 565]
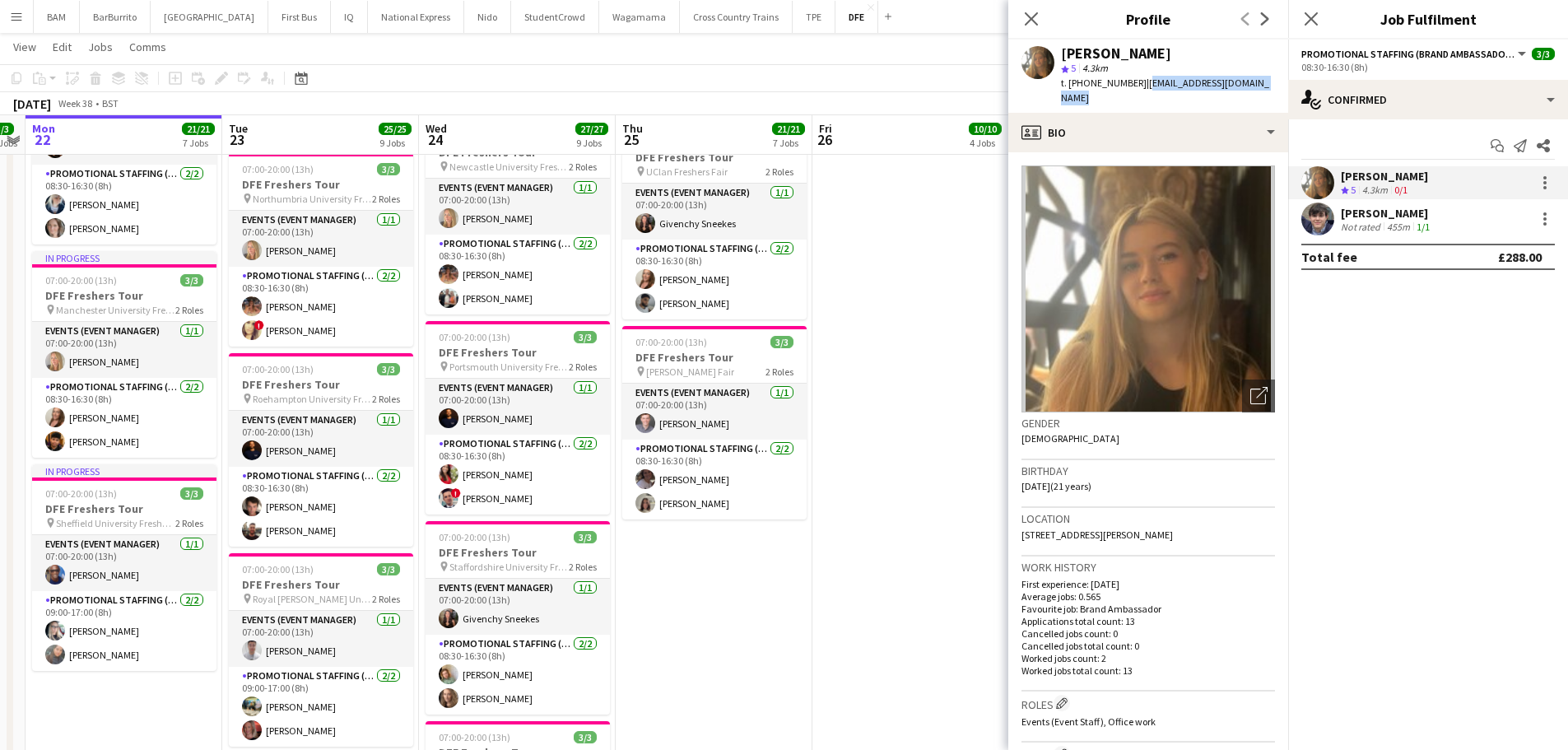
drag, startPoint x: 680, startPoint y: 324, endPoint x: 706, endPoint y: 326, distance: 26.1
click at [706, 326] on app-calendar-viewport "Fri 19 13/13 5 Jobs Sat 20 6/6 2 Jobs Sun 21 3/3 3 Jobs Mon 22 21/21 7 Jobs Tue…" at bounding box center [784, 89] width 1568 height 2193
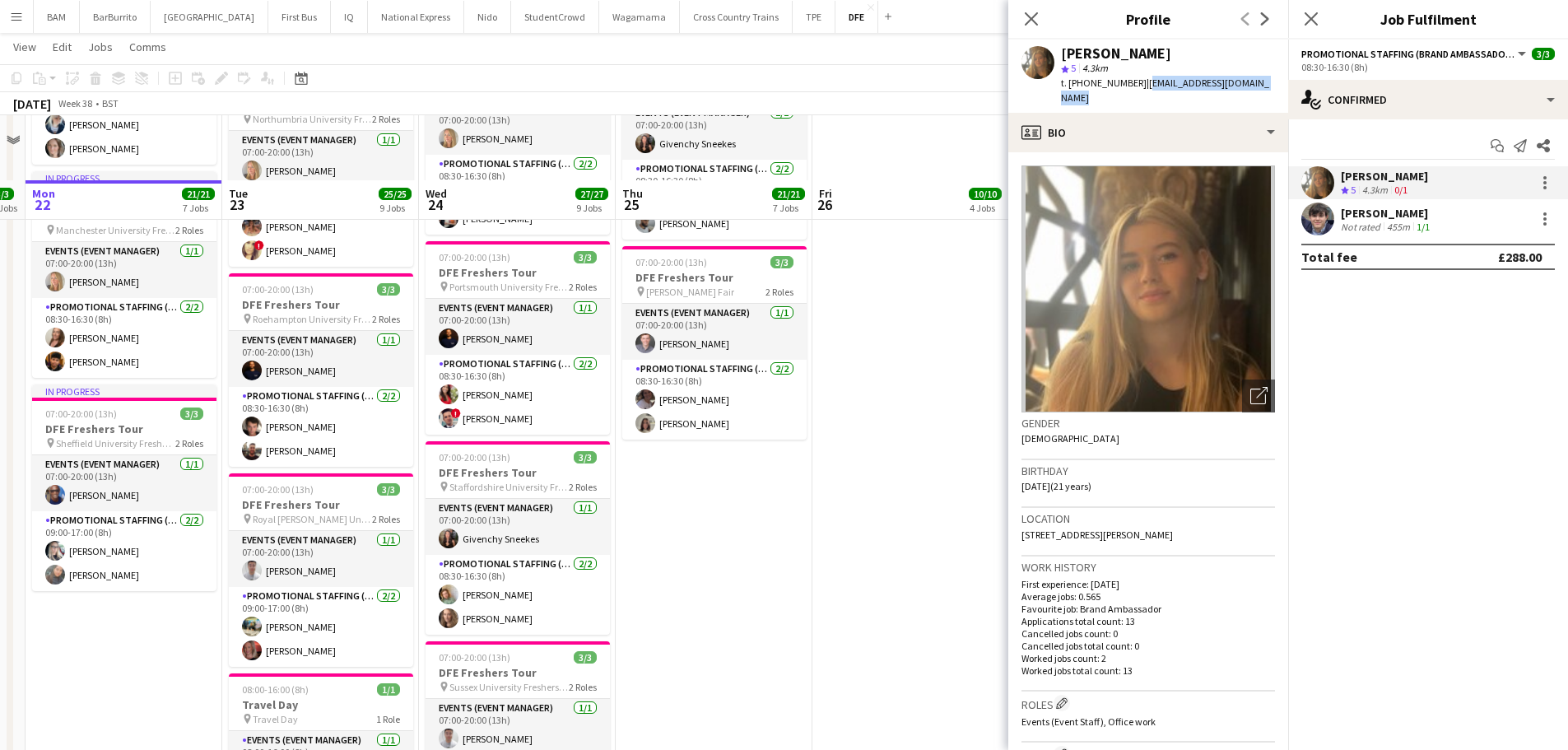
scroll to position [1236, 0]
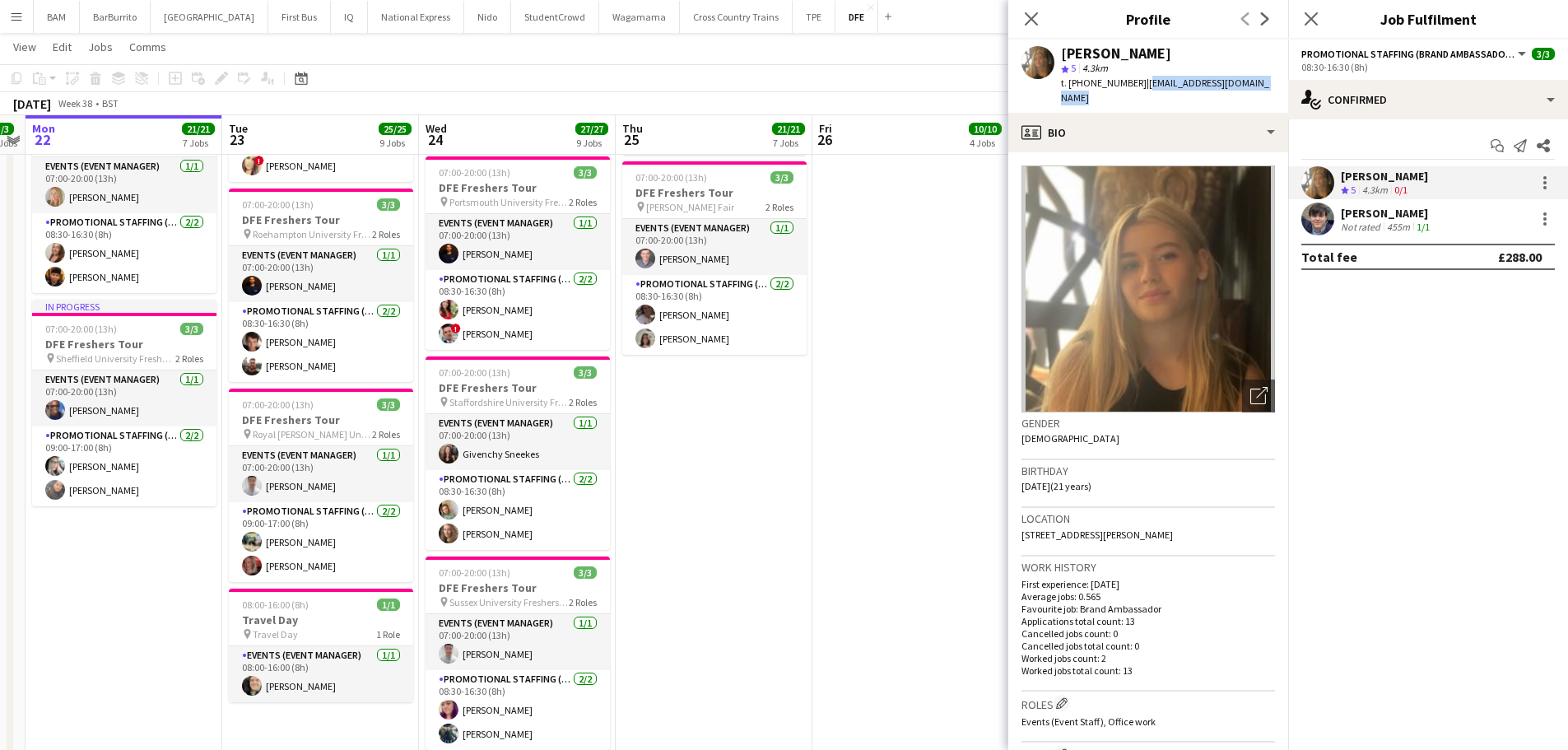
click at [838, 111] on div "[DATE] Week 38 • BST" at bounding box center [784, 103] width 1568 height 23
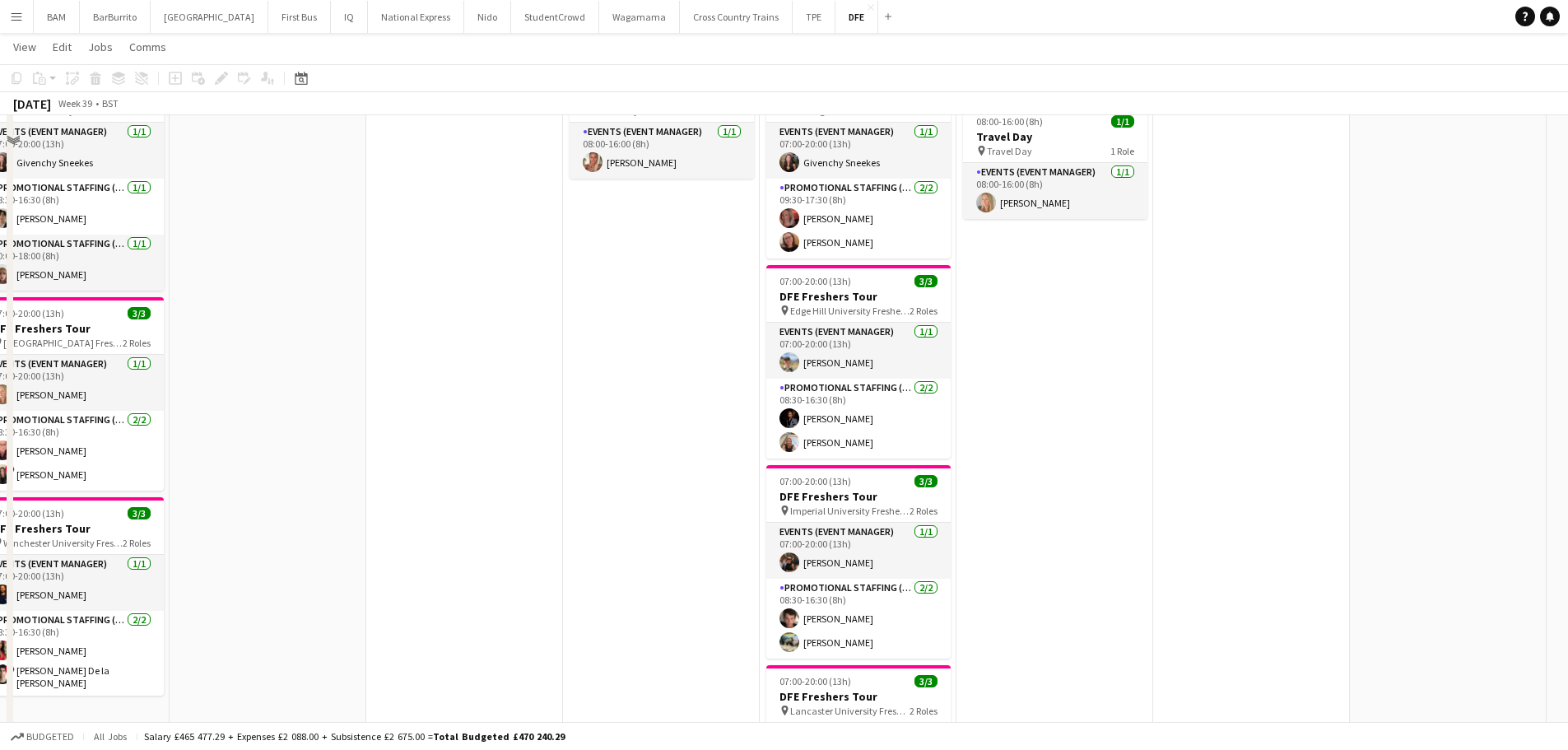
scroll to position [412, 0]
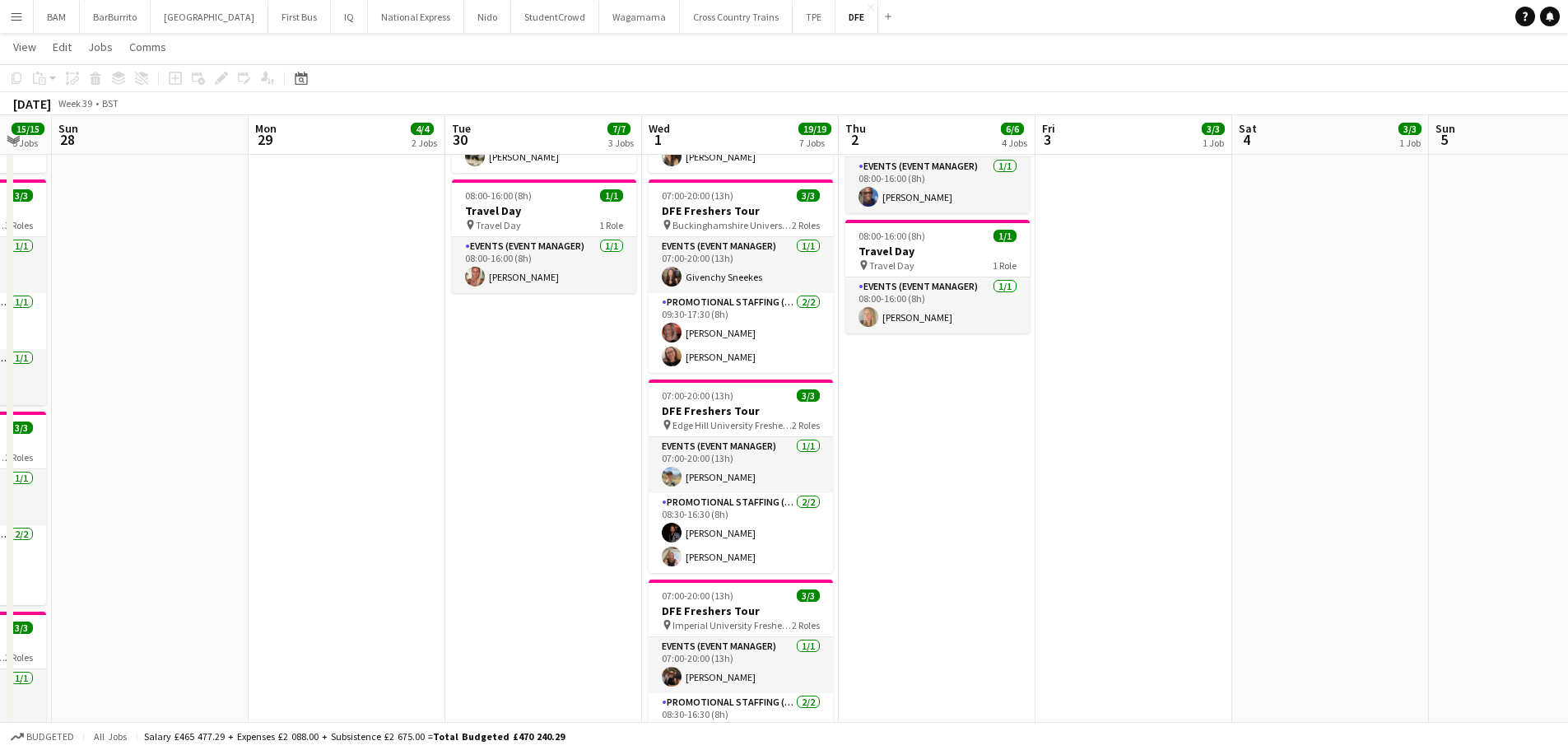
drag, startPoint x: 1293, startPoint y: 357, endPoint x: 1174, endPoint y: 374, distance: 120.2
click at [1174, 374] on app-calendar-viewport "Thu 25 21/21 7 Jobs Fri 26 10/10 4 Jobs Sat 27 15/15 5 Jobs Sun 28 Mon 29 4/4 2…" at bounding box center [784, 748] width 1568 height 2193
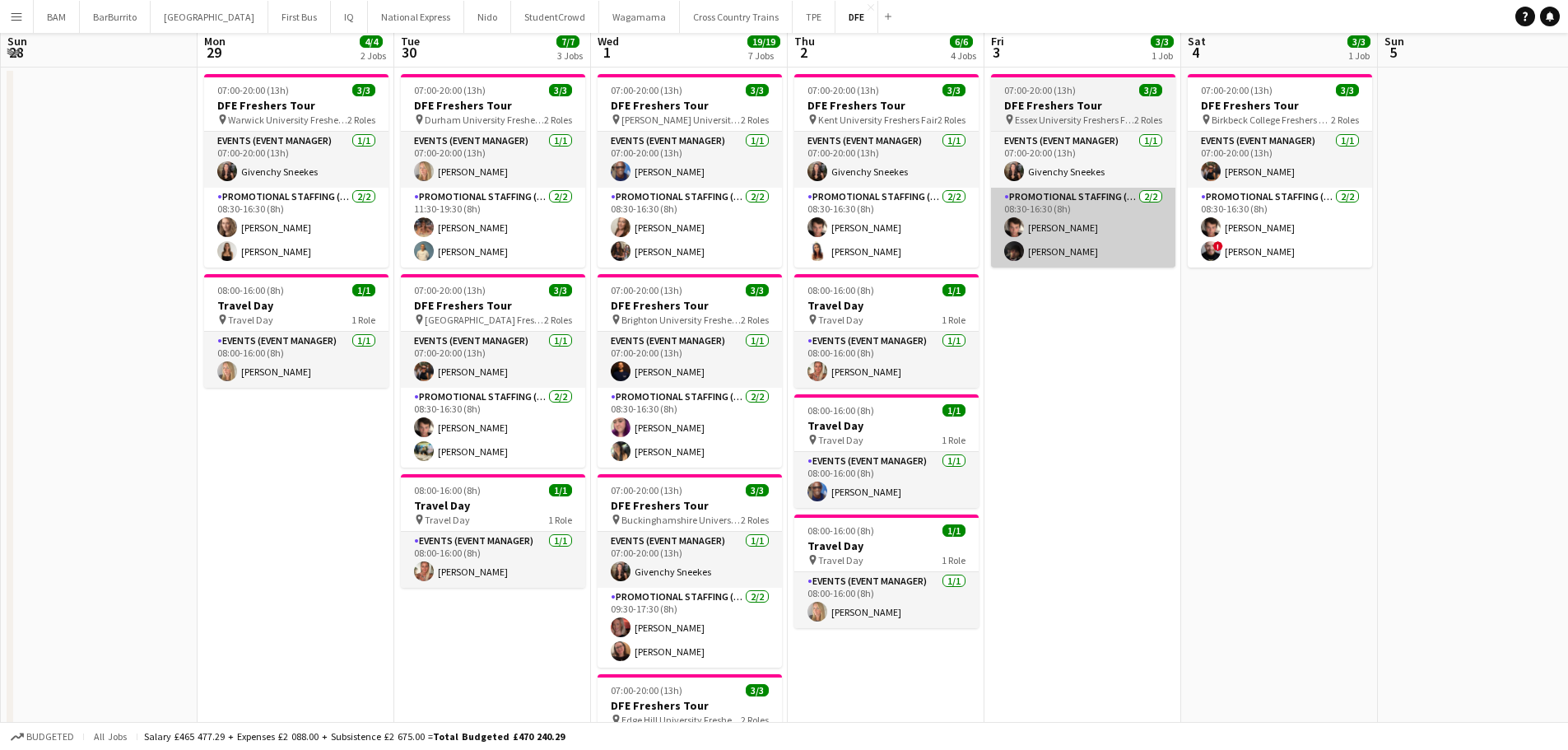
scroll to position [0, 0]
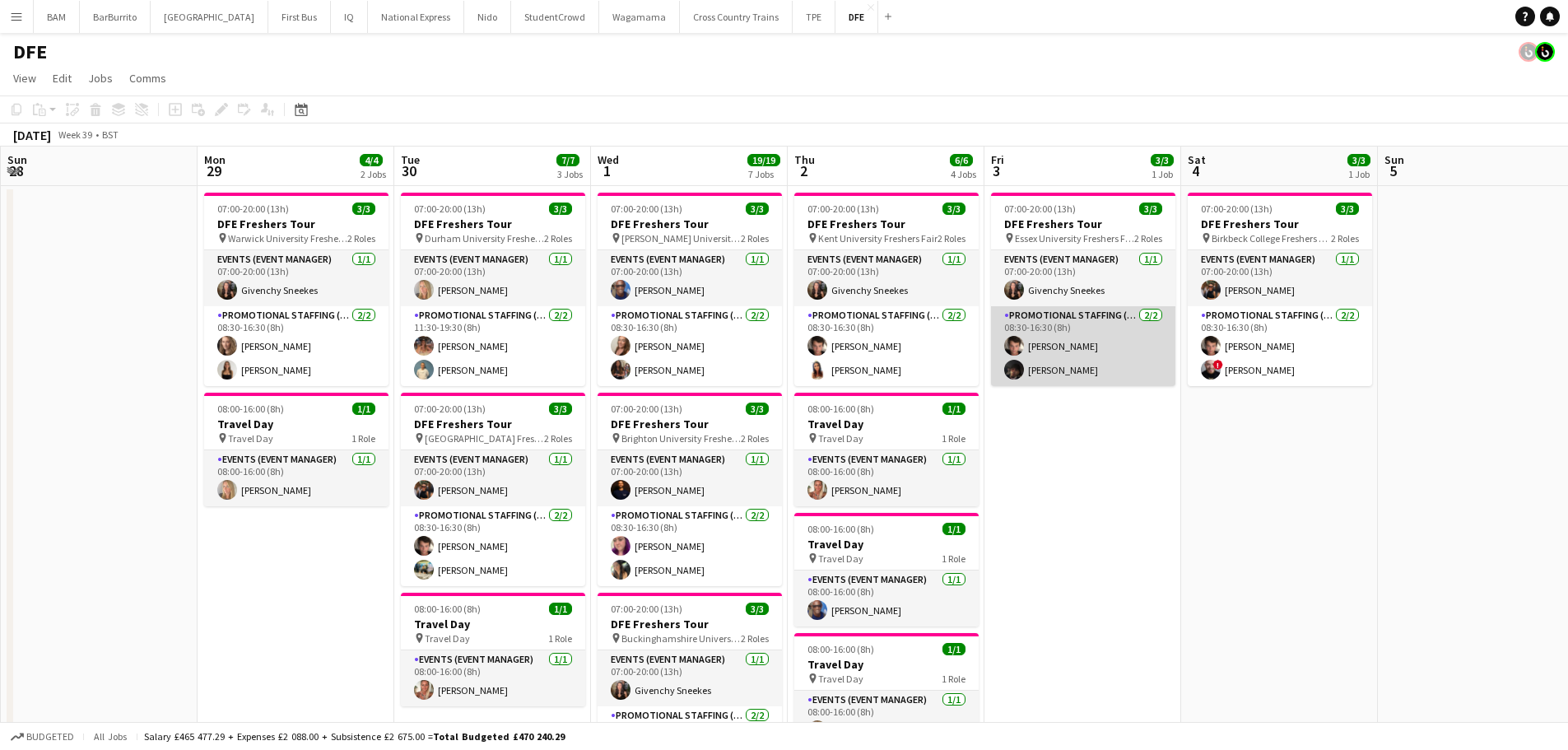
click at [1142, 375] on app-card-role "Promotional Staffing (Brand Ambassadors) [DATE] 08:30-16:30 (8h) [PERSON_NAME] …" at bounding box center [1083, 346] width 185 height 80
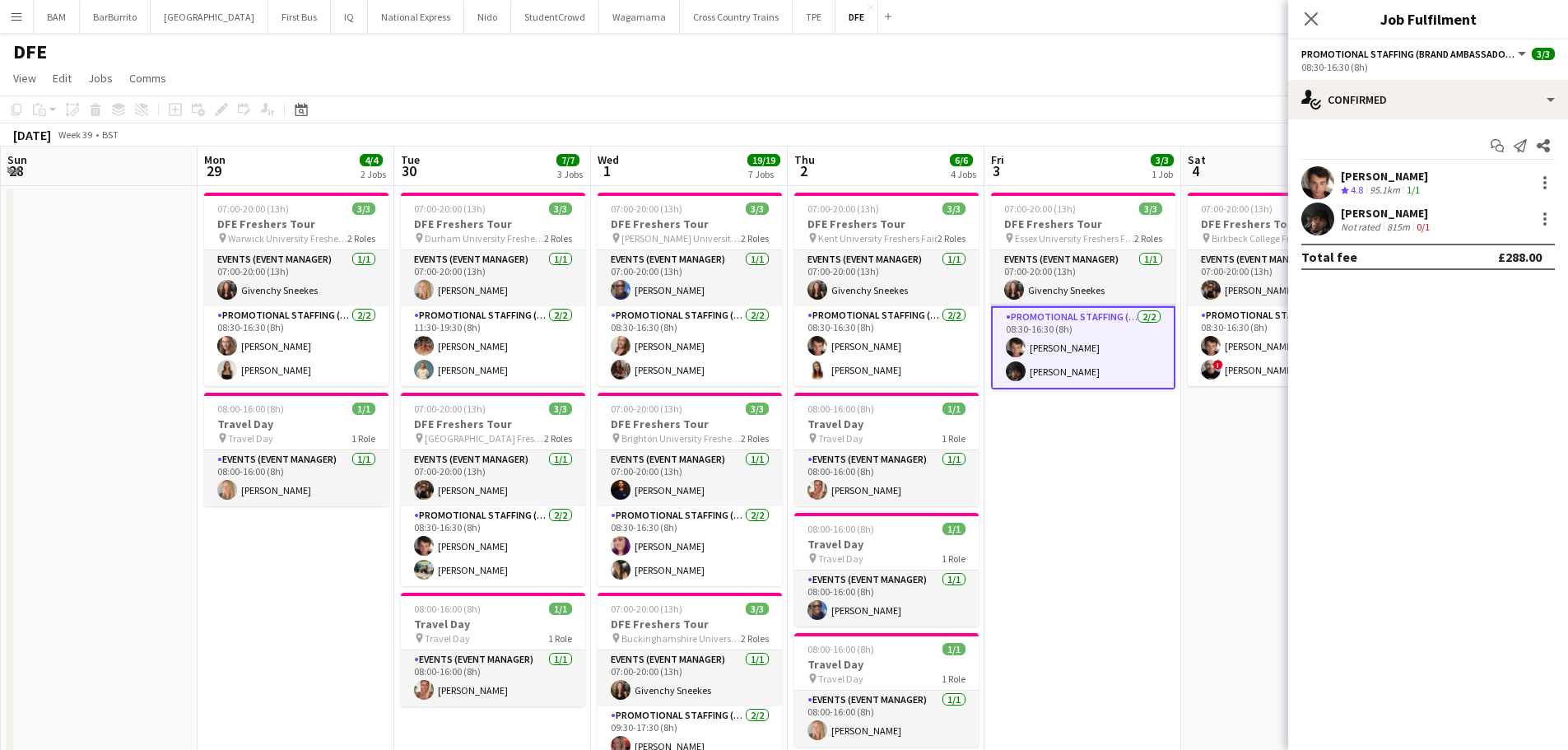
click at [1439, 221] on div "[PERSON_NAME] Not rated 815m 0/1" at bounding box center [1428, 219] width 280 height 33
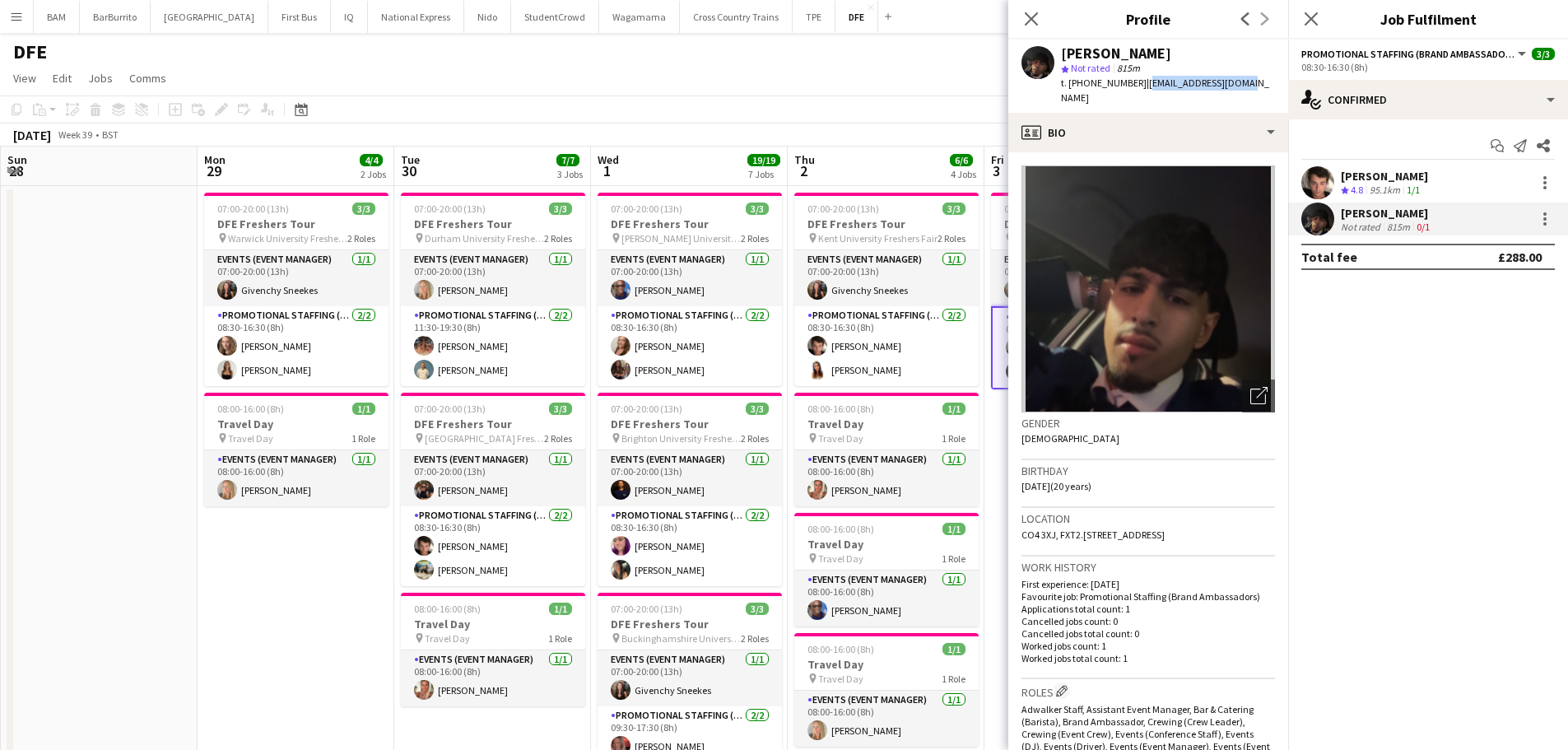
drag, startPoint x: 1140, startPoint y: 82, endPoint x: 1250, endPoint y: 82, distance: 110.0
click at [1250, 82] on app-profile-header "[PERSON_NAME] star Not rated 815m t. [PHONE_NUMBER] | [EMAIL_ADDRESS][DOMAIN_NA…" at bounding box center [1148, 76] width 280 height 74
copy span "[EMAIL_ADDRESS][DOMAIN_NAME]"
drag, startPoint x: 1083, startPoint y: 82, endPoint x: 1135, endPoint y: 82, distance: 52.0
click at [1135, 82] on div "t. [PHONE_NUMBER] | [EMAIL_ADDRESS][DOMAIN_NAME]" at bounding box center [1168, 90] width 214 height 29
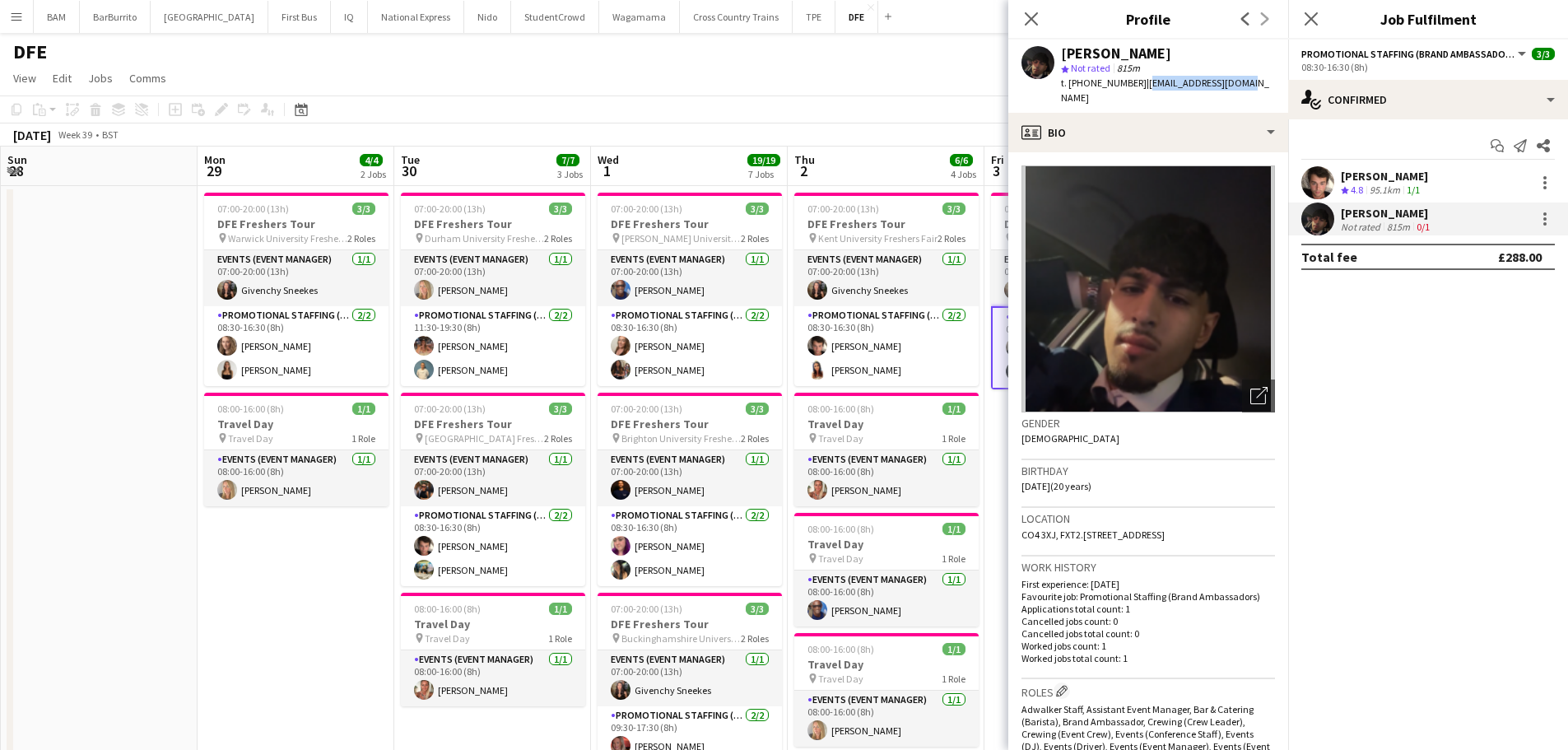
copy span "7908165754"
drag, startPoint x: 1031, startPoint y: 20, endPoint x: 1072, endPoint y: 20, distance: 41.0
click at [1031, 20] on icon at bounding box center [1031, 18] width 16 height 16
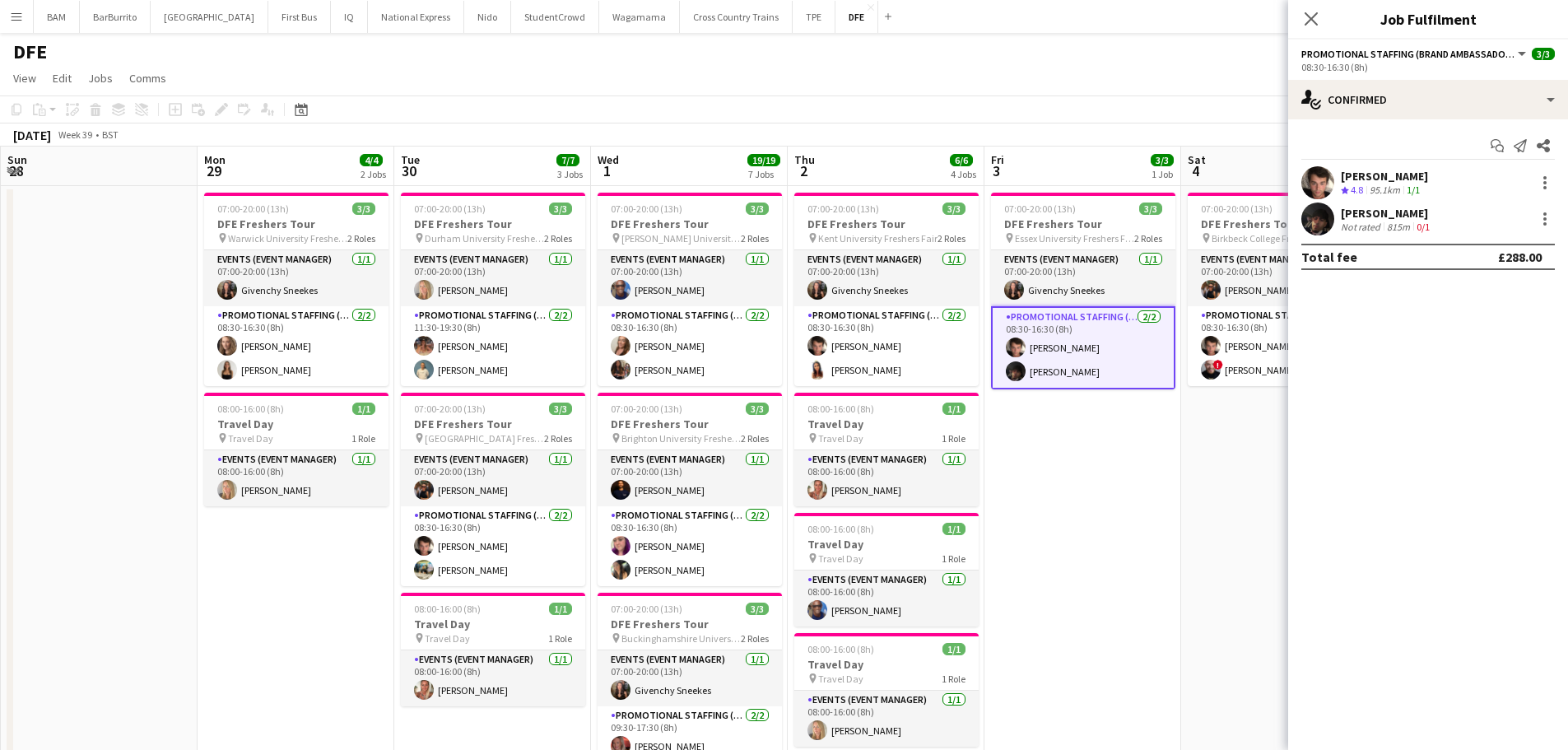
drag, startPoint x: 377, startPoint y: 106, endPoint x: 704, endPoint y: 189, distance: 337.4
click at [913, 118] on app-toolbar "Copy Paste Paste Ctrl+V Paste with crew Ctrl+Shift+V Paste linked Job [GEOGRAPH…" at bounding box center [784, 109] width 1568 height 28
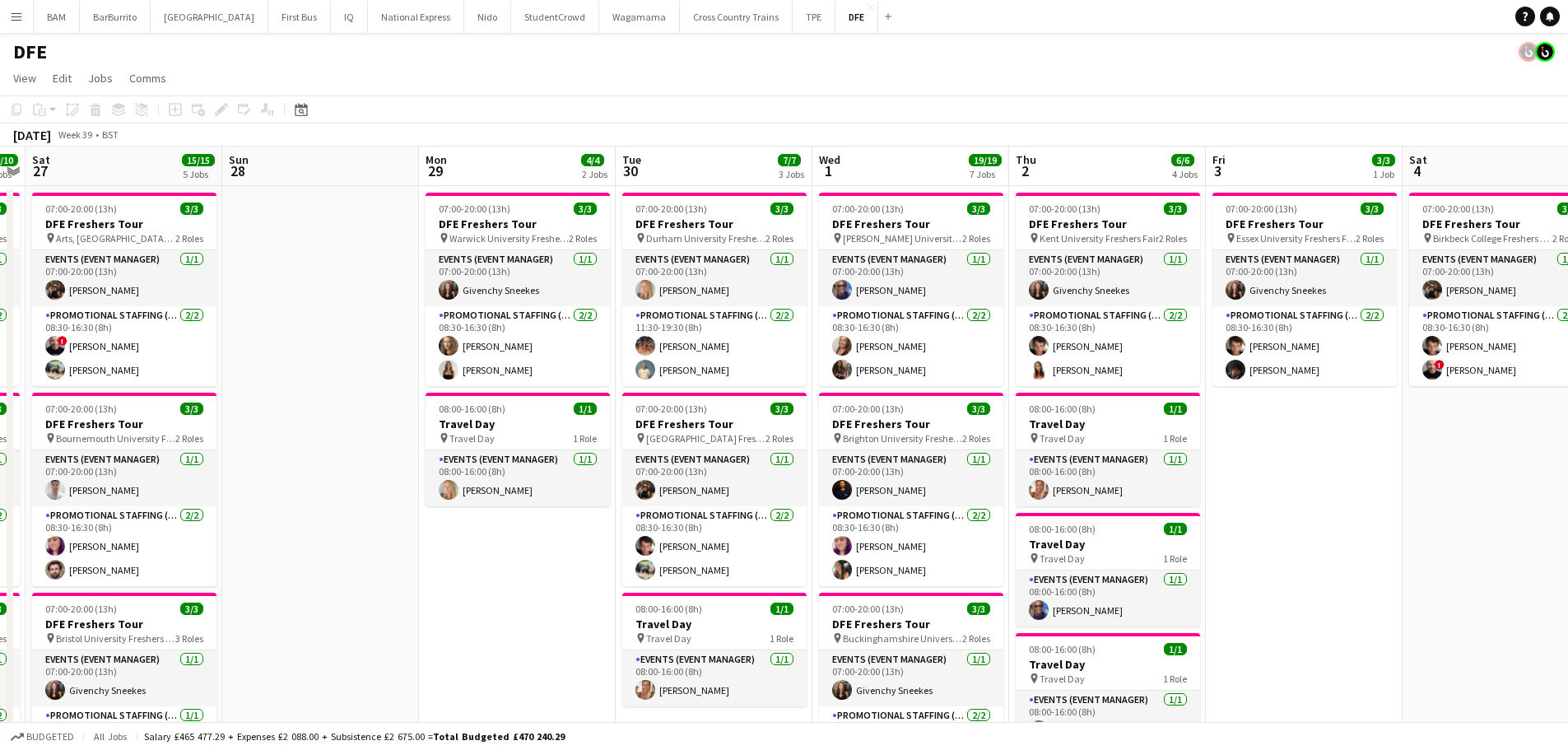
drag, startPoint x: 257, startPoint y: 207, endPoint x: 777, endPoint y: 239, distance: 521.0
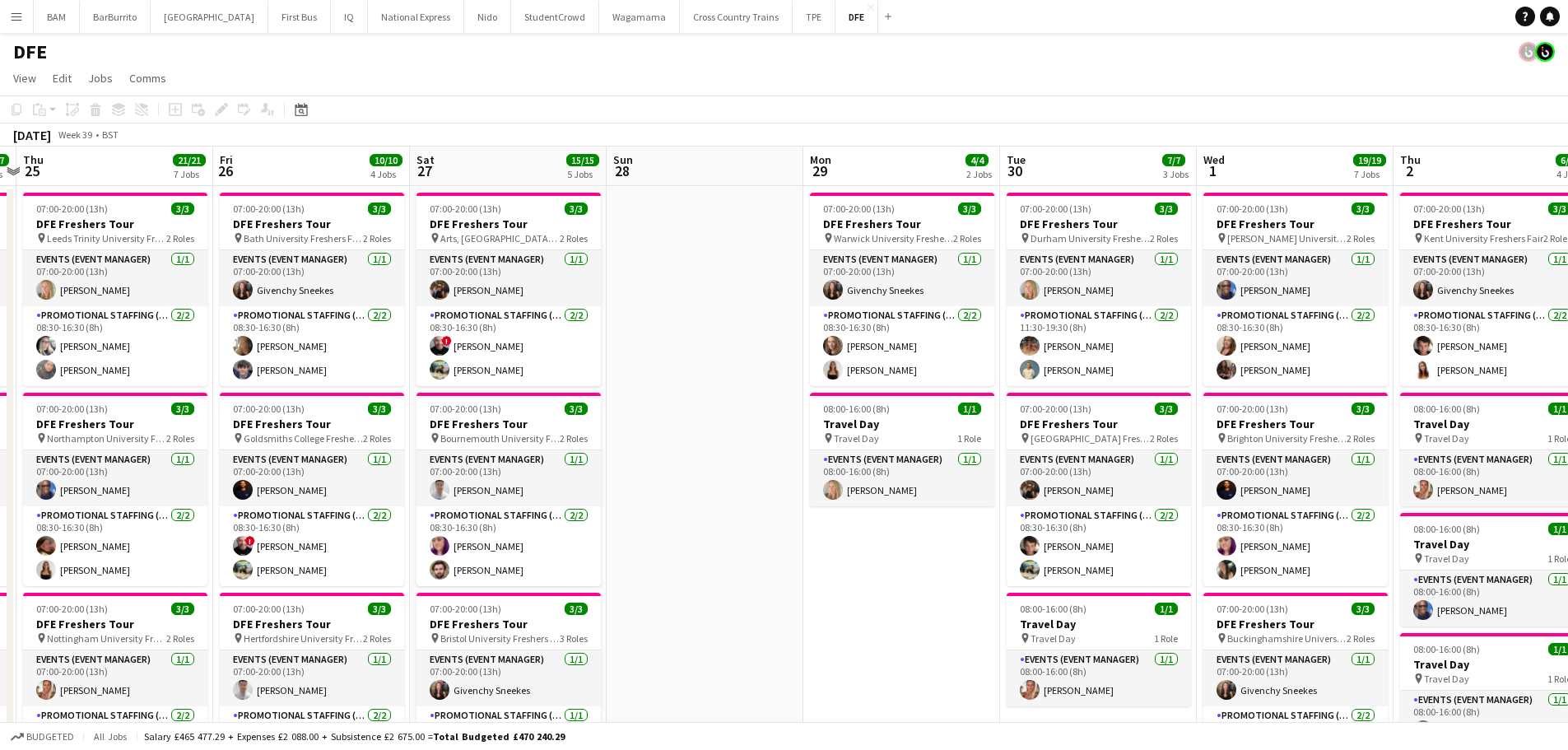
drag, startPoint x: 416, startPoint y: 335, endPoint x: 647, endPoint y: 334, distance: 231.0
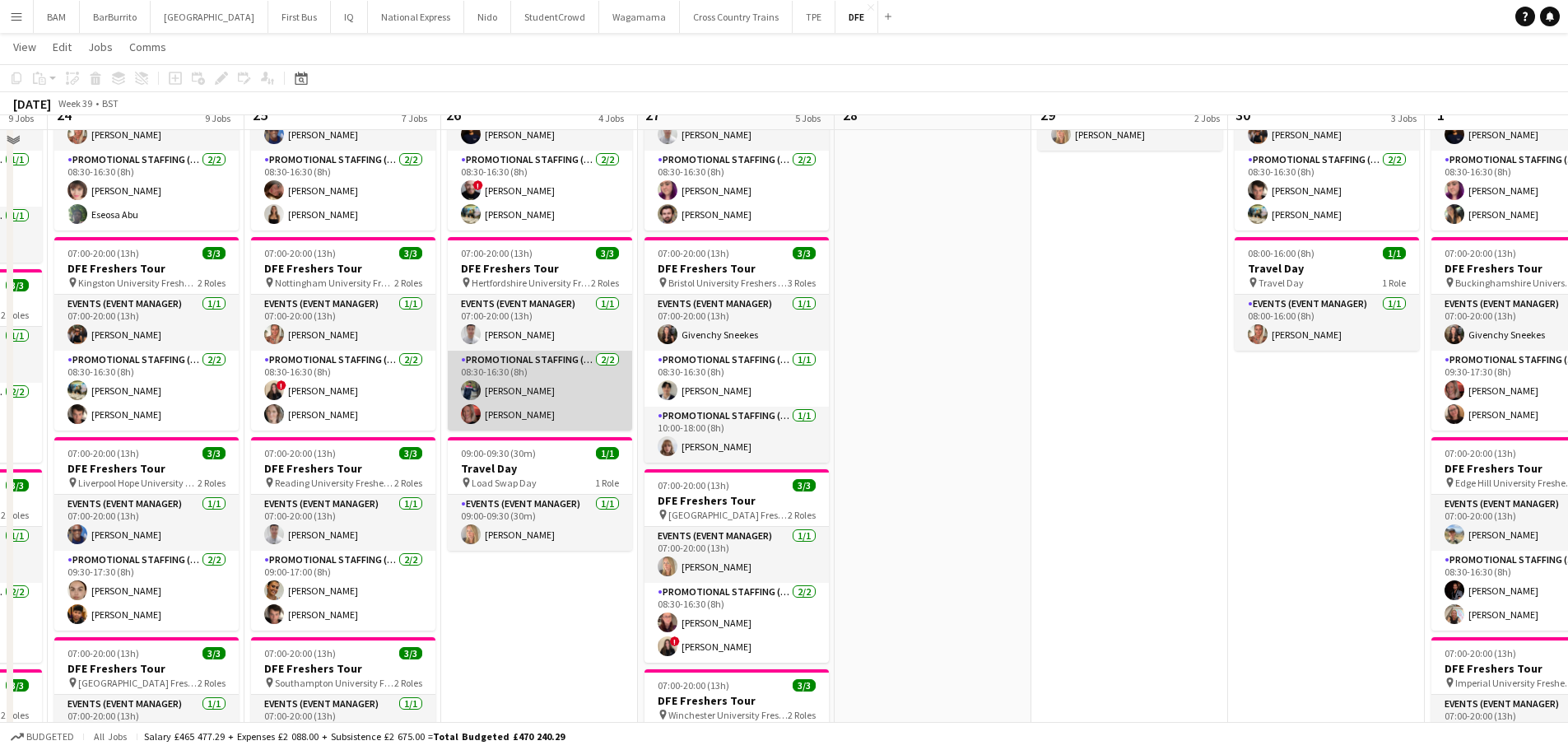
scroll to position [329, 0]
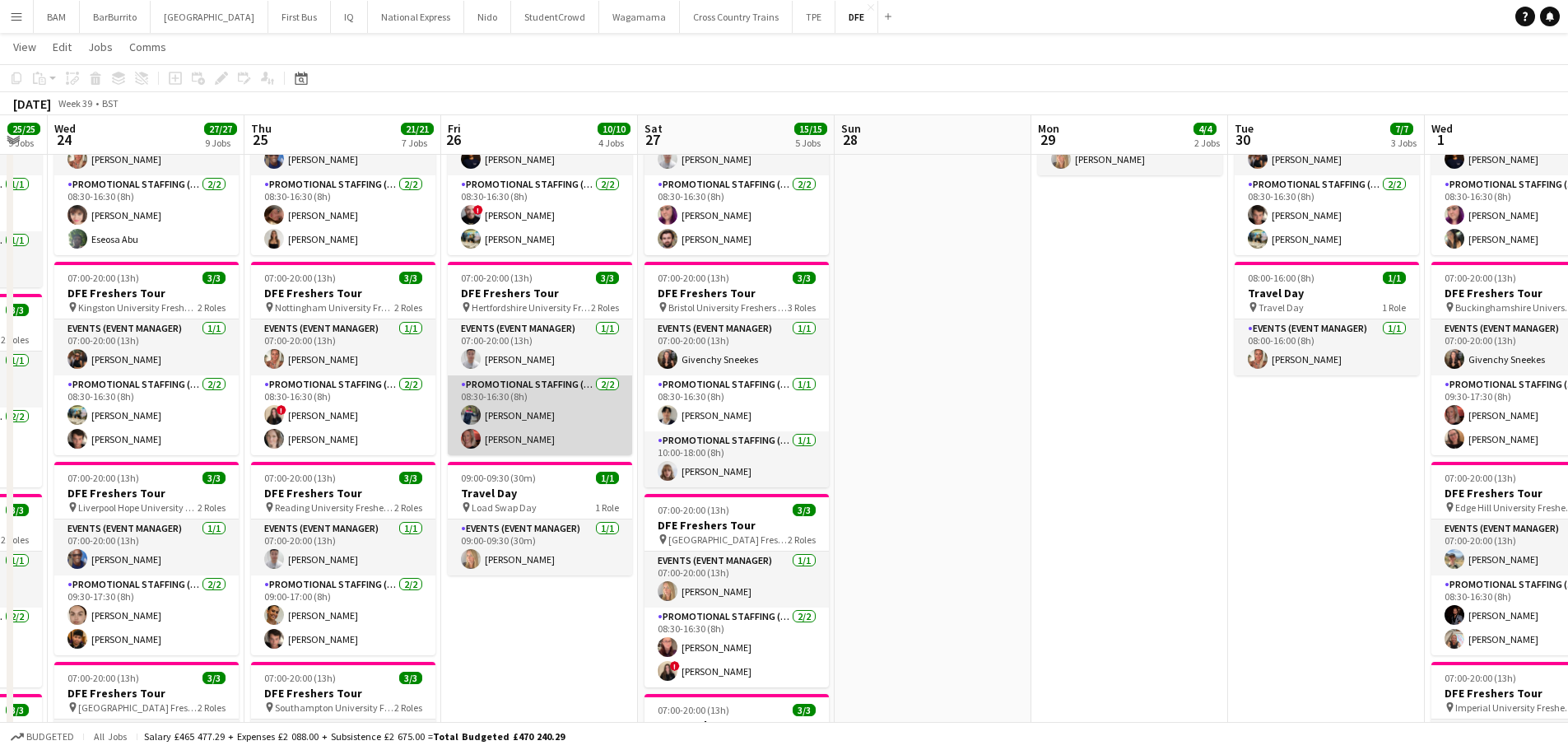
click at [573, 408] on app-card-role "Promotional Staffing (Brand Ambassadors) [DATE] 08:30-16:30 (8h) [PERSON_NAME] …" at bounding box center [540, 415] width 185 height 80
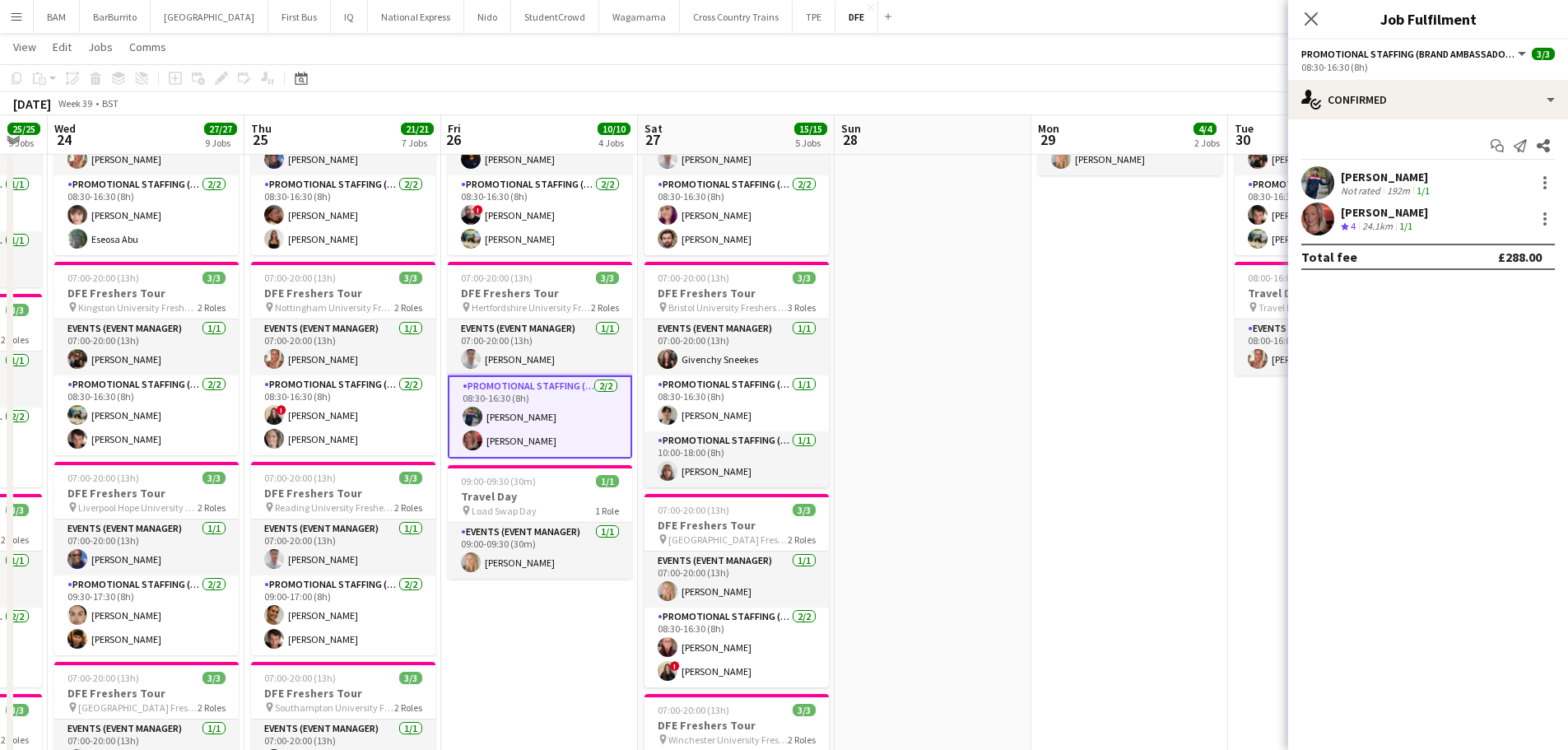
click at [1406, 187] on div "192m" at bounding box center [1399, 191] width 29 height 12
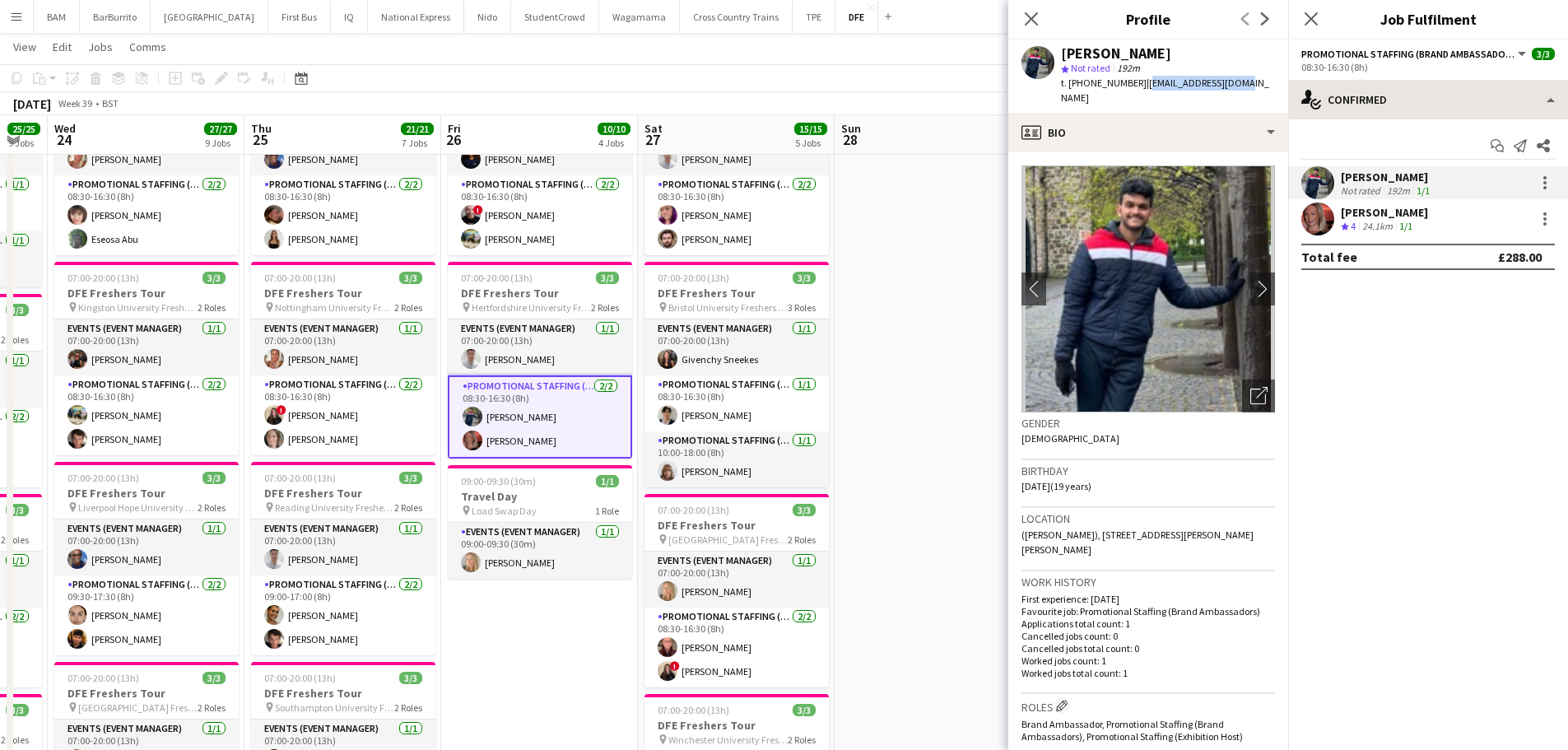
drag, startPoint x: 1144, startPoint y: 85, endPoint x: 1548, endPoint y: 118, distance: 405.3
click at [1254, 88] on div "[PERSON_NAME] star Not rated 192m t. [PHONE_NUMBER] | [EMAIL_ADDRESS][DOMAIN_NA…" at bounding box center [1148, 76] width 280 height 74
copy span "[EMAIL_ADDRESS][DOMAIN_NAME]"
click at [1386, 211] on div "[PERSON_NAME]" at bounding box center [1384, 212] width 88 height 15
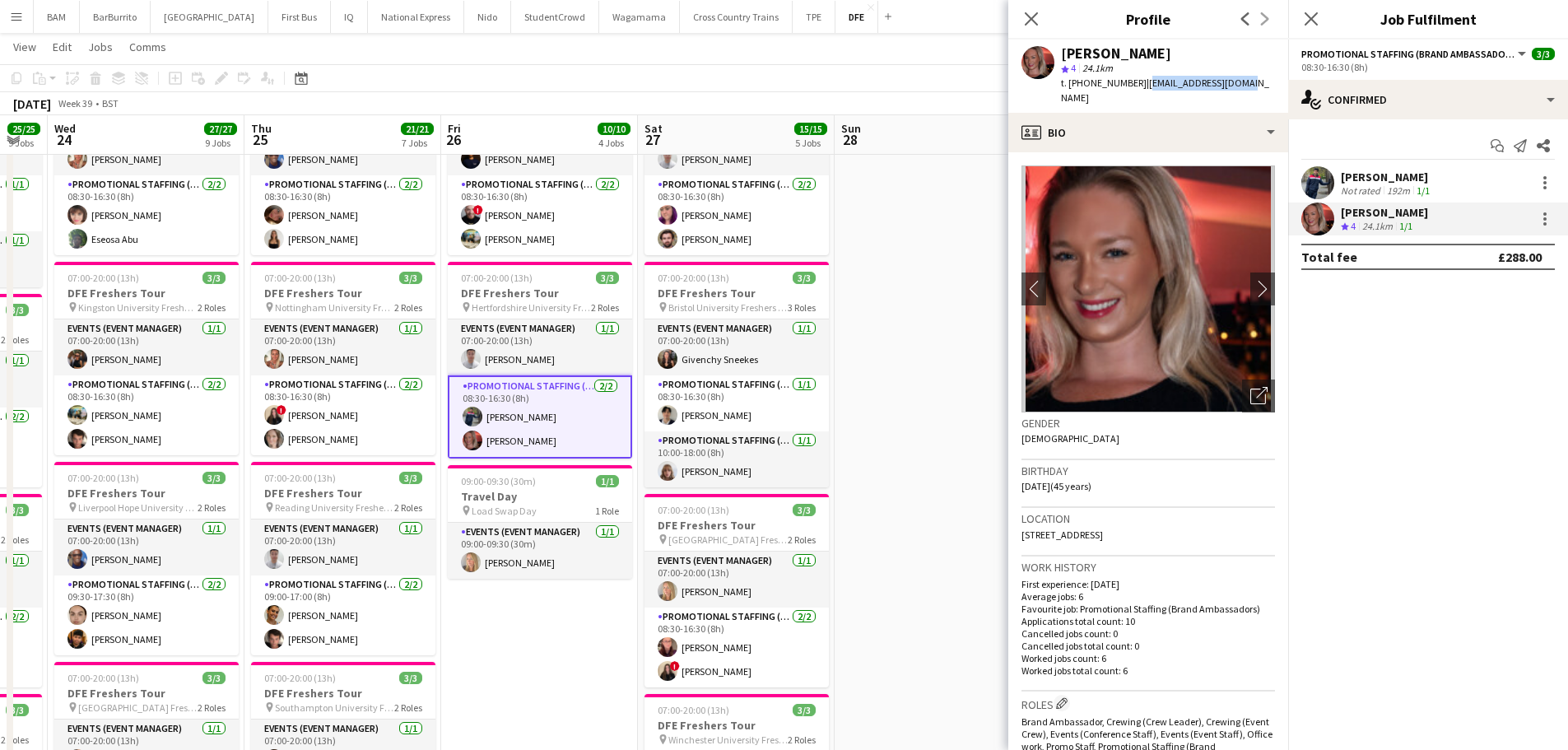
drag, startPoint x: 1139, startPoint y: 83, endPoint x: 1241, endPoint y: 83, distance: 102.0
click at [1241, 83] on div "[PERSON_NAME] star 4 24.1km t. [PHONE_NUMBER] | [EMAIL_ADDRESS][DOMAIN_NAME]" at bounding box center [1148, 76] width 280 height 74
copy span "[EMAIL_ADDRESS][DOMAIN_NAME]"
click at [901, 89] on app-toolbar "Copy Paste Paste Ctrl+V Paste with crew Ctrl+Shift+V Paste linked Job [GEOGRAPH…" at bounding box center [784, 78] width 1568 height 28
